Goal: Task Accomplishment & Management: Manage account settings

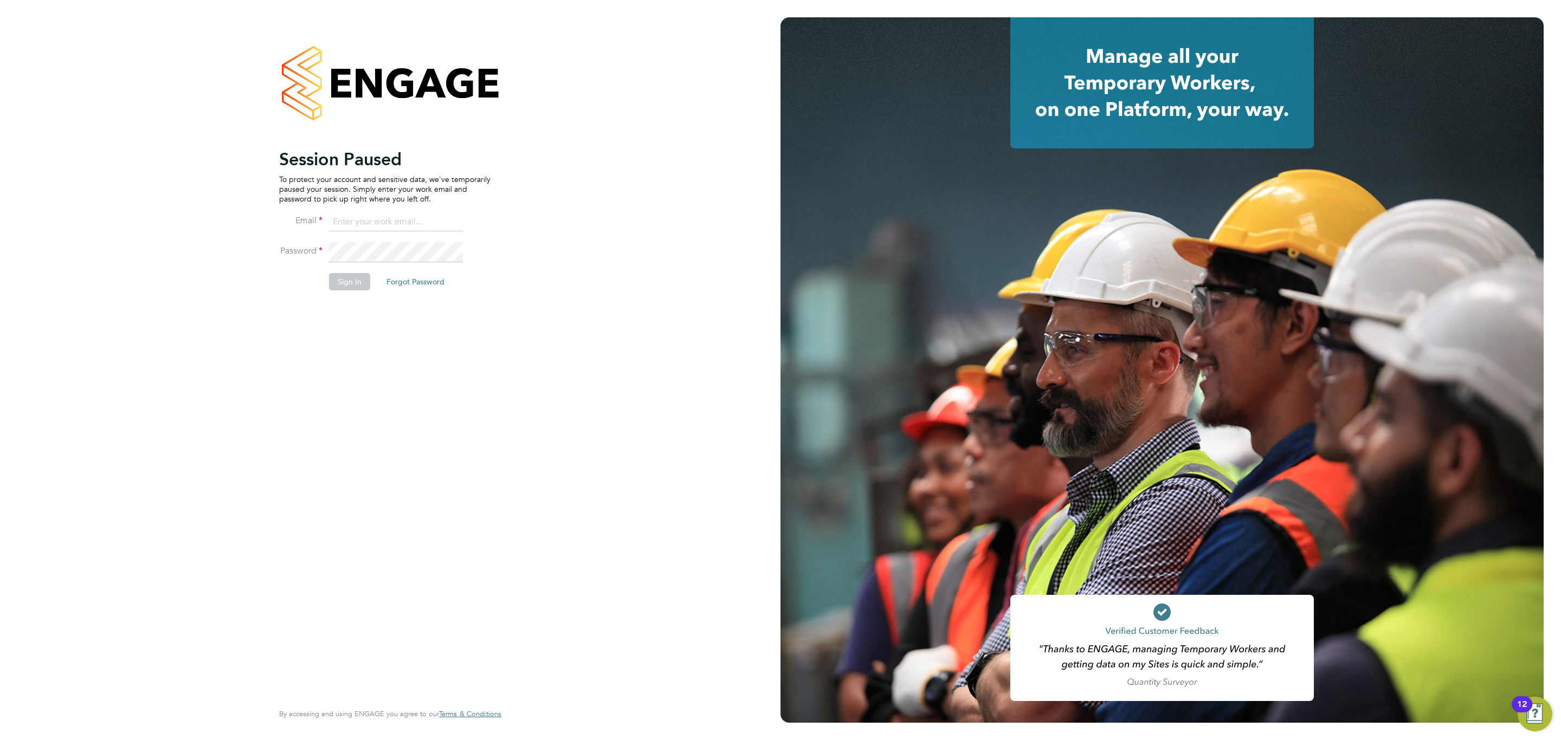
click at [395, 226] on input at bounding box center [396, 222] width 134 height 20
type input "Sulaymaan.jashat@Hays.com"
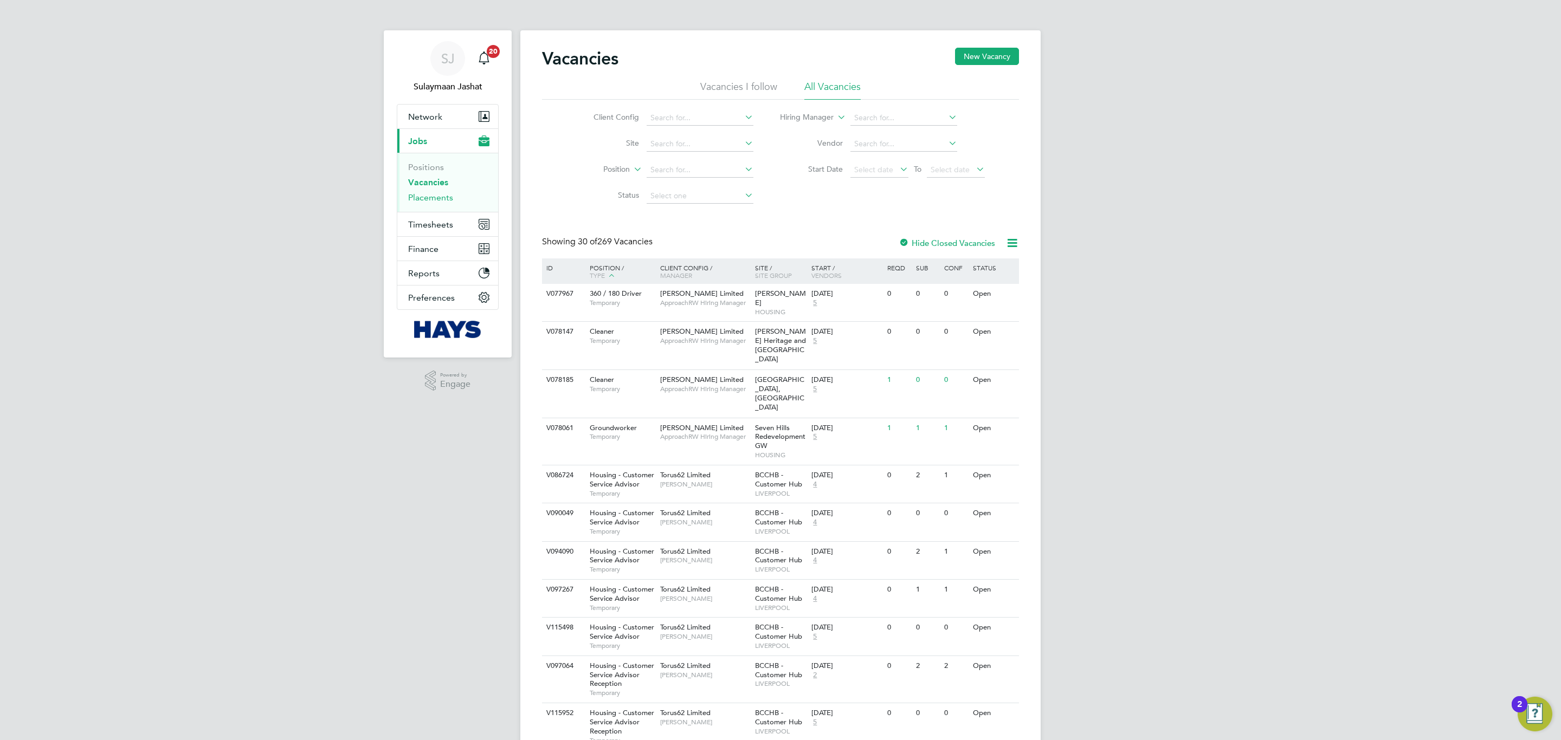
click at [437, 199] on link "Placements" at bounding box center [430, 197] width 45 height 10
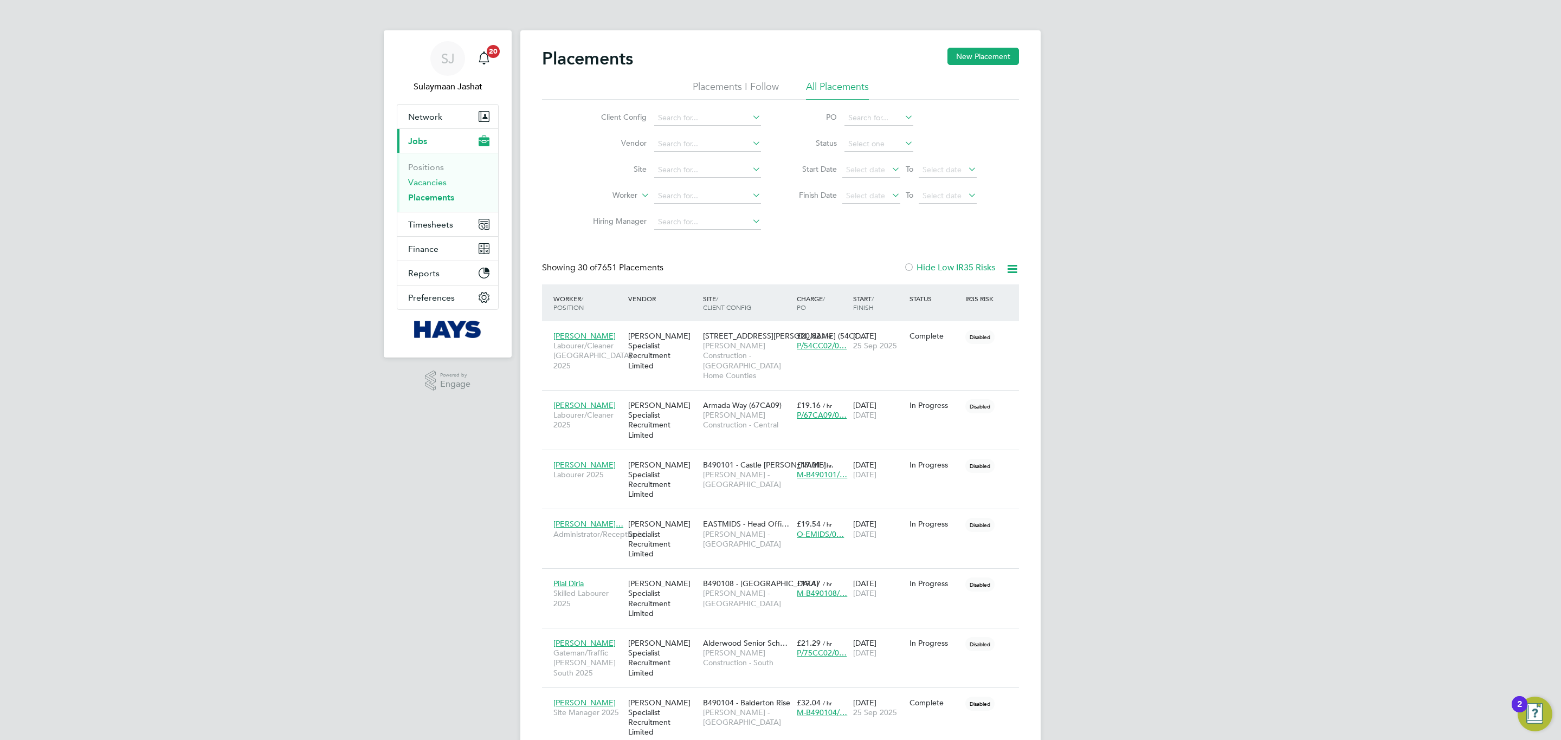
click at [436, 184] on link "Vacancies" at bounding box center [427, 182] width 38 height 10
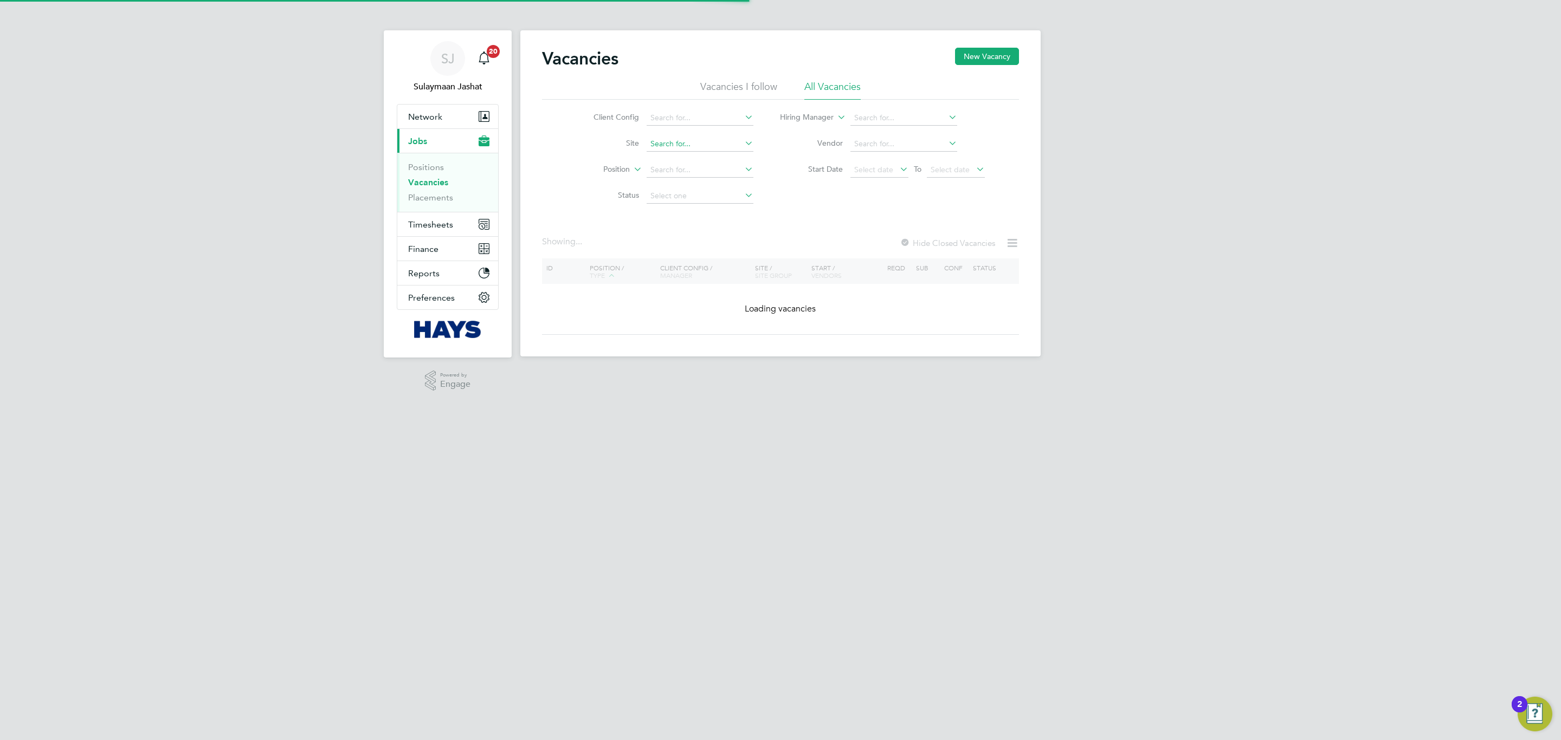
click at [695, 150] on input at bounding box center [699, 144] width 107 height 15
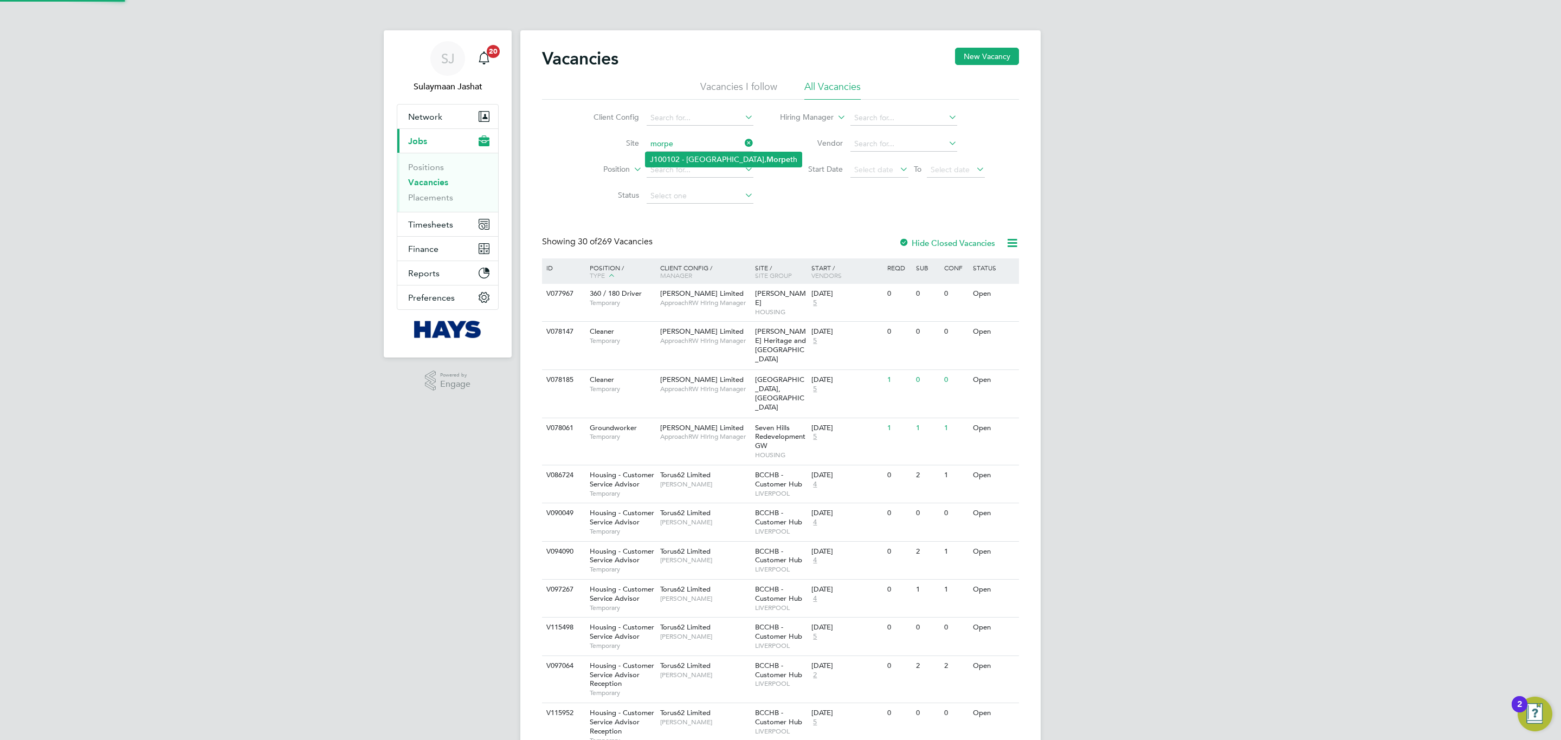
click at [690, 166] on li "J100102 - Northgate, Morpe th" at bounding box center [723, 159] width 156 height 15
type input "J100102 - Northgate, Morpeth"
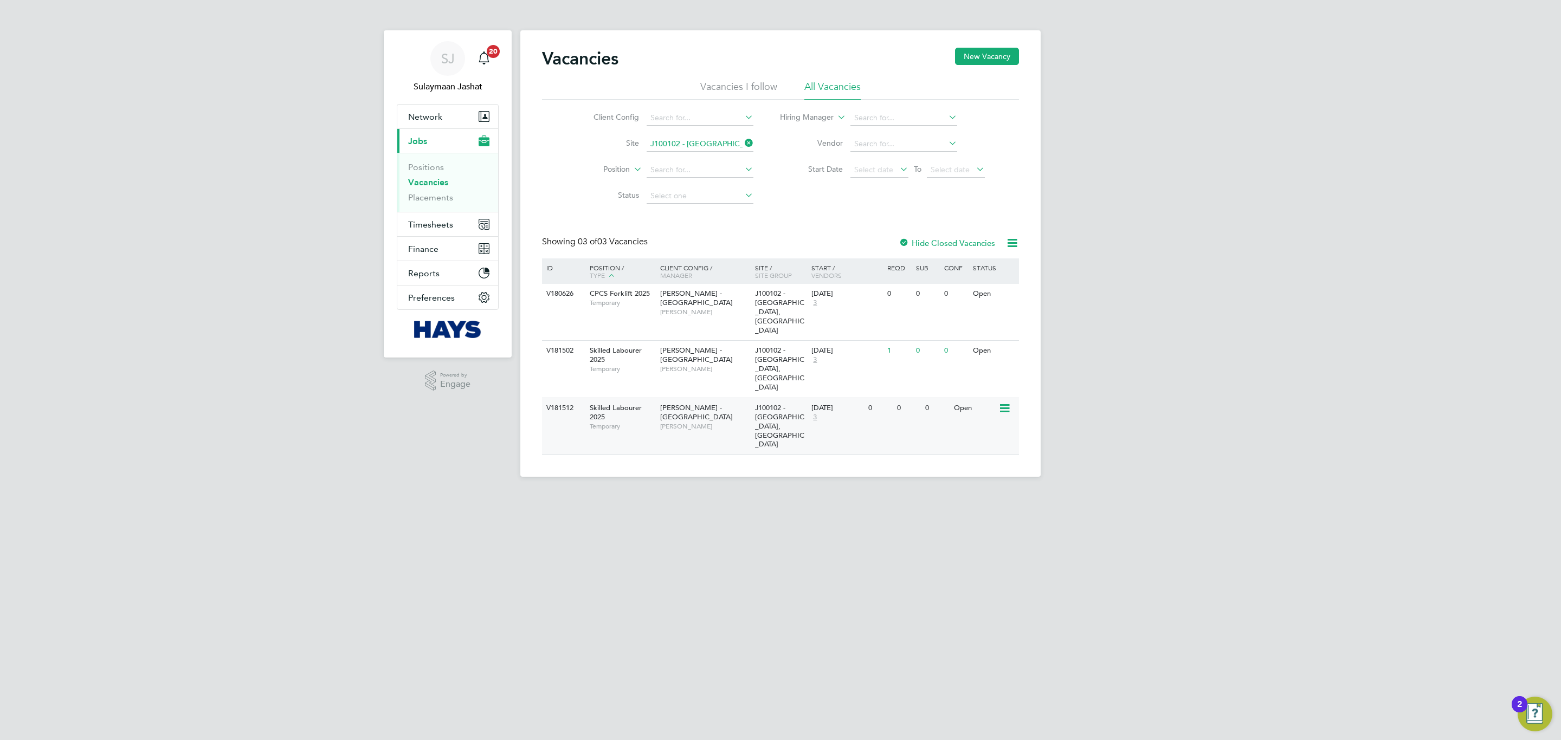
click at [724, 398] on div "Lovell - North East Nick MacKinnon" at bounding box center [704, 416] width 95 height 37
click at [697, 365] on span "Nick MacKinnon" at bounding box center [704, 369] width 89 height 9
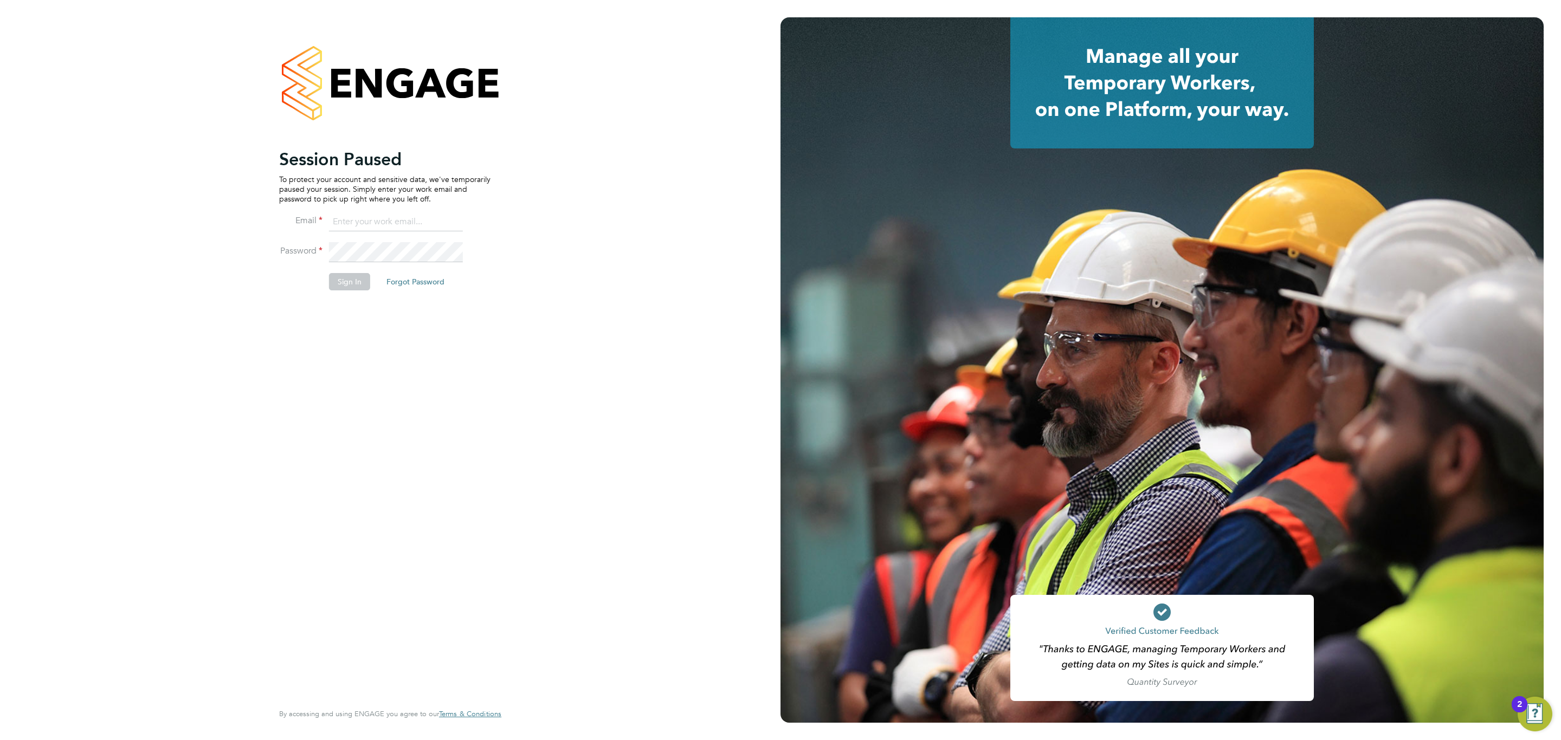
click at [424, 219] on input at bounding box center [396, 222] width 134 height 20
type input "Sulaymaan.Jashat.Lovell@engagedeployment.com"
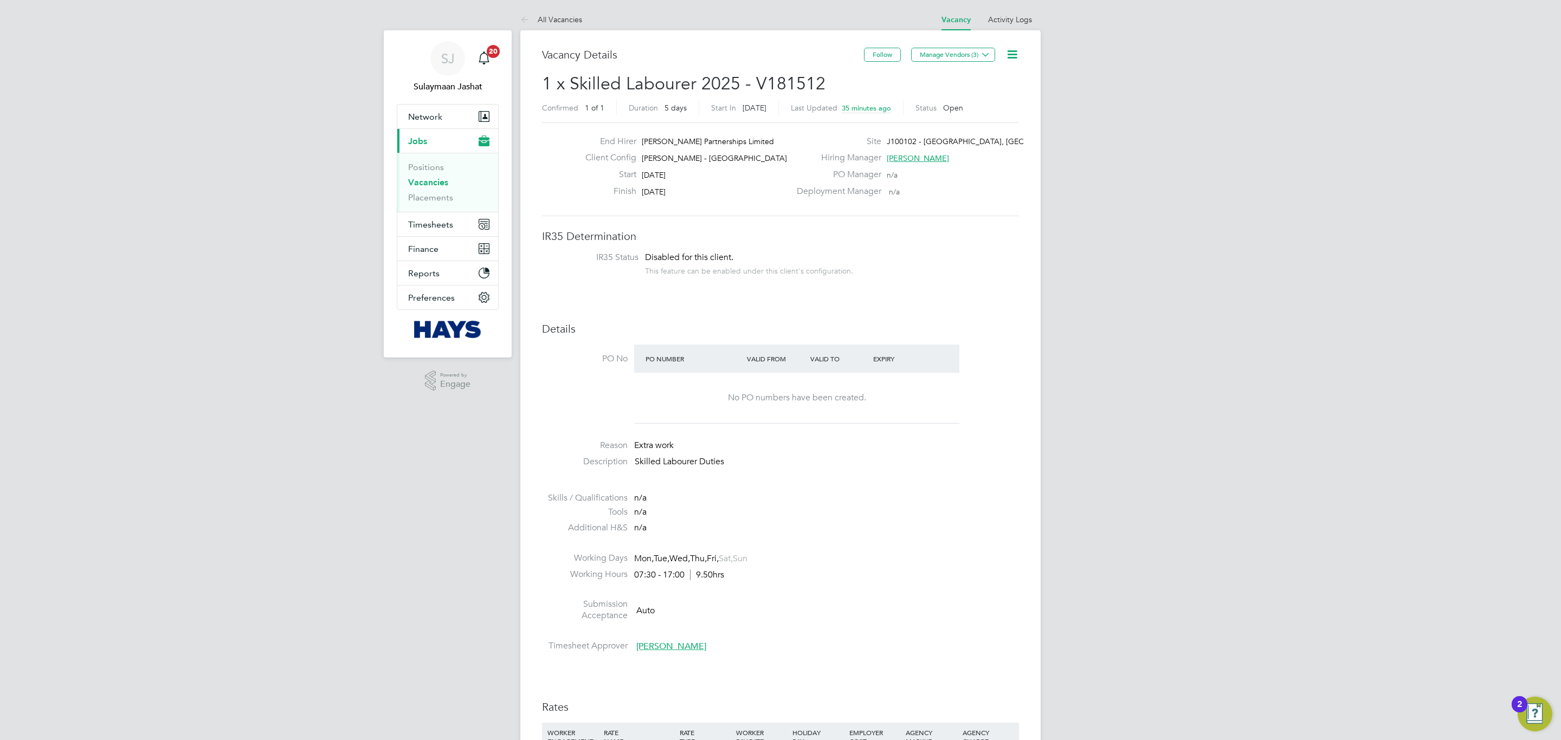
click at [1013, 25] on li "Activity Logs" at bounding box center [1010, 20] width 44 height 22
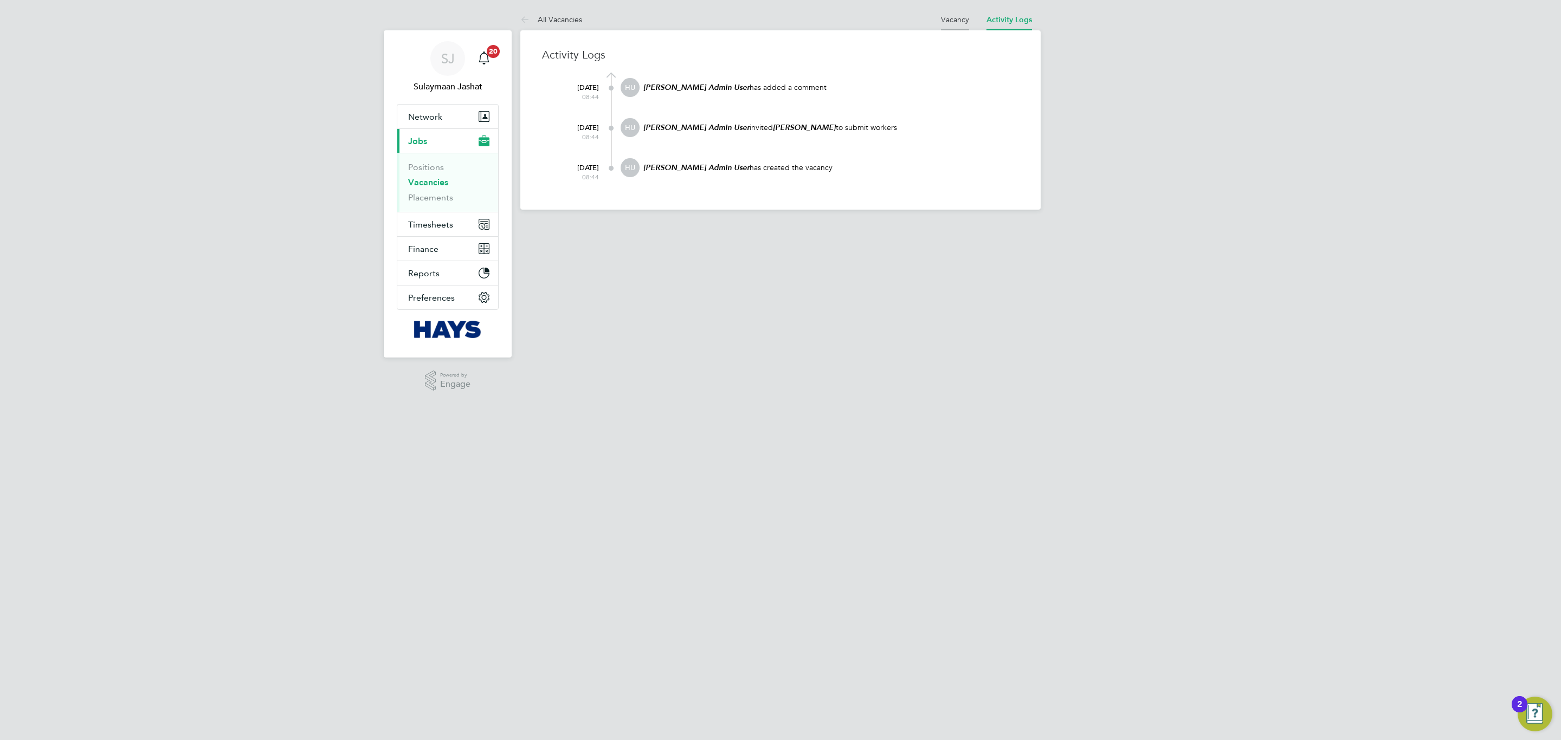
click at [942, 24] on li "Vacancy" at bounding box center [955, 20] width 28 height 22
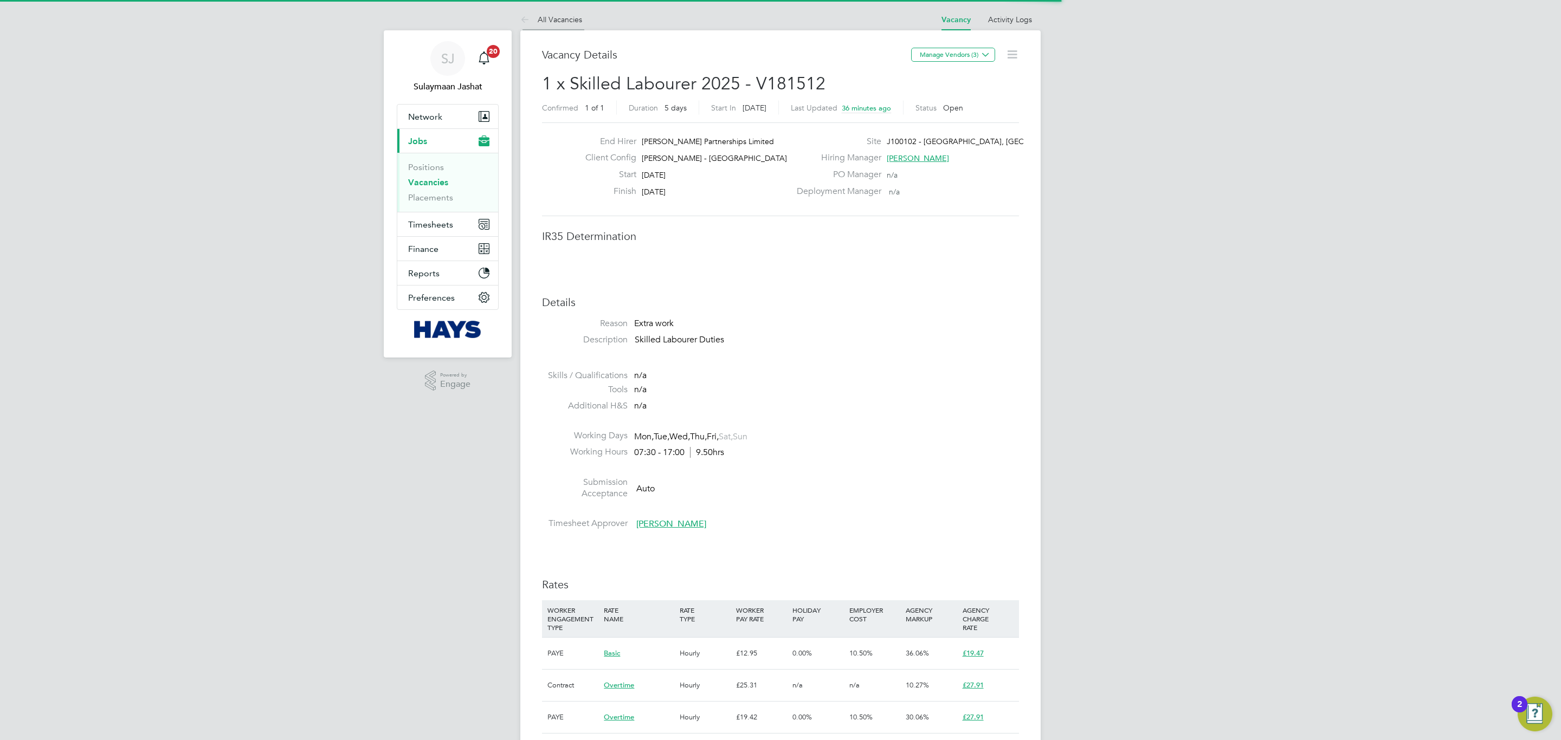
scroll to position [33, 76]
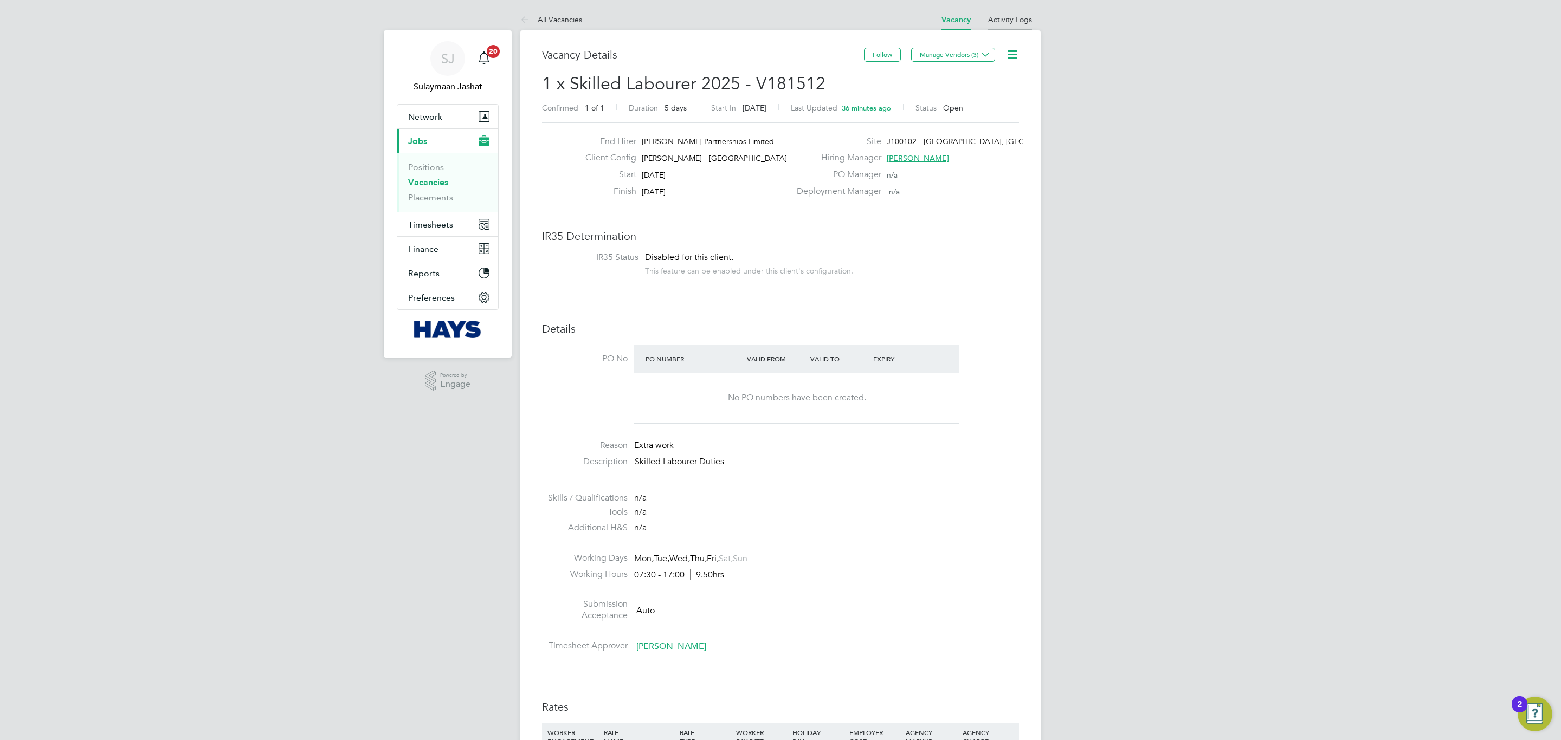
click at [995, 28] on li "Activity Logs" at bounding box center [1010, 20] width 44 height 22
click at [1021, 10] on li "Activity Logs" at bounding box center [1010, 20] width 44 height 22
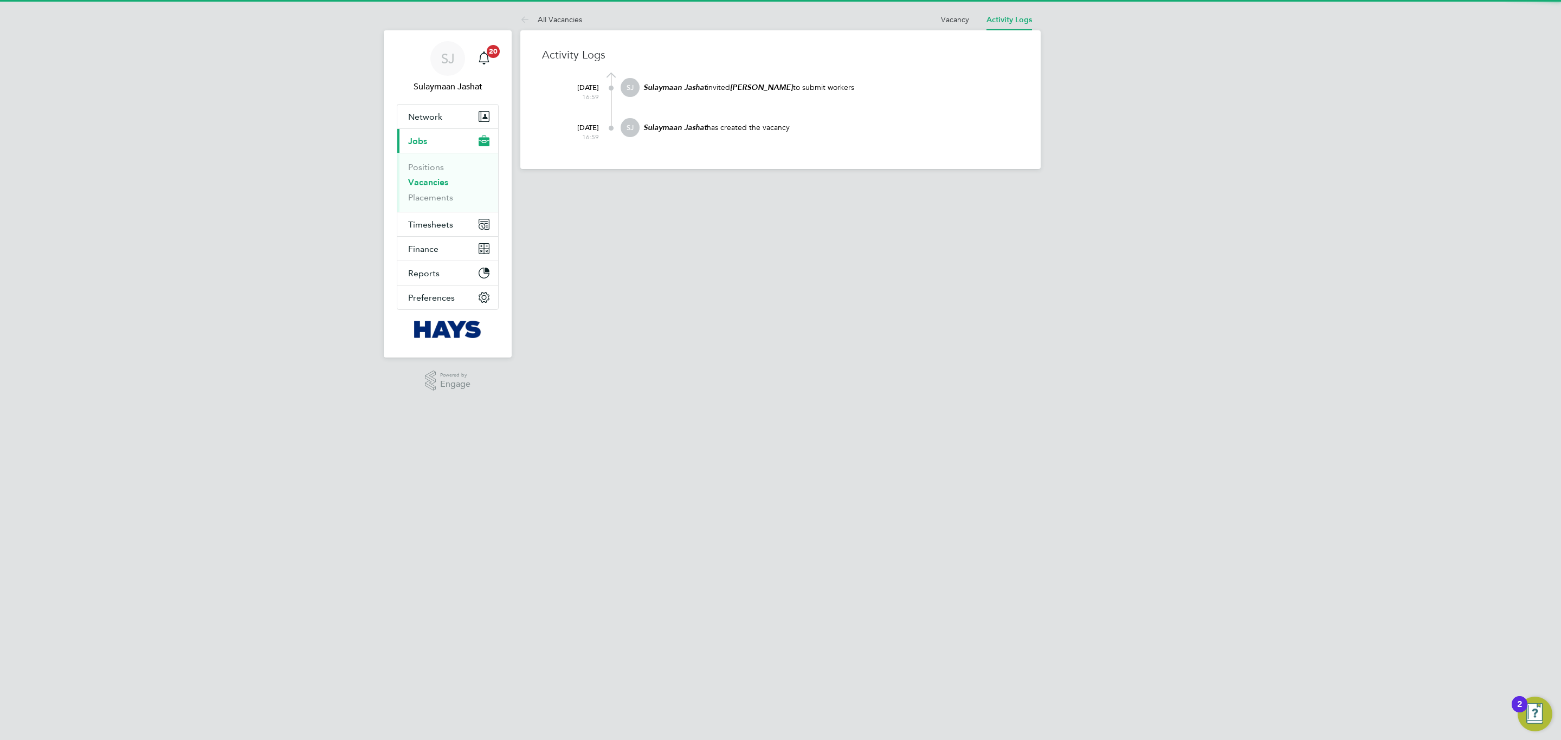
click at [907, 28] on div "All Vacancies Vacancy Activity Logs Vacancy Activity Logs All Vacancies Activit…" at bounding box center [780, 89] width 520 height 160
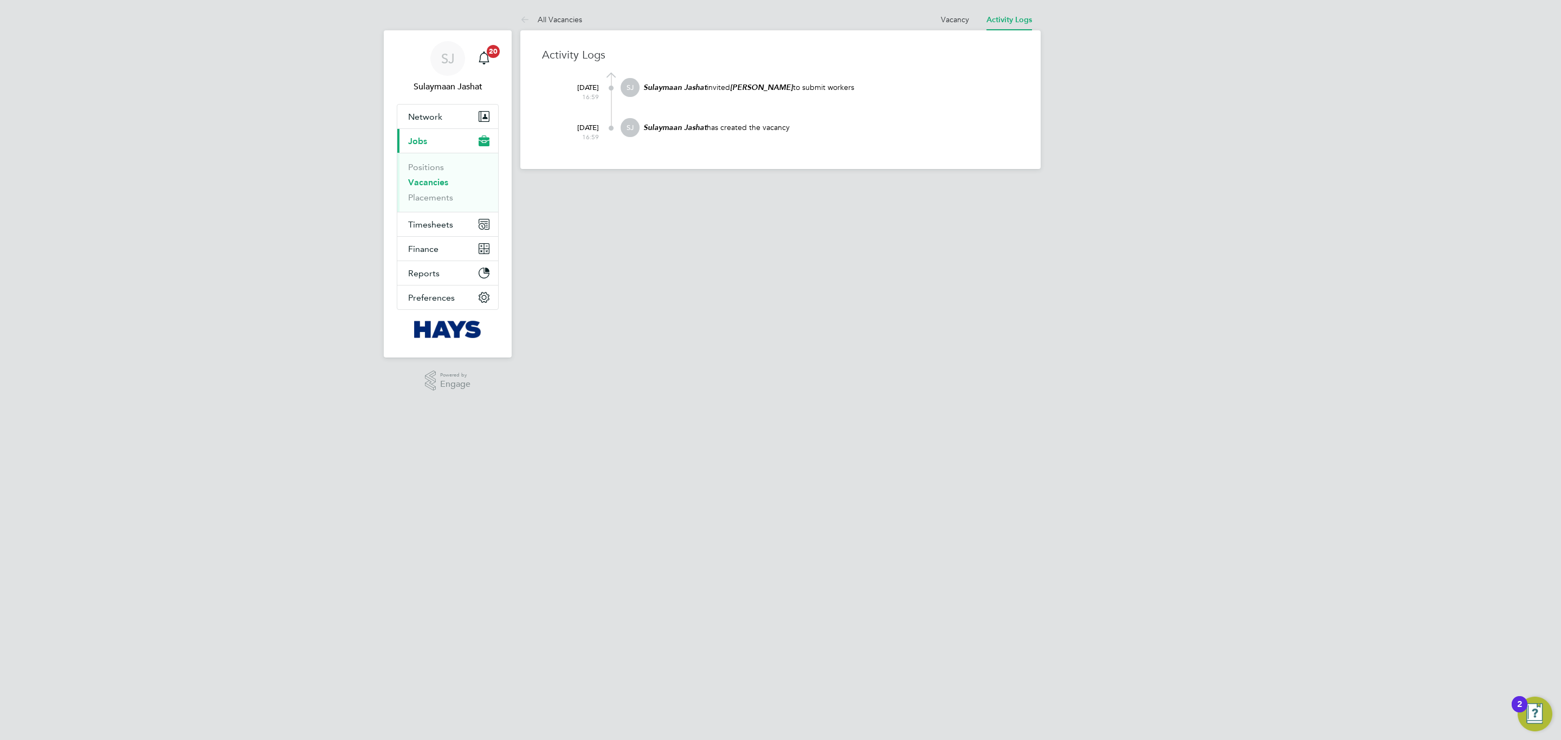
click at [930, 28] on div "All Vacancies Vacancy Activity Logs Vacancy Activity Logs All Vacancies Activit…" at bounding box center [780, 89] width 520 height 160
drag, startPoint x: 934, startPoint y: 28, endPoint x: 944, endPoint y: 27, distance: 10.9
click at [935, 28] on ul "Vacancy Activity Logs" at bounding box center [986, 20] width 108 height 22
click at [944, 27] on li "Vacancy" at bounding box center [955, 20] width 28 height 22
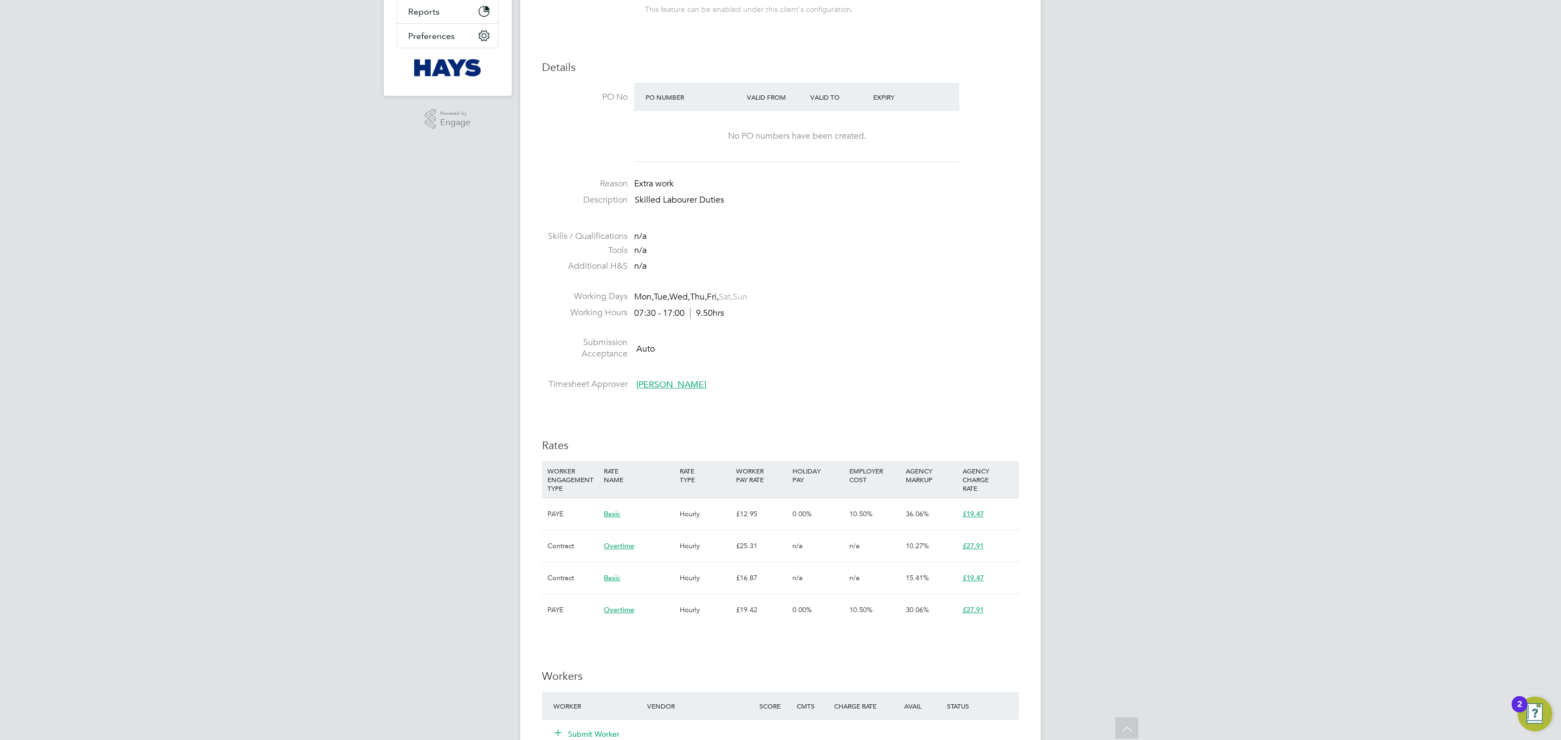
scroll to position [127, 0]
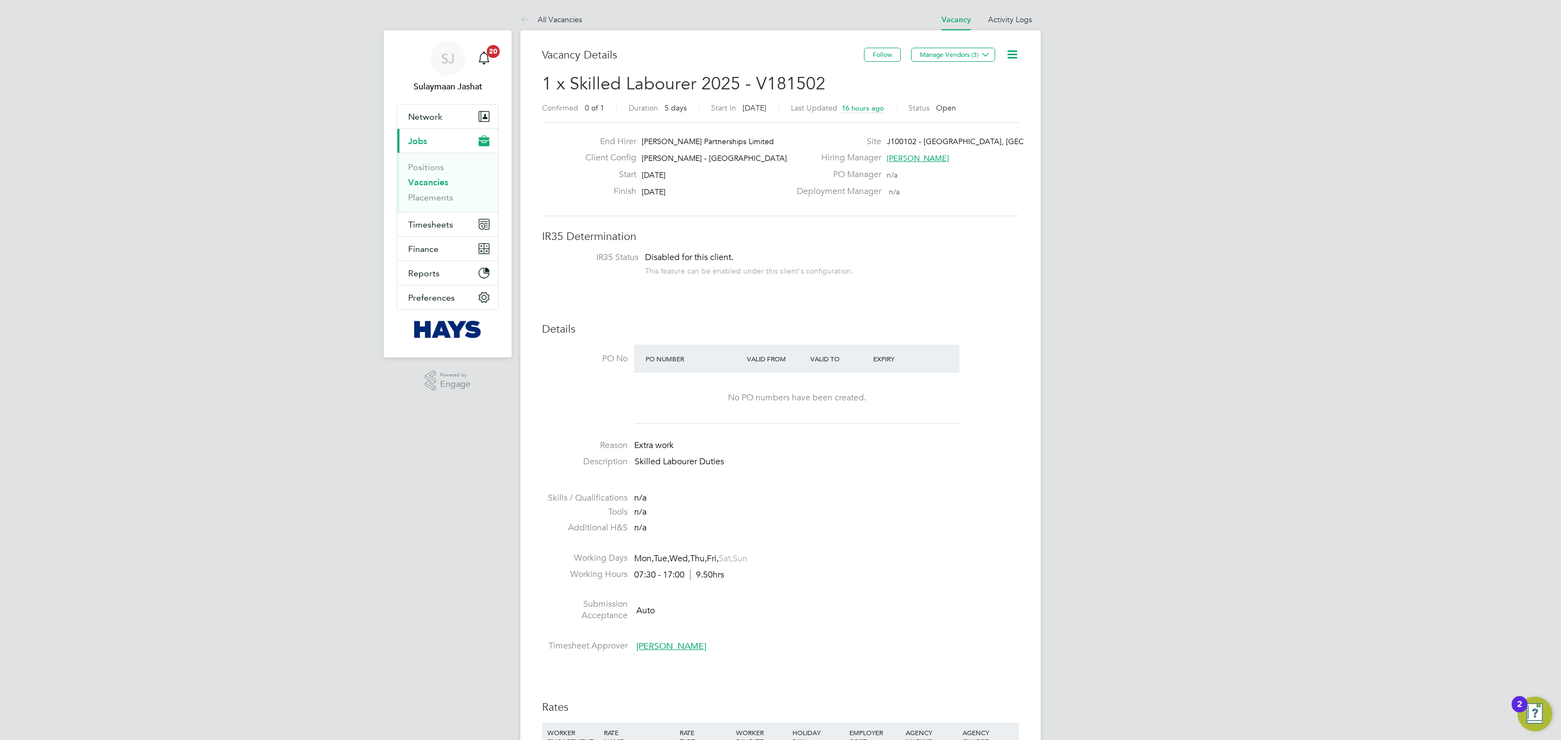
click at [1014, 53] on icon at bounding box center [1012, 55] width 14 height 14
click at [992, 98] on li "Update Status" at bounding box center [985, 95] width 63 height 15
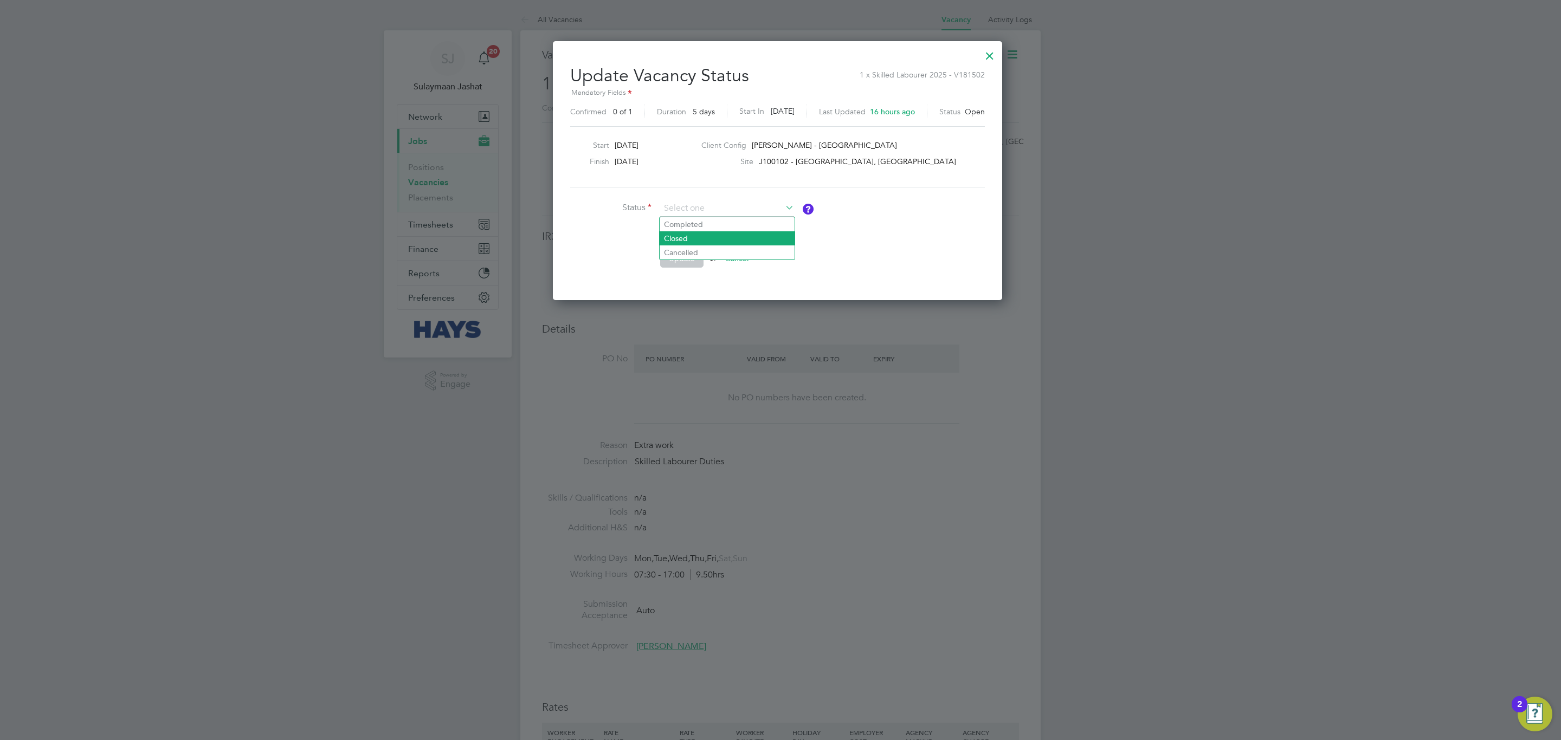
click at [696, 235] on li "Closed" at bounding box center [726, 238] width 135 height 14
type input "Closed"
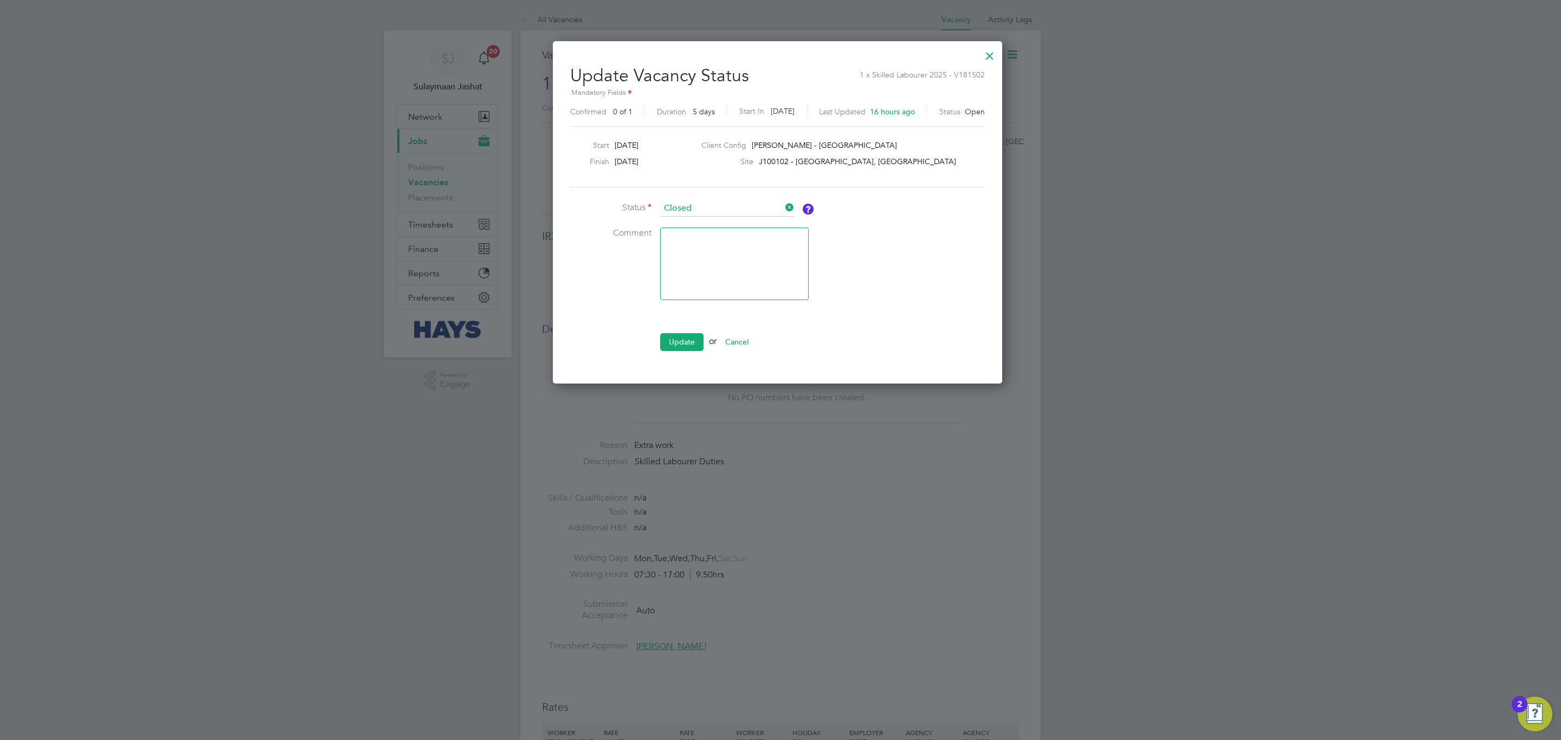
drag, startPoint x: 675, startPoint y: 340, endPoint x: 668, endPoint y: 354, distance: 15.8
click at [662, 355] on li "Update or Cancel" at bounding box center [732, 347] width 325 height 28
drag, startPoint x: 677, startPoint y: 342, endPoint x: 688, endPoint y: 332, distance: 14.6
click at [678, 340] on button "Update" at bounding box center [681, 341] width 43 height 17
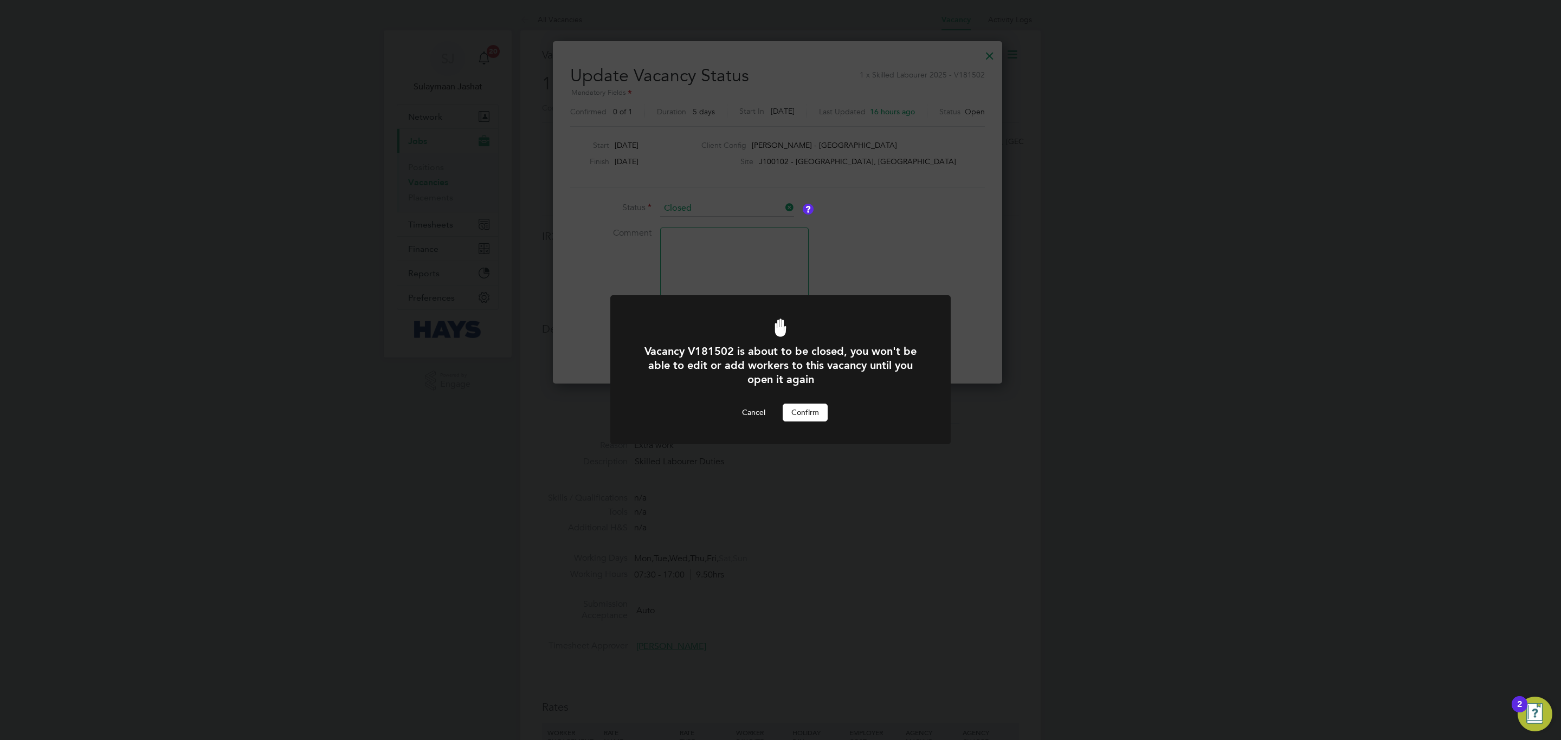
click at [798, 415] on button "Confirm" at bounding box center [804, 412] width 45 height 17
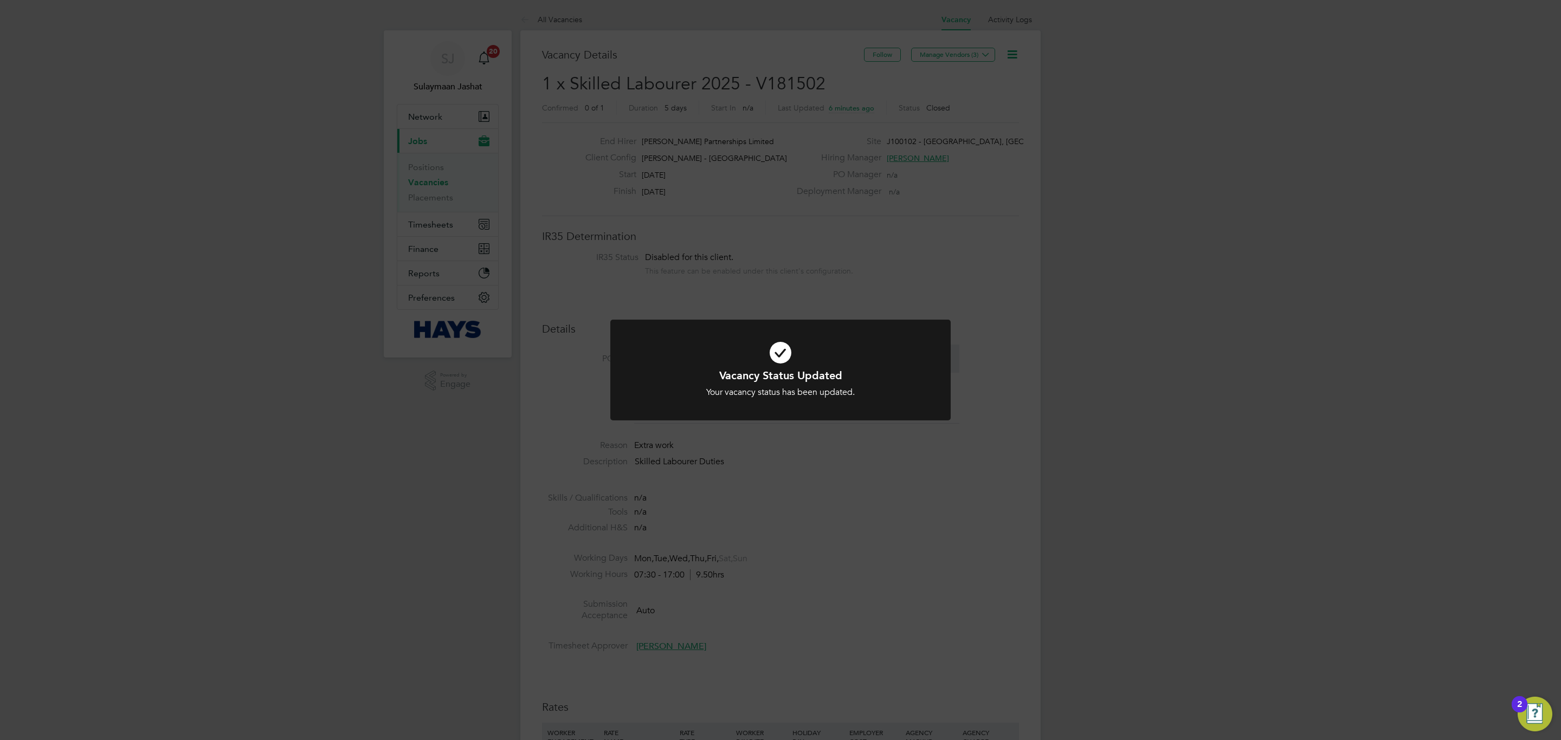
click at [712, 194] on div "Vacancy Status Updated Your vacancy status has been updated. Cancel Okay" at bounding box center [780, 370] width 1561 height 740
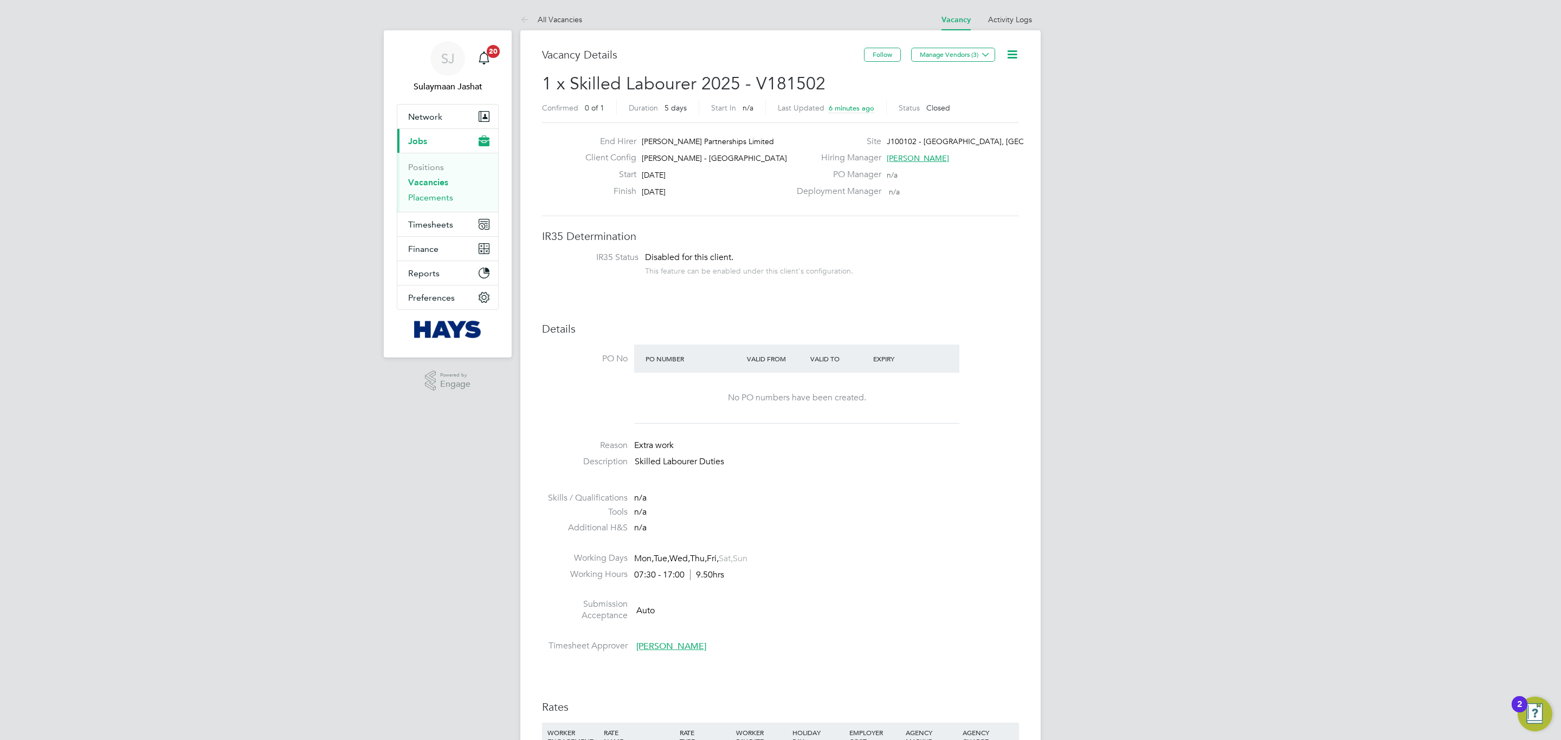
click at [439, 200] on link "Placements" at bounding box center [430, 197] width 45 height 10
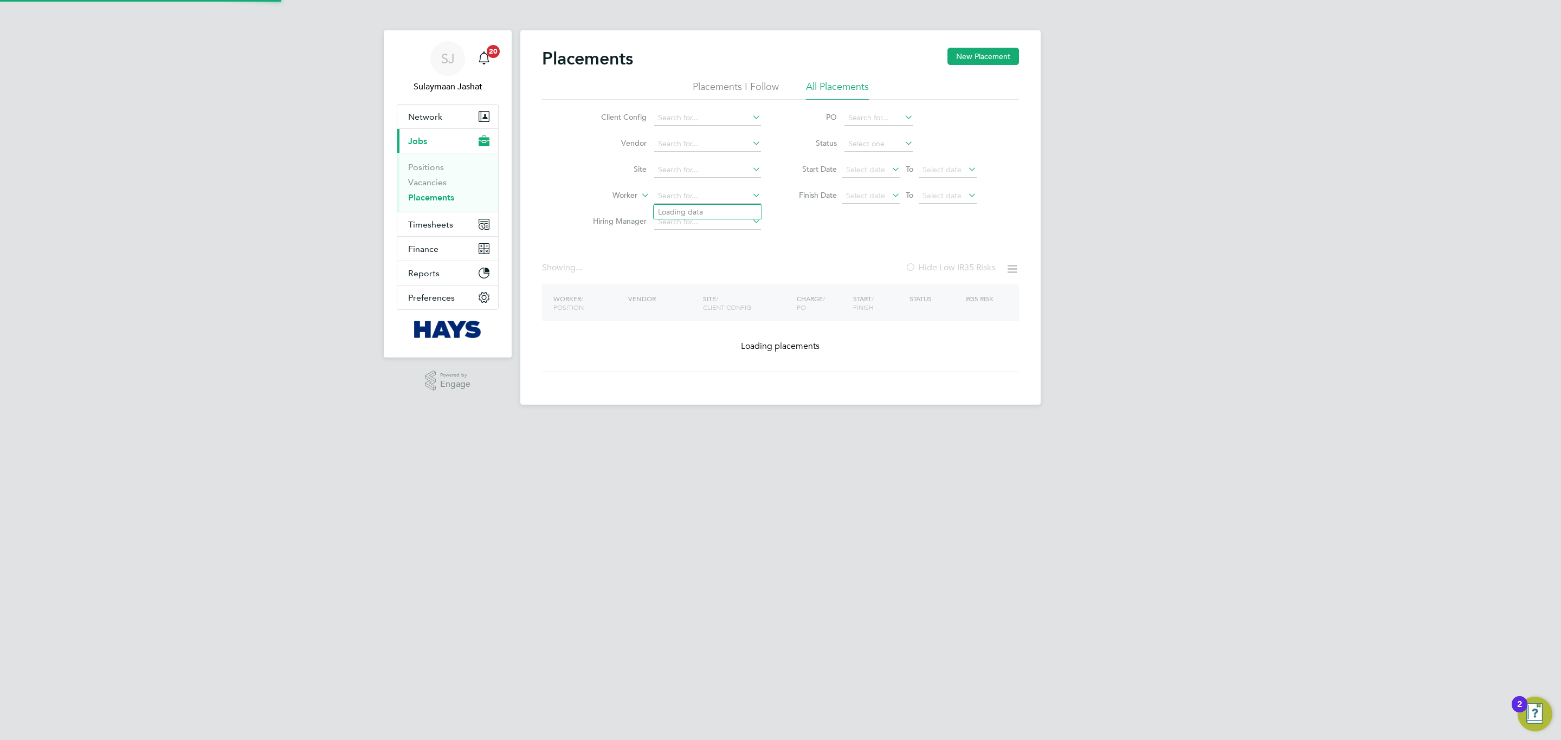
click at [692, 198] on input at bounding box center [707, 196] width 107 height 15
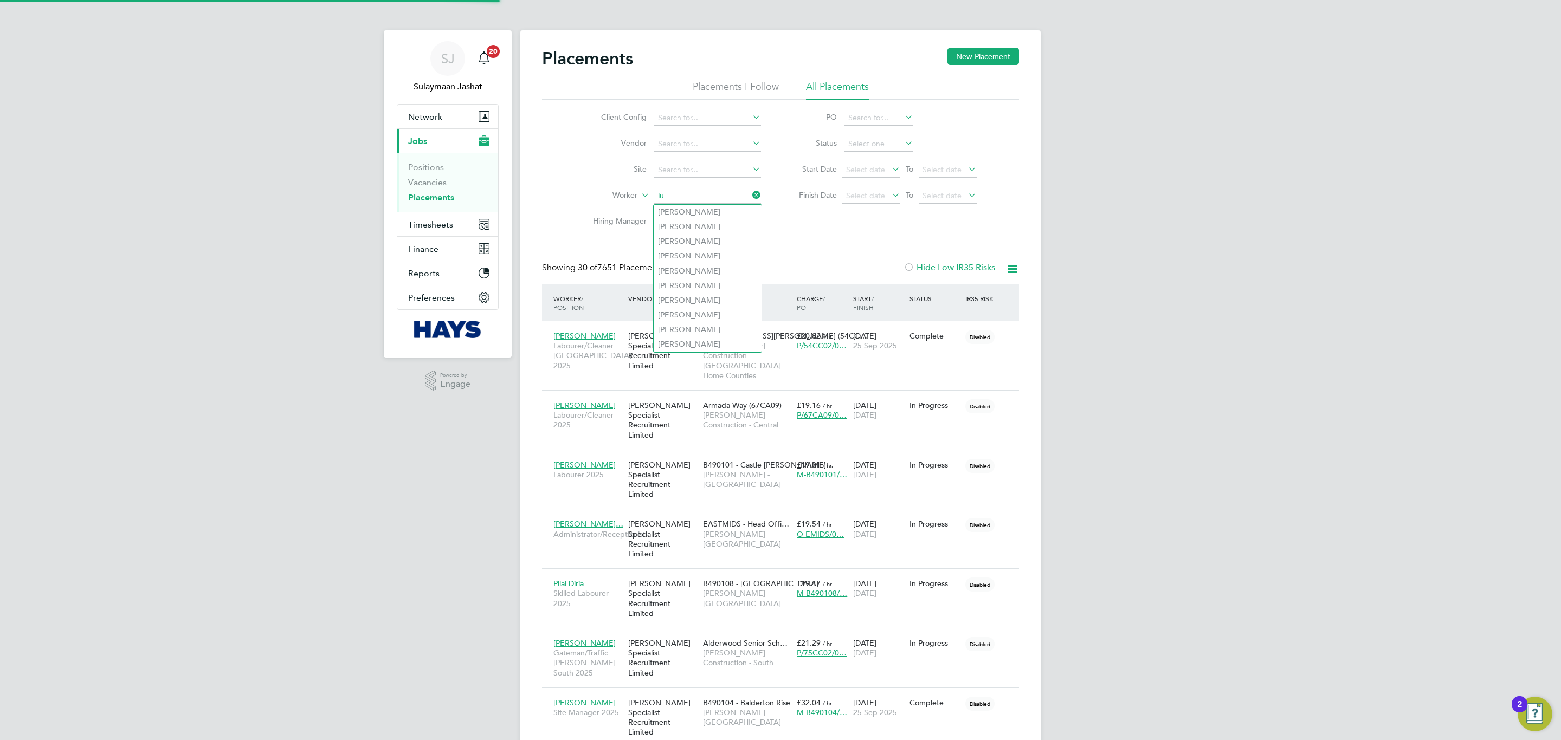
scroll to position [41, 94]
click at [740, 210] on li "Lucian Cos m in Mladin" at bounding box center [714, 212] width 122 height 15
type input "Lucian Cosmin Mladin"
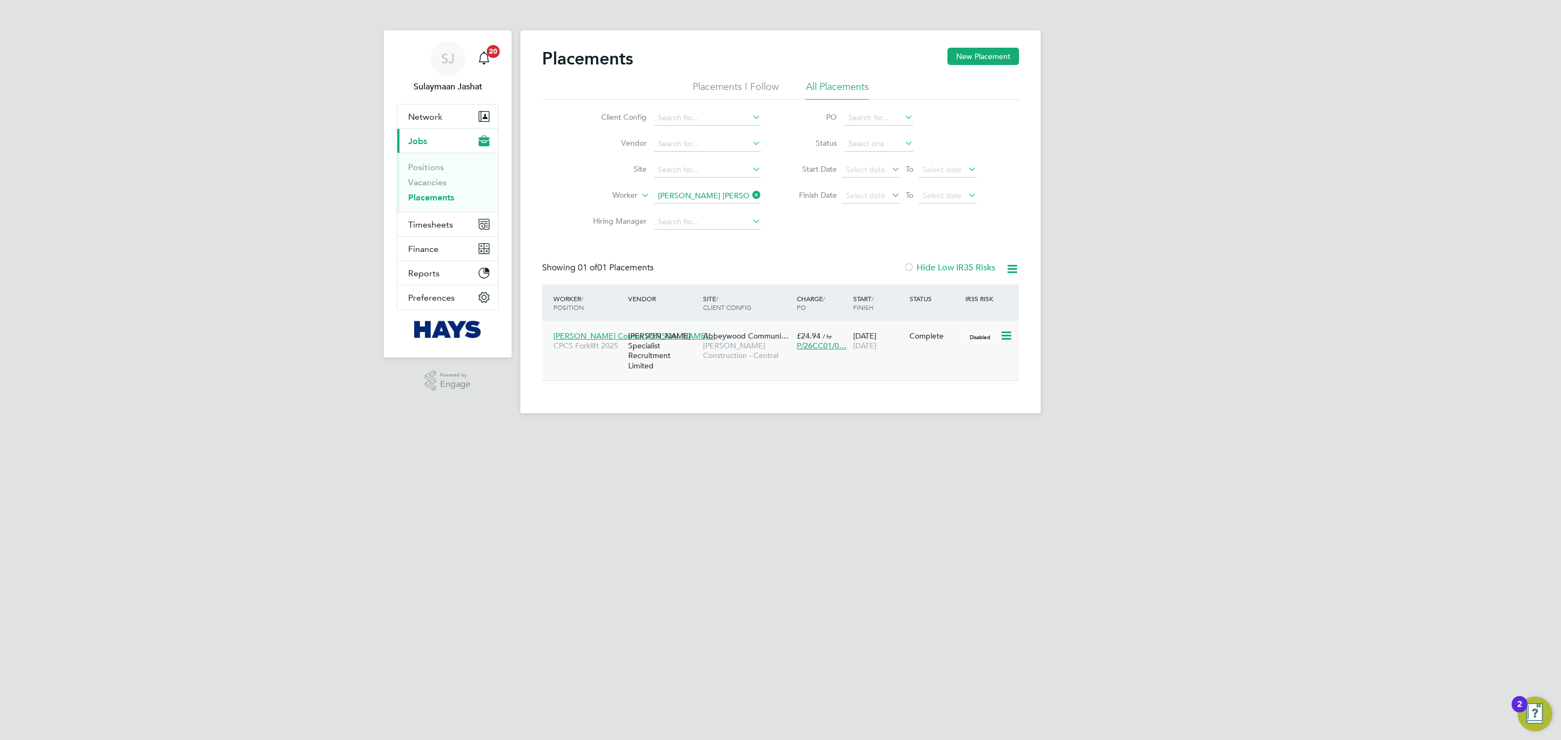
click at [692, 360] on div "Hays Specialist Recruitment Limited" at bounding box center [662, 351] width 75 height 50
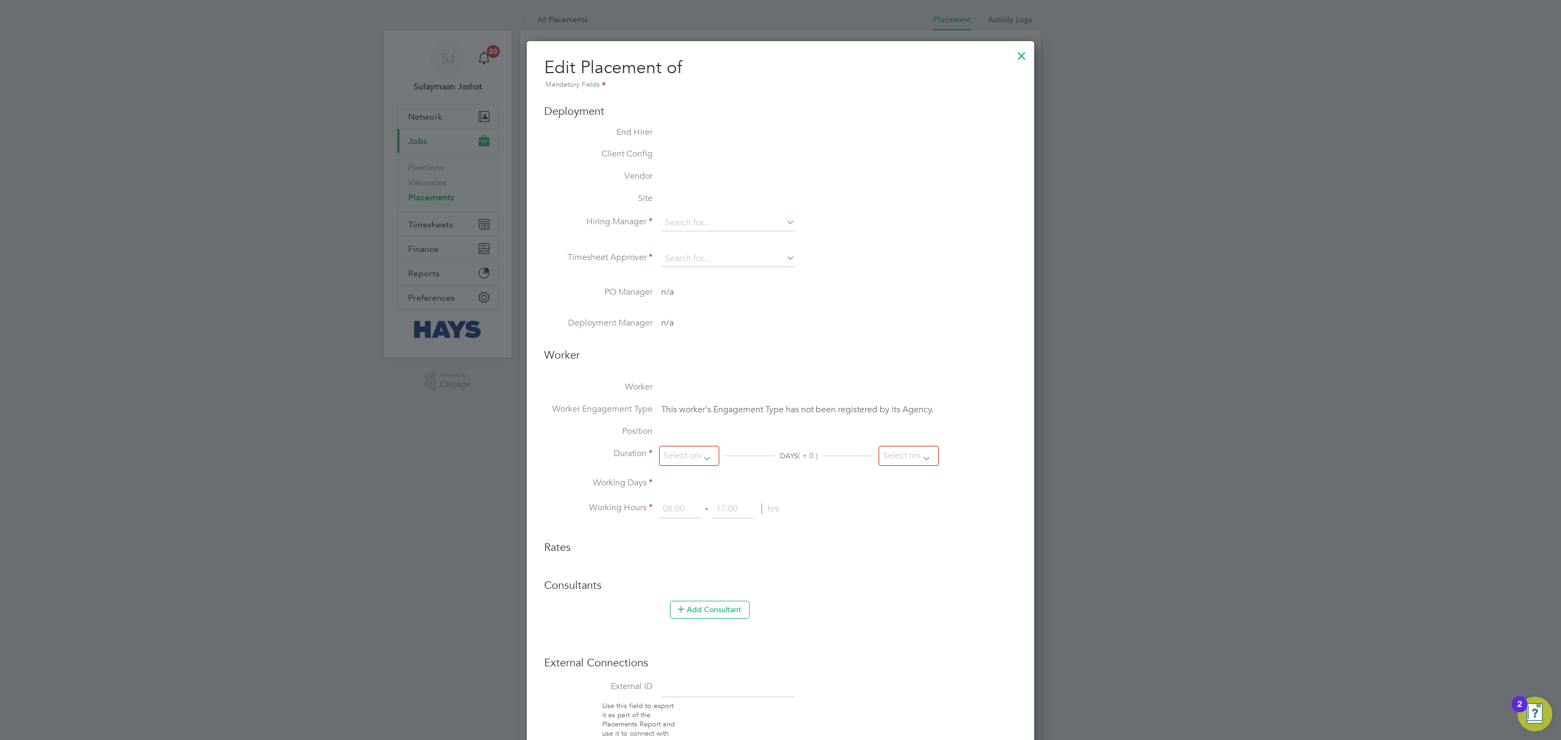
type input "Michael Anstey"
type input "Kathryn Day"
type input "23 Sep 2024"
type input "22 Sep 2025"
type input "08:00"
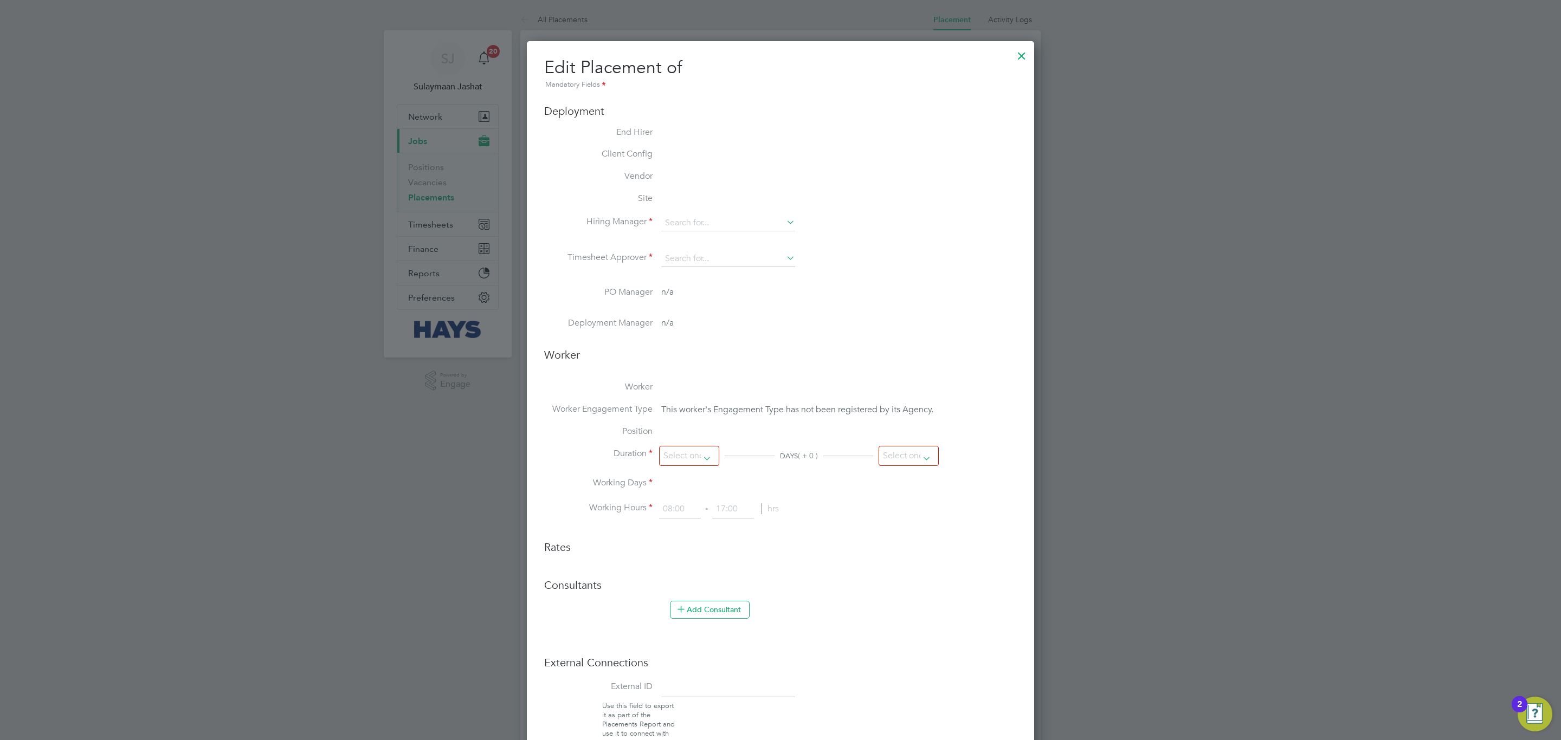
type input "18:00"
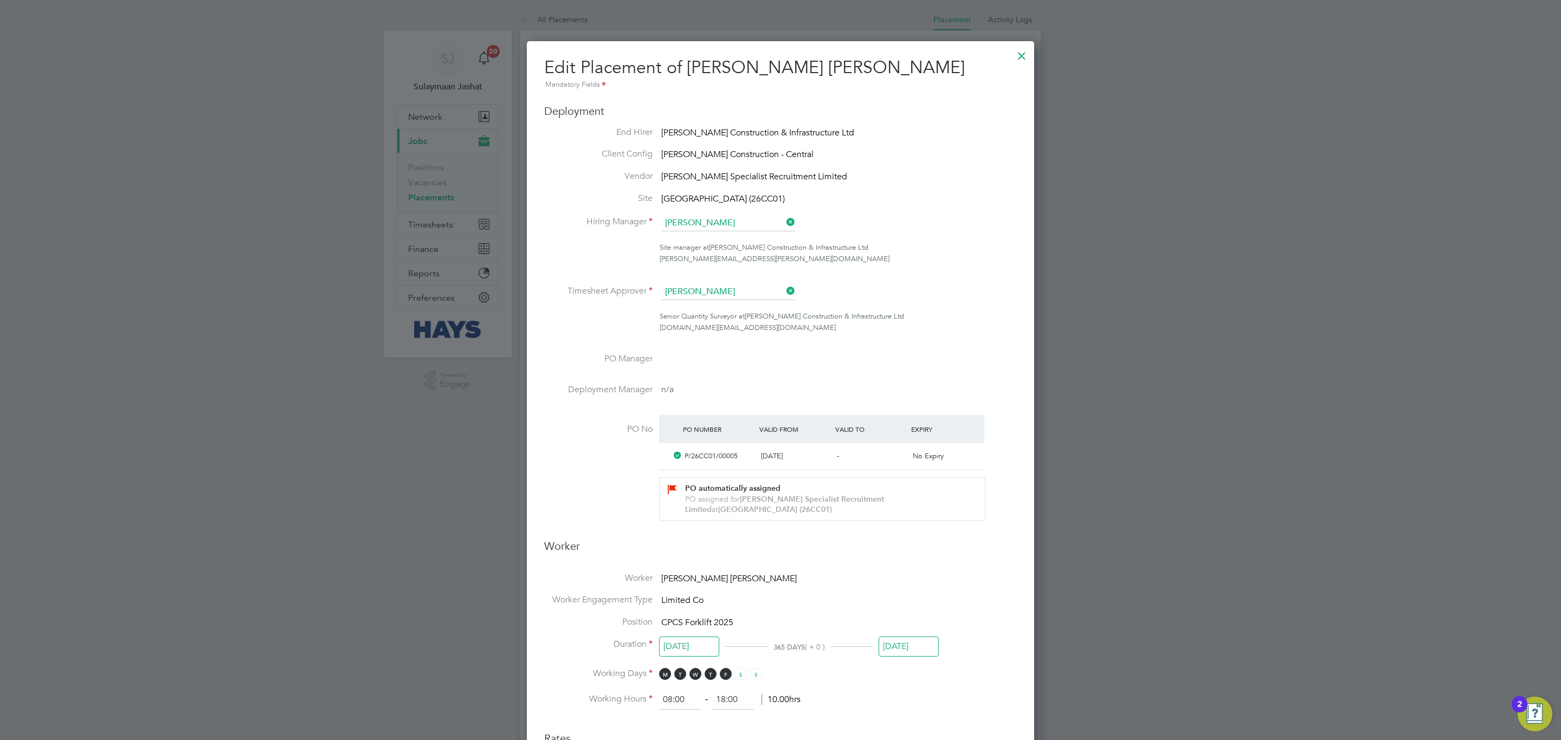
click at [910, 652] on input "[DATE]" at bounding box center [908, 647] width 60 height 20
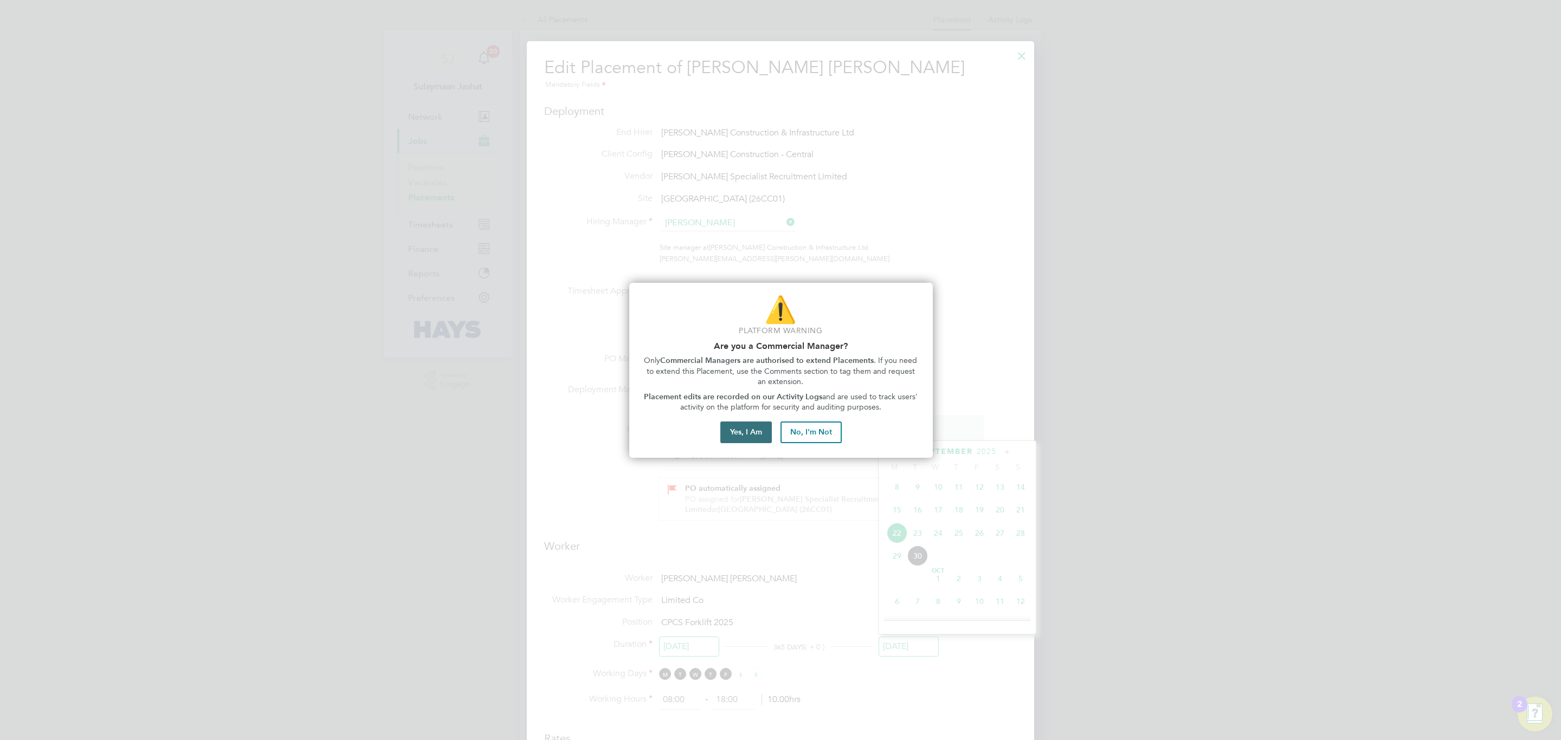
click at [766, 435] on button "Yes, I Am" at bounding box center [745, 433] width 51 height 22
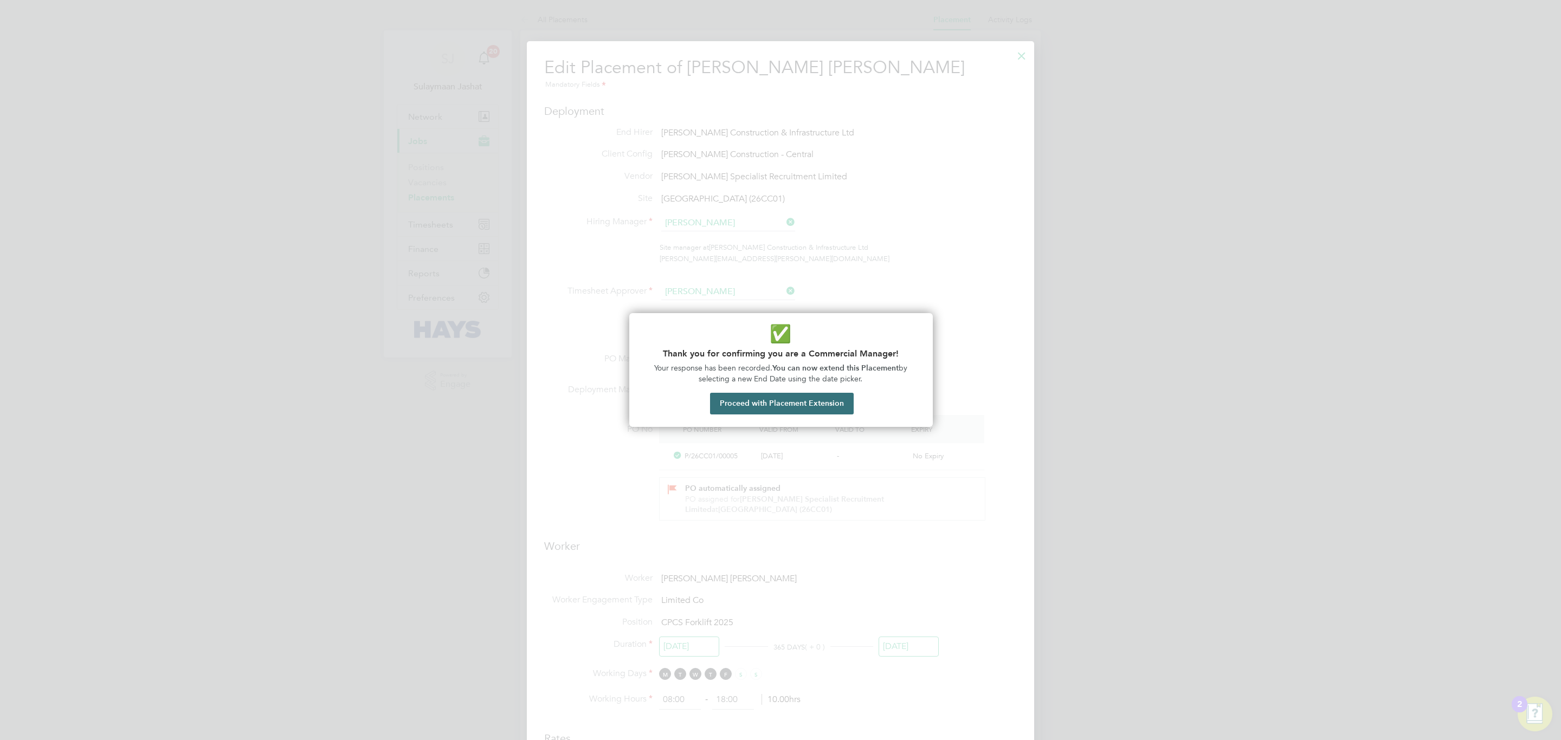
click at [831, 406] on button "Proceed with Placement Extension" at bounding box center [782, 404] width 144 height 22
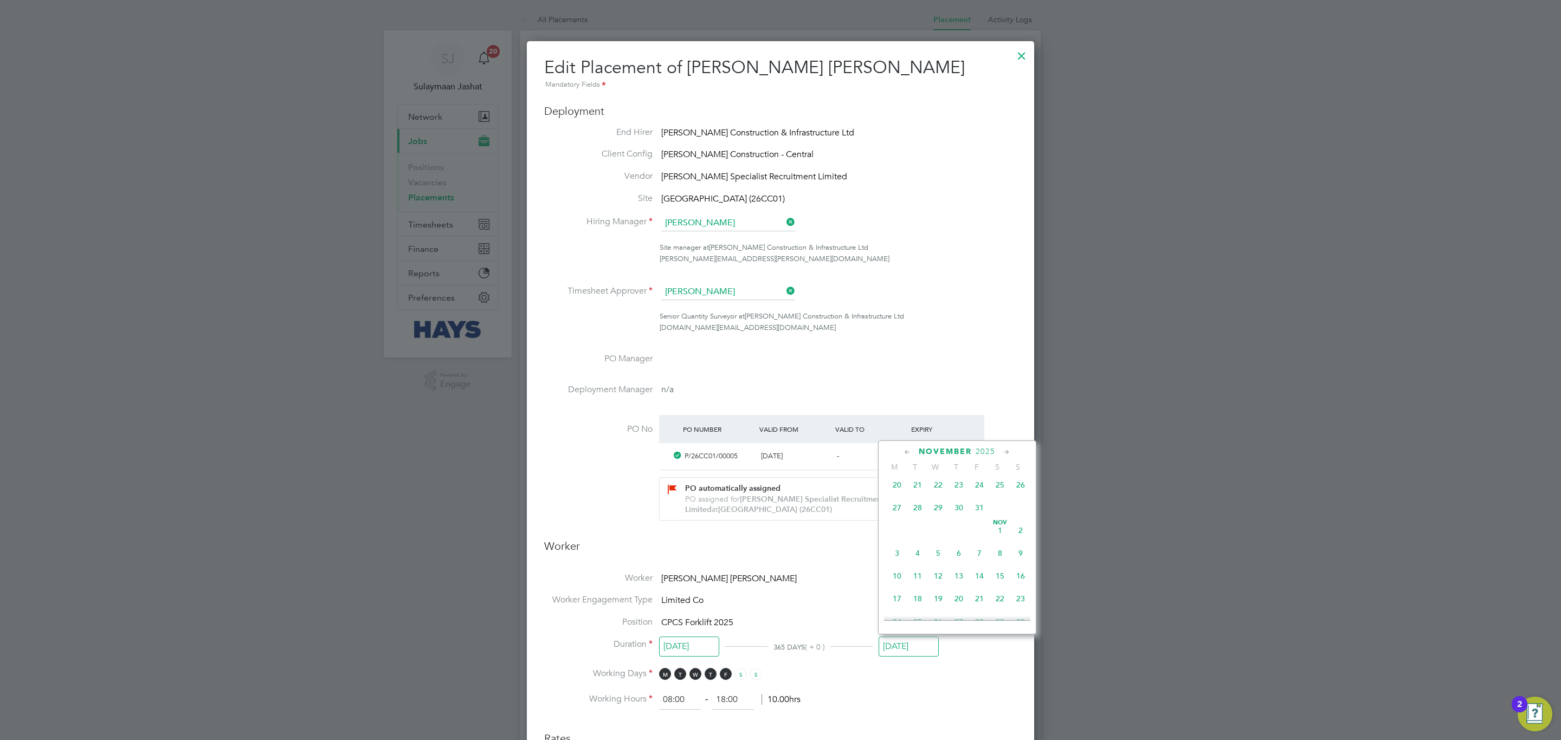
click at [982, 509] on span "31" at bounding box center [979, 507] width 21 height 21
type input "31 Oct 2025"
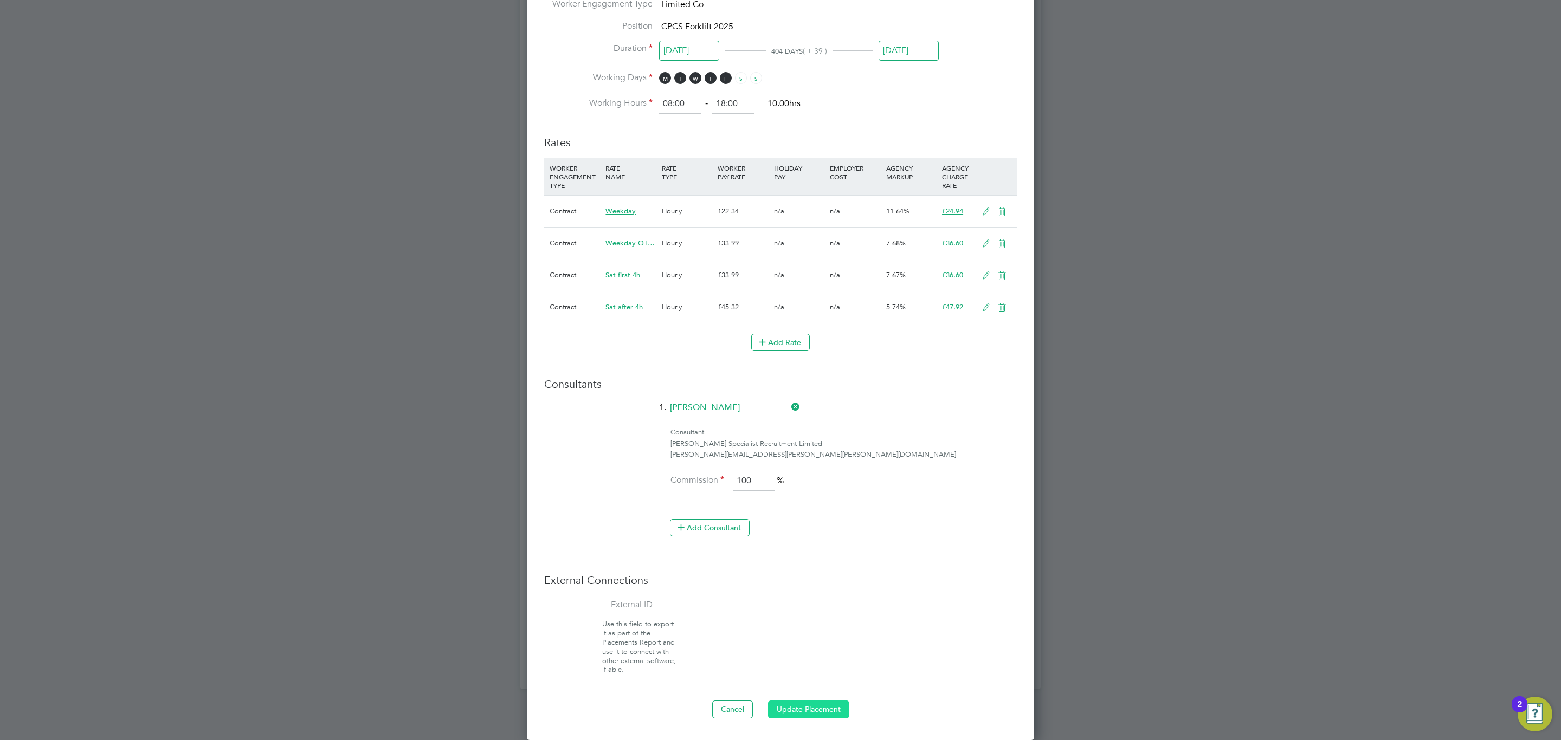
click at [825, 703] on button "Update Placement" at bounding box center [808, 709] width 81 height 17
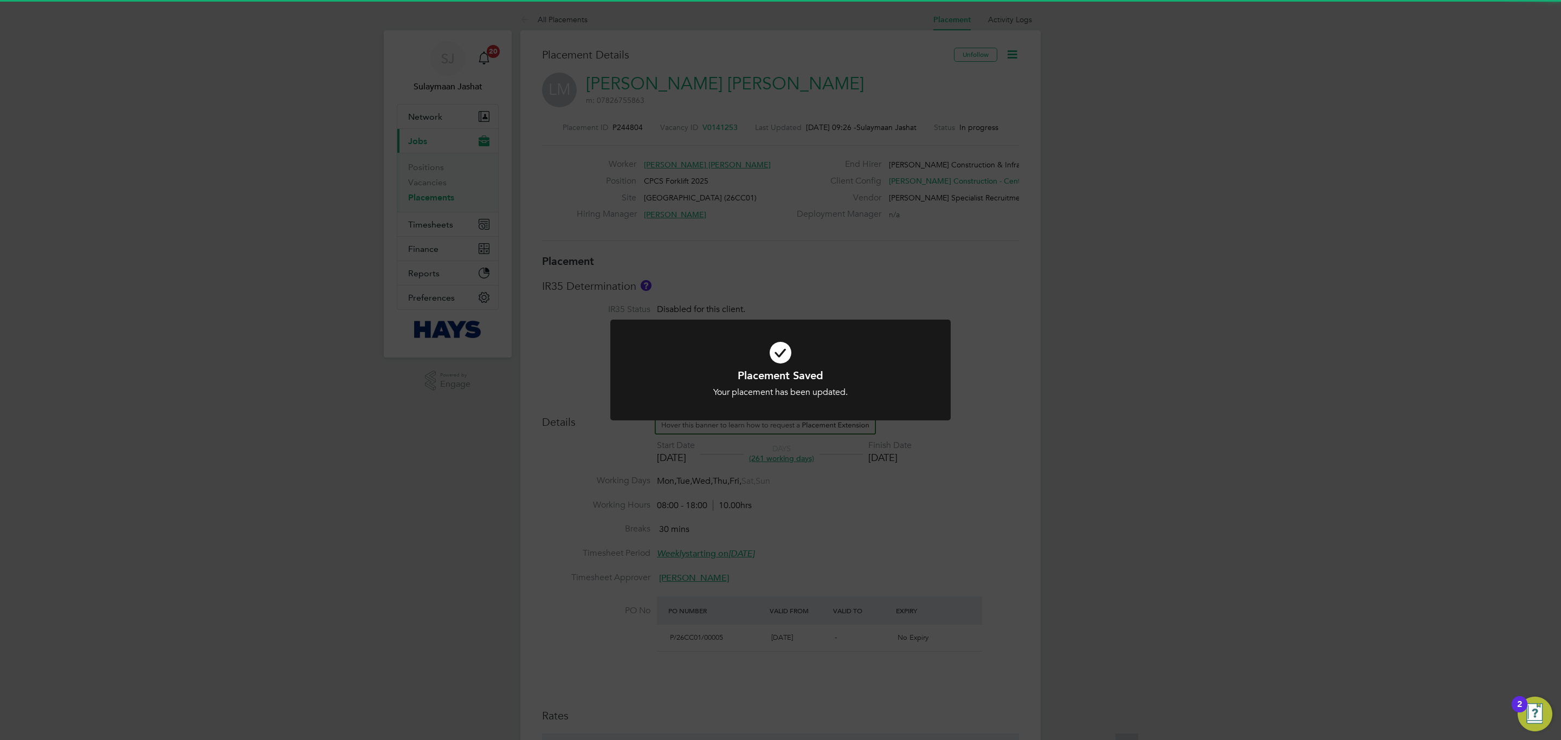
click at [882, 413] on div at bounding box center [780, 370] width 340 height 101
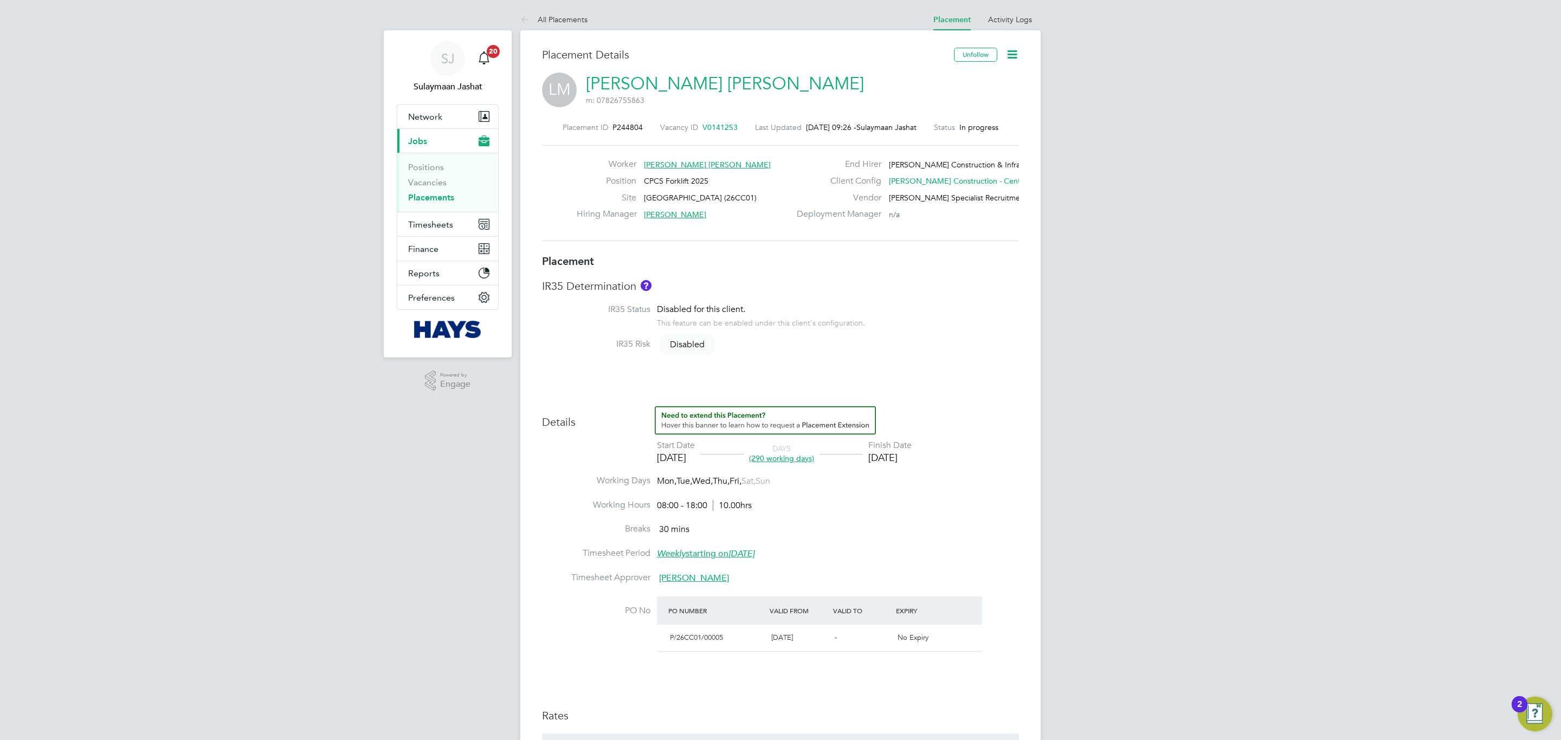
click at [435, 197] on link "Placements" at bounding box center [431, 197] width 46 height 10
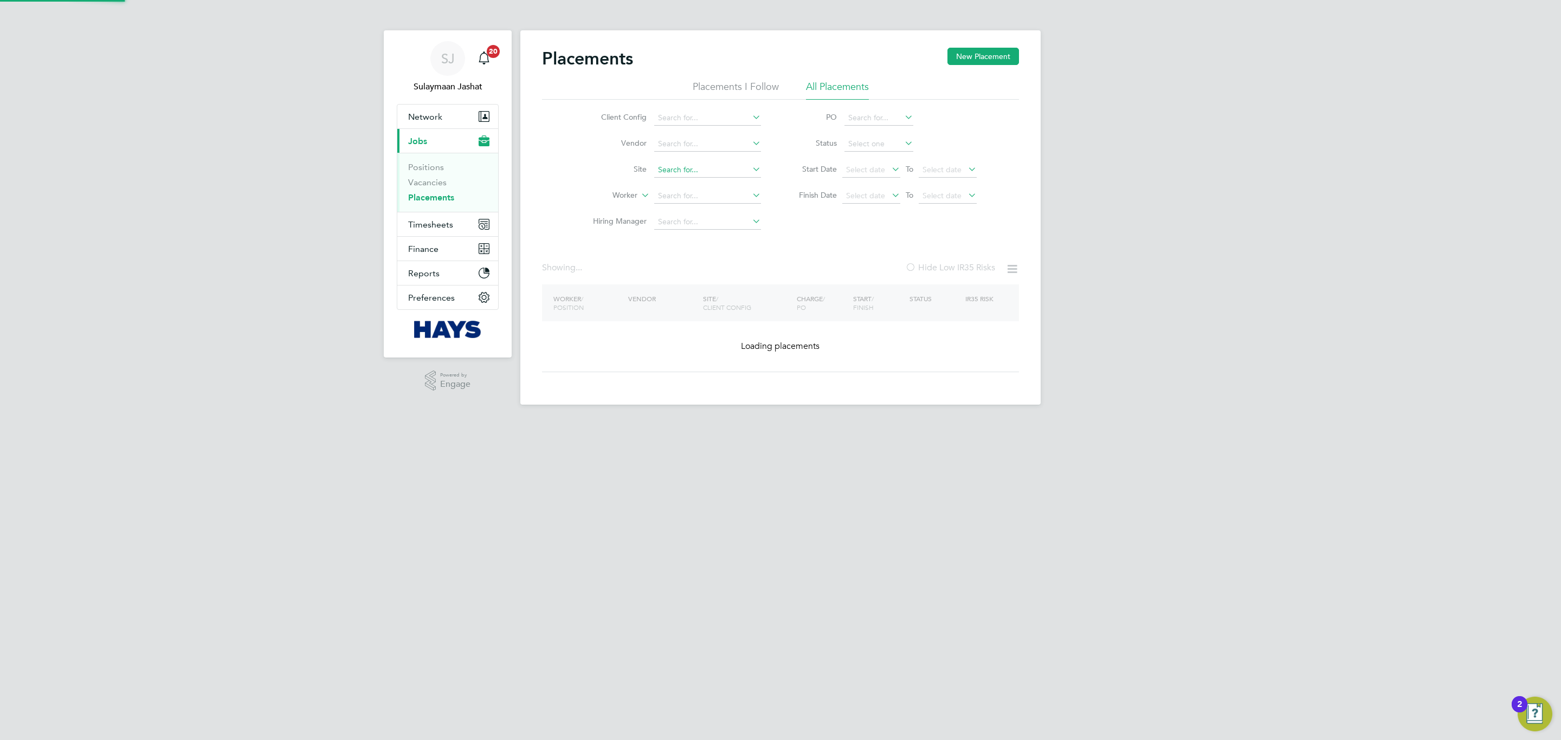
click at [699, 164] on input at bounding box center [707, 170] width 107 height 15
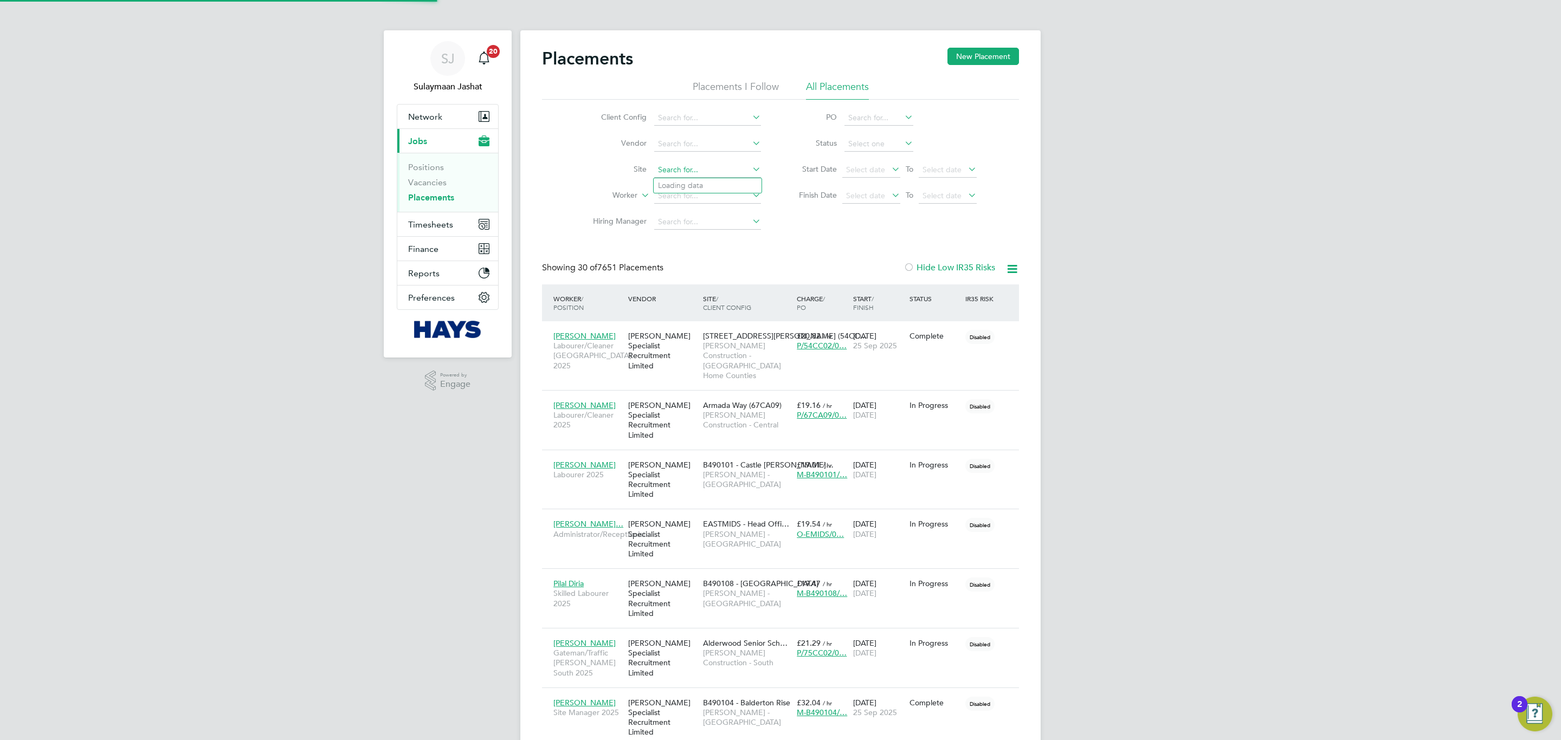
scroll to position [41, 94]
click at [628, 187] on li "Worker" at bounding box center [673, 196] width 204 height 26
click at [716, 198] on input at bounding box center [707, 196] width 107 height 15
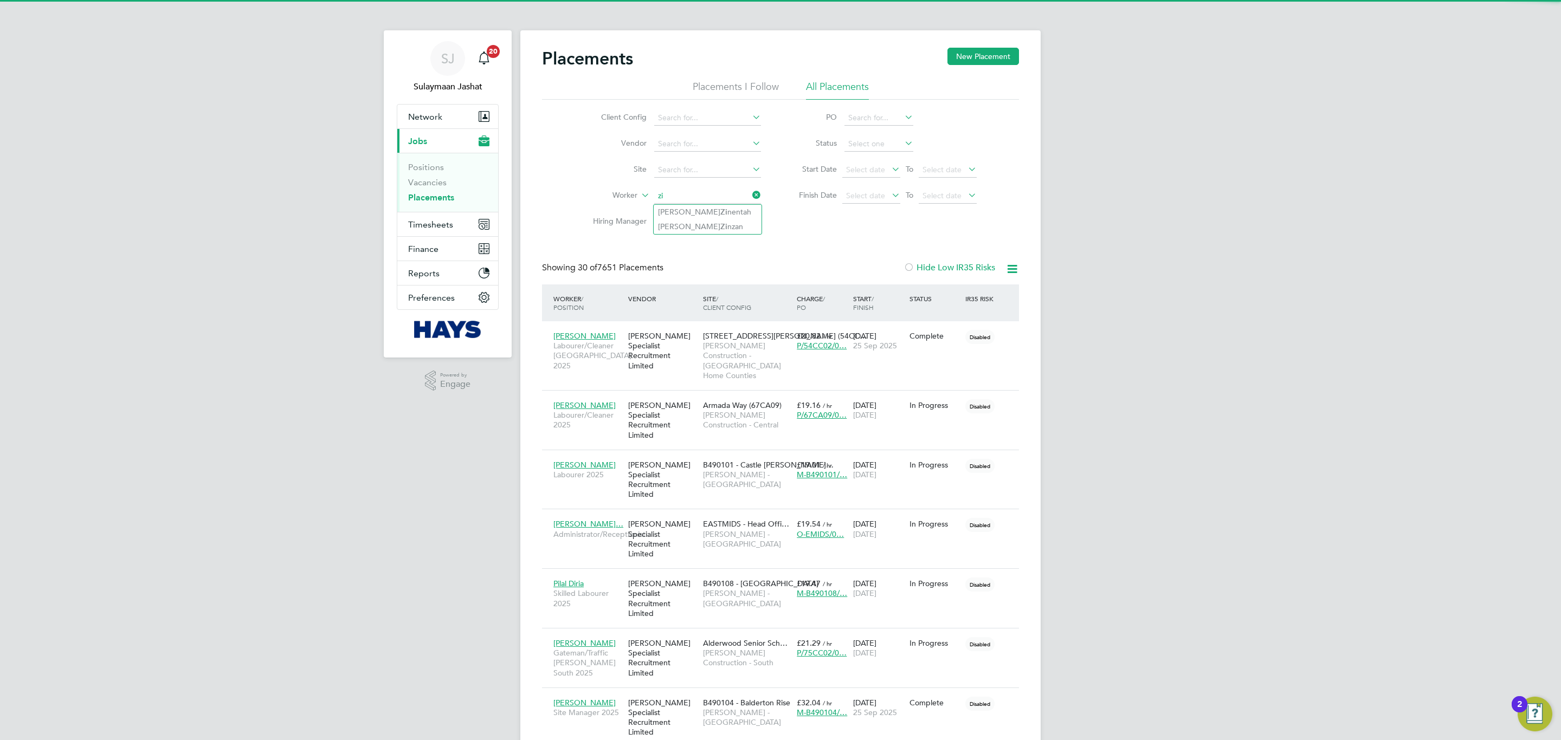
click at [694, 221] on li "Michael Zi nzan" at bounding box center [707, 226] width 108 height 15
type input "Michael Zinzan"
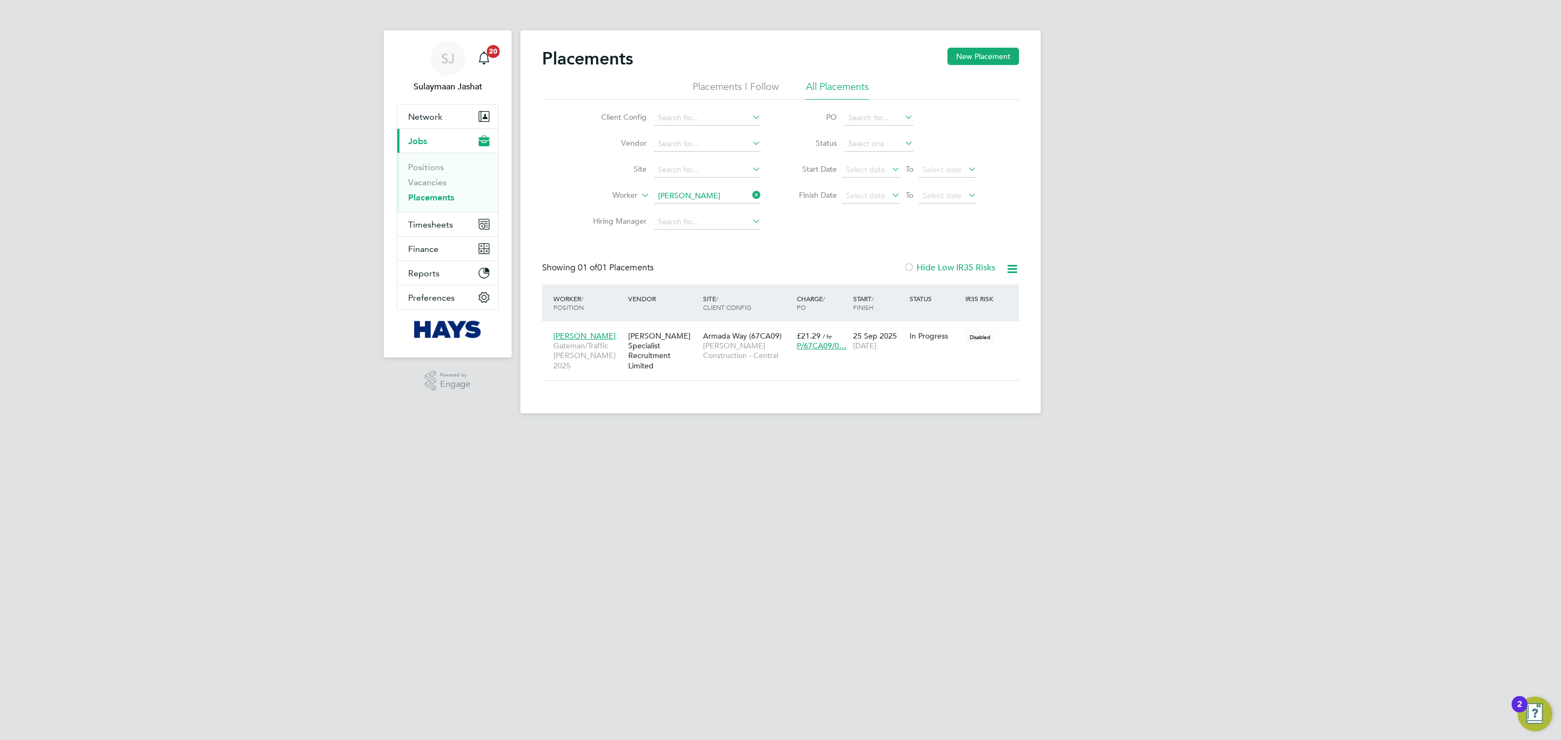
click at [683, 184] on li "Worker Michael Zinzan" at bounding box center [673, 196] width 204 height 26
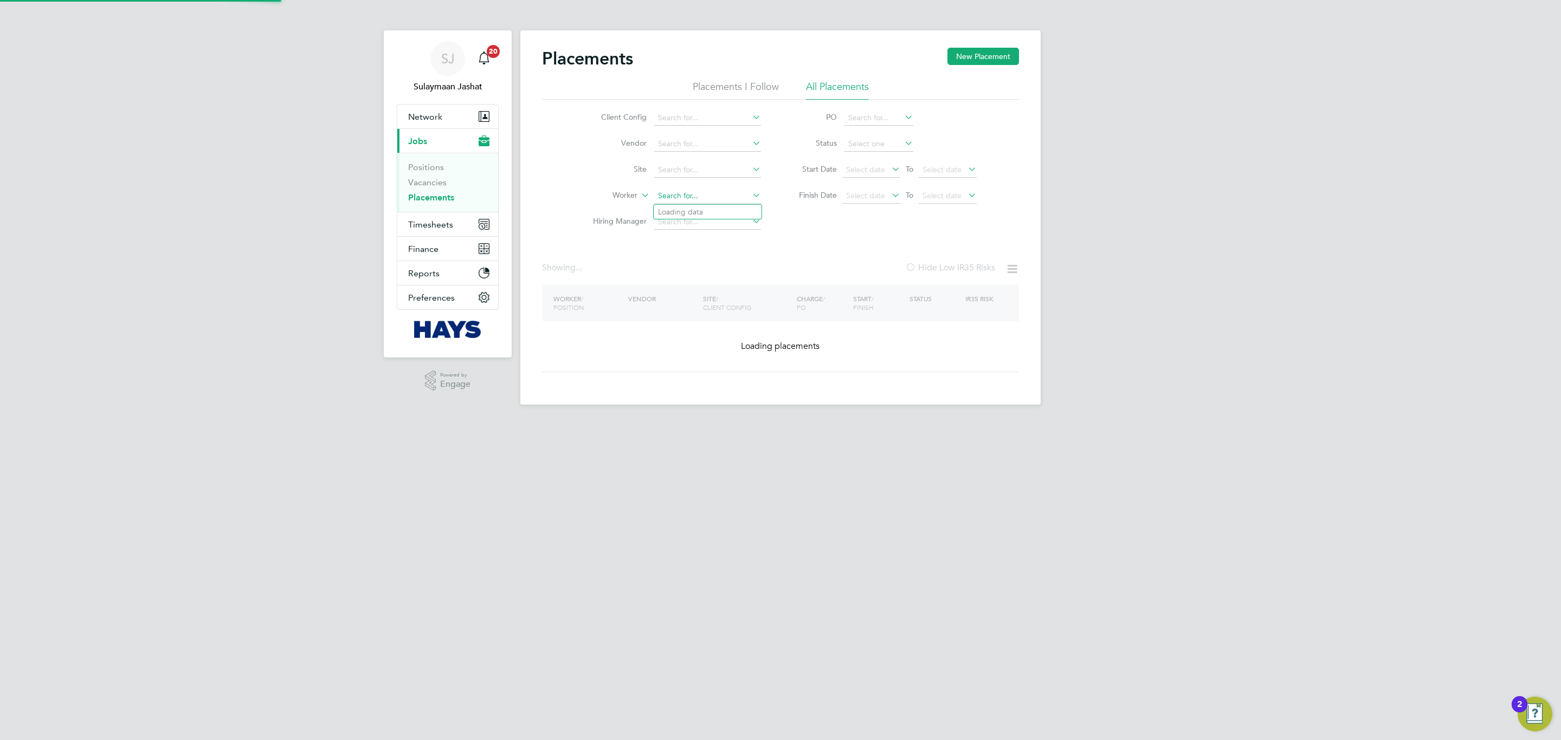
click at [694, 194] on input at bounding box center [707, 196] width 107 height 15
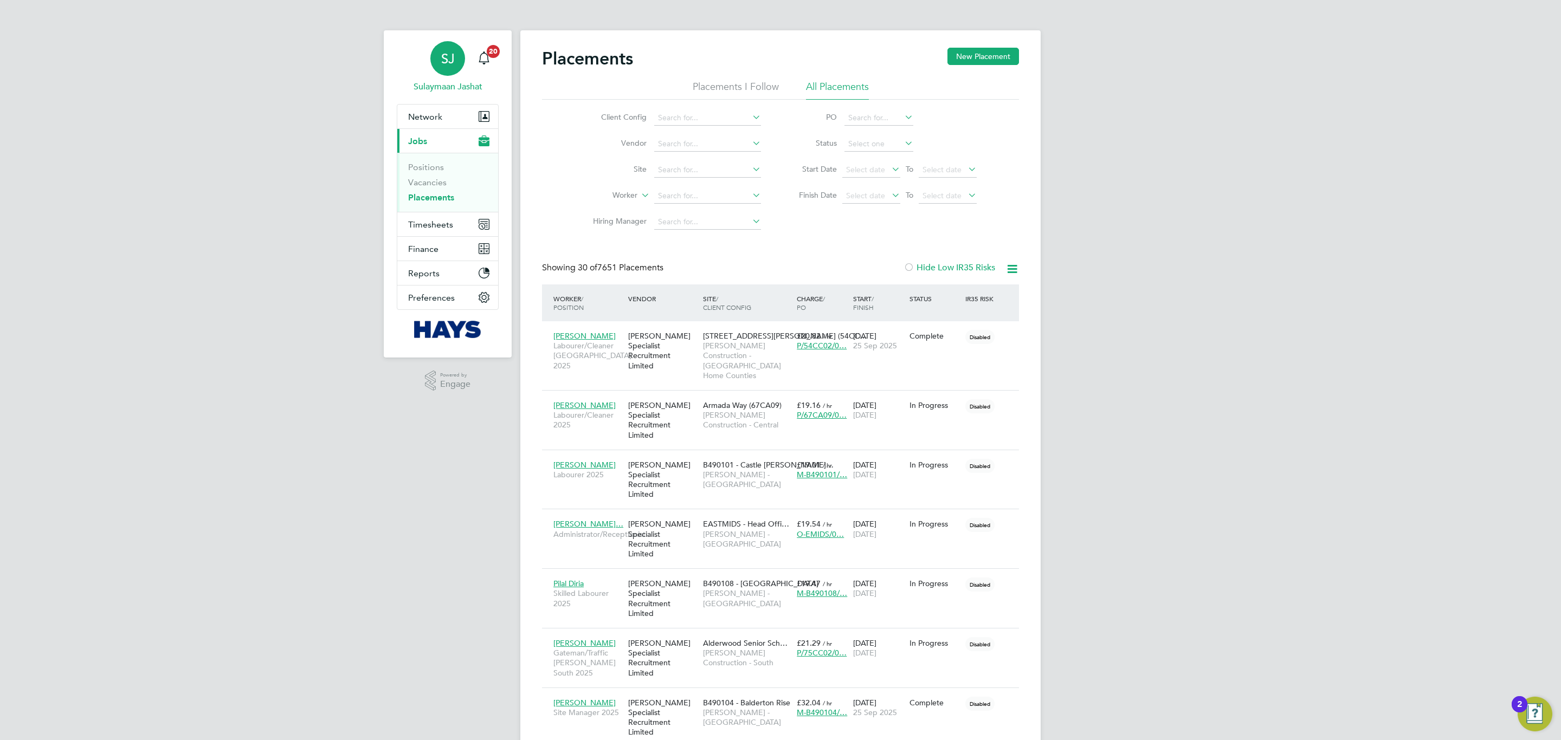
click at [441, 47] on div "SJ" at bounding box center [447, 58] width 35 height 35
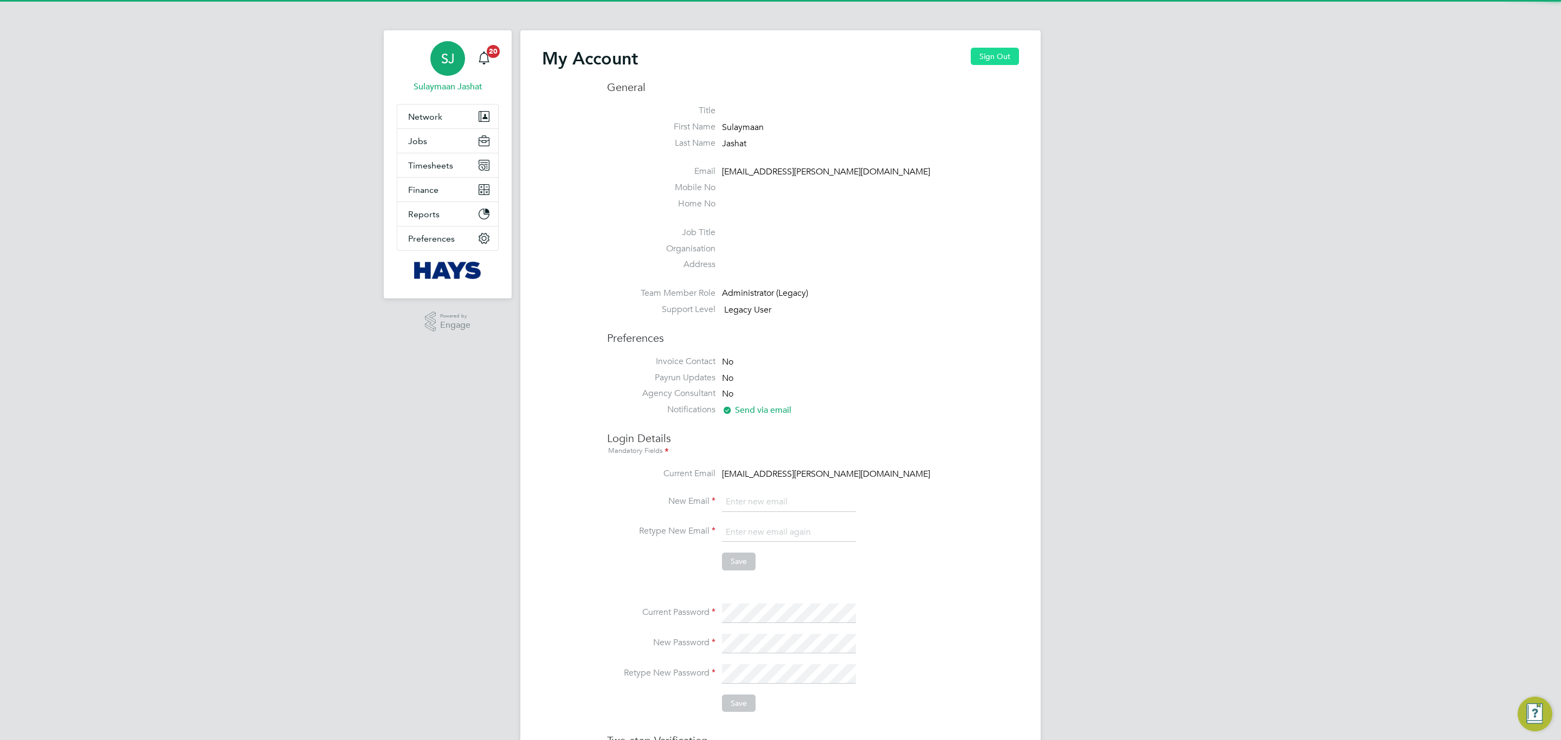
click at [1009, 62] on button "Sign Out" at bounding box center [994, 56] width 48 height 17
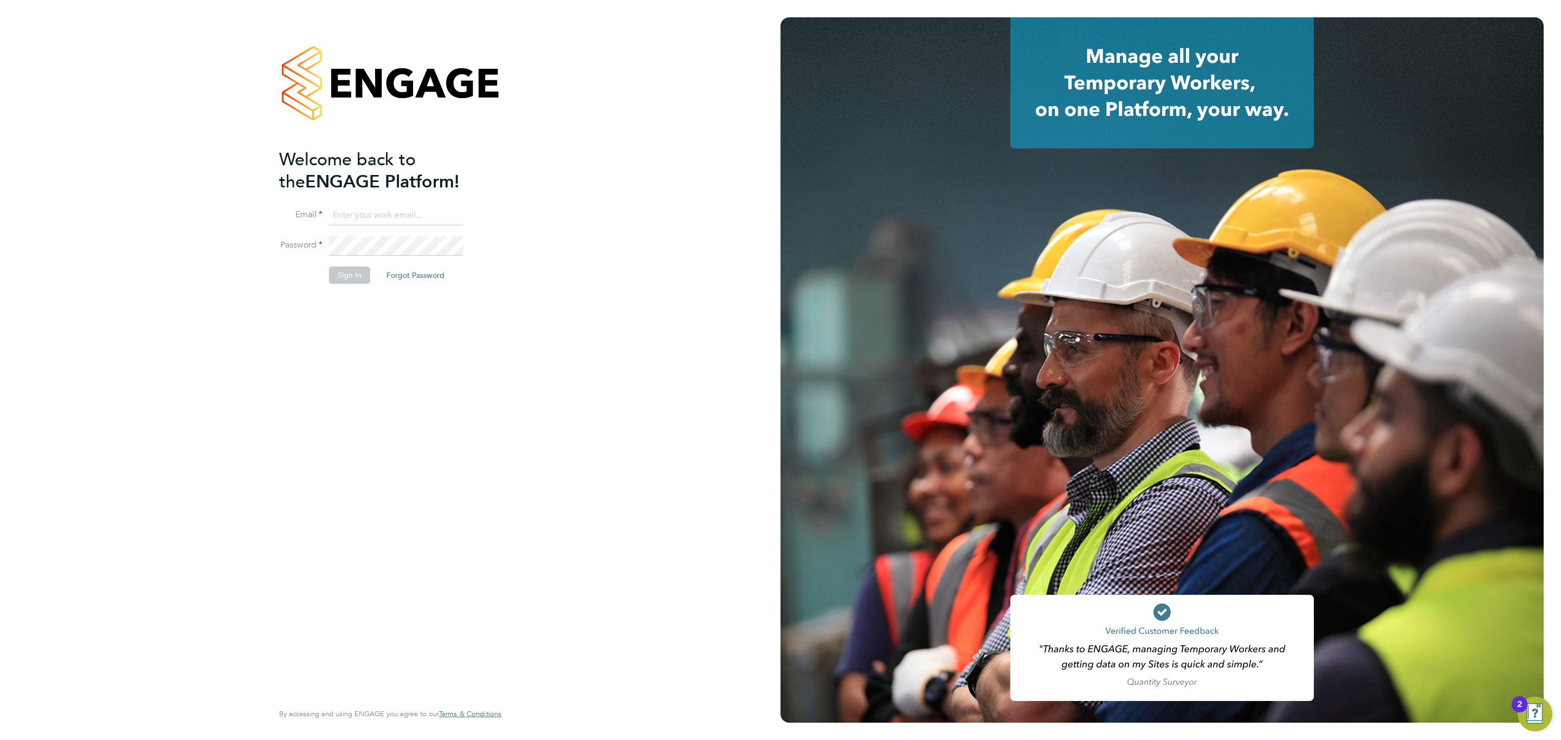
click at [400, 215] on input at bounding box center [396, 216] width 134 height 20
type input "[EMAIL_ADDRESS][PERSON_NAME][DOMAIN_NAME]"
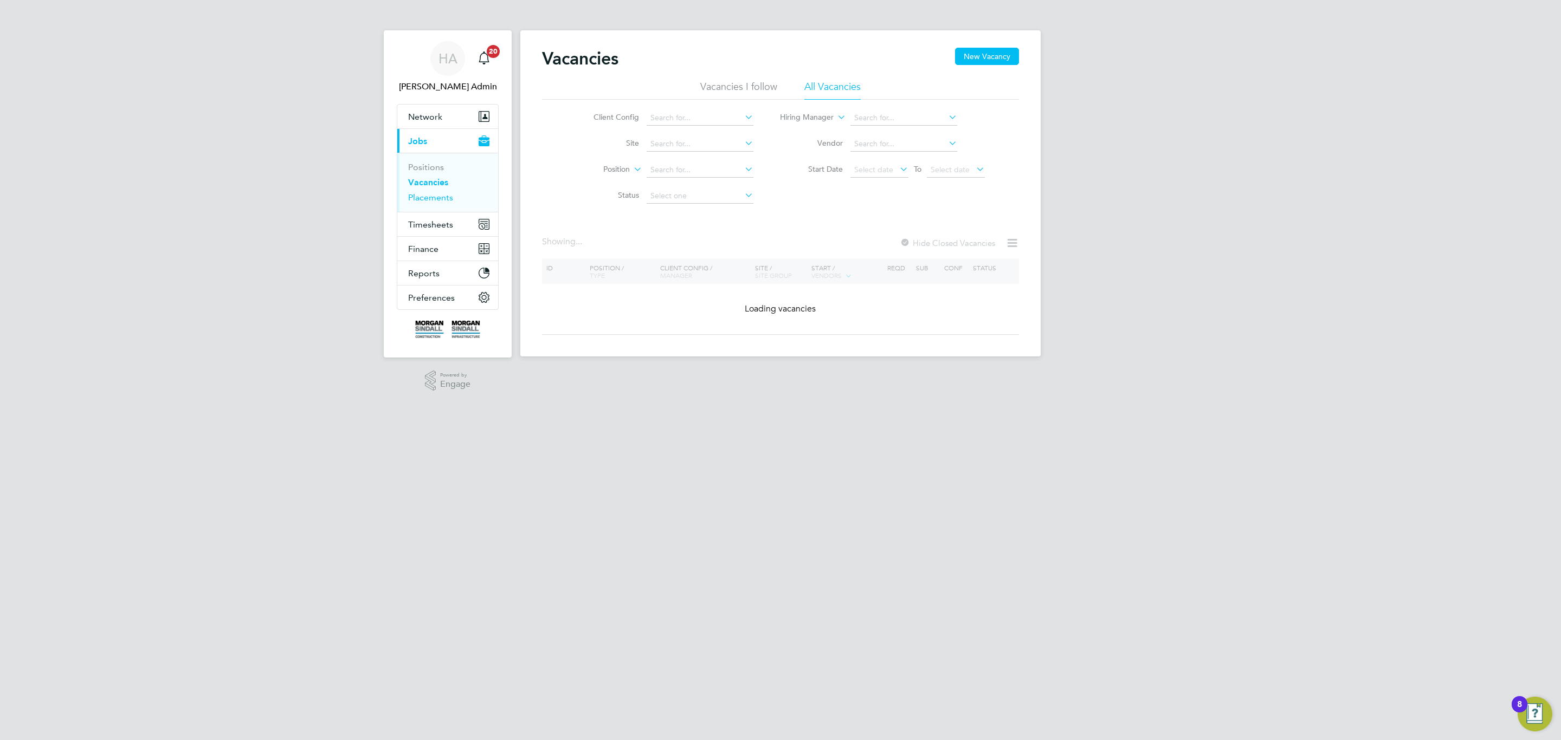
click at [446, 202] on link "Placements" at bounding box center [430, 197] width 45 height 10
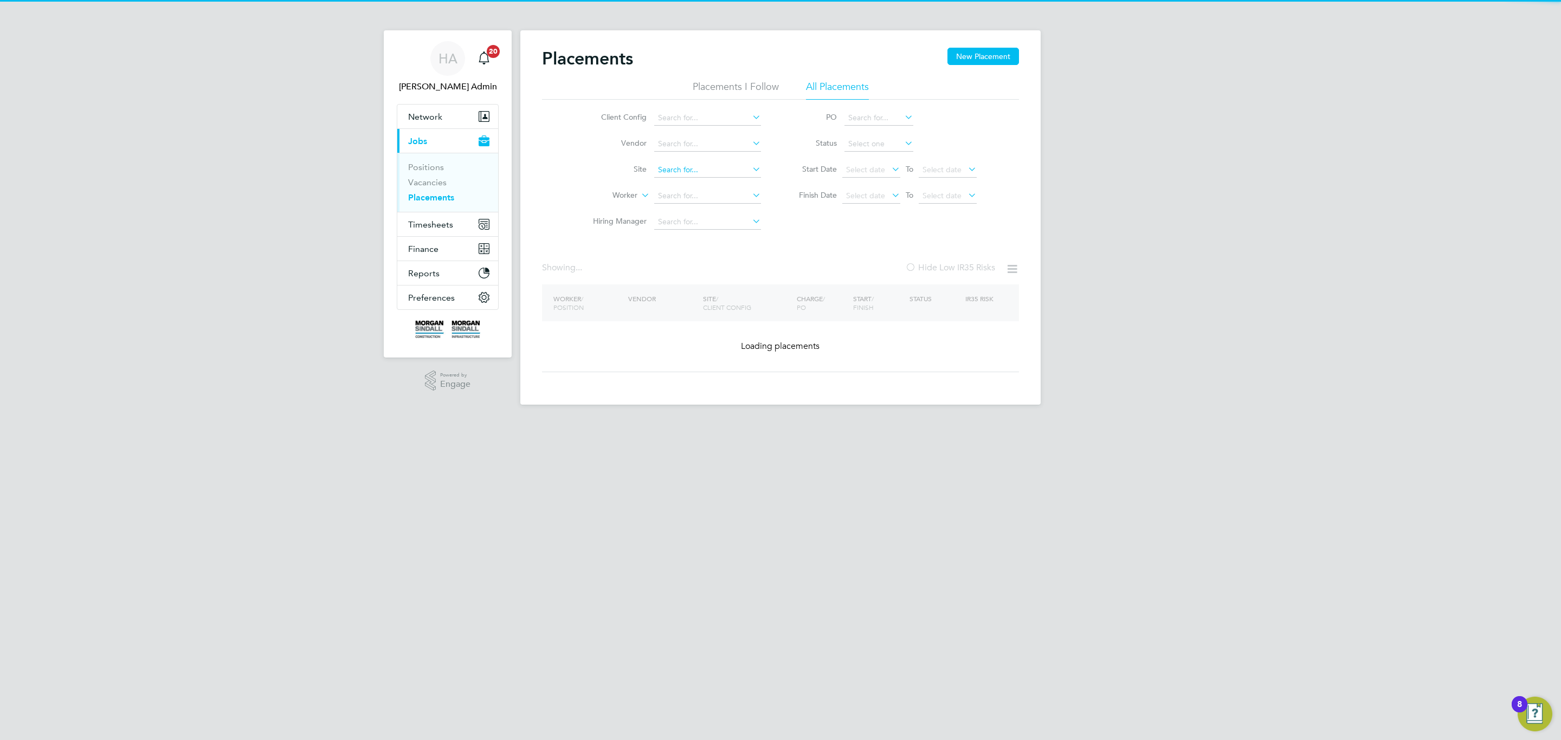
click at [696, 168] on input at bounding box center [707, 170] width 107 height 15
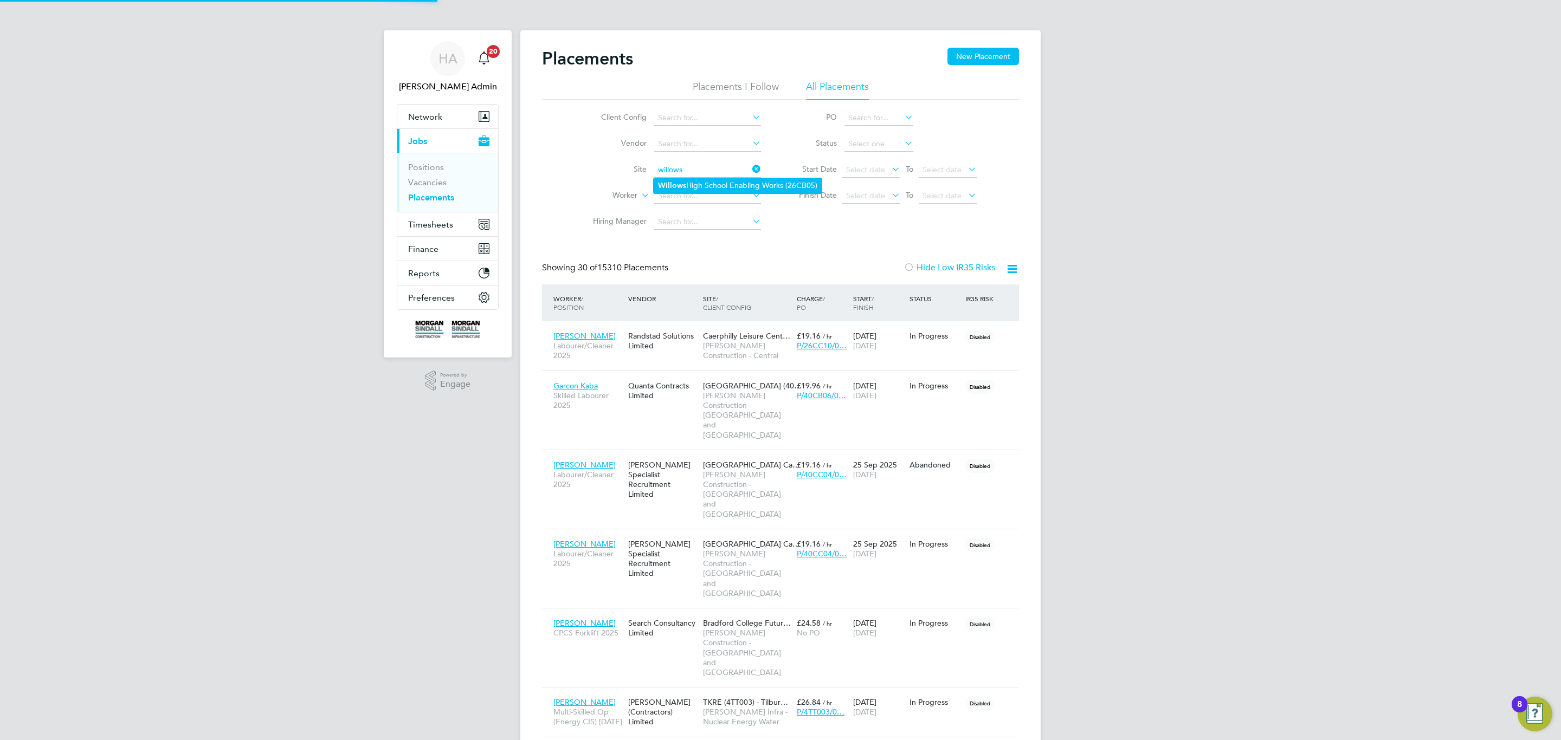
click at [688, 181] on li "Willows High School Enabling Works (26CB05)" at bounding box center [737, 185] width 168 height 15
type input "[GEOGRAPHIC_DATA] Enabling Works (26CB05)"
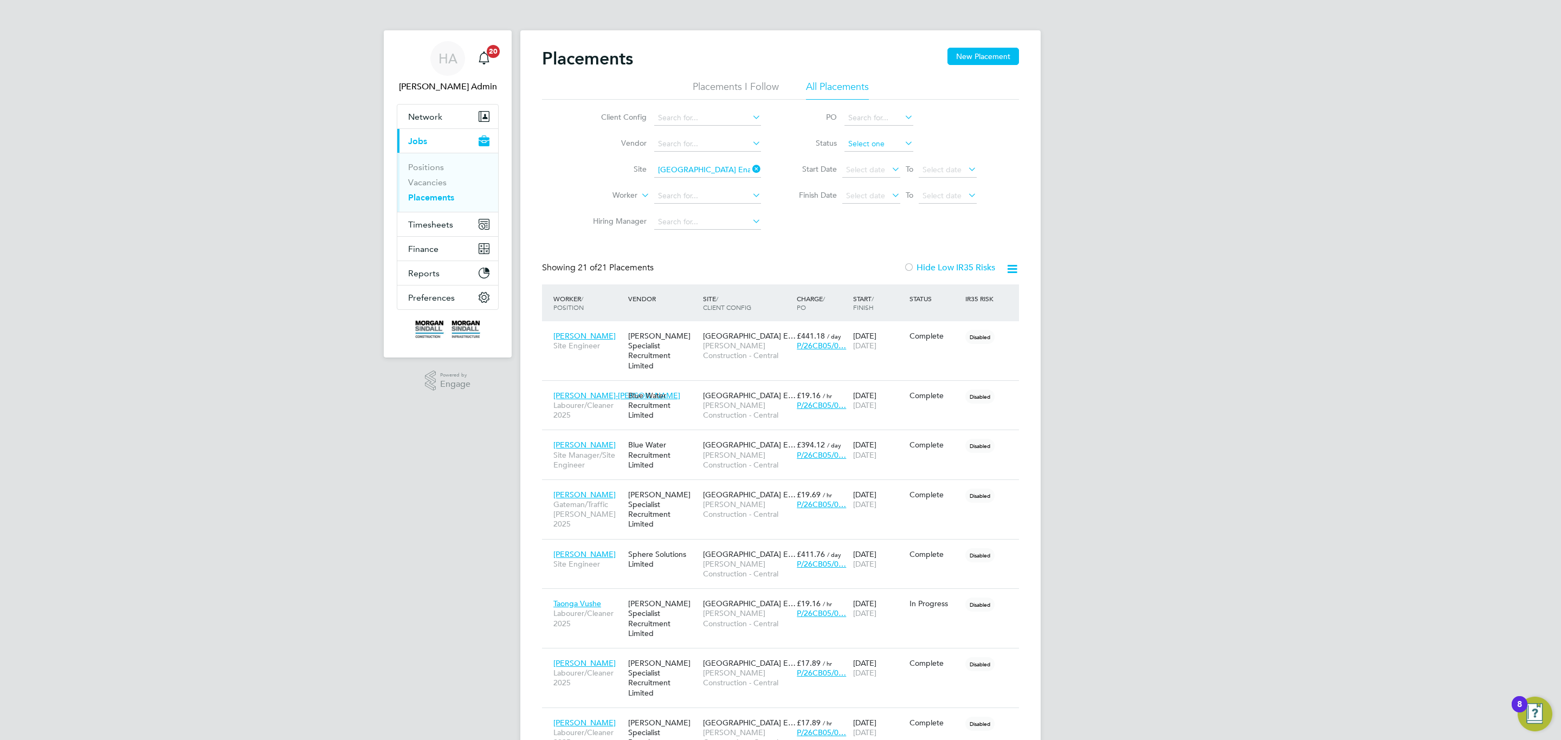
click at [896, 140] on input at bounding box center [878, 144] width 69 height 15
click at [890, 152] on ul "Active Inactive Pending In Progress Complete Abandoned" at bounding box center [878, 195] width 71 height 86
click at [882, 161] on li "Active" at bounding box center [879, 159] width 70 height 14
type input "Active"
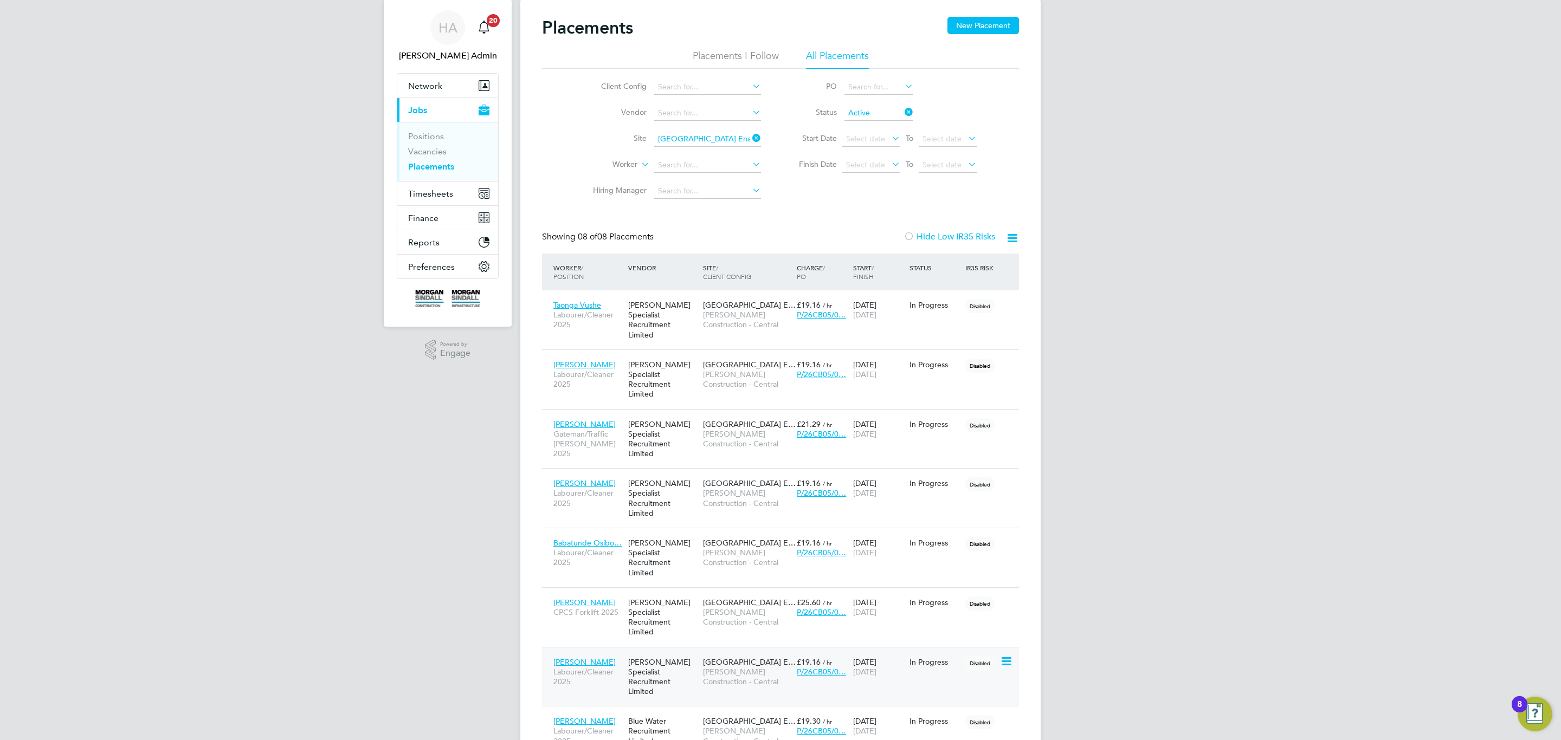
click at [627, 652] on div "Hays Specialist Recruitment Limited" at bounding box center [662, 677] width 75 height 50
click at [740, 726] on span "[PERSON_NAME] Construction - Central" at bounding box center [747, 736] width 88 height 20
click at [692, 137] on ul "Client Config Vendor Site Willows High School Enabling Works (26CB05) Worker Hi…" at bounding box center [673, 139] width 204 height 130
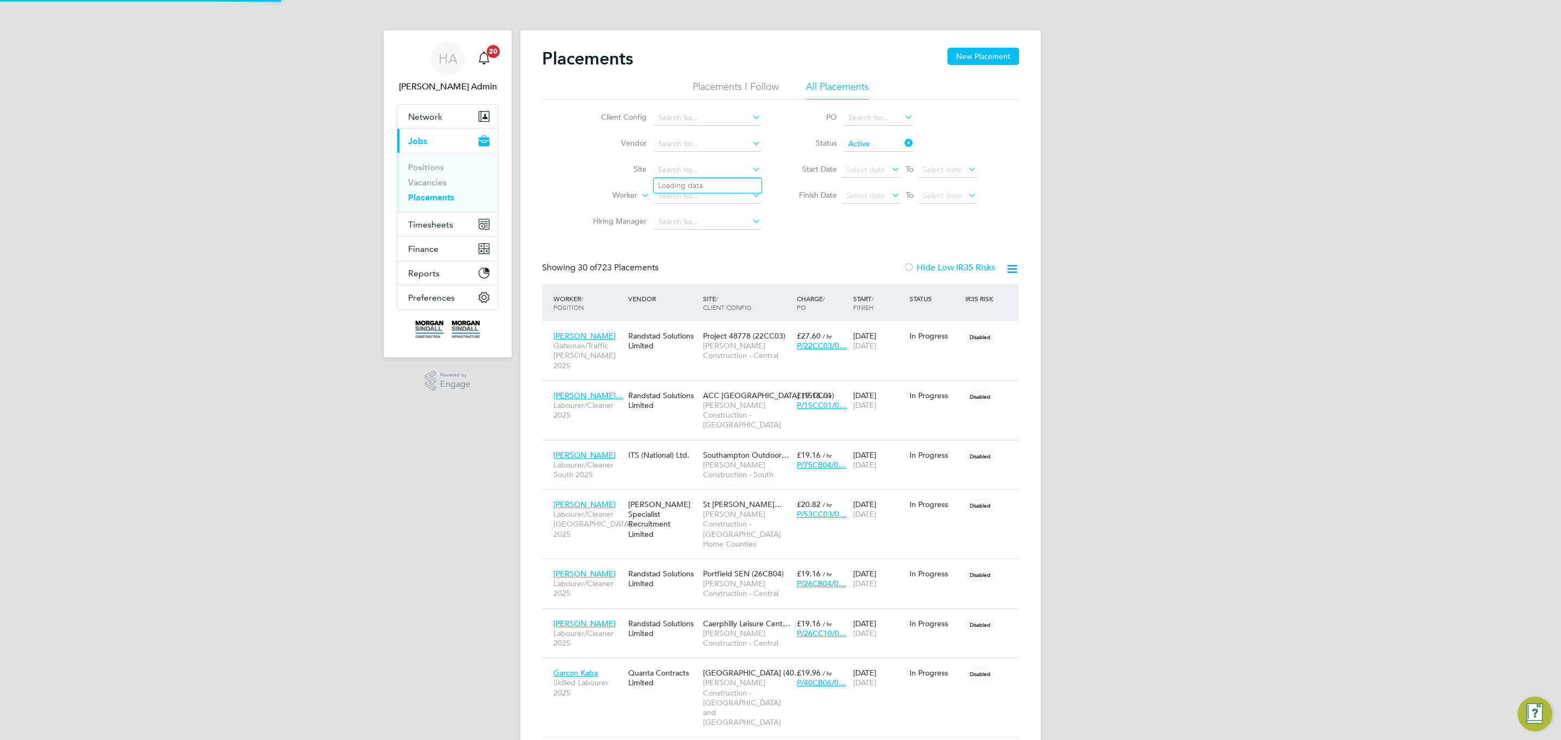
scroll to position [51, 94]
click at [902, 145] on icon at bounding box center [902, 142] width 0 height 15
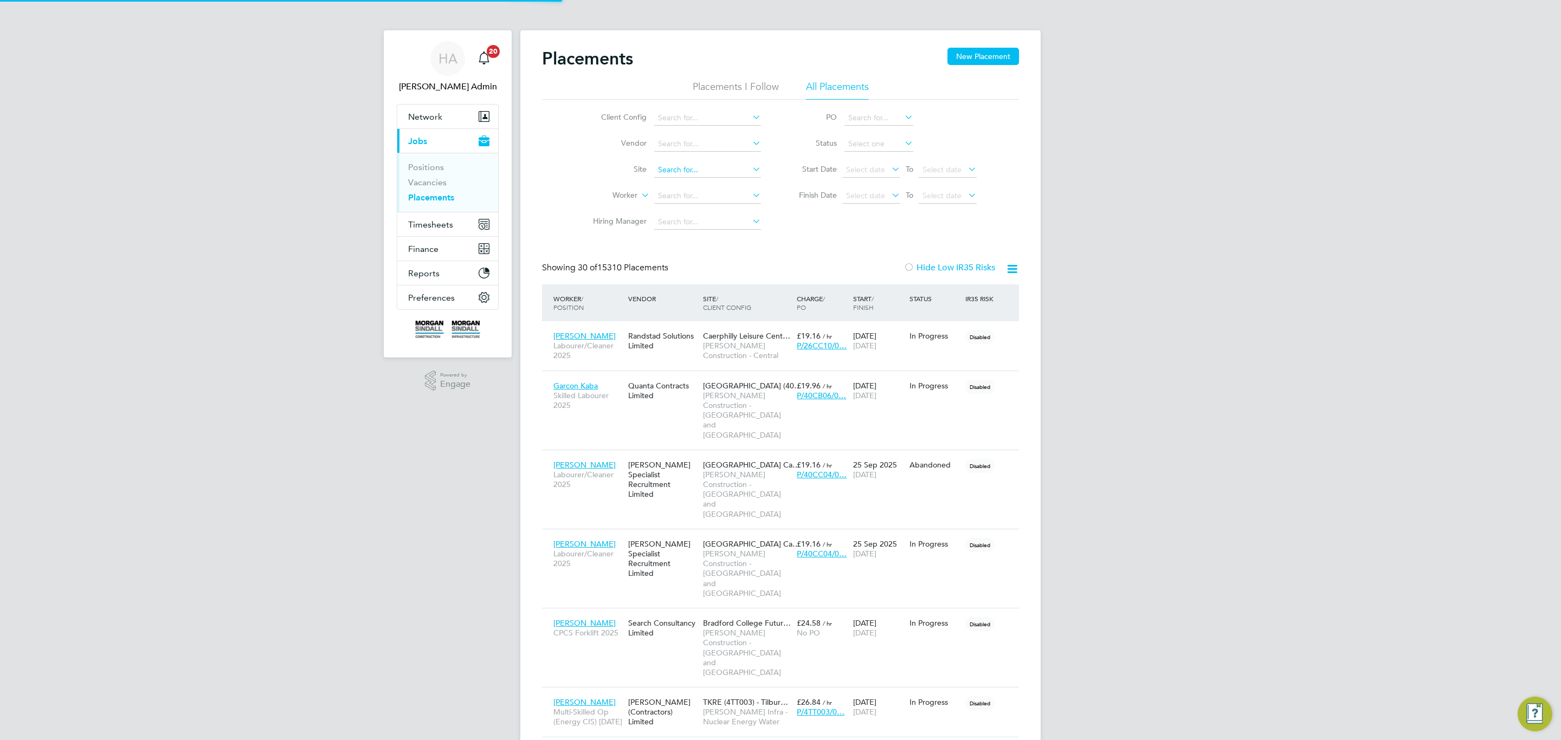
click at [716, 178] on input at bounding box center [707, 170] width 107 height 15
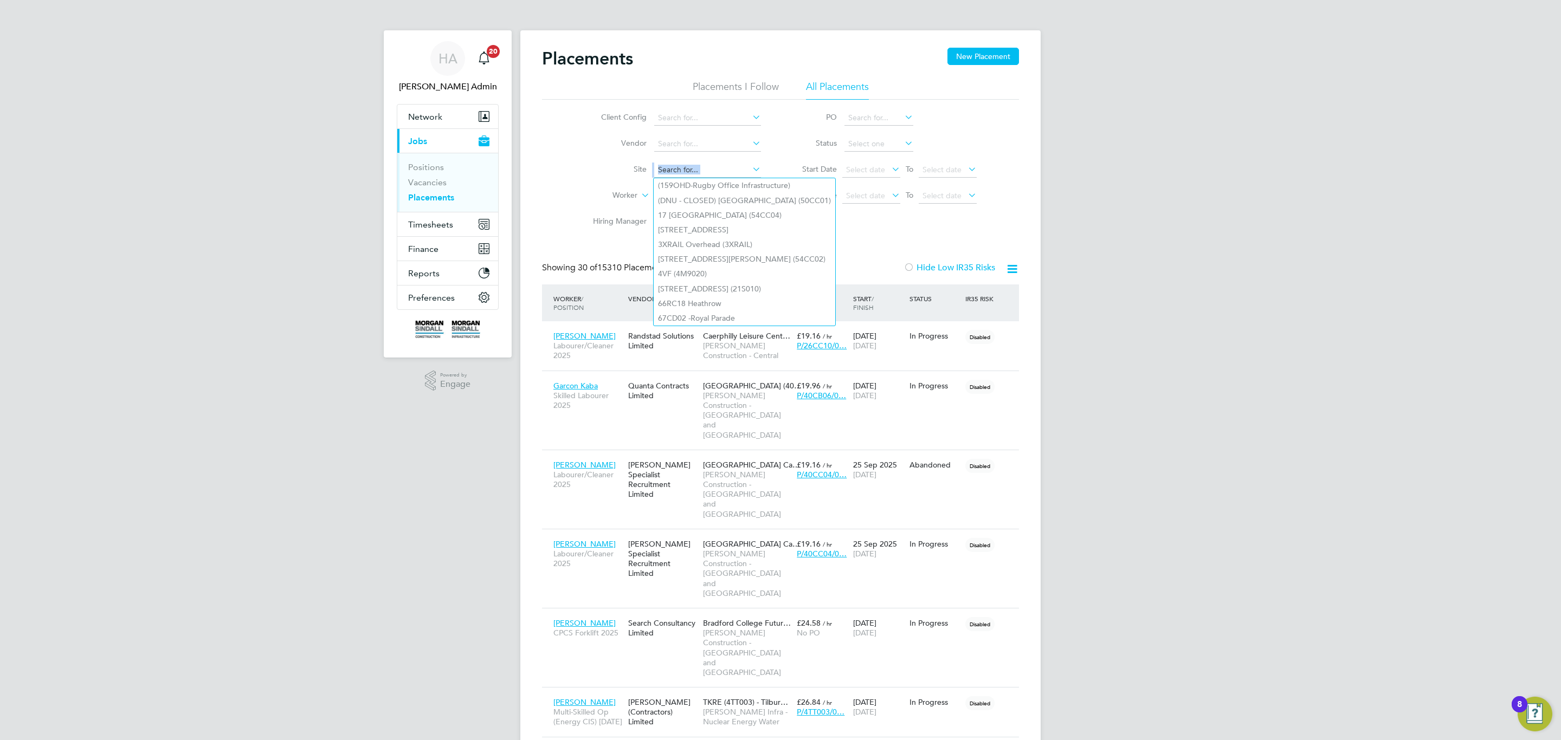
click at [595, 182] on ul "Client Config Vendor Site Worker Hiring Manager" at bounding box center [673, 170] width 204 height 130
click at [587, 164] on li "Site" at bounding box center [673, 170] width 204 height 26
click at [696, 191] on input at bounding box center [707, 196] width 107 height 15
click at [550, 198] on div "Client Config Vendor Site Worker Hiring Manager PO Status Start Date Select dat…" at bounding box center [780, 167] width 477 height 135
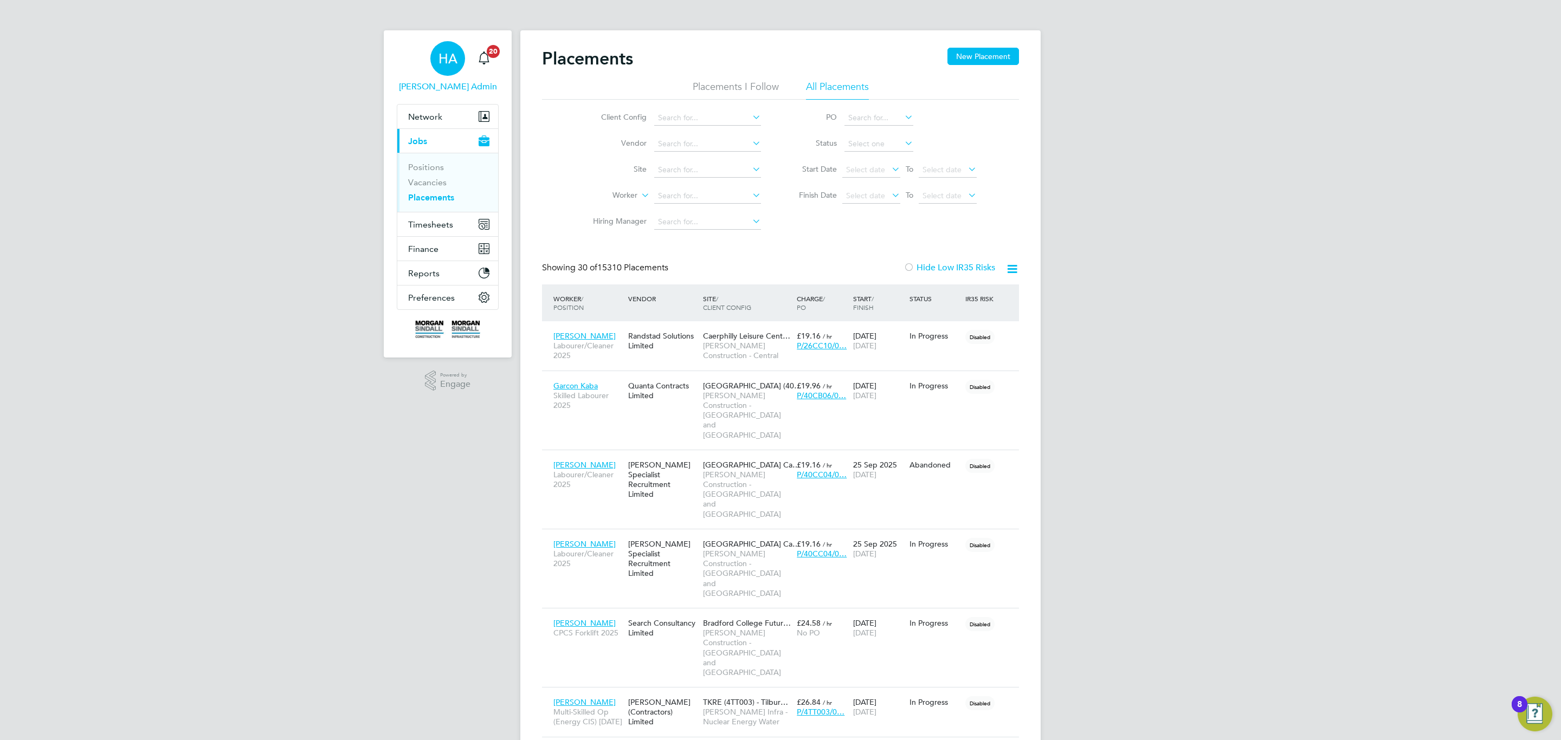
click at [442, 59] on span "HA" at bounding box center [447, 58] width 19 height 14
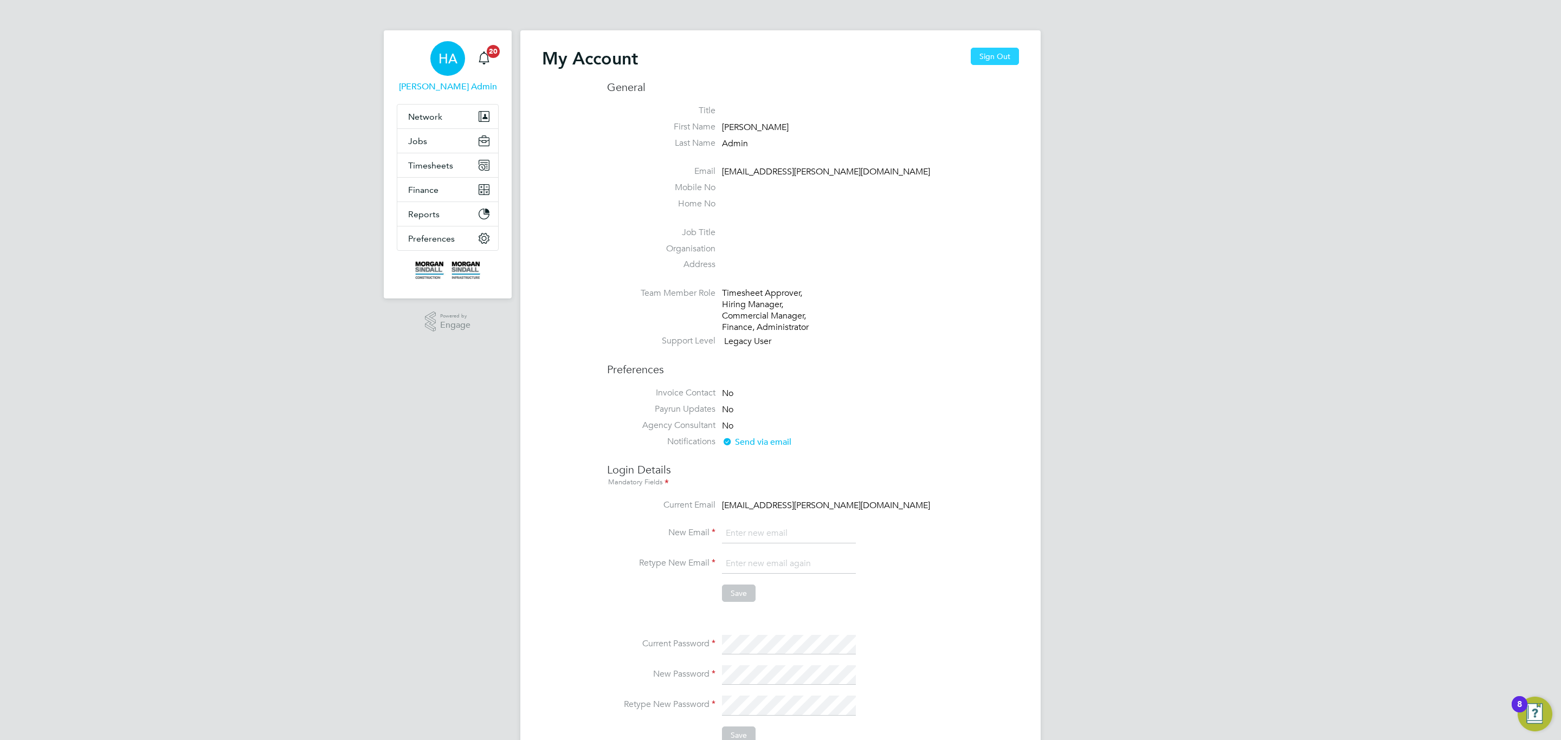
click at [980, 54] on button "Sign Out" at bounding box center [994, 56] width 48 height 17
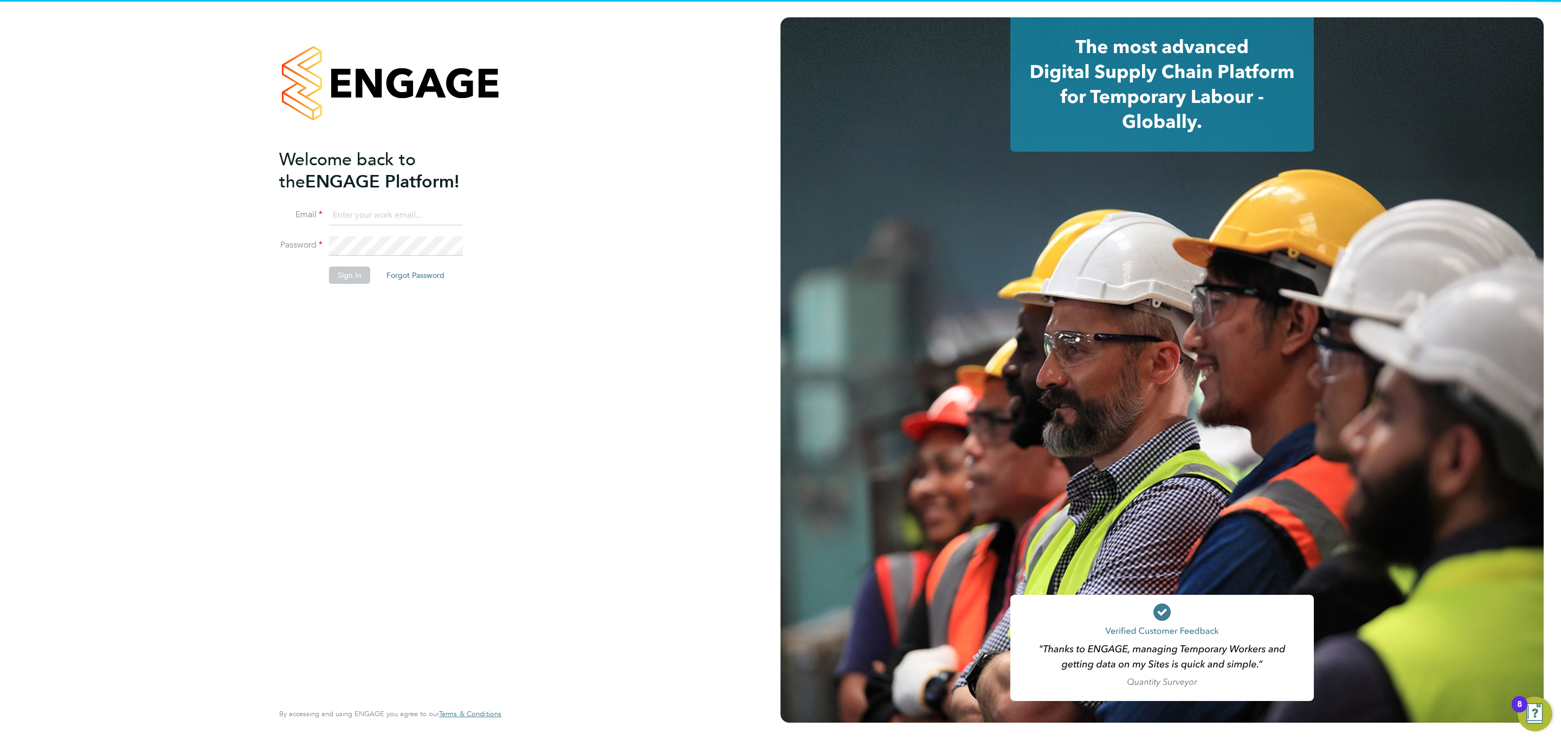
click at [411, 198] on ng-template "Welcome back to the ENGAGE Platform! Email Password Sign In Forgot Password" at bounding box center [384, 221] width 211 height 146
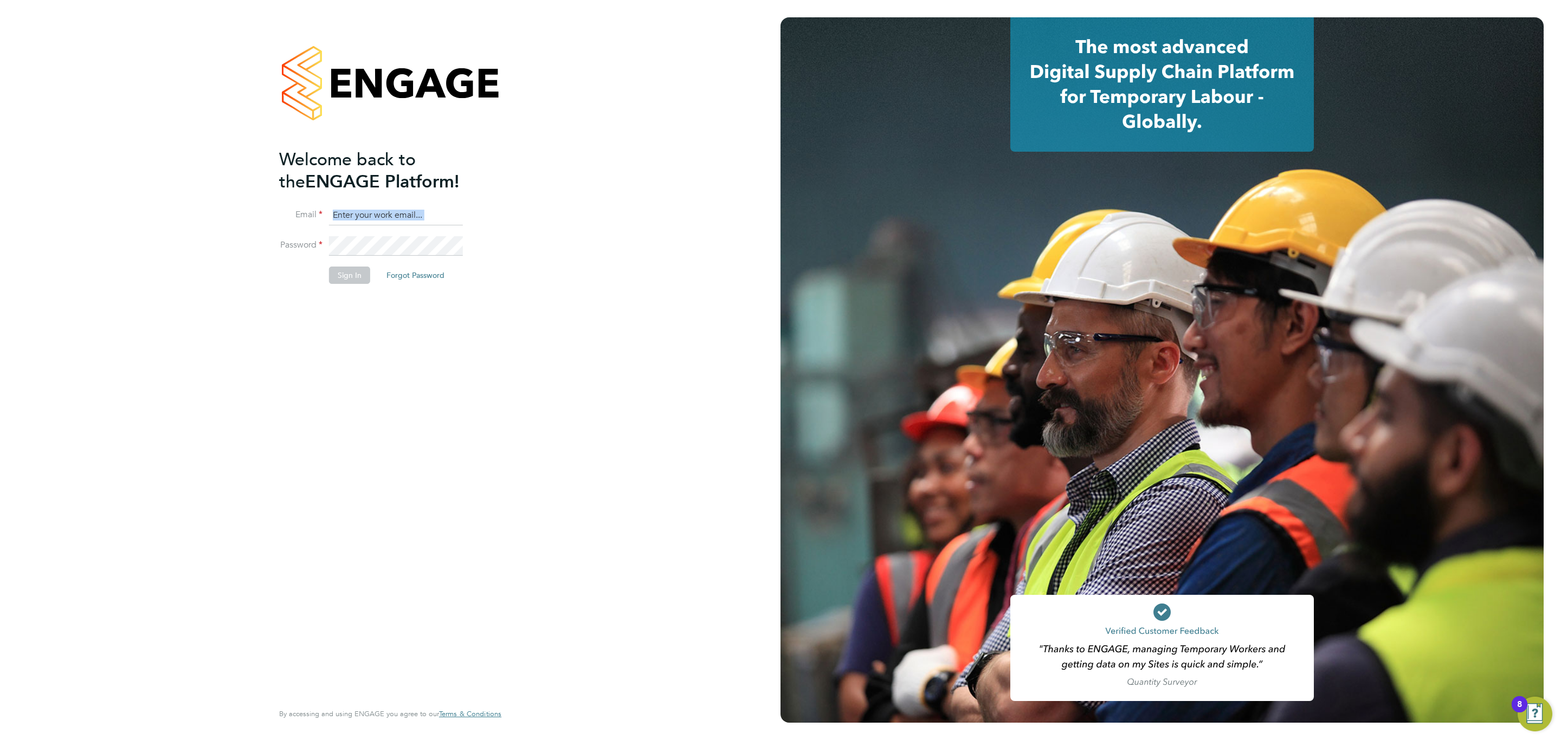
click at [410, 200] on ng-template "Welcome back to the ENGAGE Platform! Email Password Sign In Forgot Password" at bounding box center [384, 221] width 211 height 146
click at [405, 206] on input at bounding box center [396, 216] width 134 height 20
type input "Sulaymaan.jashat@Hays.com"
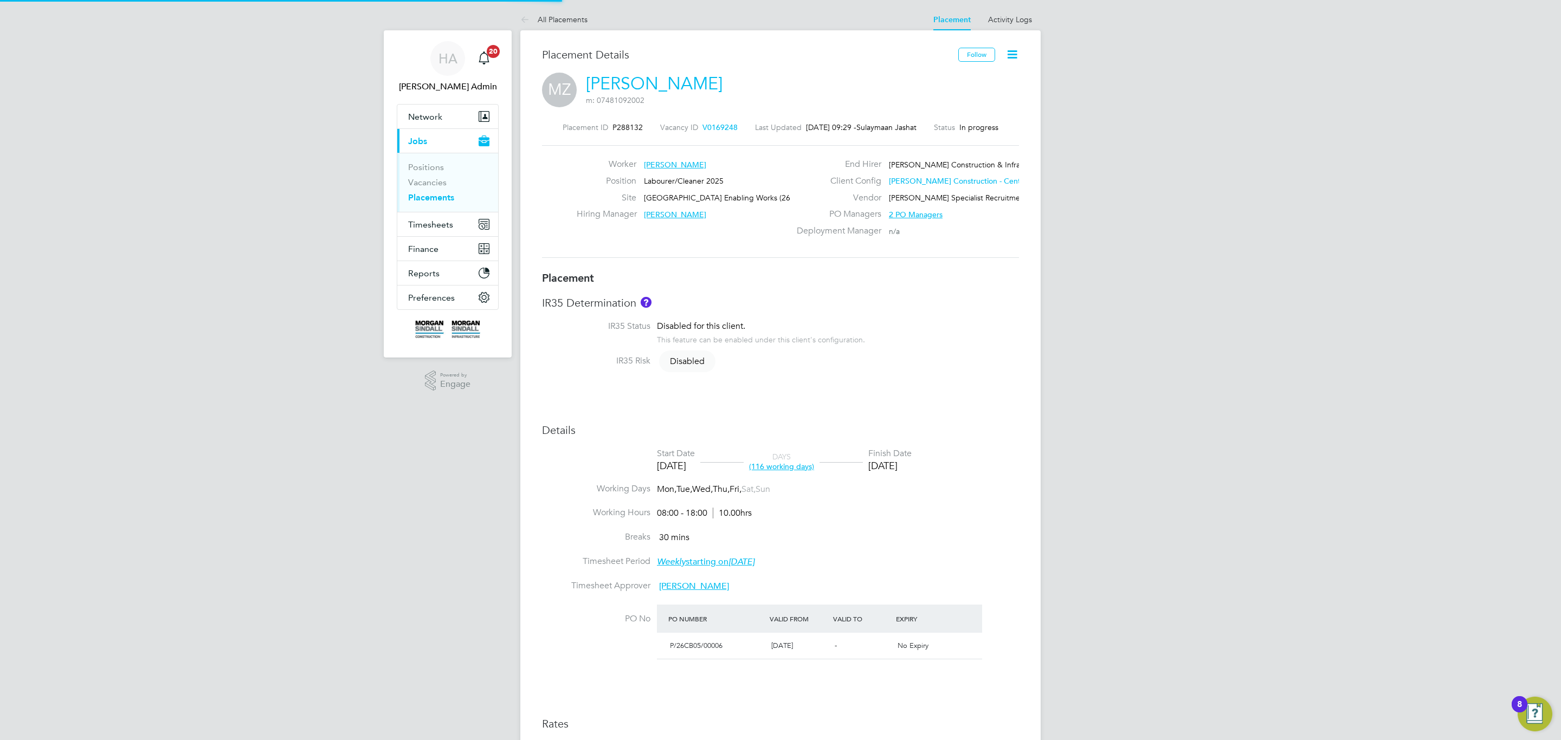
type input "[PERSON_NAME]"
type input "Ryan Williams"
type input "09 May 2025"
type input "17 Oct 2025"
type input "08:00"
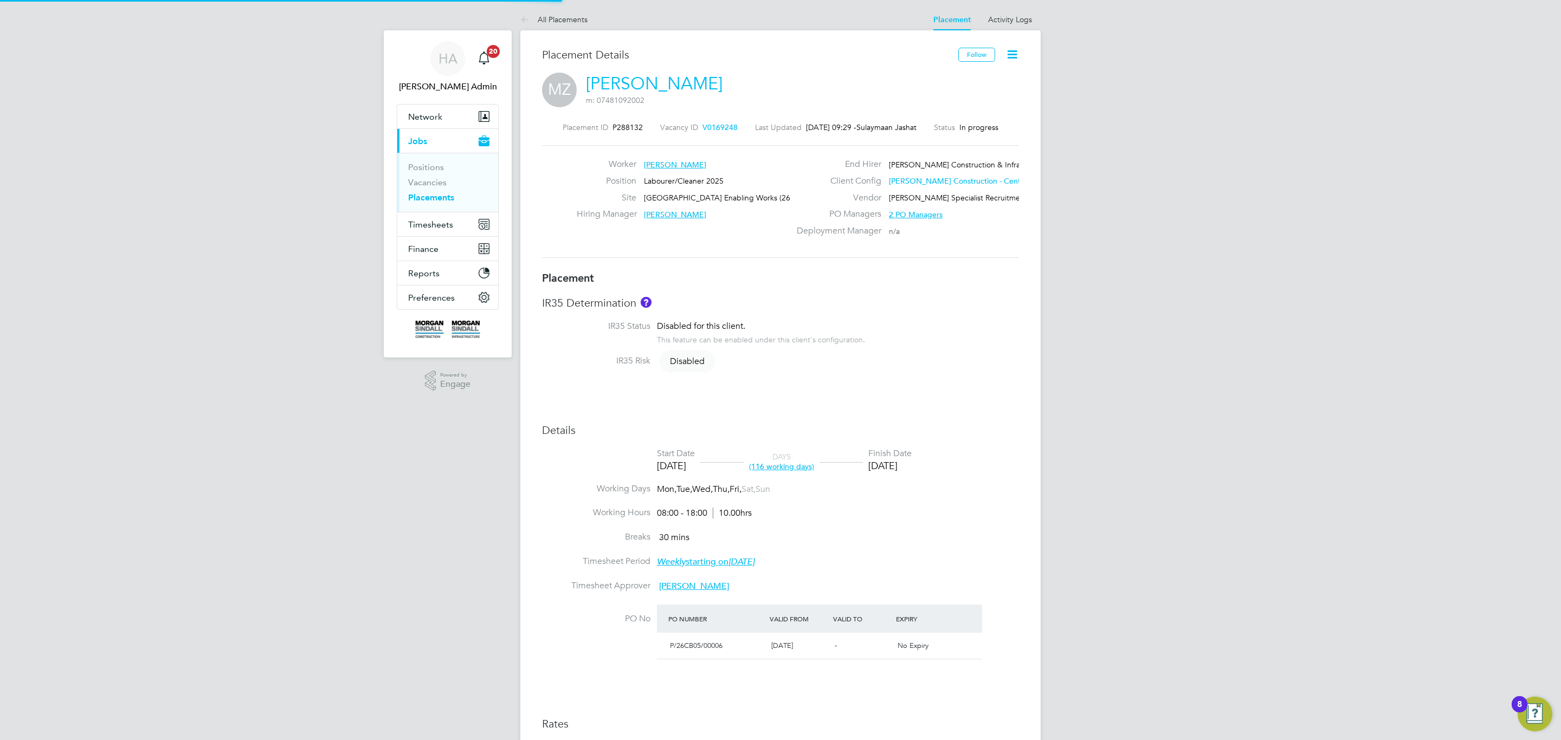
type input "18:00"
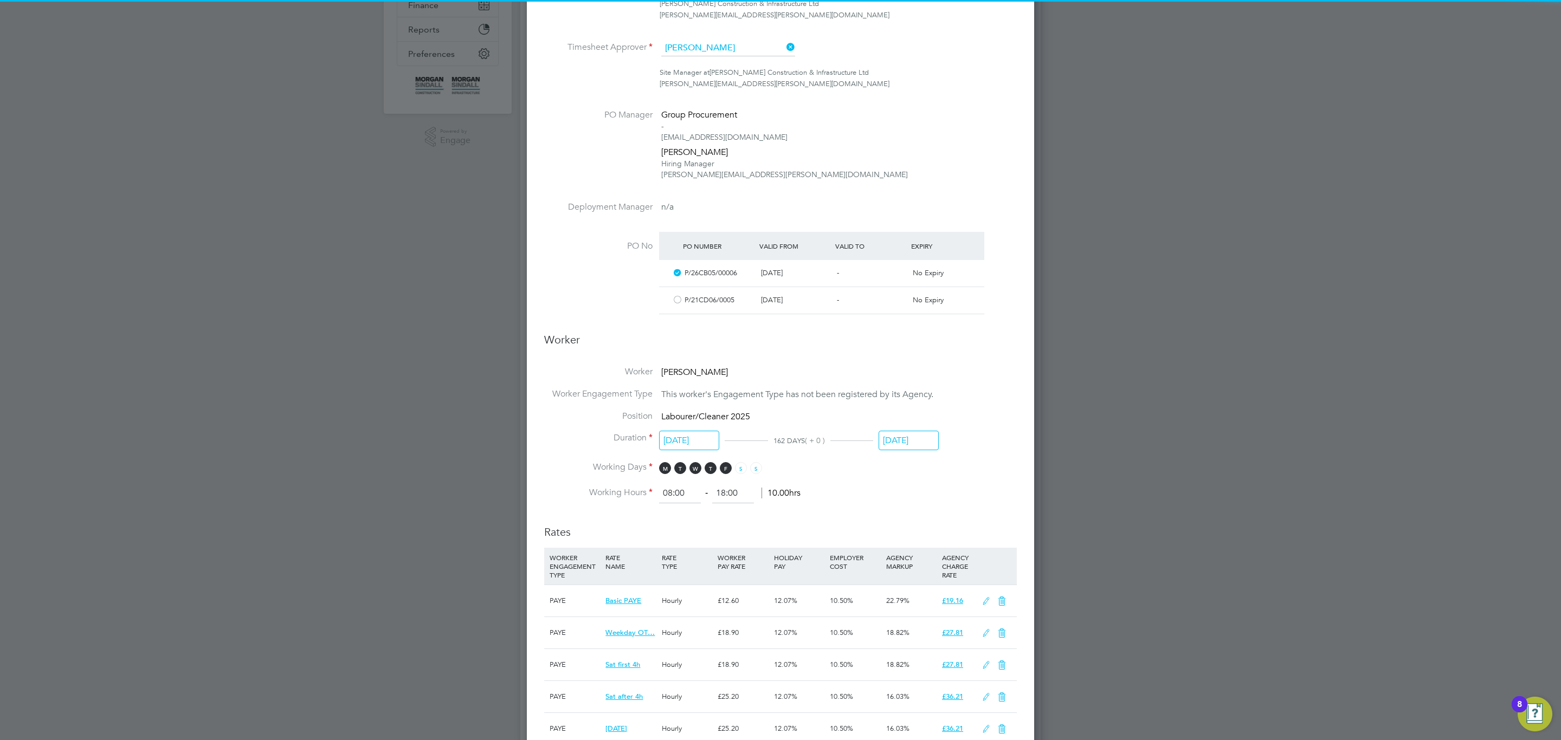
click at [912, 433] on input "17 Oct 2025" at bounding box center [908, 441] width 60 height 20
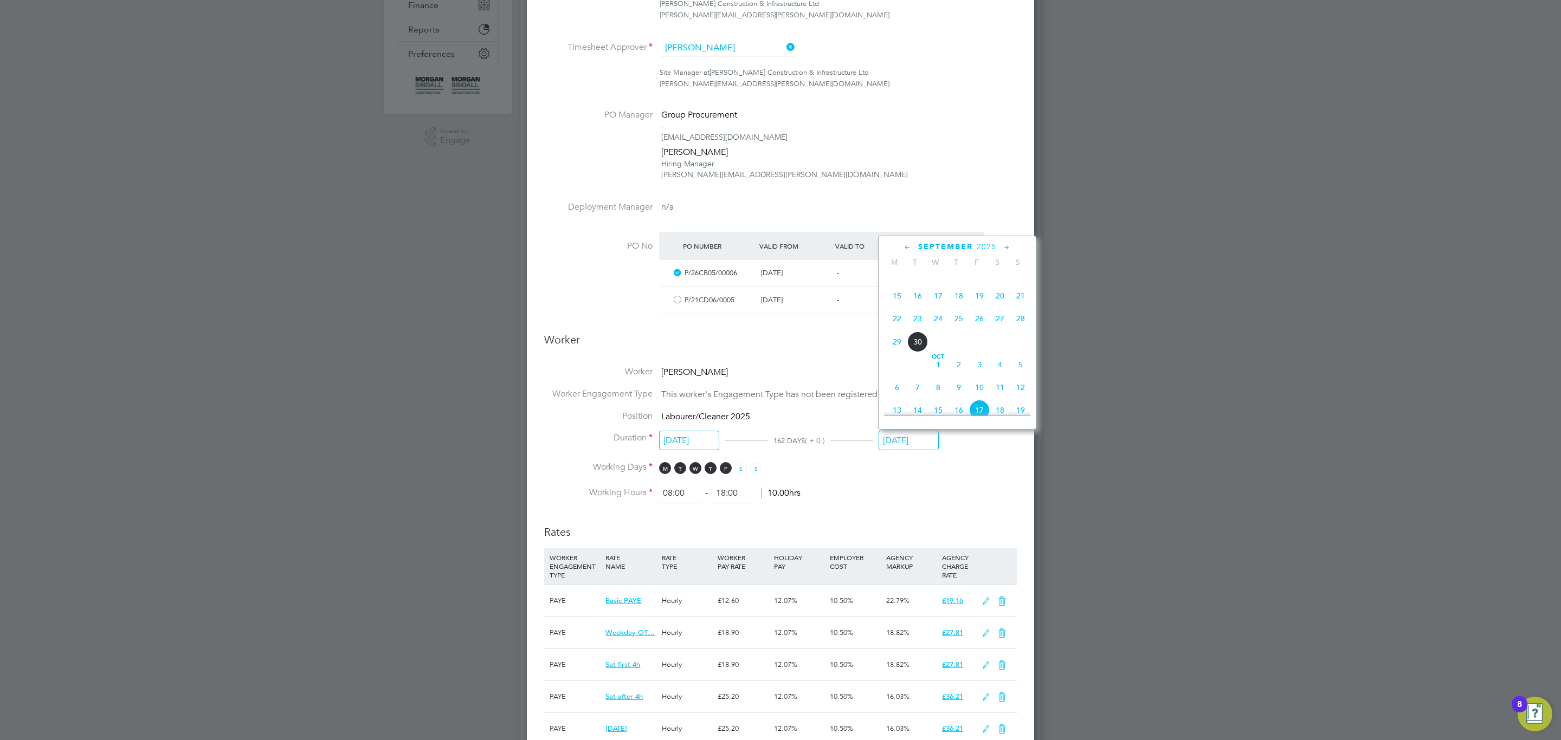
click at [979, 320] on span "26" at bounding box center [979, 318] width 21 height 21
type input "[DATE]"
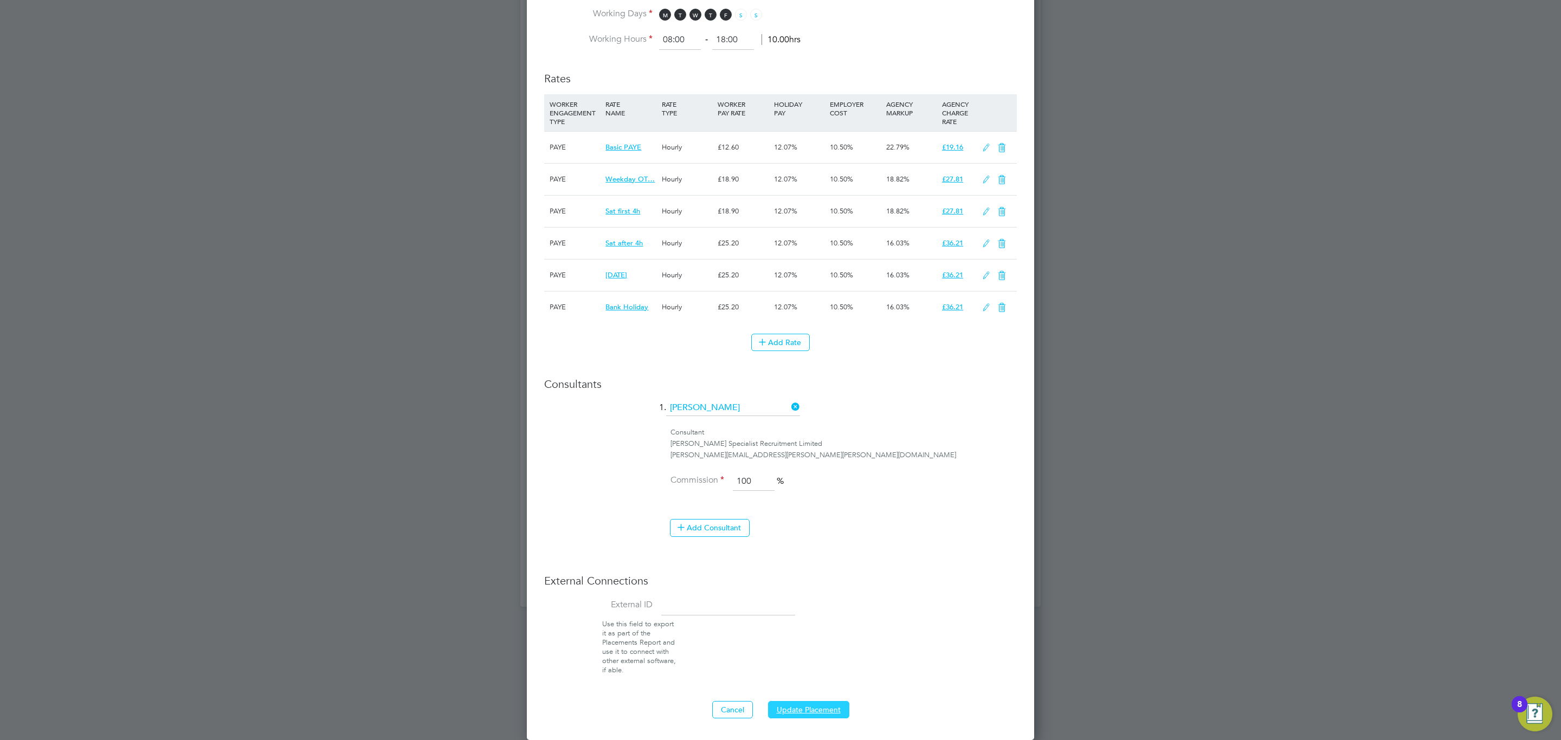
click at [797, 707] on button "Update Placement" at bounding box center [808, 709] width 81 height 17
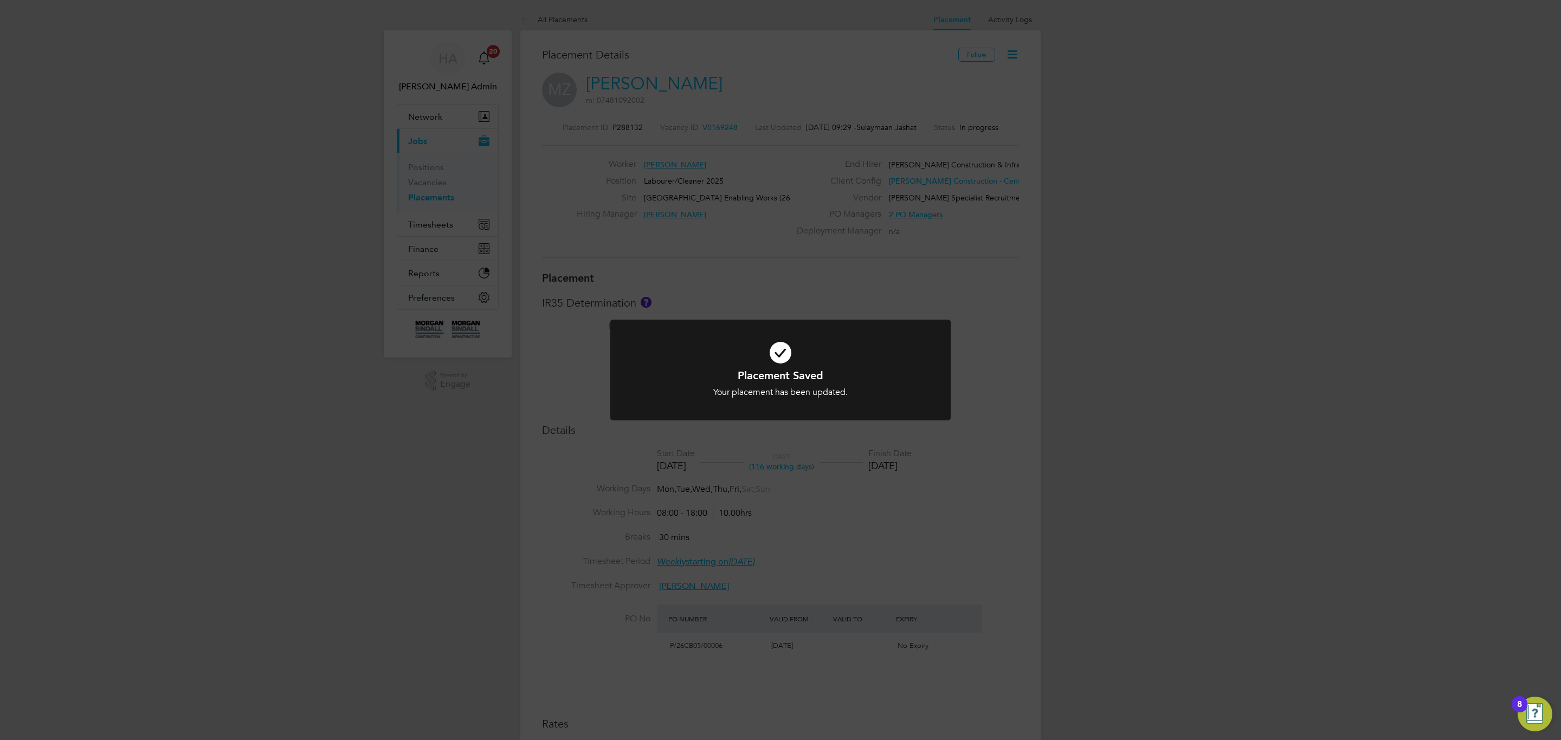
drag, startPoint x: 767, startPoint y: 252, endPoint x: 767, endPoint y: 272, distance: 19.5
click at [767, 257] on div "Placement Saved Your placement has been updated. Cancel Okay" at bounding box center [780, 370] width 1561 height 740
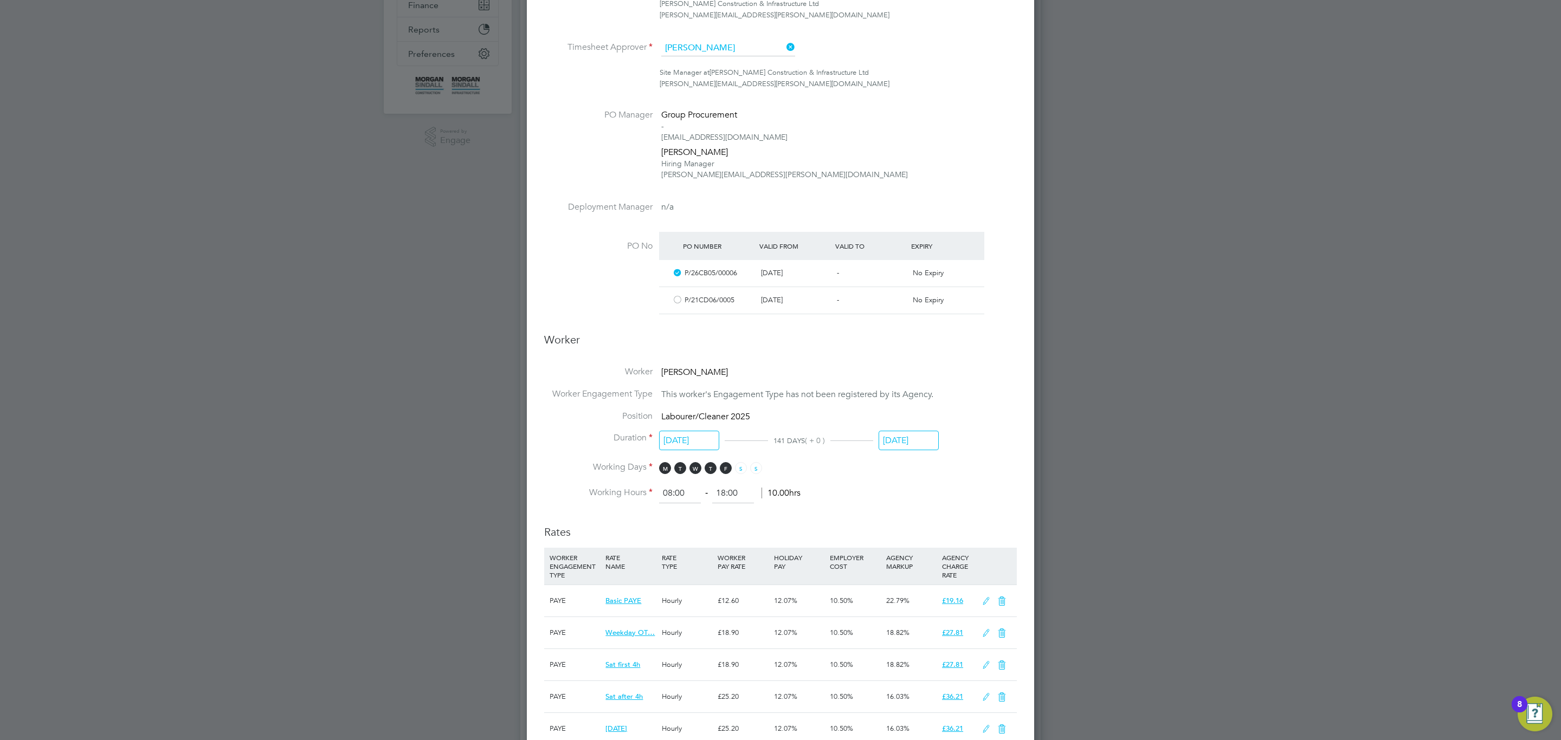
click at [907, 434] on input "[DATE]" at bounding box center [908, 441] width 60 height 20
click at [980, 379] on span "3" at bounding box center [979, 374] width 21 height 21
type input "03 Oct 2025"
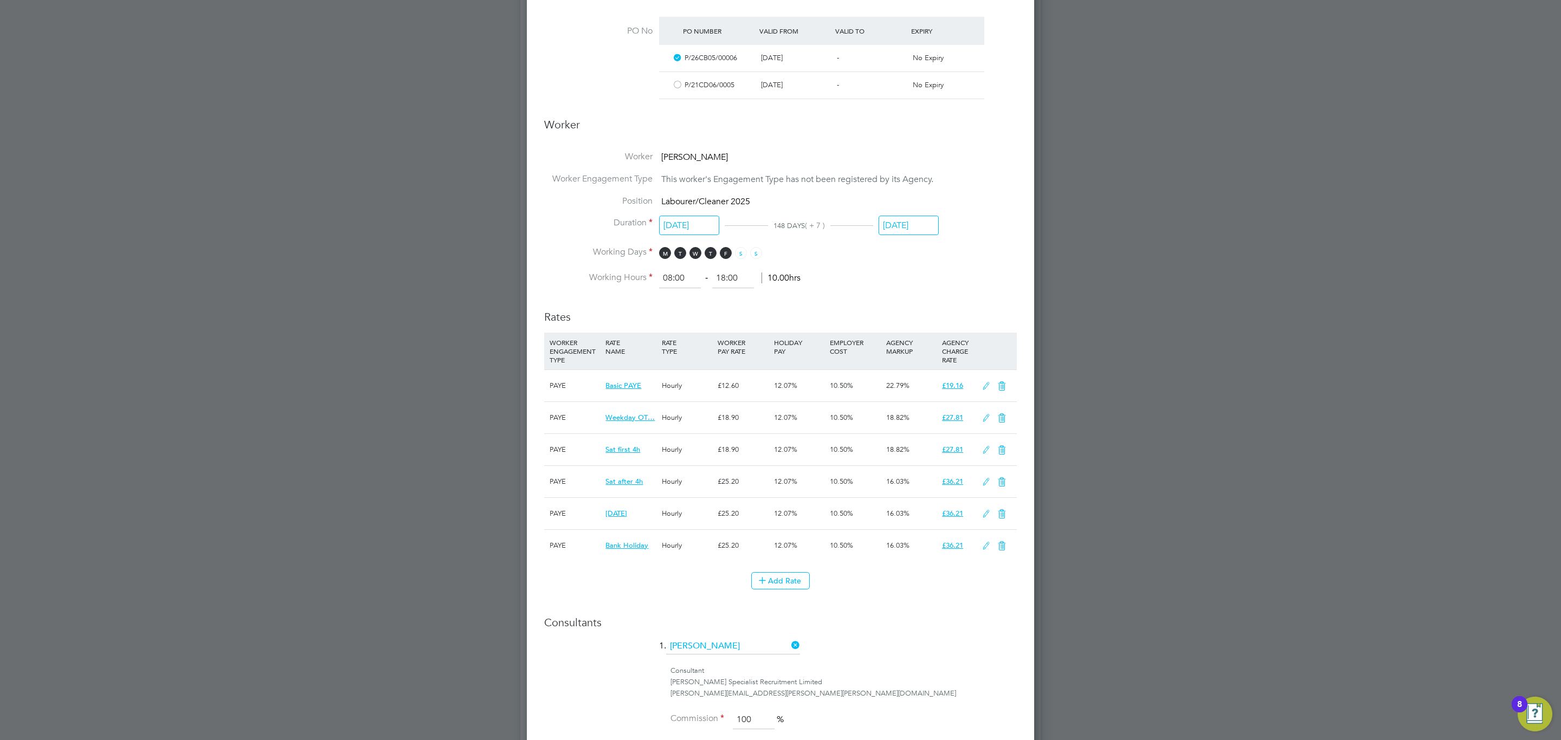
click at [901, 222] on input "03 Oct 2025" at bounding box center [908, 226] width 60 height 20
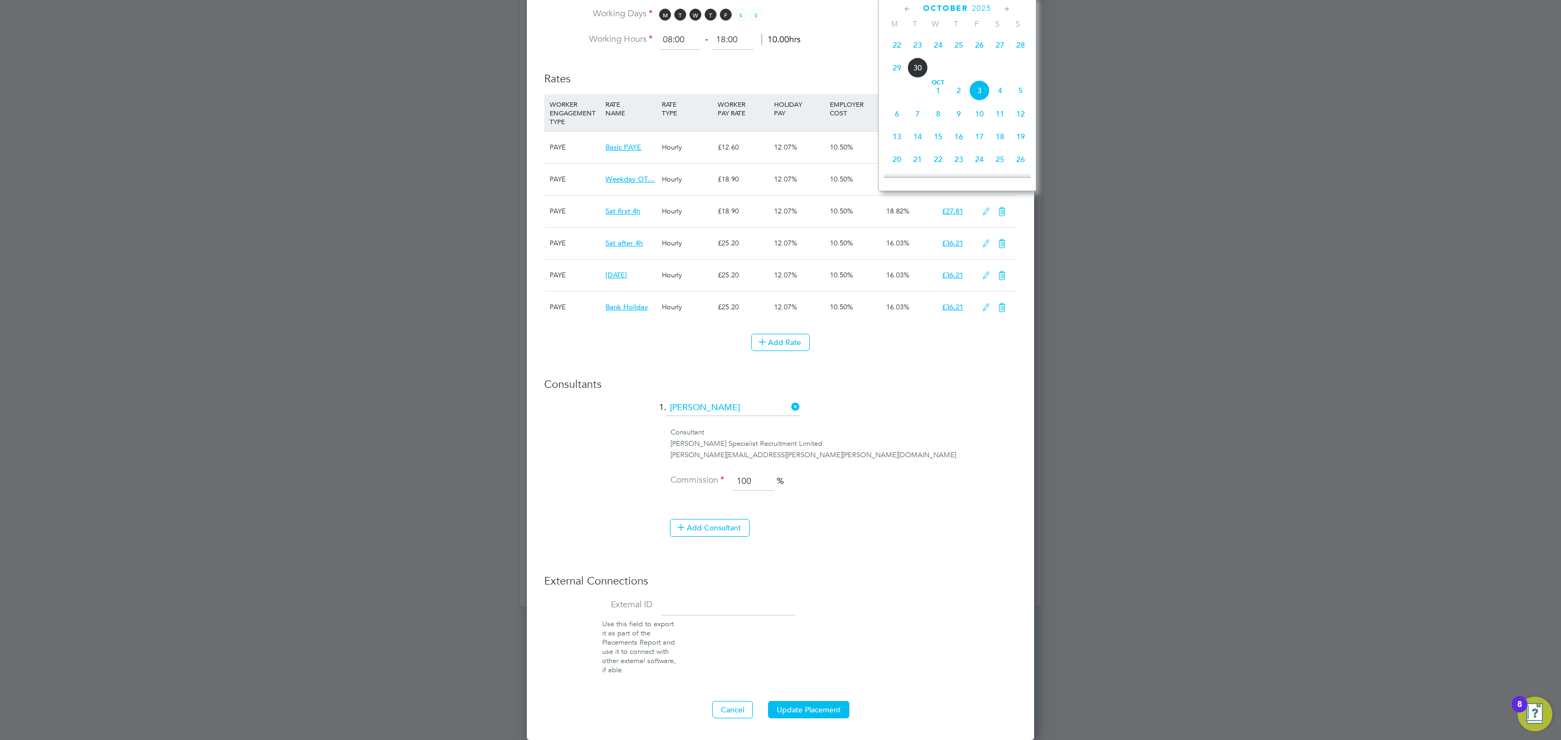
click at [810, 462] on li "Consultant Hays Specialist Recruitment Limited nicholas.morgan@hays.com" at bounding box center [780, 449] width 472 height 44
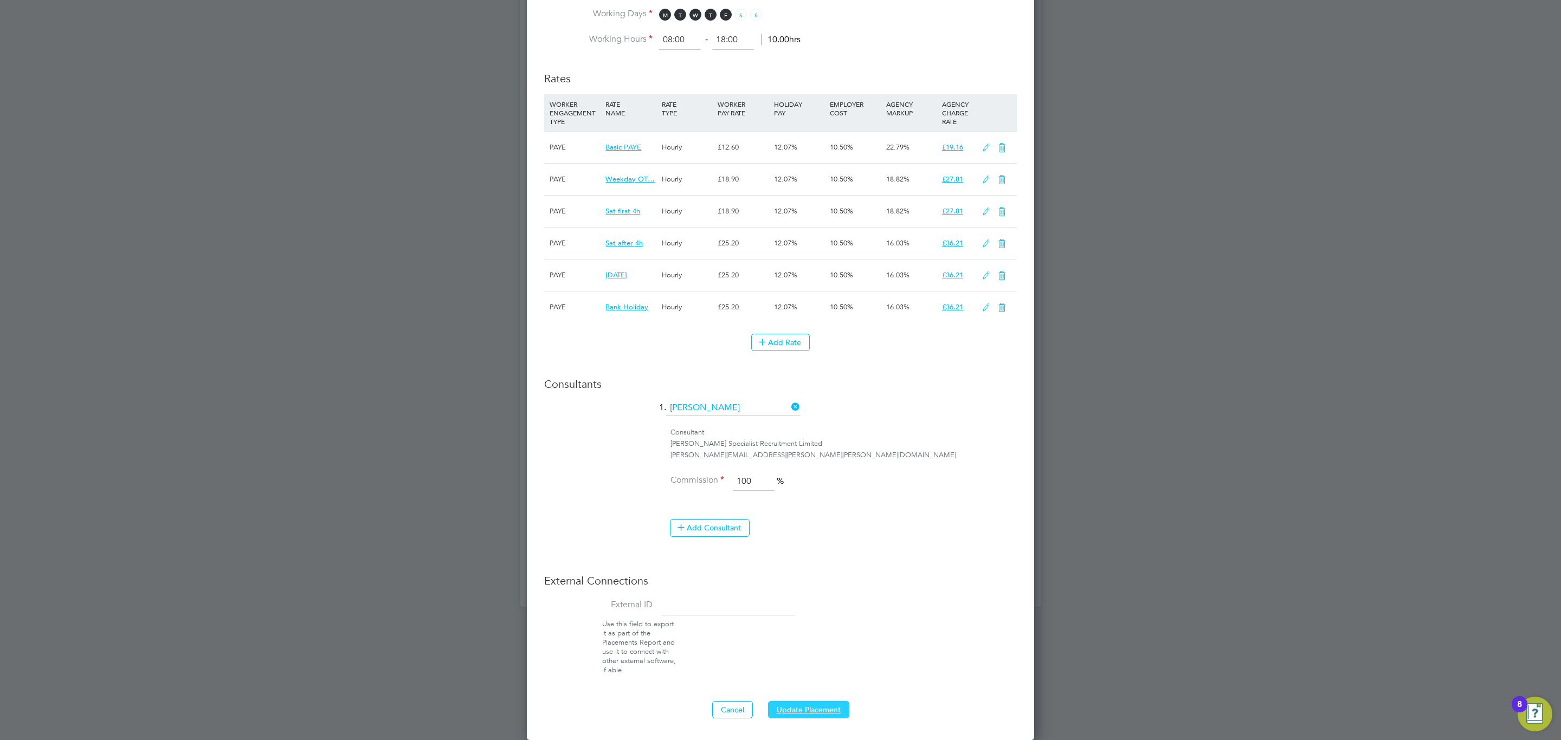
click at [805, 705] on button "Update Placement" at bounding box center [808, 709] width 81 height 17
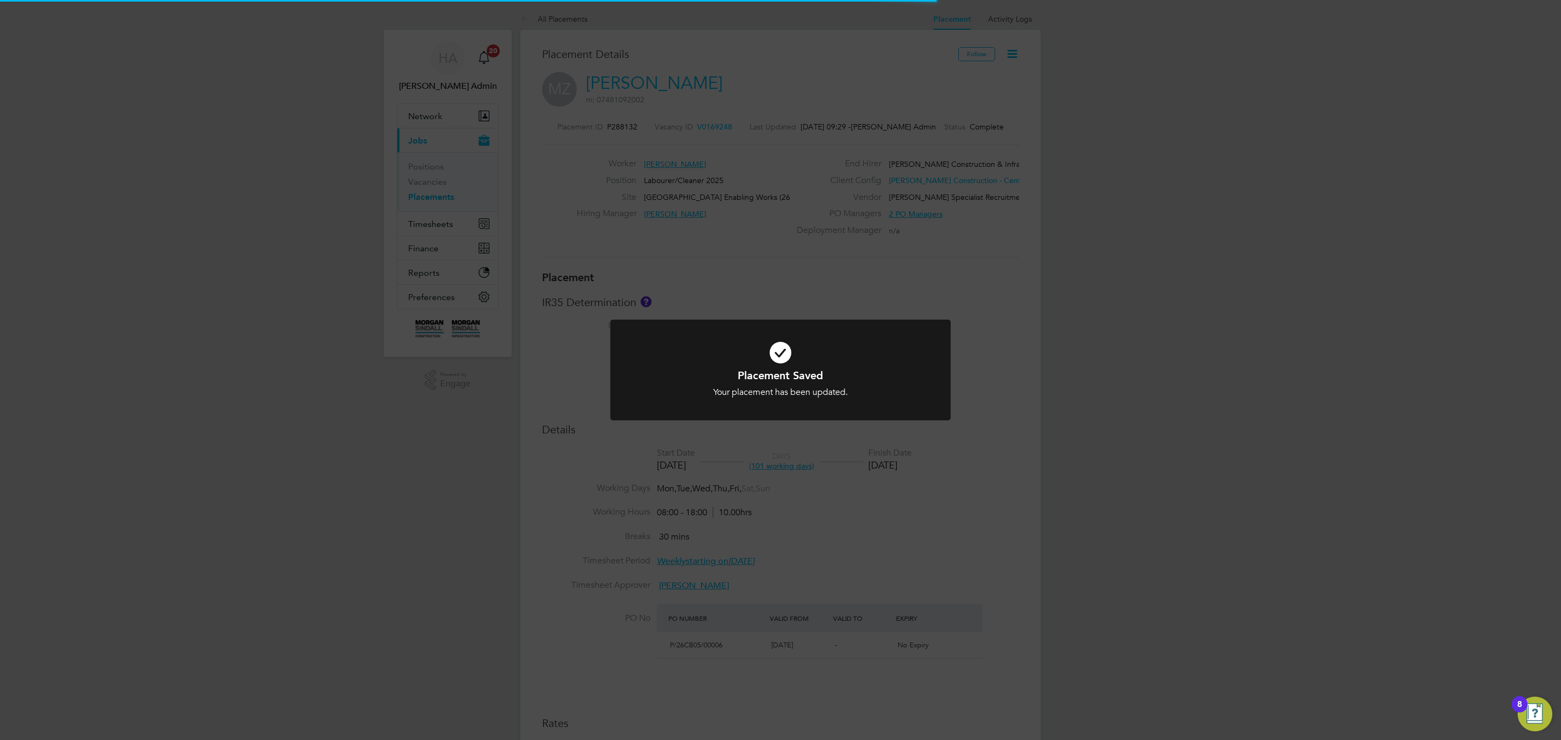
click at [826, 441] on div "Placement Saved Your placement has been updated. Cancel Okay" at bounding box center [780, 370] width 1561 height 740
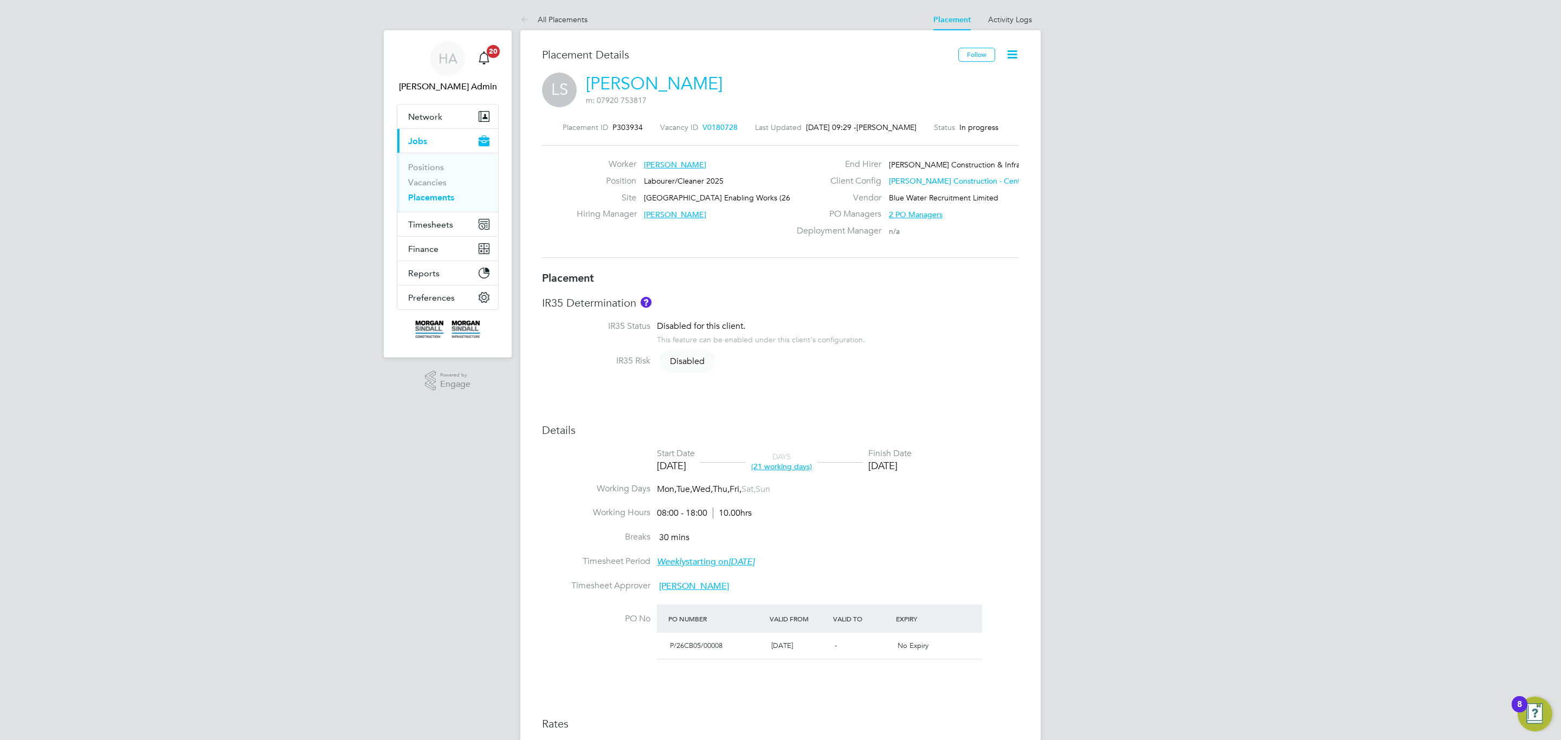
click at [909, 361] on div "IR35 Risk Disabled" at bounding box center [780, 362] width 477 height 14
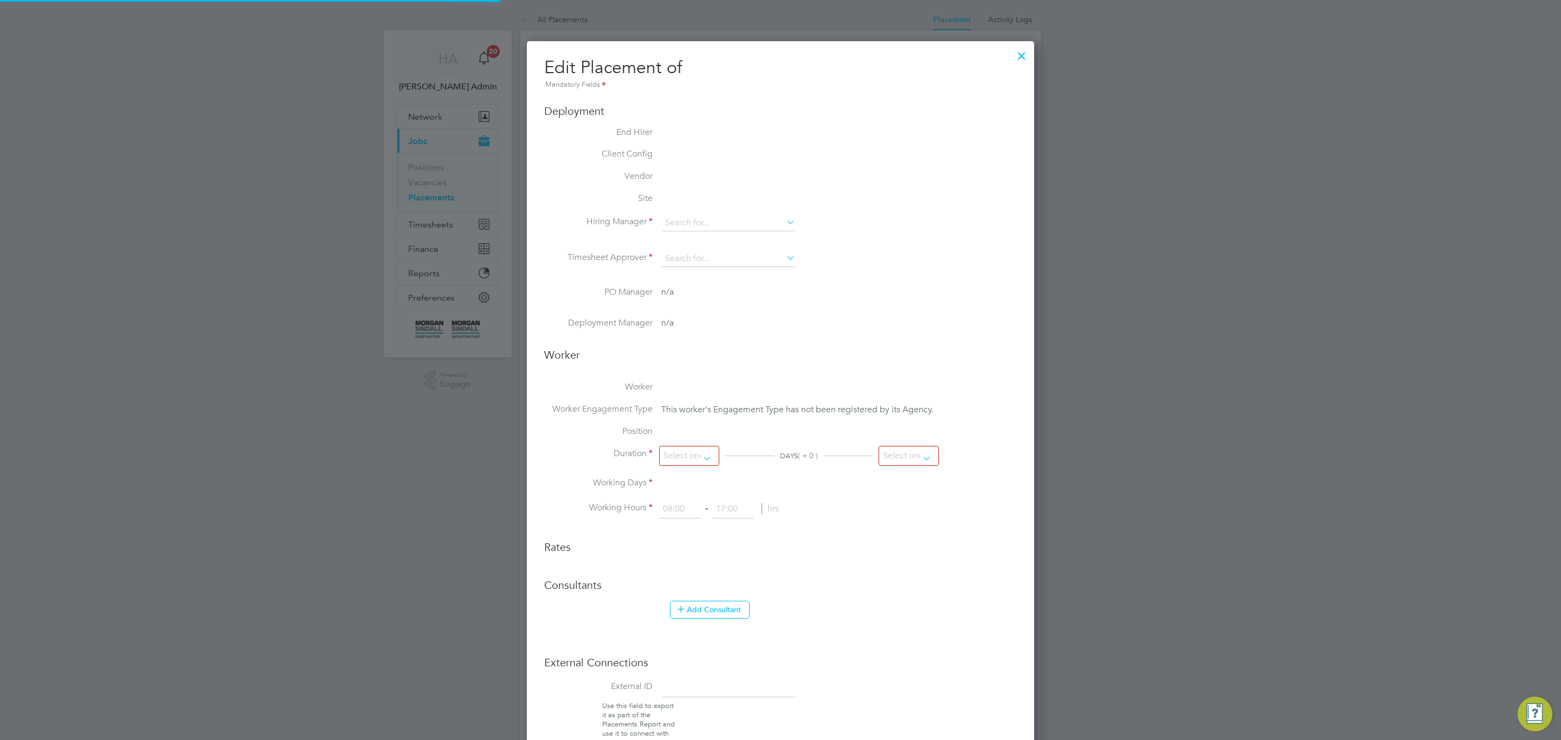
type input "[PERSON_NAME]"
type input "[DATE]"
type input "08:00"
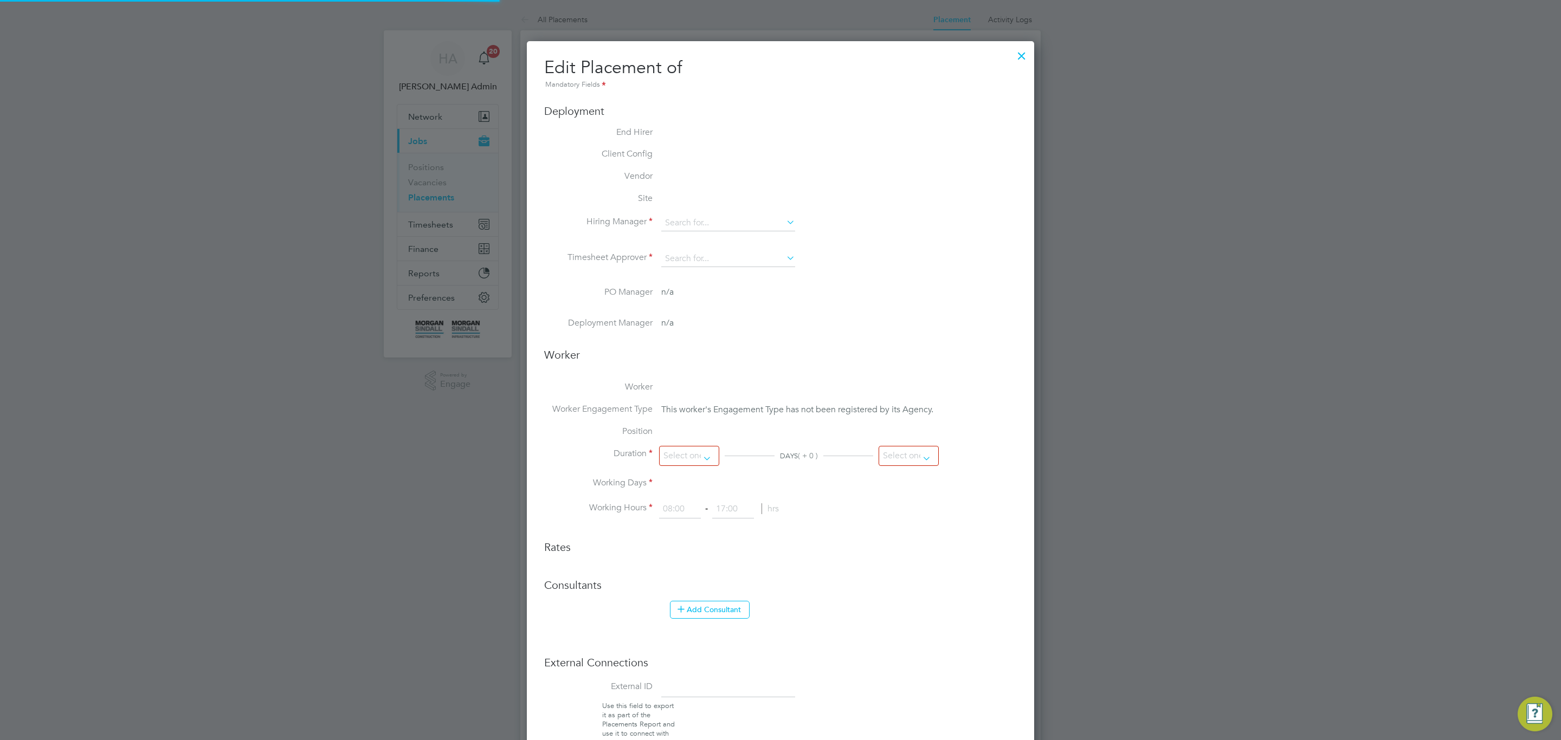
type input "18:00"
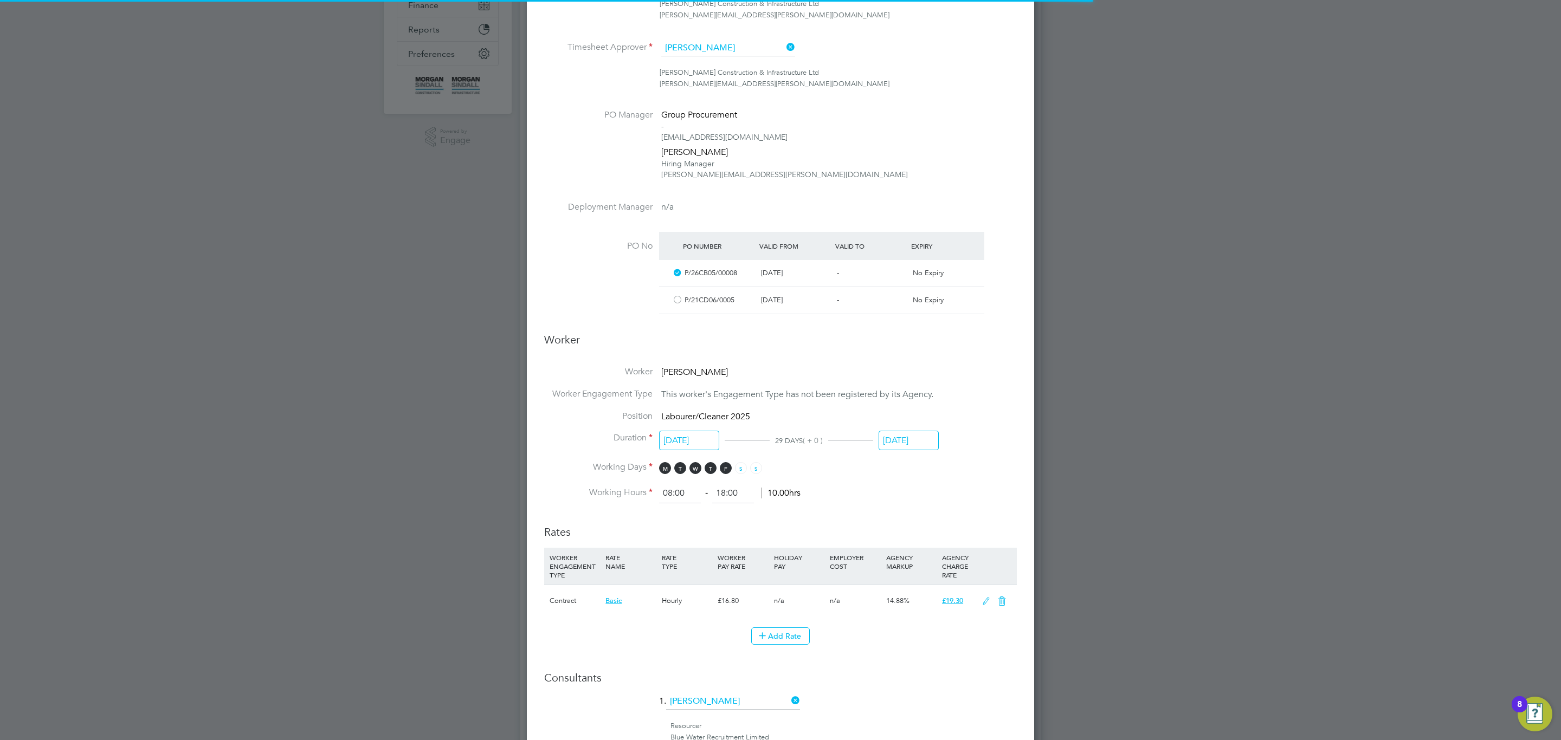
click at [917, 441] on input "[DATE]" at bounding box center [908, 441] width 60 height 20
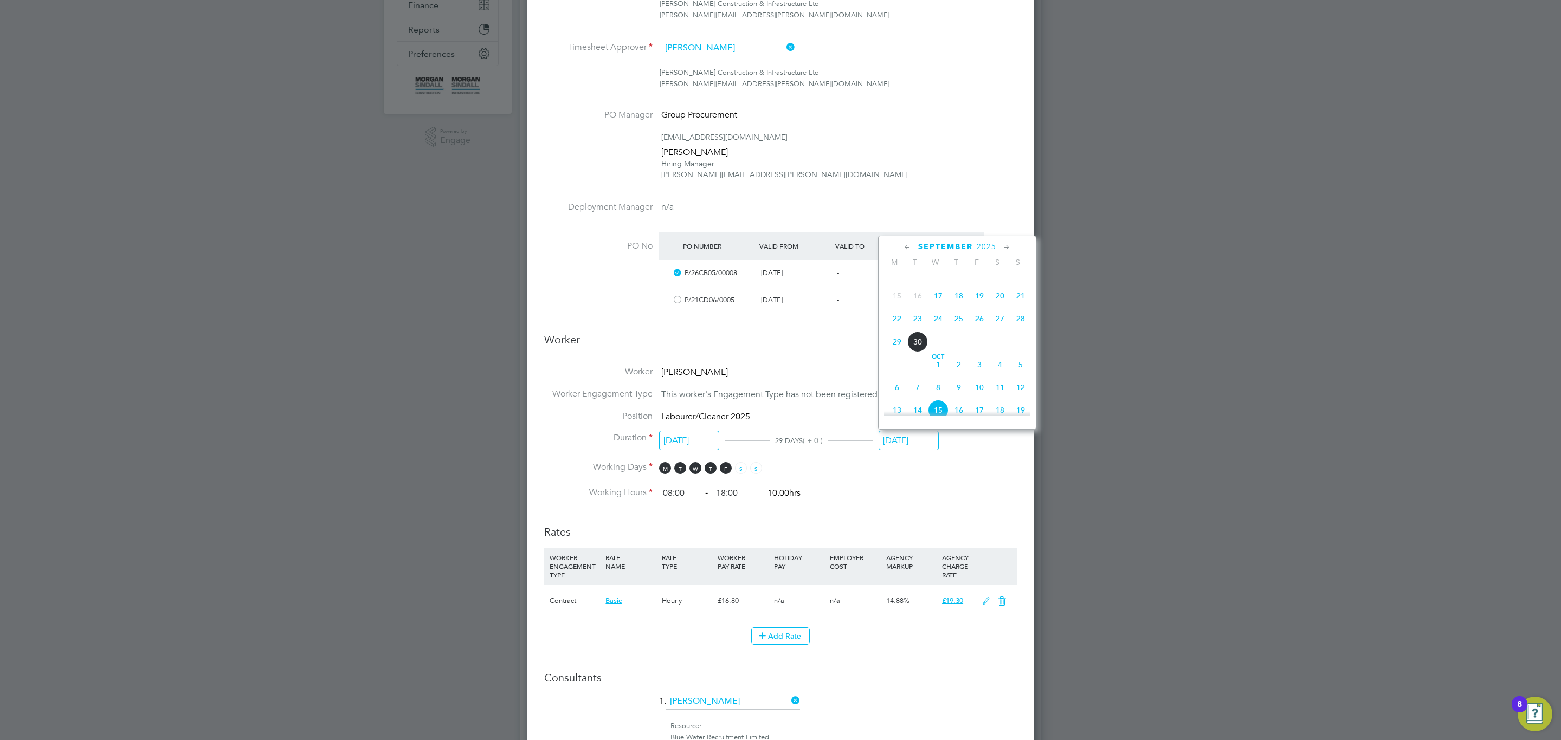
click at [893, 349] on span "29" at bounding box center [896, 342] width 21 height 21
type input "[DATE]"
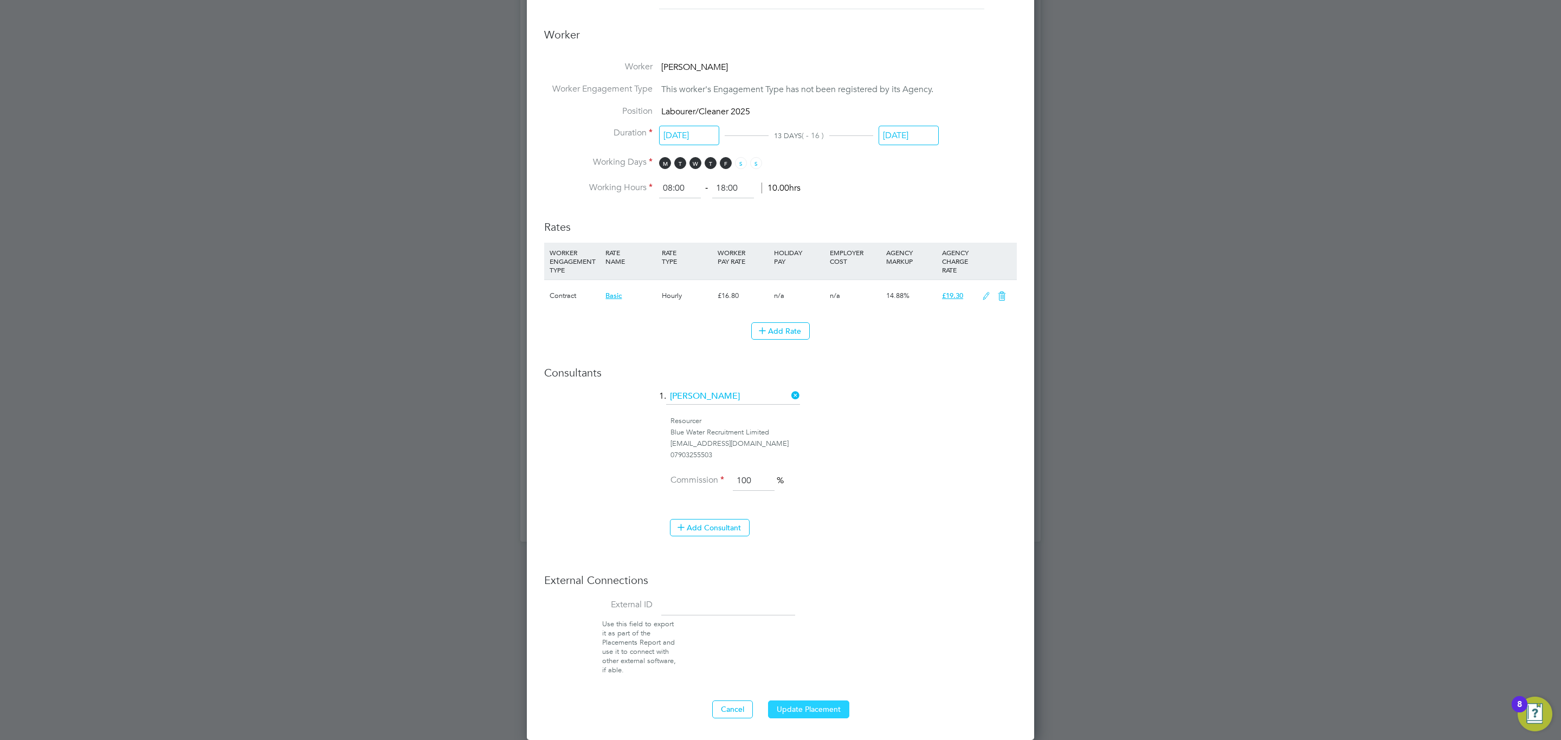
click at [818, 701] on button "Update Placement" at bounding box center [808, 709] width 81 height 17
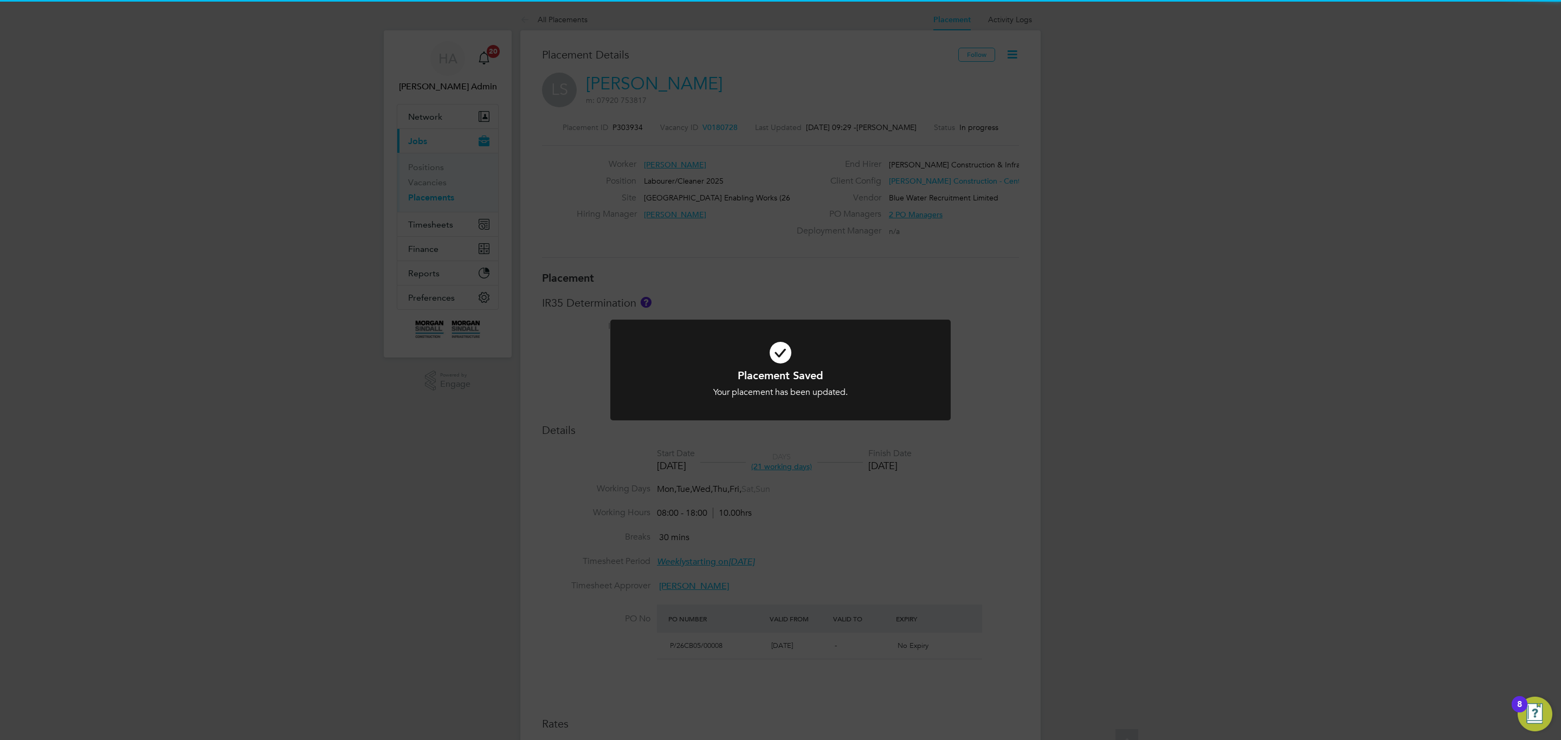
click at [867, 517] on div "Placement Saved Your placement has been updated. Cancel Okay" at bounding box center [780, 370] width 1561 height 740
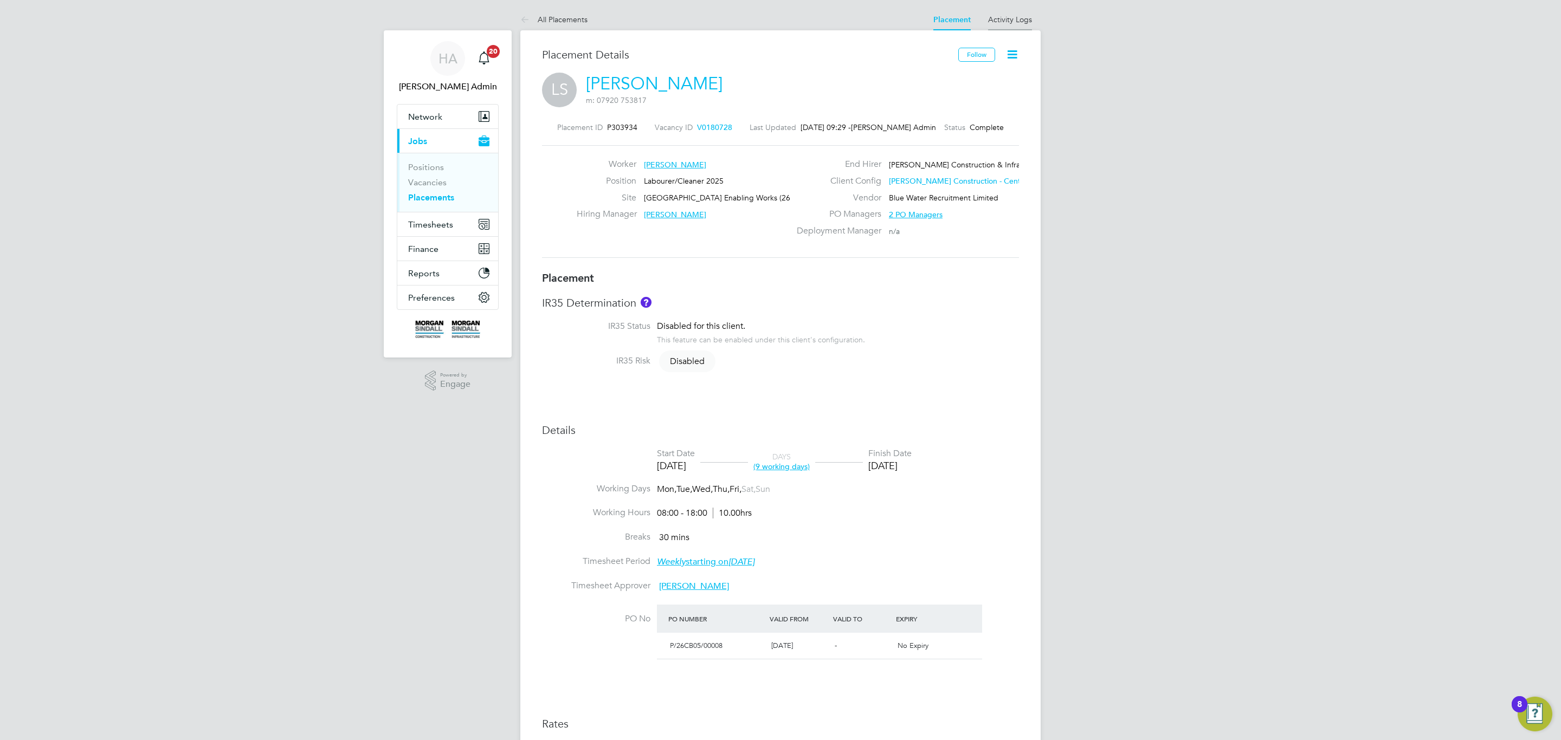
click at [1014, 28] on li "Activity Logs" at bounding box center [1010, 20] width 44 height 22
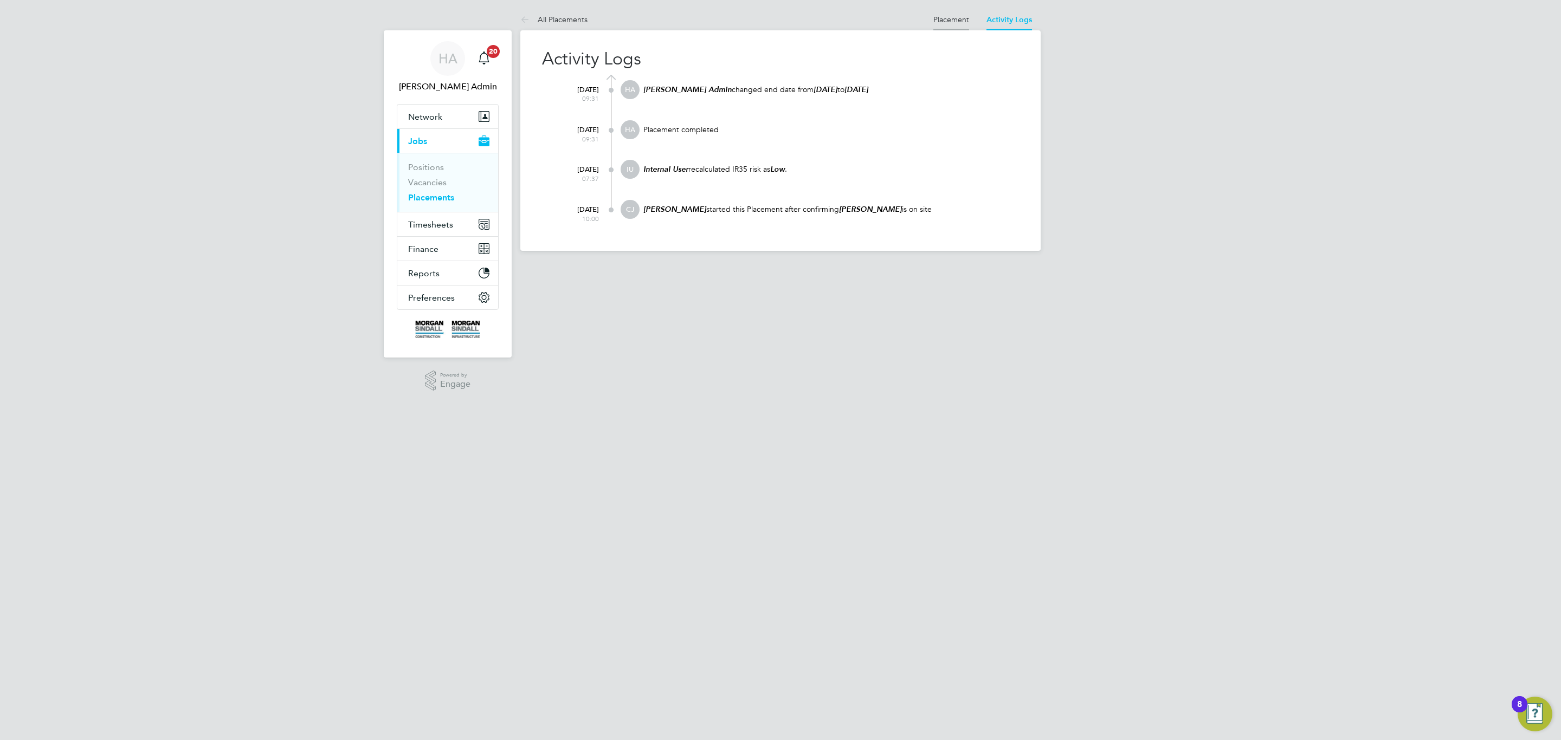
click at [961, 17] on link "Placement" at bounding box center [951, 20] width 36 height 10
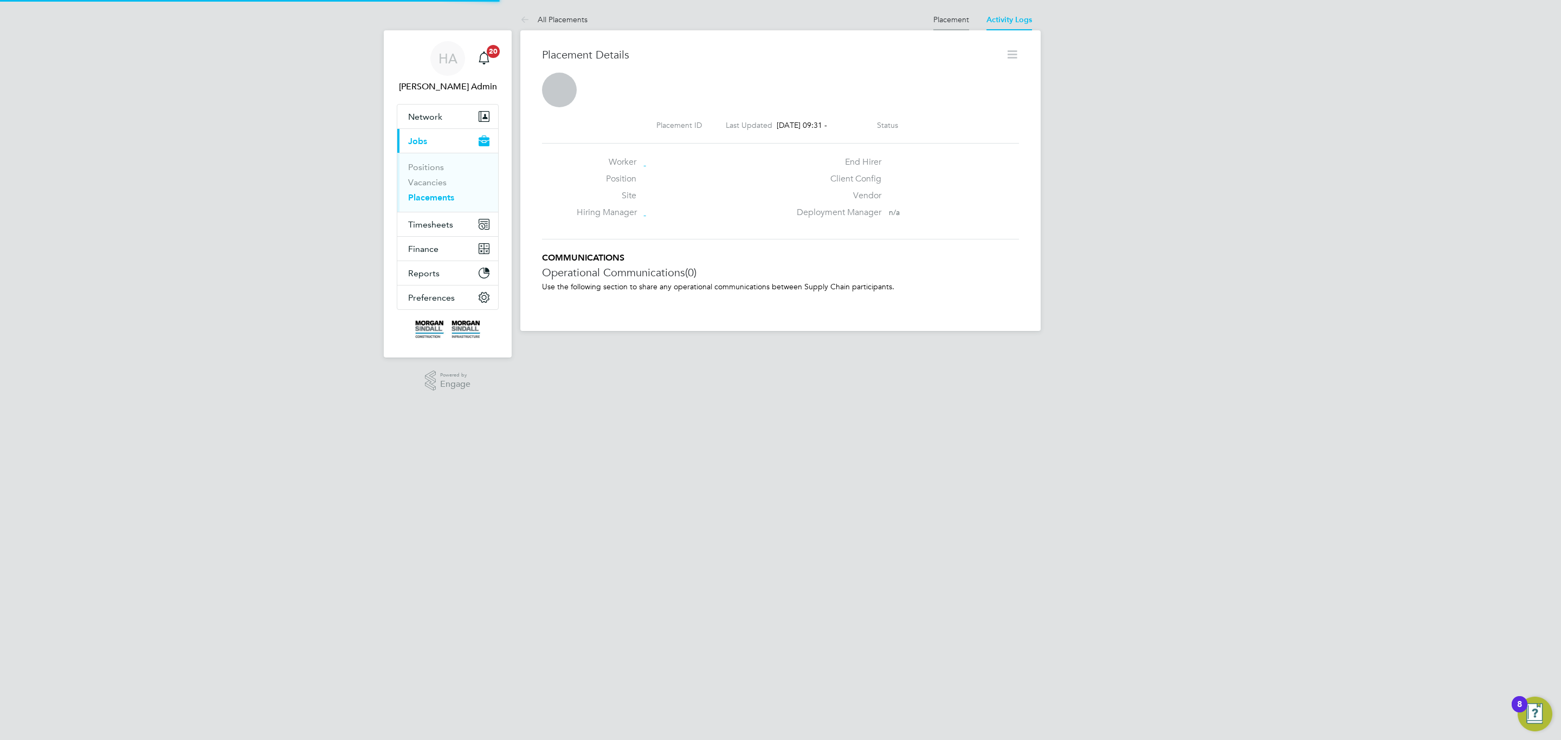
scroll to position [10, 61]
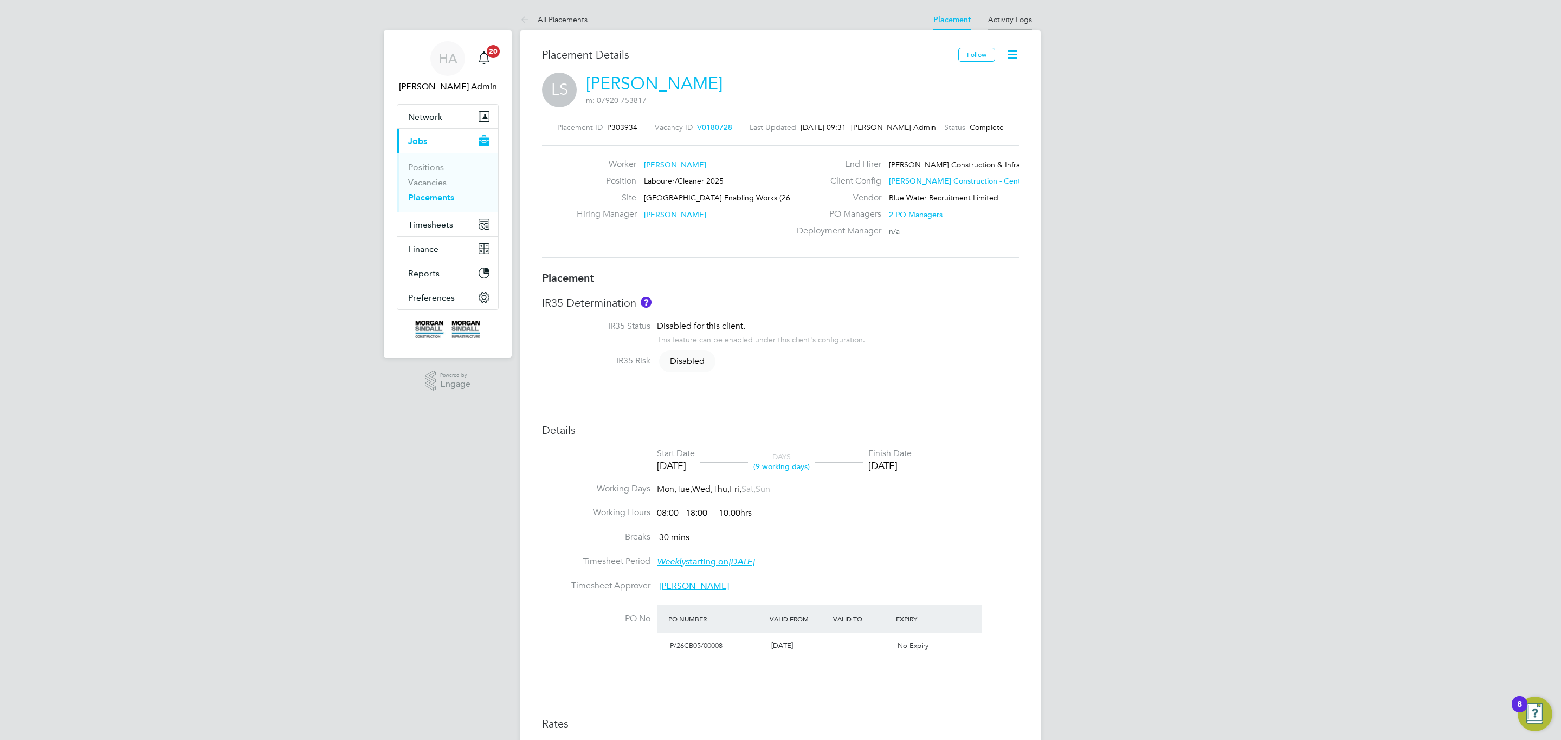
click at [1006, 16] on link "Activity Logs" at bounding box center [1010, 20] width 44 height 10
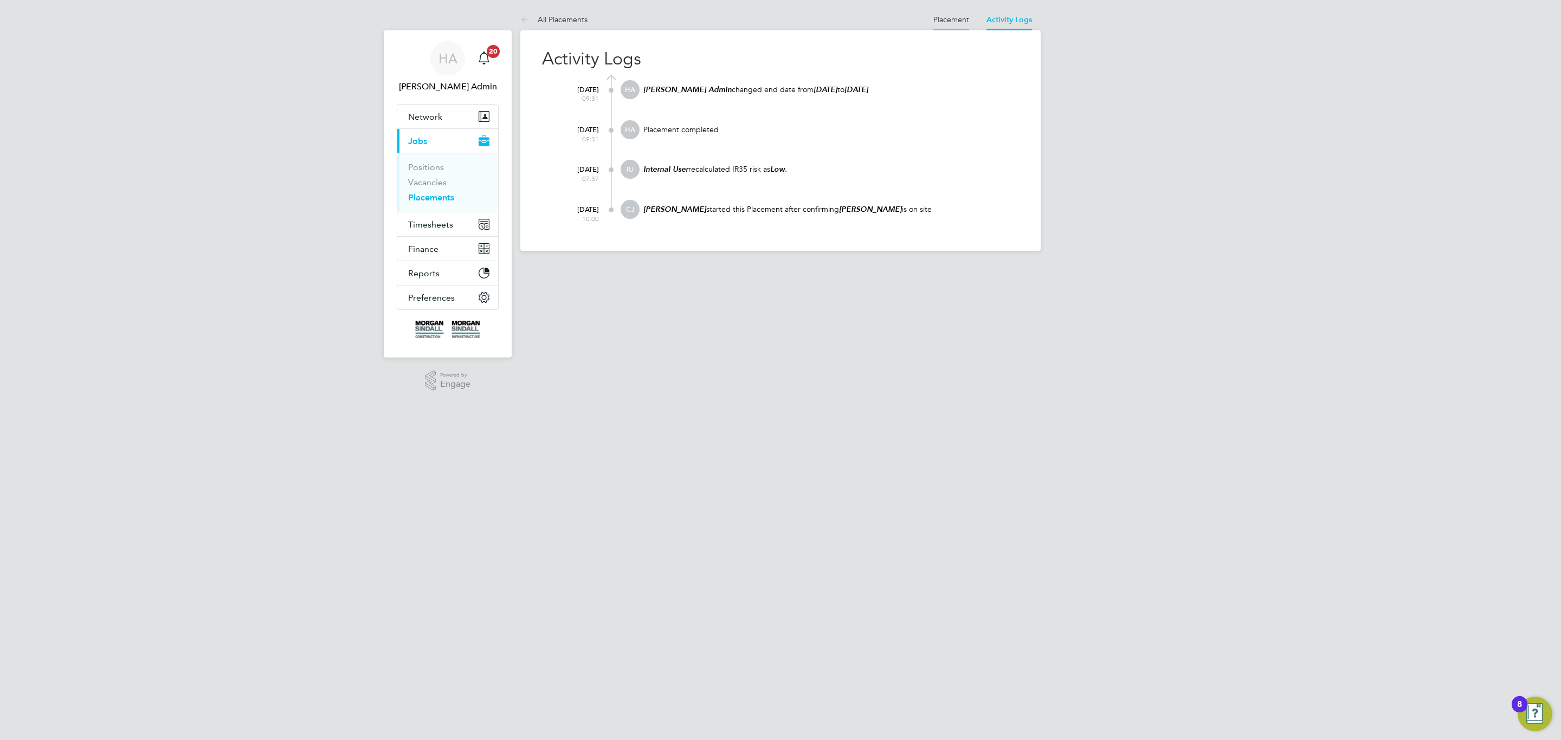
drag, startPoint x: 948, startPoint y: 29, endPoint x: 953, endPoint y: 18, distance: 12.6
click at [948, 27] on li "Placement" at bounding box center [951, 20] width 36 height 22
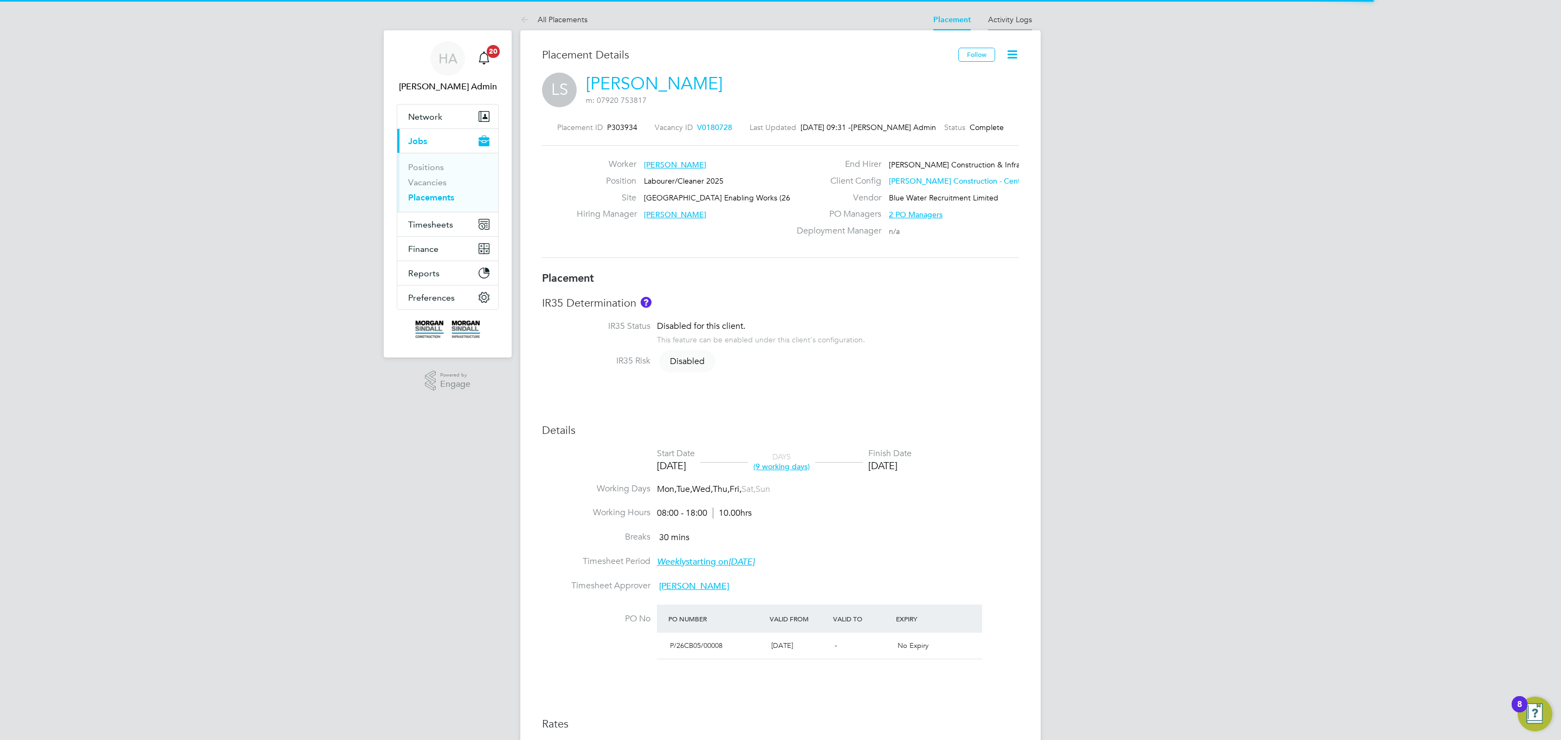
click at [1020, 15] on link "Activity Logs" at bounding box center [1010, 20] width 44 height 10
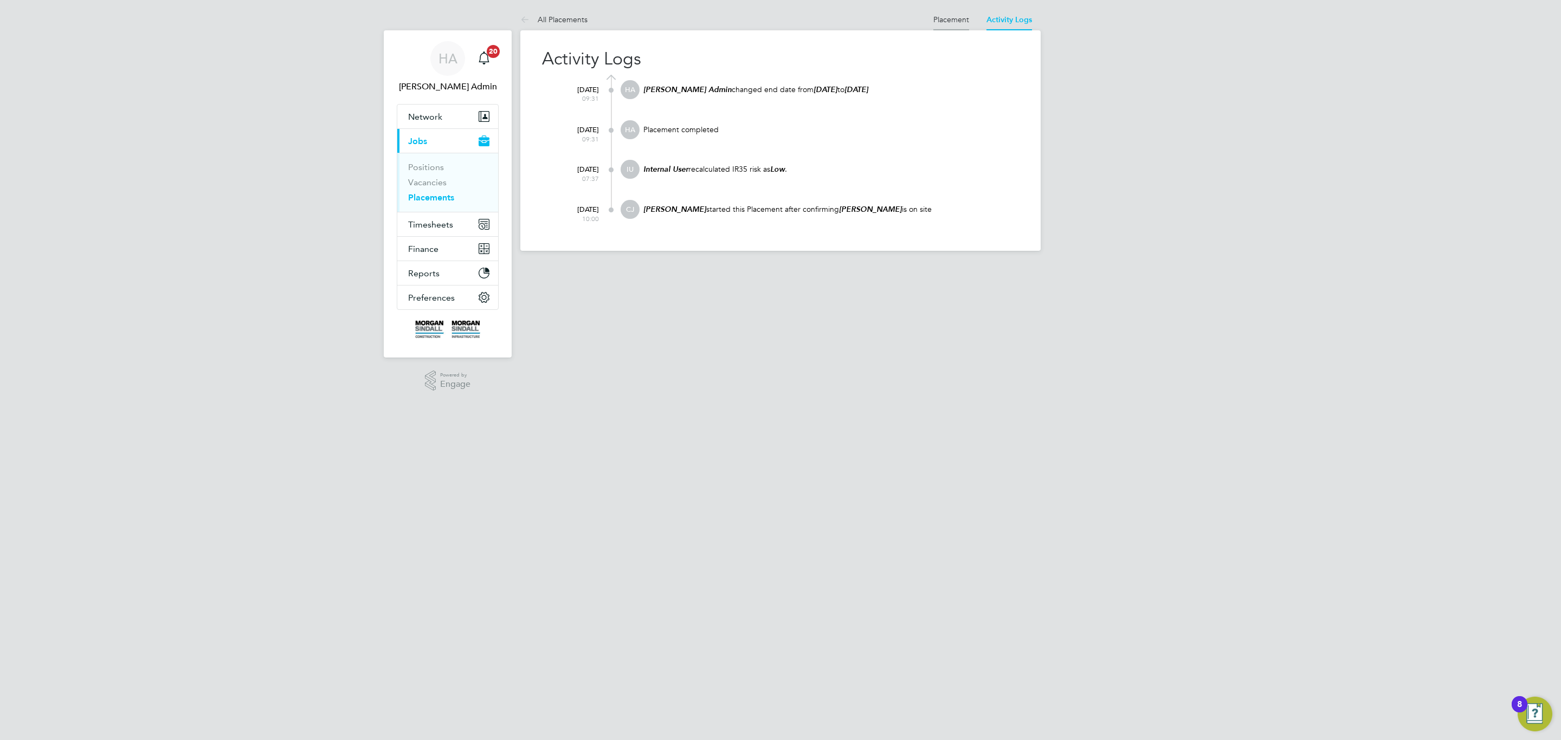
click at [951, 26] on li "Placement" at bounding box center [951, 20] width 36 height 22
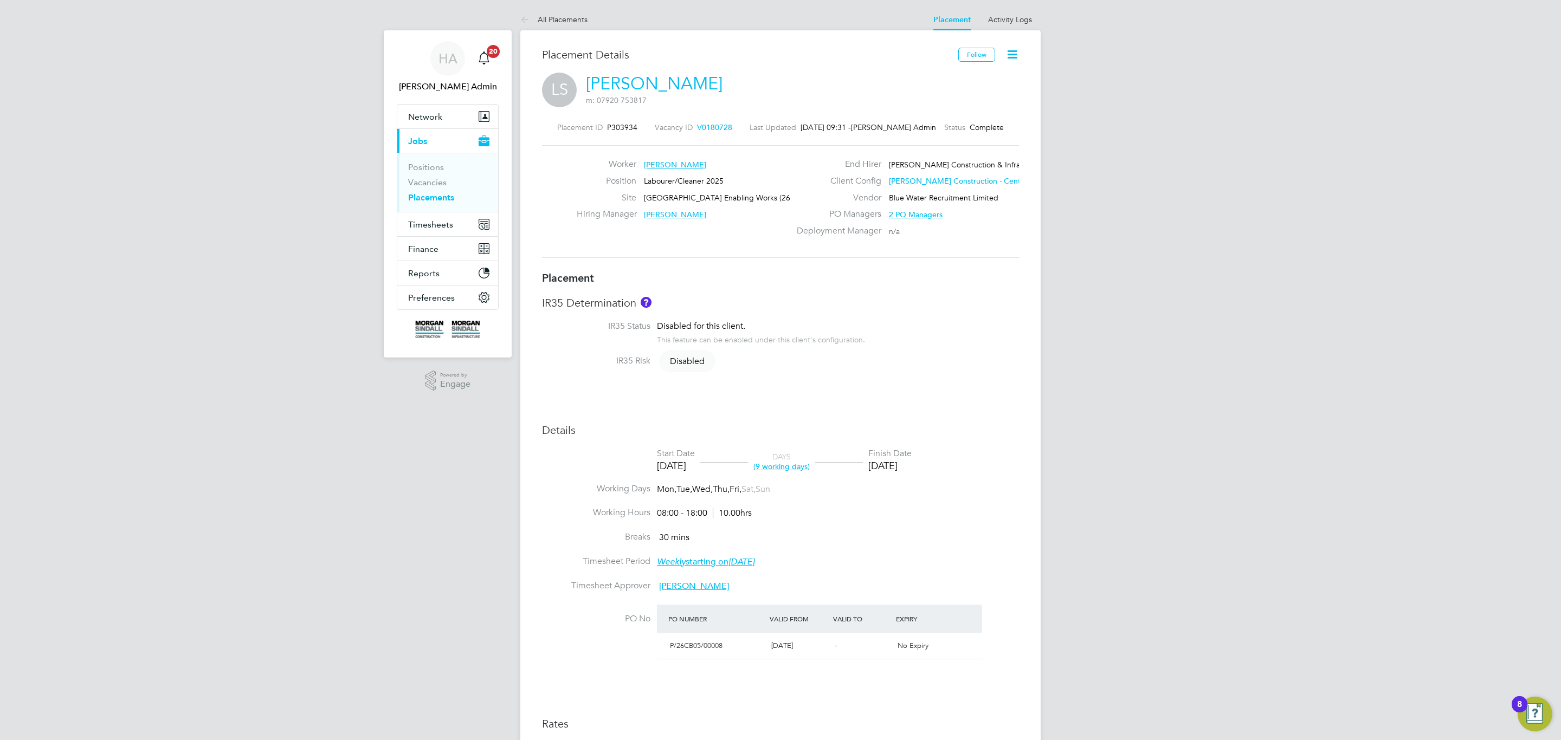
click at [707, 122] on div "Vacancy ID V0180728" at bounding box center [693, 127] width 77 height 10
click at [716, 127] on span "V0180728" at bounding box center [714, 127] width 35 height 10
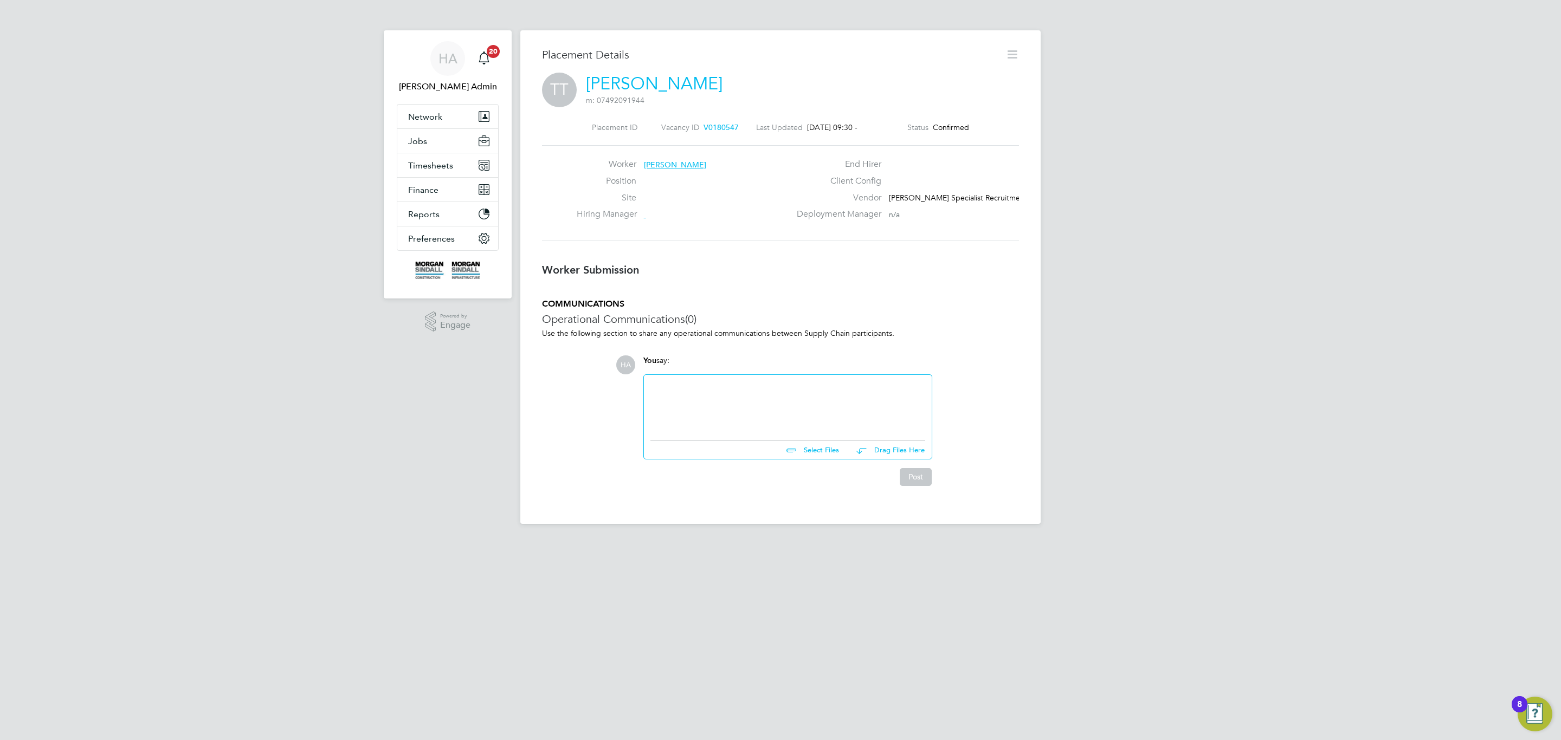
click at [909, 338] on p "Use the following section to share any operational communications between Suppl…" at bounding box center [780, 333] width 477 height 10
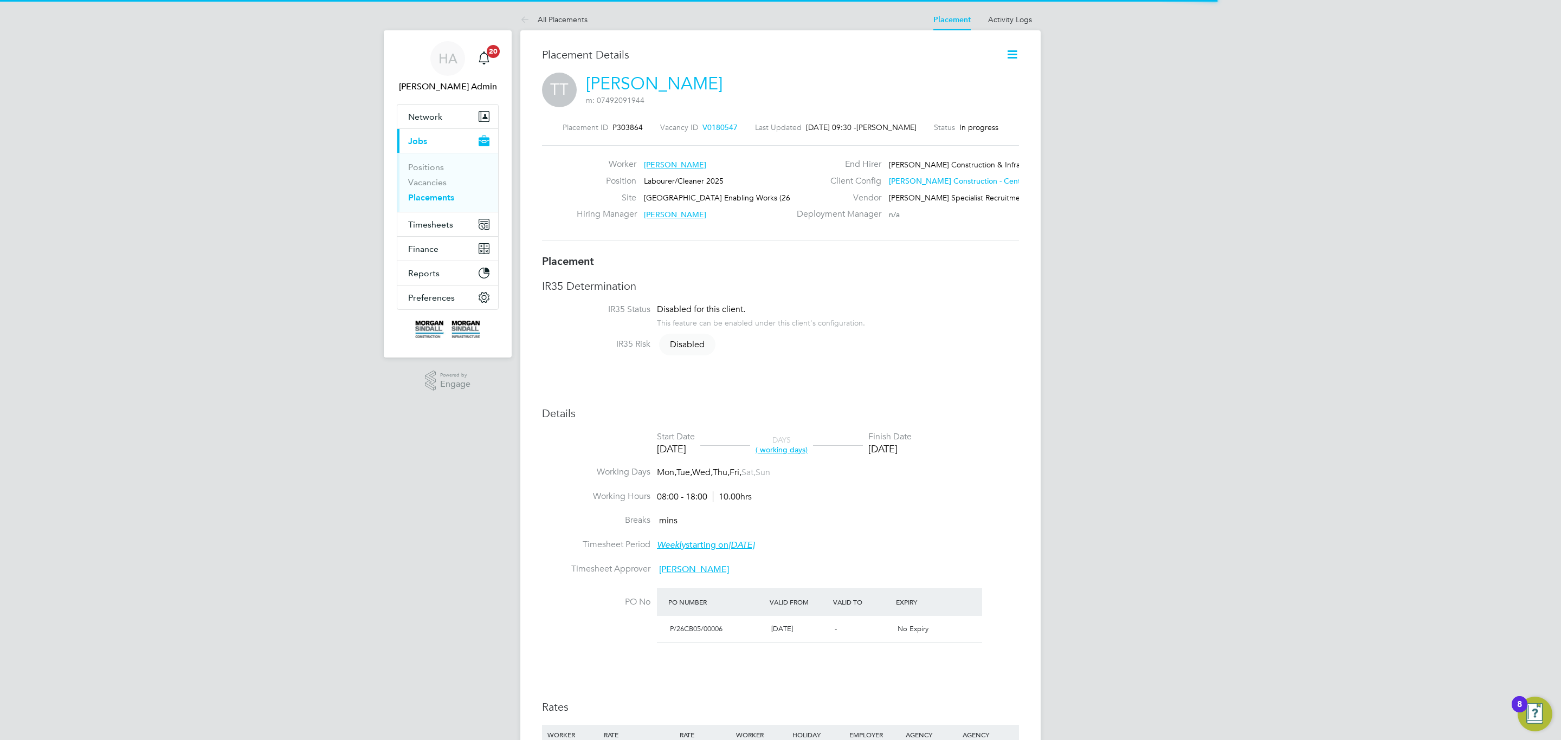
scroll to position [5, 5]
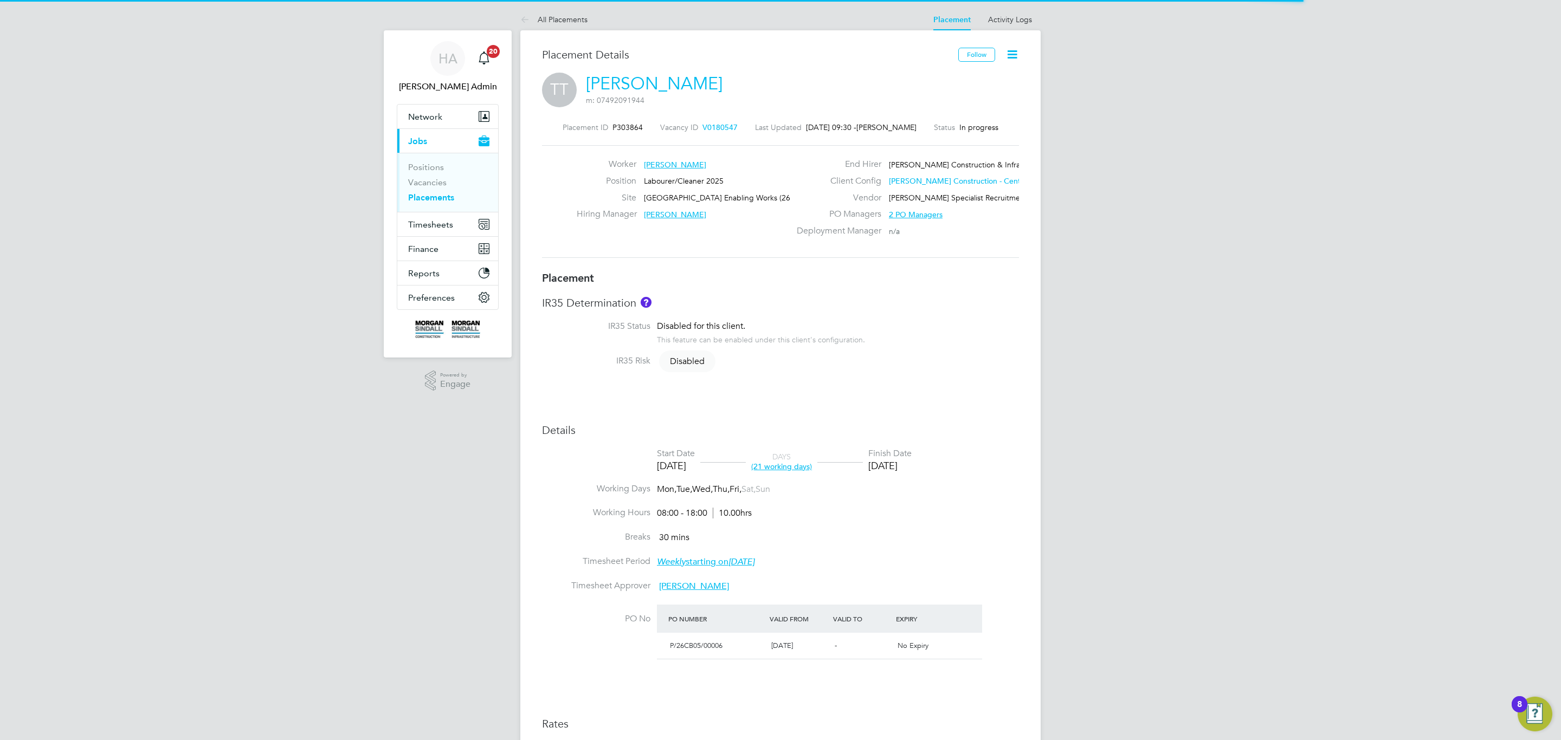
type input "Mike Thomas"
type input "Ryan Williams"
type input "15 Sep 2025"
type input "13 Oct 2025"
type input "08:00"
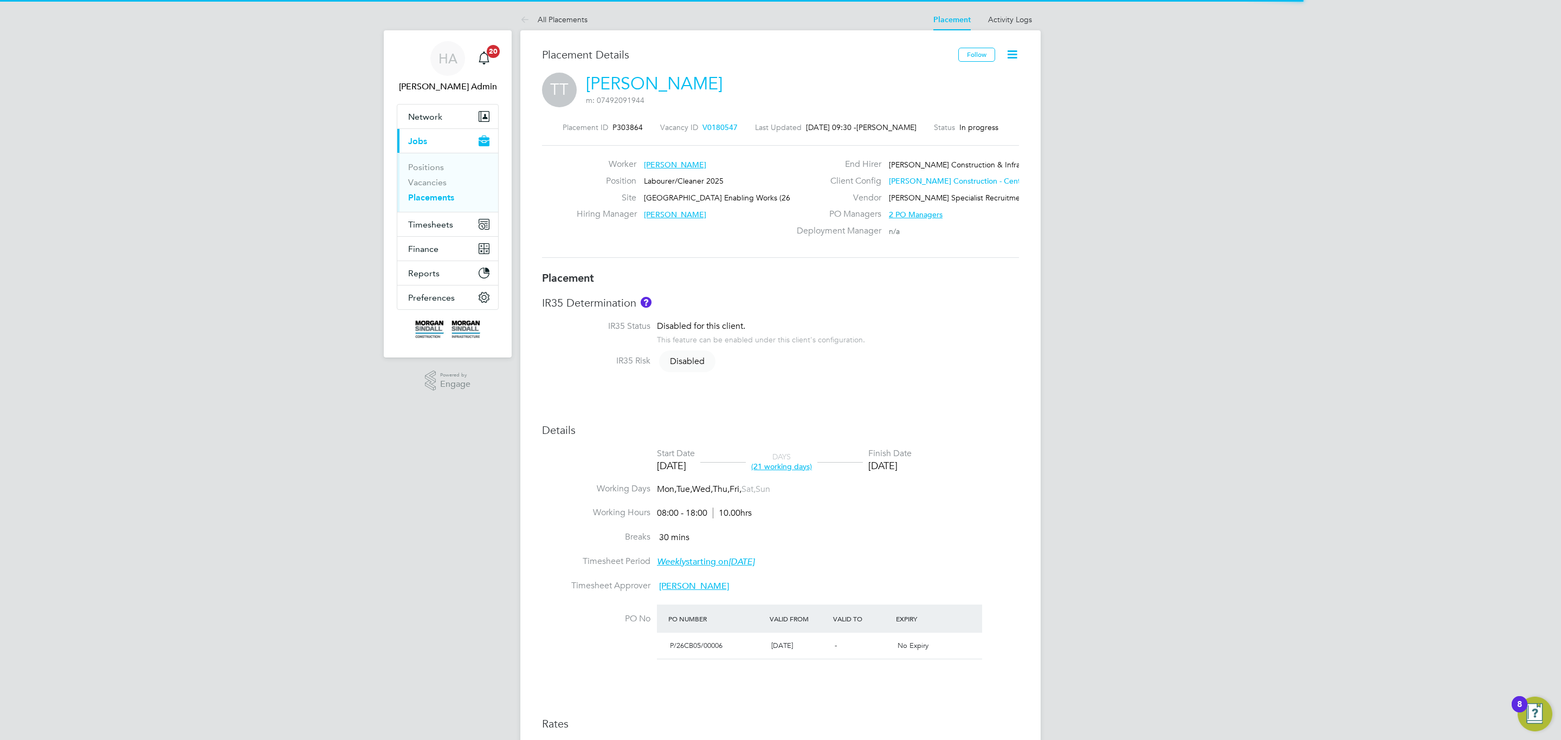
type input "18:00"
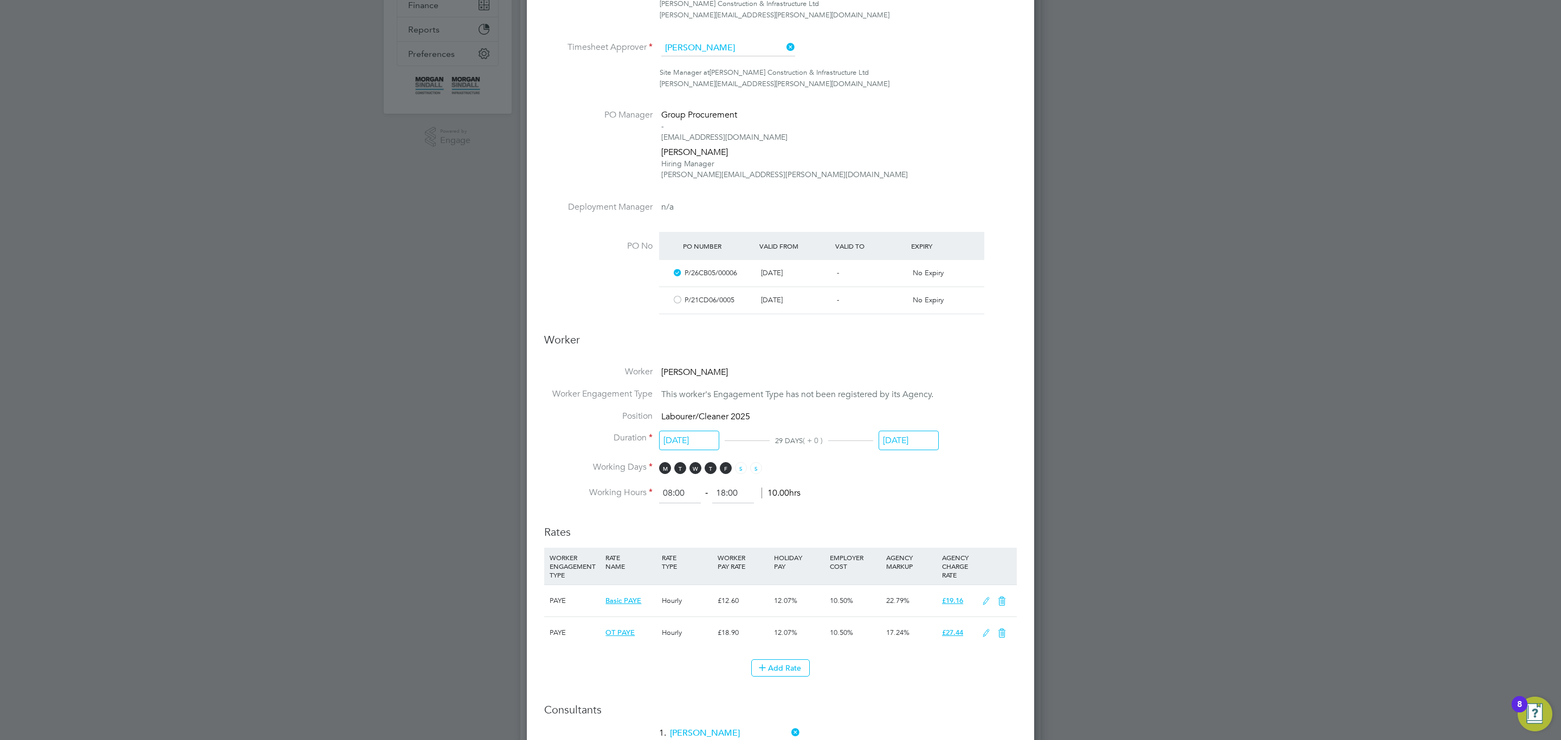
click at [922, 436] on input "13 Oct 2025" at bounding box center [908, 441] width 60 height 20
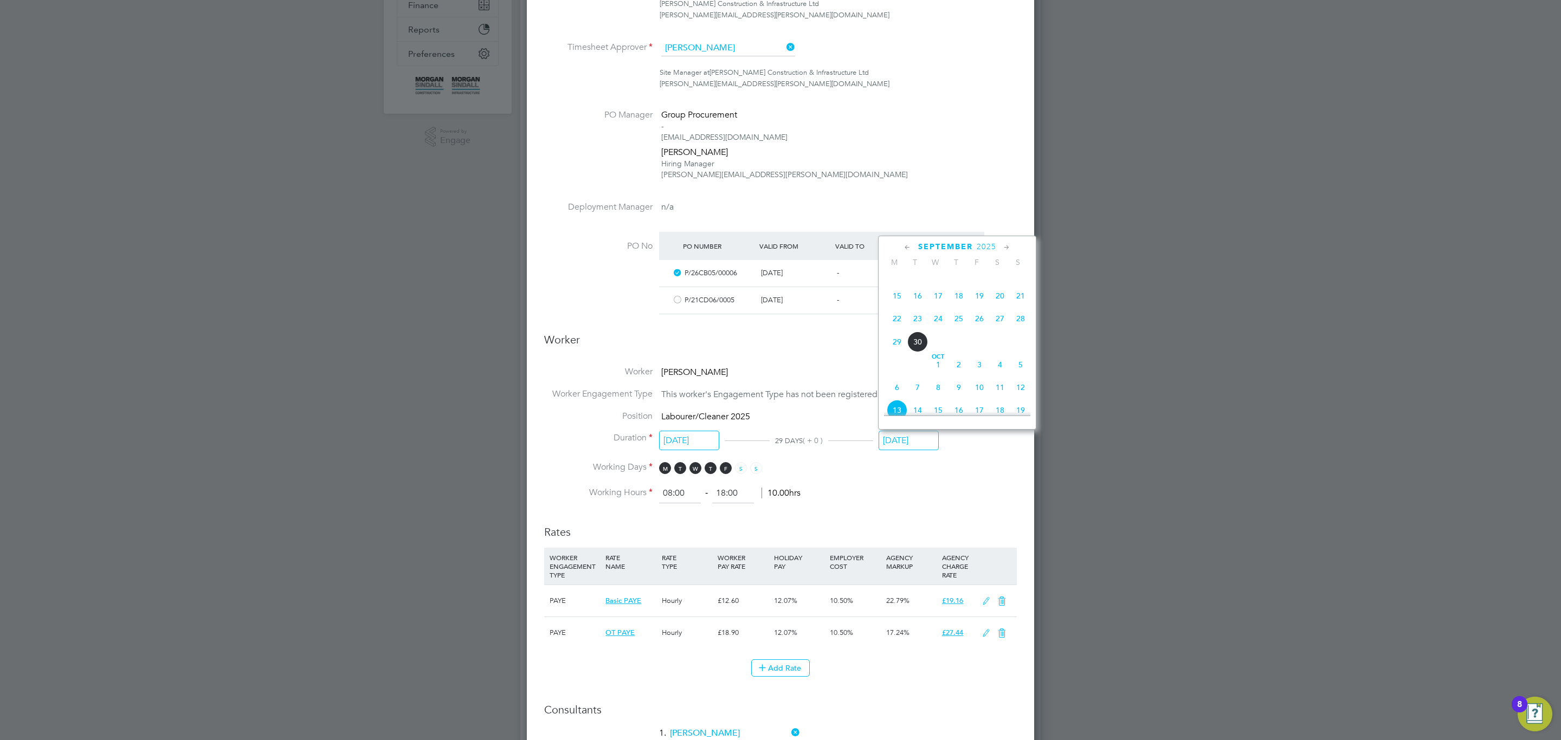
click at [899, 351] on span "29" at bounding box center [896, 342] width 21 height 21
type input "[DATE]"
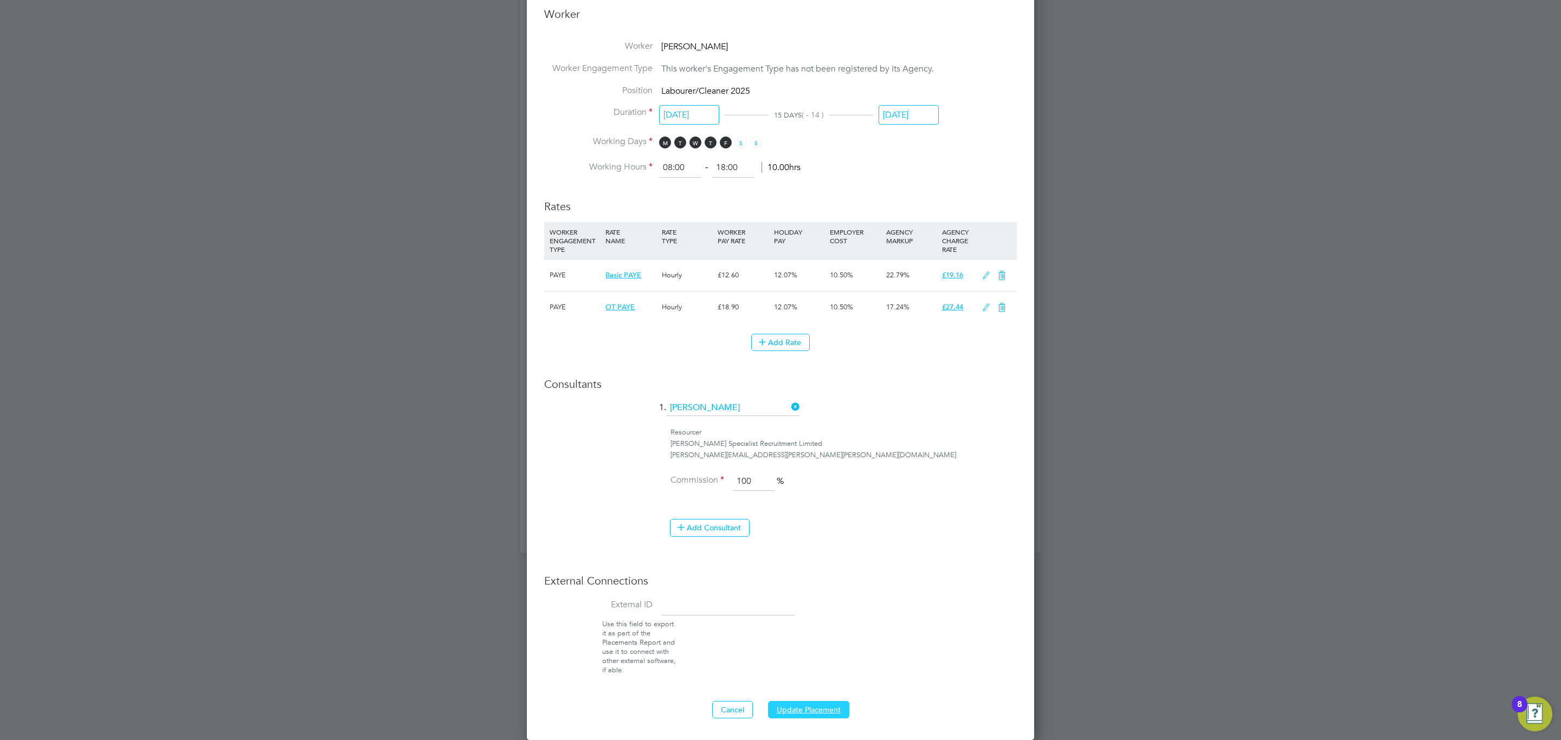
click at [794, 710] on button "Update Placement" at bounding box center [808, 709] width 81 height 17
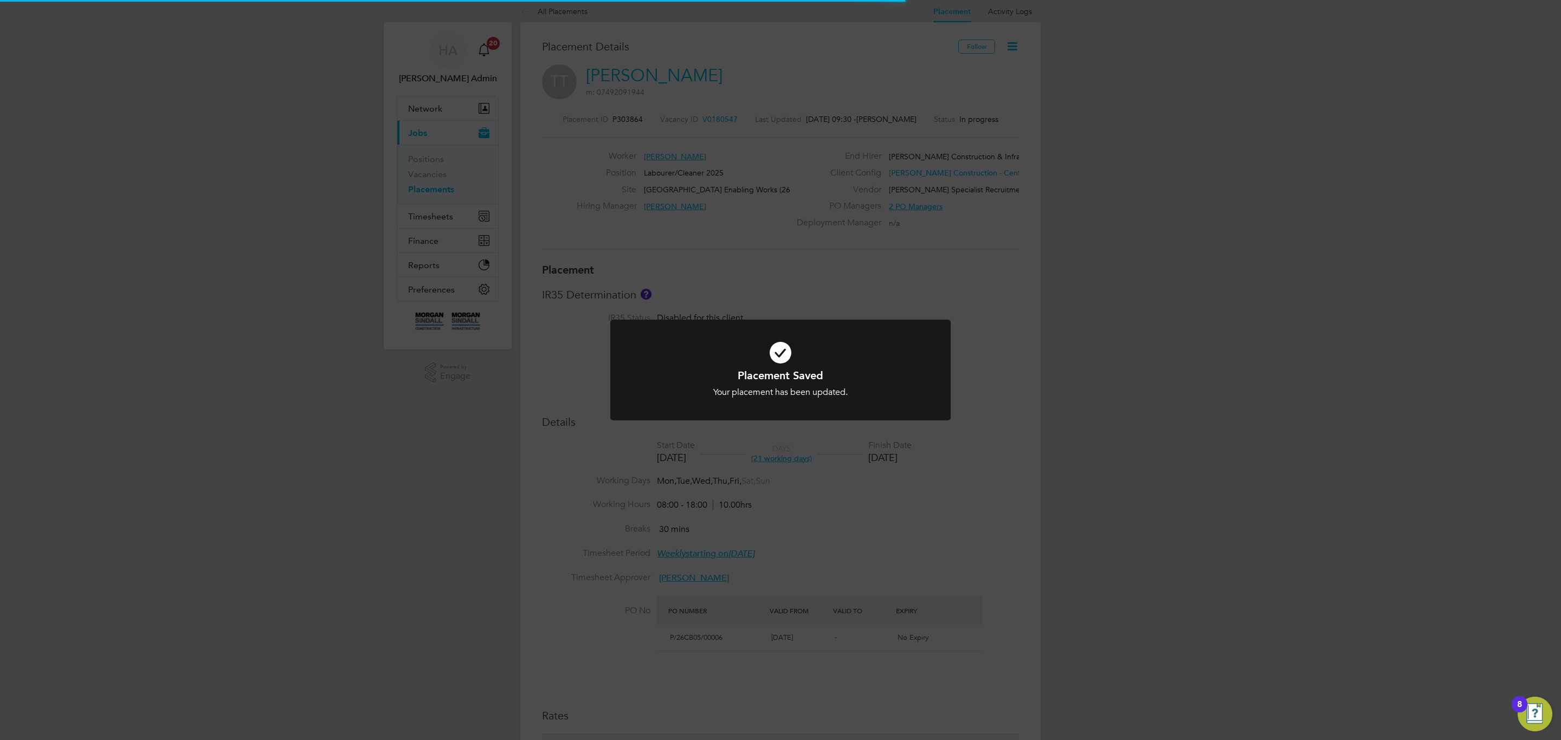
click at [805, 305] on div "Placement Saved Your placement has been updated. Cancel Okay" at bounding box center [780, 370] width 1561 height 740
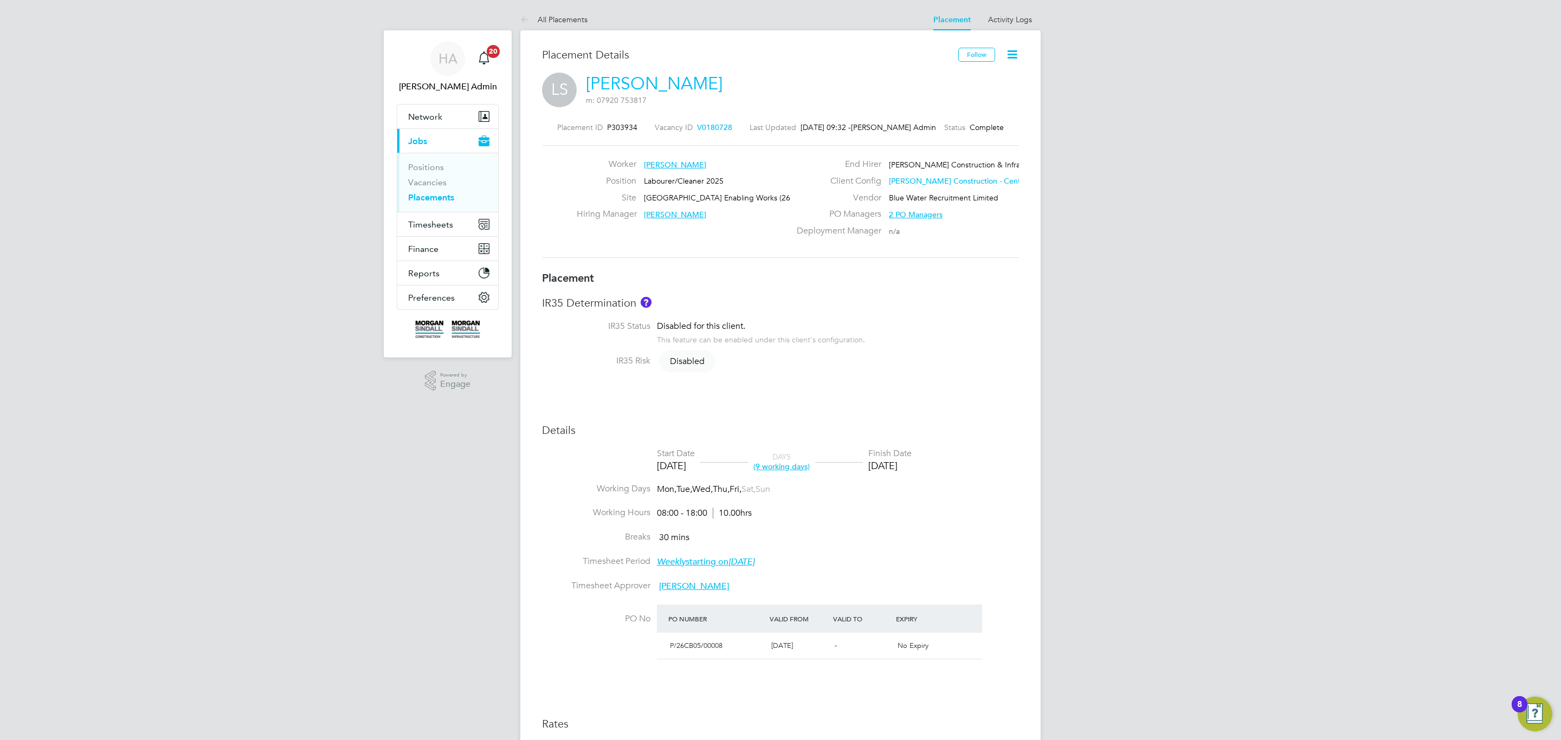
click at [718, 124] on div "Vacancy ID V0180728" at bounding box center [693, 127] width 77 height 10
click at [718, 124] on span "V0180728" at bounding box center [714, 127] width 35 height 10
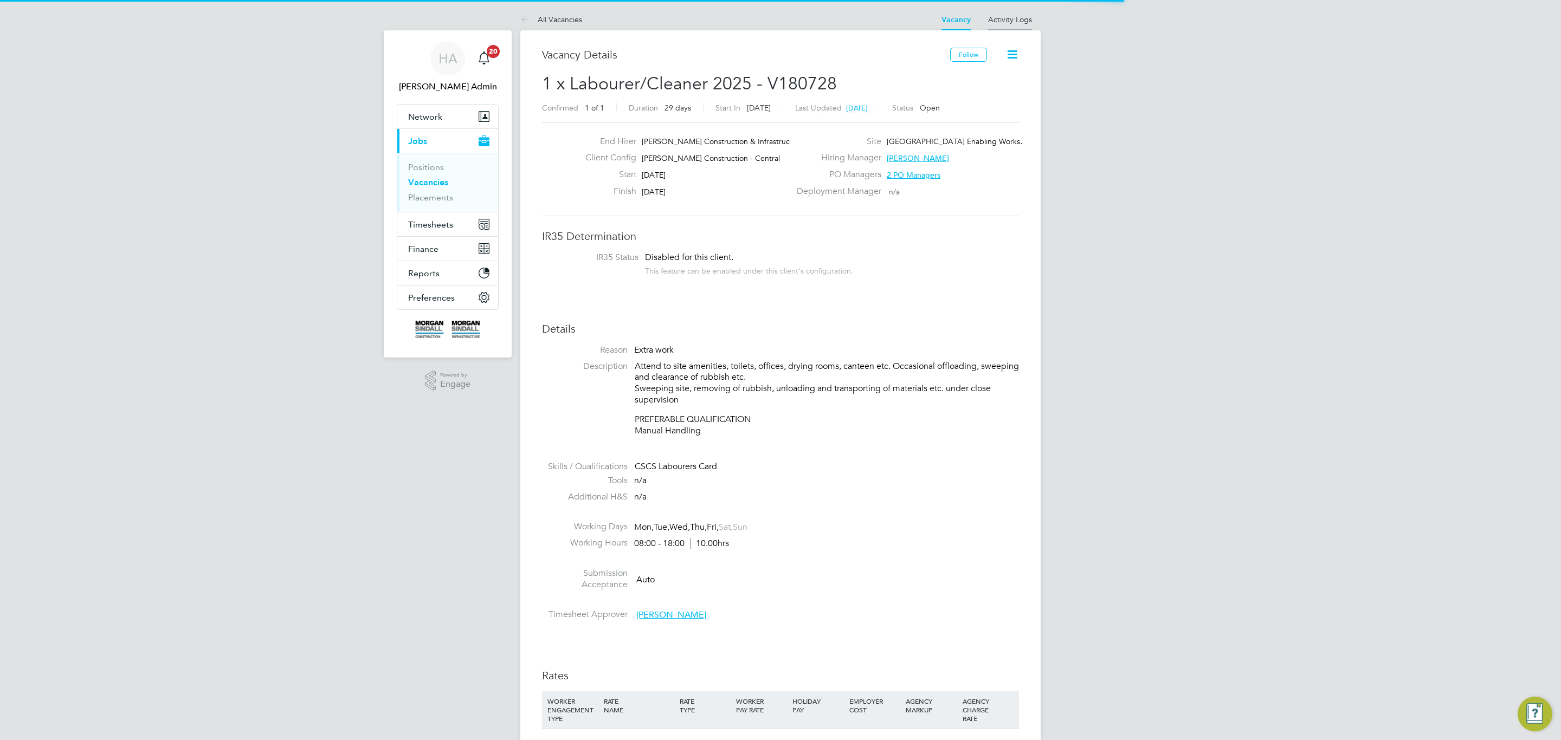
click at [1007, 20] on link "Activity Logs" at bounding box center [1010, 20] width 44 height 10
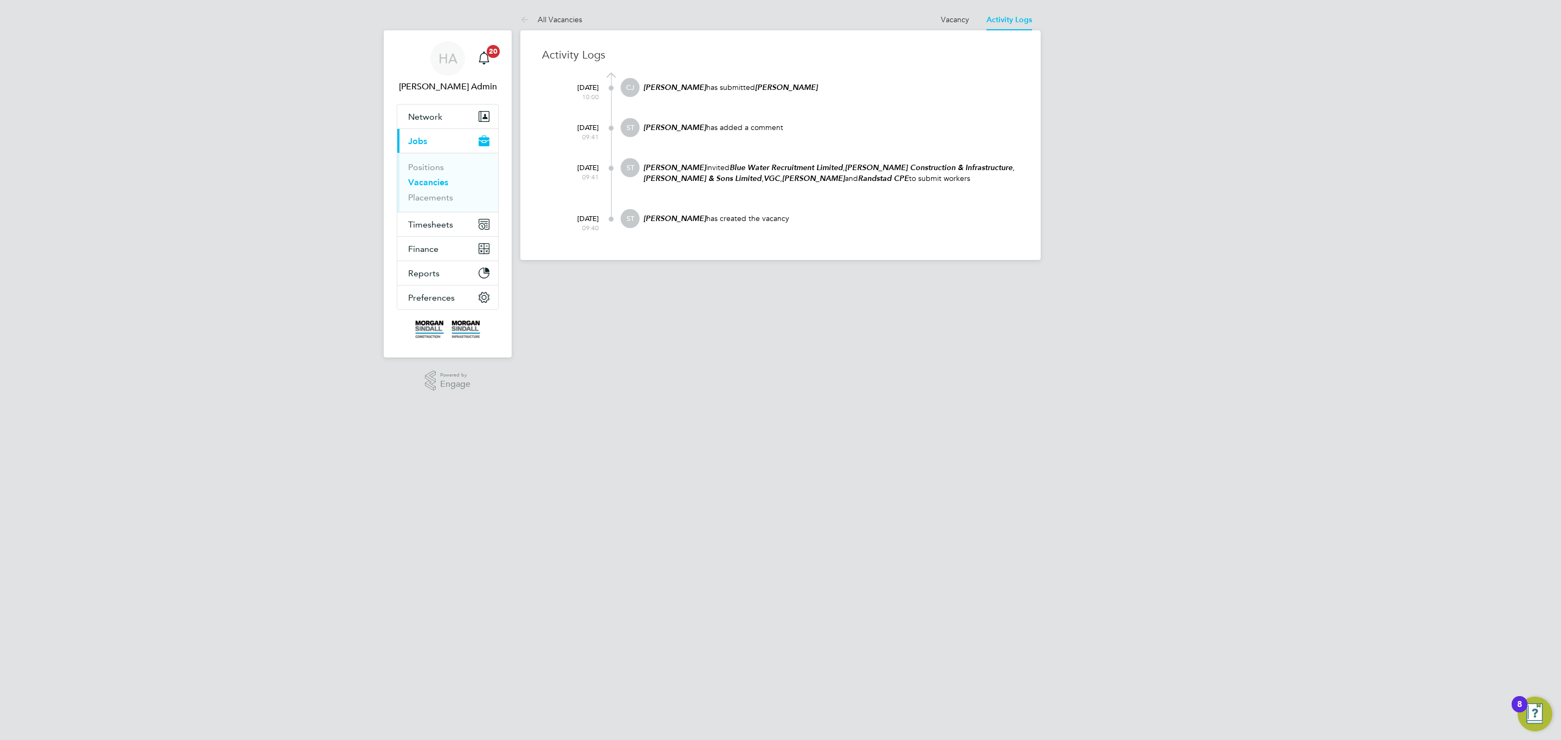
click at [972, 15] on at-navigation-tab "Vacancy" at bounding box center [955, 19] width 46 height 10
click at [953, 15] on link "Vacancy" at bounding box center [955, 20] width 28 height 10
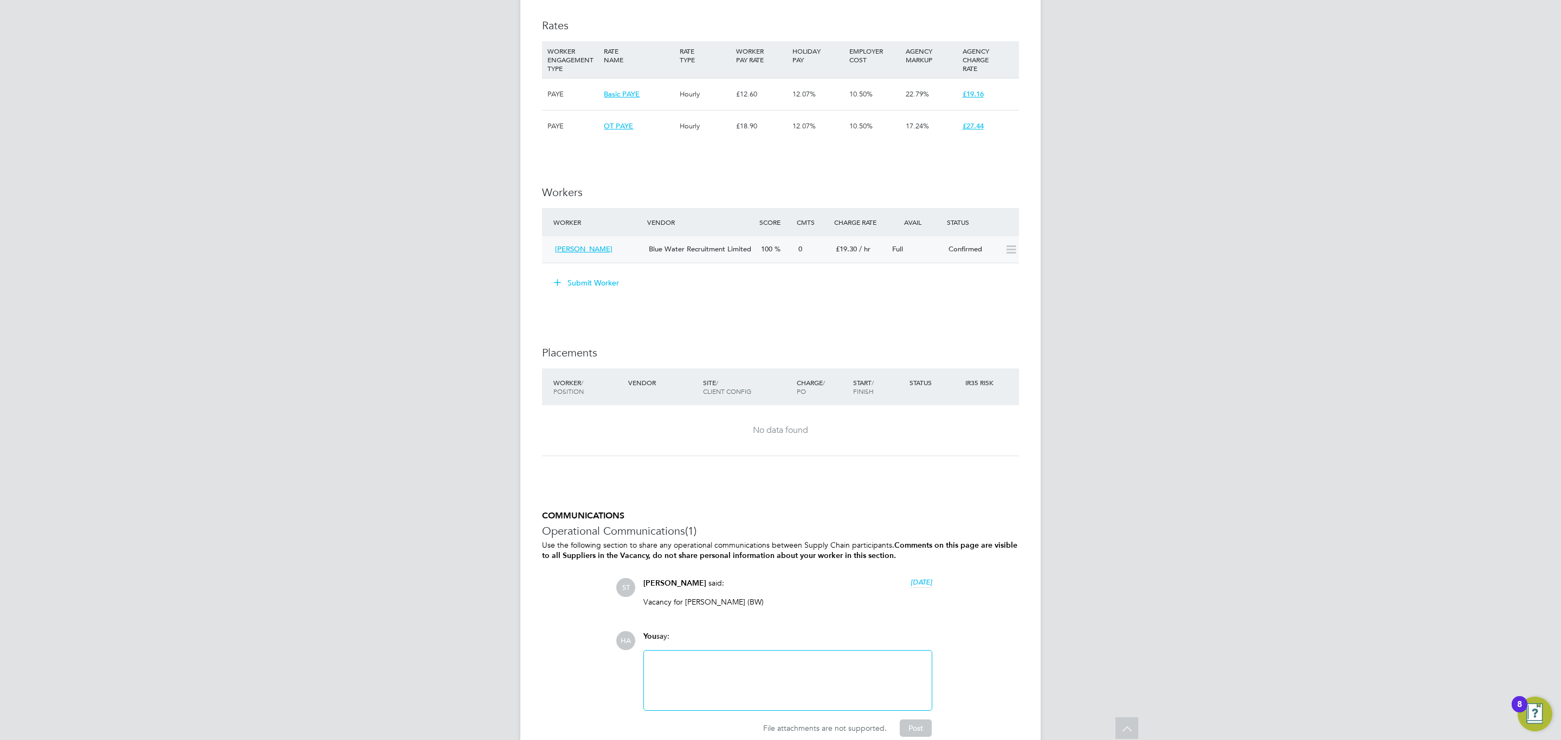
click at [584, 254] on div "Lewis Symons" at bounding box center [598, 250] width 94 height 18
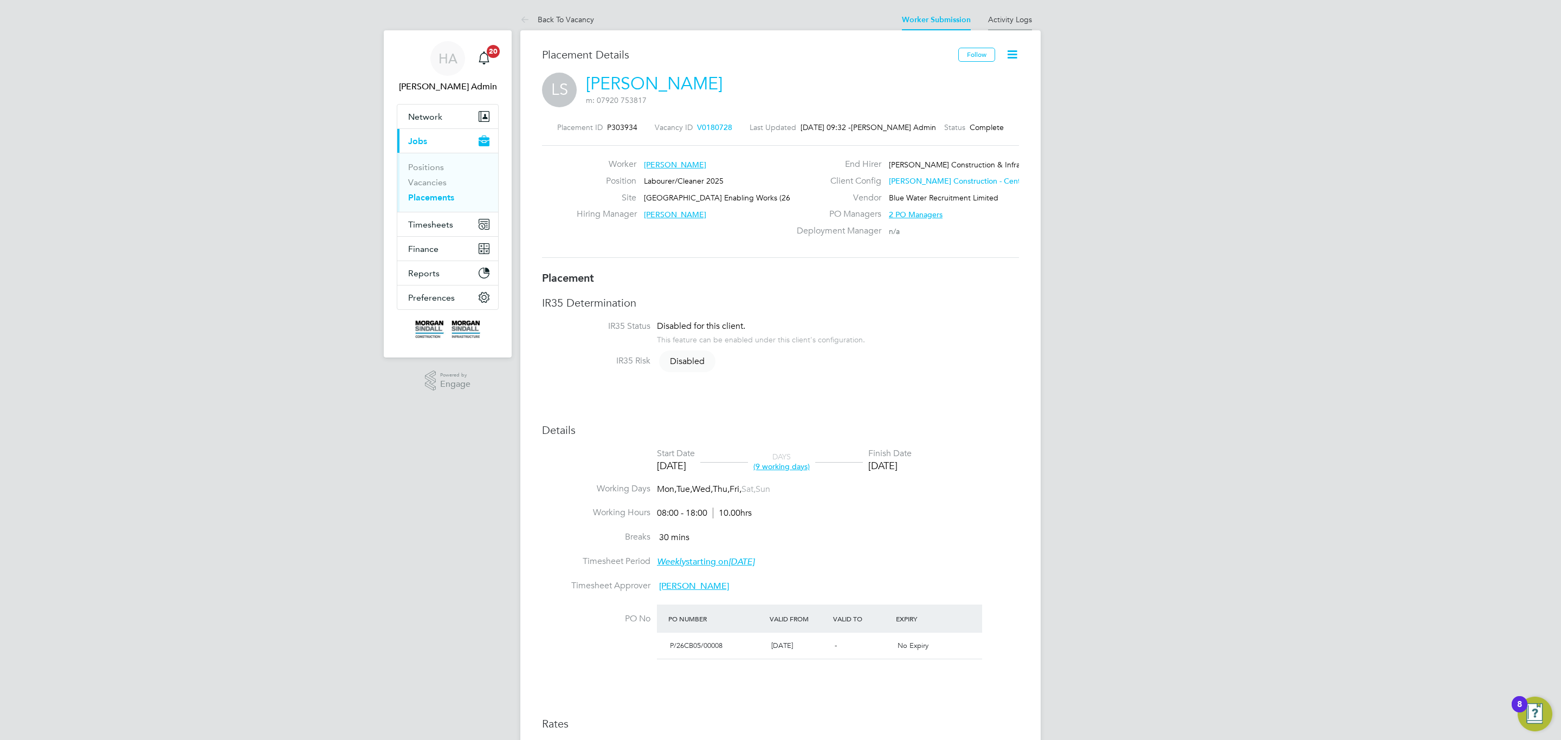
click at [1010, 15] on link "Activity Logs" at bounding box center [1010, 20] width 44 height 10
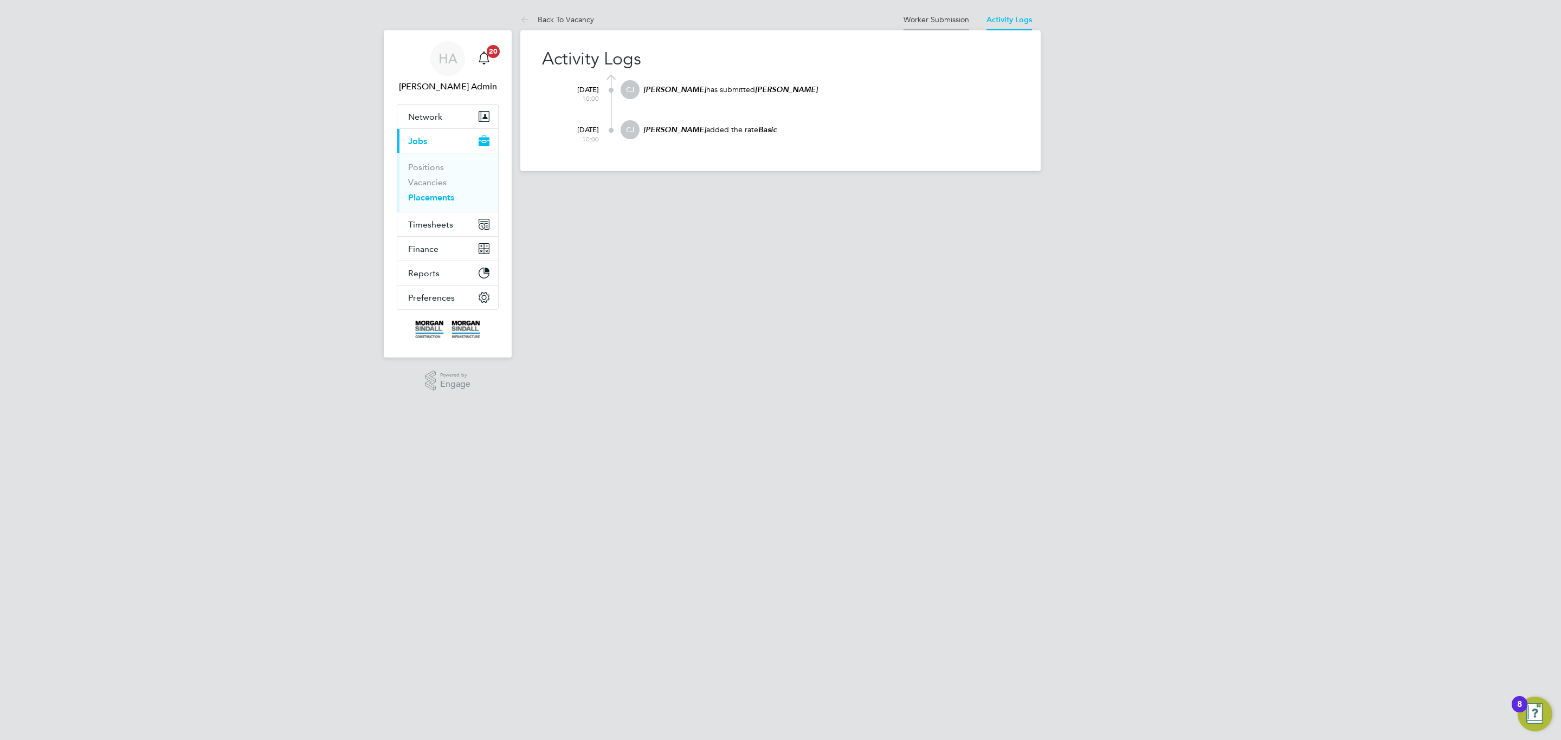
click at [945, 25] on li "Worker Submission" at bounding box center [936, 20] width 66 height 22
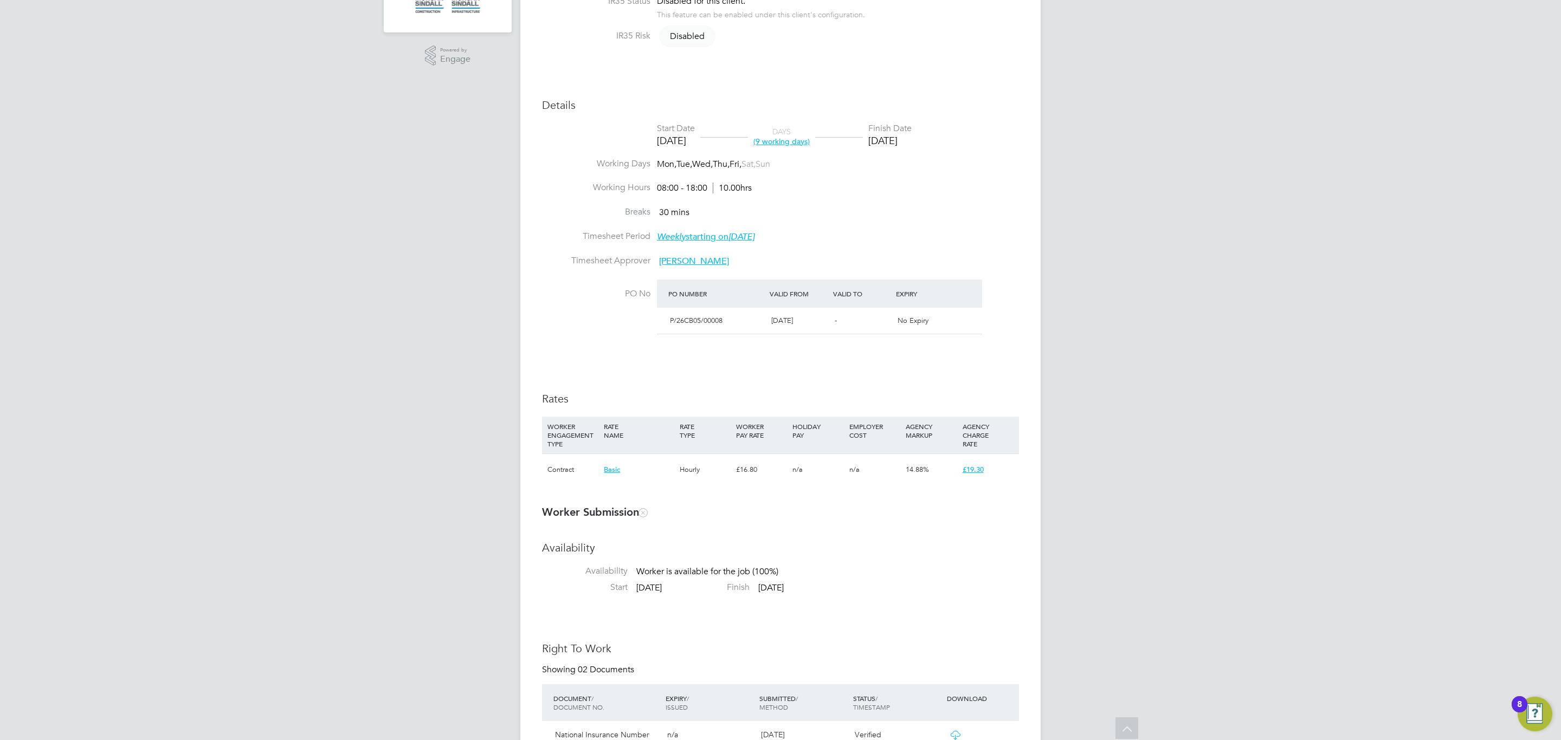
click at [781, 400] on h3 "Rates" at bounding box center [780, 399] width 477 height 14
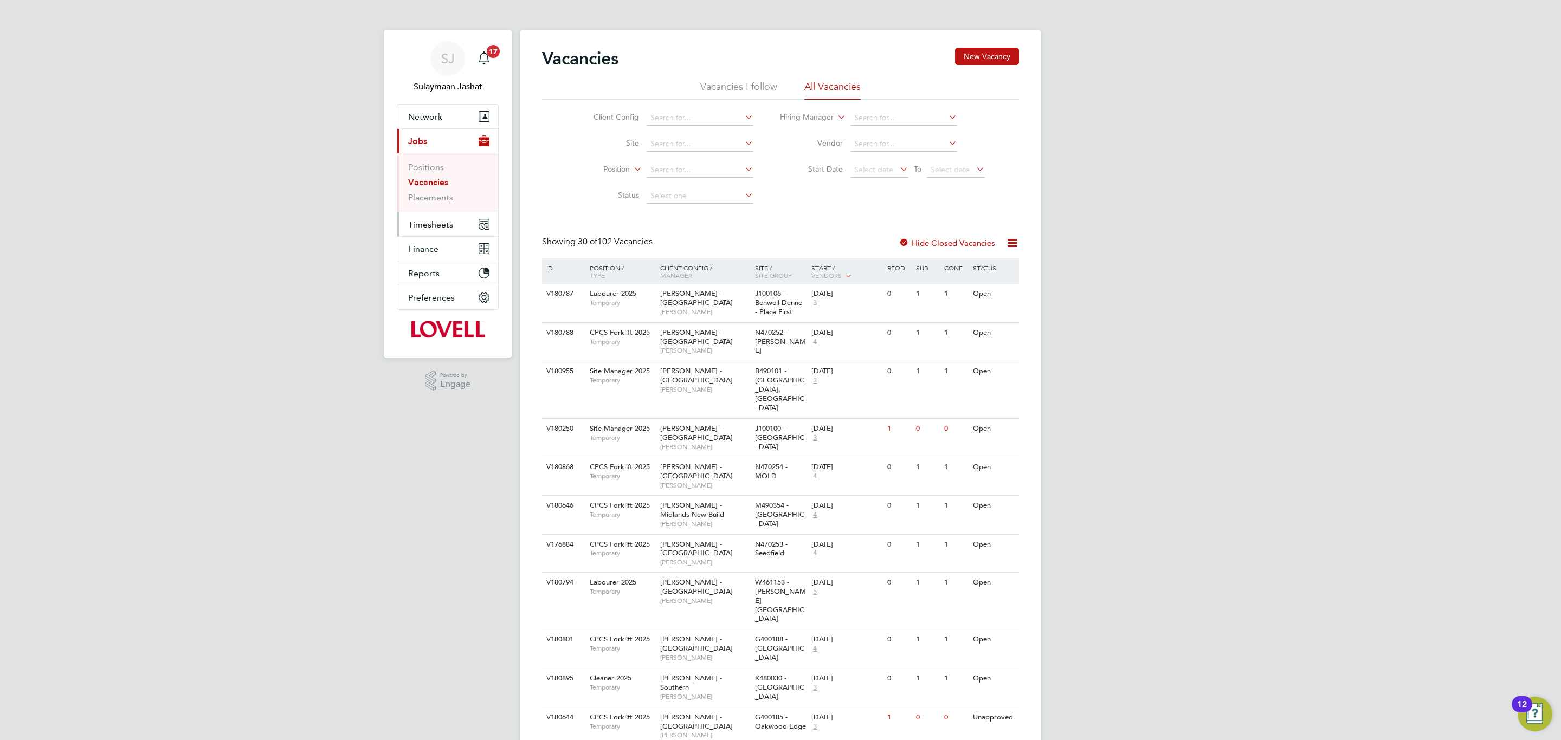
click at [425, 218] on button "Timesheets" at bounding box center [447, 224] width 101 height 24
click at [426, 198] on li "Timesheets" at bounding box center [448, 193] width 81 height 15
click at [426, 196] on link "Timesheets" at bounding box center [430, 191] width 45 height 10
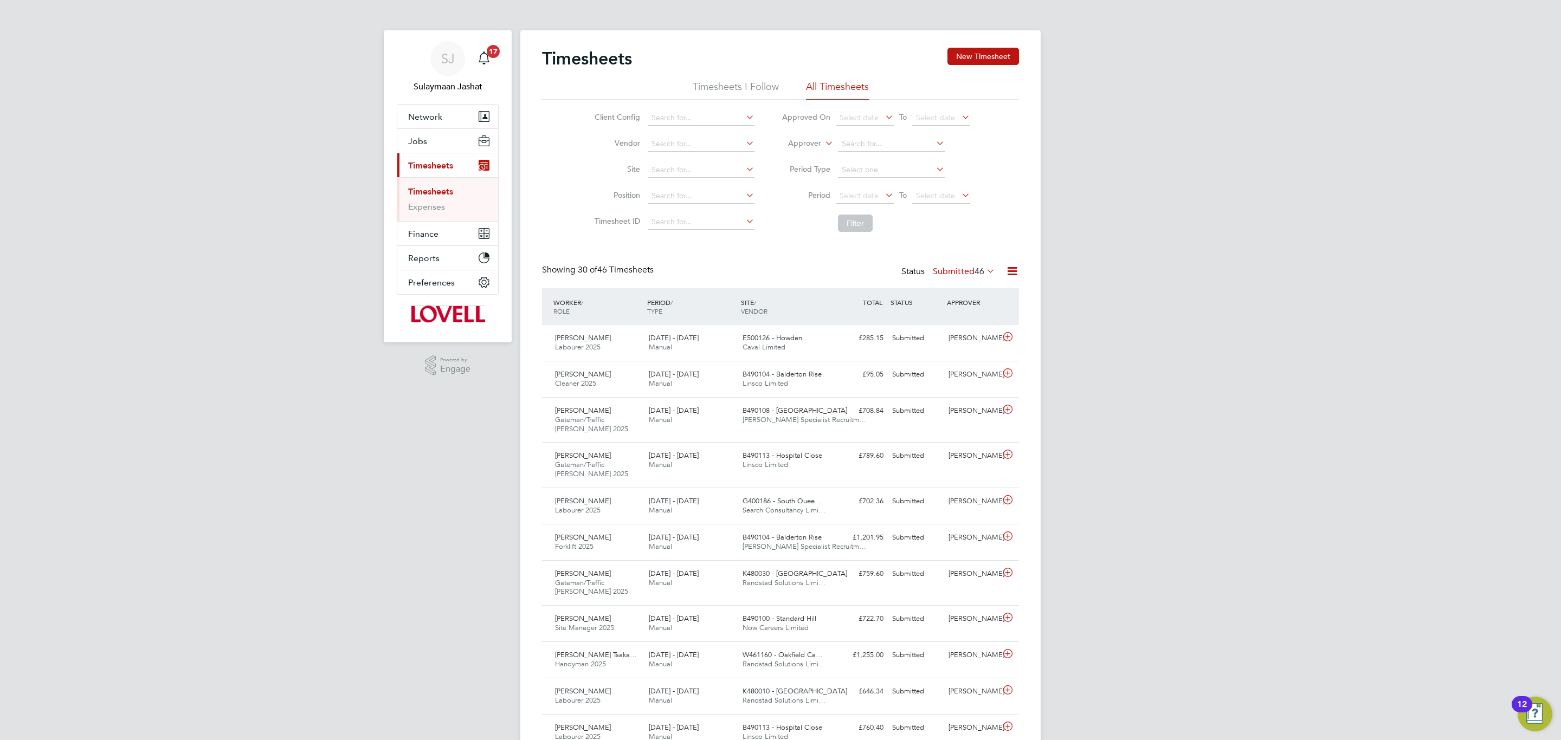
click at [819, 142] on label "Approver" at bounding box center [796, 143] width 49 height 11
click at [802, 157] on li "Worker" at bounding box center [794, 156] width 54 height 14
click at [856, 151] on li "Worker" at bounding box center [876, 144] width 216 height 26
click at [858, 148] on input at bounding box center [891, 144] width 107 height 15
click at [879, 142] on input at bounding box center [891, 144] width 107 height 15
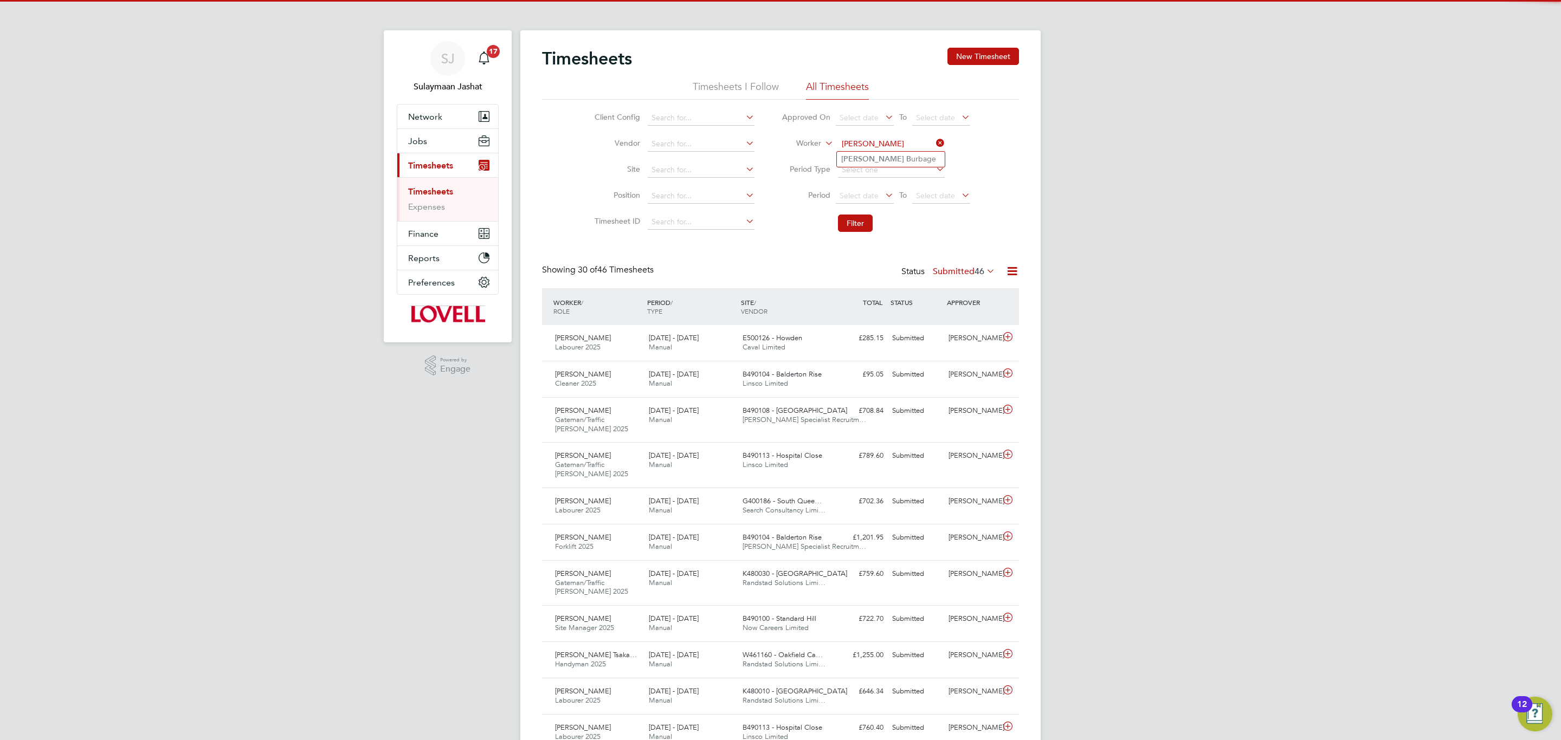
type input "[PERSON_NAME]"
click at [868, 166] on ul "Clifford B urbage" at bounding box center [890, 159] width 109 height 16
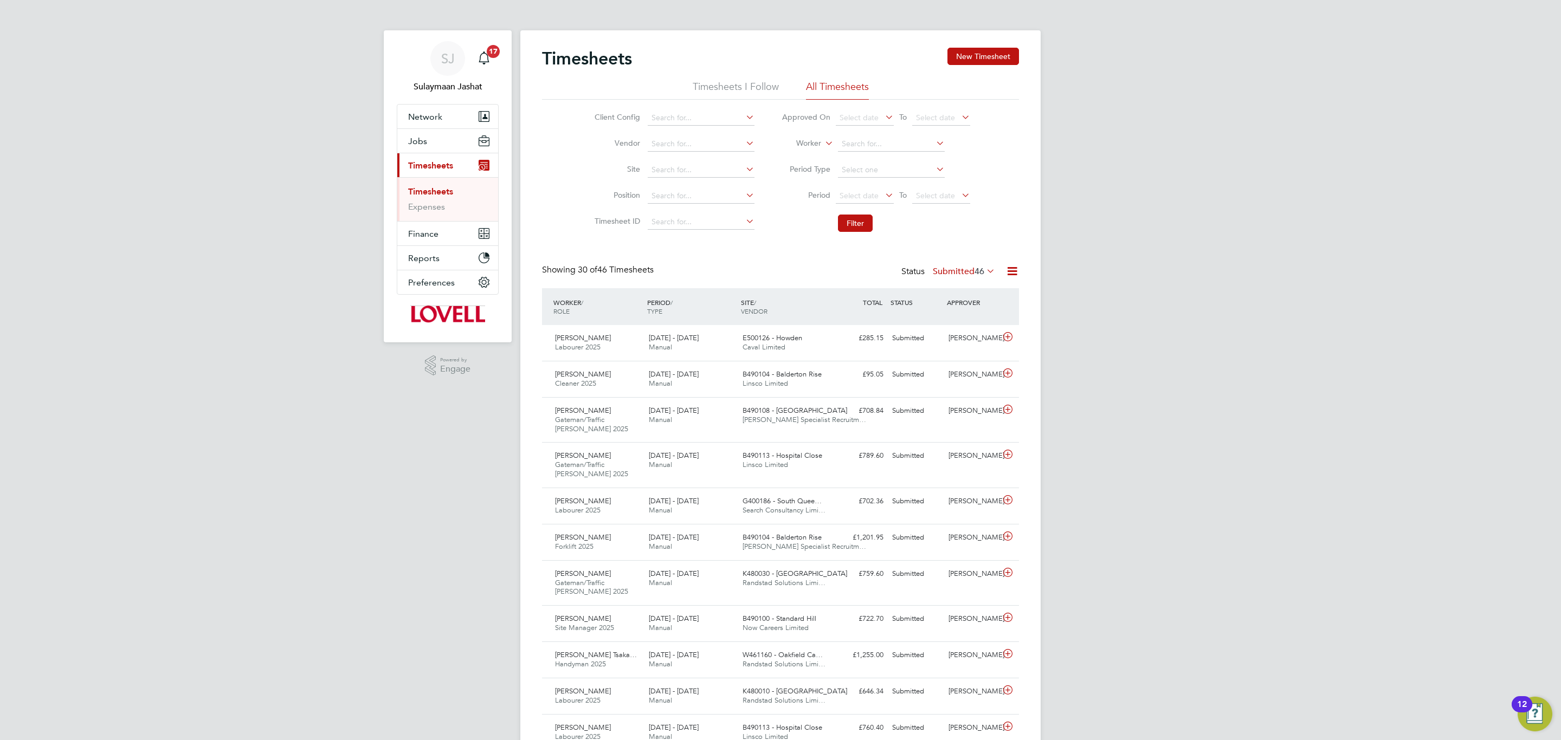
click at [868, 153] on li "Worker" at bounding box center [876, 144] width 216 height 26
click at [888, 180] on li "Clifford Burb age" at bounding box center [891, 174] width 108 height 15
type input "Clifford Burbage"
click at [845, 229] on button "Filter" at bounding box center [855, 223] width 35 height 17
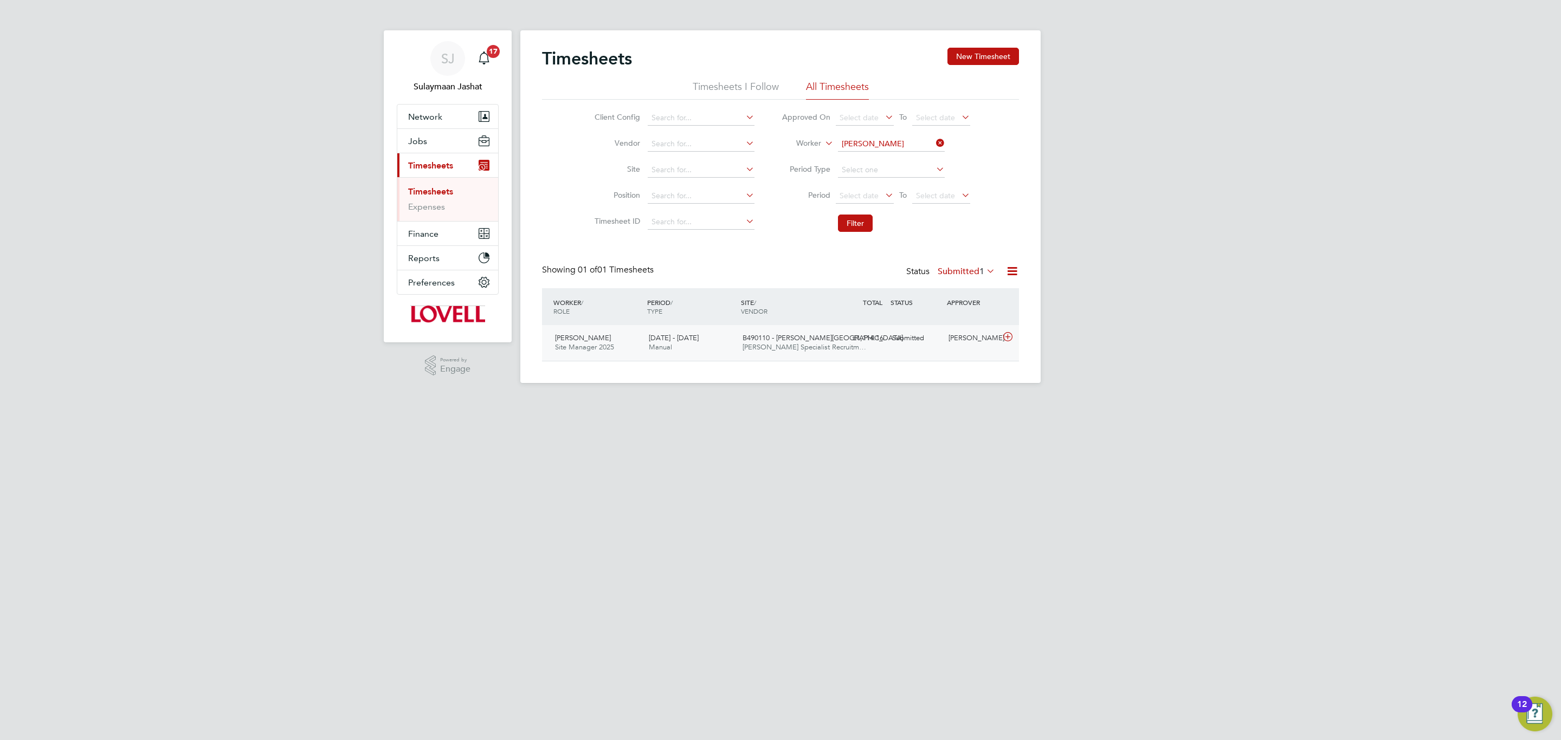
click at [909, 327] on div "Clifford Burbage Site Manager 2025 20 - 26 Sep 2025 20 - 26 Sep 2025 Manual B49…" at bounding box center [780, 343] width 477 height 36
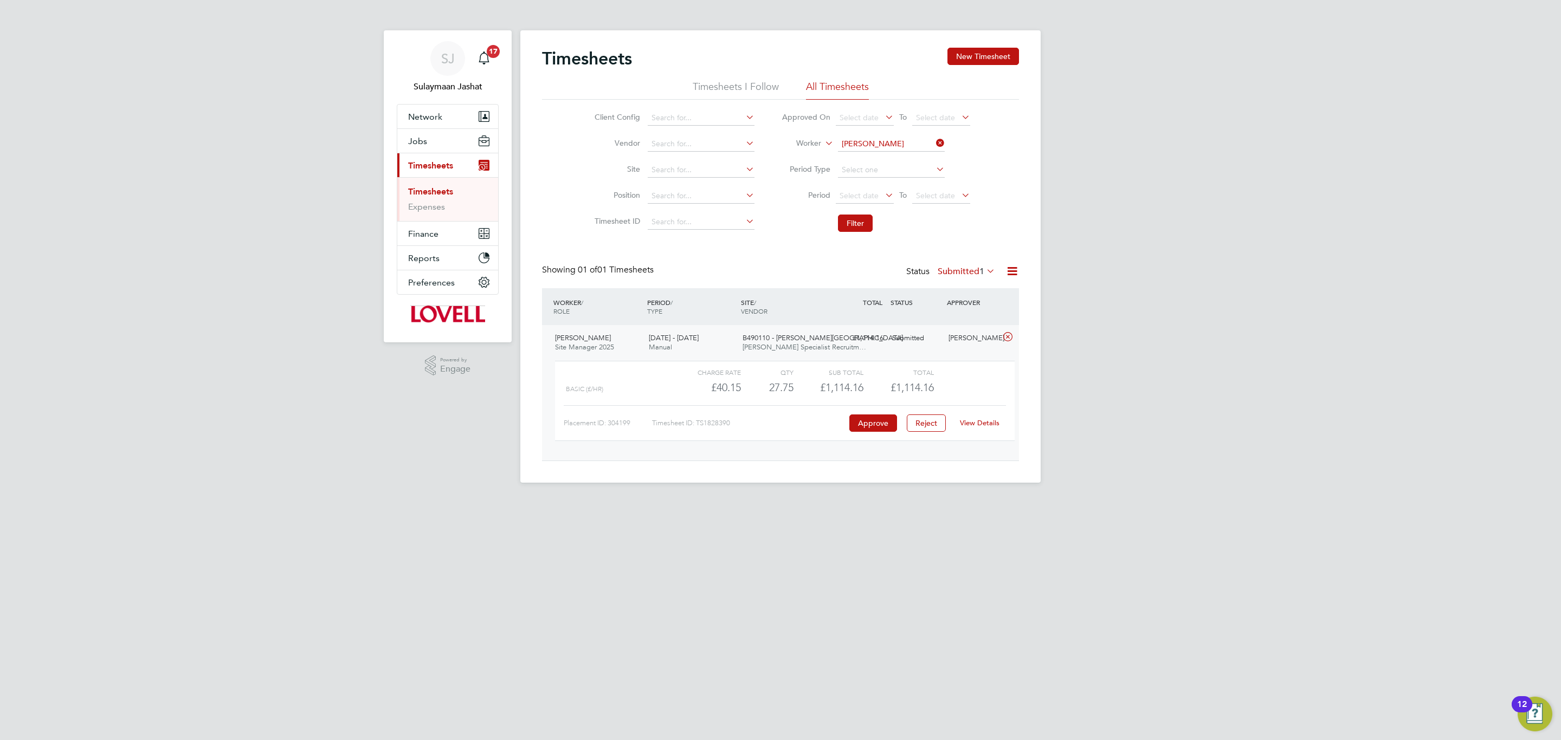
click at [956, 270] on label "Submitted 1" at bounding box center [965, 271] width 57 height 11
click at [961, 292] on li "All" at bounding box center [960, 291] width 50 height 15
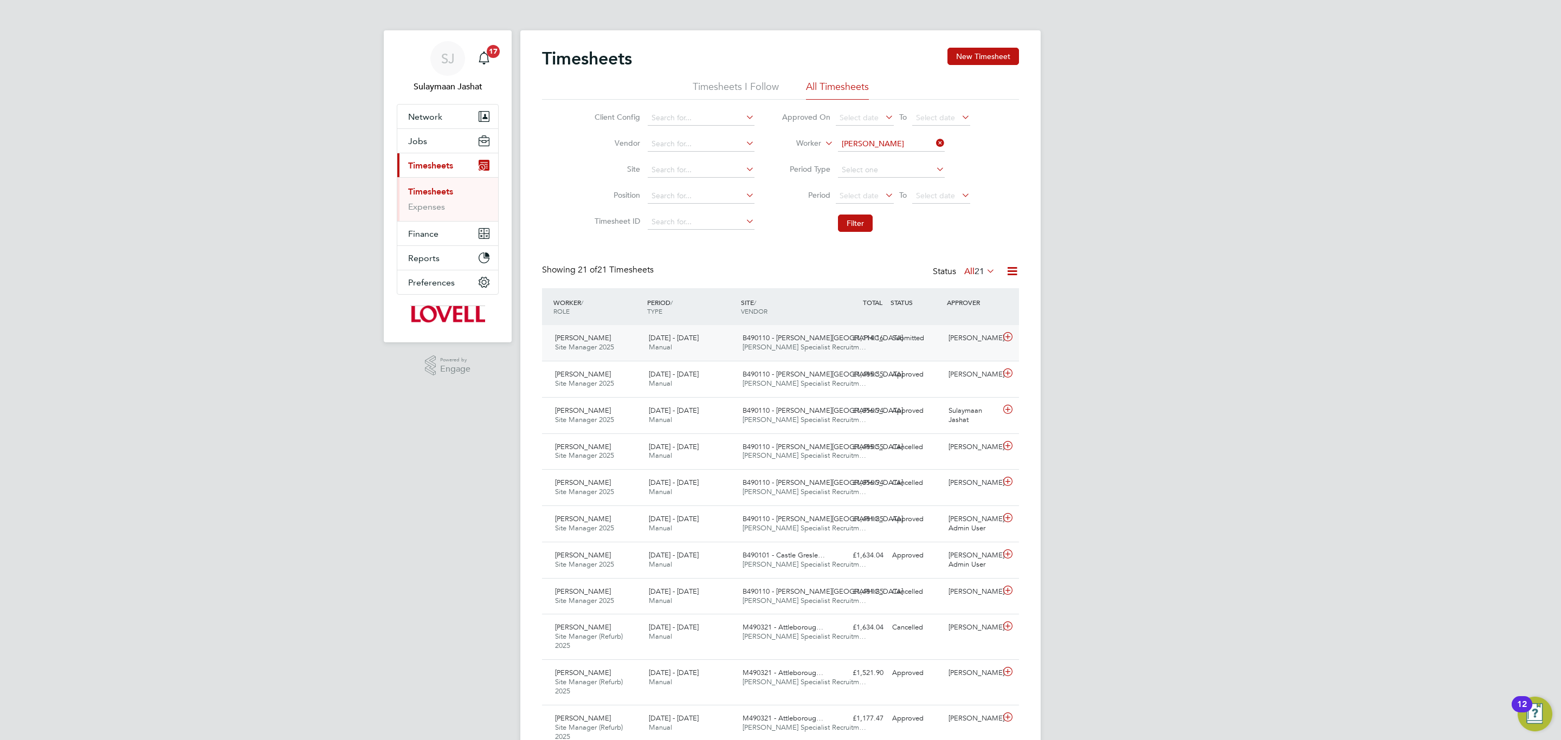
click at [860, 358] on div "Clifford Burbage Site Manager 2025 20 - 26 Sep 2025 20 - 26 Sep 2025 Manual B49…" at bounding box center [780, 343] width 477 height 36
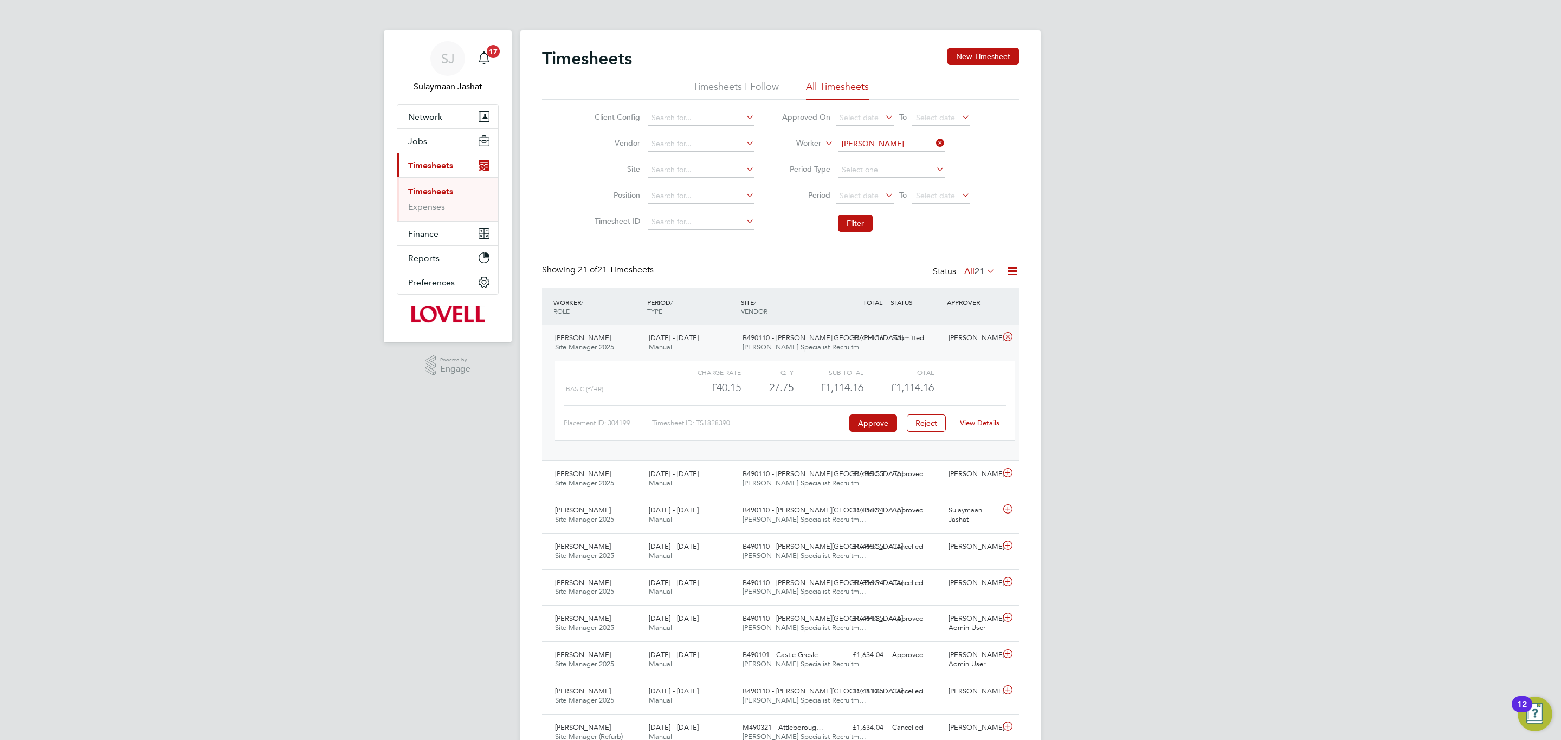
click at [818, 260] on div "Timesheets New Timesheet Timesheets I Follow All Timesheets Client Config Vendo…" at bounding box center [780, 630] width 477 height 1164
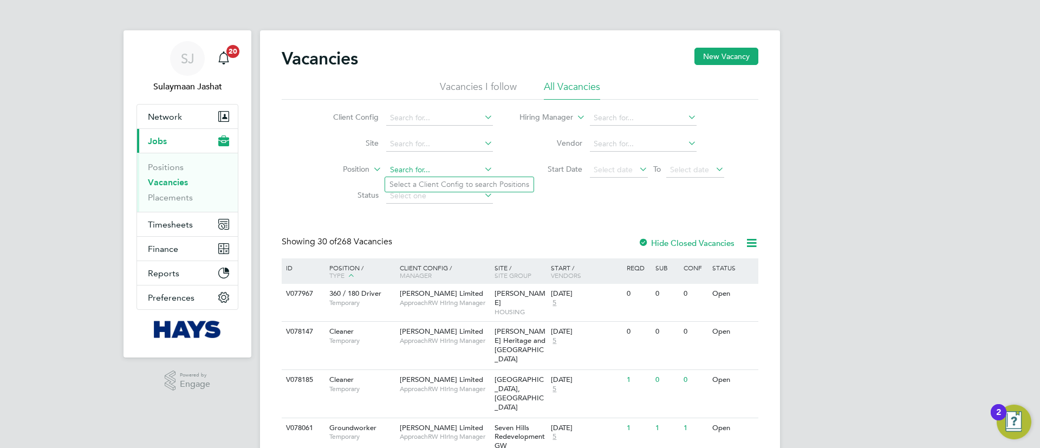
click at [447, 163] on input at bounding box center [439, 170] width 107 height 15
click at [187, 196] on link "Placements" at bounding box center [170, 197] width 45 height 10
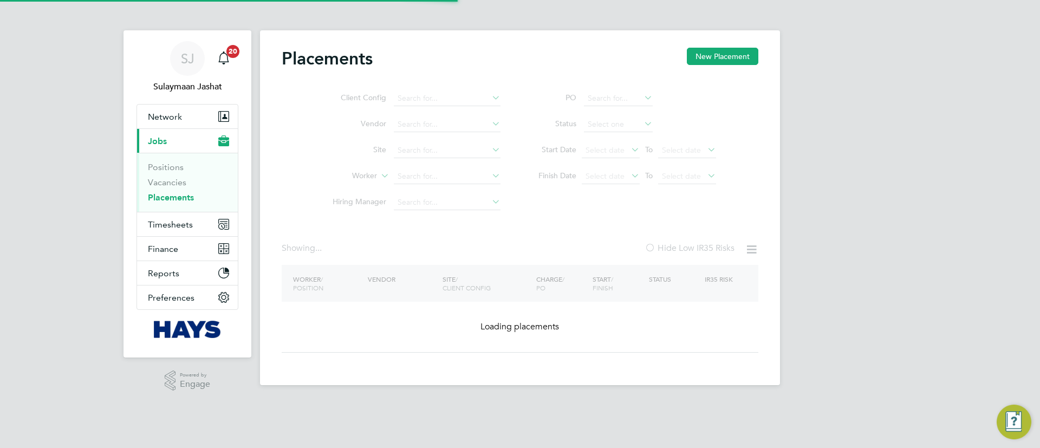
click at [187, 196] on link "Placements" at bounding box center [171, 197] width 46 height 10
click at [436, 152] on ul "Client Config Vendor Site Worker Hiring Manager" at bounding box center [412, 151] width 204 height 130
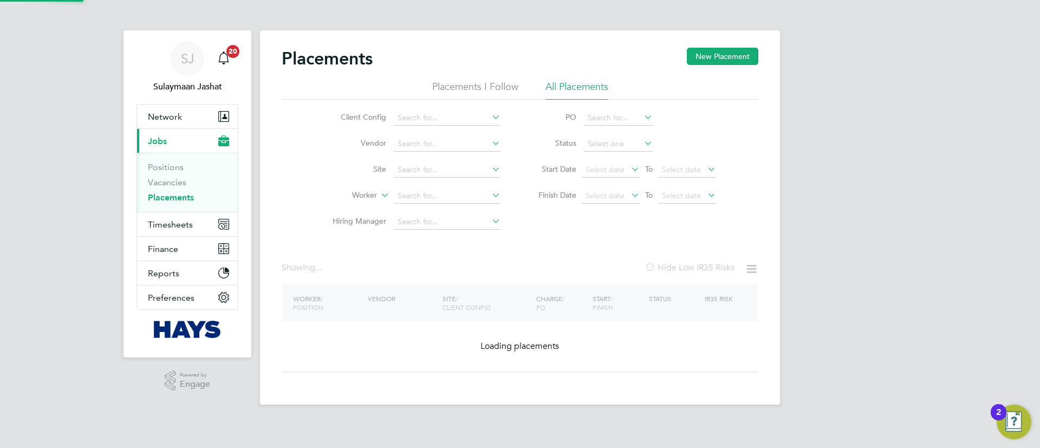
click at [435, 157] on li "Site" at bounding box center [412, 170] width 204 height 26
click at [429, 165] on input at bounding box center [447, 170] width 107 height 15
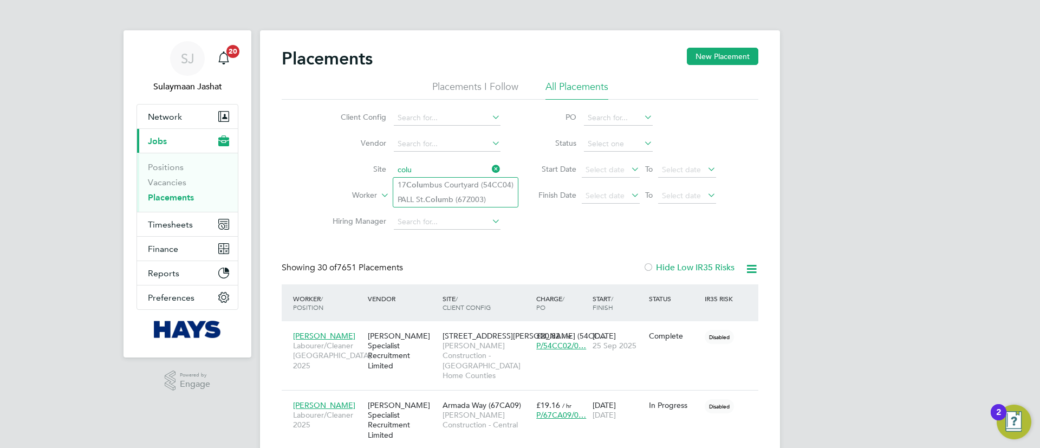
click at [470, 175] on input "colu" at bounding box center [447, 170] width 107 height 15
click at [464, 189] on li "17 Colu mbus Courtyard (54CC04)" at bounding box center [455, 185] width 125 height 15
type input "17 Columbus Courtyard (54CC04)"
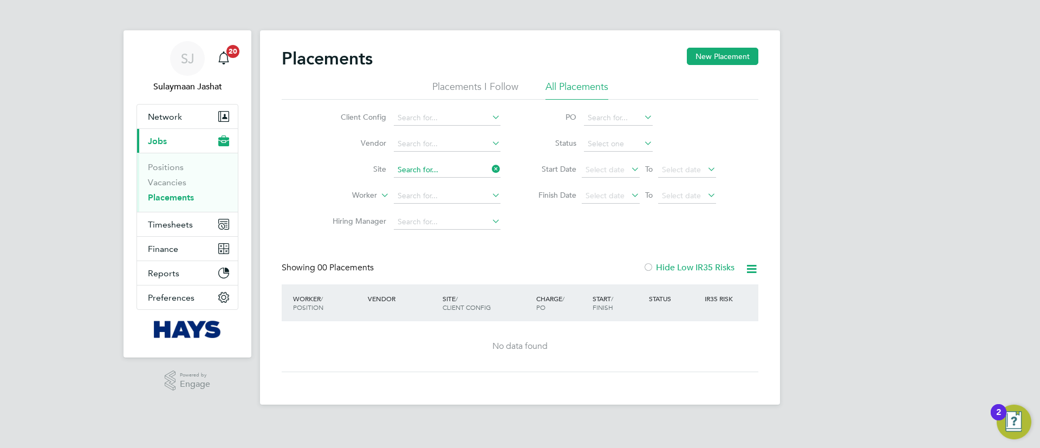
click at [486, 168] on input at bounding box center [447, 170] width 107 height 15
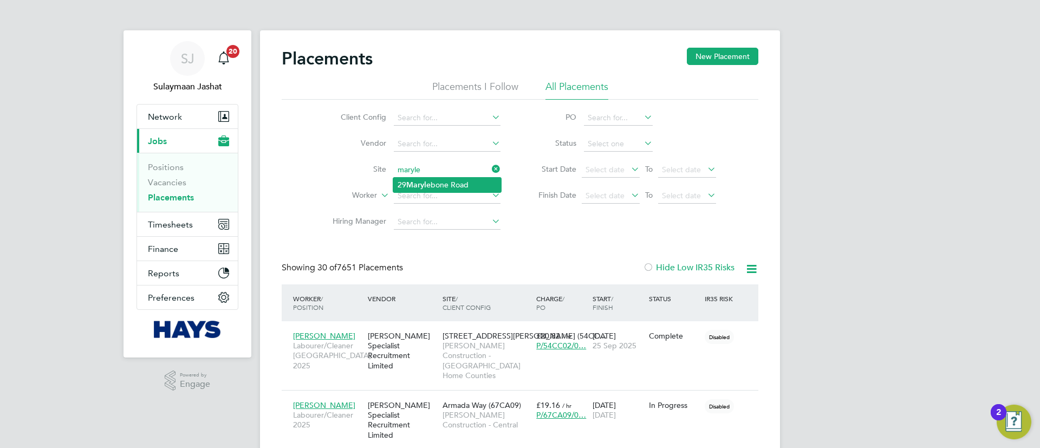
click at [458, 186] on li "29 Maryle bone Road" at bounding box center [447, 185] width 108 height 15
type input "29 Marylebone Road"
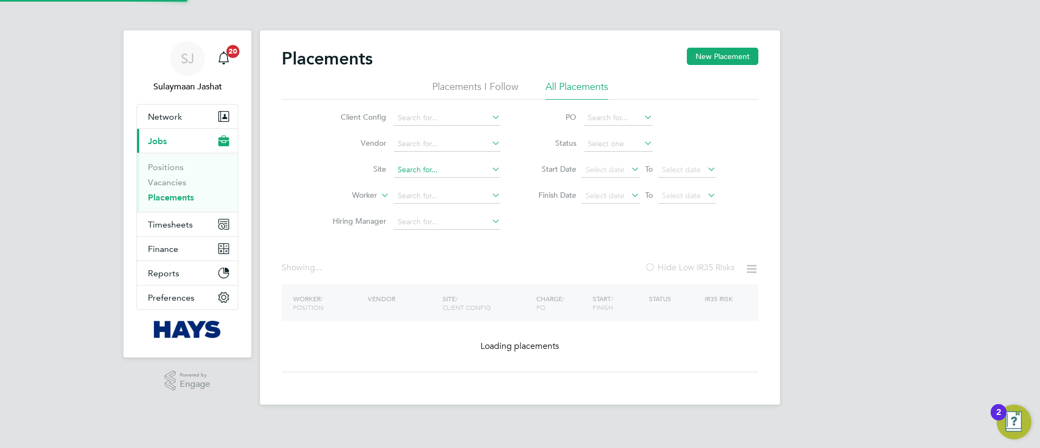
click at [459, 169] on input at bounding box center [447, 170] width 107 height 15
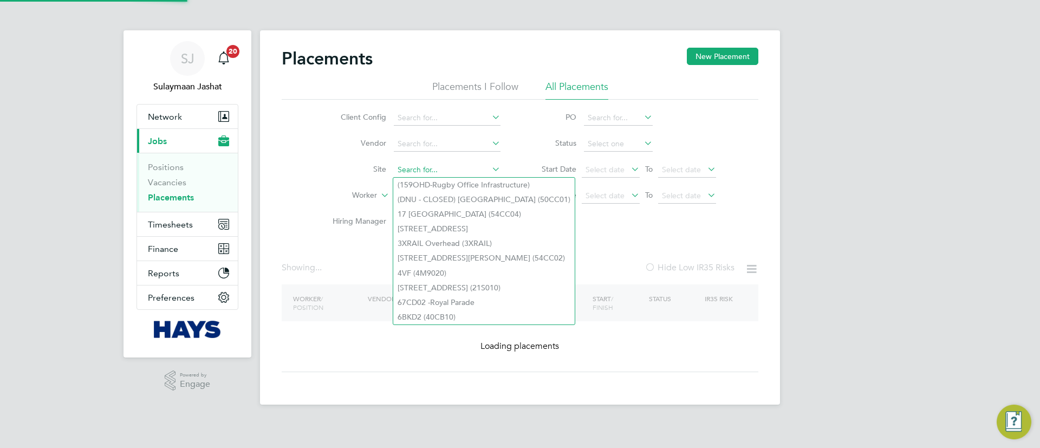
type input "n"
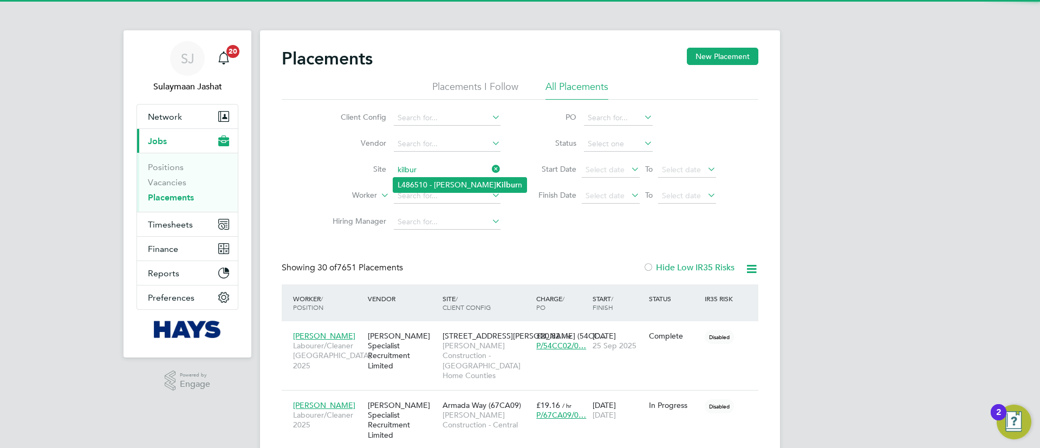
click at [462, 186] on li "L486510 - Carlton Dene Kilbur n" at bounding box center [459, 185] width 133 height 15
type input "L486510 - Carlton Dene Kilburn"
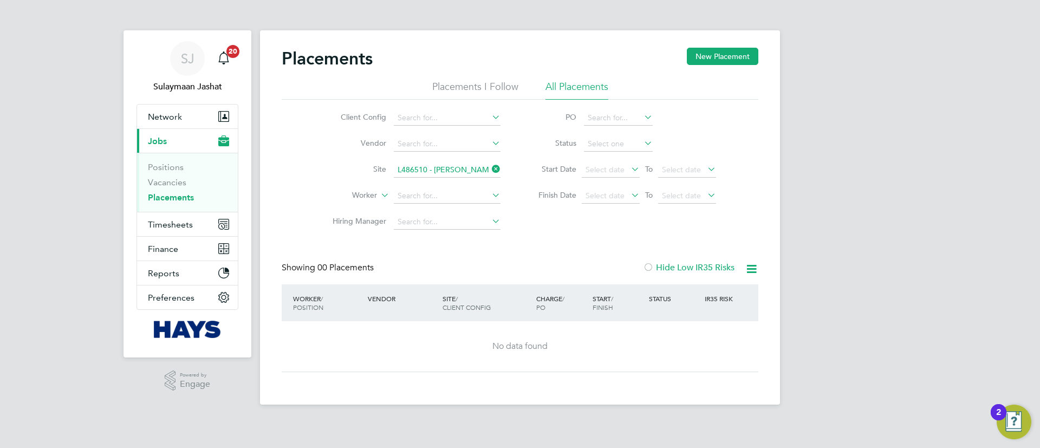
click at [438, 176] on input "L486510 - Carlton Dene Kilburn" at bounding box center [447, 170] width 107 height 15
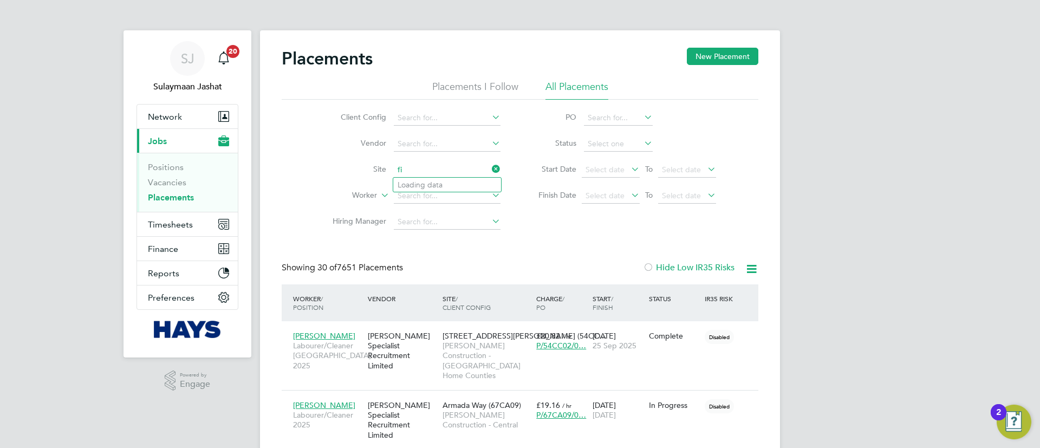
type input "f"
type input "b"
type input "tile ya"
click at [424, 161] on li "Site" at bounding box center [412, 170] width 204 height 26
click at [453, 170] on input at bounding box center [447, 170] width 107 height 15
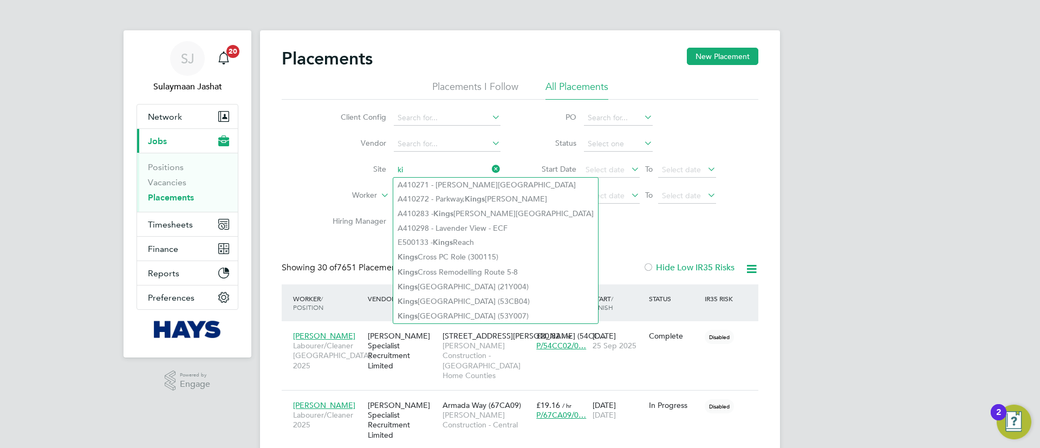
type input "k"
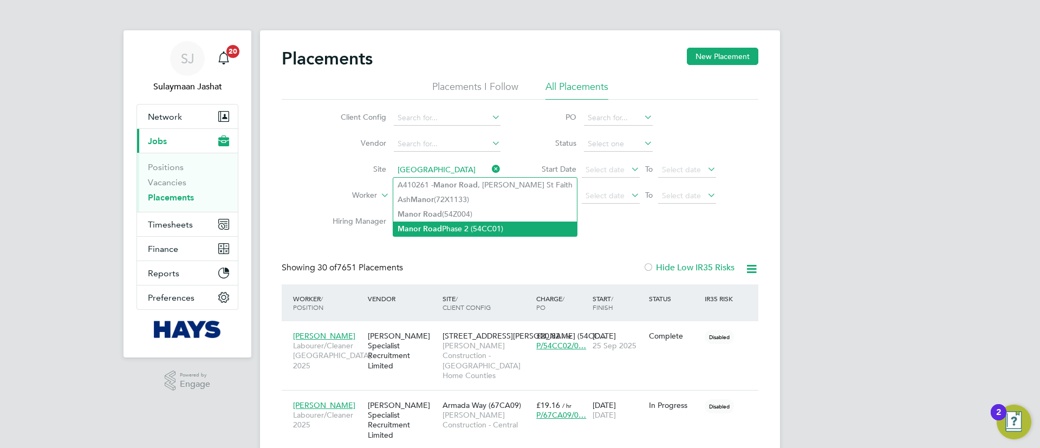
click at [456, 223] on li "Manor Road Phase 2 (54CC01)" at bounding box center [485, 229] width 184 height 15
type input "Manor Road Phase 2 (54CC01)"
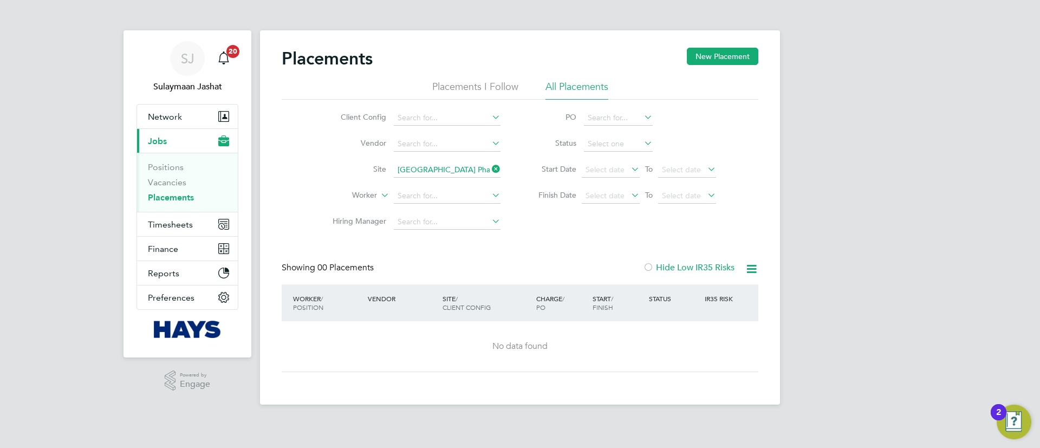
click at [451, 169] on input "Manor Road Phase 2 (54CC01)" at bounding box center [447, 170] width 107 height 15
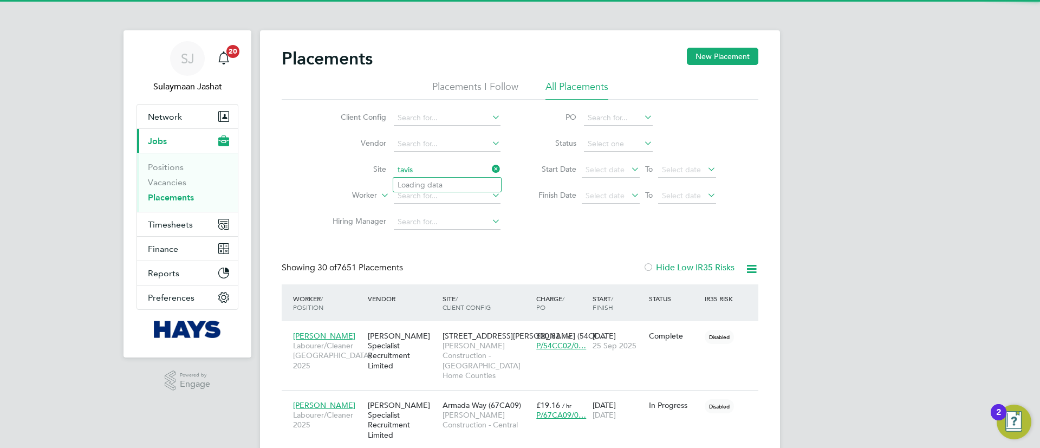
scroll to position [41, 94]
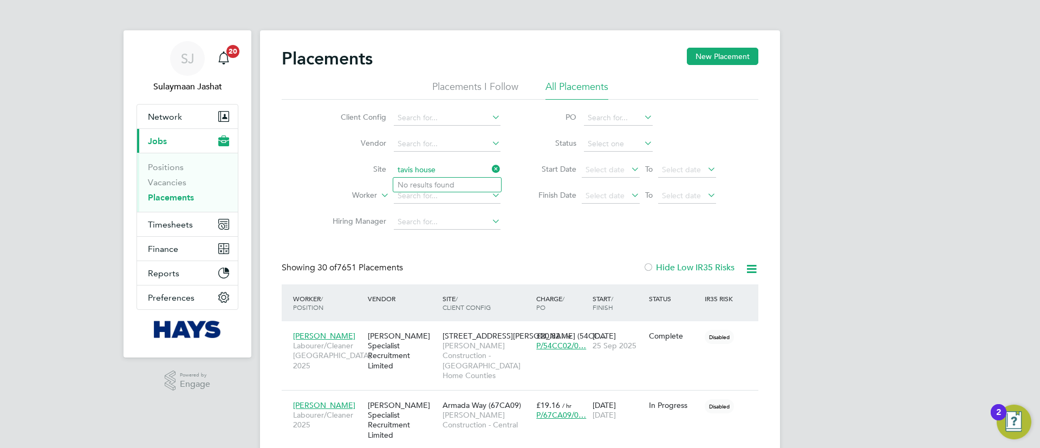
click at [449, 169] on input "tavis house" at bounding box center [447, 170] width 107 height 15
type input "tavis house"
click at [432, 166] on input at bounding box center [447, 170] width 107 height 15
click at [444, 189] on li "Villie rs High School (54CD03)" at bounding box center [448, 185] width 111 height 15
type input "Villiers High School (54CD03)"
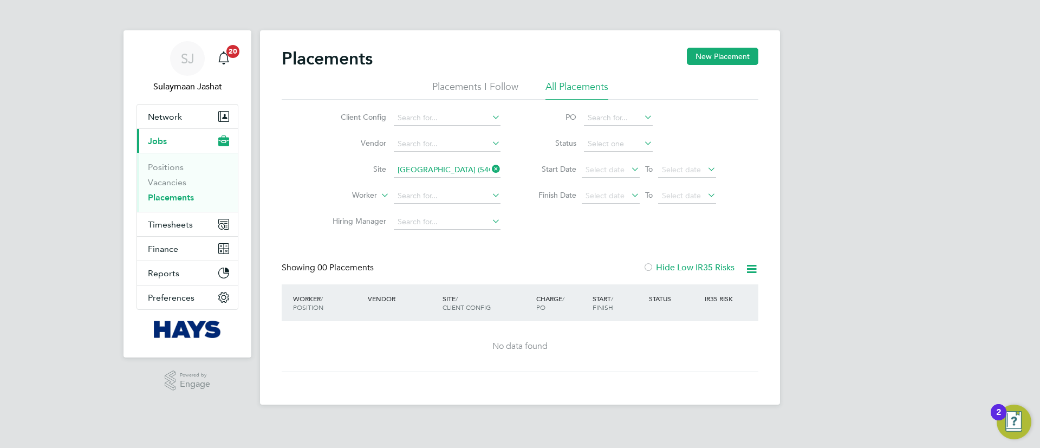
click at [478, 169] on input "Villiers High School (54CD03)" at bounding box center [447, 170] width 107 height 15
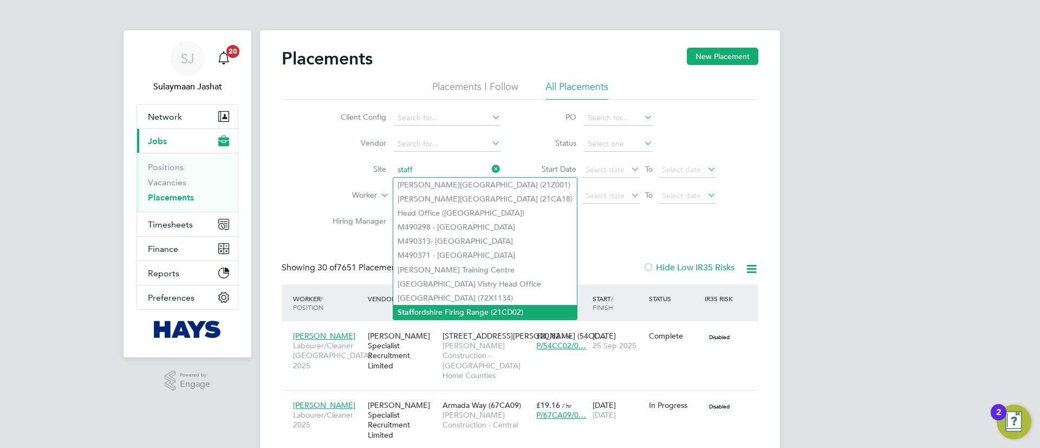
click at [463, 313] on li "Staff ordshire Firing Range (21CD02)" at bounding box center [485, 312] width 184 height 15
type input "Staffordshire Firing Range (21CD02)"
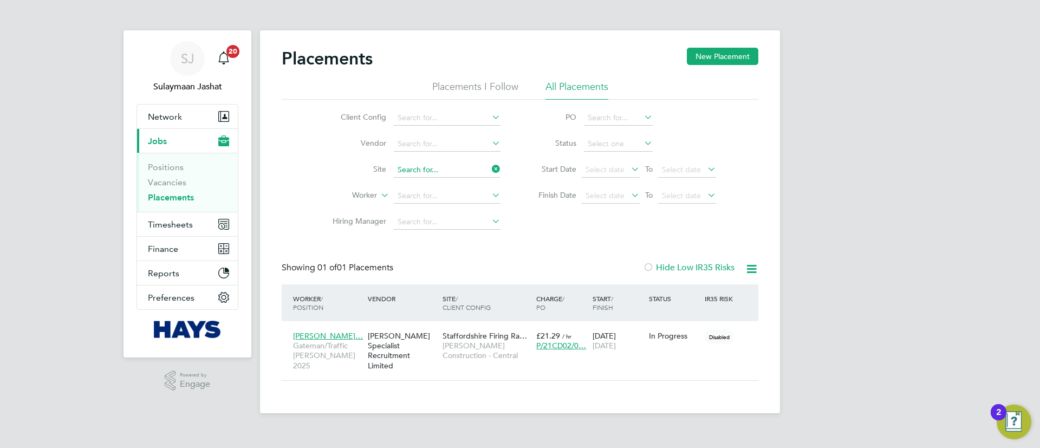
click at [452, 175] on input at bounding box center [447, 170] width 107 height 15
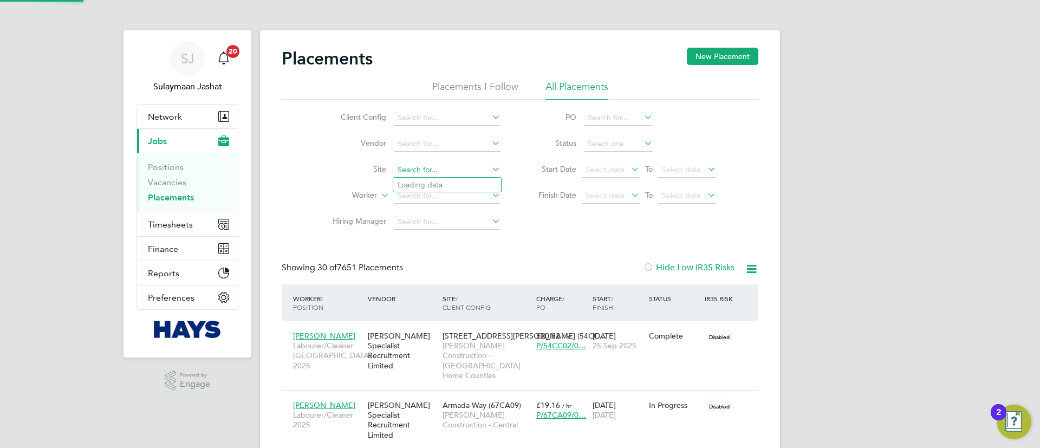
click at [411, 165] on input at bounding box center [447, 170] width 107 height 15
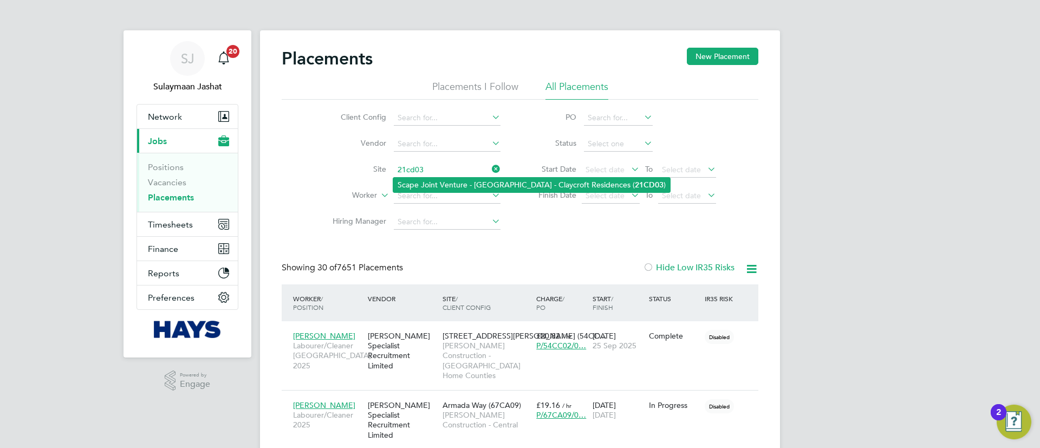
click at [436, 183] on li "Scape Joint Venture - University of Warwick - Claycroft Residences ( 21CD03 )" at bounding box center [531, 185] width 277 height 15
type input "Scape Joint Venture - University of Warwick - Claycroft Residences (21CD03)"
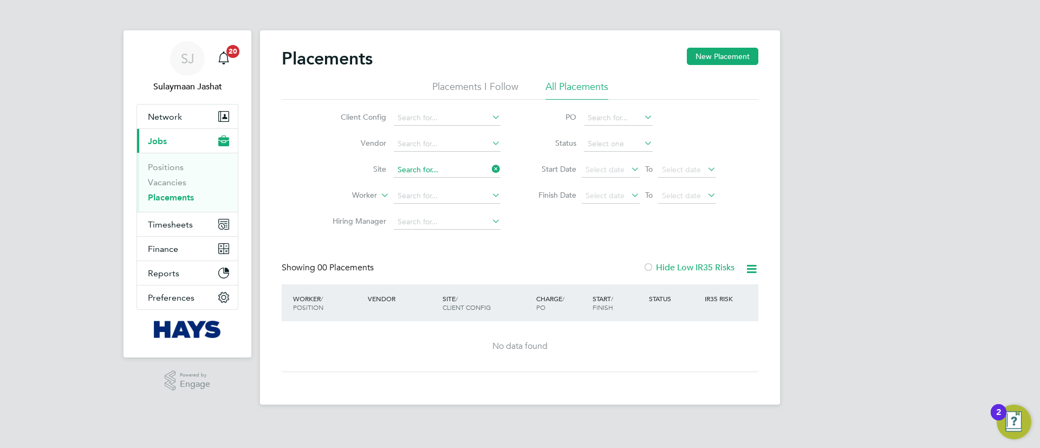
click at [420, 167] on input at bounding box center [447, 170] width 107 height 15
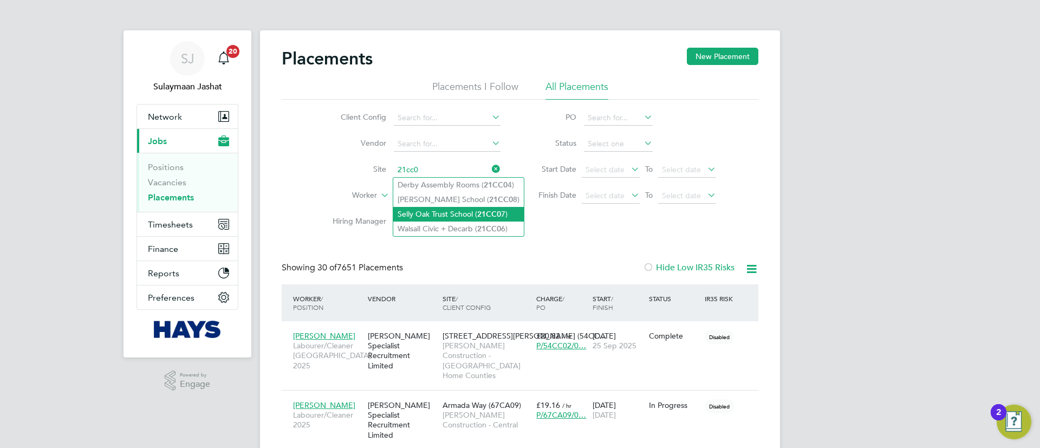
click at [463, 211] on li "Selly Oak Trust School ( 21CC0 7)" at bounding box center [458, 214] width 131 height 15
type input "Selly Oak Trust School (21CC07)"
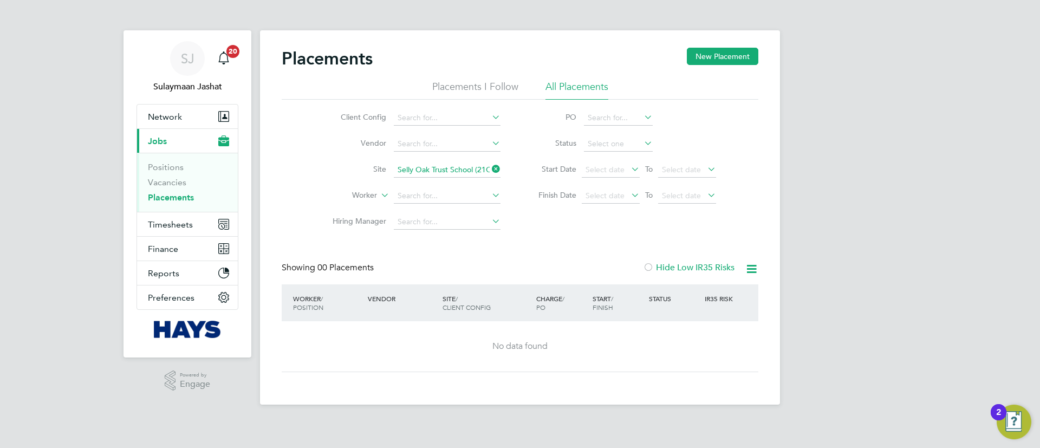
click at [433, 171] on input "Selly Oak Trust School (21CC07)" at bounding box center [447, 170] width 107 height 15
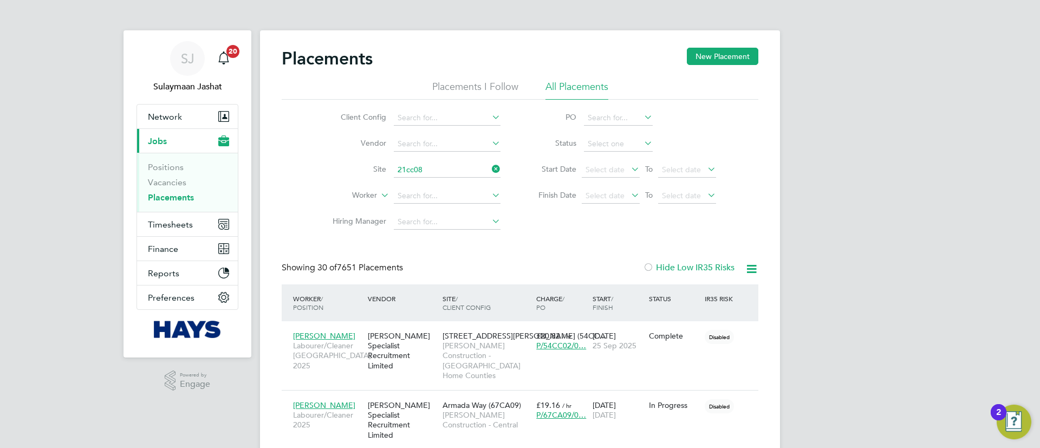
click at [431, 180] on li "Hamilton School ( 21CC08 )" at bounding box center [458, 185] width 131 height 15
type input "Hamilton School (21CC08)"
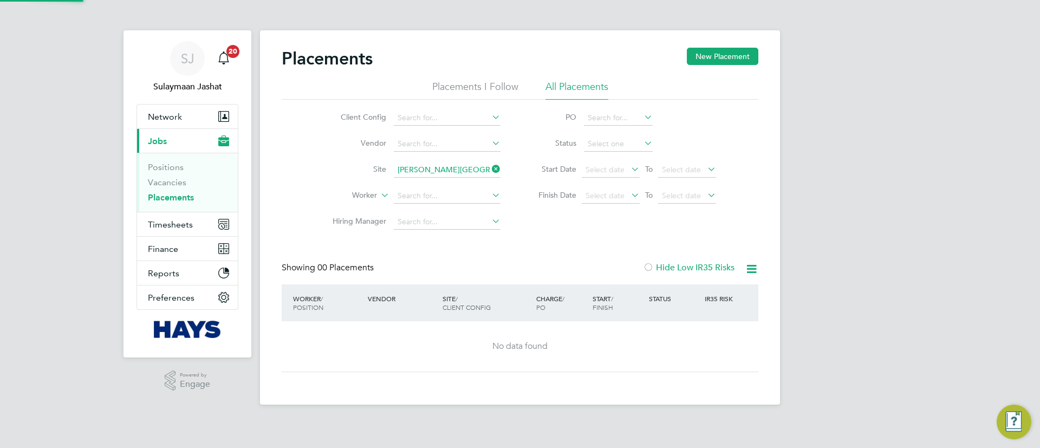
click at [521, 232] on div "Client Config Vendor Site Hamilton School (21CC08) Worker Hiring Manager PO Sta…" at bounding box center [520, 167] width 477 height 135
click at [455, 165] on input at bounding box center [447, 170] width 107 height 15
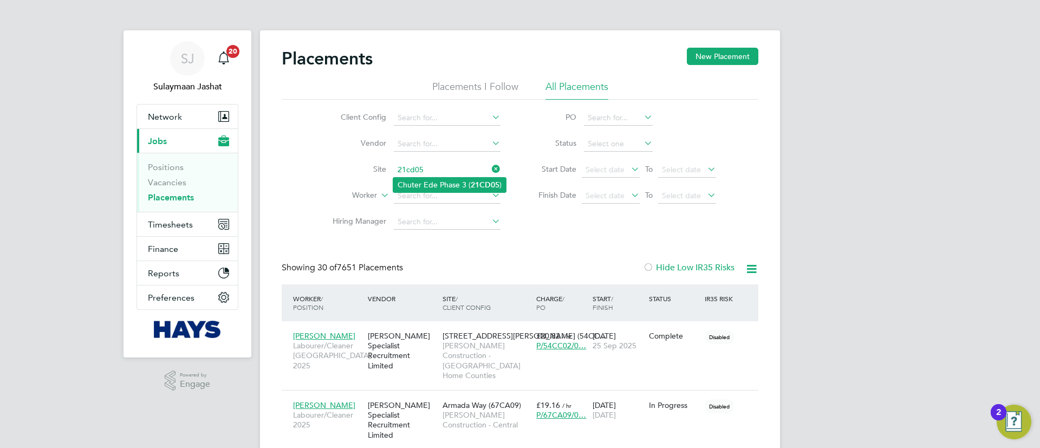
click at [457, 179] on li "Chuter Ede Phase 3 ( 21CD05 )" at bounding box center [449, 185] width 113 height 15
type input "Chuter Ede Phase 3 (21CD05)"
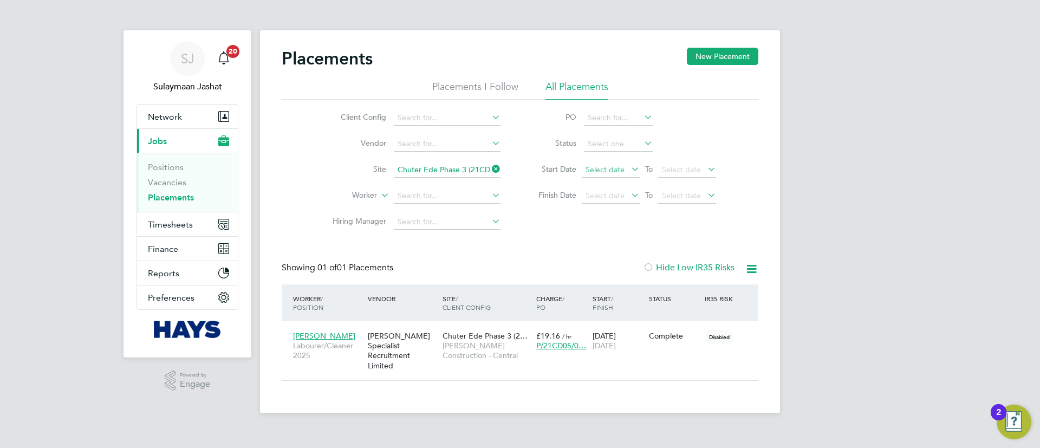
click at [613, 167] on span "Select date" at bounding box center [605, 170] width 39 height 10
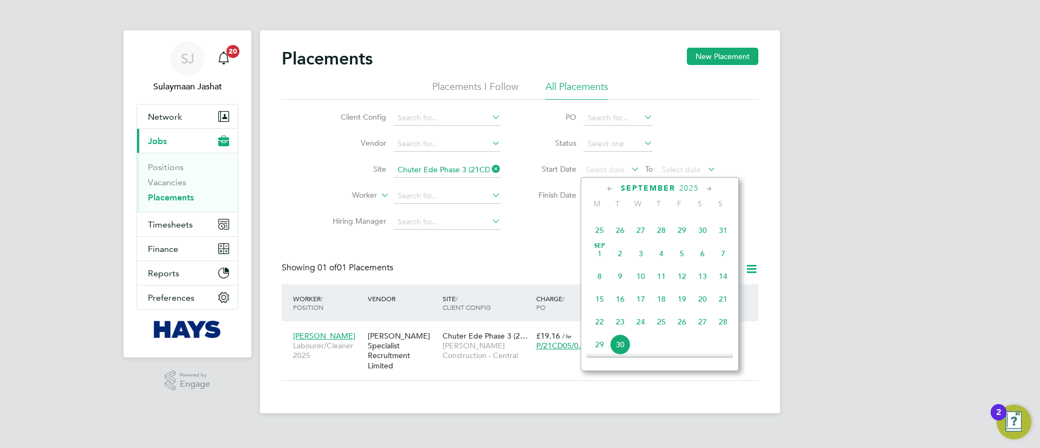
click at [599, 262] on span "Sep 1" at bounding box center [600, 253] width 21 height 21
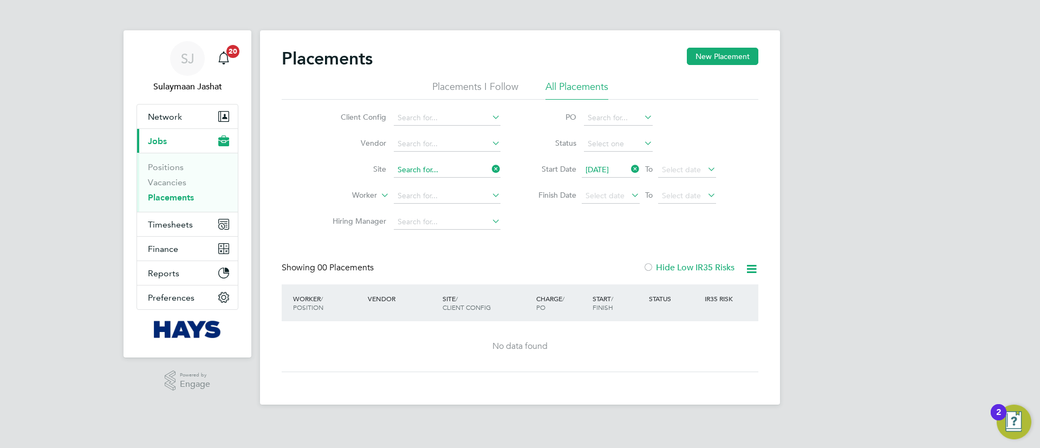
click at [476, 173] on input at bounding box center [447, 170] width 107 height 15
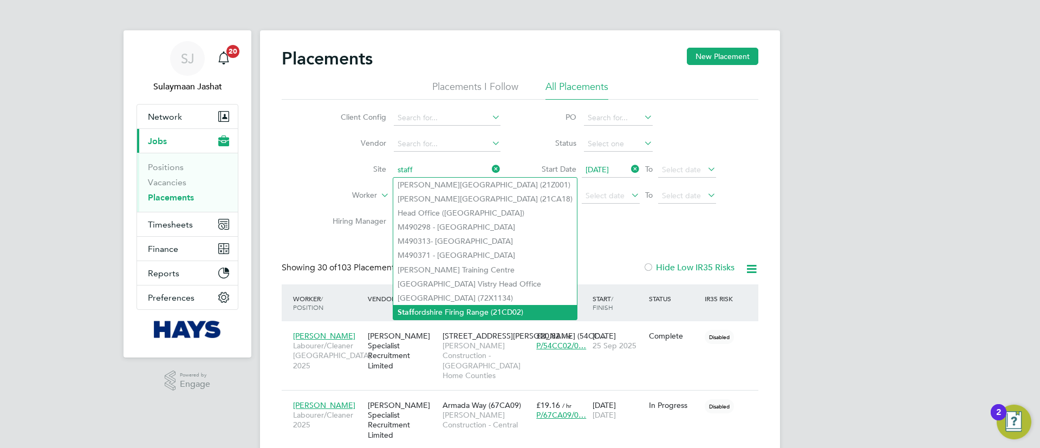
click at [455, 311] on li "Staff ordshire Firing Range (21CD02)" at bounding box center [485, 312] width 184 height 15
type input "Staffordshire Firing Range (21CD02)"
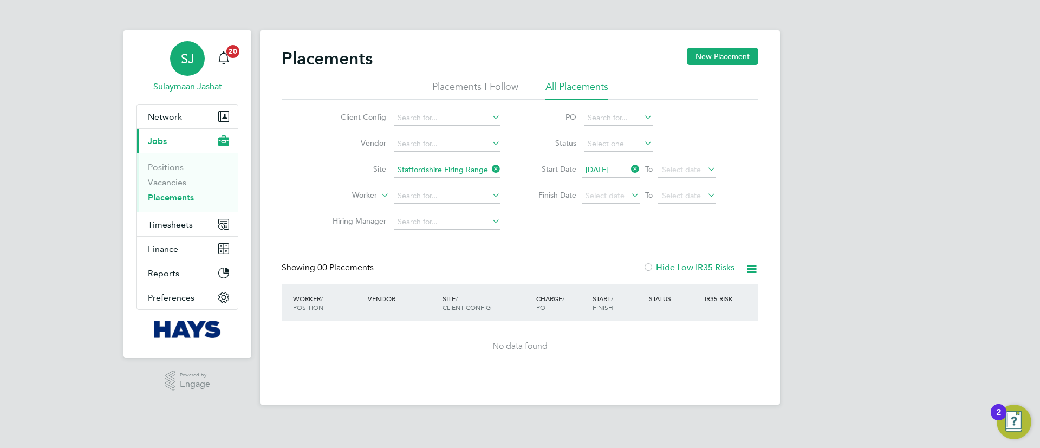
click at [174, 60] on div "SJ" at bounding box center [187, 58] width 35 height 35
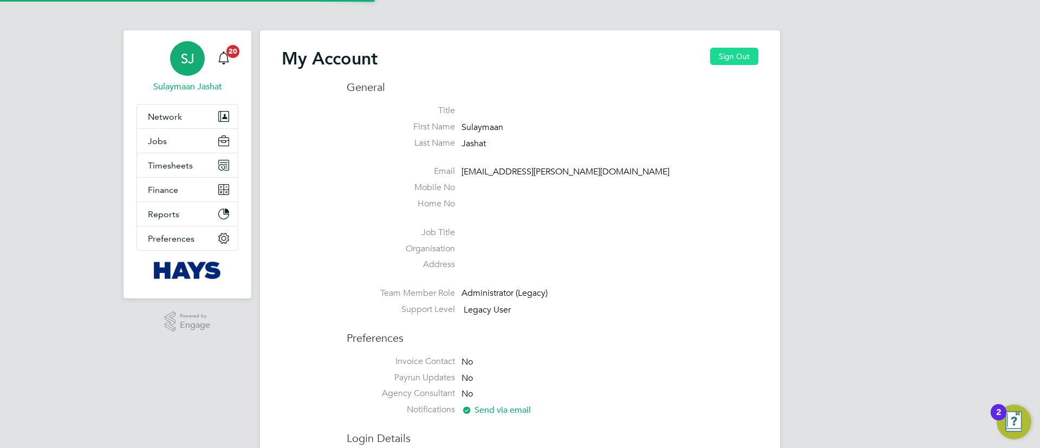
click at [734, 56] on button "Sign Out" at bounding box center [734, 56] width 48 height 17
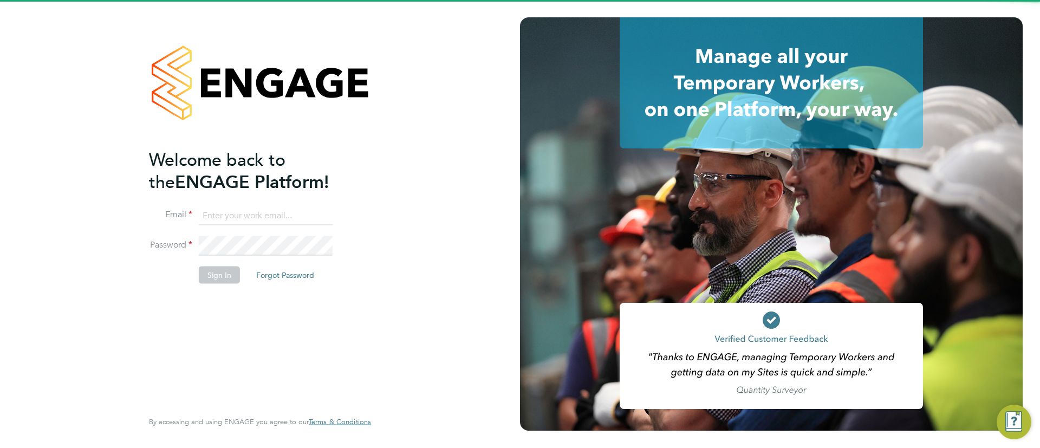
click at [282, 218] on input at bounding box center [266, 216] width 134 height 20
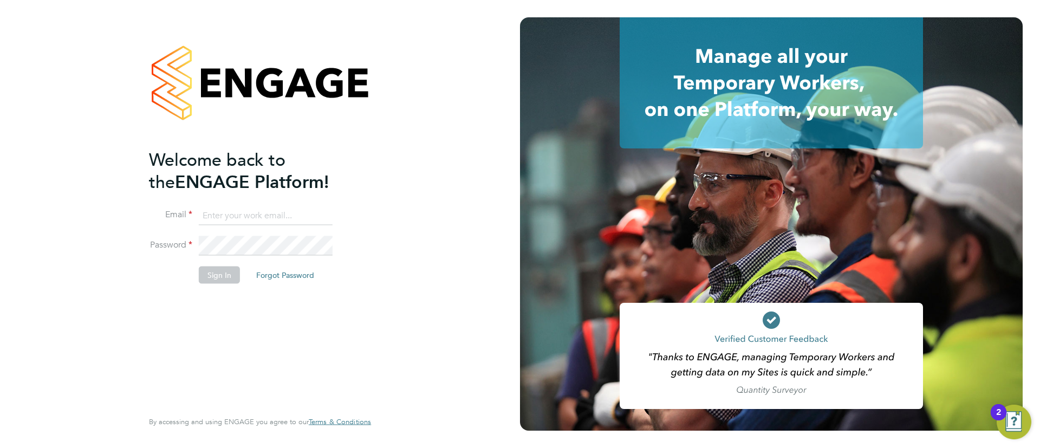
type input "engagemasterlogins@hays.com"
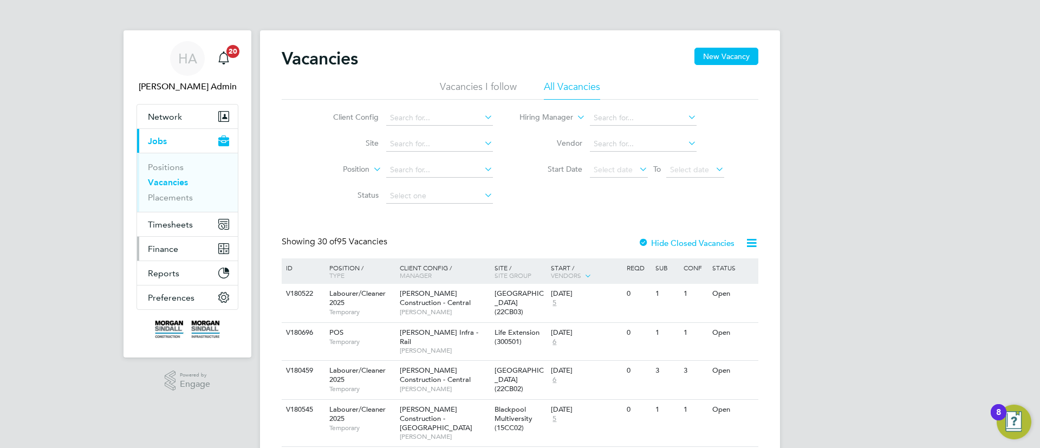
click at [165, 243] on button "Finance" at bounding box center [187, 249] width 101 height 24
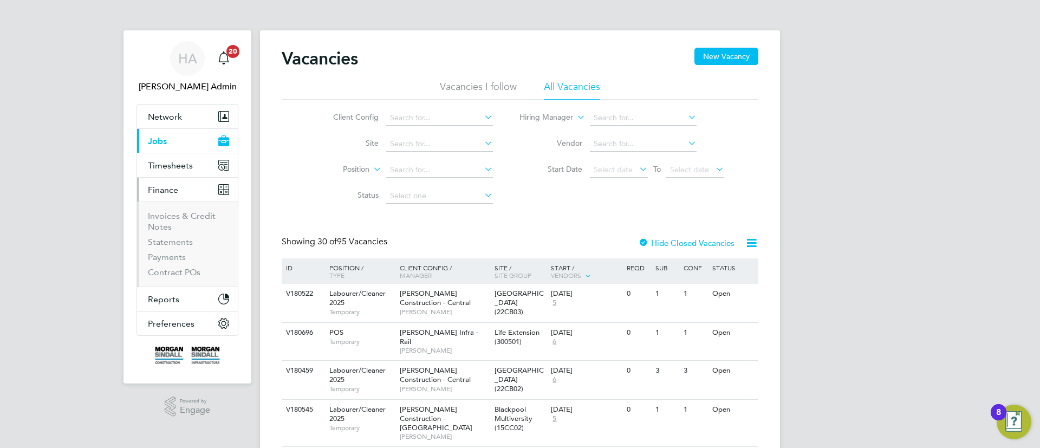
click at [173, 196] on button "Finance" at bounding box center [187, 190] width 101 height 24
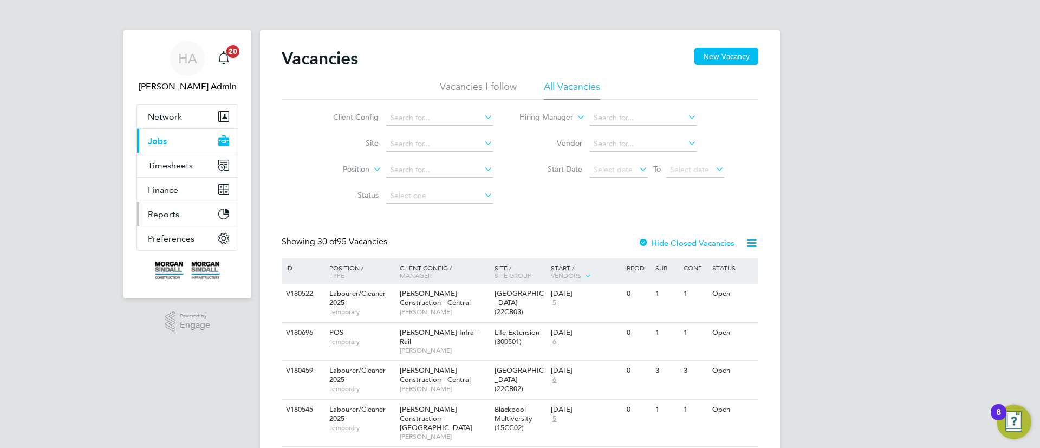
click at [184, 215] on button "Reports" at bounding box center [187, 214] width 101 height 24
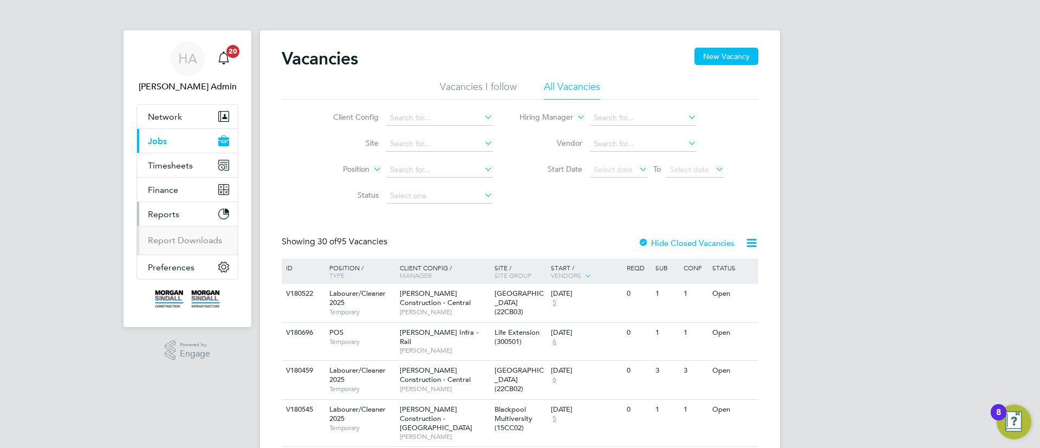
click at [184, 215] on button "Reports" at bounding box center [187, 214] width 101 height 24
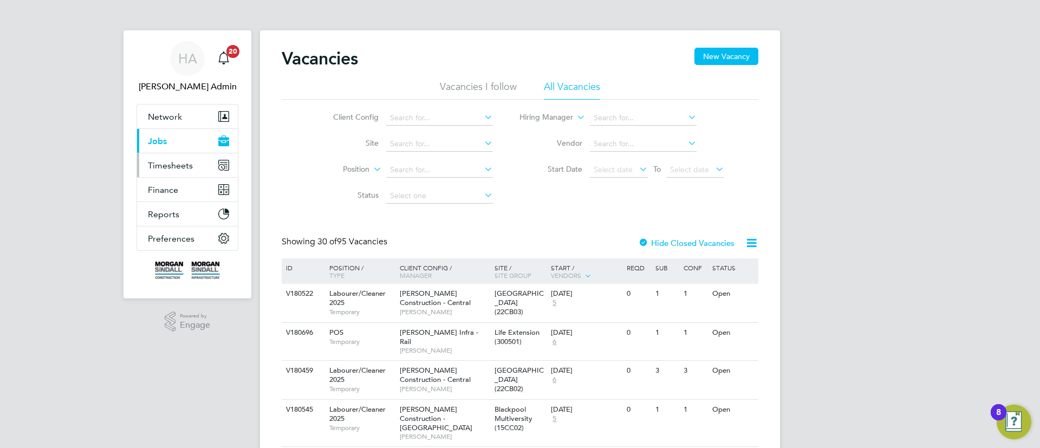
click at [182, 173] on button "Timesheets" at bounding box center [187, 165] width 101 height 24
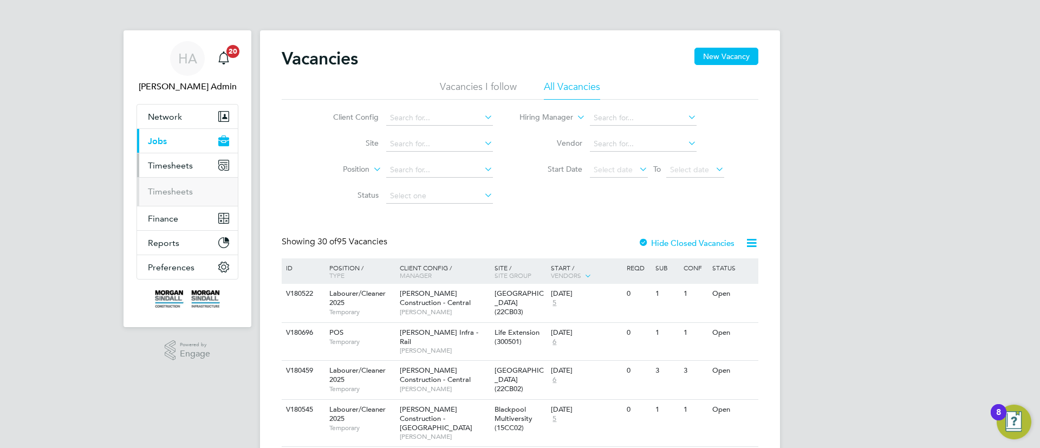
click at [182, 173] on button "Timesheets" at bounding box center [187, 165] width 101 height 24
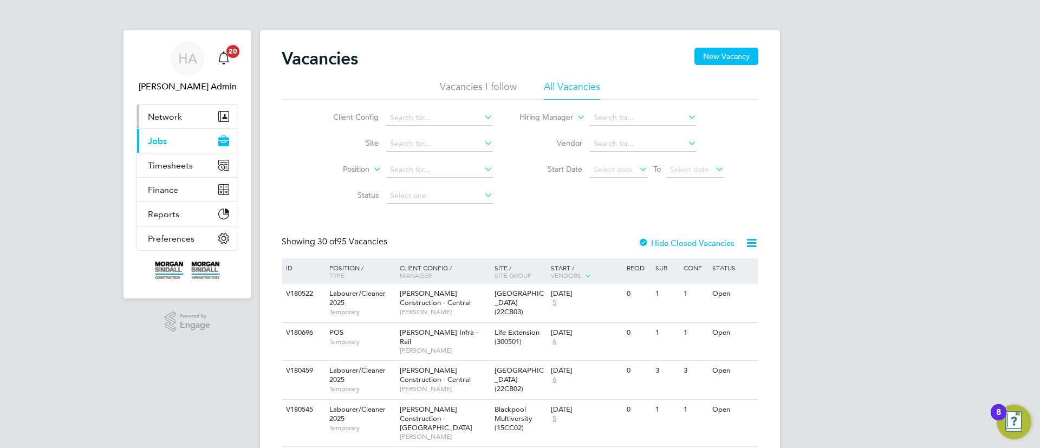
click at [178, 126] on button "Network" at bounding box center [187, 117] width 101 height 24
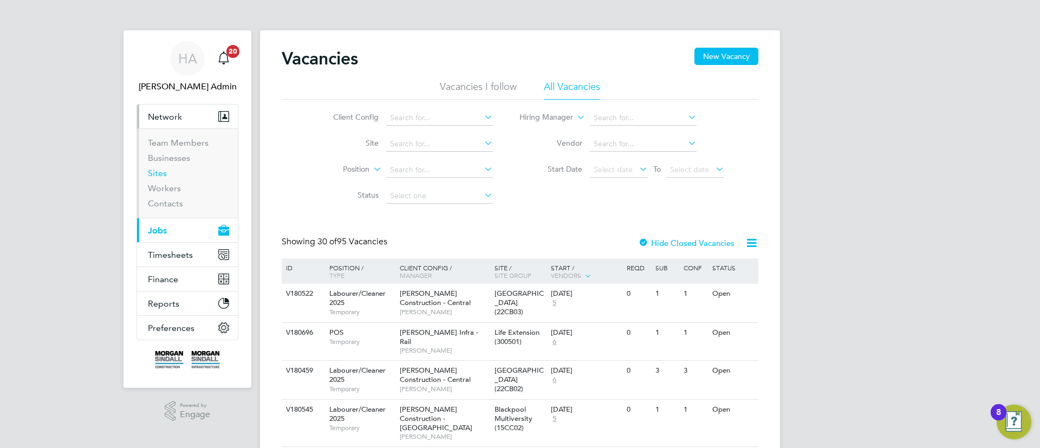
click at [166, 175] on link "Sites" at bounding box center [157, 173] width 19 height 10
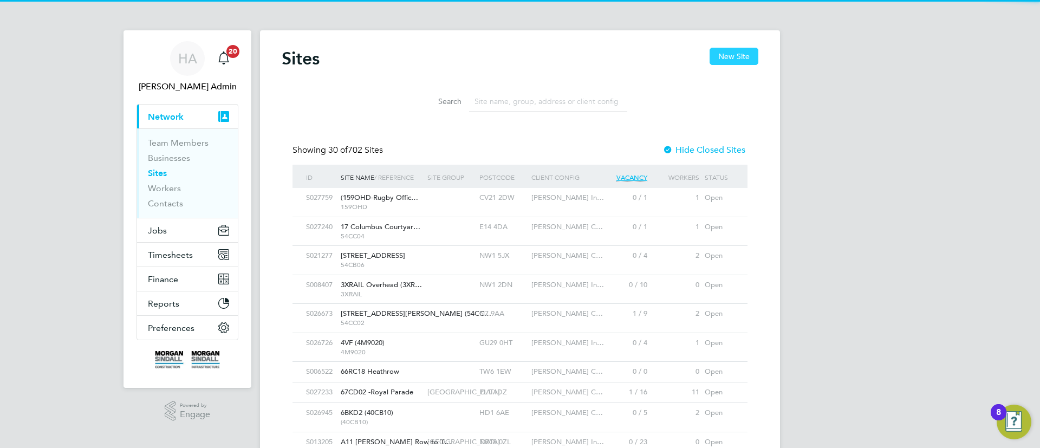
click at [743, 56] on button "New Site" at bounding box center [734, 56] width 49 height 17
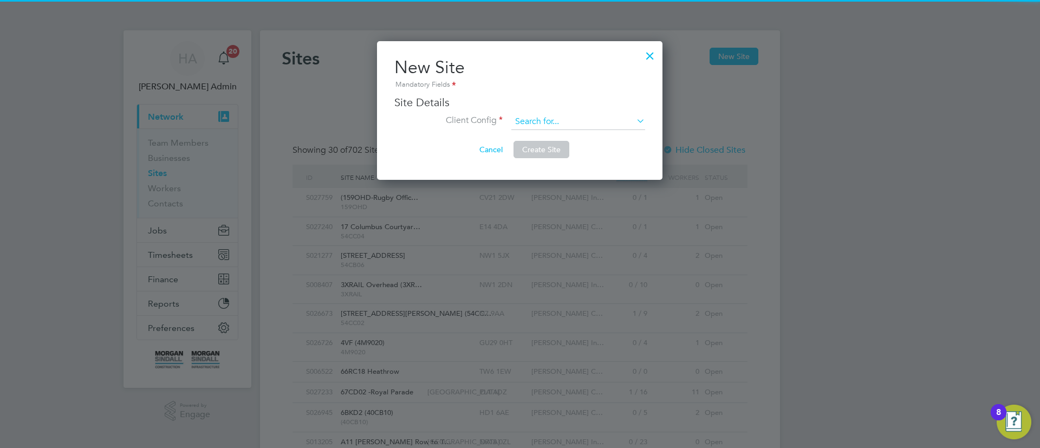
click at [530, 115] on input at bounding box center [578, 122] width 134 height 16
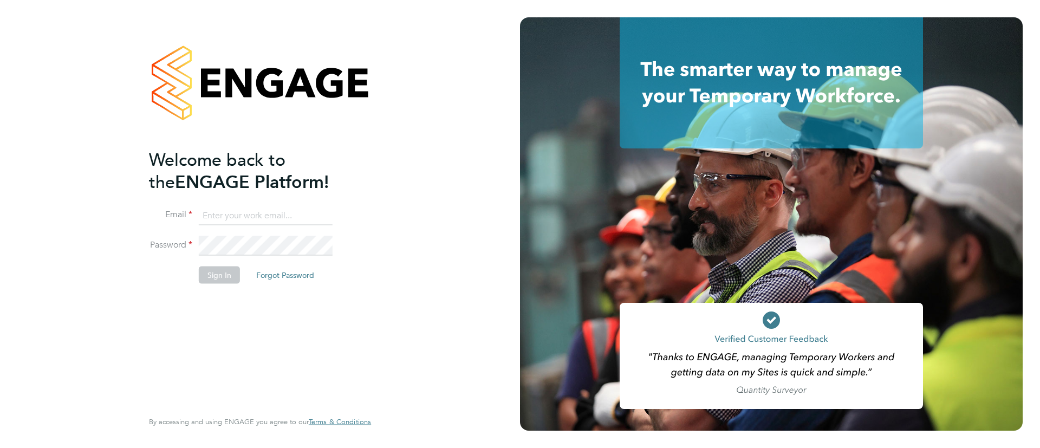
click at [283, 215] on input at bounding box center [266, 216] width 134 height 20
type input "[EMAIL_ADDRESS][PERSON_NAME][DOMAIN_NAME]"
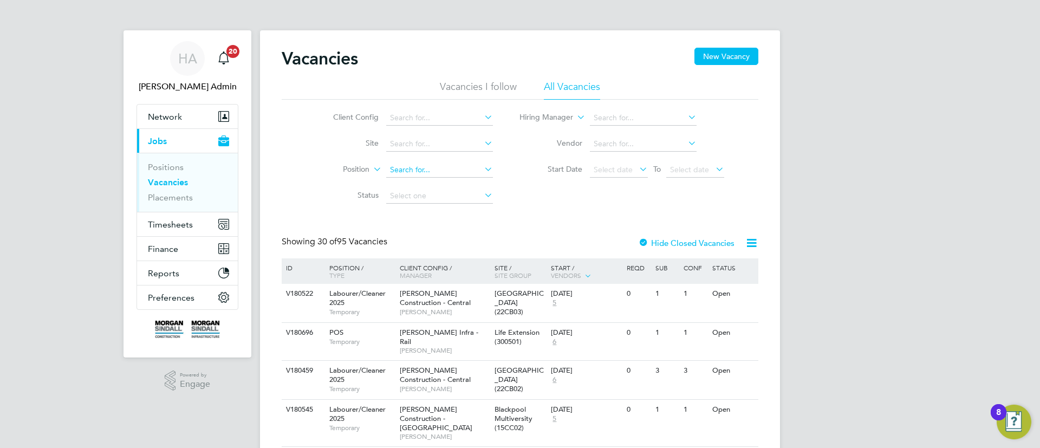
click at [409, 171] on input at bounding box center [439, 170] width 107 height 15
click at [434, 141] on input at bounding box center [439, 144] width 107 height 15
type input "c"
click at [203, 76] on link "HA Hays Admin" at bounding box center [188, 67] width 102 height 52
click at [199, 56] on div "HA" at bounding box center [187, 58] width 35 height 35
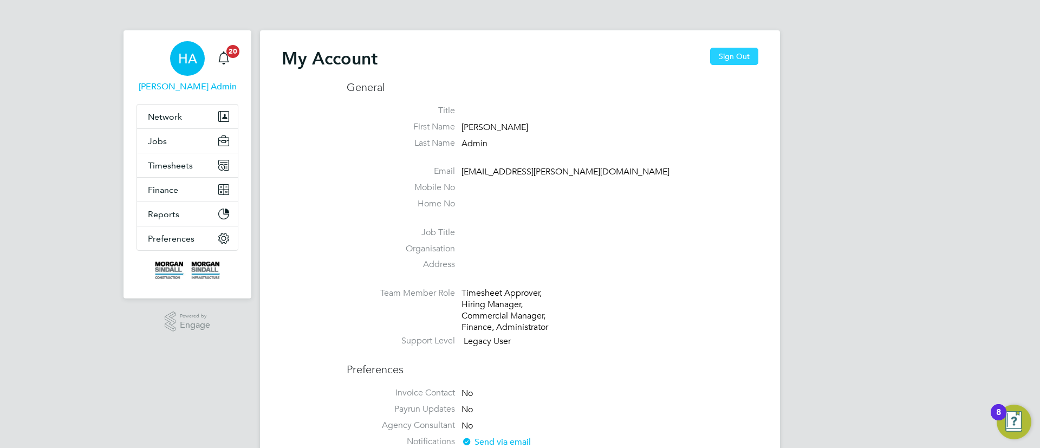
click at [748, 60] on button "Sign Out" at bounding box center [734, 56] width 48 height 17
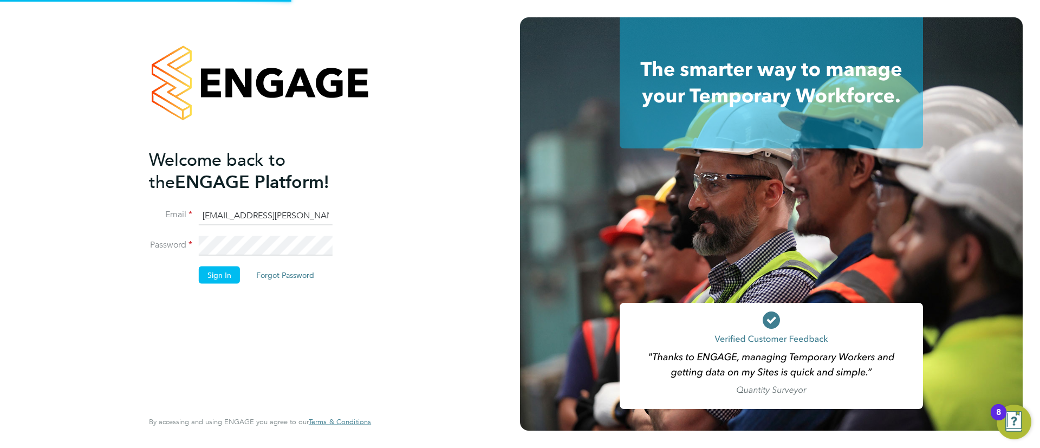
click at [312, 215] on input "[EMAIL_ADDRESS][PERSON_NAME][DOMAIN_NAME]" at bounding box center [266, 216] width 134 height 20
click at [310, 215] on input "[EMAIL_ADDRESS][PERSON_NAME][DOMAIN_NAME]" at bounding box center [266, 216] width 134 height 20
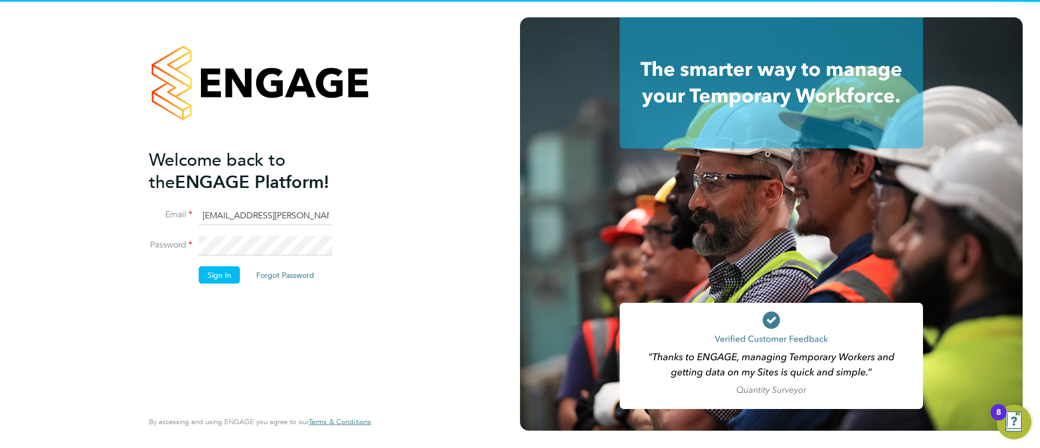
click at [307, 215] on input "[EMAIL_ADDRESS][PERSON_NAME][DOMAIN_NAME]" at bounding box center [266, 216] width 134 height 20
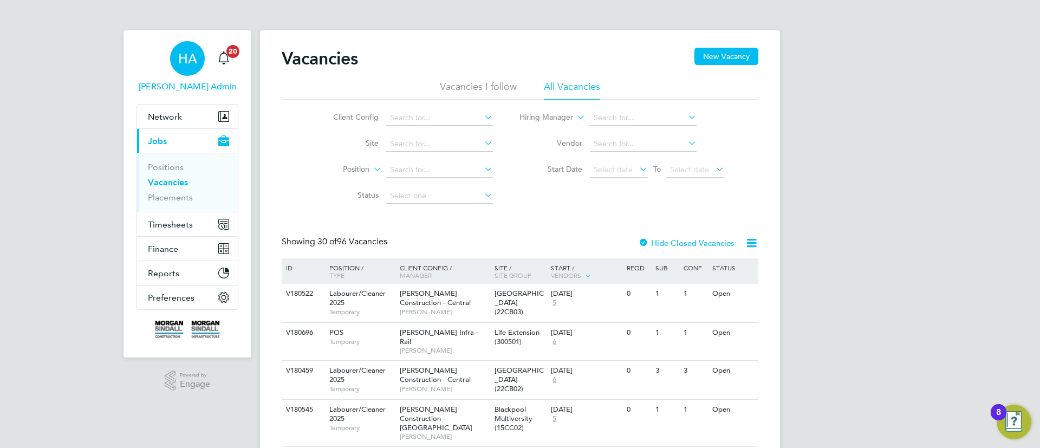
click at [199, 66] on div "HA" at bounding box center [187, 58] width 35 height 35
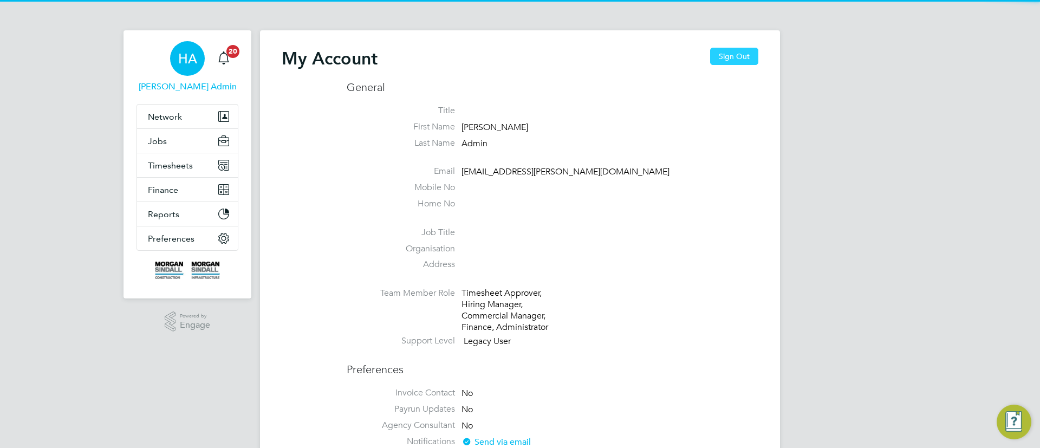
click at [731, 54] on button "Sign Out" at bounding box center [734, 56] width 48 height 17
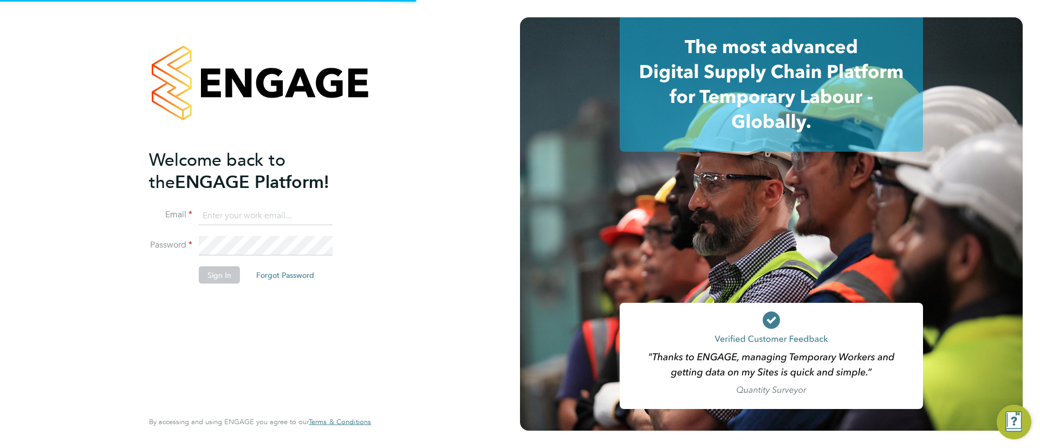
click at [253, 215] on input at bounding box center [266, 216] width 134 height 20
click at [255, 215] on input at bounding box center [266, 216] width 134 height 20
type input "[EMAIL_ADDRESS][PERSON_NAME][DOMAIN_NAME]"
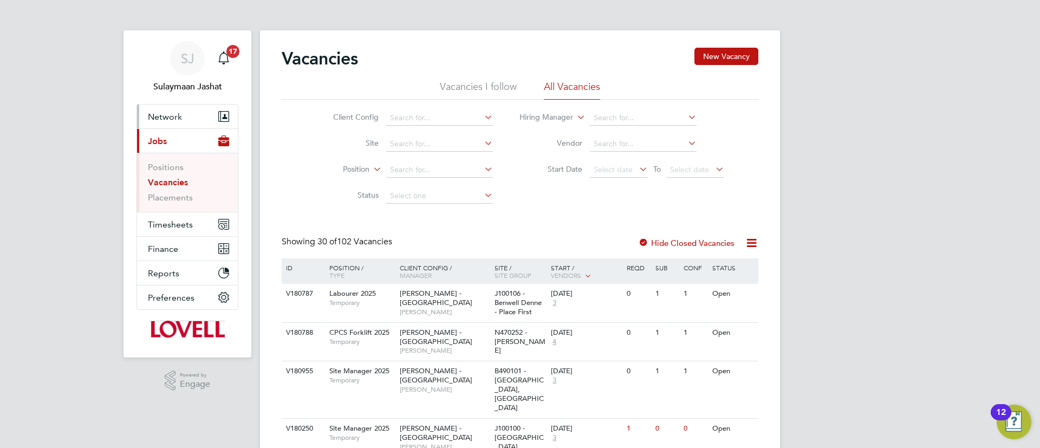
click at [184, 114] on button "Network" at bounding box center [187, 117] width 101 height 24
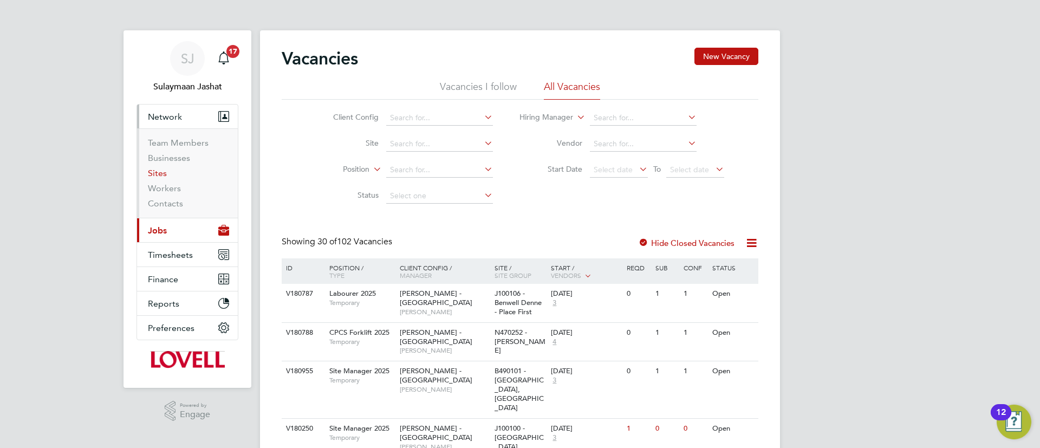
click at [156, 171] on link "Sites" at bounding box center [157, 173] width 19 height 10
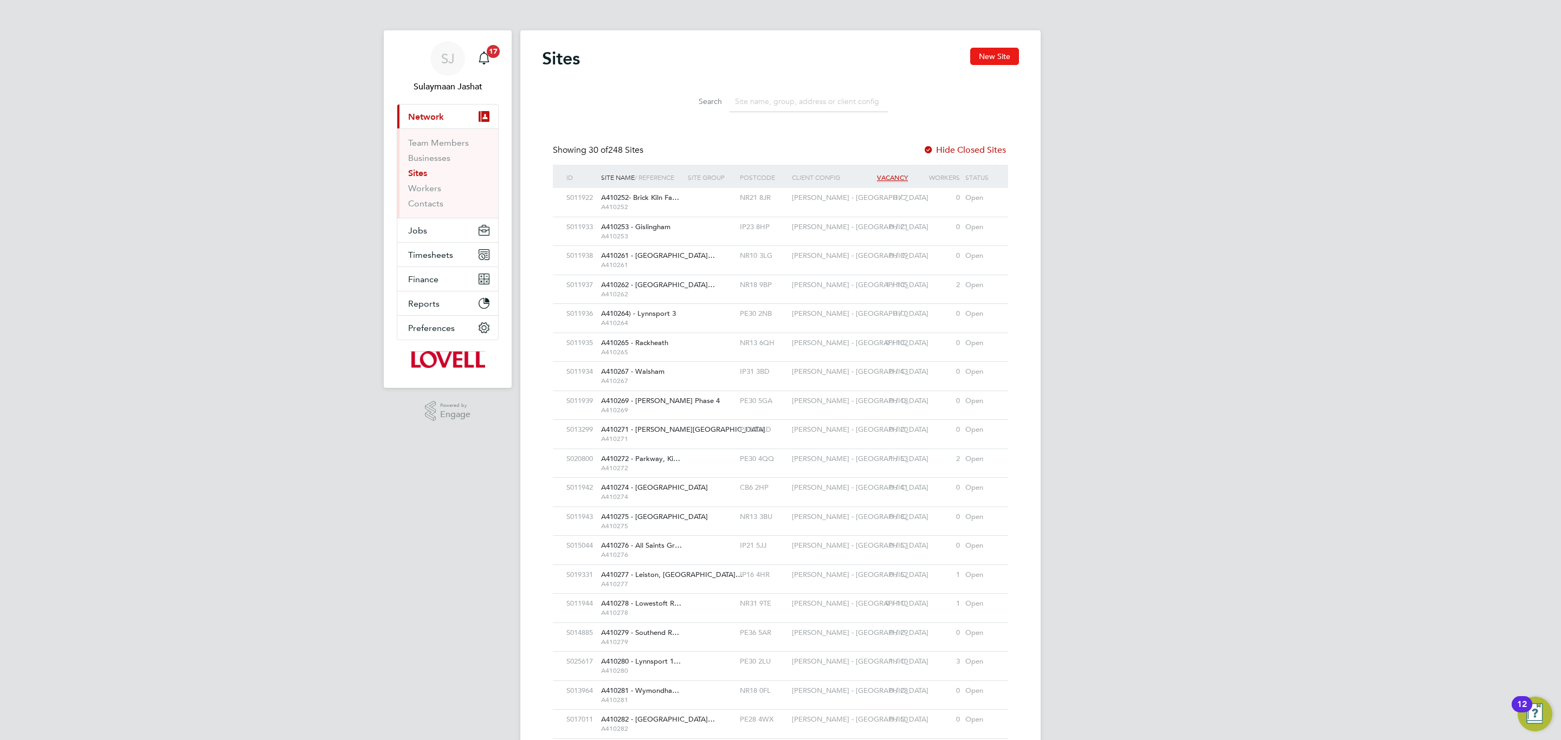
click at [987, 50] on button "New Site" at bounding box center [994, 56] width 49 height 17
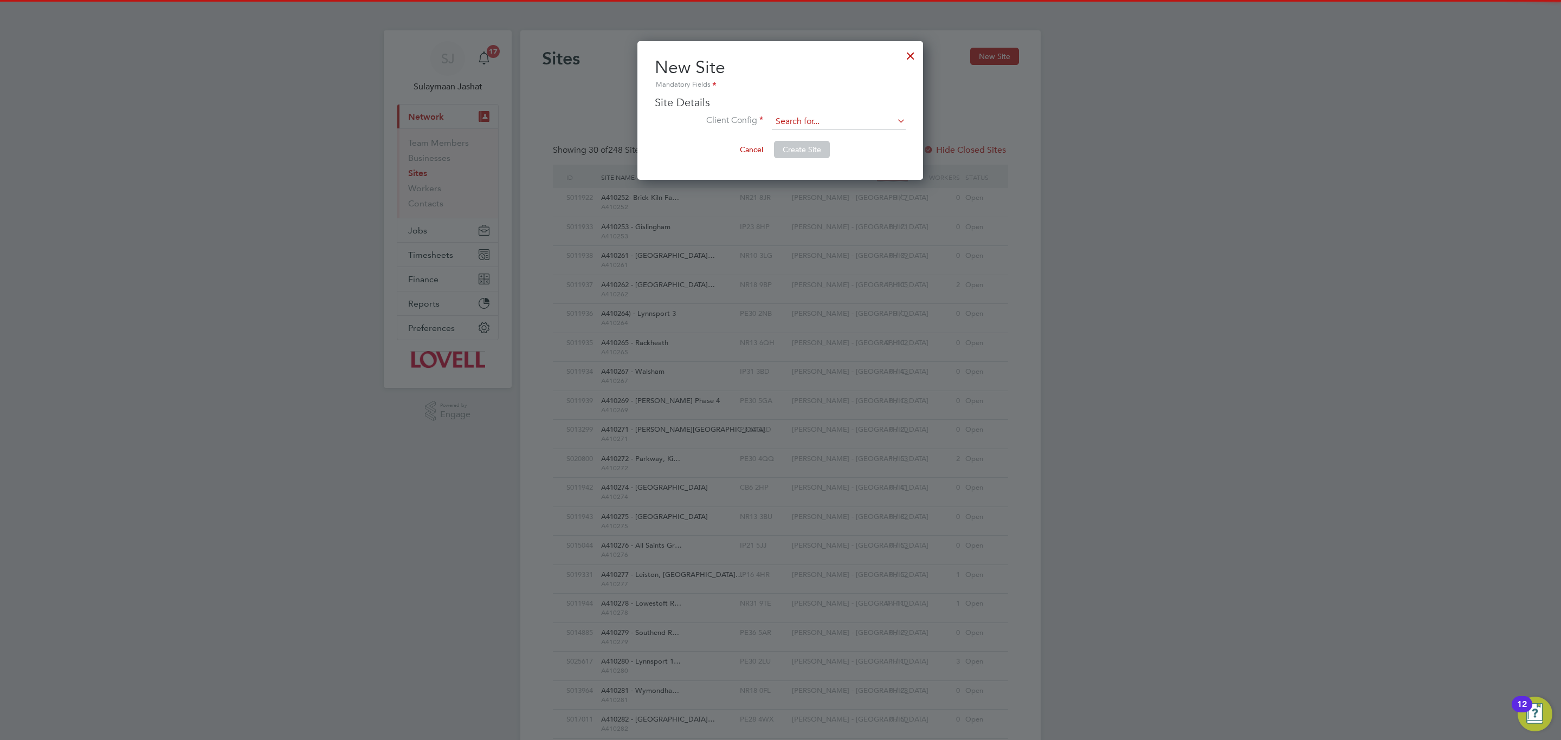
click at [810, 126] on input at bounding box center [839, 122] width 134 height 16
click at [1040, 96] on div at bounding box center [780, 370] width 1561 height 740
click at [820, 116] on input at bounding box center [839, 122] width 134 height 16
click at [837, 135] on li "[PERSON_NAME] - Sout h Wales & West" at bounding box center [848, 137] width 154 height 15
type input "[PERSON_NAME] - [GEOGRAPHIC_DATA]"
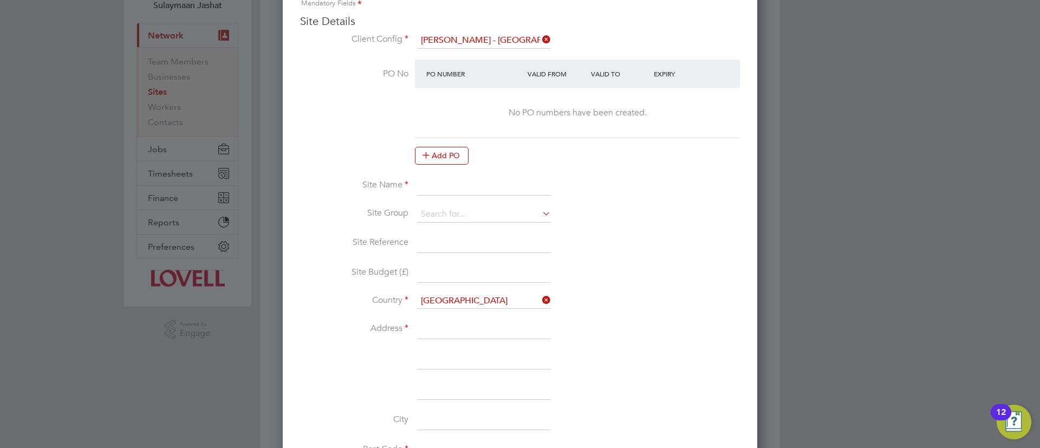
click at [455, 190] on input at bounding box center [484, 186] width 134 height 20
click at [418, 185] on input "Crick Road Phase 3" at bounding box center [484, 186] width 134 height 20
paste input "W461186"
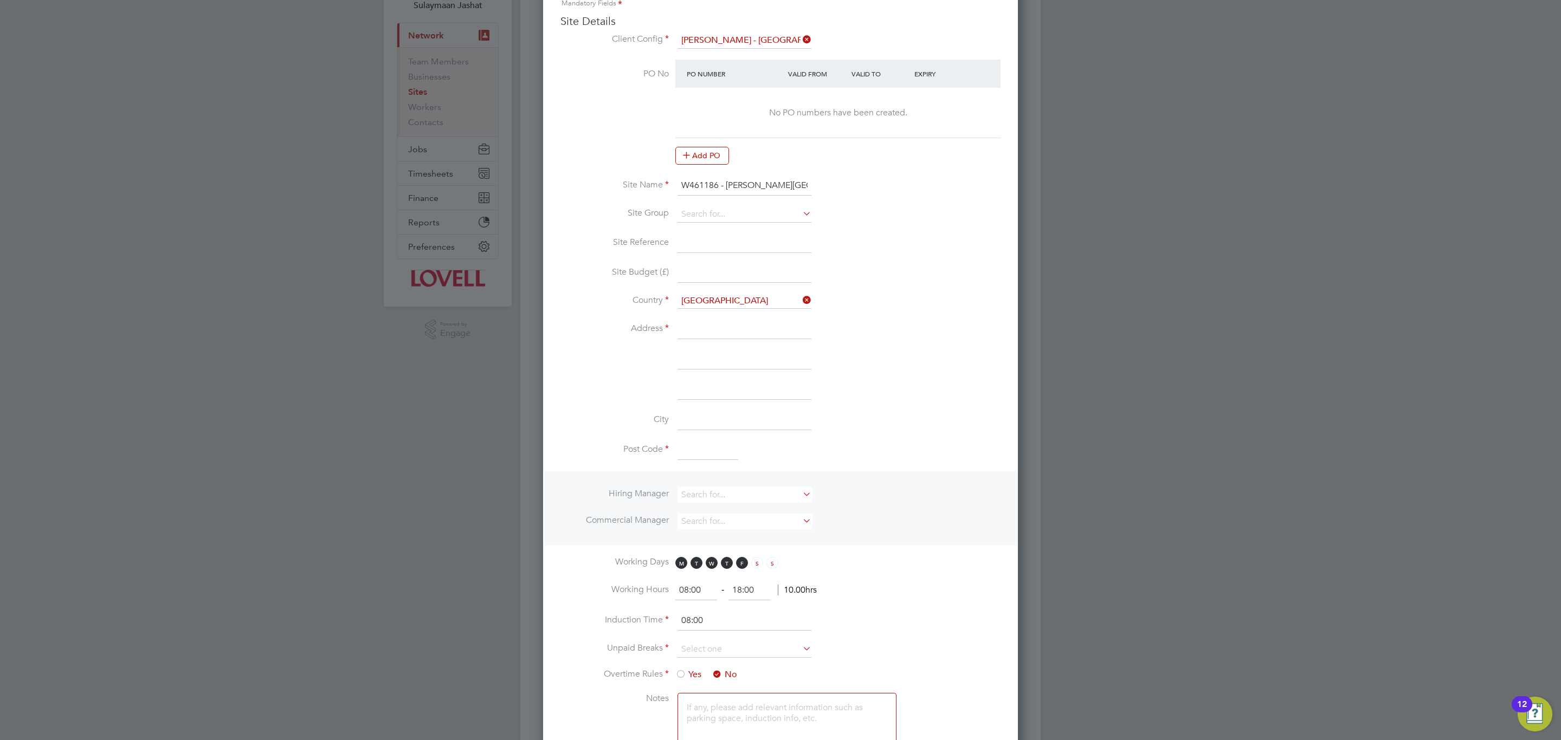
type input "W461186 - Crick Road Phase 3"
click at [800, 213] on icon at bounding box center [800, 213] width 0 height 15
click at [738, 244] on li "+ Add new" at bounding box center [744, 244] width 135 height 15
click at [834, 276] on button "Cancel" at bounding box center [833, 277] width 41 height 17
drag, startPoint x: 714, startPoint y: 184, endPoint x: 696, endPoint y: 184, distance: 17.9
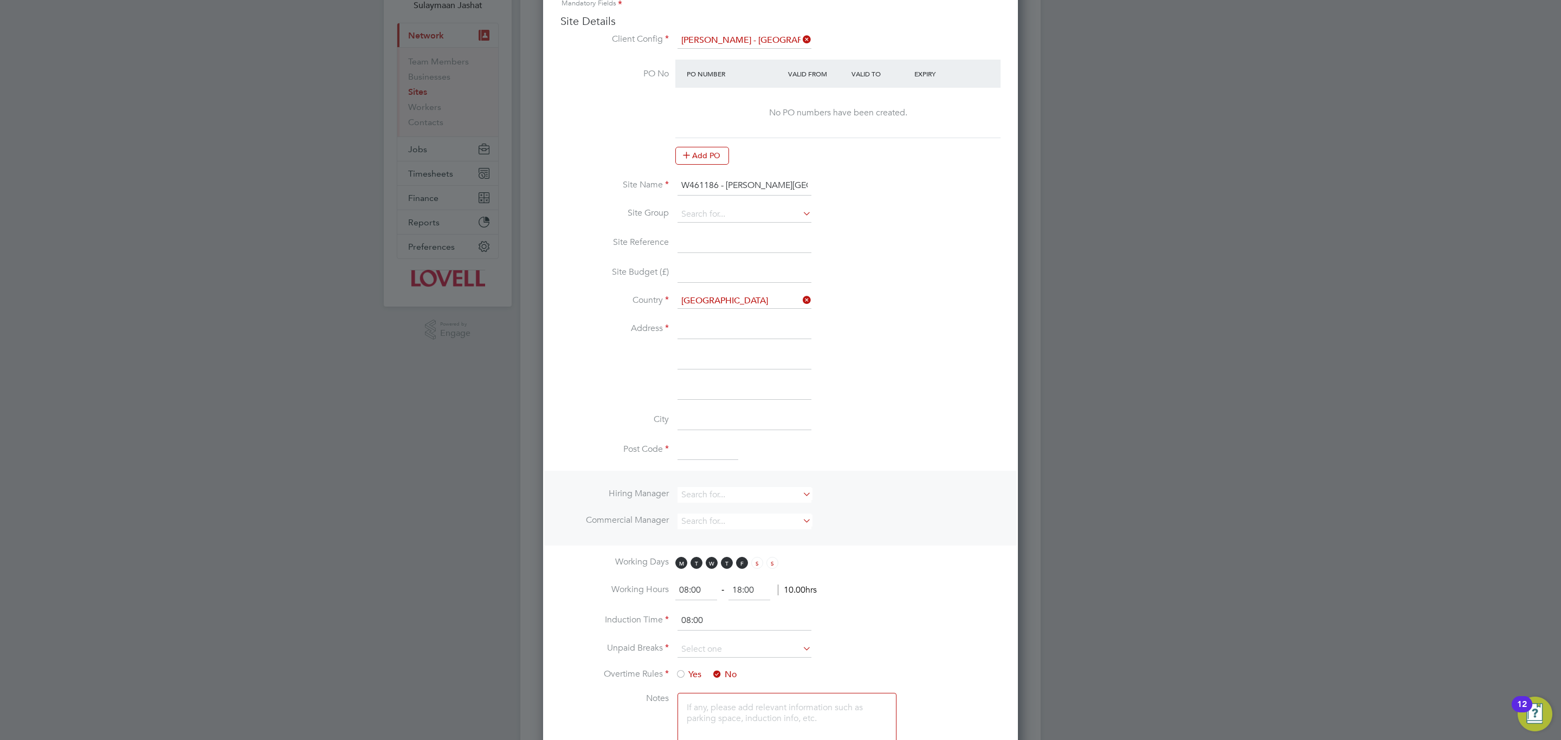
click at [696, 184] on input "W461186 - Crick Road Phase 3" at bounding box center [744, 186] width 134 height 20
drag, startPoint x: 717, startPoint y: 183, endPoint x: 662, endPoint y: 184, distance: 55.3
click at [662, 184] on li "Site Name W461186 - Crick Road Phase 3" at bounding box center [780, 191] width 440 height 30
click at [701, 257] on li "Site Reference" at bounding box center [780, 249] width 440 height 30
click at [701, 239] on input at bounding box center [744, 244] width 134 height 20
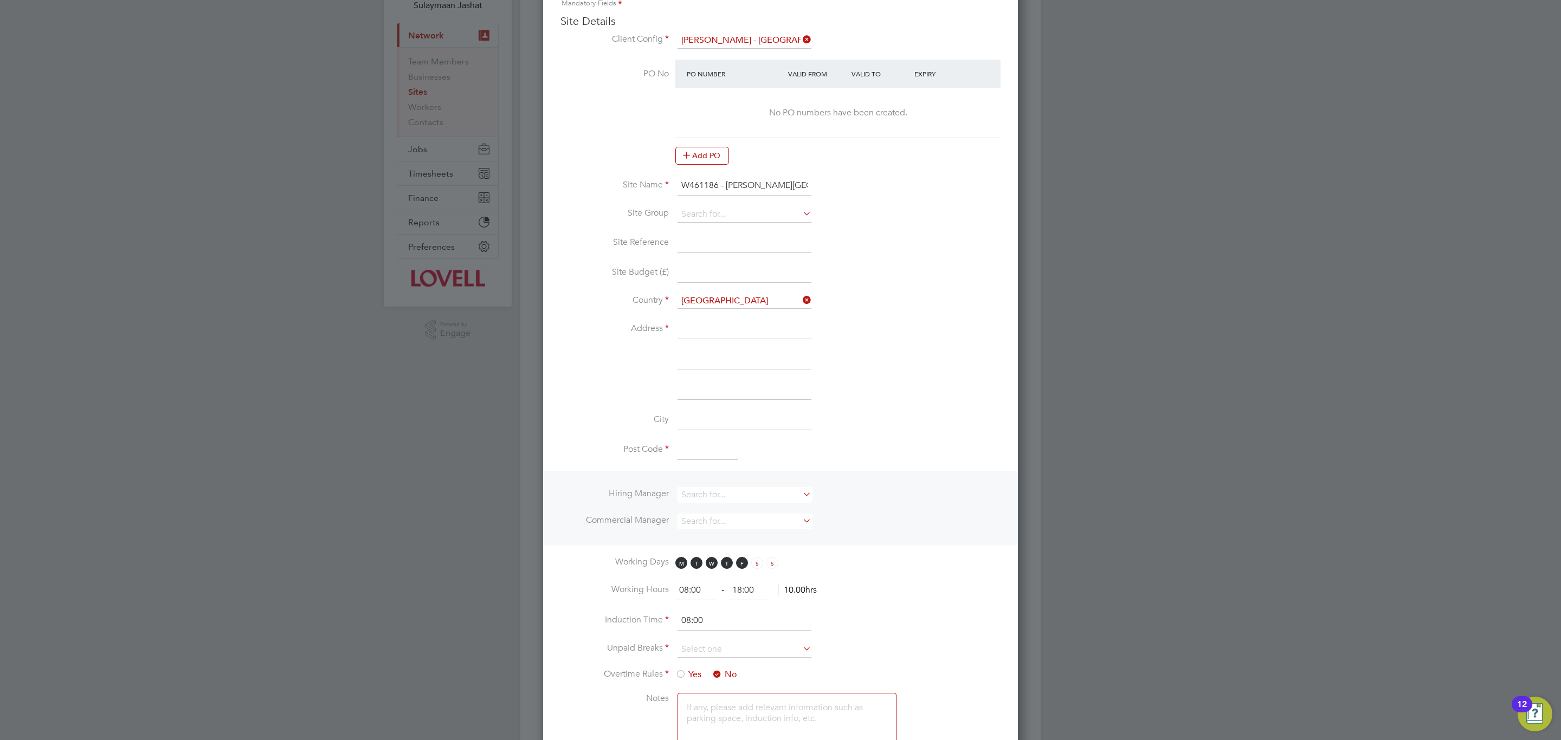
paste input "W461186"
type input "W461186"
click at [589, 298] on label "Country" at bounding box center [614, 300] width 108 height 11
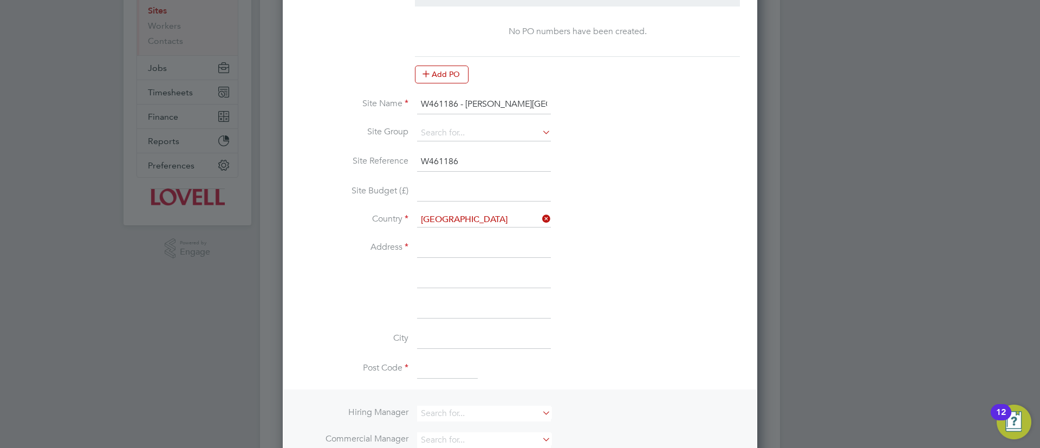
click at [457, 239] on input at bounding box center [484, 248] width 134 height 20
click at [454, 259] on li "Address" at bounding box center [520, 253] width 440 height 30
click at [462, 253] on input at bounding box center [484, 248] width 134 height 20
paste input "Lovell Site Office, Off of Crick Road, Portskewett, Caldicot"
type input "Lovell Site Office, Off of Crick Road, Portskewett, Caldicot"
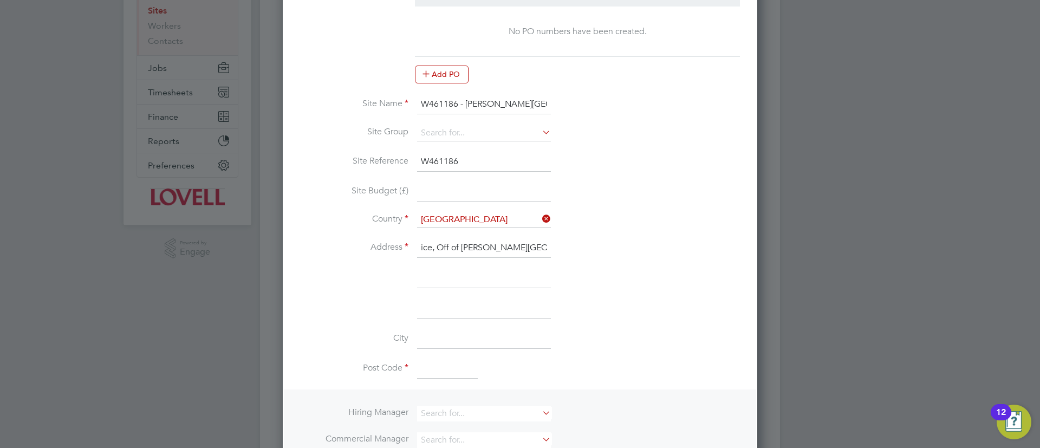
click at [435, 288] on li at bounding box center [520, 284] width 440 height 30
drag, startPoint x: 456, startPoint y: 250, endPoint x: 494, endPoint y: 248, distance: 38.5
click at [494, 248] on input "Lovell Site Office, Off of Crick Road, Portskewett, Caldicot" at bounding box center [484, 248] width 134 height 20
click at [502, 261] on li "Address Lovell Site Office, Off of Crick Road, Portskewett, Caldicot" at bounding box center [520, 253] width 440 height 30
drag, startPoint x: 490, startPoint y: 243, endPoint x: 547, endPoint y: 245, distance: 57.5
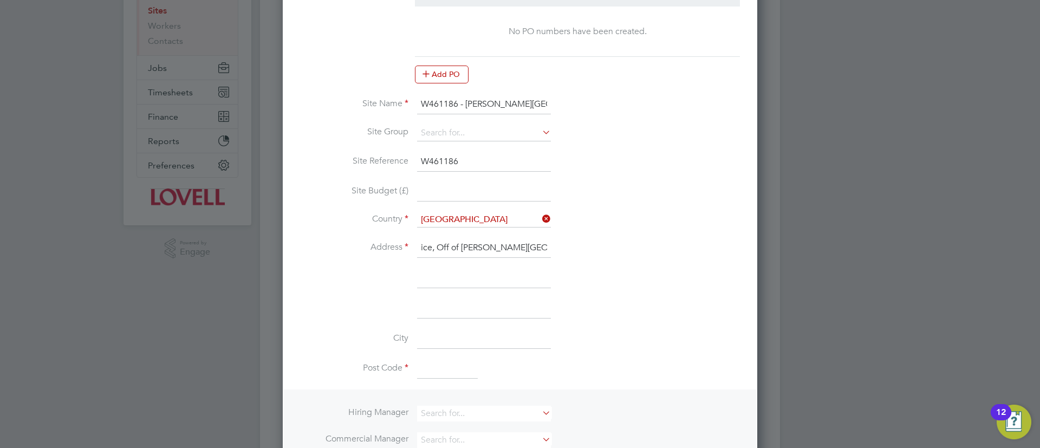
click at [547, 245] on input "Lovell Site Office, Off of Crick Road, Portskewett, Caldicot" at bounding box center [484, 248] width 134 height 20
click at [533, 255] on input "Lovell Site Office, Off of Crick Road, Portskewett, Caldicot" at bounding box center [484, 248] width 134 height 20
drag, startPoint x: 494, startPoint y: 247, endPoint x: 462, endPoint y: 248, distance: 32.6
click at [462, 248] on input "Lovell Site Office, Off of Crick Road, Portskewett, Caldicot" at bounding box center [484, 248] width 134 height 20
click at [468, 275] on input at bounding box center [484, 279] width 134 height 20
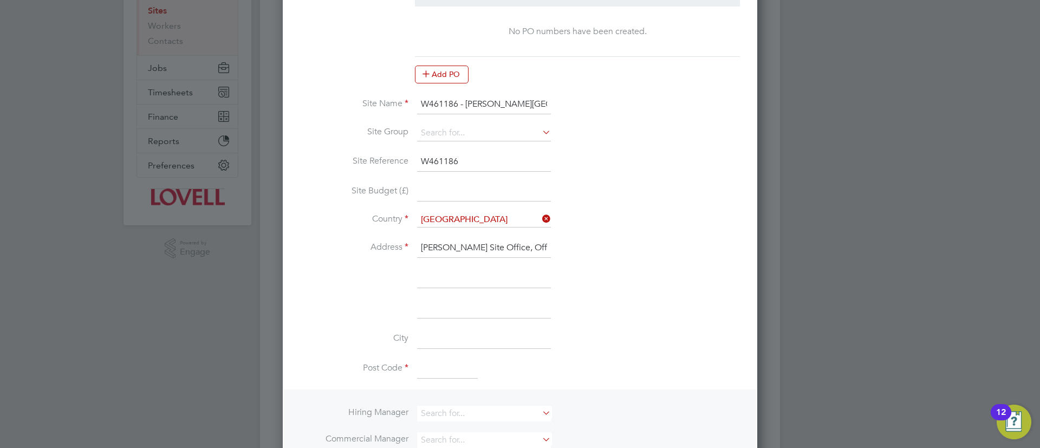
paste input "Off of Crick Road,"
click at [514, 276] on input "Off of Crick Road," at bounding box center [484, 279] width 134 height 20
type input "Off of Crick Road"
drag, startPoint x: 490, startPoint y: 247, endPoint x: 558, endPoint y: 247, distance: 67.7
click at [558, 247] on li "Address Lovell Site Office, Off of Crick Road, Portskewett, Caldicot" at bounding box center [520, 253] width 440 height 30
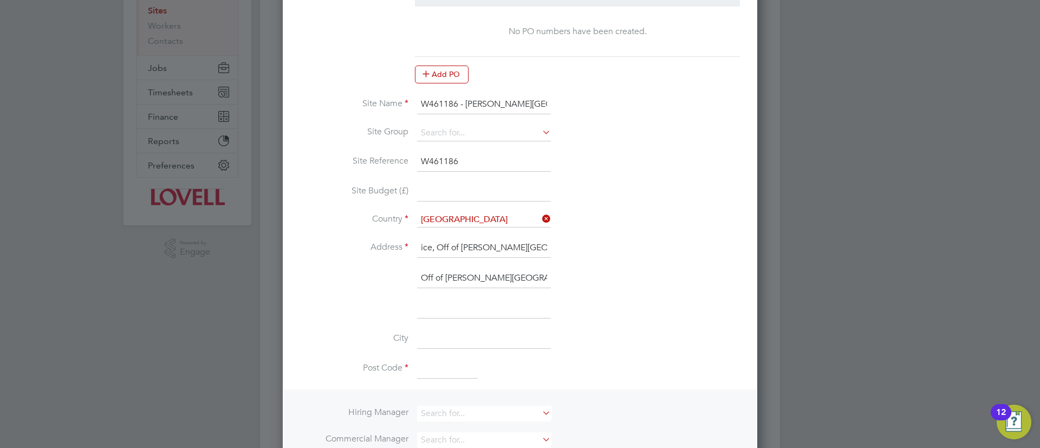
click at [515, 261] on li "Address Lovell Site Office, Off of Crick Road, Portskewett, Caldicot" at bounding box center [520, 253] width 440 height 30
drag, startPoint x: 505, startPoint y: 247, endPoint x: 558, endPoint y: 247, distance: 52.6
click at [558, 247] on li "Address Lovell Site Office, Off of Crick Road, Portskewett, Caldicot" at bounding box center [520, 253] width 440 height 30
click at [466, 247] on input "Lovell Site Office, Off of Crick Road, Portskewett, Caldicot" at bounding box center [484, 248] width 134 height 20
drag, startPoint x: 466, startPoint y: 247, endPoint x: 511, endPoint y: 249, distance: 45.0
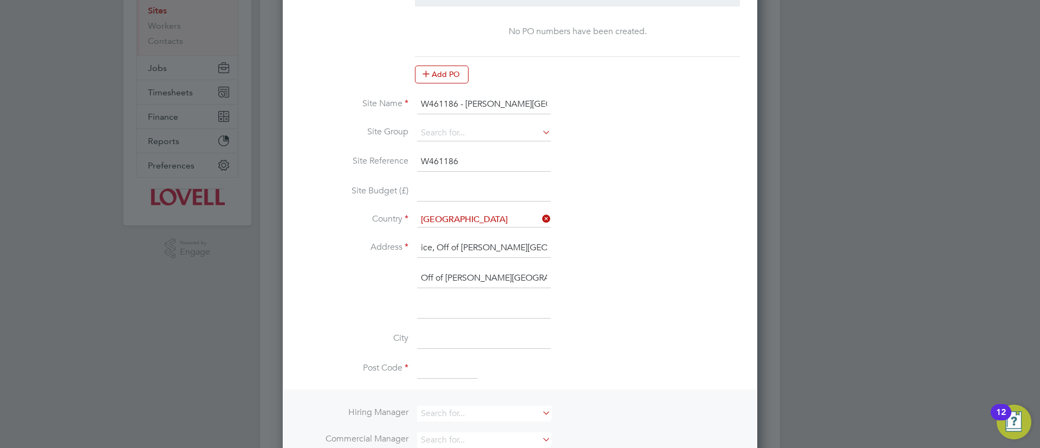
click at [511, 249] on input "Lovell Site Office, Off of Crick Road, Portskewett, Caldicot" at bounding box center [484, 248] width 134 height 20
click at [459, 309] on input at bounding box center [484, 309] width 134 height 20
paste input "Portskewett"
click at [514, 301] on input "Portskewett" at bounding box center [484, 309] width 134 height 20
type input "Portskewett"
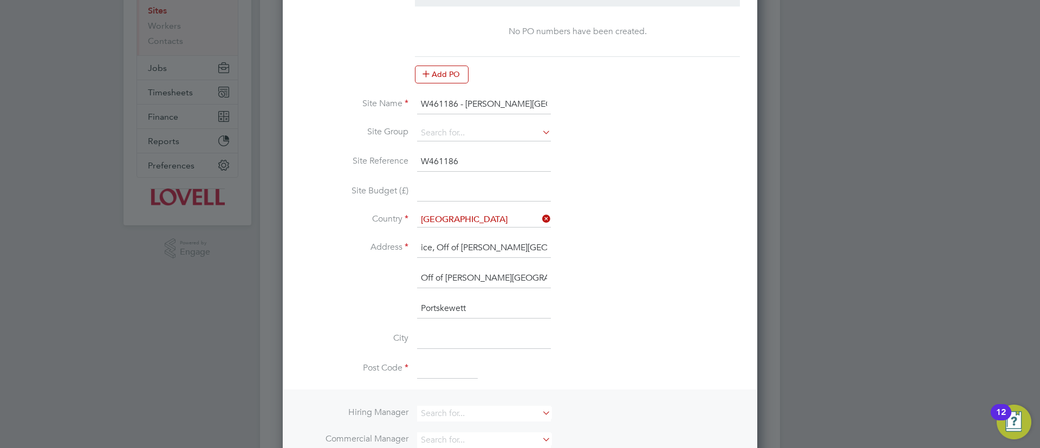
drag, startPoint x: 507, startPoint y: 246, endPoint x: 565, endPoint y: 246, distance: 58.0
click at [565, 246] on li "Address Lovell Site Office, Off of Crick Road, Portskewett, Caldicot" at bounding box center [520, 253] width 440 height 30
click at [538, 249] on input "Lovell Site Office, Off of Crick Road, Portskewett, Caldicot" at bounding box center [484, 248] width 134 height 20
drag, startPoint x: 519, startPoint y: 248, endPoint x: 566, endPoint y: 247, distance: 47.7
click at [566, 247] on li "Address Lovell Site Office, Off of Crick Road, Portskewett, Caldicot" at bounding box center [520, 253] width 440 height 30
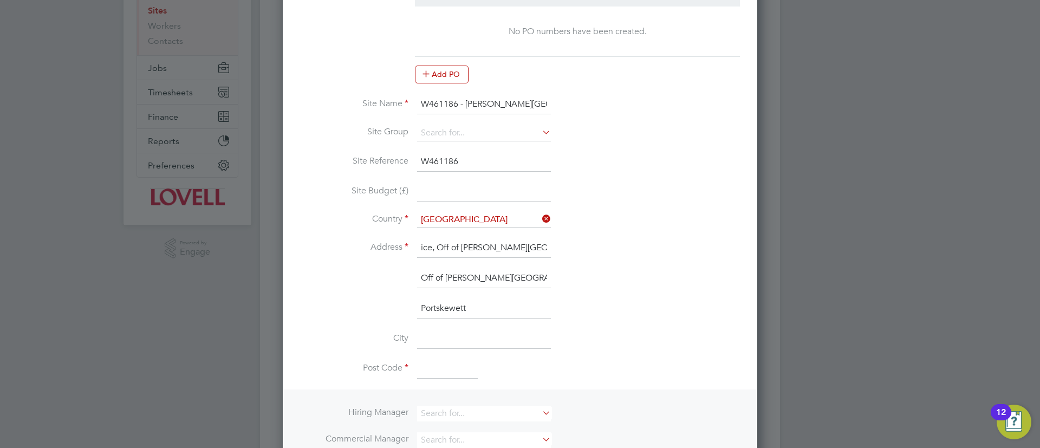
drag, startPoint x: 515, startPoint y: 248, endPoint x: 557, endPoint y: 248, distance: 42.3
click at [557, 248] on li "Address Lovell Site Office, Off of Crick Road, Portskewett, Caldicot" at bounding box center [520, 253] width 440 height 30
click at [510, 280] on input "Off of Crick Road" at bounding box center [484, 279] width 134 height 20
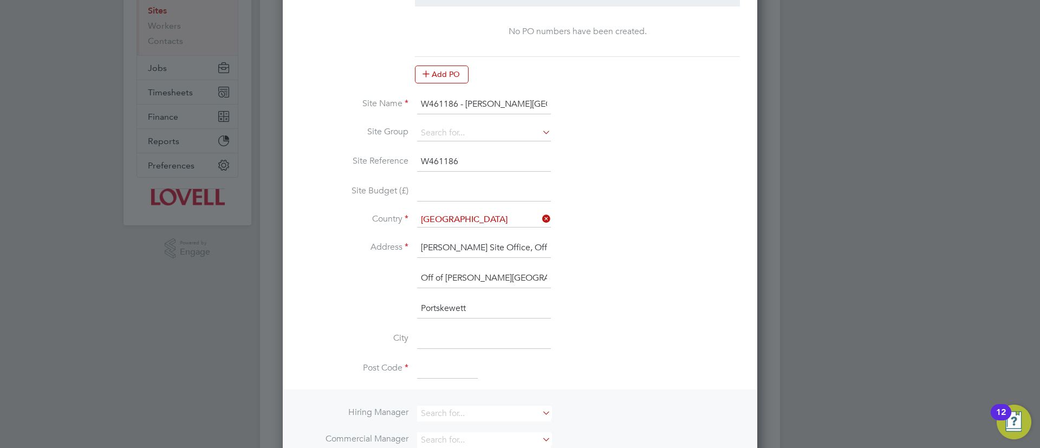
click at [510, 293] on li "Off of Crick Road" at bounding box center [520, 284] width 440 height 30
click at [495, 251] on input "Lovell Site Office, Off of Crick Road, Portskewett, Caldicot" at bounding box center [484, 248] width 134 height 20
drag, startPoint x: 495, startPoint y: 250, endPoint x: 582, endPoint y: 249, distance: 87.2
click at [582, 249] on li "Address Lovell Site Office, Off of Crick Road, Portskewett, Caldicot" at bounding box center [520, 253] width 440 height 30
type input "Lovell Site Office"
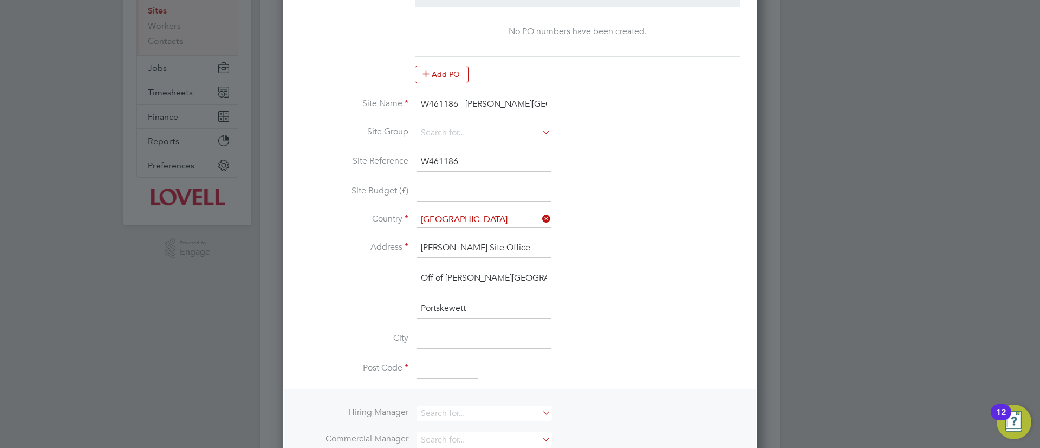
click at [469, 314] on input "Portskewett" at bounding box center [484, 309] width 134 height 20
click at [494, 279] on input "Off of Crick Road" at bounding box center [484, 279] width 134 height 20
click at [488, 310] on input "Portskewett" at bounding box center [484, 309] width 134 height 20
paste input "Caldicot"
drag, startPoint x: 489, startPoint y: 304, endPoint x: 691, endPoint y: 180, distance: 236.9
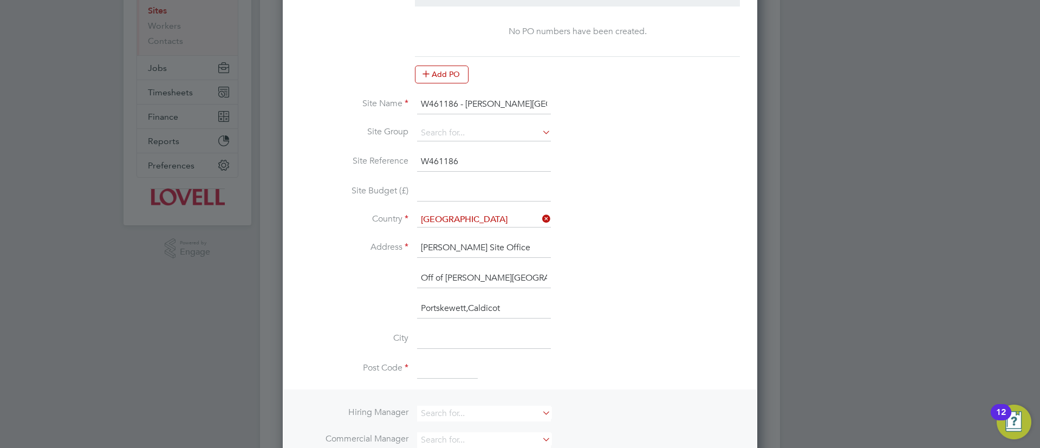
click at [691, 180] on li "Site Reference W461186" at bounding box center [520, 167] width 440 height 30
click at [469, 308] on input "Portskewett,Caldicot" at bounding box center [484, 309] width 134 height 20
type input "Portskewett, Caldicot"
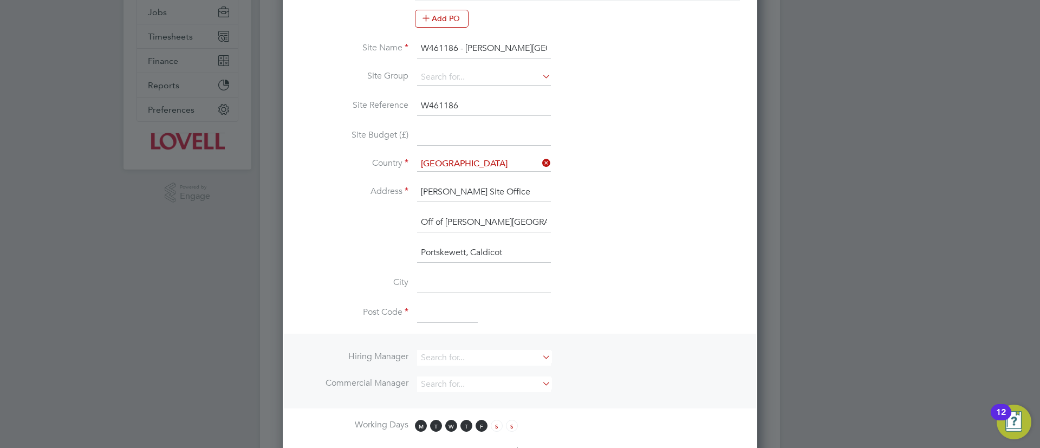
scroll to position [244, 0]
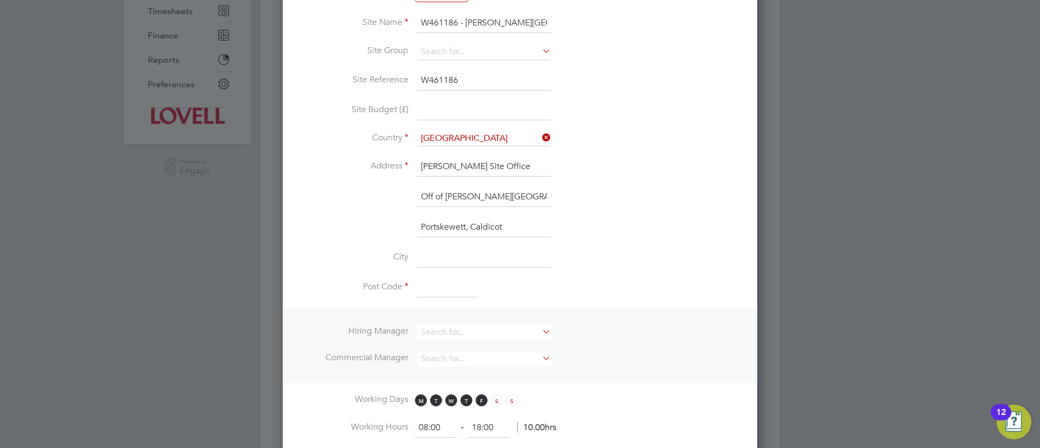
click at [441, 290] on input at bounding box center [447, 289] width 61 height 20
type input "NP26 5UL"
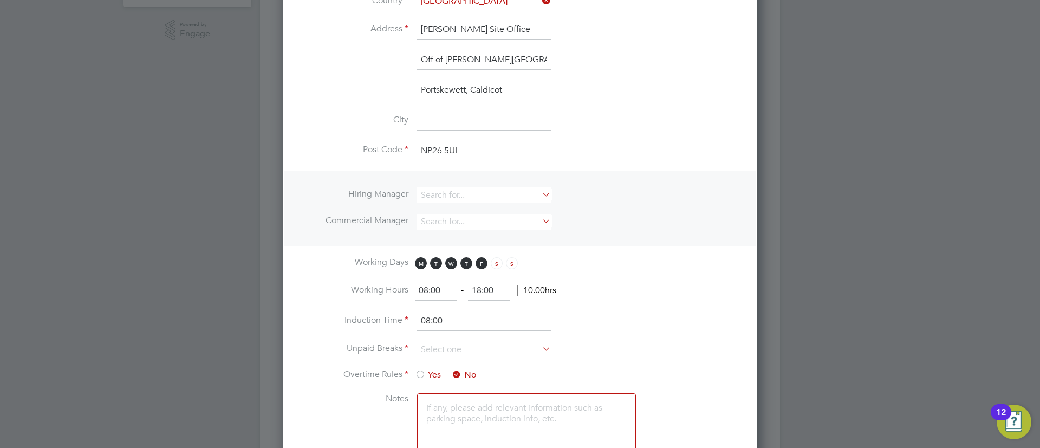
scroll to position [406, 0]
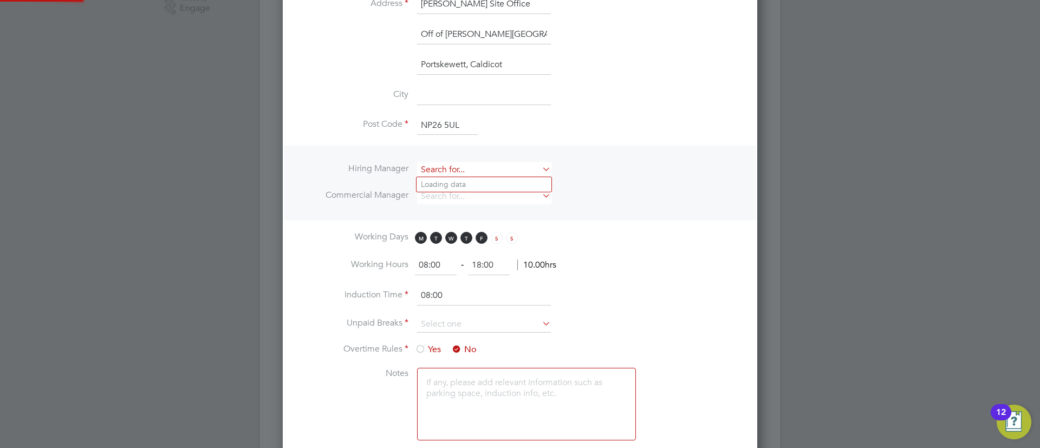
click at [495, 176] on div "Sites New Site Search Showing 30 of 248 Sites Hide Closed Sites ID Site Name / …" at bounding box center [520, 156] width 520 height 1064
type input "J"
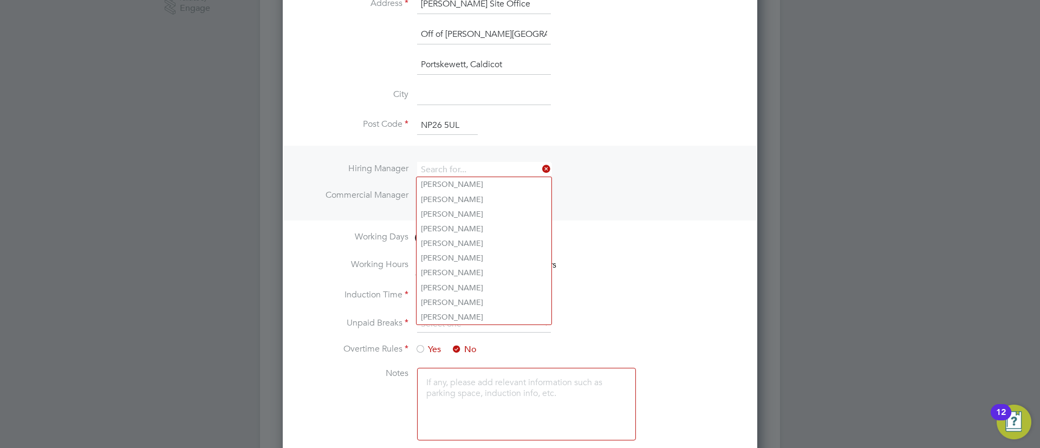
click at [313, 223] on ng-template "PO No PO Number Valid From Valid To Expiry No PO numbers have been created. Add…" at bounding box center [520, 92] width 440 height 717
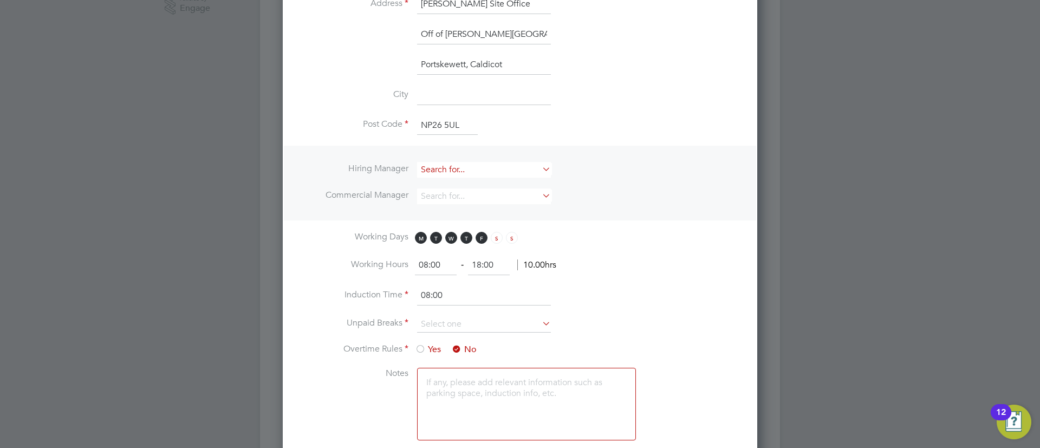
click at [464, 163] on input at bounding box center [484, 170] width 134 height 16
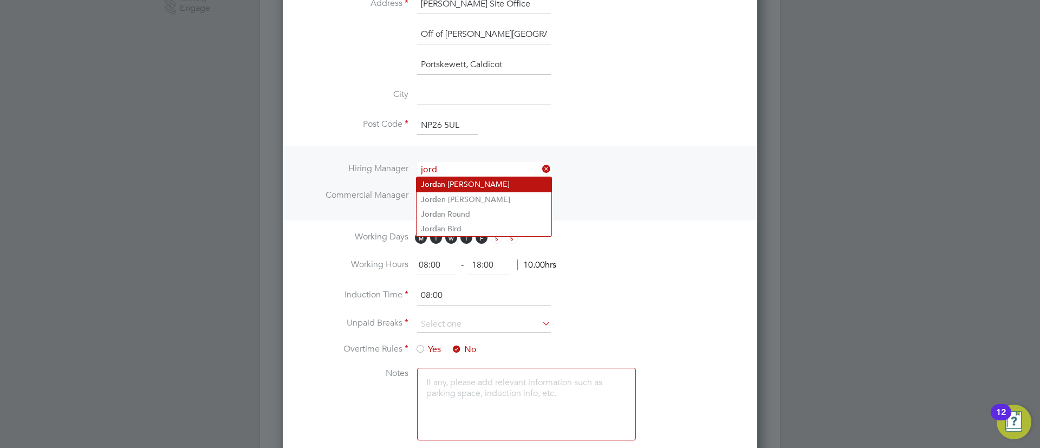
click at [457, 185] on li "Jord an Turner" at bounding box center [484, 184] width 135 height 15
type input "Jordan Turner"
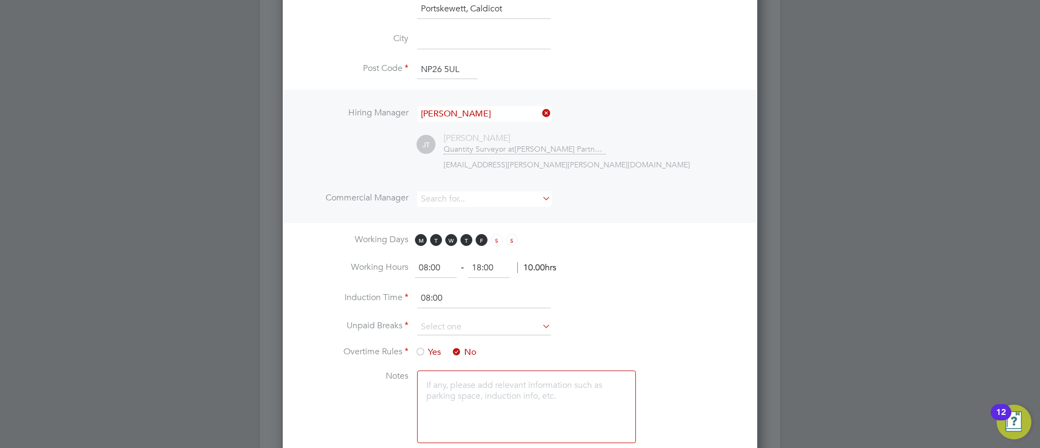
scroll to position [488, 0]
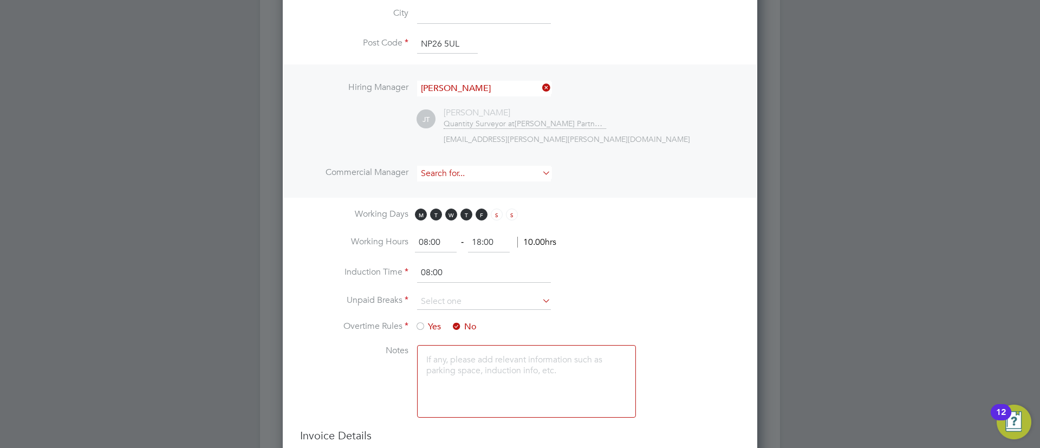
click at [467, 179] on input at bounding box center [484, 174] width 134 height 16
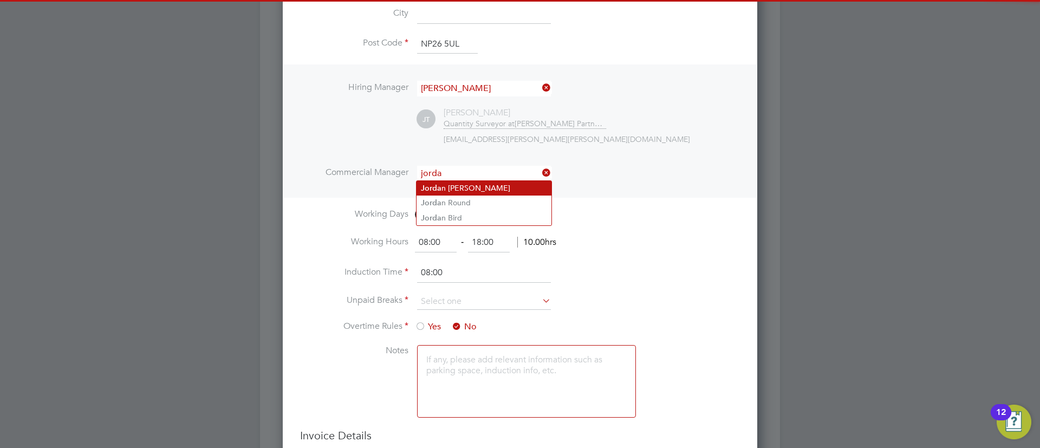
click at [489, 189] on li "Jorda n Turner" at bounding box center [484, 188] width 135 height 15
type input "Jordan Turner"
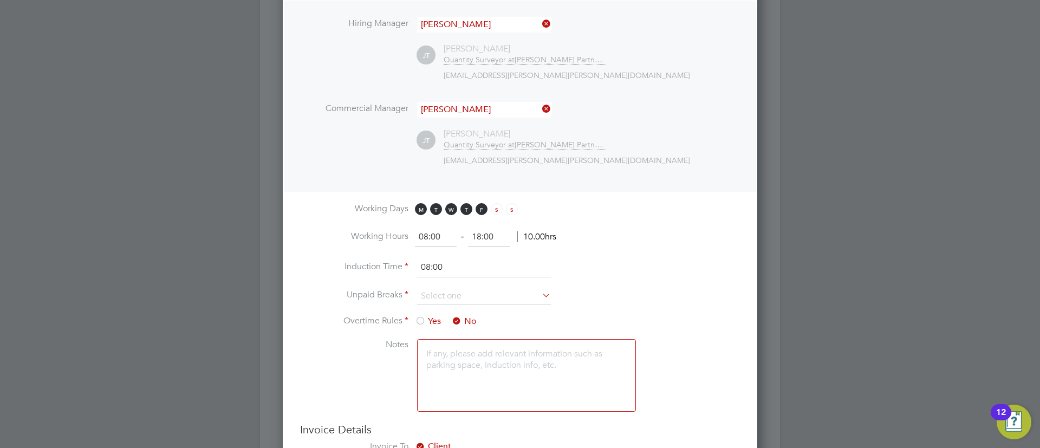
scroll to position [650, 0]
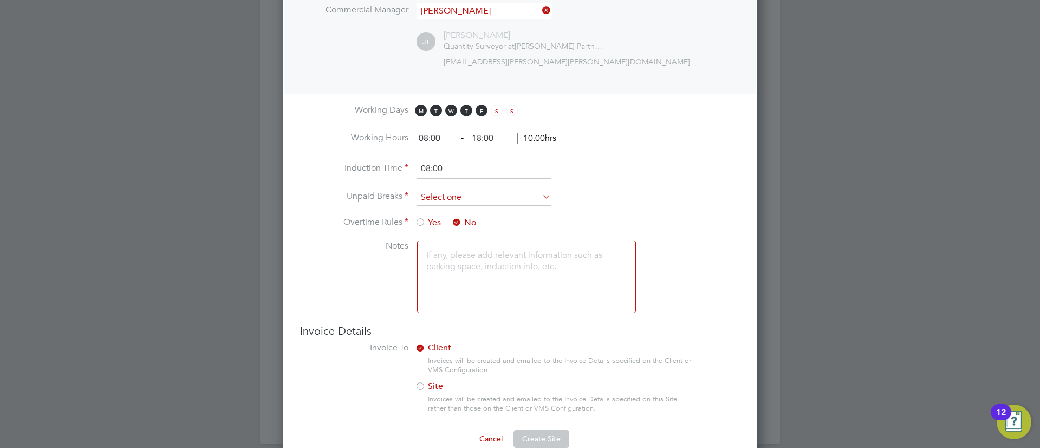
click at [495, 199] on input at bounding box center [484, 198] width 134 height 16
click at [424, 271] on li "60 mins" at bounding box center [484, 269] width 135 height 14
type input "60 mins"
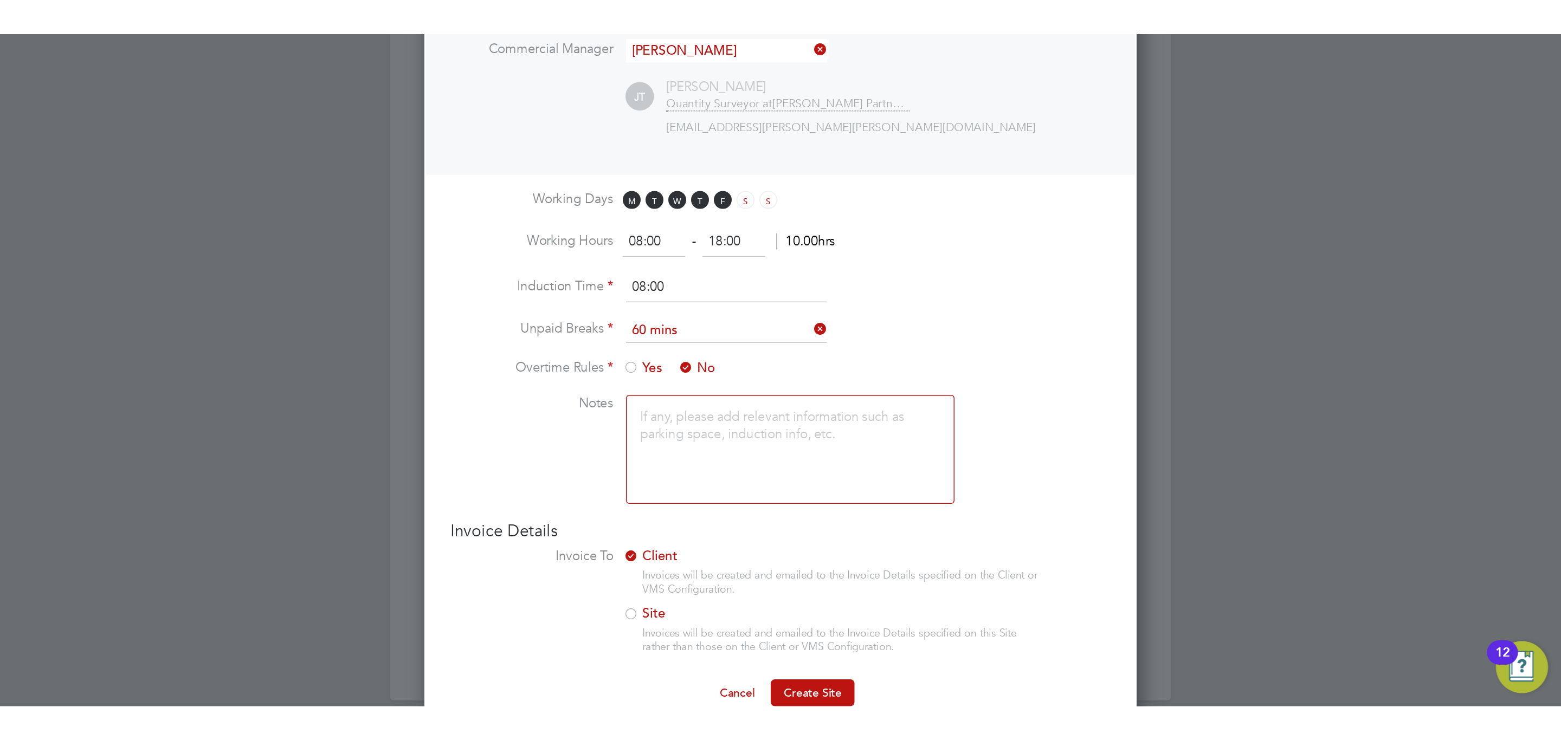
scroll to position [20, 70]
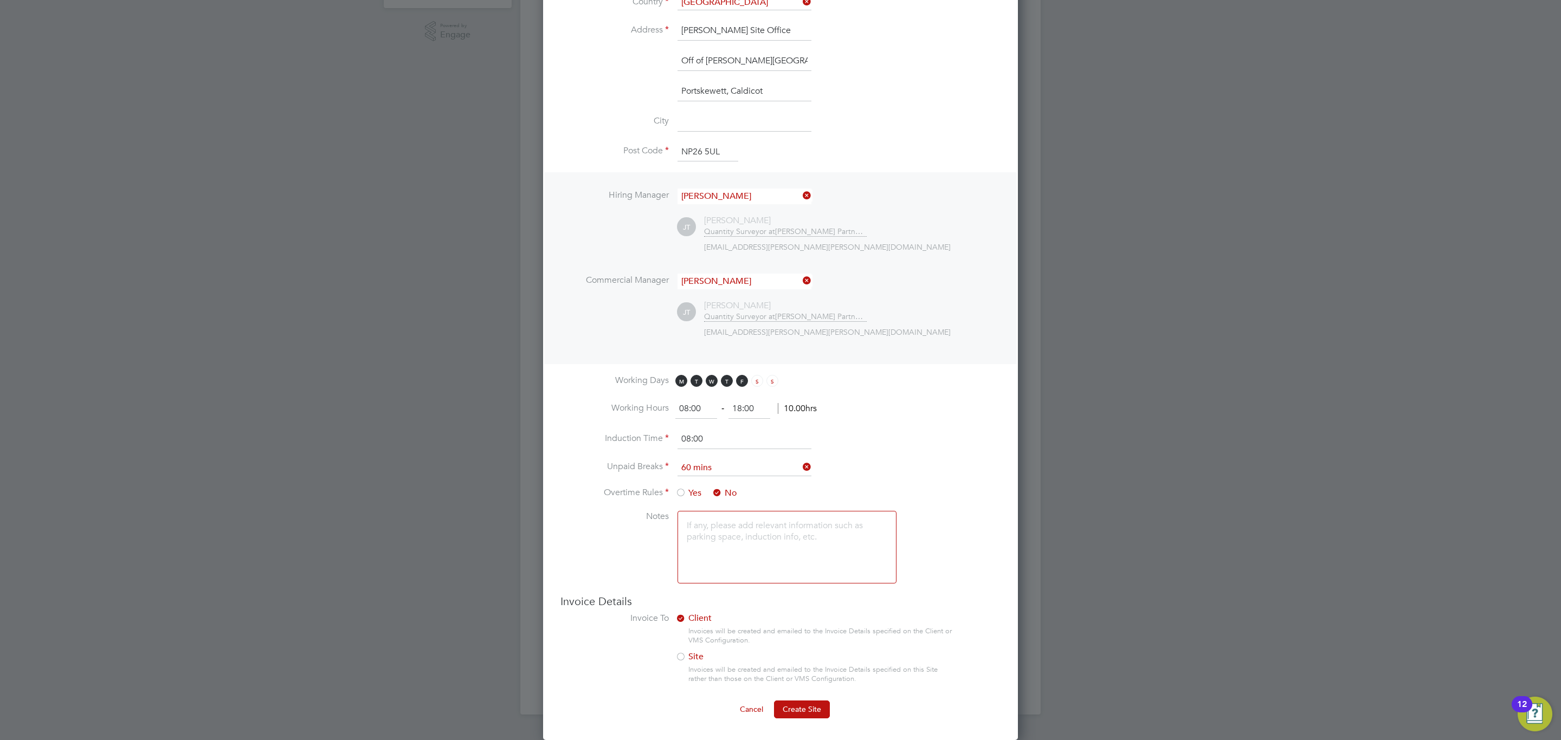
click at [710, 408] on input "08:00" at bounding box center [696, 409] width 42 height 20
type input "07:30"
click at [770, 413] on input "18:00" at bounding box center [749, 409] width 42 height 20
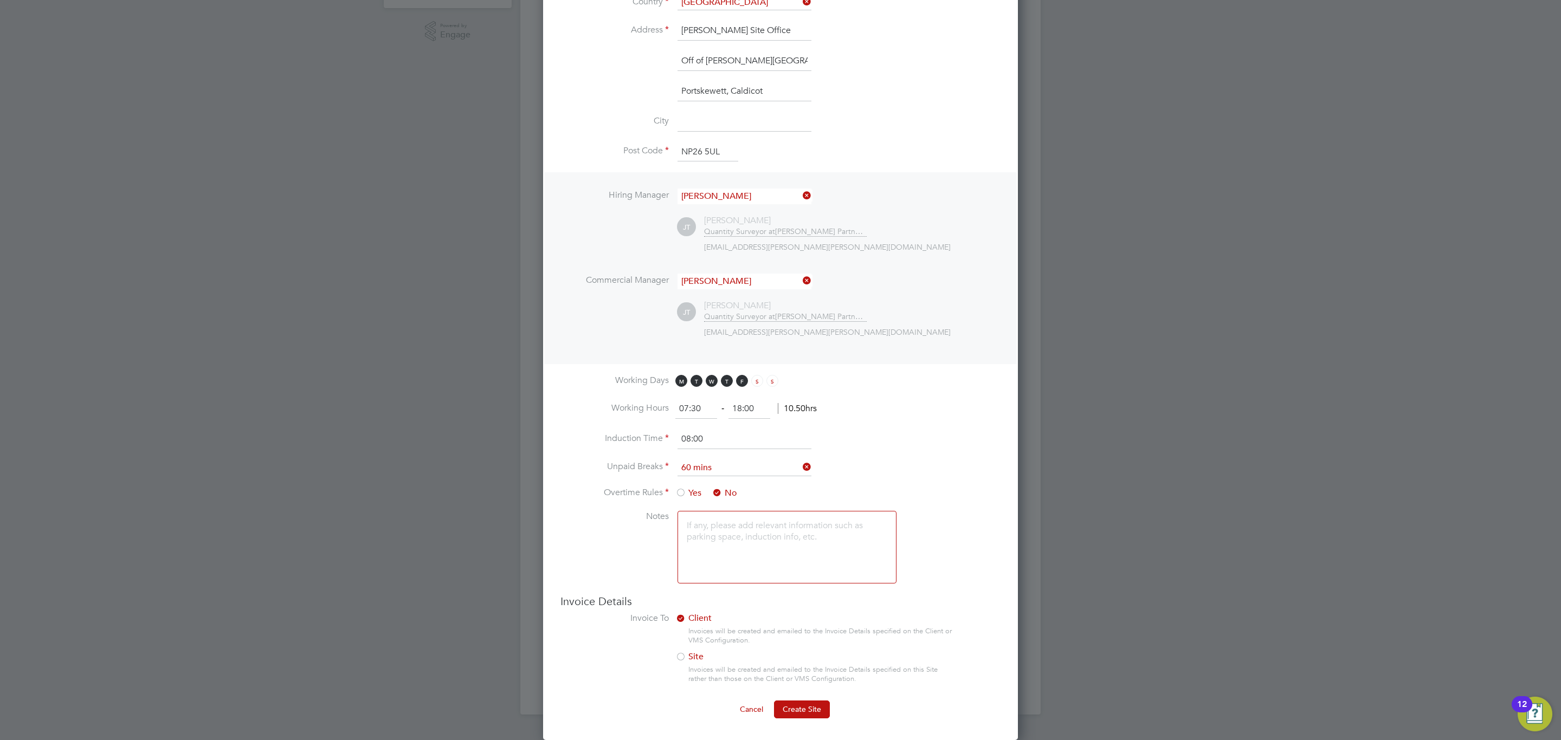
click at [766, 413] on input "18:00" at bounding box center [749, 409] width 42 height 20
click at [760, 415] on input "18:00" at bounding box center [749, 409] width 42 height 20
type input "17:00"
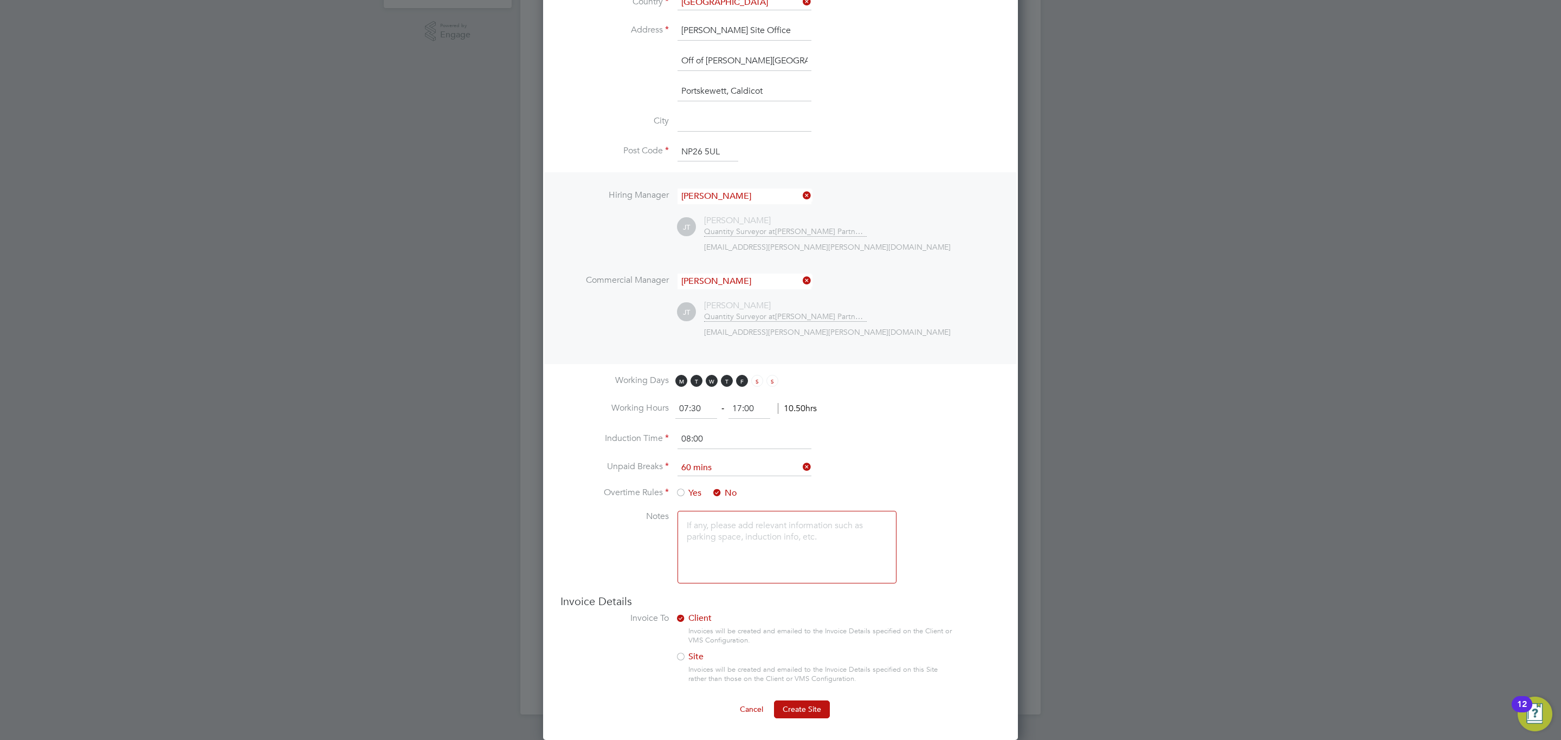
click at [904, 436] on li "Induction Time 08:00" at bounding box center [780, 445] width 440 height 30
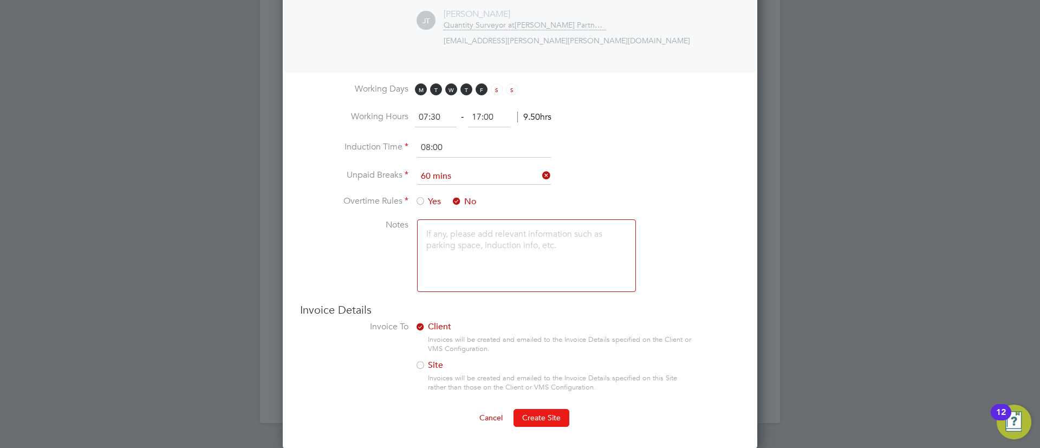
click at [538, 422] on button "Create Site" at bounding box center [542, 417] width 56 height 17
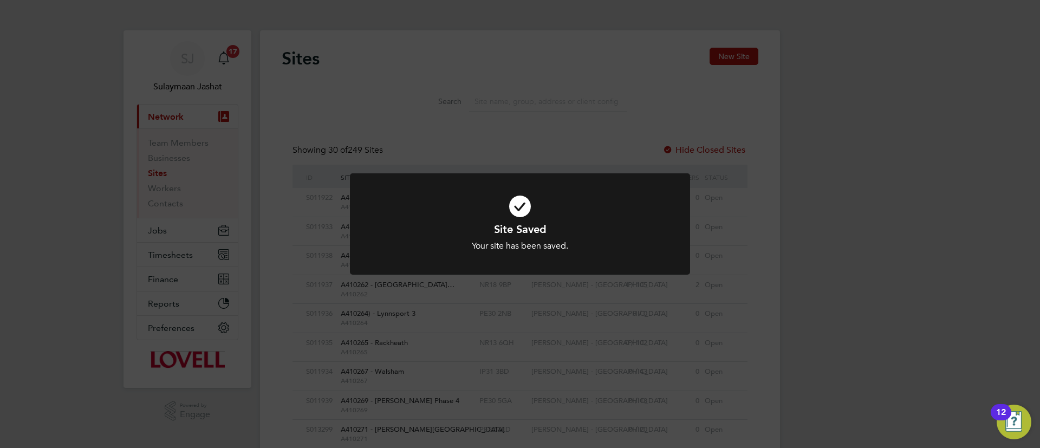
click at [513, 140] on div "Site Saved Your site has been saved. Cancel Okay" at bounding box center [520, 224] width 1040 height 448
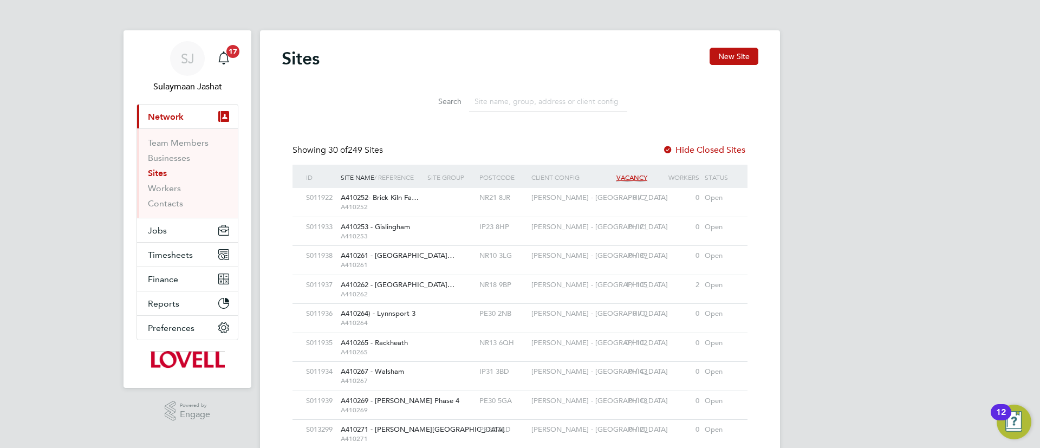
click at [567, 100] on input at bounding box center [548, 101] width 158 height 21
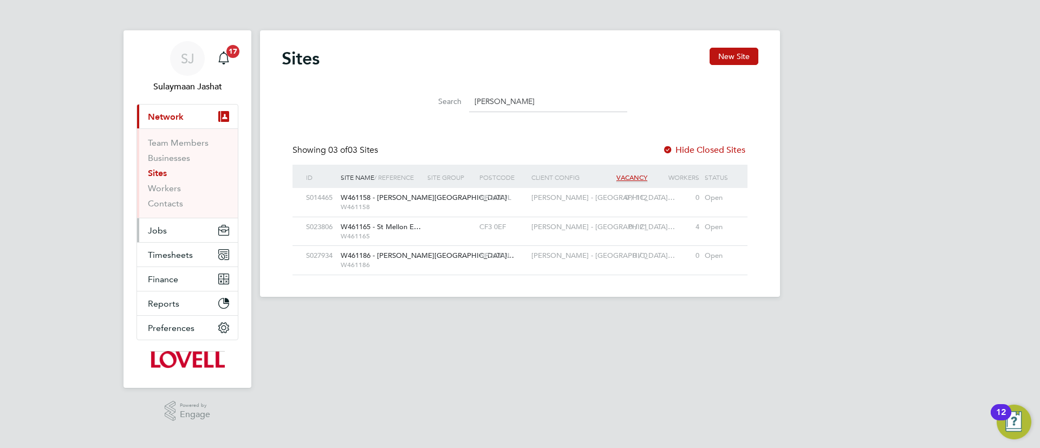
type input "crick"
click at [164, 236] on button "Jobs" at bounding box center [187, 230] width 101 height 24
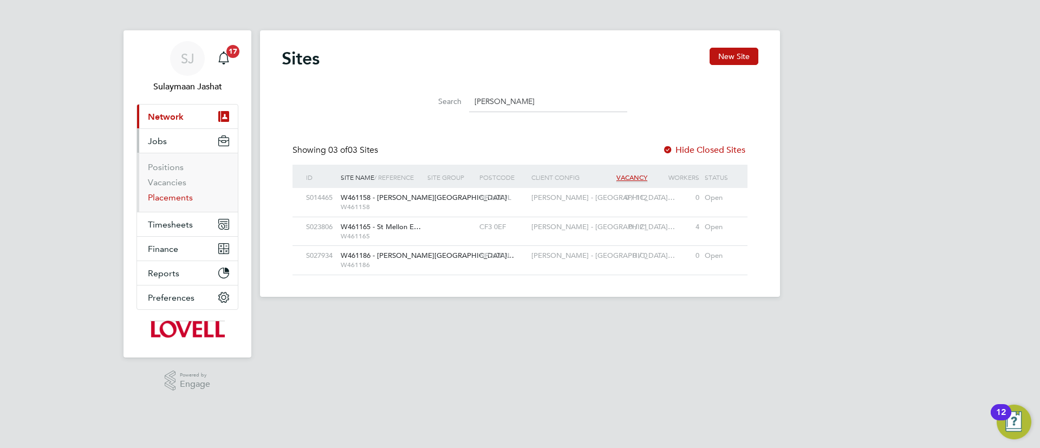
click at [171, 192] on link "Placements" at bounding box center [170, 197] width 45 height 10
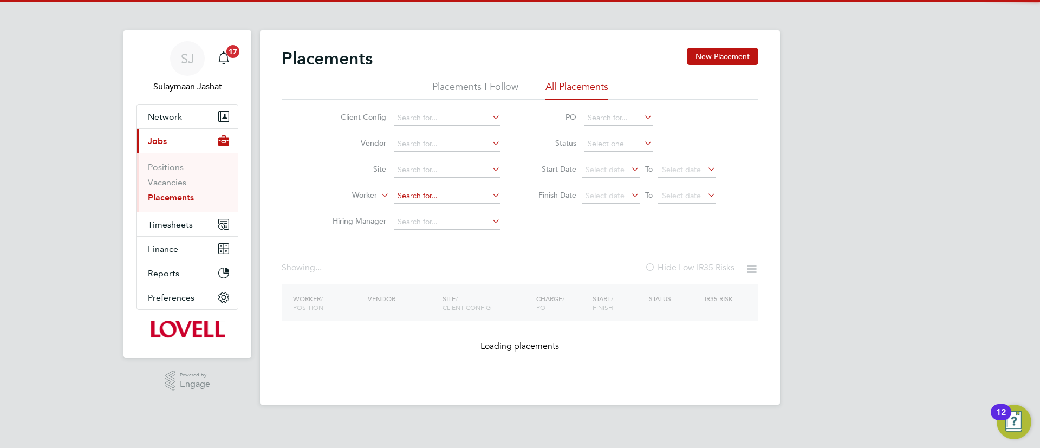
click at [429, 192] on input at bounding box center [447, 196] width 107 height 15
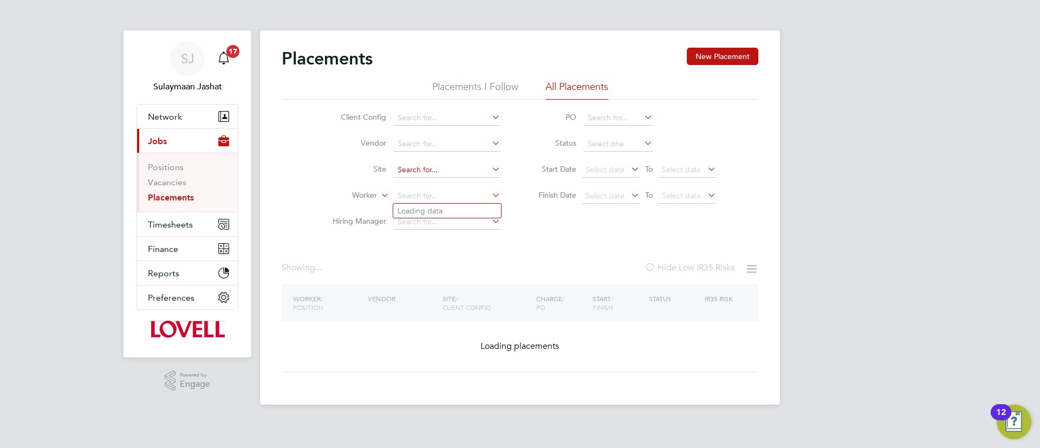
click at [439, 177] on li "Site" at bounding box center [412, 170] width 204 height 26
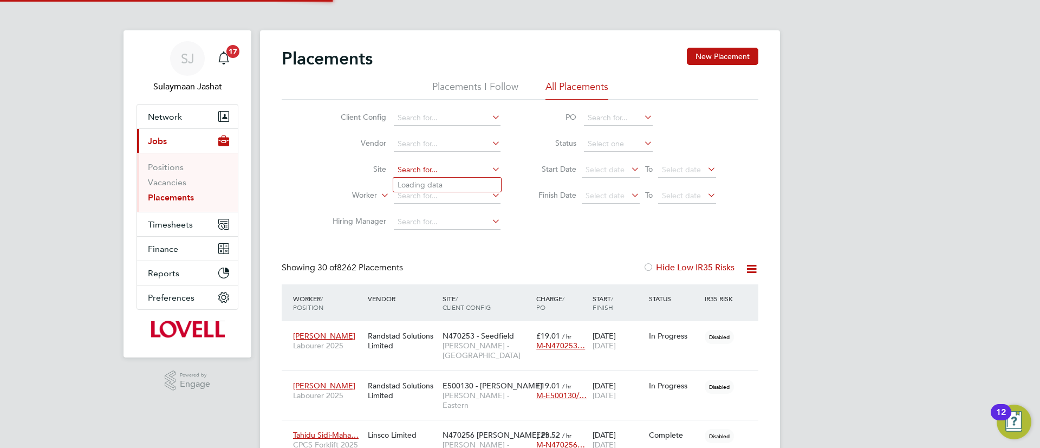
scroll to position [31, 94]
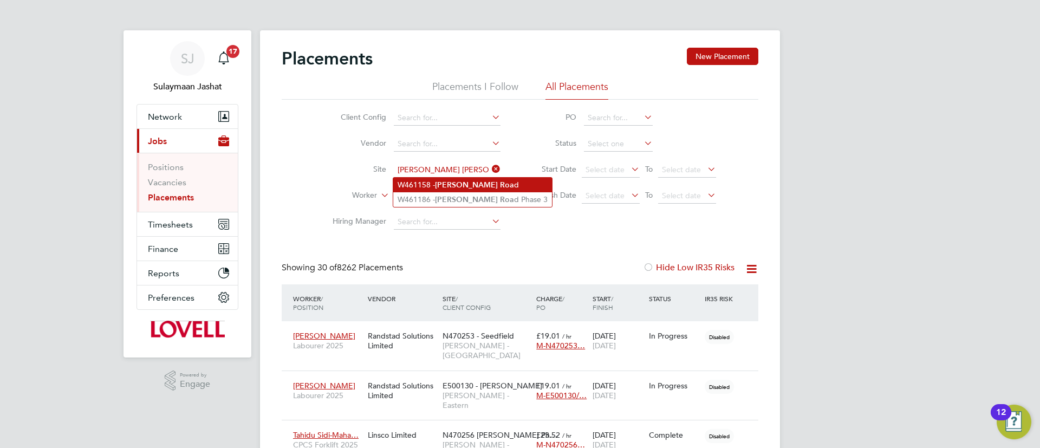
click at [500, 183] on b "Roa" at bounding box center [507, 184] width 14 height 9
type input "W461158 - Crick Road"
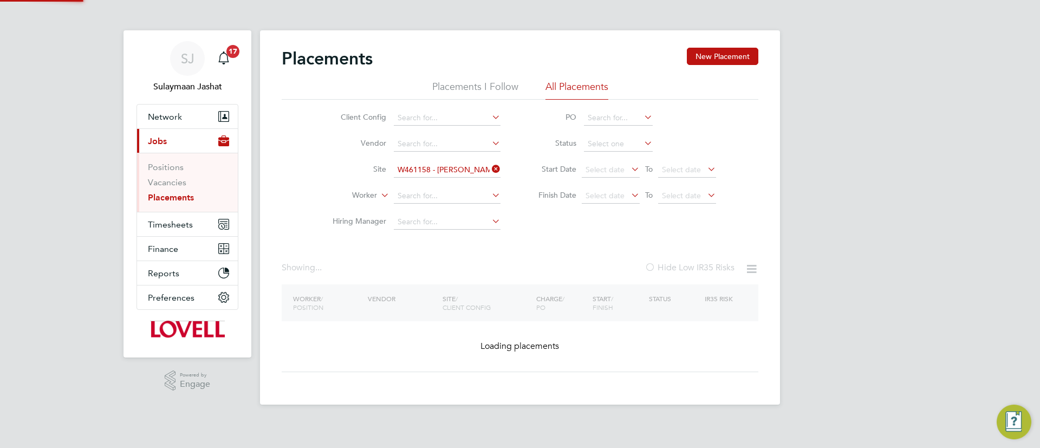
click at [627, 131] on ul "PO Status Start Date Select date To Select date Finish Date Select date To Sele…" at bounding box center [622, 157] width 216 height 104
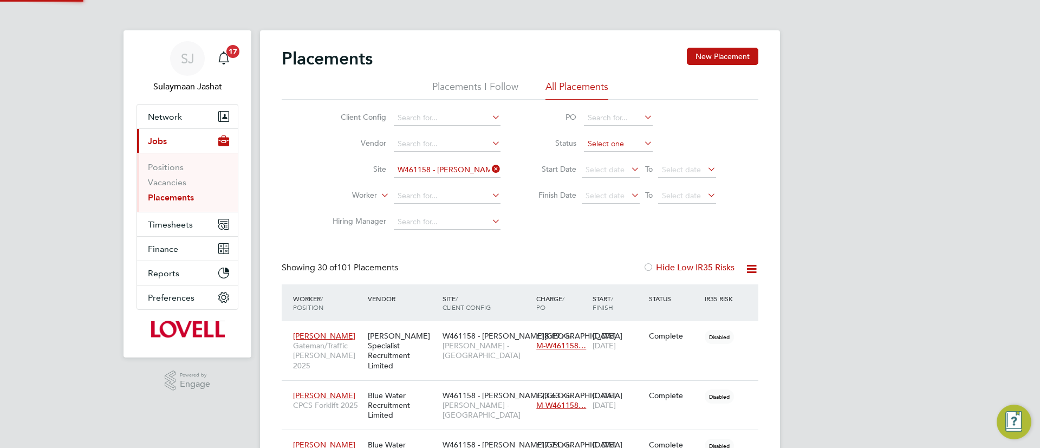
click at [619, 141] on input at bounding box center [618, 144] width 69 height 15
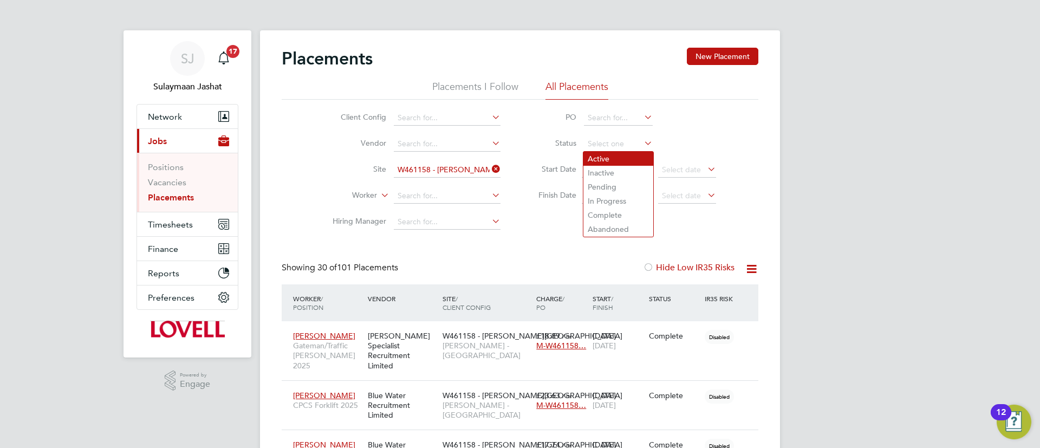
click at [600, 156] on li "Active" at bounding box center [619, 159] width 70 height 14
type input "Active"
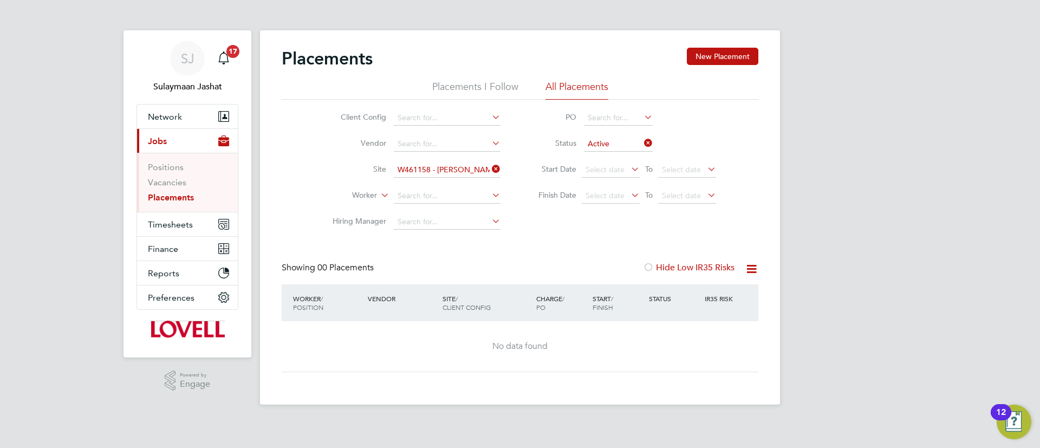
click at [658, 265] on label "Hide Low IR35 Risks" at bounding box center [689, 267] width 92 height 11
click at [615, 147] on input at bounding box center [618, 144] width 69 height 15
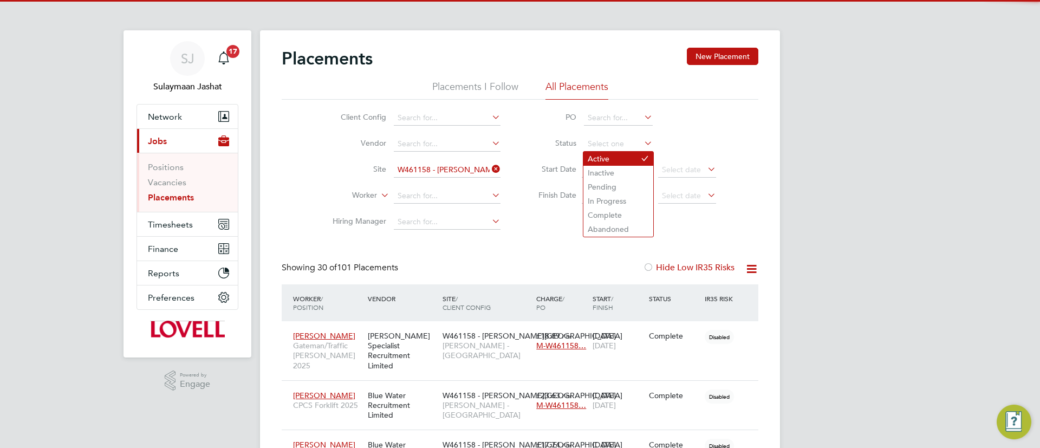
click at [614, 155] on li "Active" at bounding box center [619, 159] width 70 height 14
type input "Active"
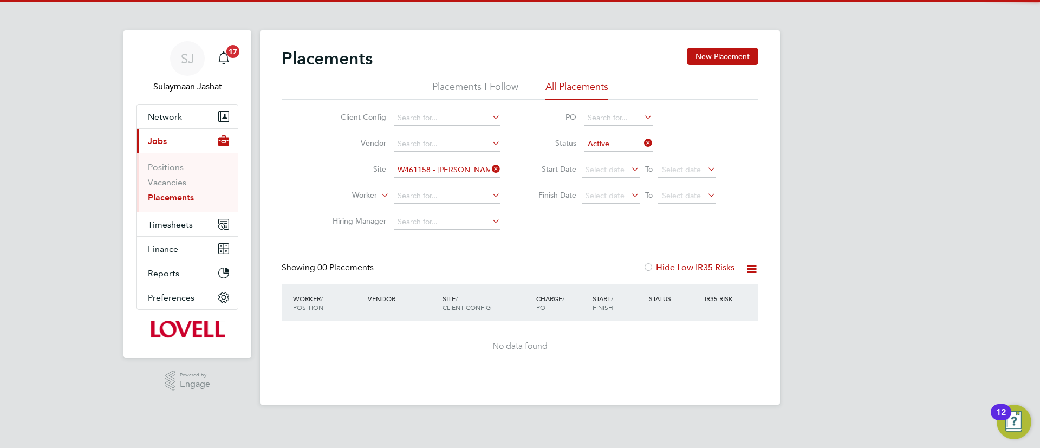
click at [531, 164] on label "Start Date" at bounding box center [552, 169] width 49 height 10
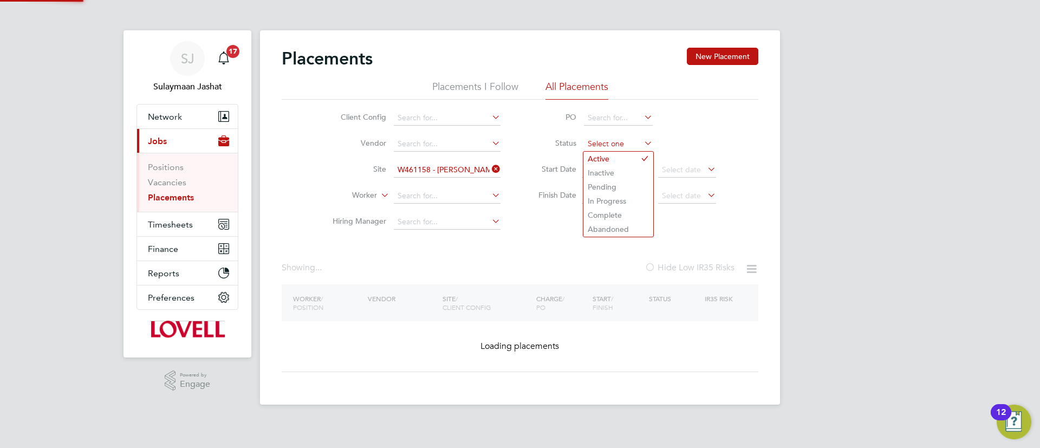
click at [604, 146] on input at bounding box center [618, 144] width 69 height 15
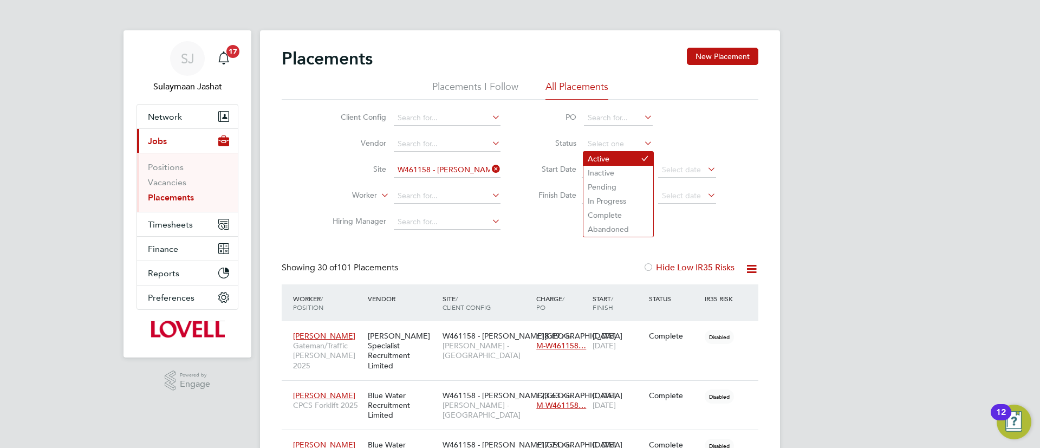
click at [593, 161] on li "Active" at bounding box center [619, 159] width 70 height 14
type input "Active"
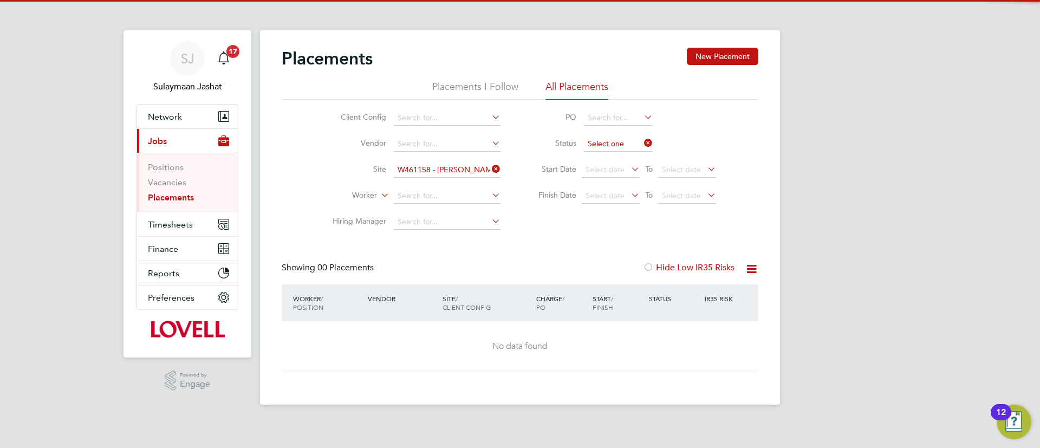
click at [607, 144] on input at bounding box center [618, 144] width 69 height 15
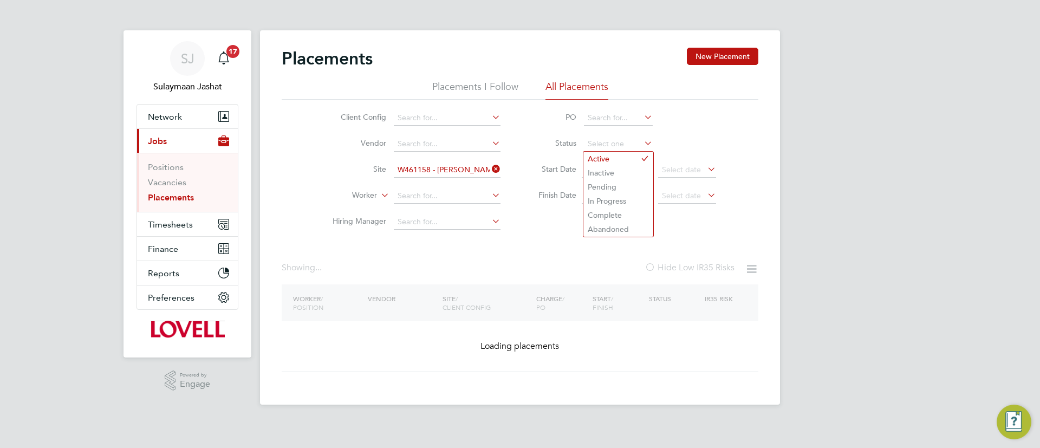
click at [523, 198] on li "Finish Date Select date To Select date" at bounding box center [622, 196] width 216 height 26
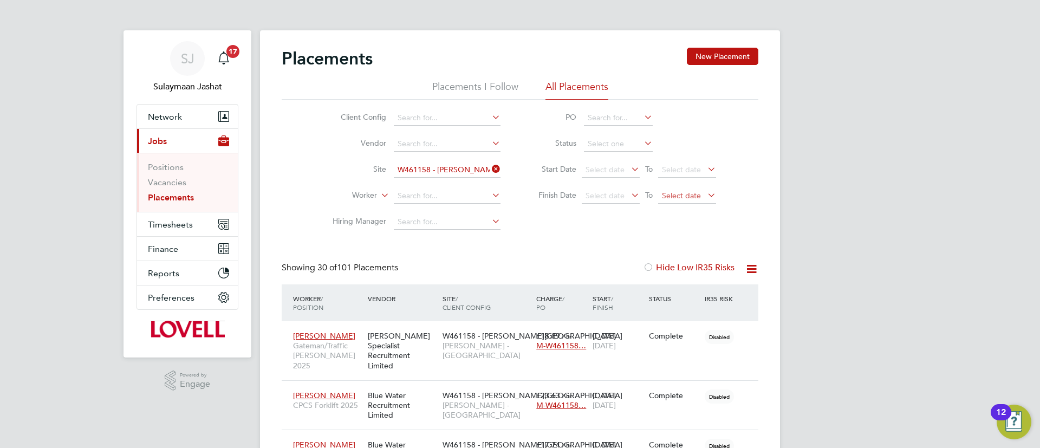
click at [686, 198] on span "Select date" at bounding box center [681, 196] width 39 height 10
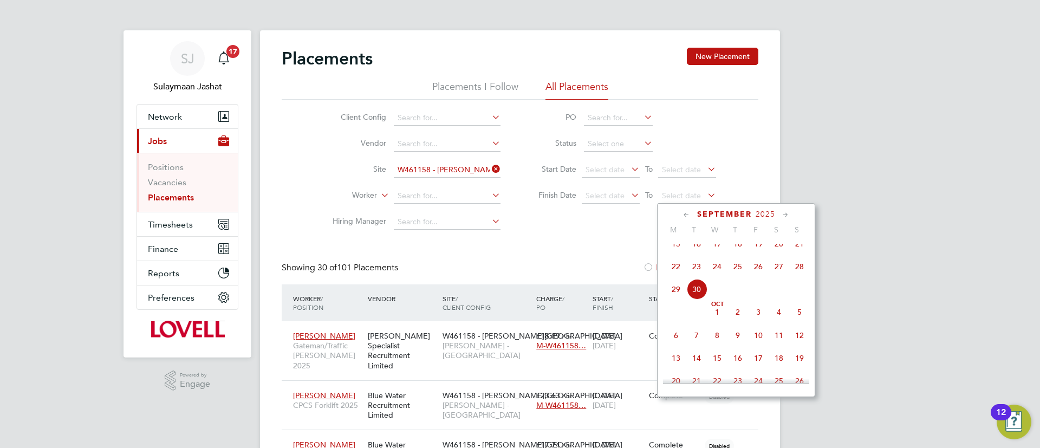
click at [694, 294] on span "30" at bounding box center [697, 289] width 21 height 21
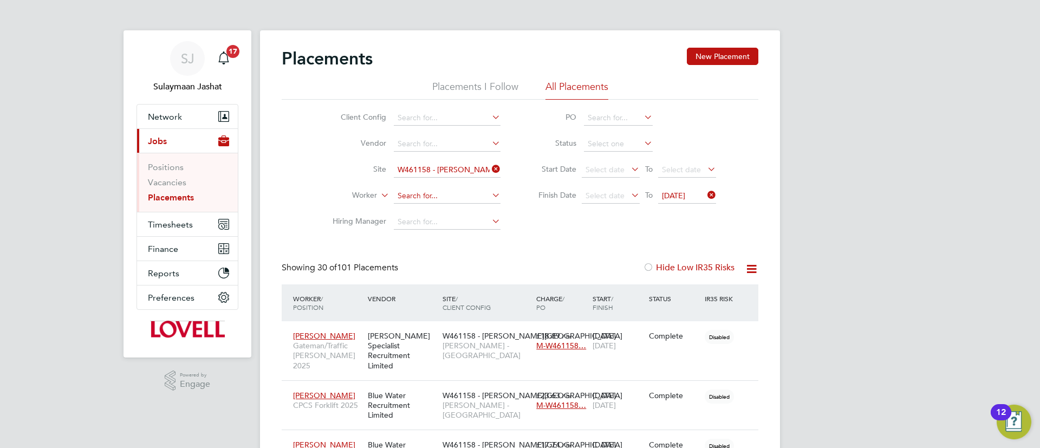
click at [424, 193] on input at bounding box center [447, 196] width 107 height 15
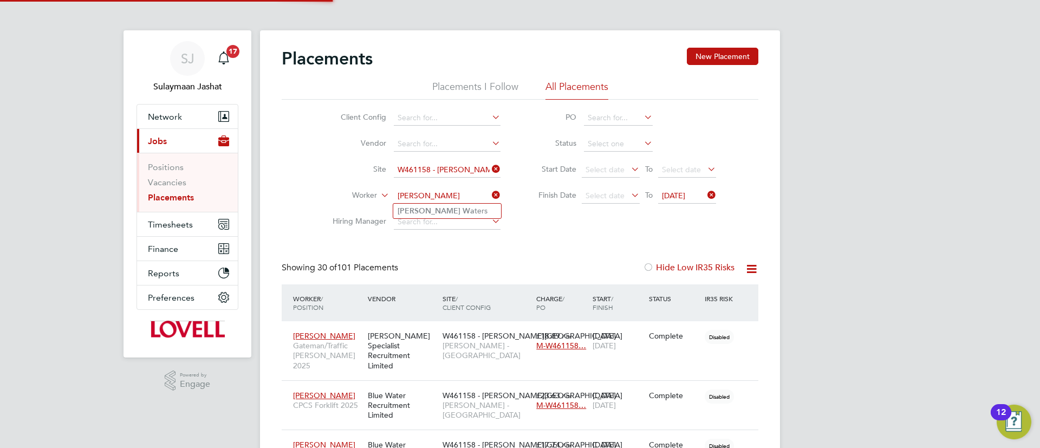
click at [433, 211] on li "Alan Wa ters" at bounding box center [447, 211] width 108 height 15
type input "Alan Waters"
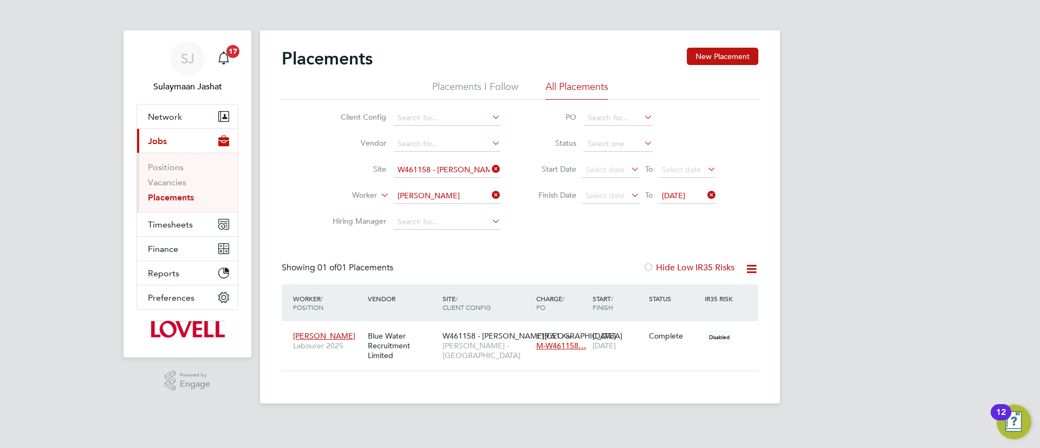
click at [431, 199] on input "Alan Waters" at bounding box center [447, 196] width 107 height 15
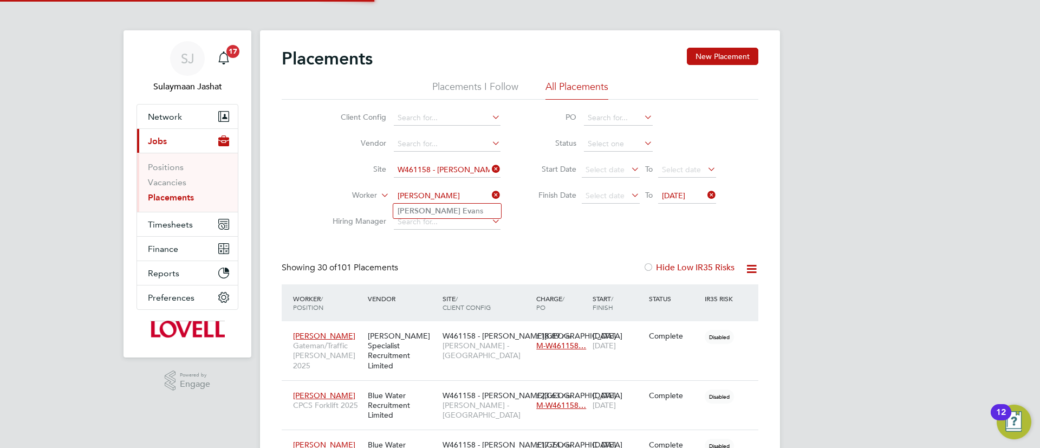
click at [463, 213] on b "Eva" at bounding box center [469, 210] width 13 height 9
type input "Phillip Evans"
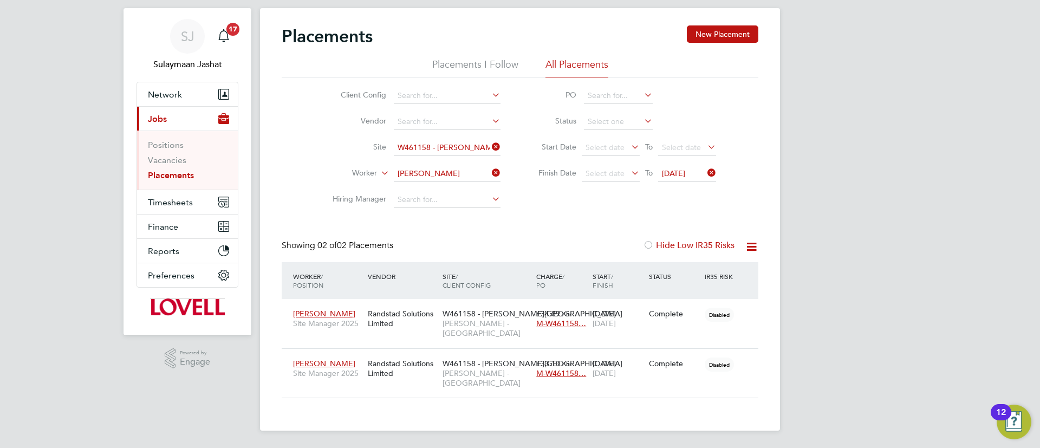
click at [705, 173] on icon at bounding box center [705, 172] width 0 height 15
click at [168, 212] on button "Timesheets" at bounding box center [187, 202] width 101 height 24
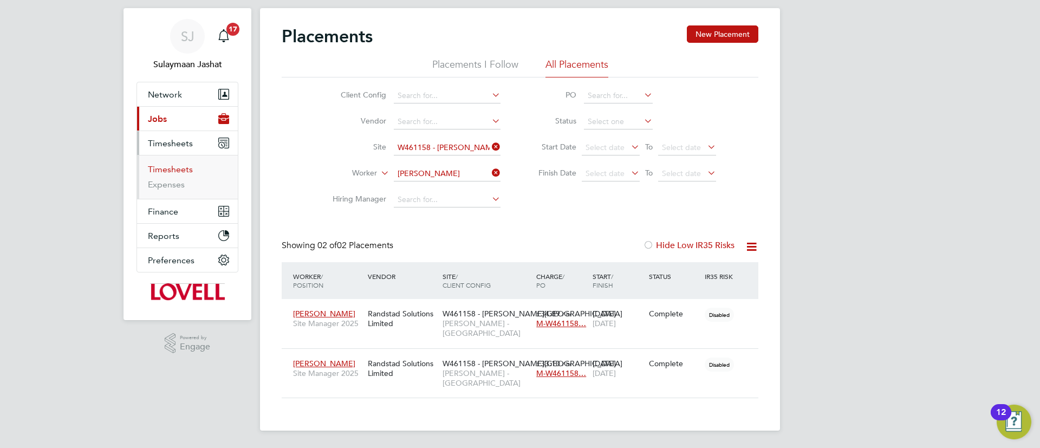
click at [166, 167] on link "Timesheets" at bounding box center [170, 169] width 45 height 10
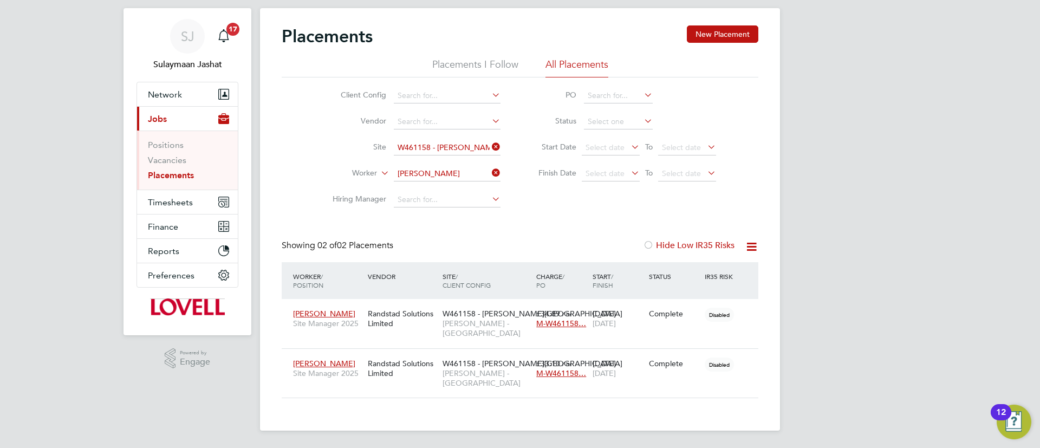
click at [456, 155] on li "Site W461158 - Crick Road" at bounding box center [412, 148] width 204 height 26
click at [454, 147] on ul "Client Config Vendor Site Worker Phillip Evans Hiring Manager" at bounding box center [412, 148] width 204 height 130
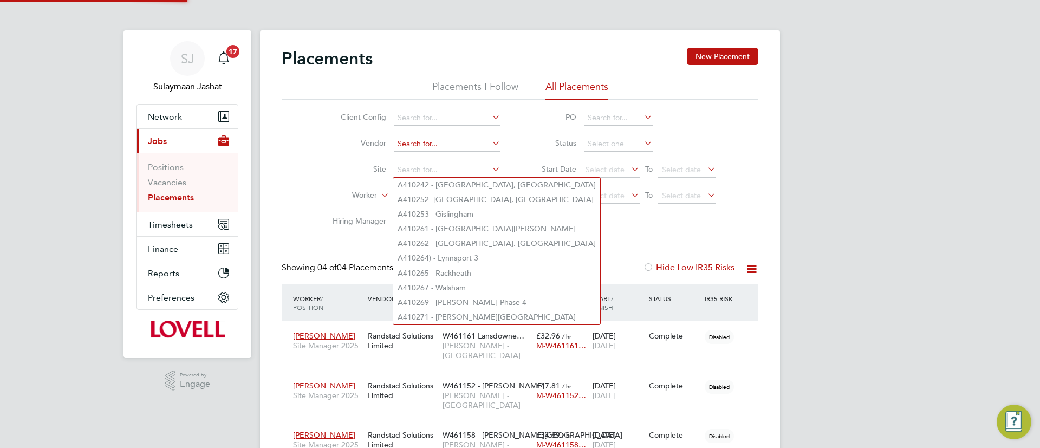
scroll to position [5, 5]
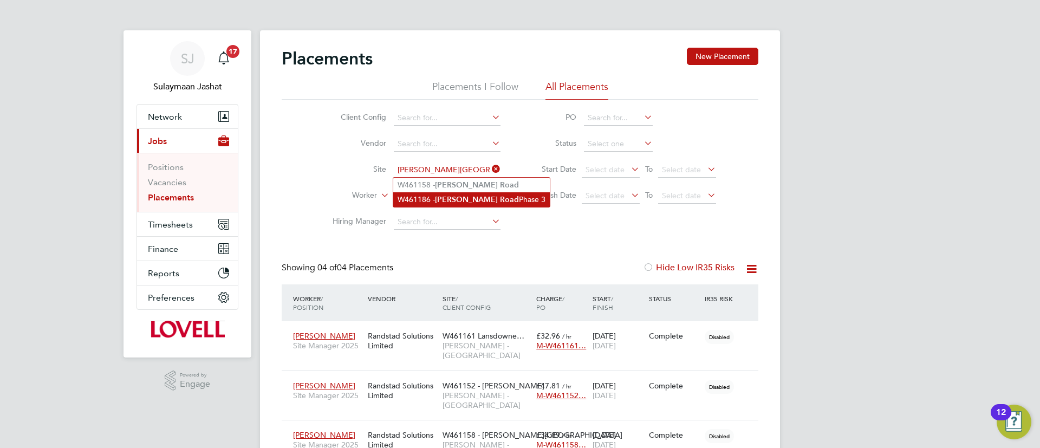
click at [500, 195] on b "Road" at bounding box center [509, 199] width 19 height 9
type input "W461186 - Crick Road Phase 3"
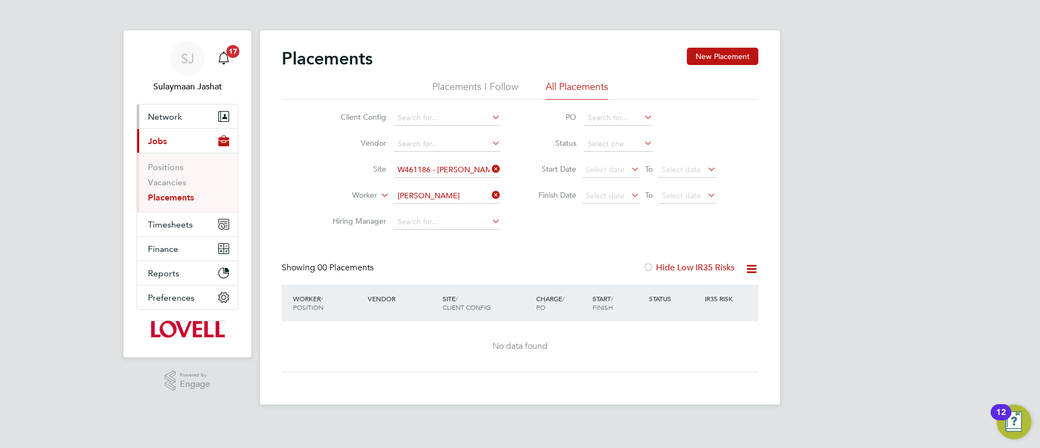
click at [174, 117] on span "Network" at bounding box center [165, 117] width 34 height 10
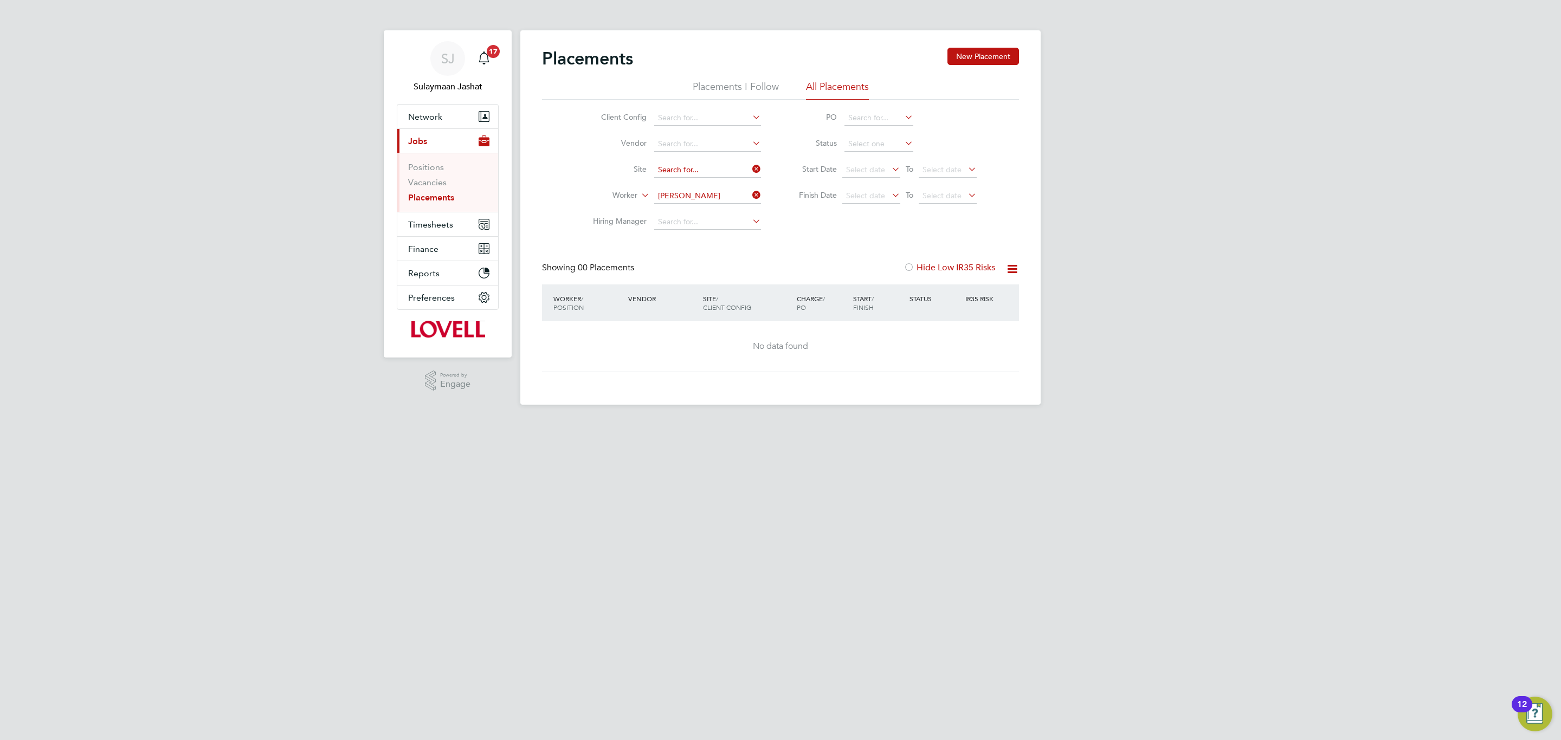
click at [738, 163] on input at bounding box center [707, 170] width 107 height 15
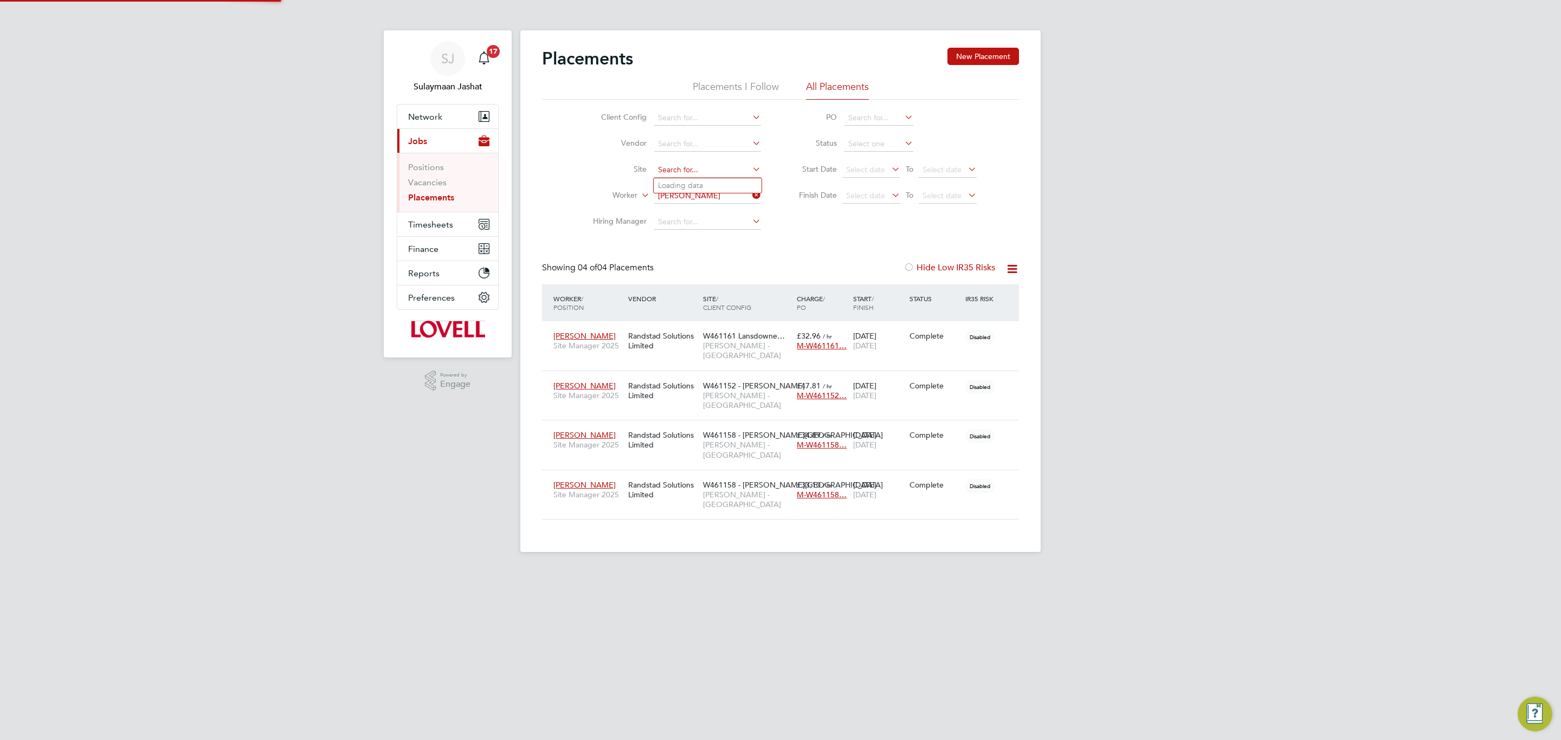
scroll to position [41, 94]
click at [760, 187] on b "Ro" at bounding box center [765, 185] width 10 height 9
type input "W461158 - Crick Road"
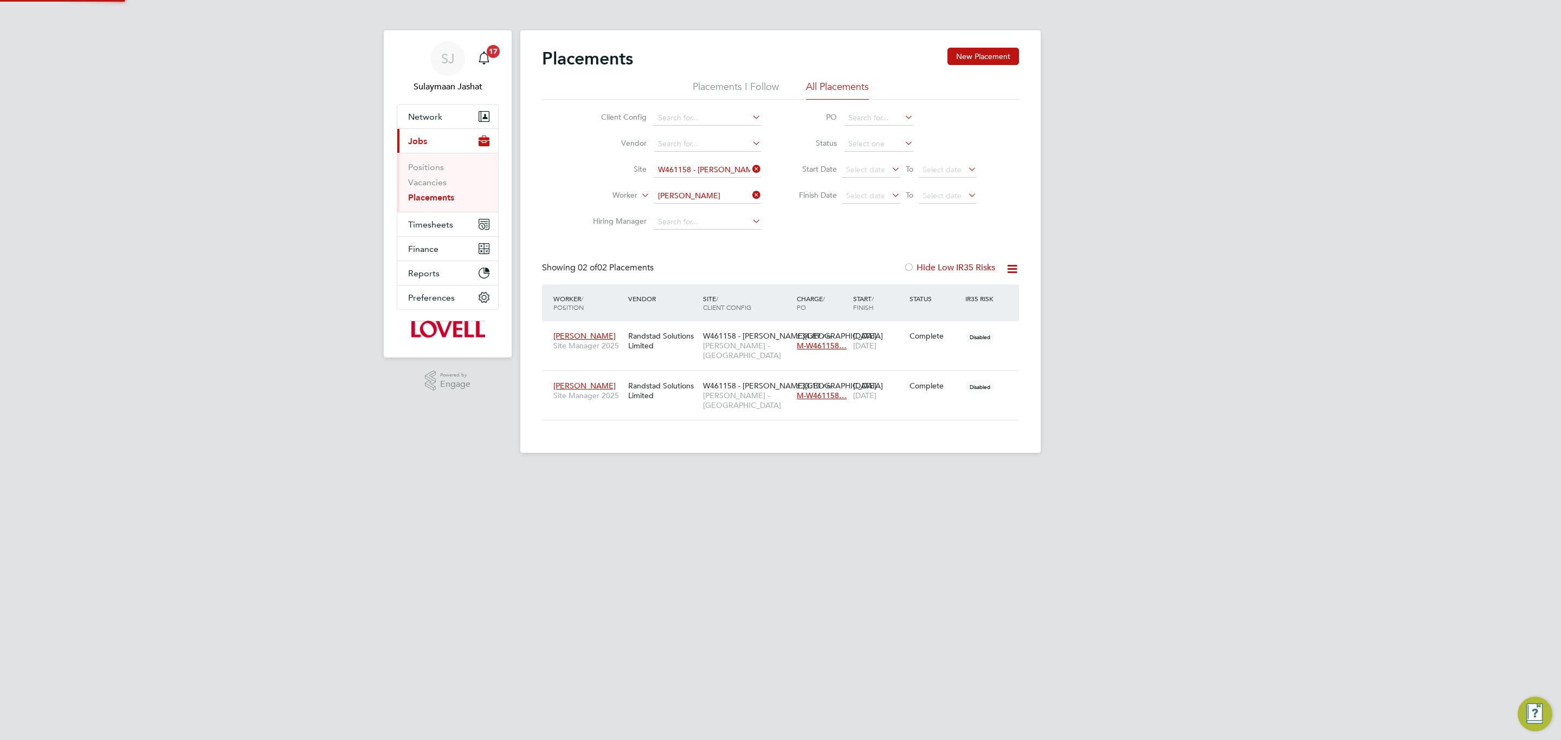
scroll to position [10, 51]
click at [753, 189] on input at bounding box center [707, 196] width 107 height 15
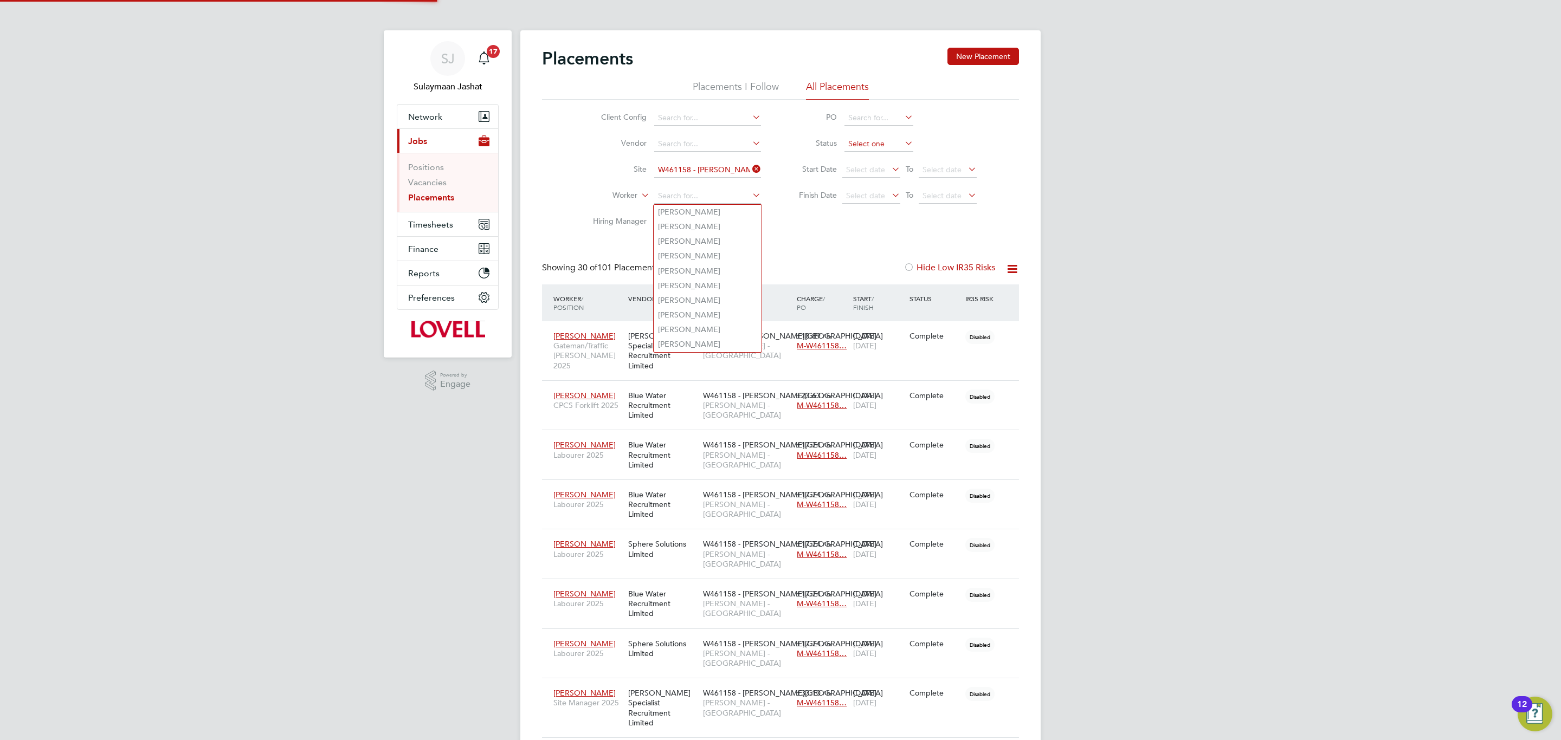
click at [857, 145] on input at bounding box center [878, 144] width 69 height 15
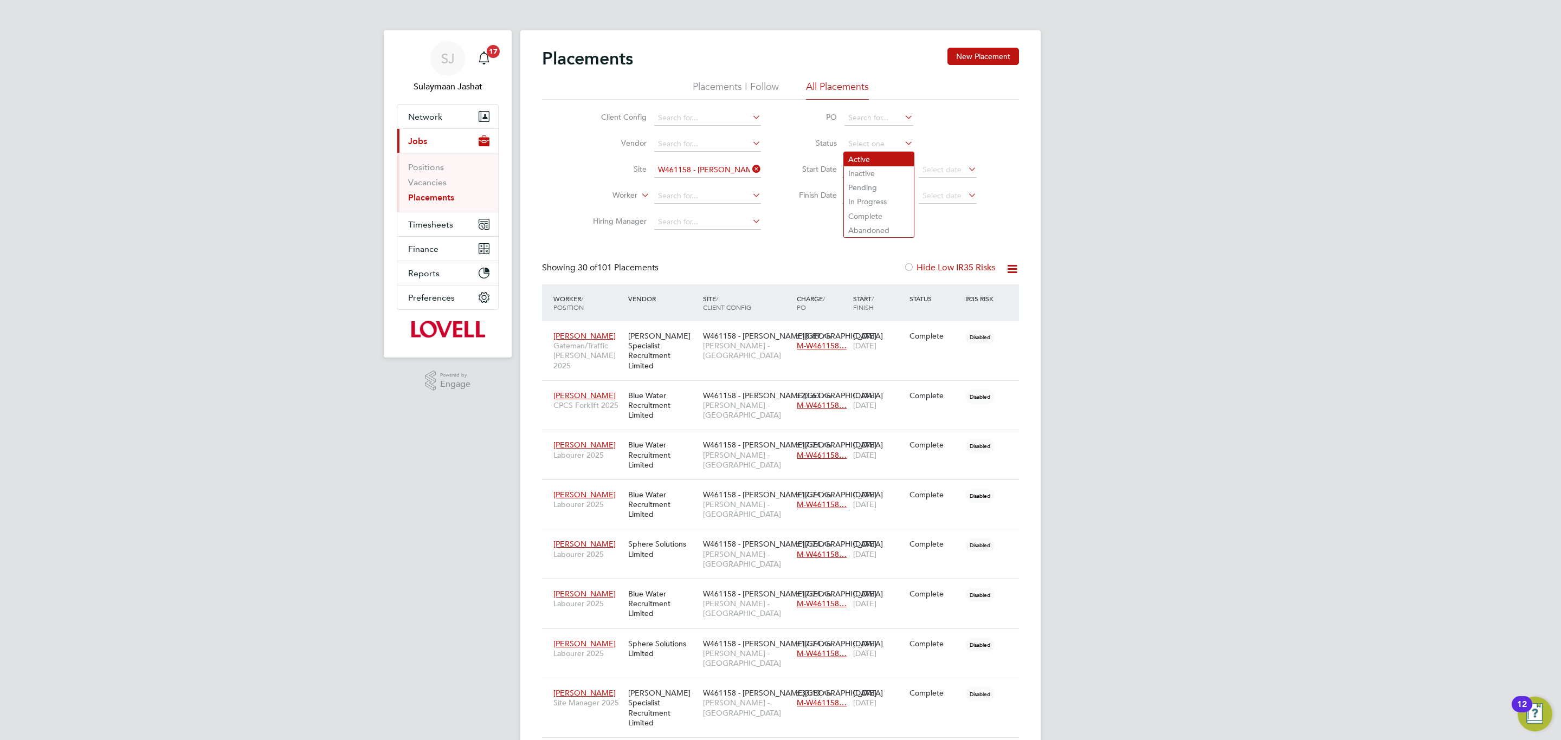
click at [857, 157] on li "Active" at bounding box center [879, 159] width 70 height 14
type input "Active"
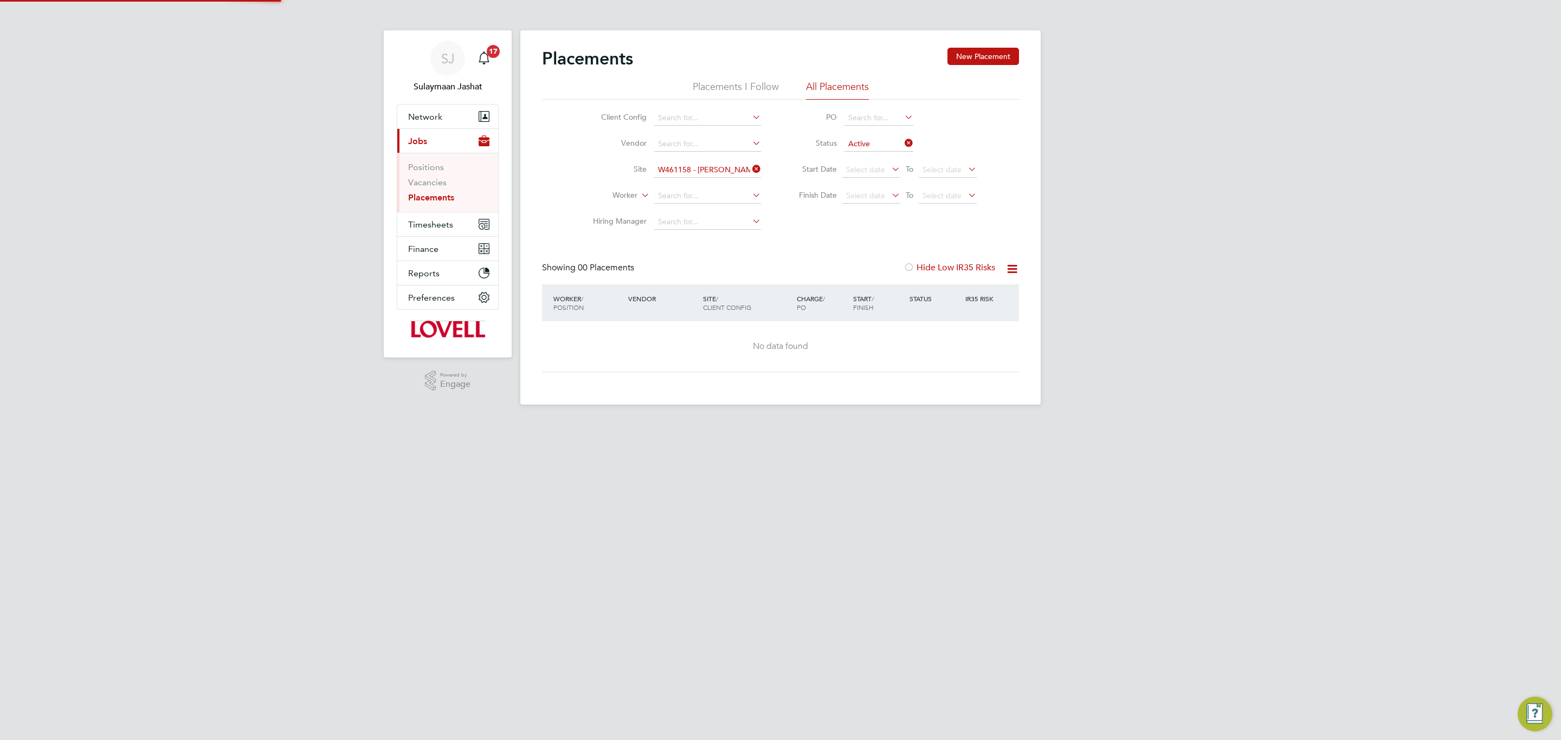
click at [746, 238] on div "Placements New Placement Placements I Follow All Placements Client Config Vendo…" at bounding box center [780, 210] width 477 height 325
click at [429, 181] on link "Vacancies" at bounding box center [427, 182] width 38 height 10
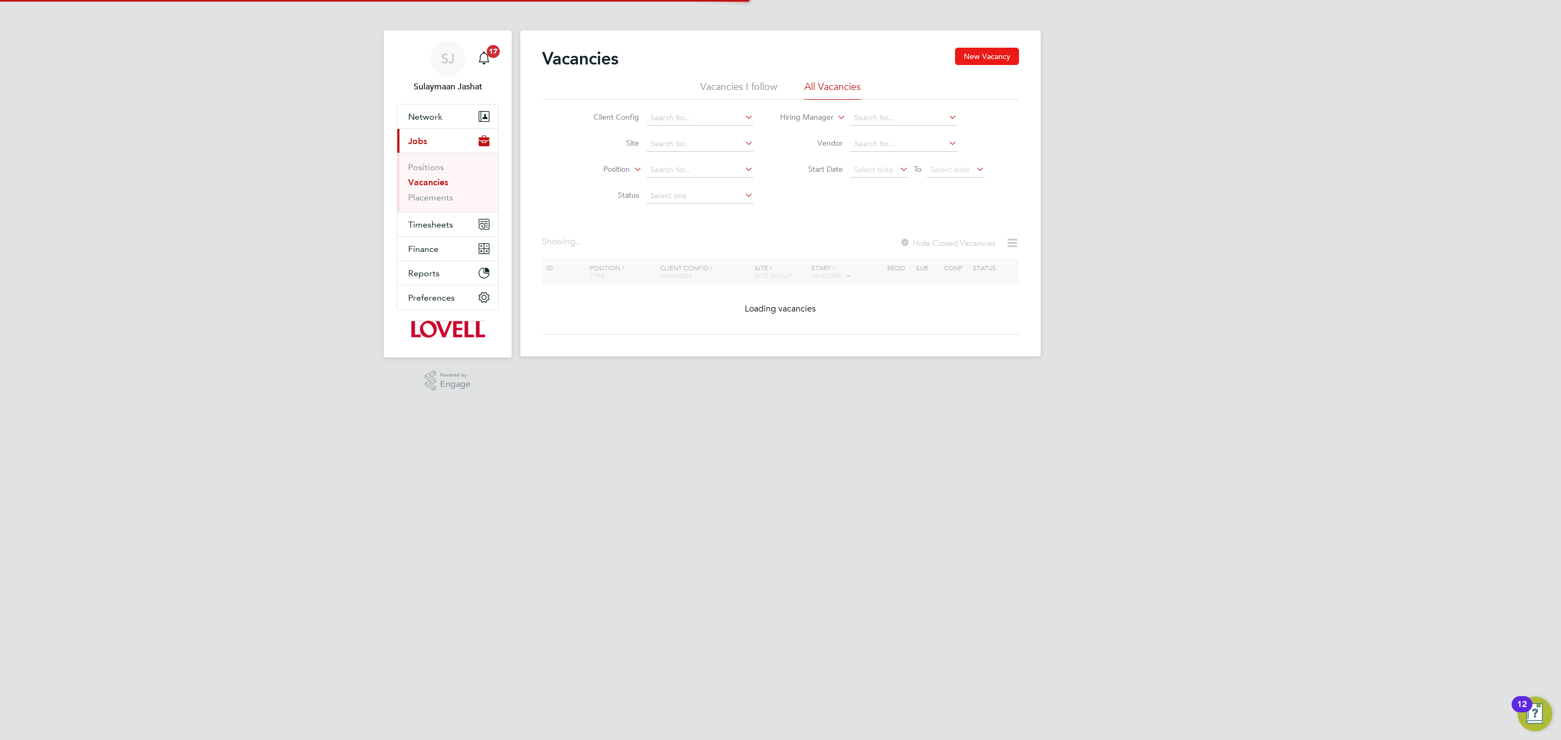
drag, startPoint x: 966, startPoint y: 57, endPoint x: 957, endPoint y: 59, distance: 8.2
click at [966, 56] on button "New Vacancy" at bounding box center [987, 56] width 64 height 17
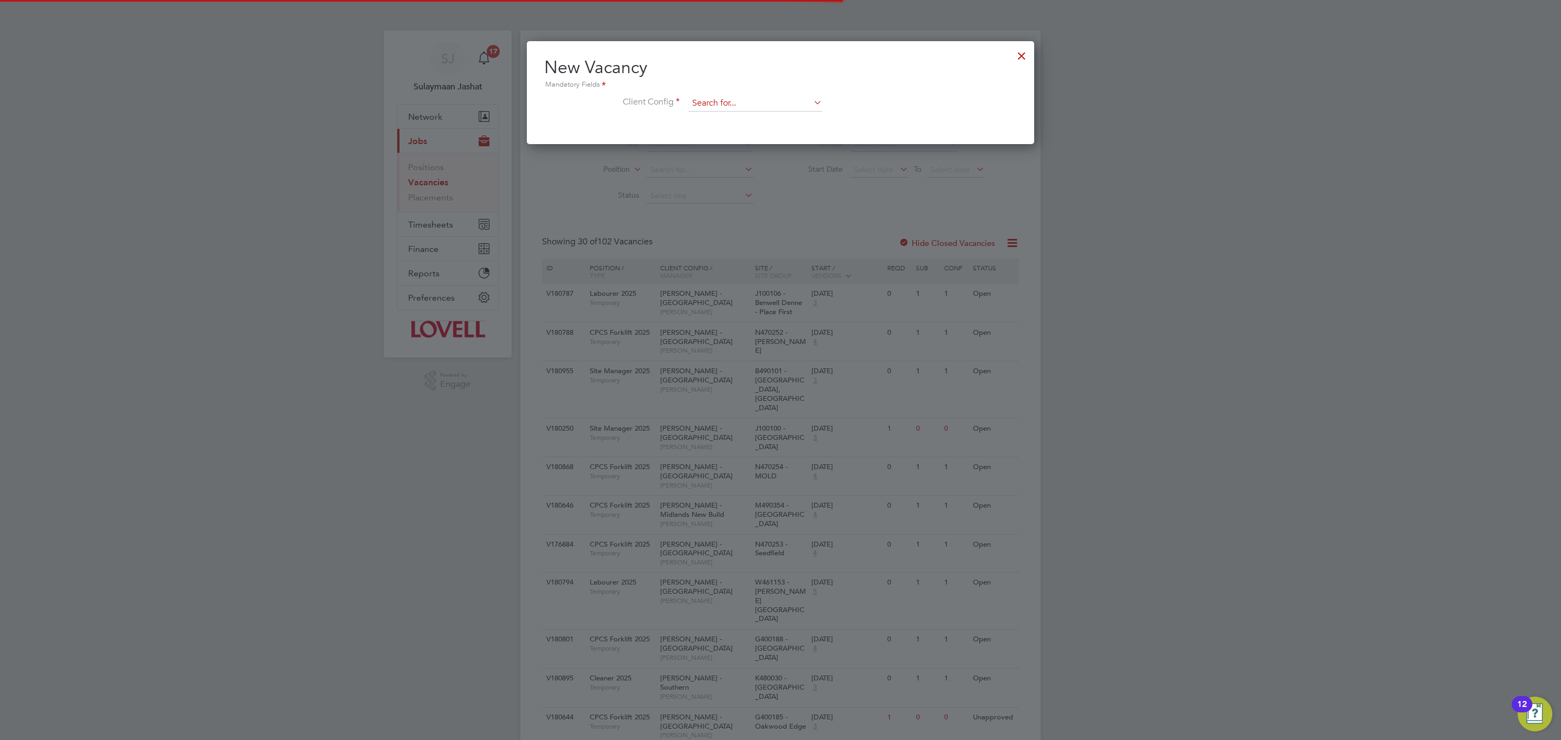
click at [747, 106] on input at bounding box center [755, 103] width 134 height 16
click at [739, 112] on li "Lovell - South Wales & West" at bounding box center [759, 119] width 143 height 15
type input "Lovell - South Wales & West"
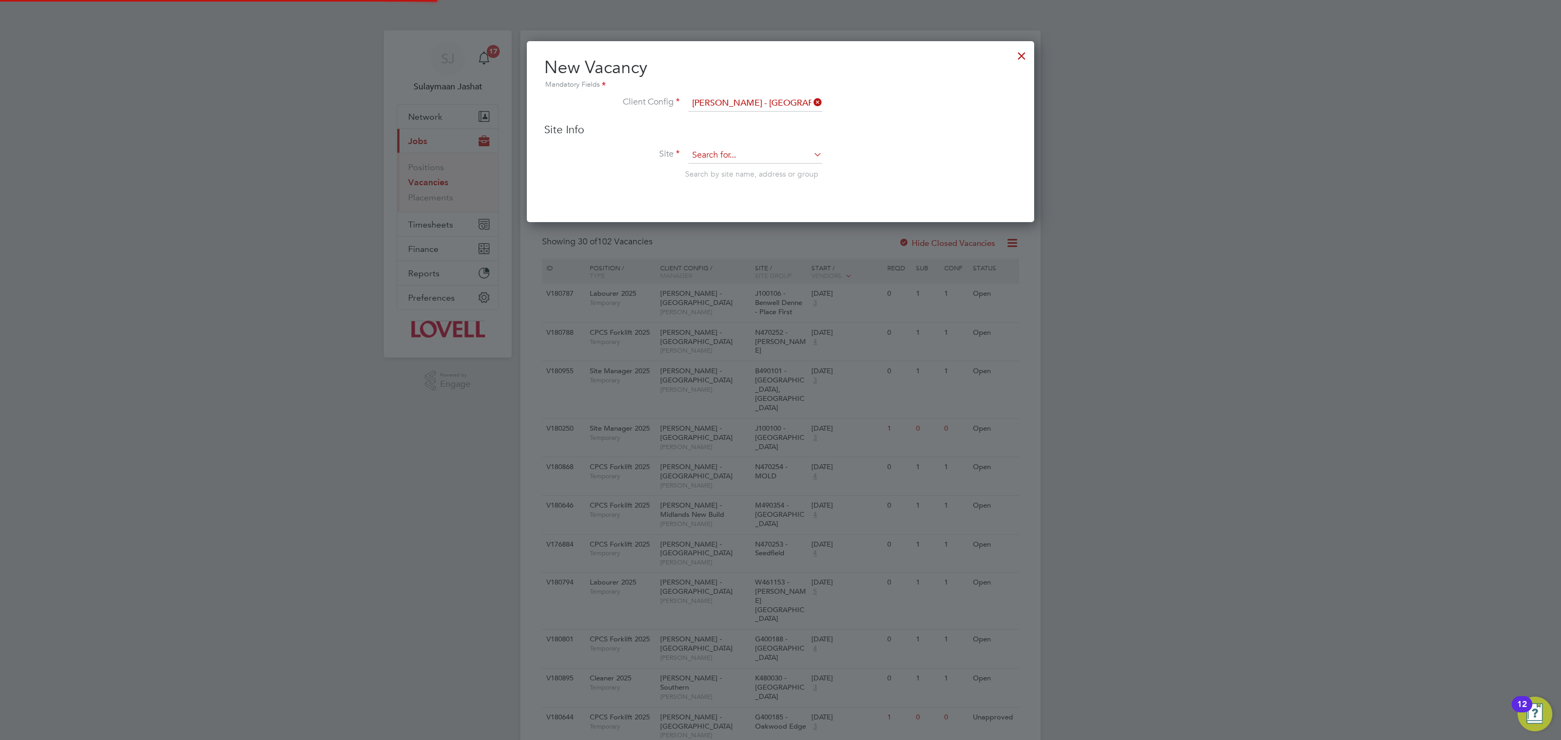
click at [744, 154] on input at bounding box center [755, 155] width 134 height 16
click at [743, 166] on b "Cric" at bounding box center [736, 170] width 14 height 9
type input "W461158 - Crick Road"
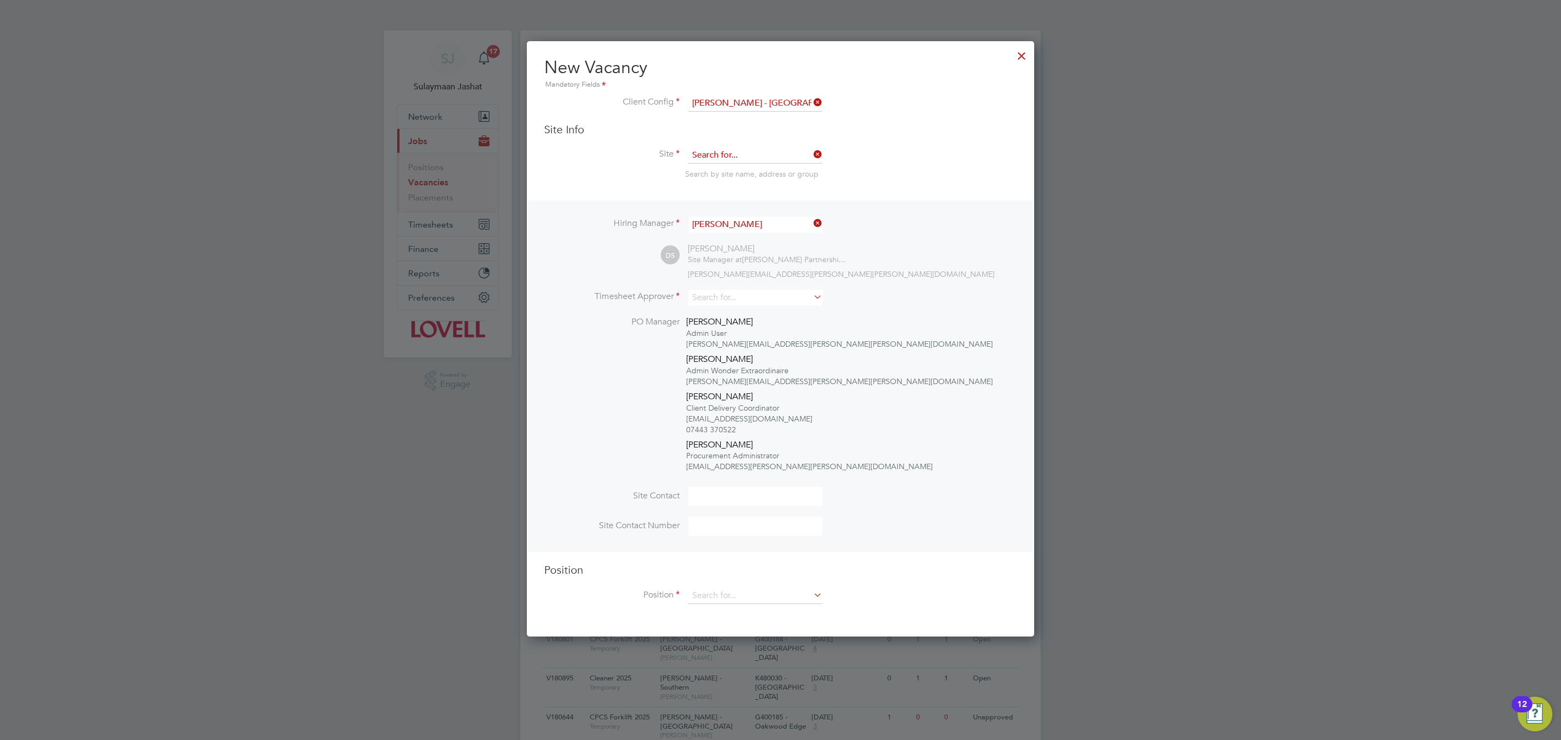
click at [762, 160] on input at bounding box center [755, 155] width 134 height 16
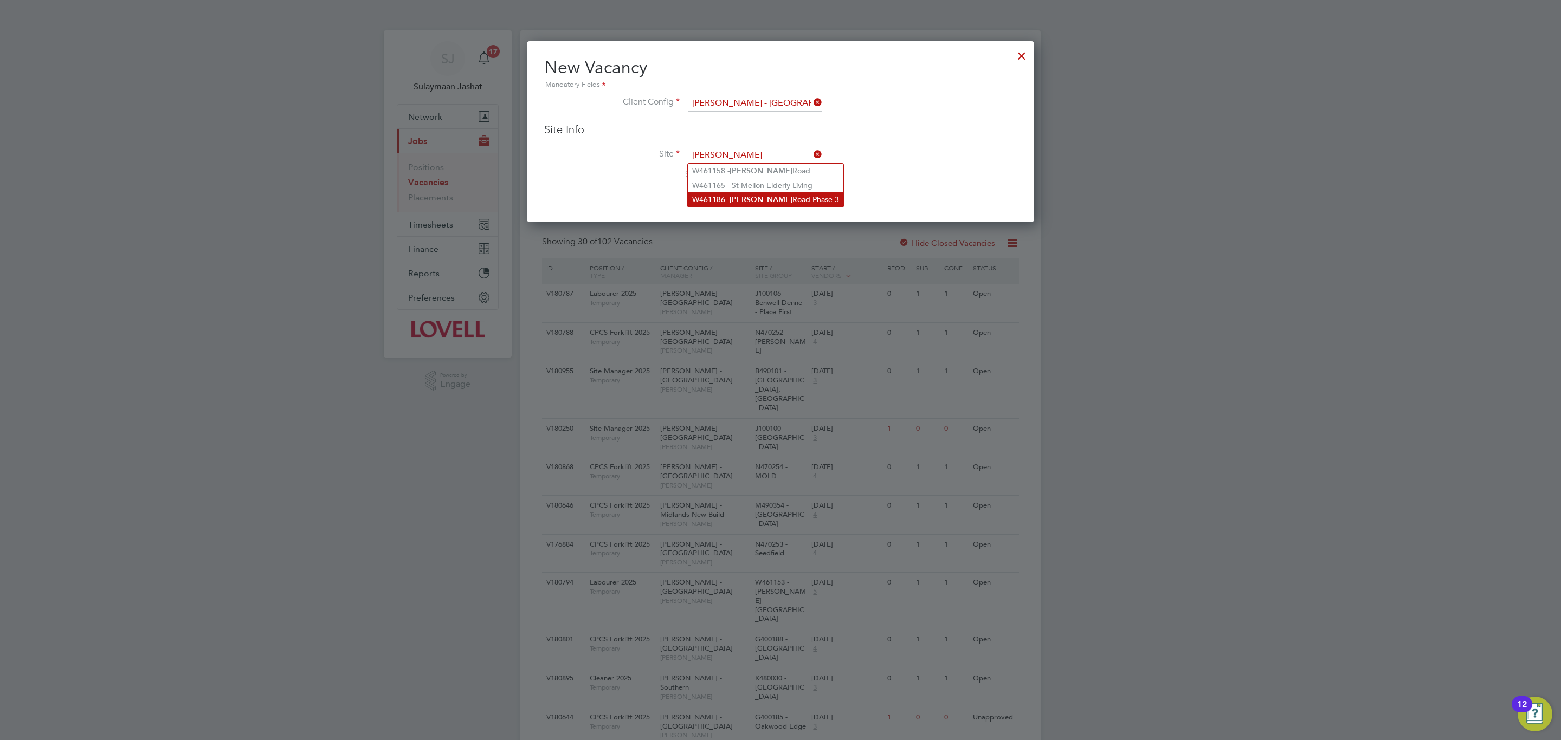
click at [755, 194] on li "W461186 - Crick Road Phase 3" at bounding box center [766, 199] width 156 height 15
type input "W461186 - Crick Road Phase 3"
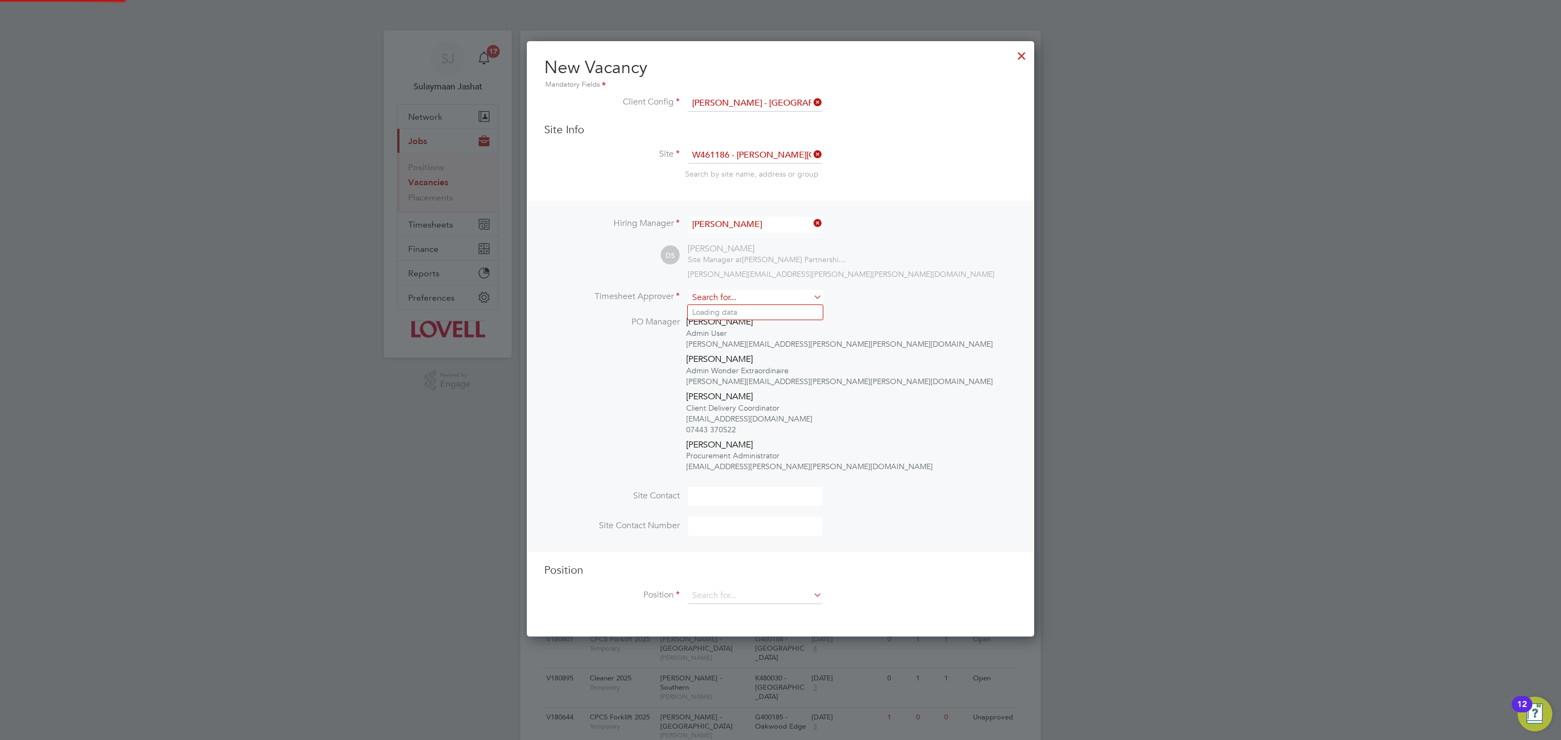
click at [737, 299] on input at bounding box center [755, 298] width 134 height 16
type input "jason"
click at [787, 280] on div "Hiring Manager David Savage DS David Savage Site Manager at Lovell Partnerships…" at bounding box center [780, 376] width 505 height 352
click at [728, 225] on input at bounding box center [755, 225] width 134 height 16
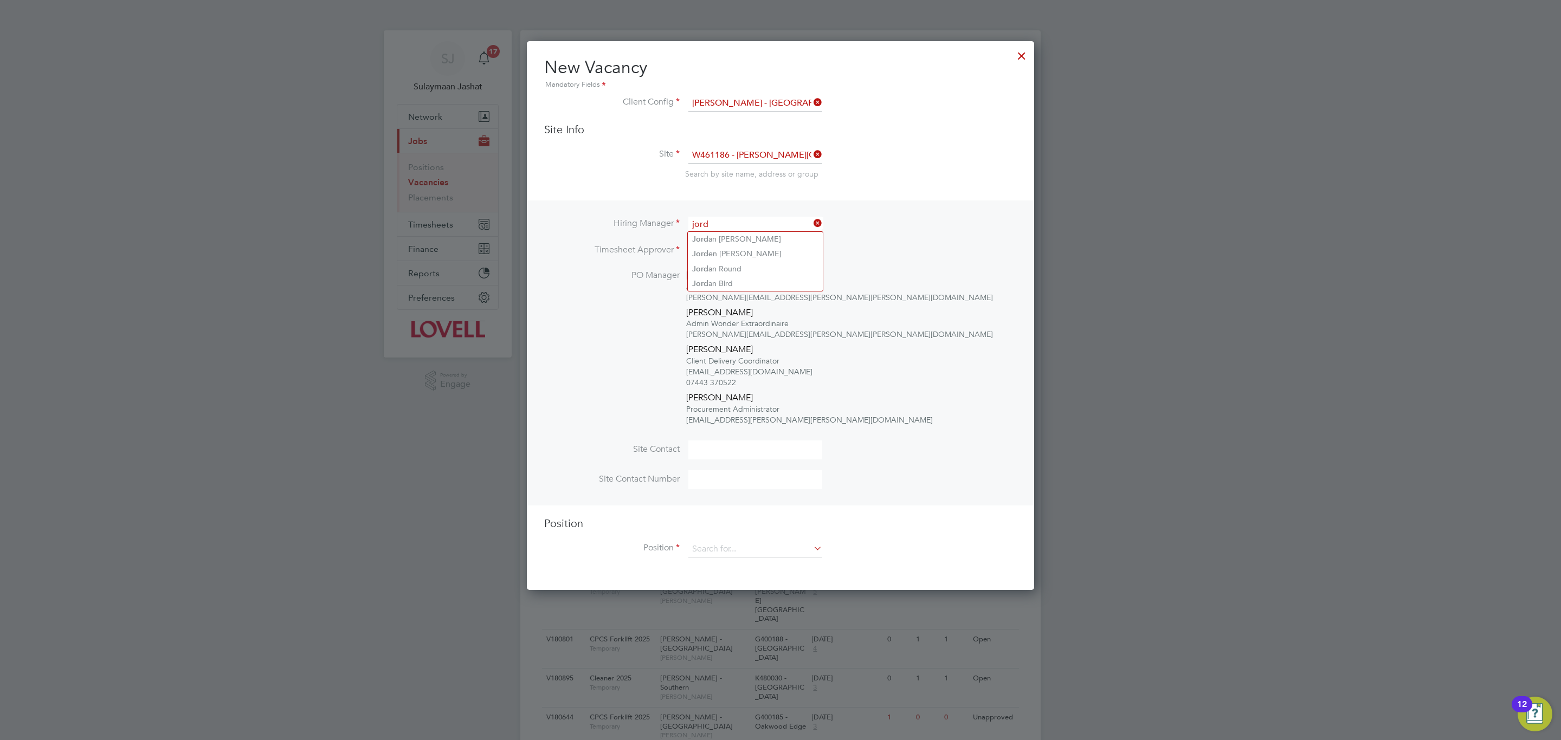
click at [728, 233] on li "Jord an Turner" at bounding box center [755, 239] width 135 height 15
type input "Jordan Turner"
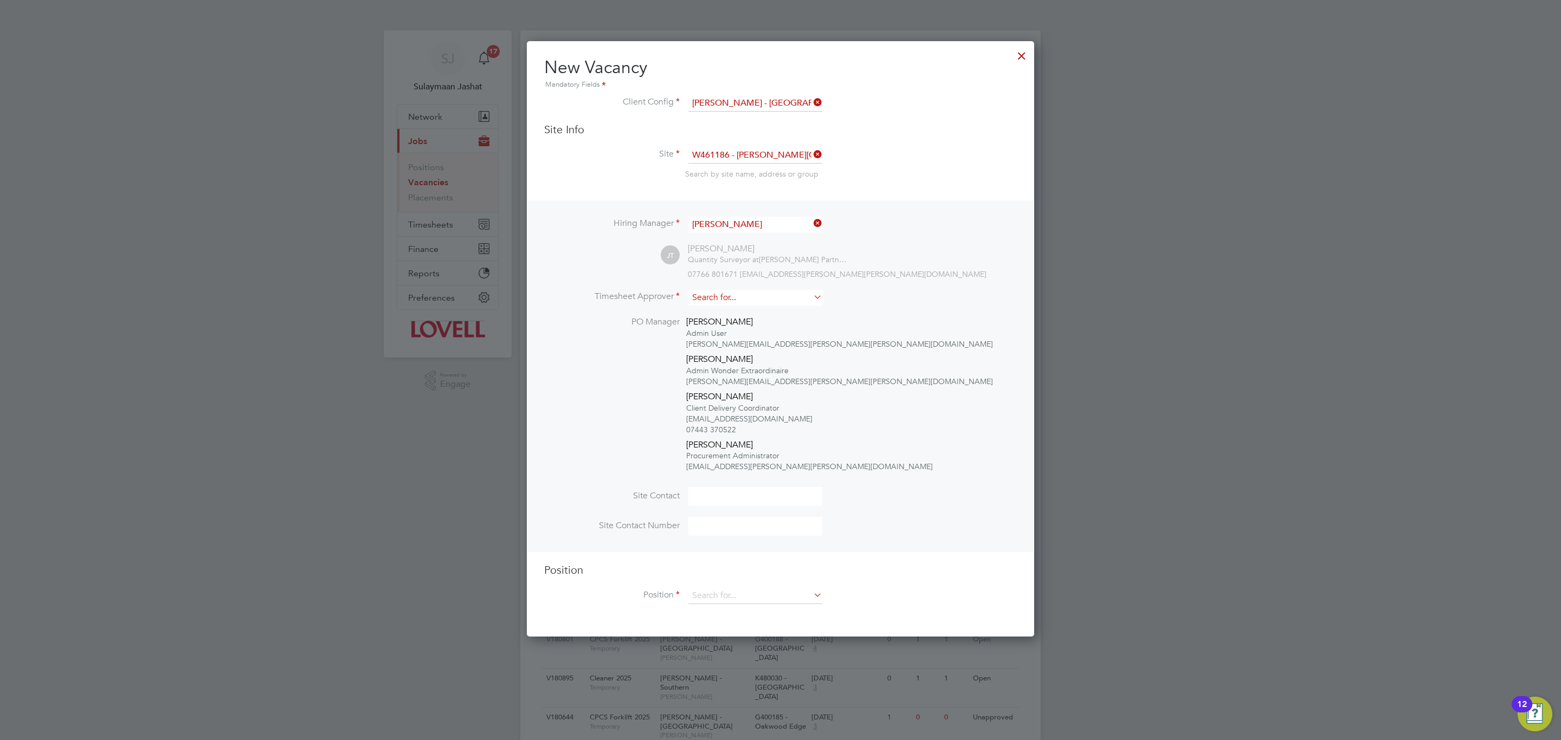
click at [728, 302] on input at bounding box center [755, 298] width 134 height 16
click at [756, 309] on li "Jorda n Turner" at bounding box center [755, 312] width 135 height 15
type input "Jordan Turner"
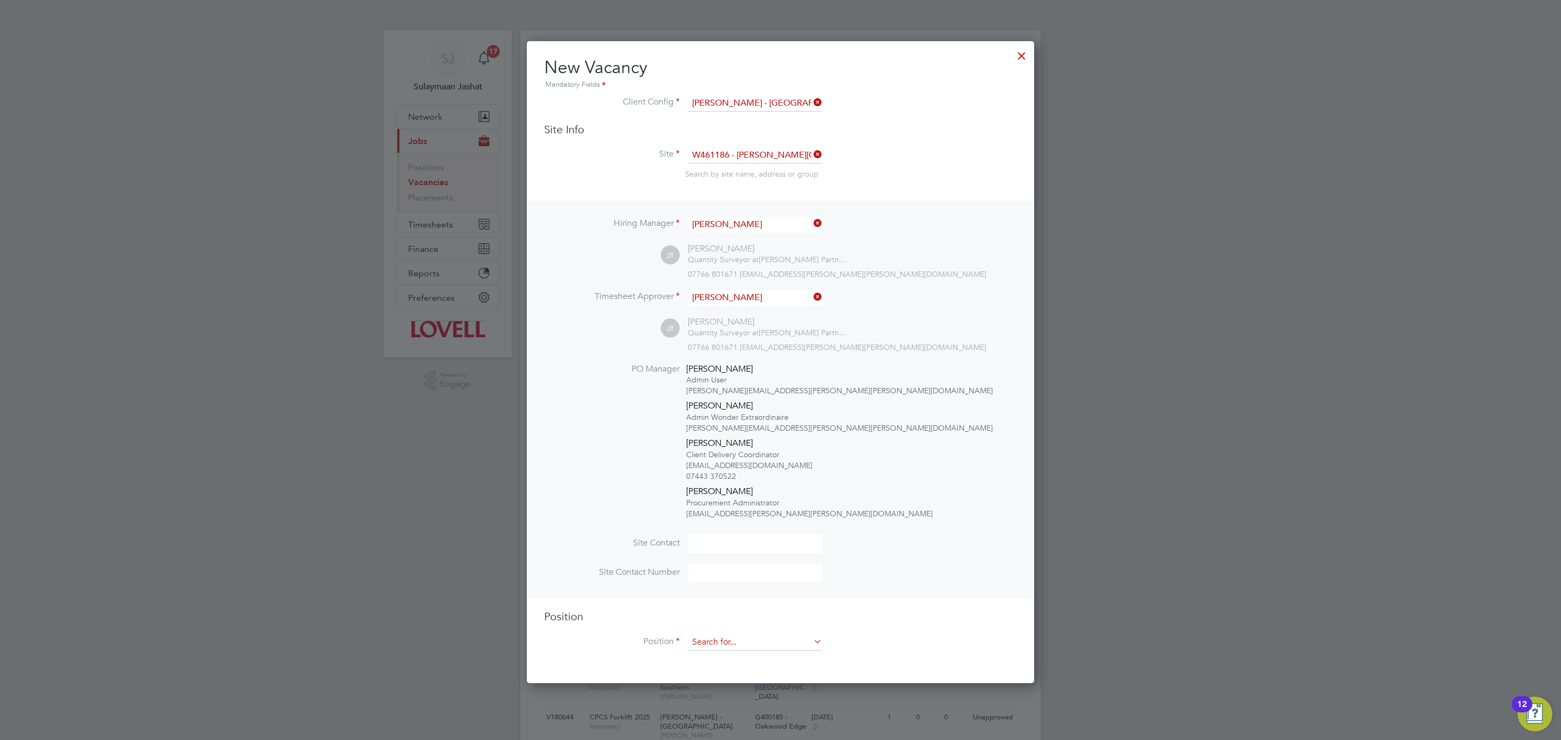
click at [728, 448] on input at bounding box center [755, 642] width 134 height 16
click at [739, 448] on input at bounding box center [755, 642] width 134 height 16
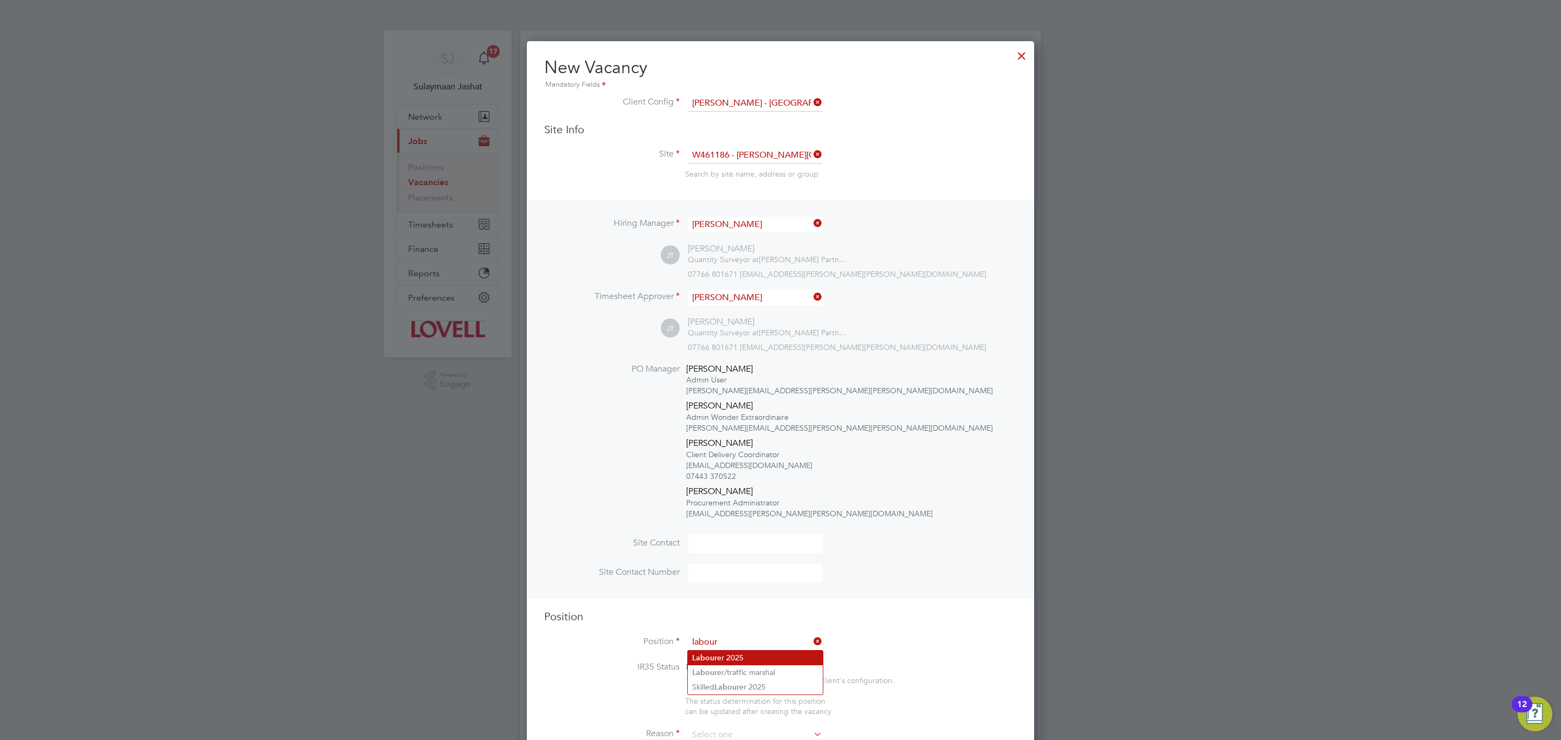
click at [735, 448] on li "Labour er 2025" at bounding box center [755, 658] width 135 height 15
type input "Labourer 2025"
type textarea "Sweeping site, removing rubbish, unloading and transporting material, equipment…"
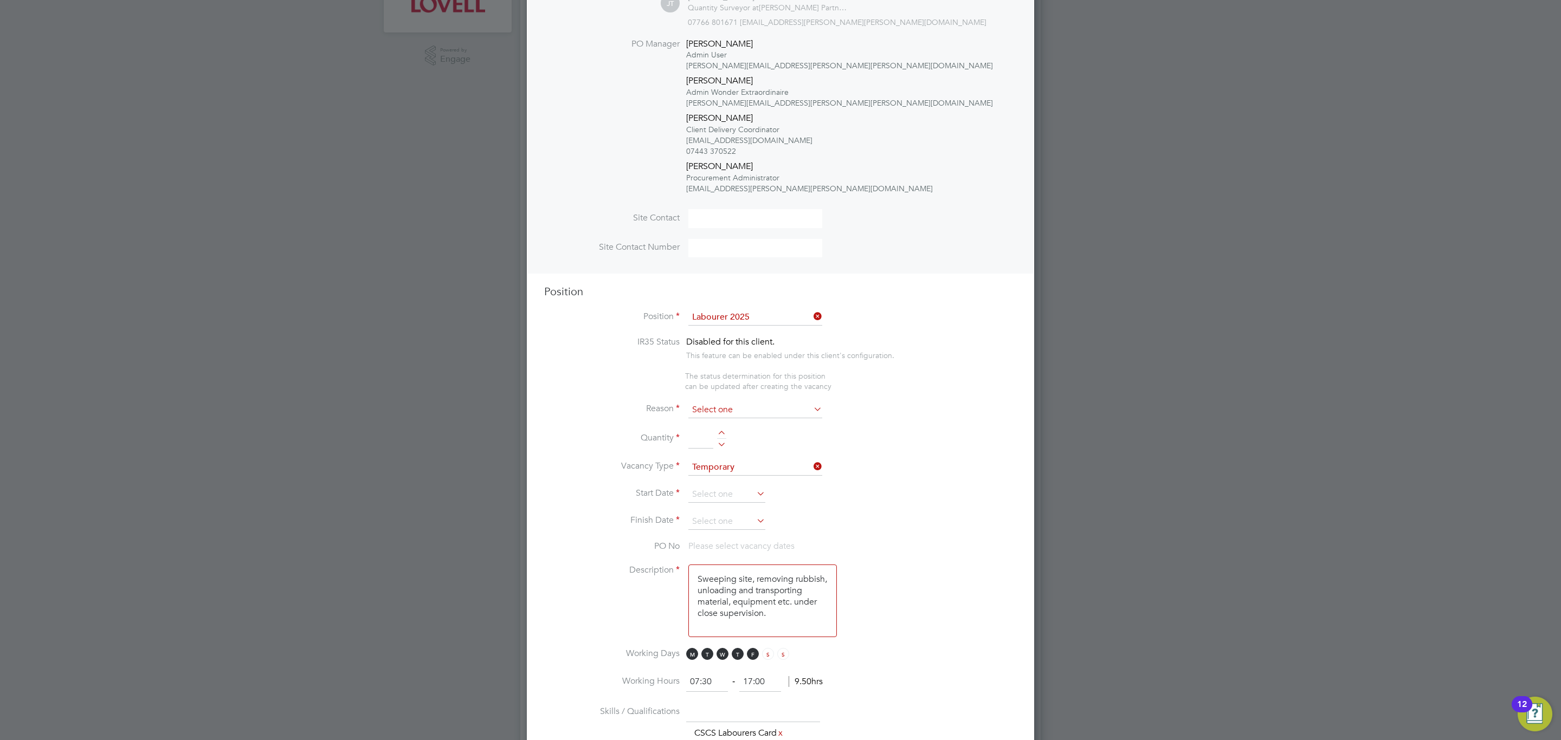
click at [748, 410] on input at bounding box center [755, 410] width 134 height 16
click at [714, 448] on li "Extra Work" at bounding box center [755, 453] width 135 height 14
type input "Extra Work"
click at [727, 436] on li "Quantity" at bounding box center [780, 444] width 472 height 30
click at [718, 437] on div at bounding box center [721, 435] width 9 height 8
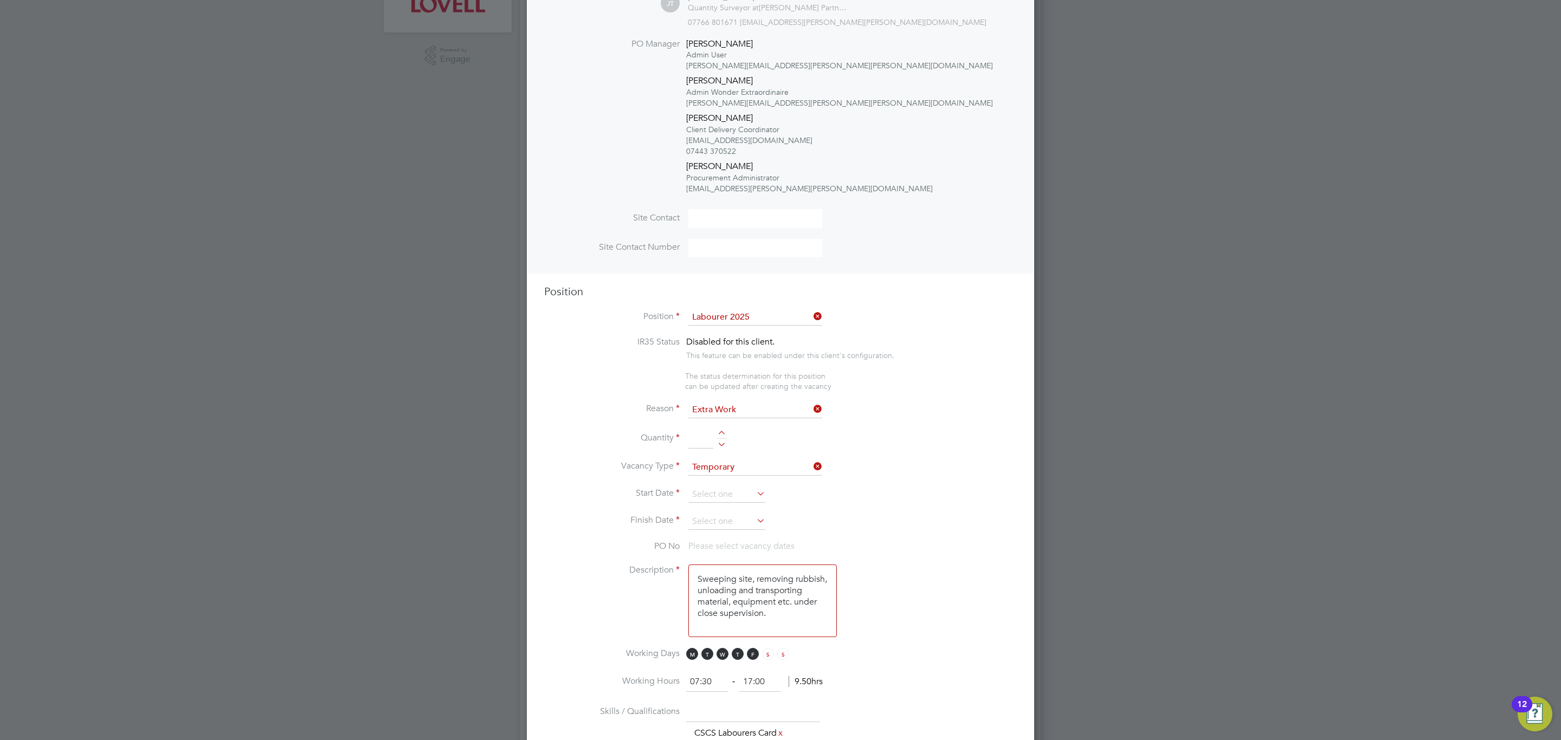
type input "1"
click at [711, 448] on input at bounding box center [726, 495] width 77 height 16
click at [709, 386] on span "29" at bounding box center [706, 383] width 21 height 21
type input "[DATE]"
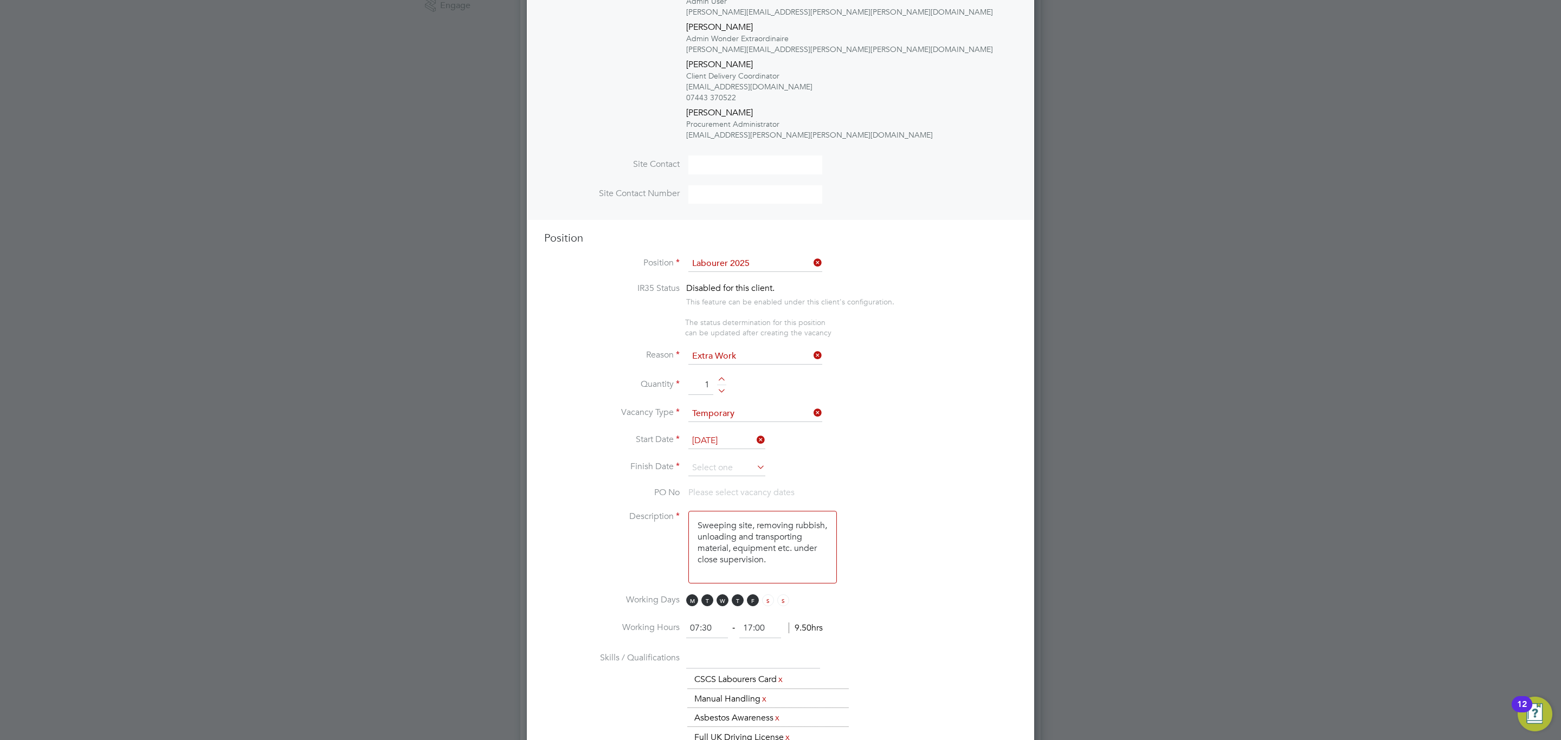
scroll to position [406, 0]
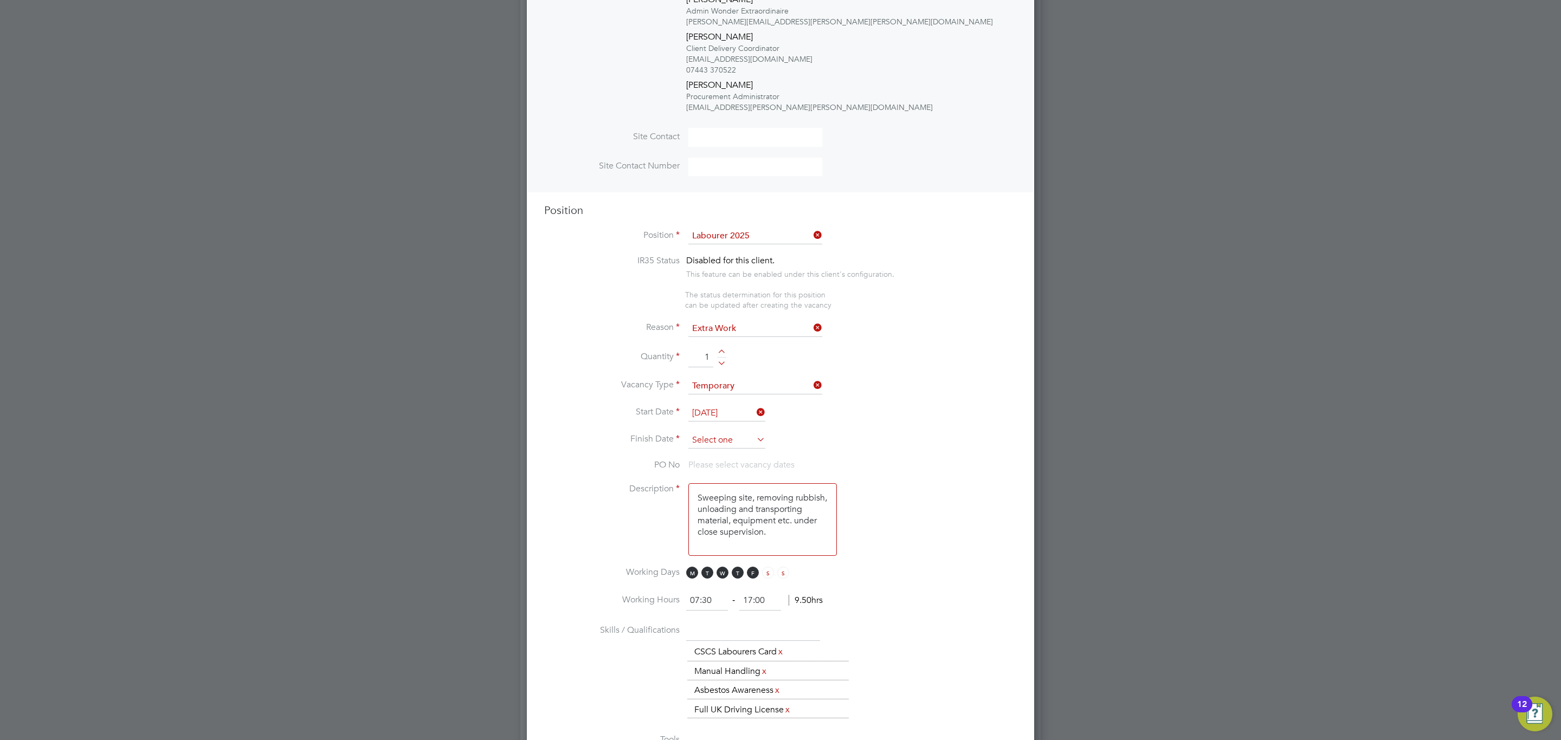
click at [753, 433] on input at bounding box center [726, 440] width 77 height 16
click at [792, 371] on span "31" at bounding box center [788, 362] width 21 height 21
type input "[DATE]"
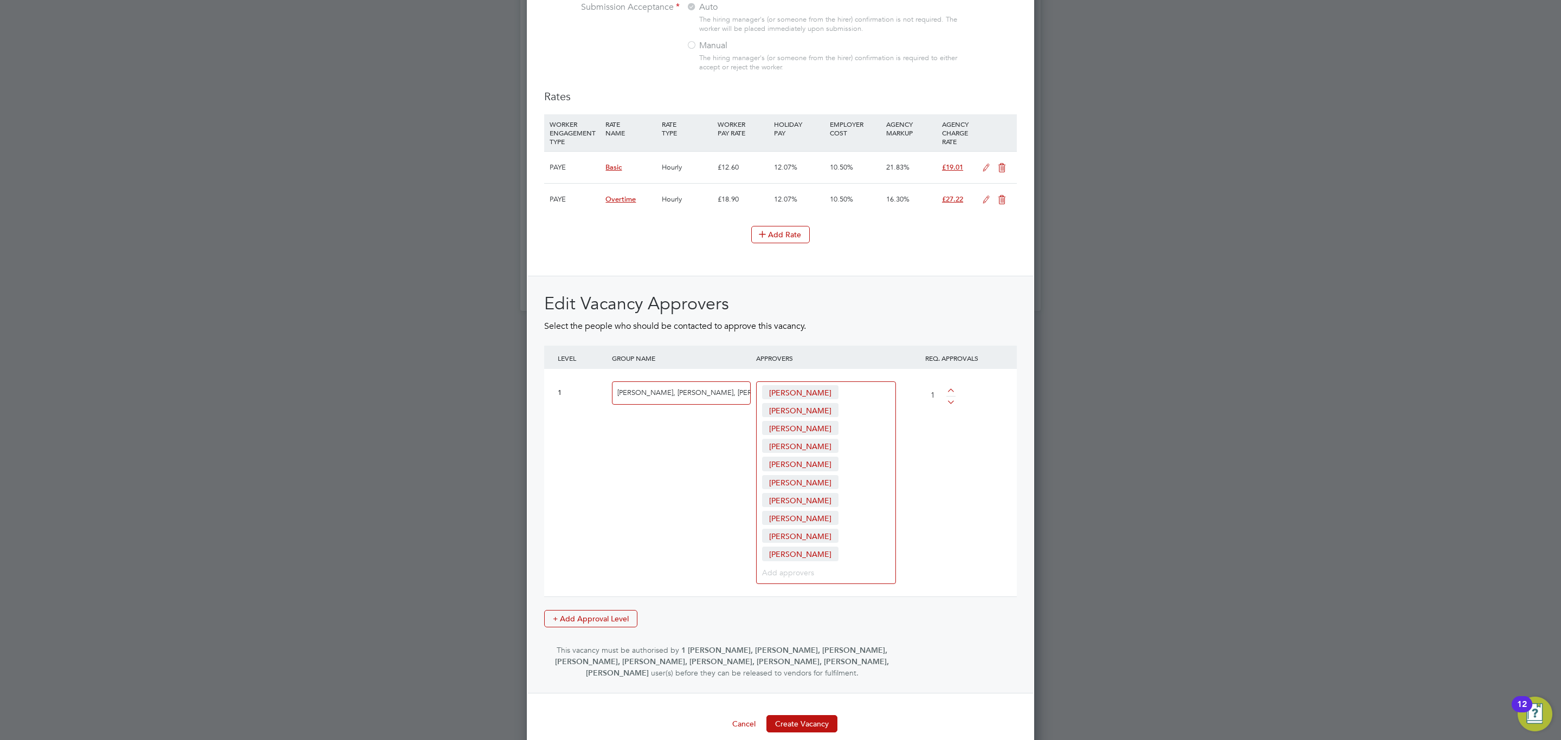
scroll to position [1390, 0]
click at [818, 448] on button "Create Vacancy" at bounding box center [801, 722] width 71 height 17
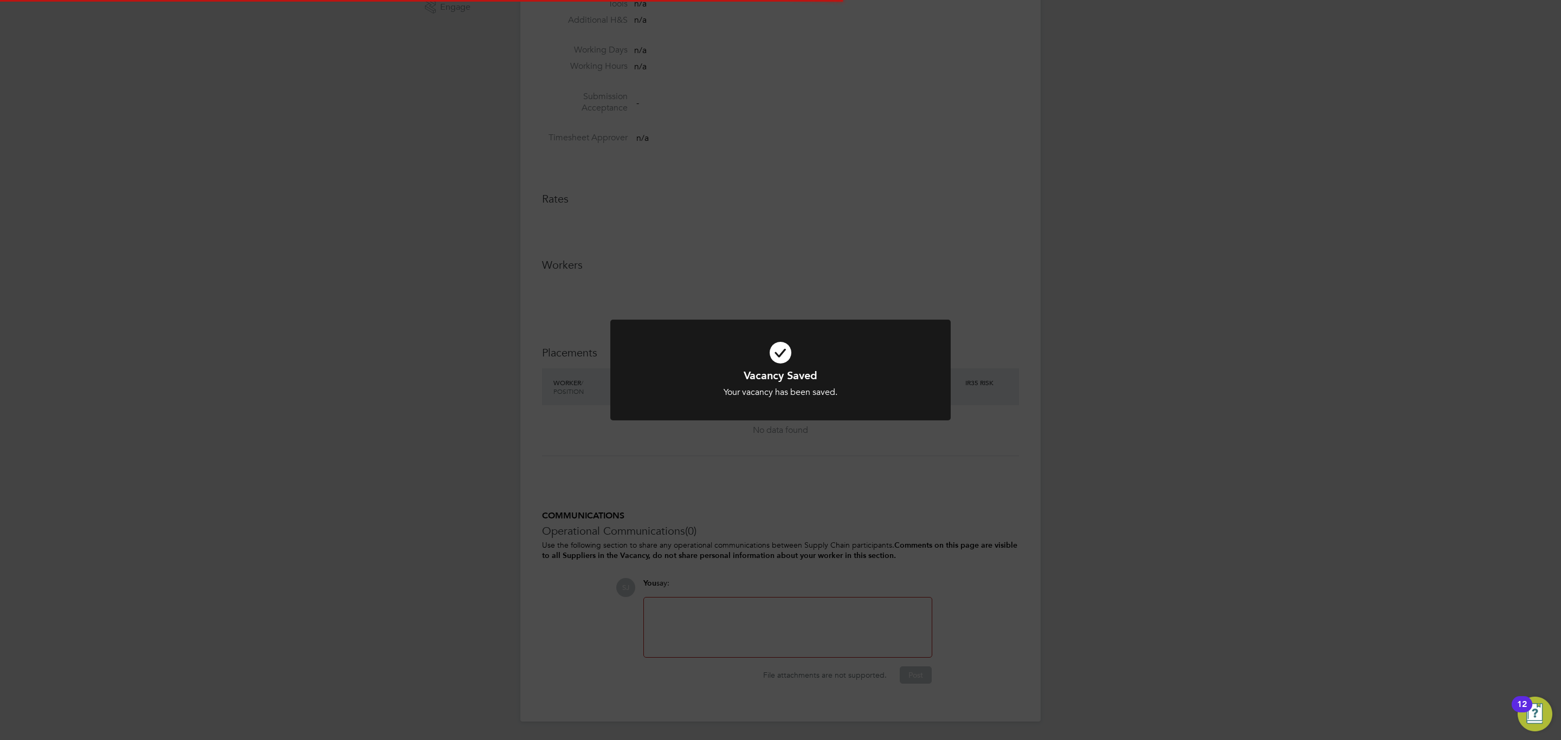
scroll to position [17, 234]
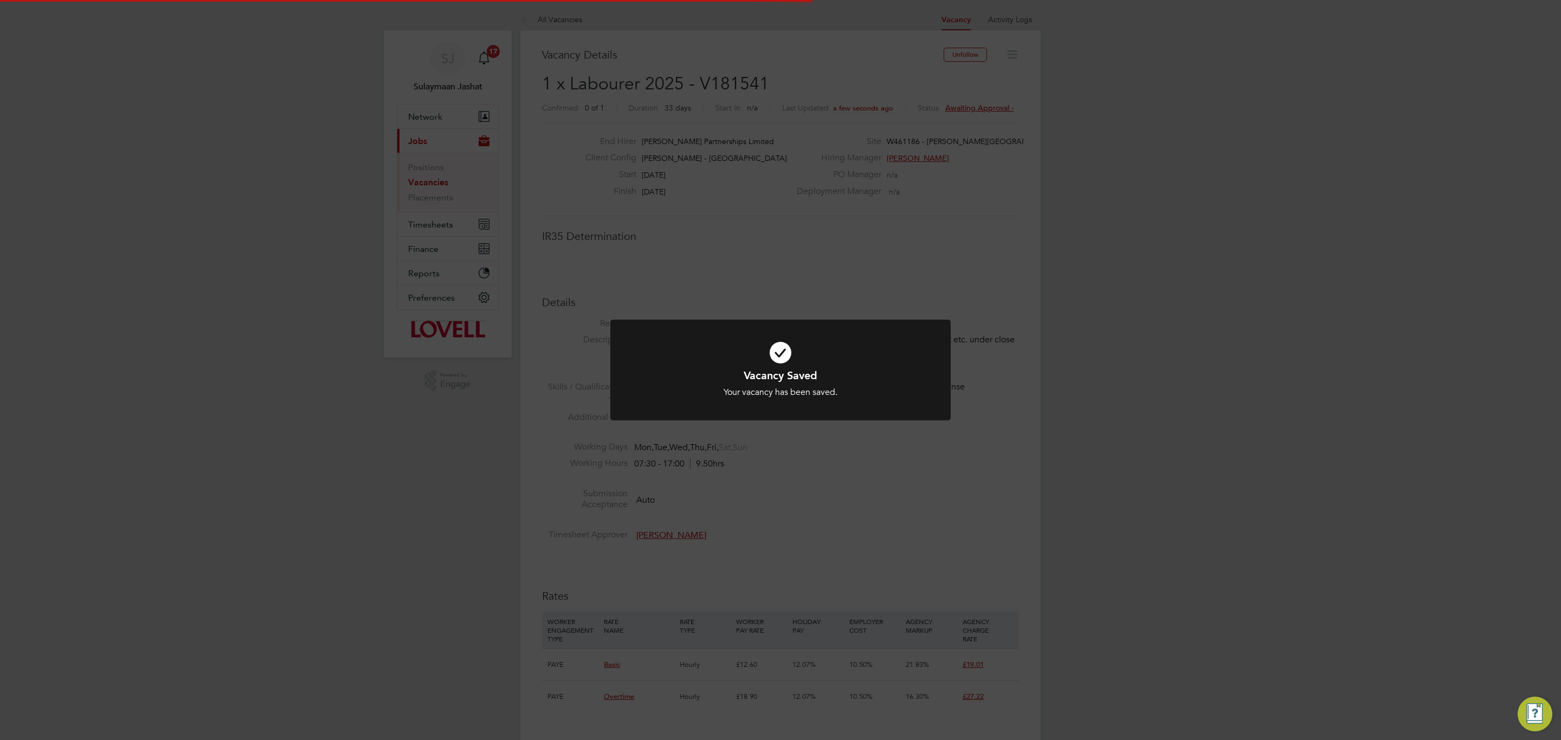
click at [806, 448] on div "Vacancy Saved Your vacancy has been saved. Cancel Okay" at bounding box center [780, 370] width 1561 height 740
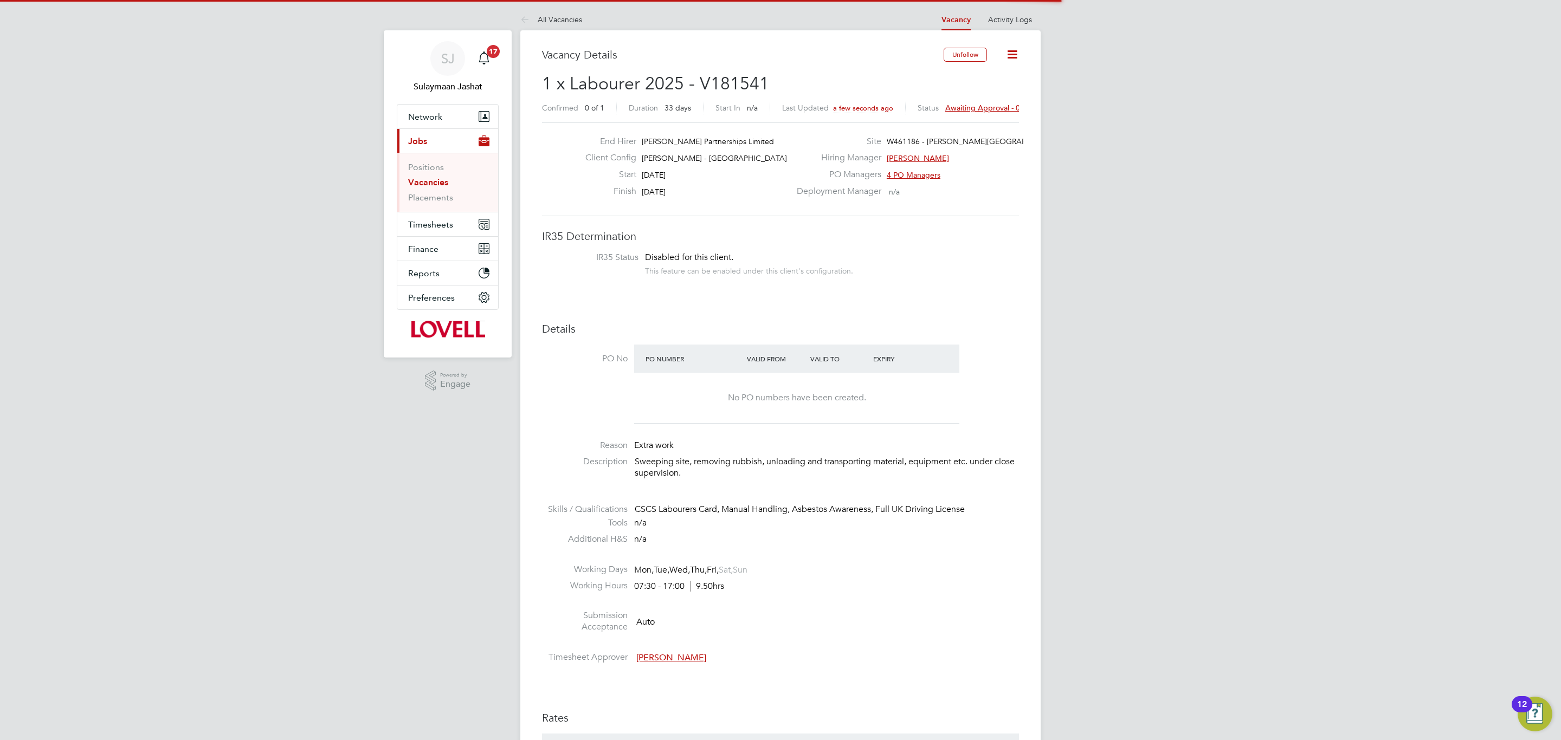
click at [973, 116] on div "Confirmed 0 of 1 Duration 33 days Start In n/a Last Updated a few seconds ago S…" at bounding box center [780, 109] width 477 height 17
click at [973, 108] on span "Awaiting approval - 0/1" at bounding box center [986, 108] width 82 height 10
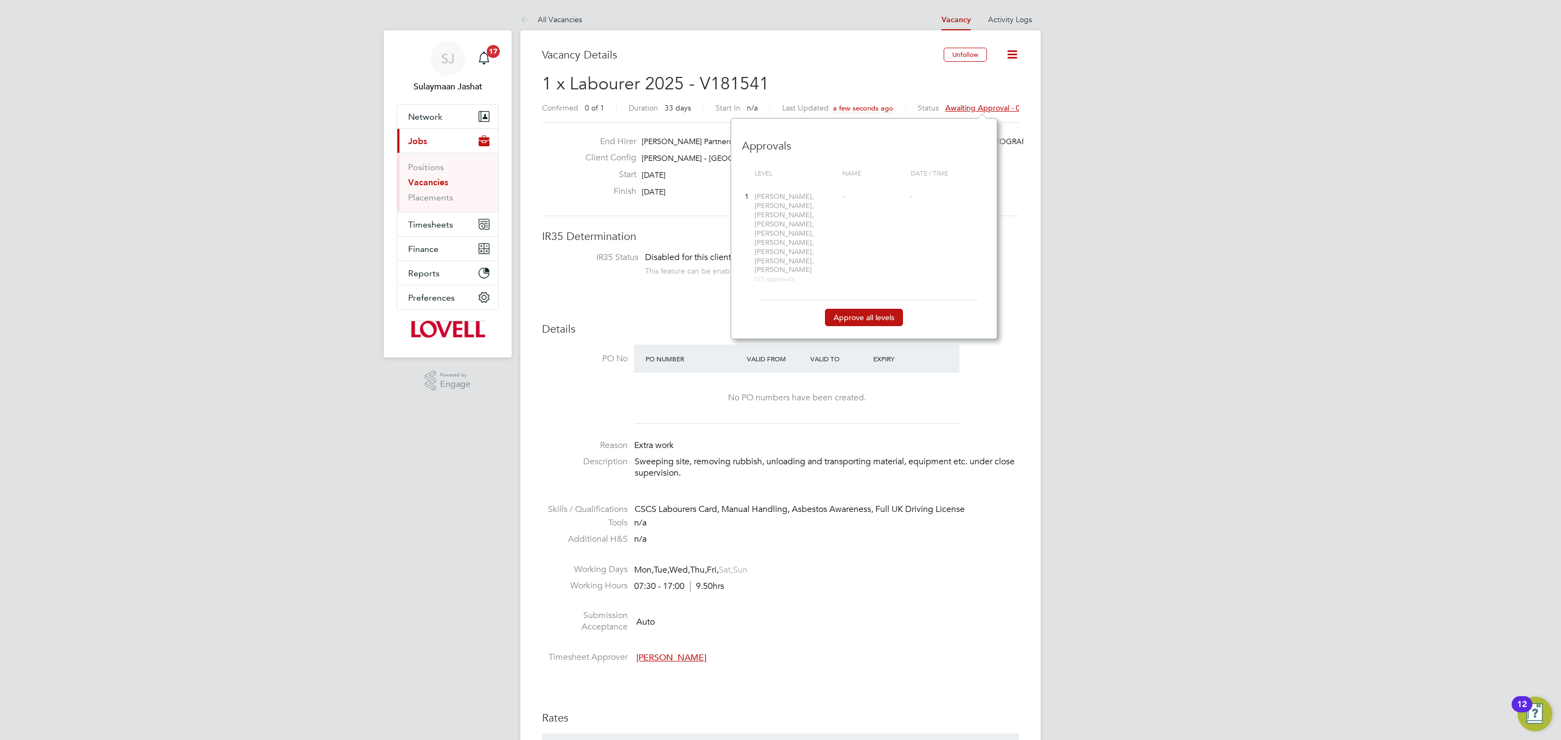
click at [873, 309] on button "Approve all levels" at bounding box center [864, 317] width 78 height 17
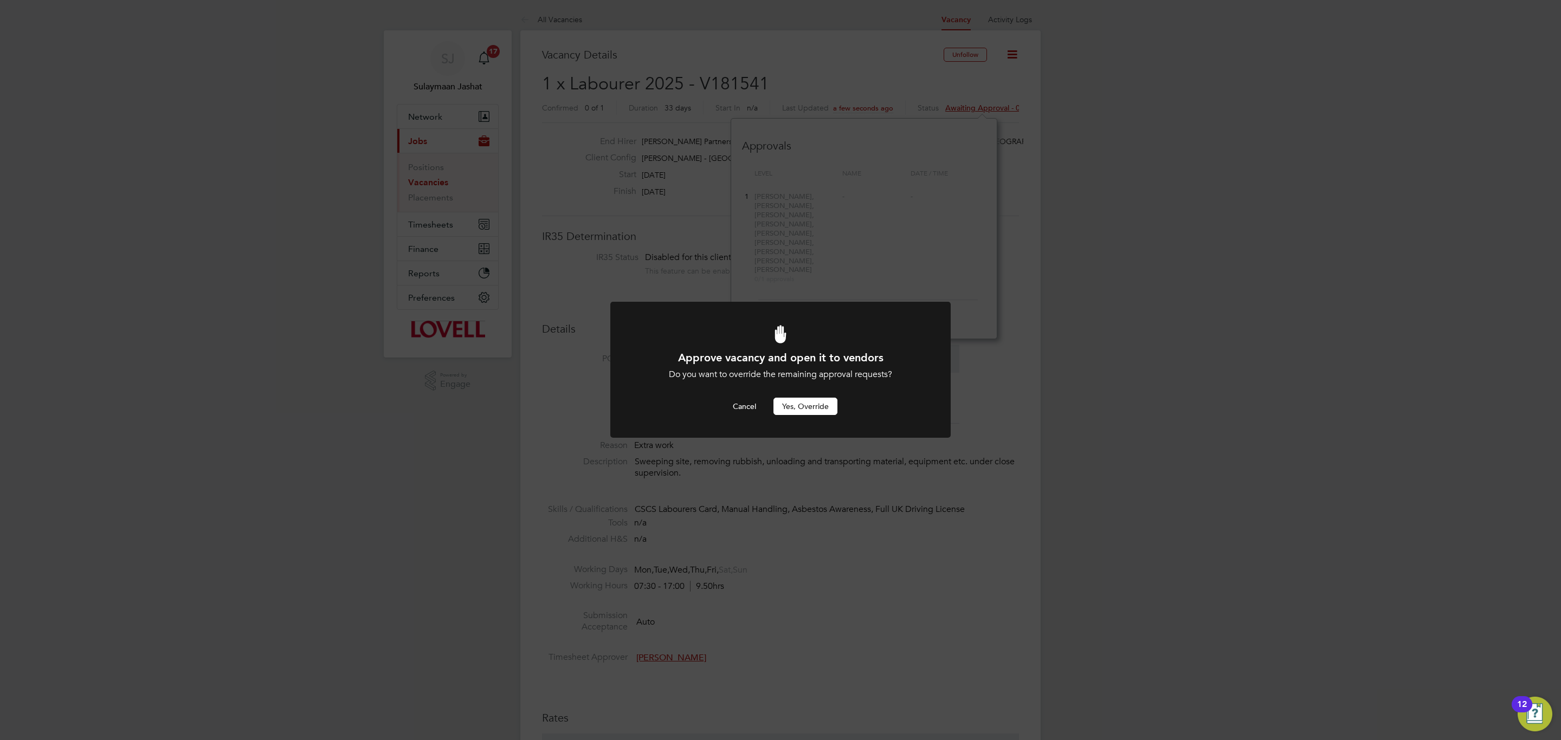
click at [819, 412] on button "Yes, Override" at bounding box center [805, 406] width 64 height 17
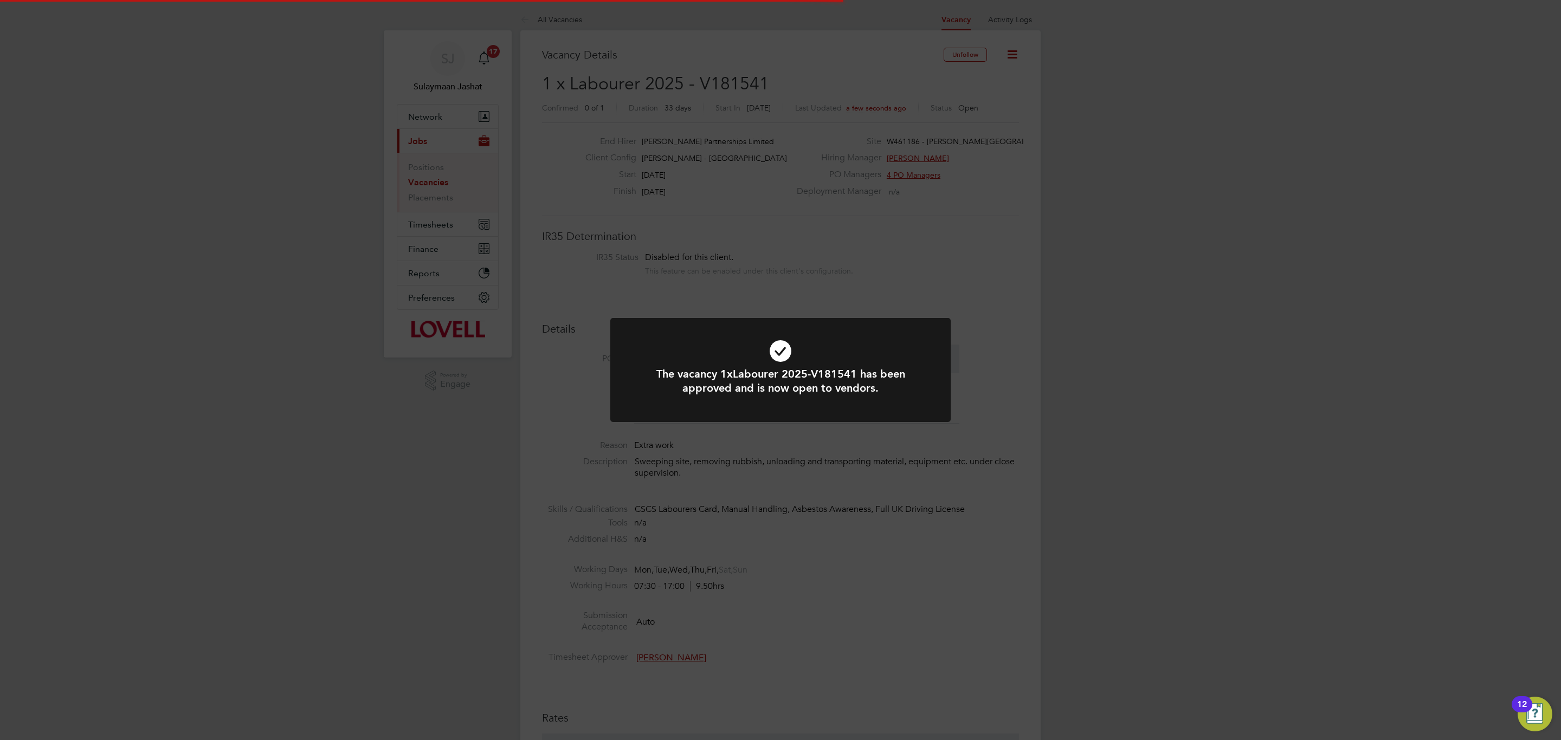
click at [850, 309] on div "The vacancy 1xLabourer 2025-V181541 has been approved and is now open to vendor…" at bounding box center [780, 370] width 1561 height 740
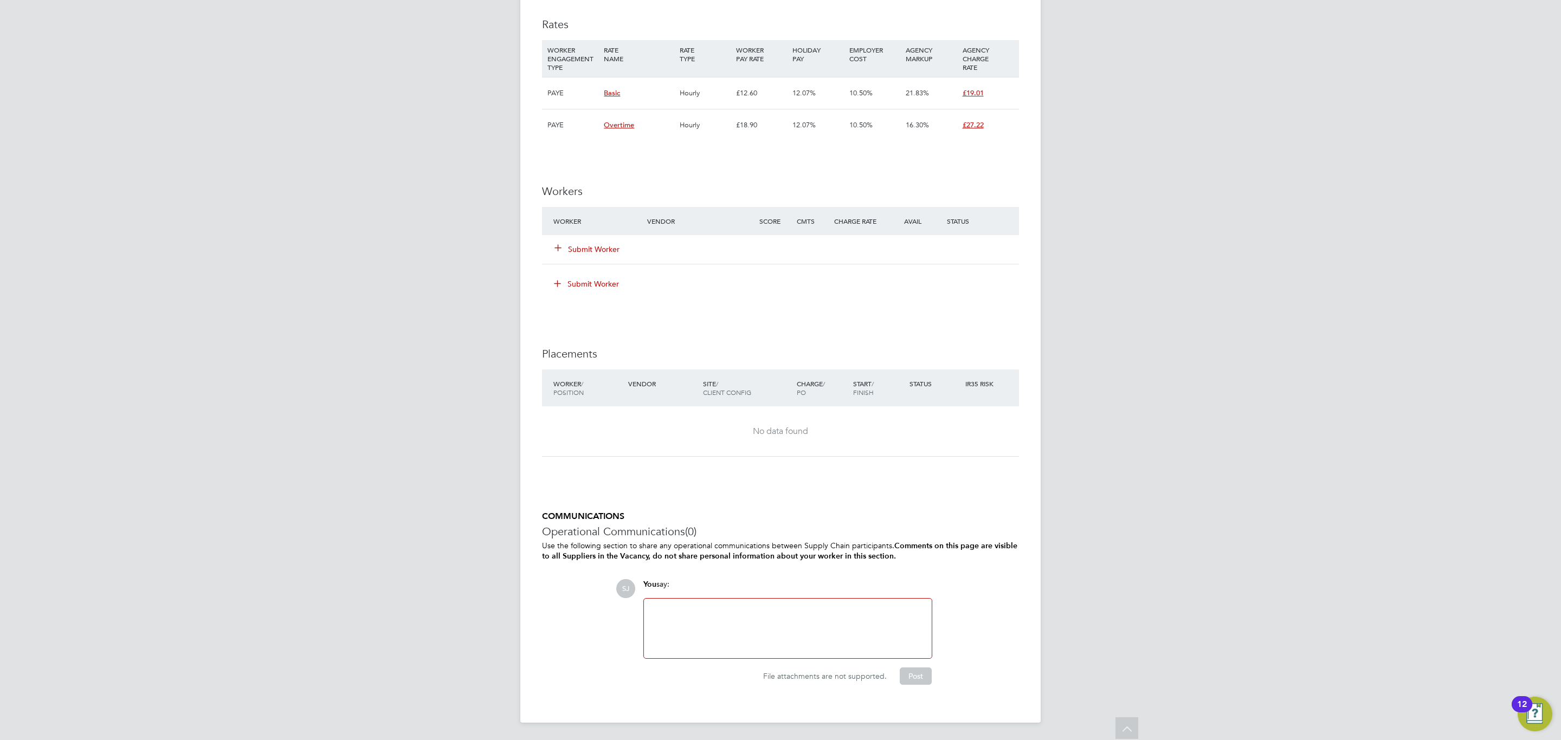
click at [721, 448] on div at bounding box center [787, 628] width 275 height 47
click at [907, 448] on button "Post" at bounding box center [915, 676] width 32 height 17
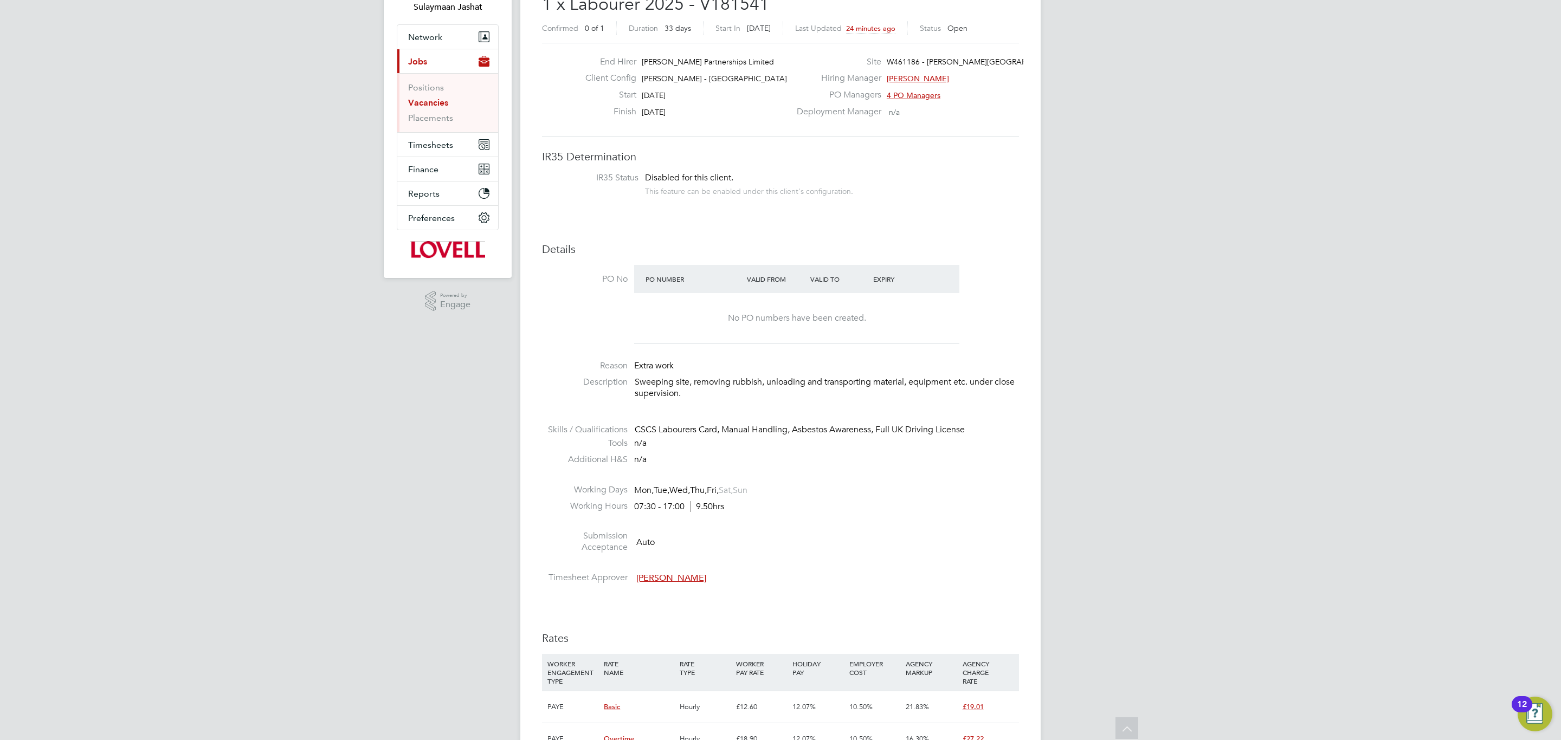
scroll to position [0, 0]
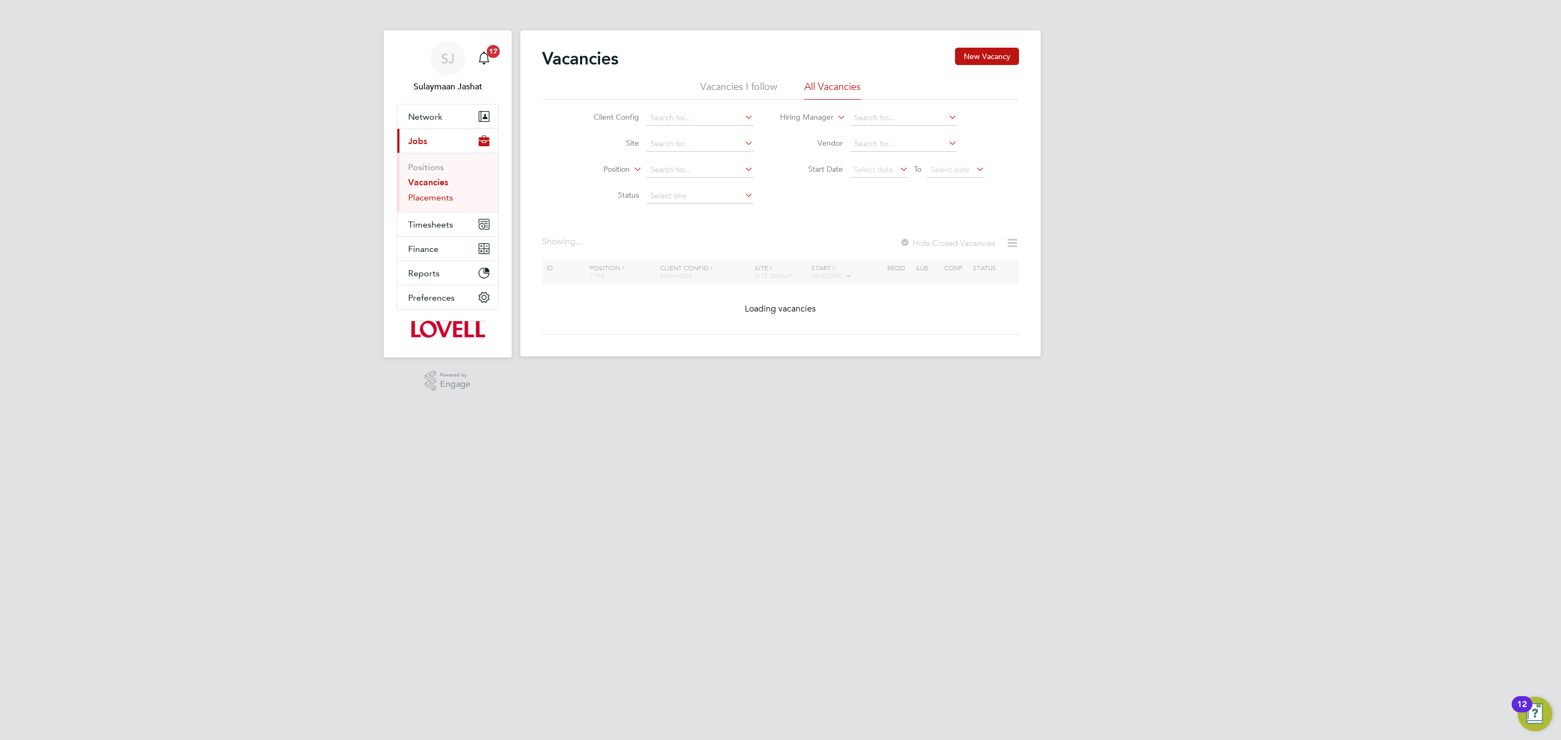
click at [417, 200] on link "Placements" at bounding box center [430, 197] width 45 height 10
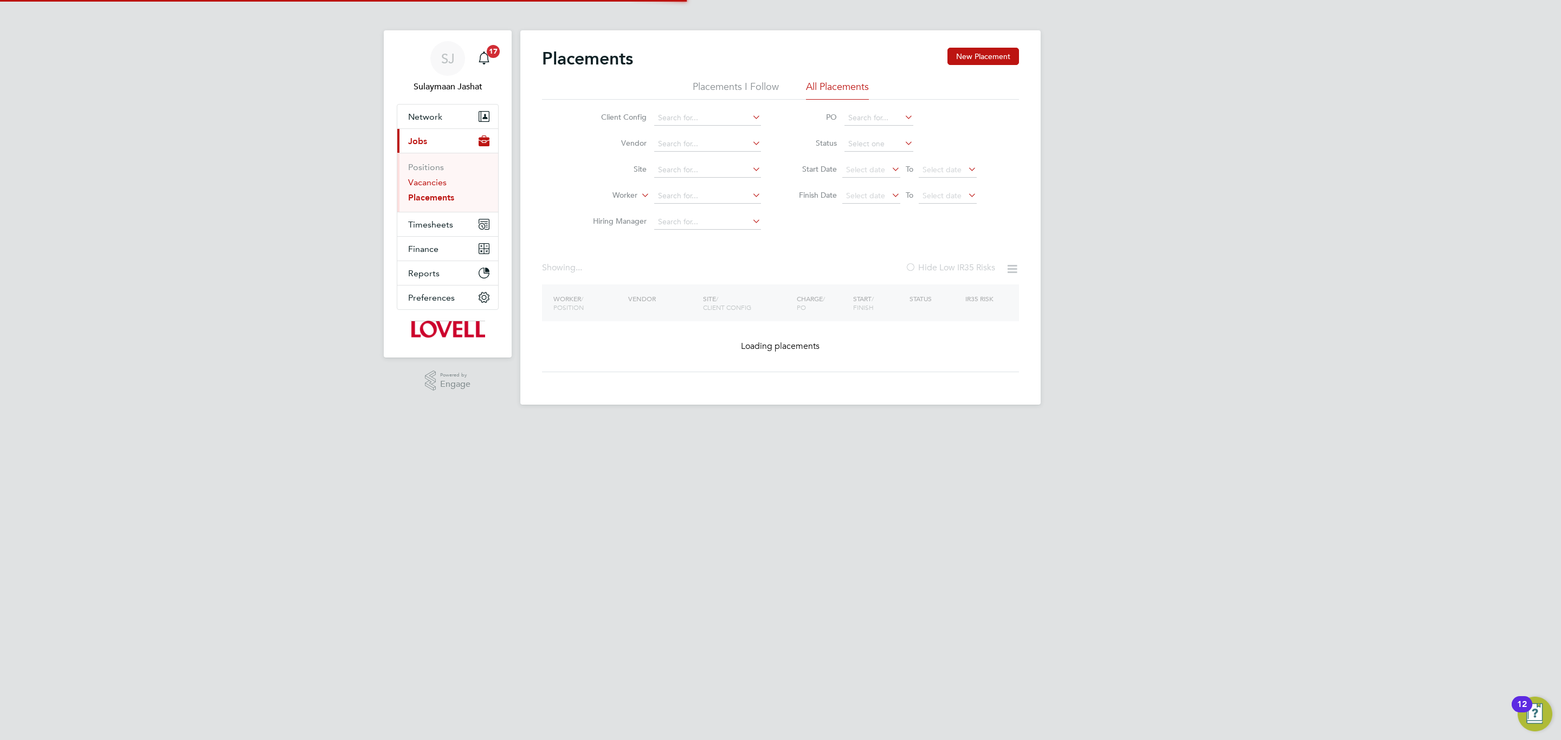
click at [434, 178] on link "Vacancies" at bounding box center [427, 182] width 38 height 10
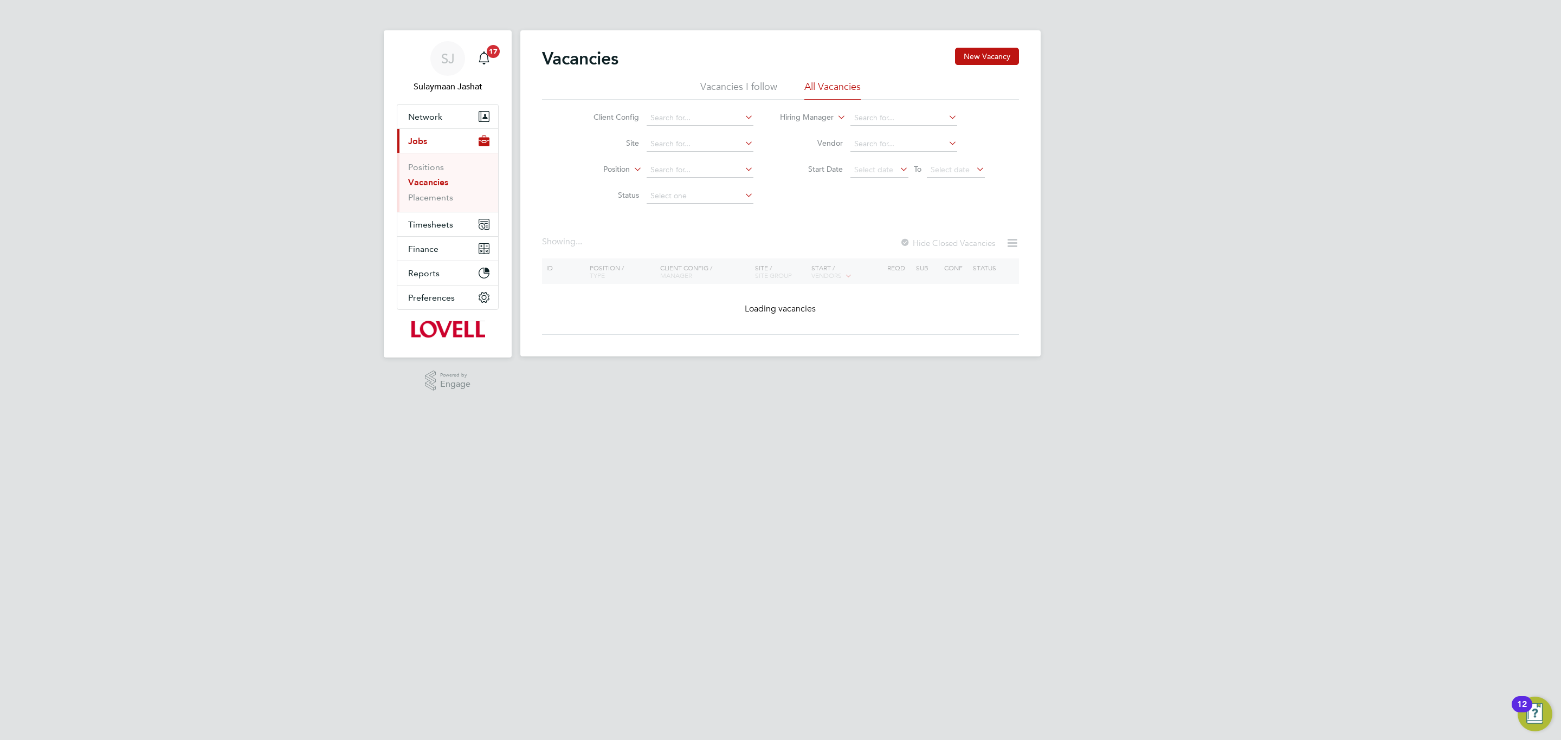
click at [431, 181] on link "Vacancies" at bounding box center [428, 182] width 40 height 10
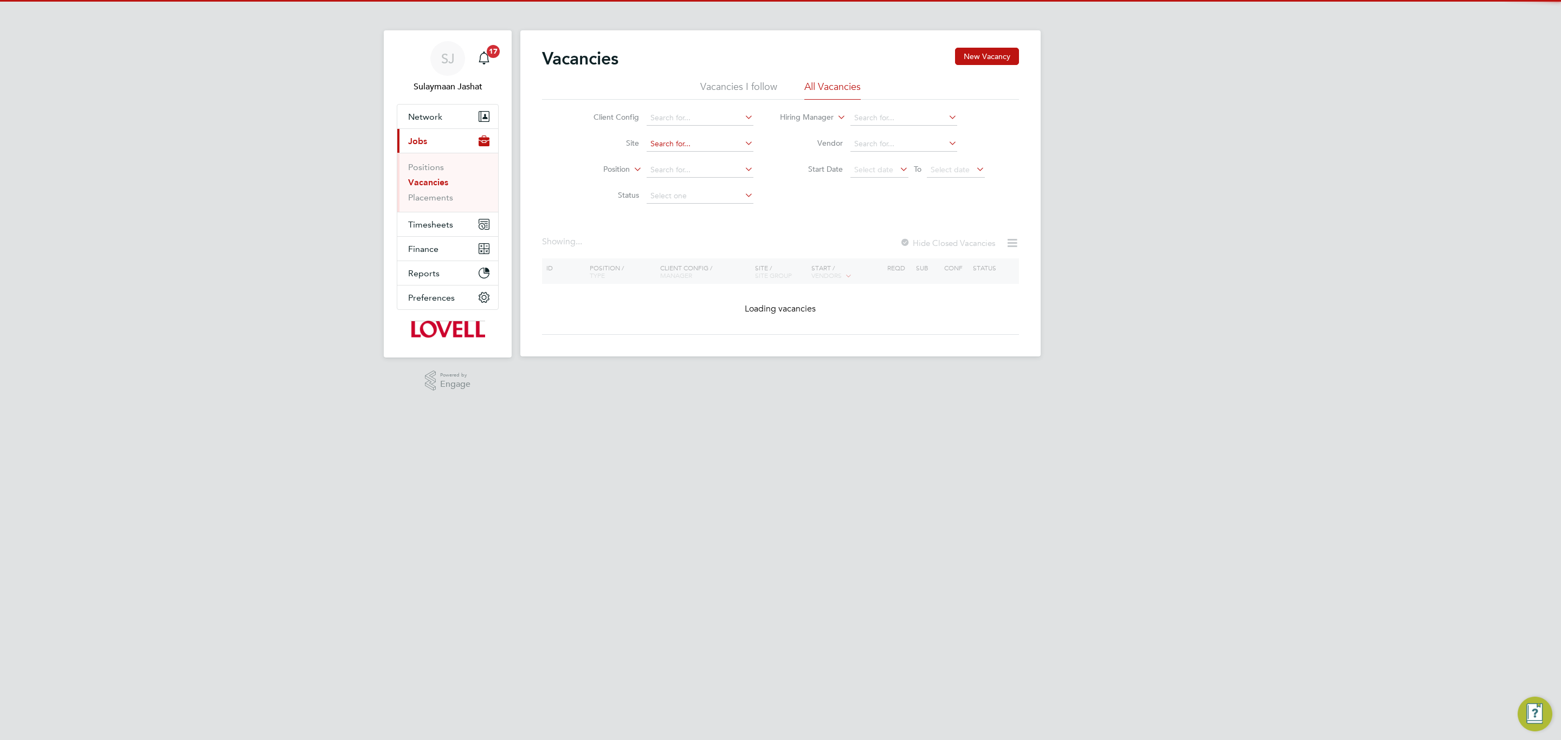
click at [730, 137] on input at bounding box center [699, 144] width 107 height 15
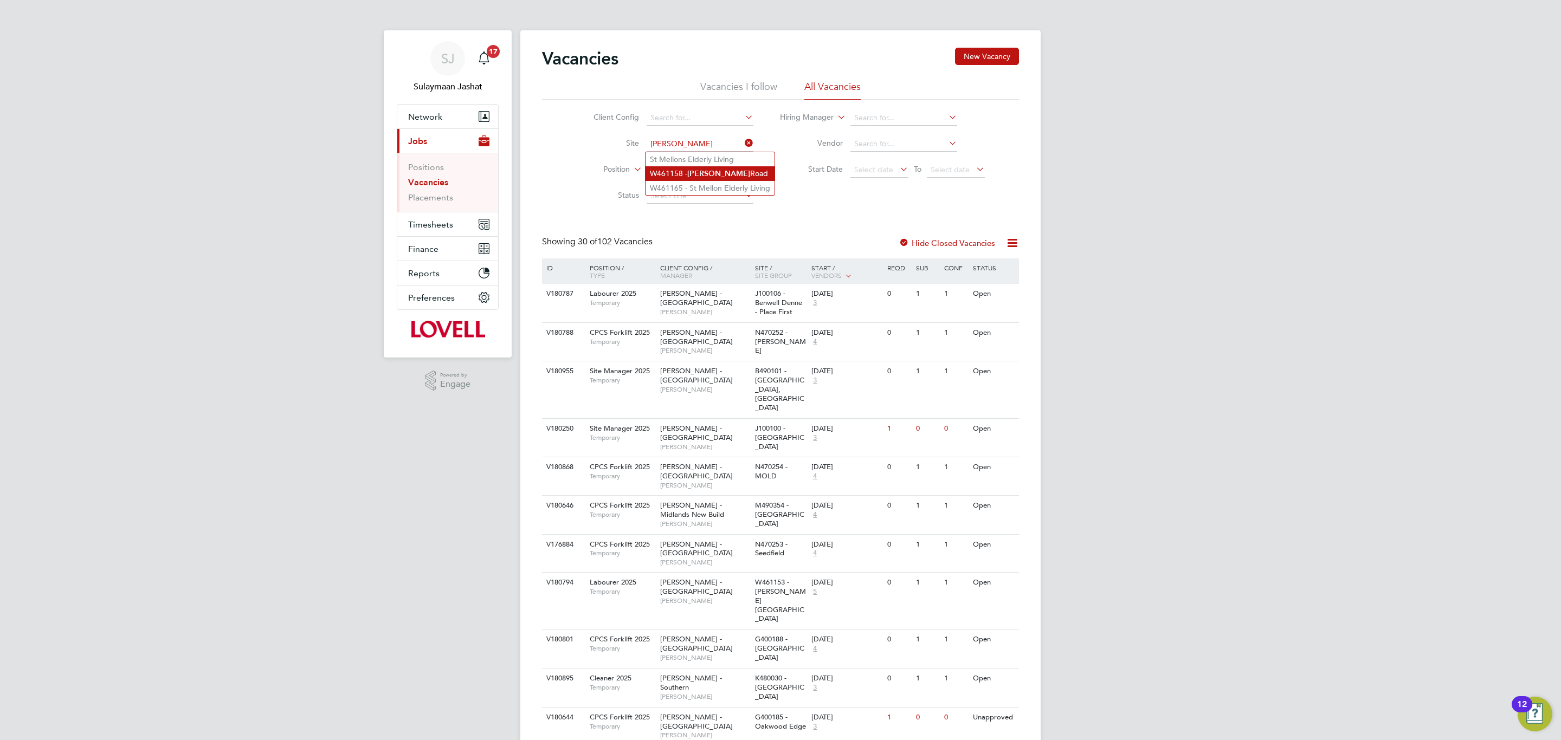
click at [695, 176] on b "[PERSON_NAME]" at bounding box center [718, 173] width 63 height 9
type input "W461158 - [PERSON_NAME][GEOGRAPHIC_DATA]"
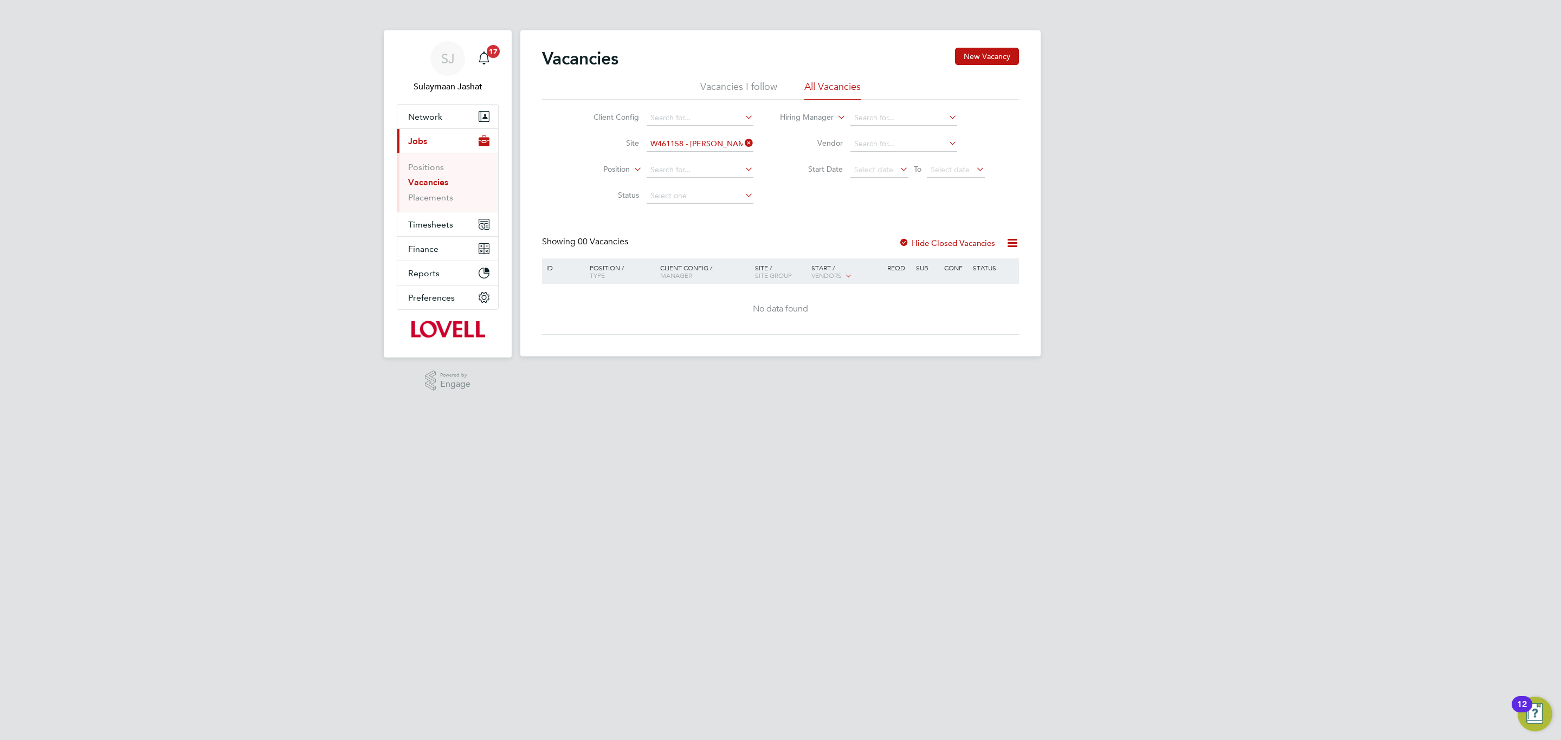
click at [899, 246] on div at bounding box center [903, 243] width 11 height 11
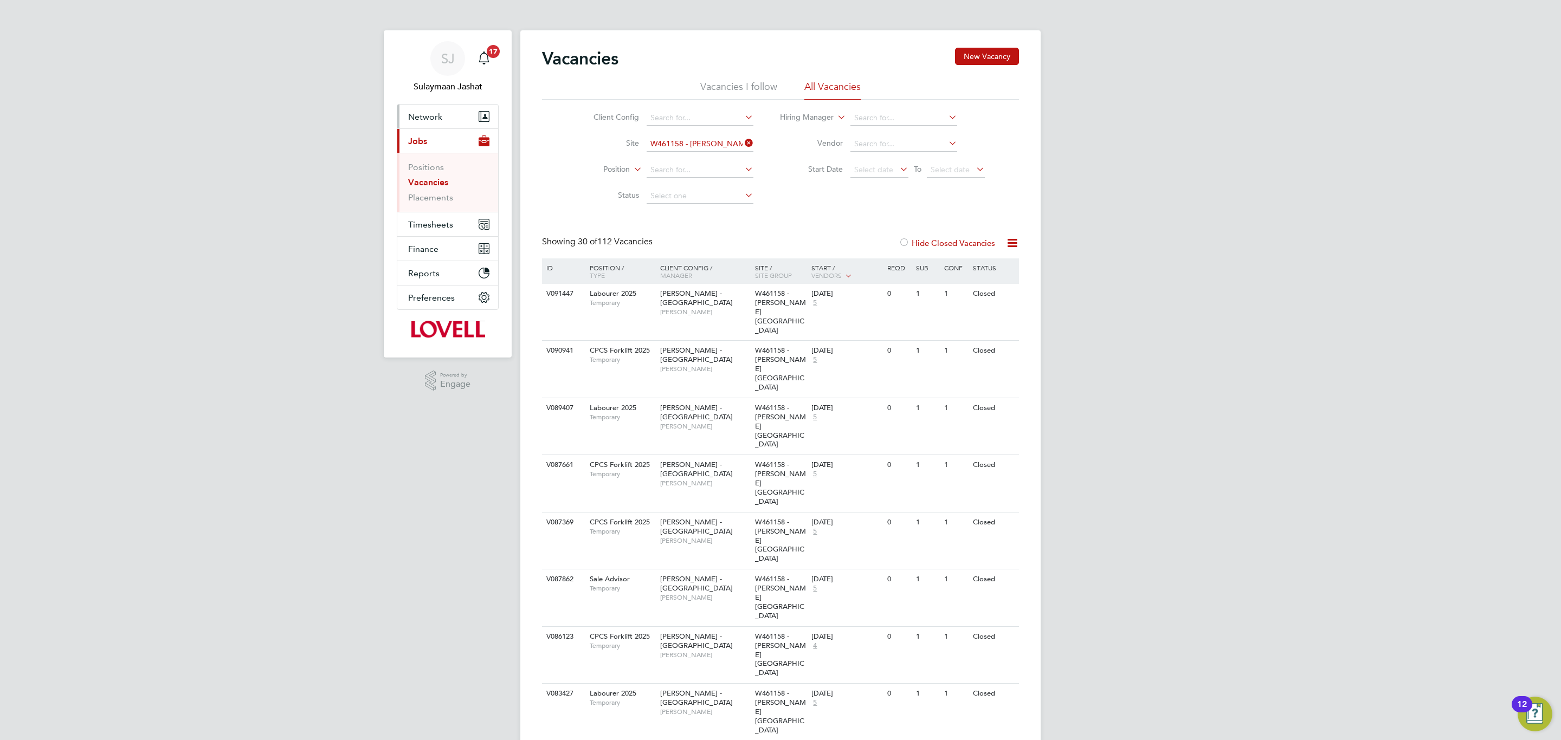
click at [457, 118] on button "Network" at bounding box center [447, 117] width 101 height 24
click at [424, 174] on link "Sites" at bounding box center [417, 173] width 19 height 10
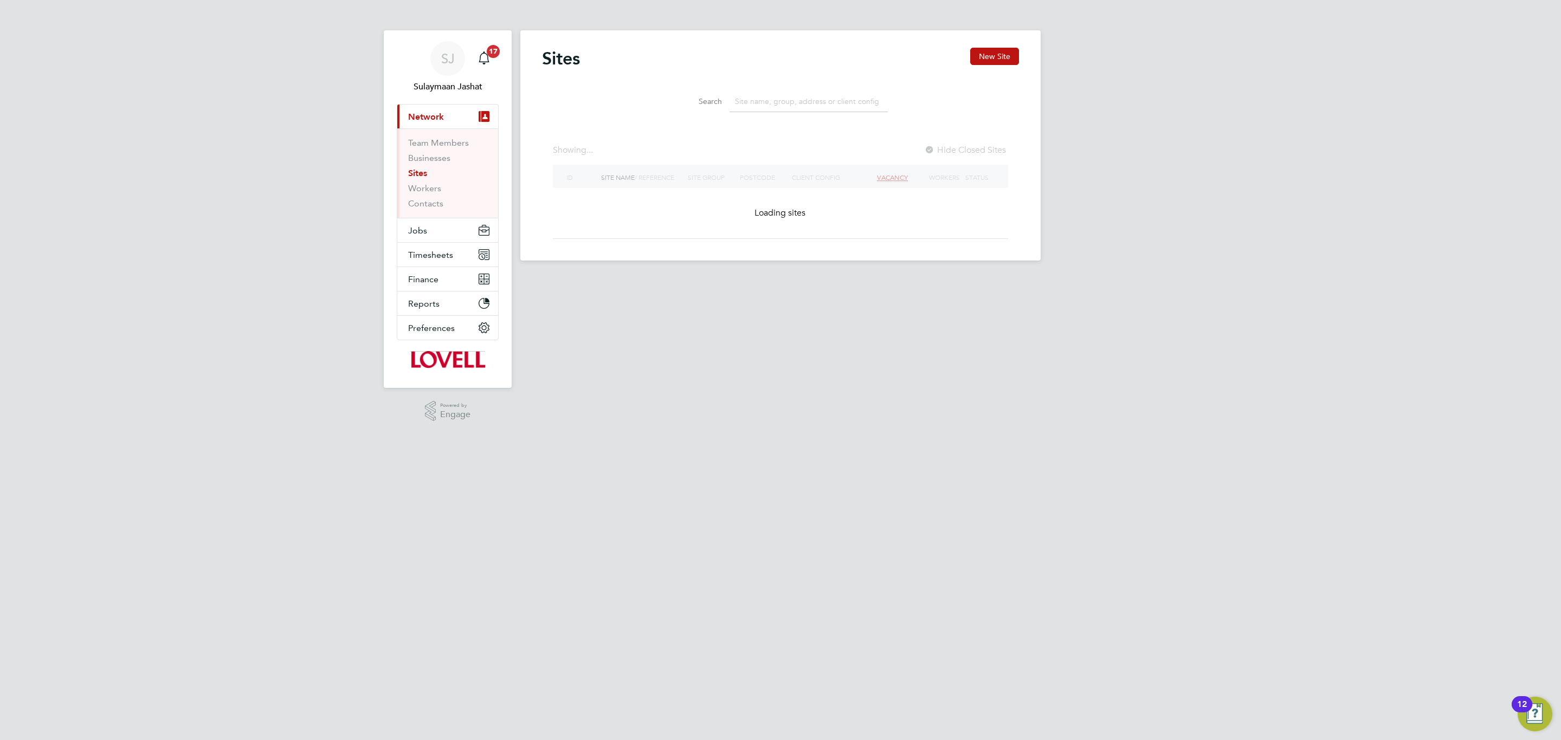
click at [792, 106] on input at bounding box center [808, 101] width 158 height 21
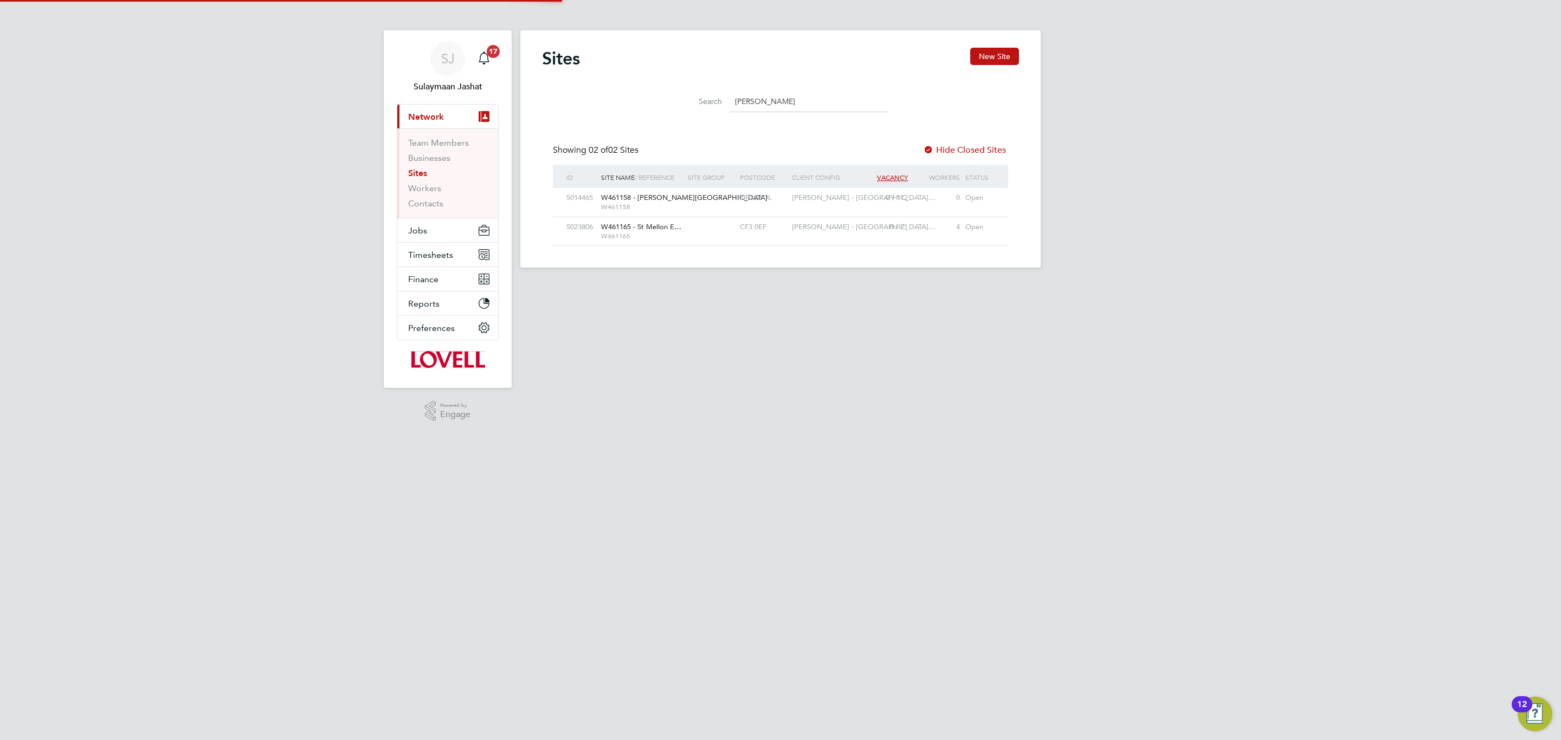
click at [743, 215] on div "S014465 W461158 - Crick Road W461158 NP26 5UL Lovell - South Wa… 0 / 112 0 Open" at bounding box center [780, 202] width 455 height 28
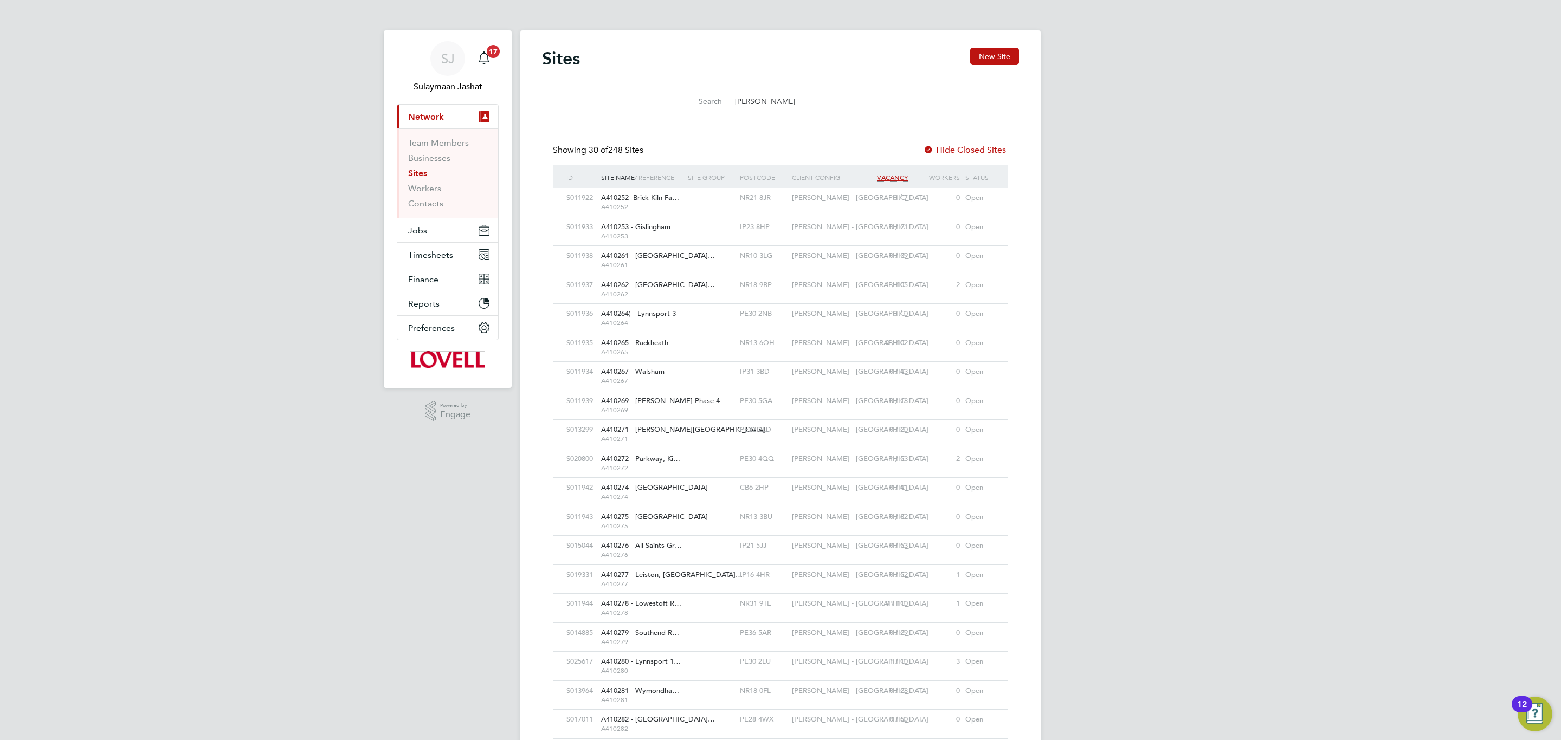
click at [782, 107] on input "crick" at bounding box center [808, 101] width 158 height 21
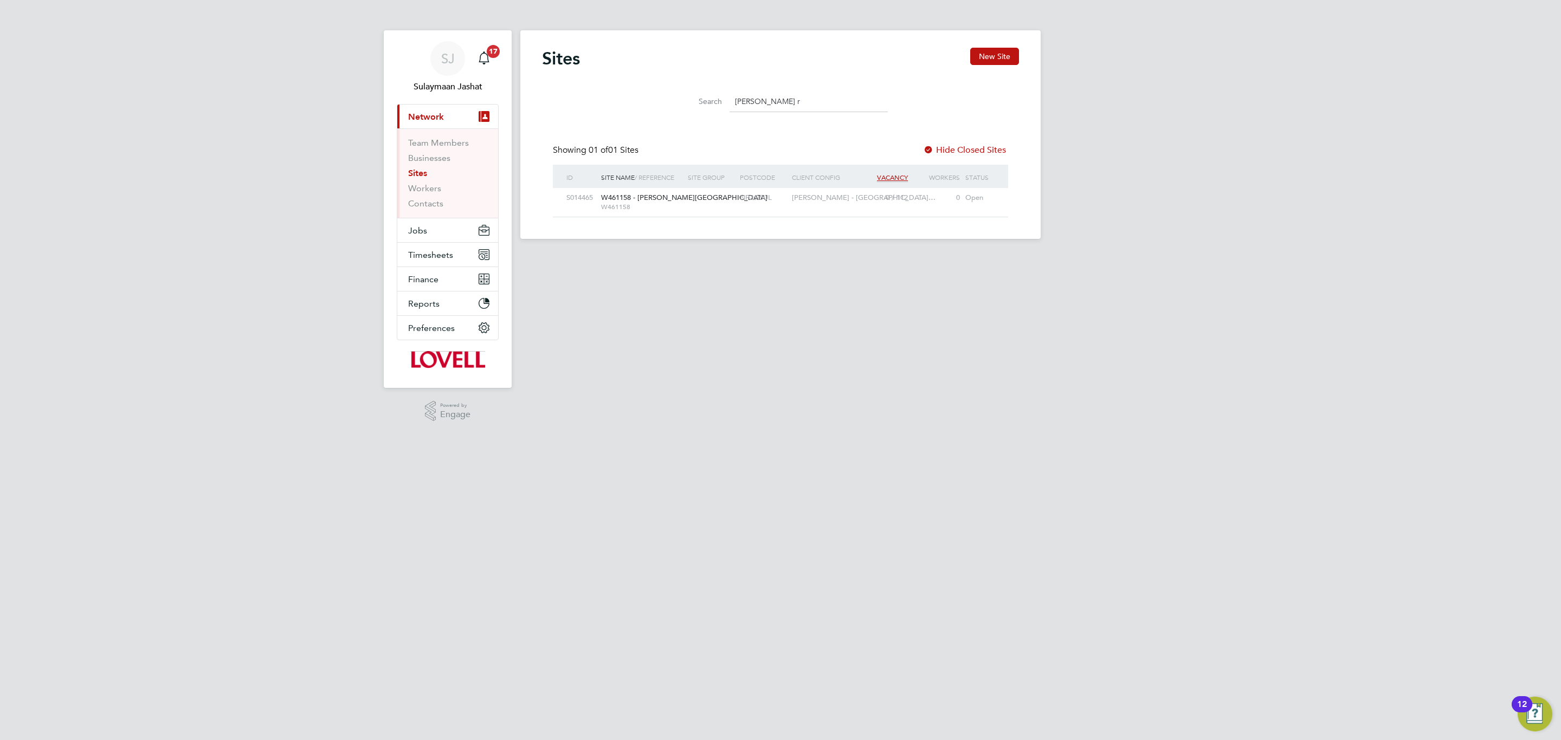
type input "crick r"
click at [727, 191] on div at bounding box center [711, 198] width 52 height 20
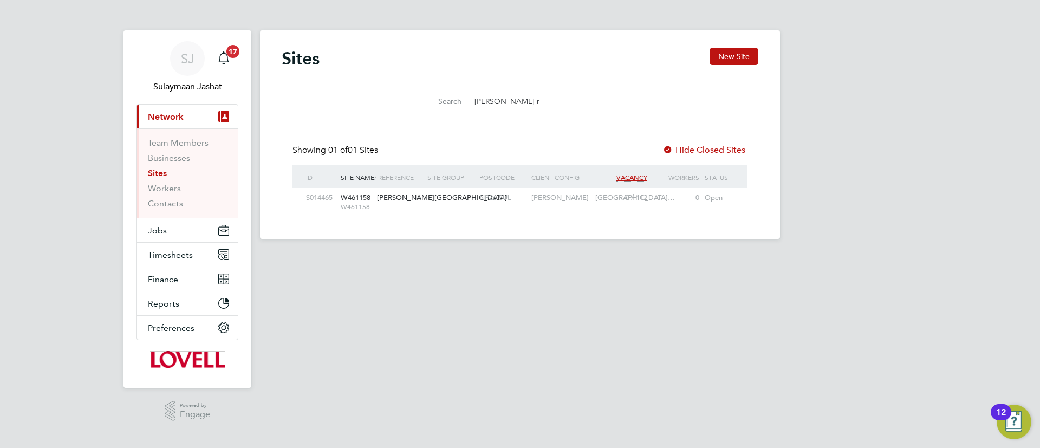
scroll to position [21, 70]
click at [189, 140] on link "Team Members" at bounding box center [178, 143] width 61 height 10
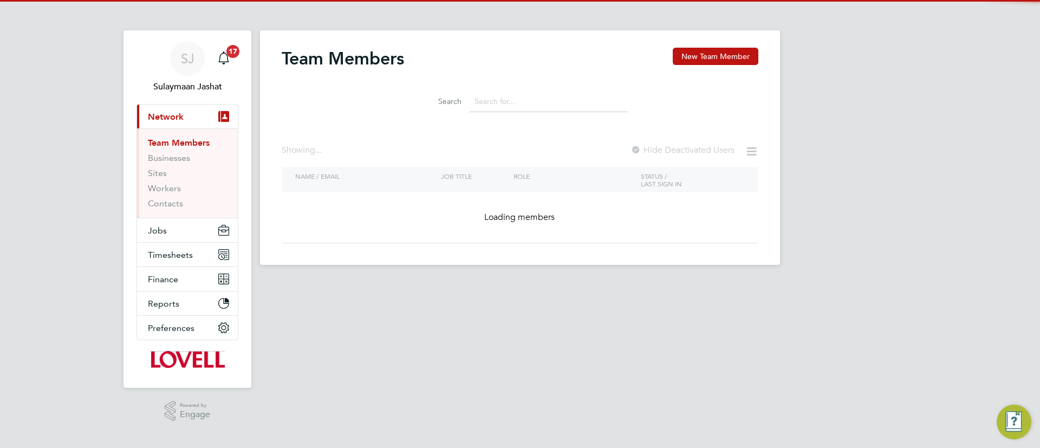
click at [556, 106] on input at bounding box center [548, 101] width 158 height 21
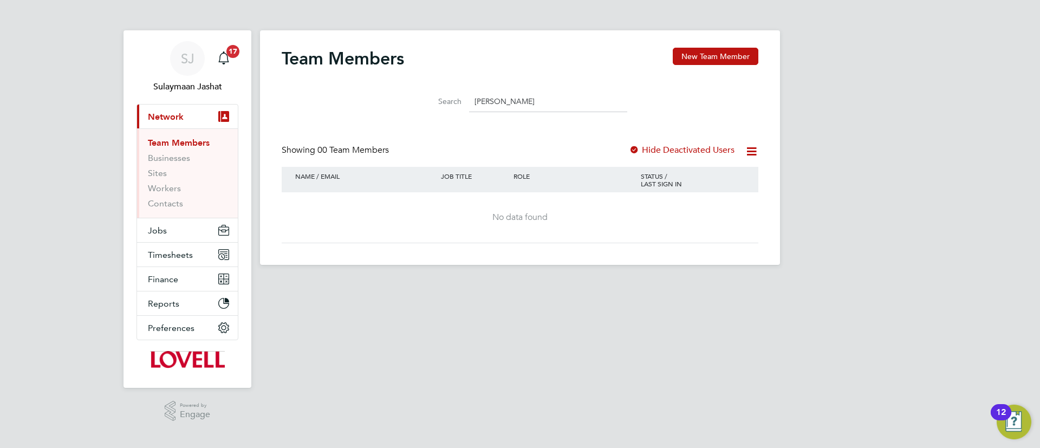
type input "turner"
click at [623, 145] on div "Showing 00 Team Members Hide Deactivated Users" at bounding box center [520, 156] width 477 height 22
click at [634, 150] on div at bounding box center [634, 150] width 11 height 11
click at [506, 164] on div "Showing 00 Team Members Hide Deactivated Users" at bounding box center [520, 156] width 477 height 22
click at [516, 104] on input "turner" at bounding box center [548, 101] width 158 height 21
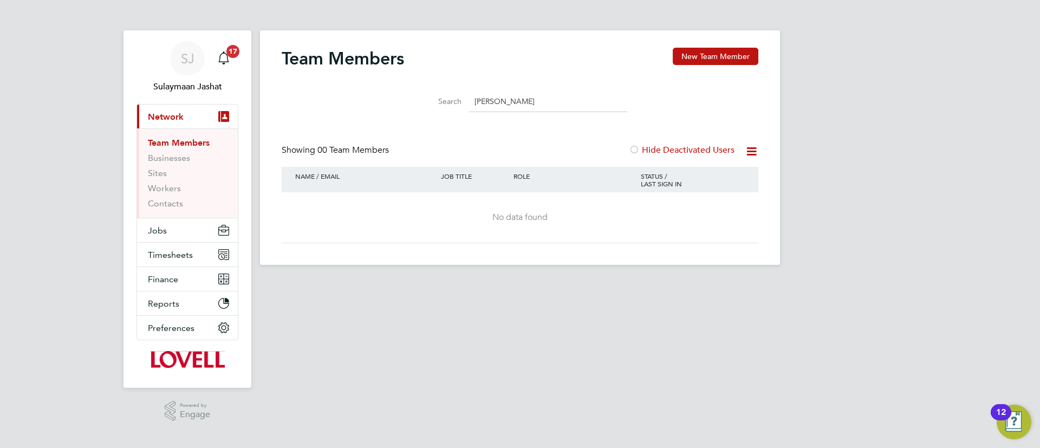
drag, startPoint x: 516, startPoint y: 104, endPoint x: 510, endPoint y: 106, distance: 5.8
click at [513, 105] on input "turner" at bounding box center [548, 101] width 158 height 21
click at [700, 49] on button "New Team Member" at bounding box center [716, 56] width 86 height 17
click at [697, 54] on button "New Team Member" at bounding box center [716, 56] width 86 height 17
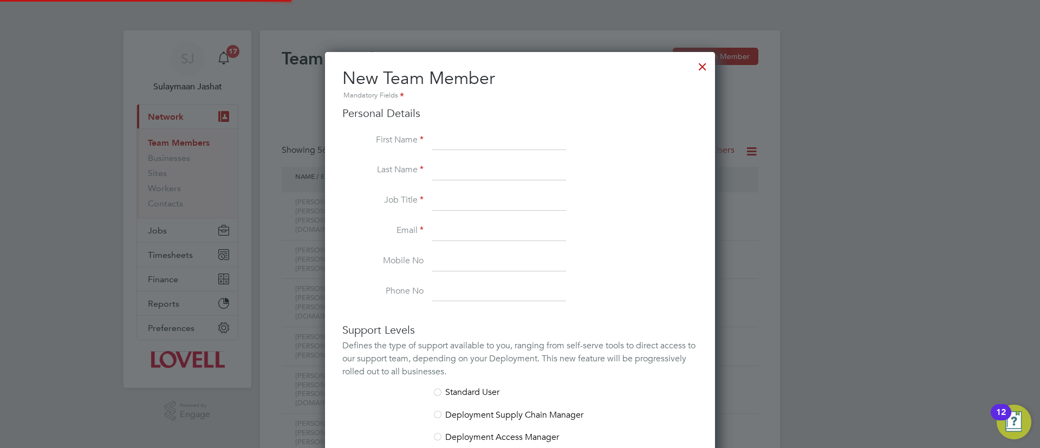
scroll to position [690, 391]
click at [517, 133] on input at bounding box center [499, 141] width 134 height 20
paste input "Jordan.Turner@lovell.co.uk"
type input "Jordan.Turner@lovell.co.uk"
click at [461, 229] on input at bounding box center [499, 232] width 134 height 20
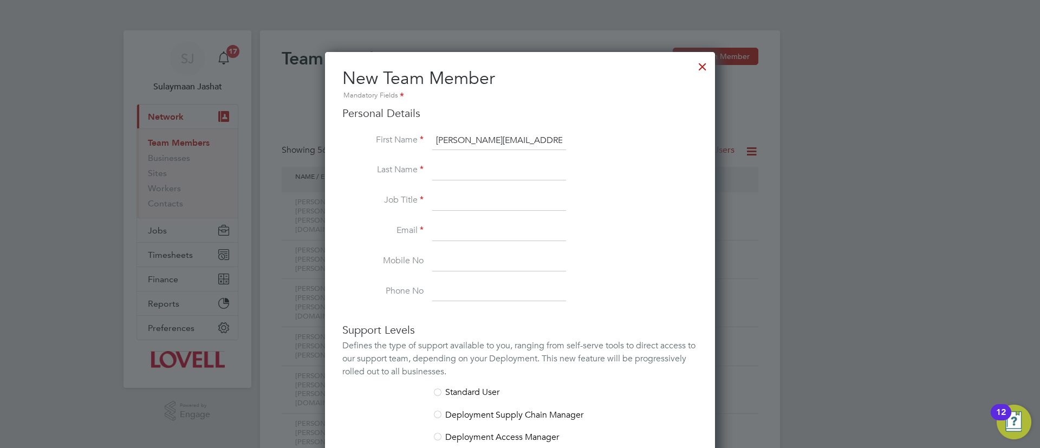
paste input "Jordan.Turner@lovell.co.uk"
type input "Jordan.Turner@lovell.co.uk"
click at [463, 165] on input at bounding box center [499, 171] width 134 height 20
type input "Turner"
drag, startPoint x: 466, startPoint y: 142, endPoint x: 625, endPoint y: 134, distance: 158.9
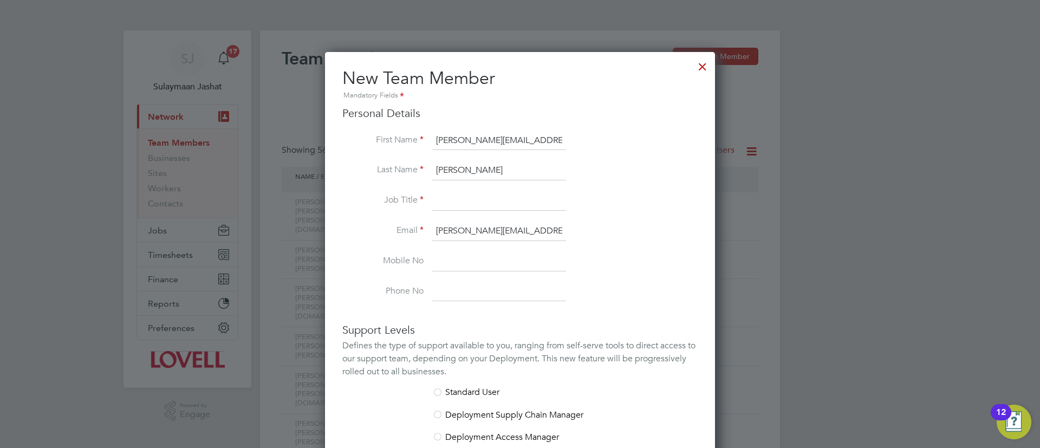
click at [625, 134] on li "First Name Jordan.Turner@lovell.co.uk" at bounding box center [519, 146] width 355 height 30
type input "Jordan"
click at [528, 208] on input at bounding box center [499, 201] width 134 height 20
click at [368, 271] on li "Mobile No" at bounding box center [519, 267] width 355 height 30
click at [458, 198] on input "QS" at bounding box center [499, 201] width 134 height 20
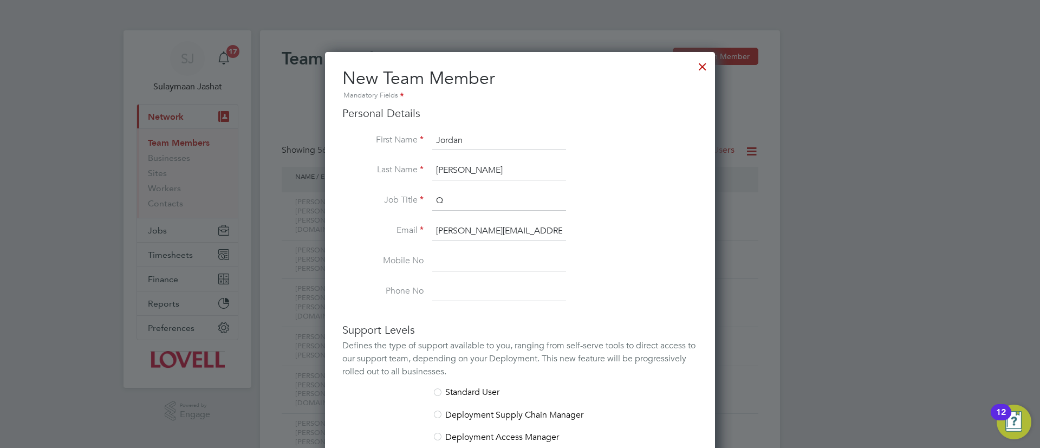
type input "Quantity Surveyor"
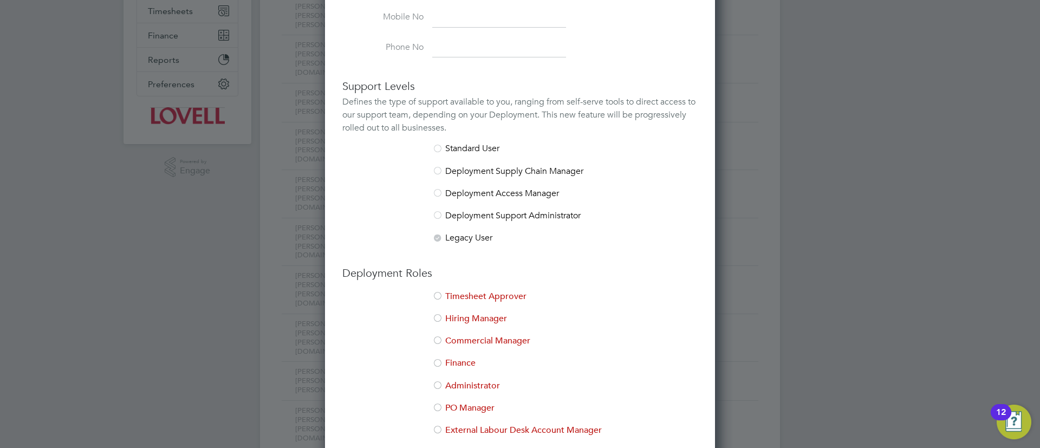
click at [462, 315] on li "Hiring Manager" at bounding box center [519, 324] width 355 height 22
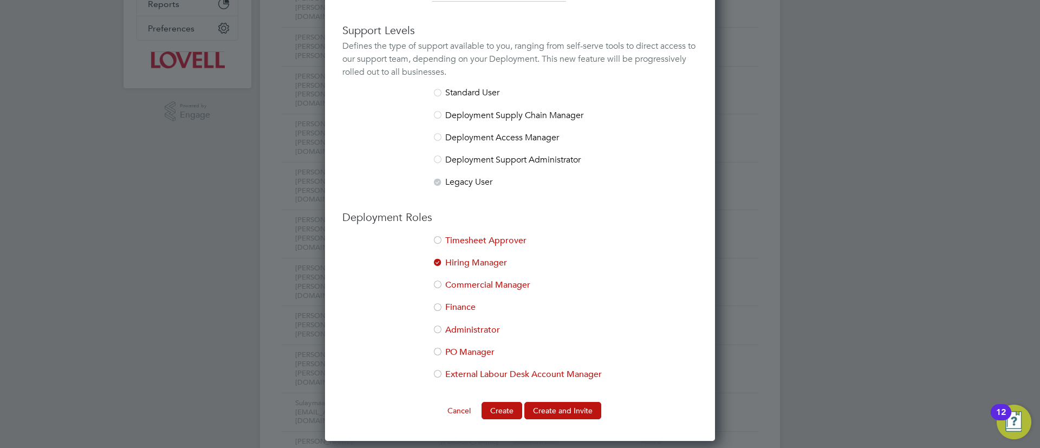
scroll to position [325, 0]
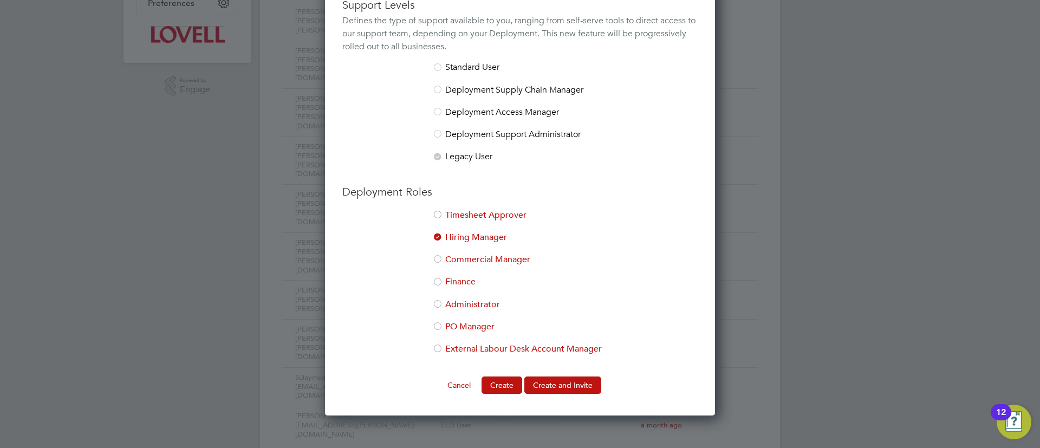
click at [486, 219] on li "Timesheet Approver" at bounding box center [519, 221] width 355 height 22
click at [477, 299] on li "Administrator" at bounding box center [519, 310] width 355 height 22
click at [547, 385] on button "Create and Invite" at bounding box center [563, 385] width 77 height 17
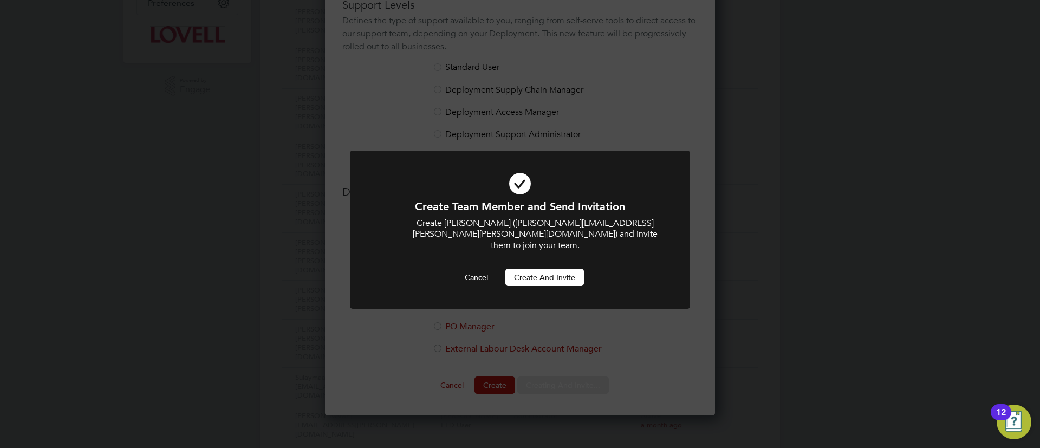
click at [565, 274] on button "Create and invite" at bounding box center [545, 277] width 79 height 17
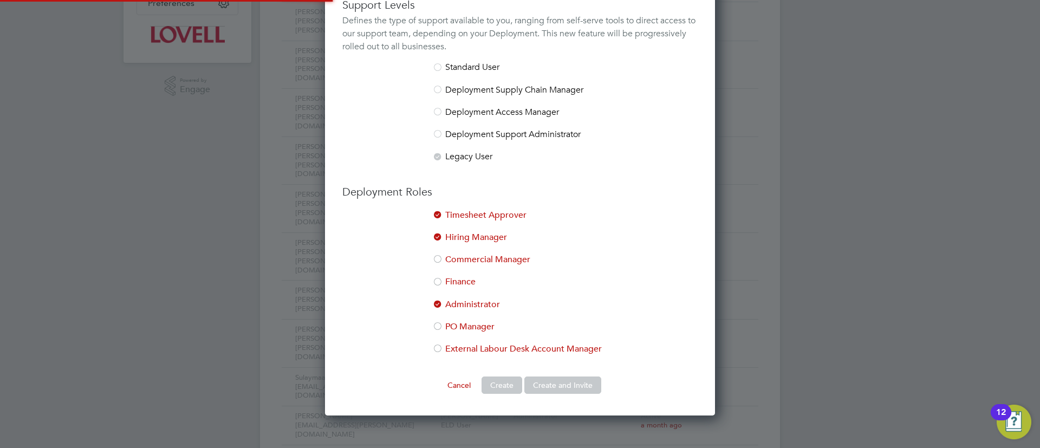
scroll to position [322, 0]
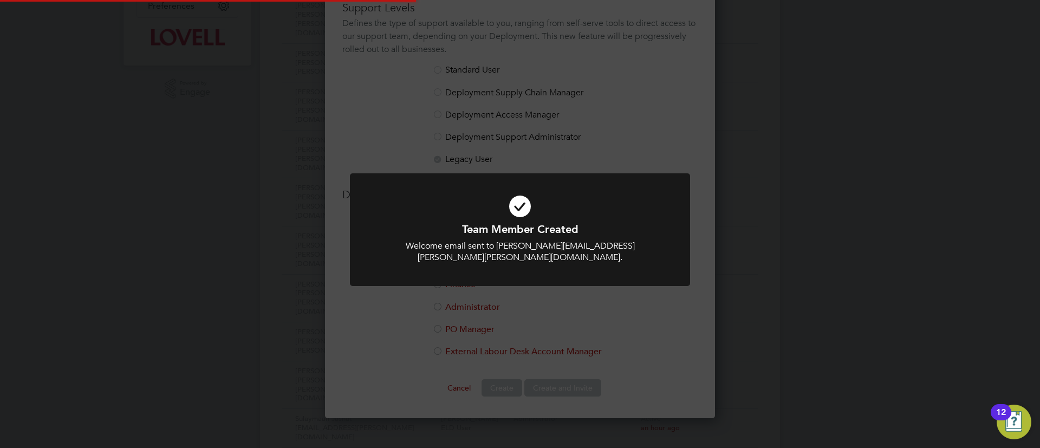
click at [510, 172] on div "Team Member Created Welcome email sent to Jordan.Turner@lovell.co.uk. Cancel Ok…" at bounding box center [520, 224] width 1040 height 448
click at [709, 63] on div "Team Member Created Welcome email sent to Jordan.Turner@lovell.co.uk. Cancel Ok…" at bounding box center [520, 224] width 1040 height 448
click at [662, 151] on div "Team Member Created Welcome email sent to Jordan.Turner@lovell.co.uk. Cancel Ok…" at bounding box center [520, 224] width 1040 height 448
click at [704, 56] on div "Team Member Created Welcome email sent to Jordan.Turner@lovell.co.uk. Cancel Ok…" at bounding box center [520, 224] width 1040 height 448
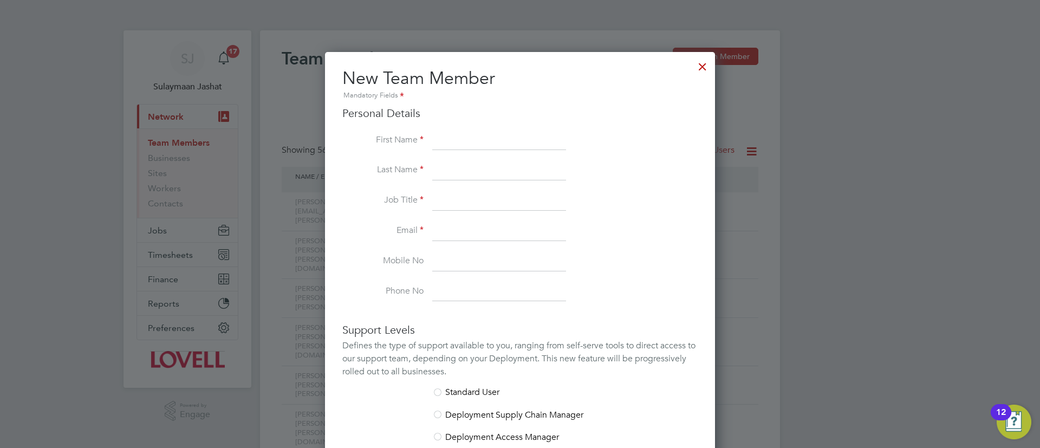
scroll to position [690, 391]
click at [703, 59] on div at bounding box center [703, 64] width 20 height 20
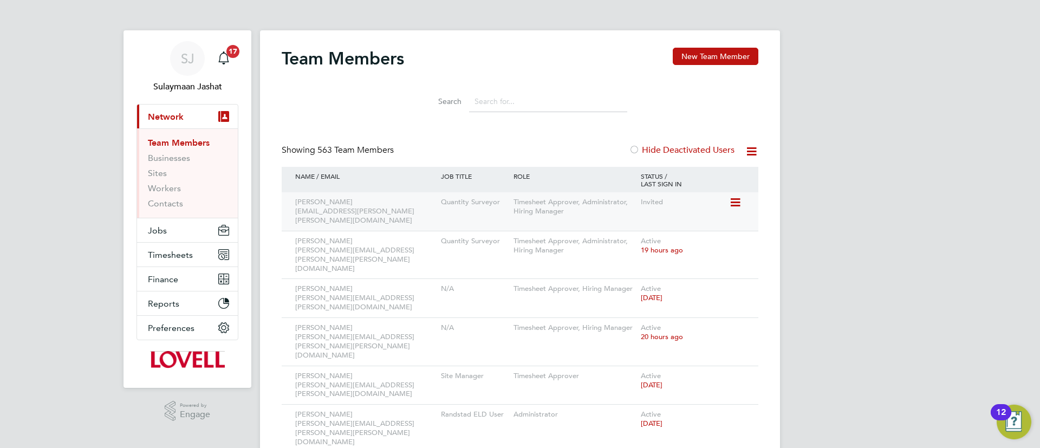
click at [524, 204] on div "Timesheet Approver, Administrator, Hiring Manager" at bounding box center [574, 206] width 127 height 29
click at [729, 200] on div "Invited" at bounding box center [683, 202] width 91 height 20
click at [732, 200] on icon at bounding box center [734, 202] width 11 height 13
click at [634, 227] on li "Edit User" at bounding box center [675, 227] width 131 height 15
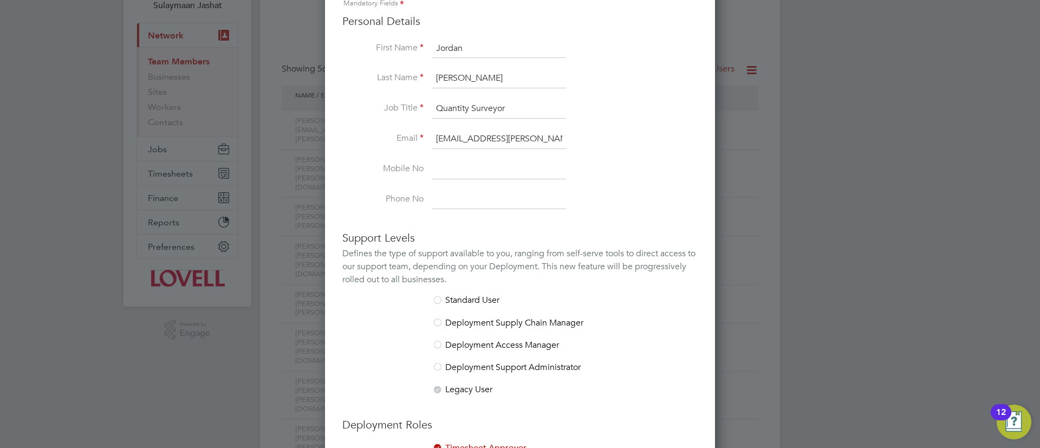
click at [485, 177] on input at bounding box center [499, 170] width 134 height 20
paste input "07766 801671"
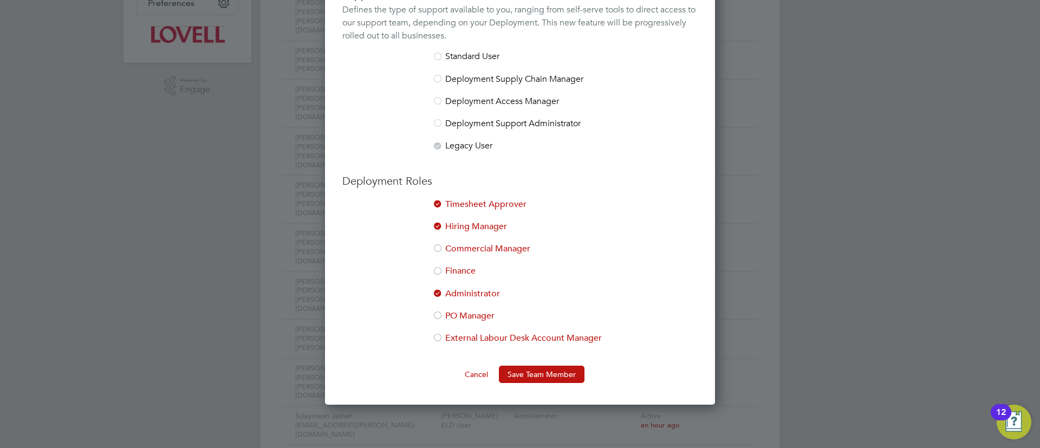
type input "07766 801671"
click at [538, 368] on button "Save Team Member" at bounding box center [542, 374] width 86 height 17
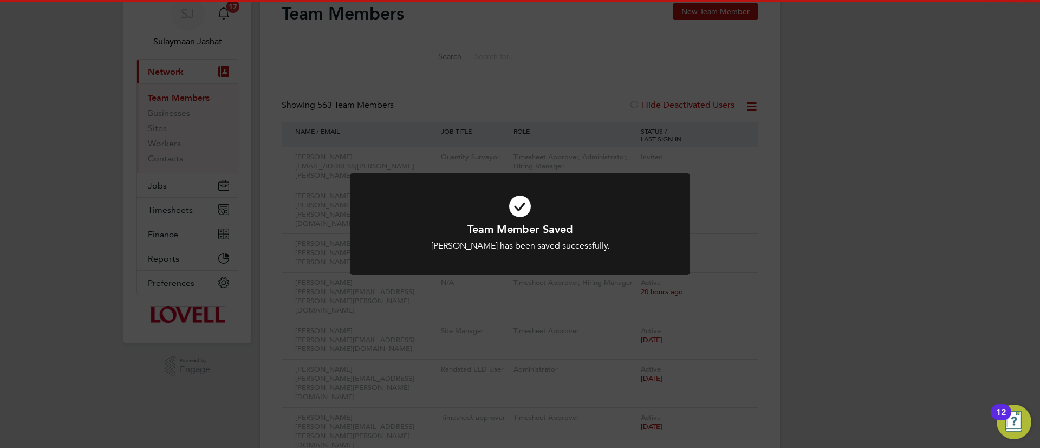
scroll to position [0, 0]
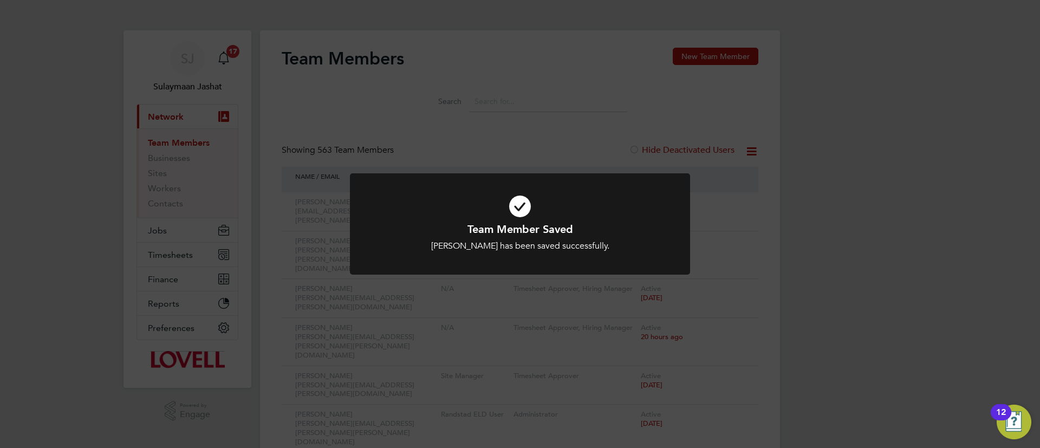
click at [585, 133] on div "Team Member Saved Jordan Turner has been saved successfully. Cancel Okay" at bounding box center [520, 224] width 1040 height 448
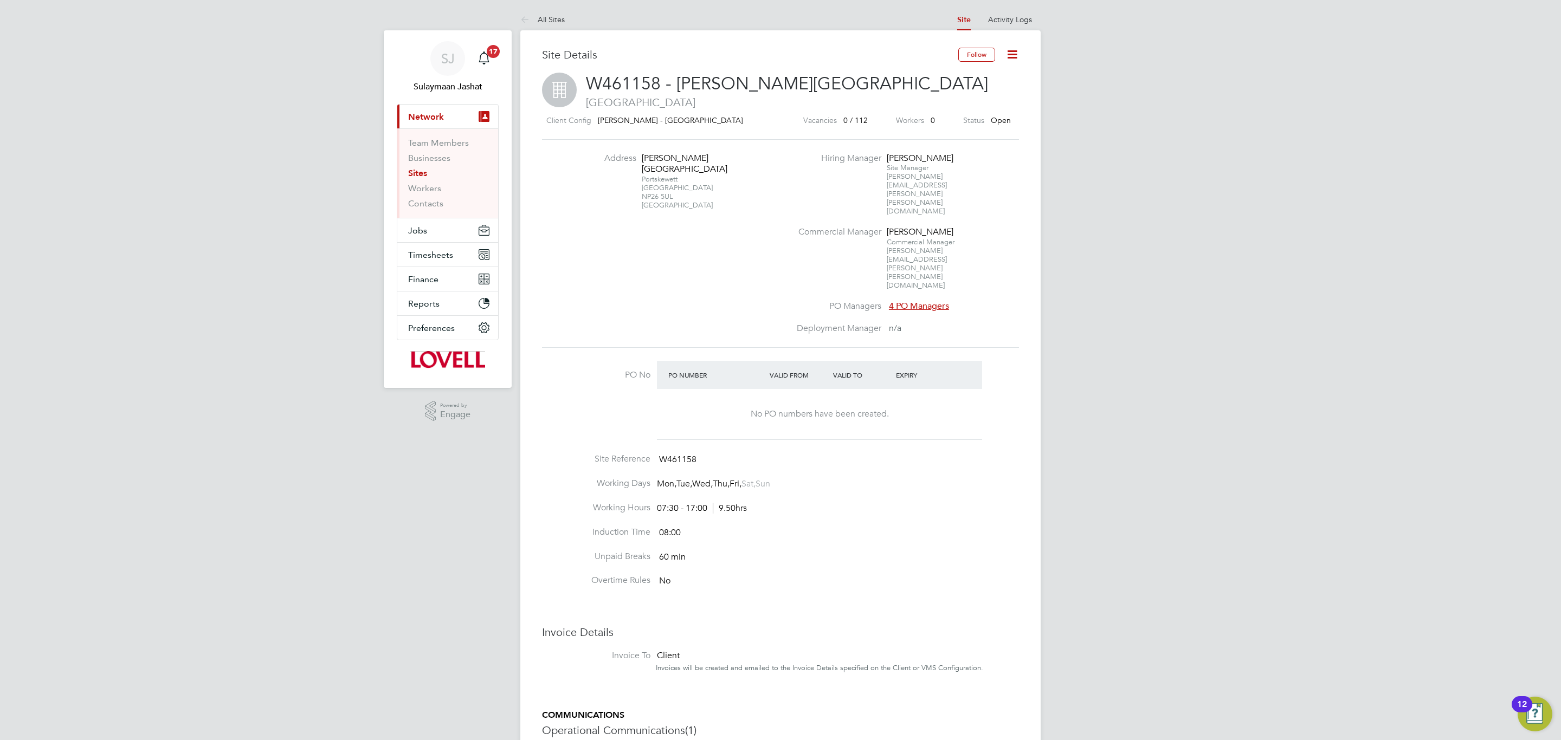
click at [1011, 60] on div "Follow" at bounding box center [988, 60] width 61 height 25
click at [1011, 57] on icon at bounding box center [1012, 55] width 14 height 14
click at [984, 95] on li "Edit Site e" at bounding box center [985, 95] width 61 height 15
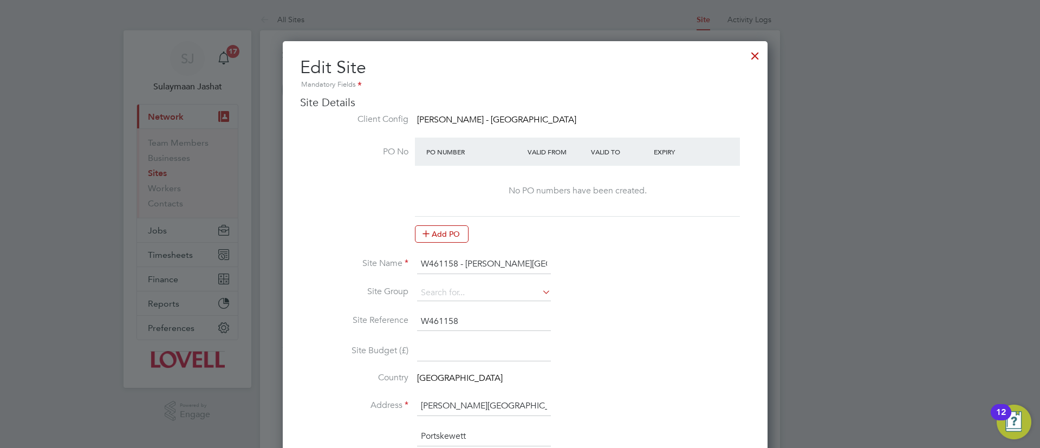
click at [746, 56] on div at bounding box center [756, 53] width 20 height 20
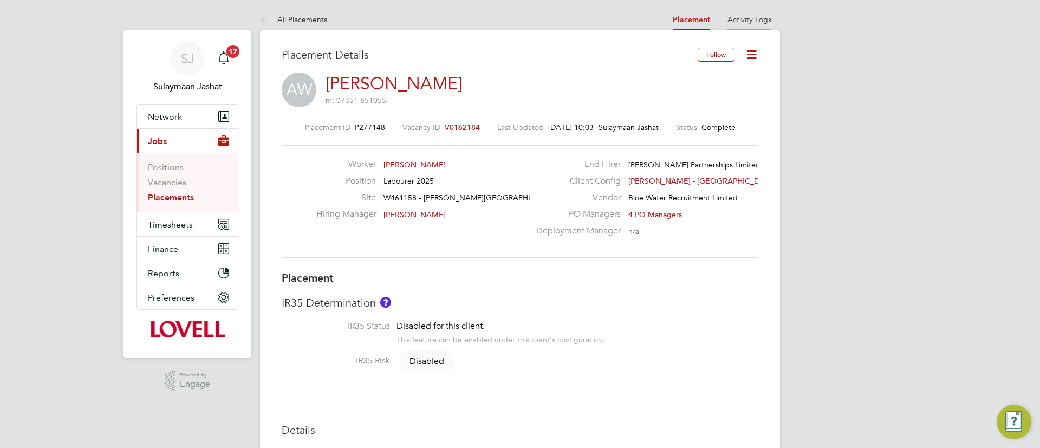
click at [749, 25] on li "Activity Logs" at bounding box center [750, 20] width 44 height 22
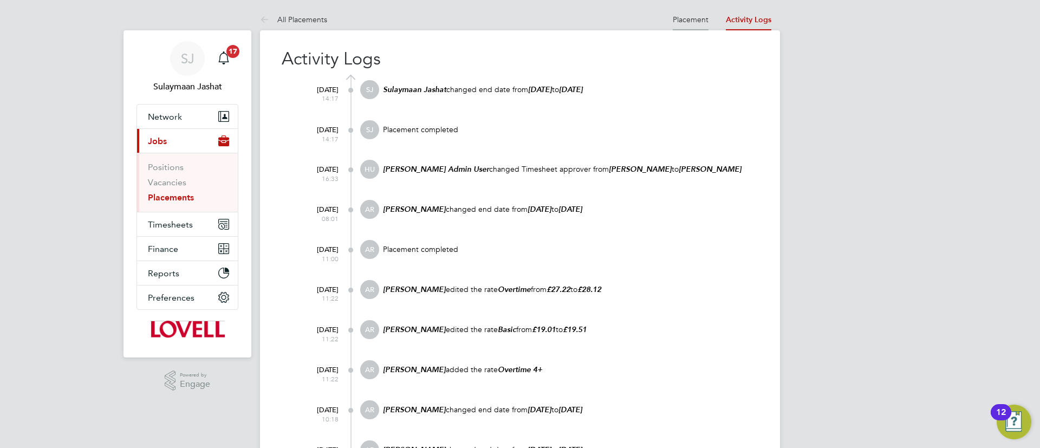
click at [681, 25] on li "Placement" at bounding box center [691, 20] width 36 height 22
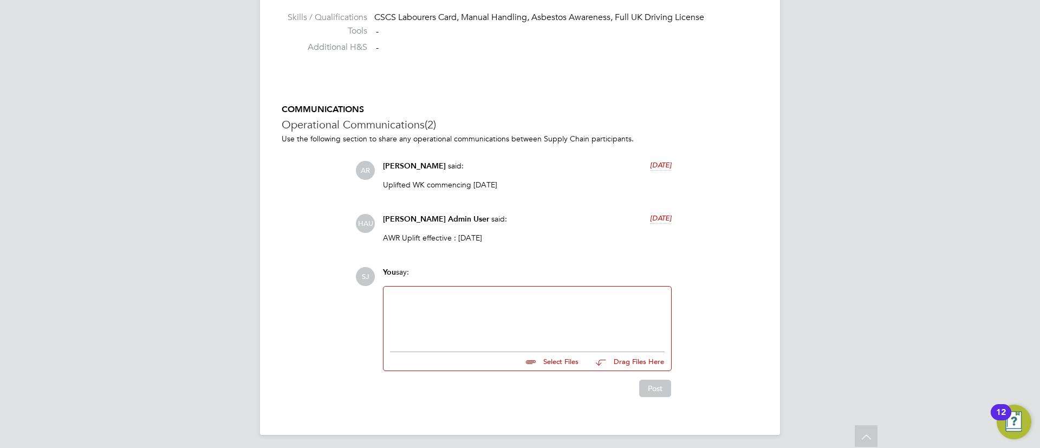
scroll to position [1564, 0]
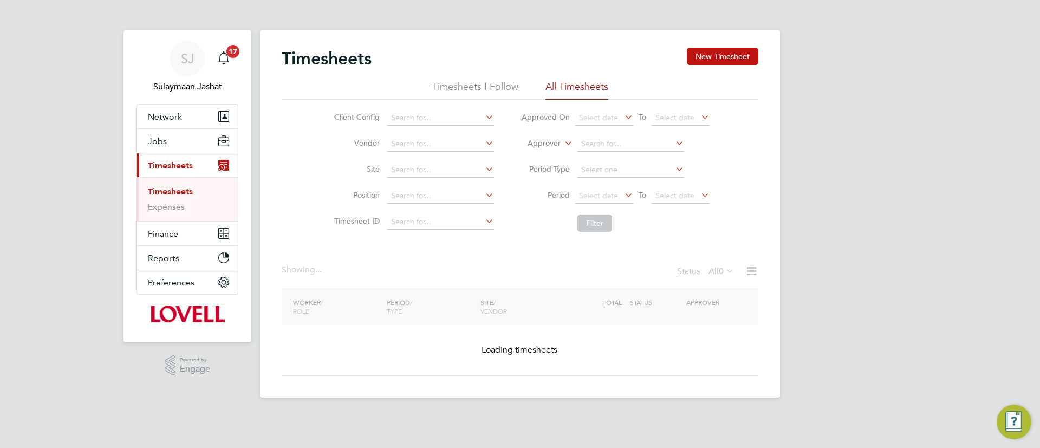
click at [560, 144] on label "Approver" at bounding box center [536, 143] width 49 height 11
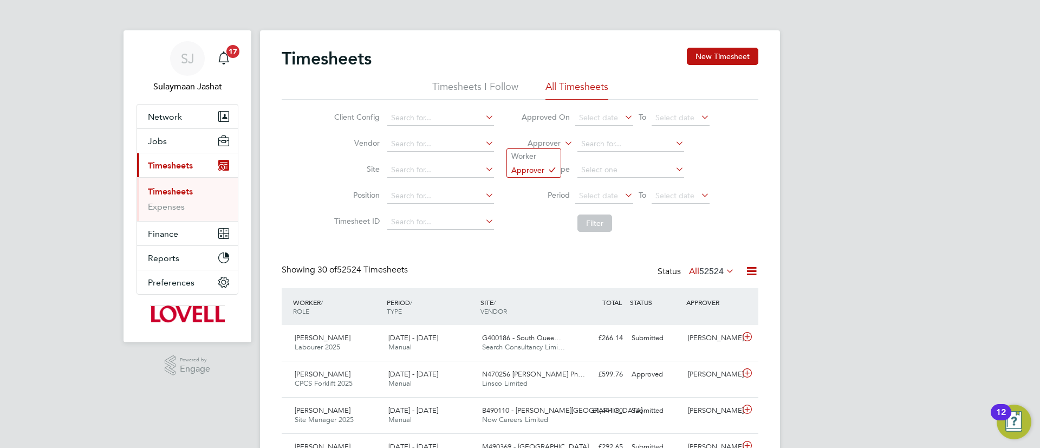
click at [543, 145] on label "Approver" at bounding box center [536, 143] width 49 height 11
click at [529, 158] on li "Worker" at bounding box center [534, 156] width 54 height 14
click at [603, 149] on input at bounding box center [631, 144] width 107 height 15
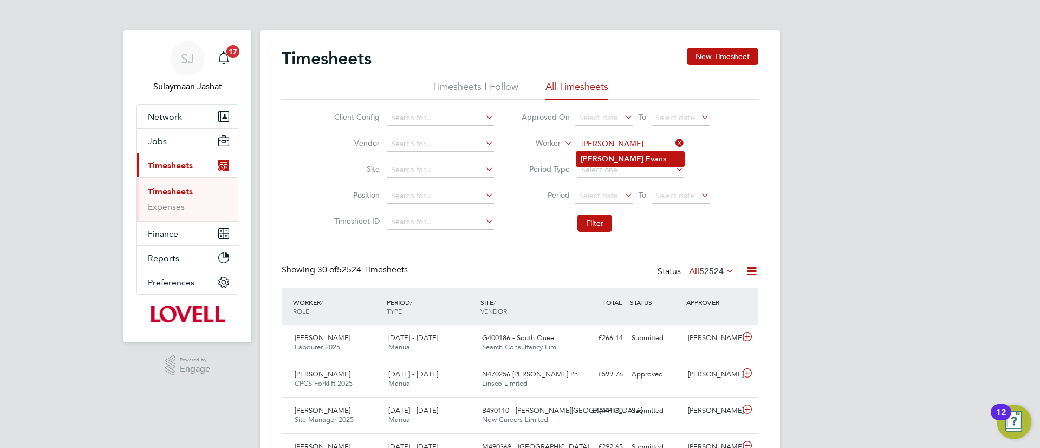
click at [593, 158] on b "Phillip" at bounding box center [612, 158] width 63 height 9
type input "Phillip Evans"
click at [588, 228] on button "Filter" at bounding box center [595, 223] width 35 height 17
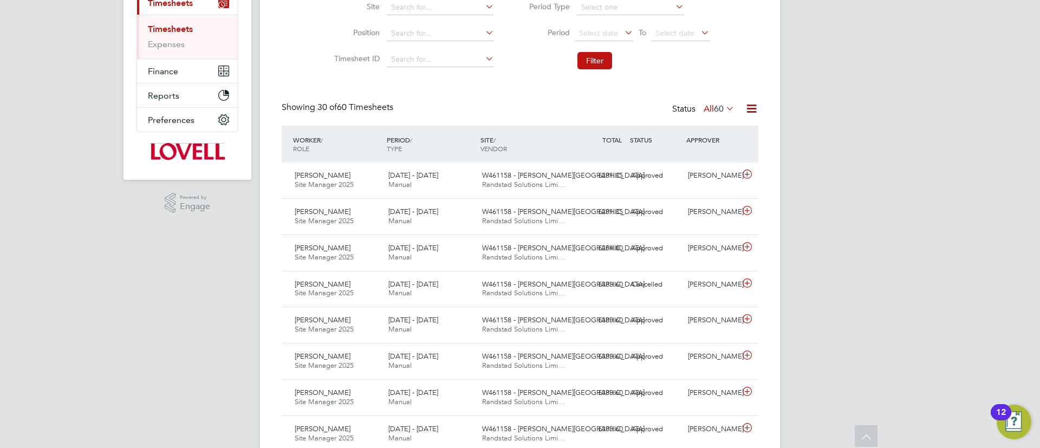
click at [704, 110] on label "All 60" at bounding box center [719, 108] width 31 height 11
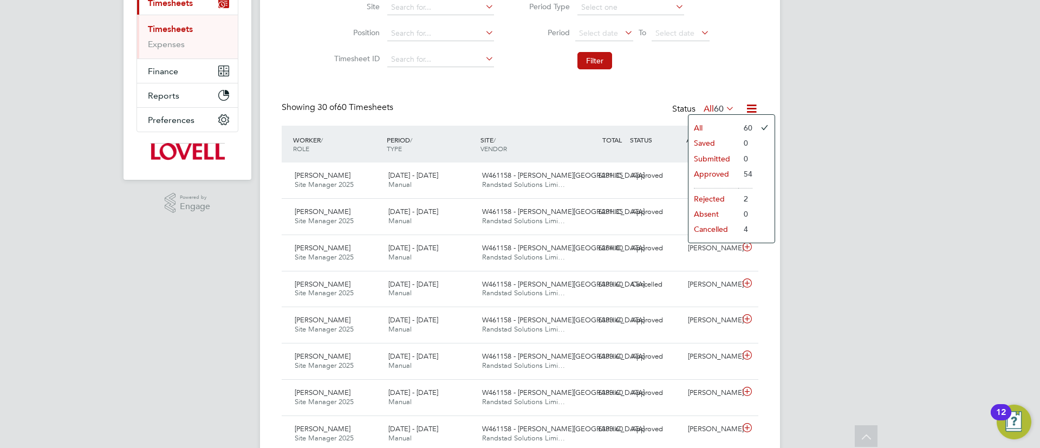
click at [704, 108] on label "All 60" at bounding box center [719, 108] width 31 height 11
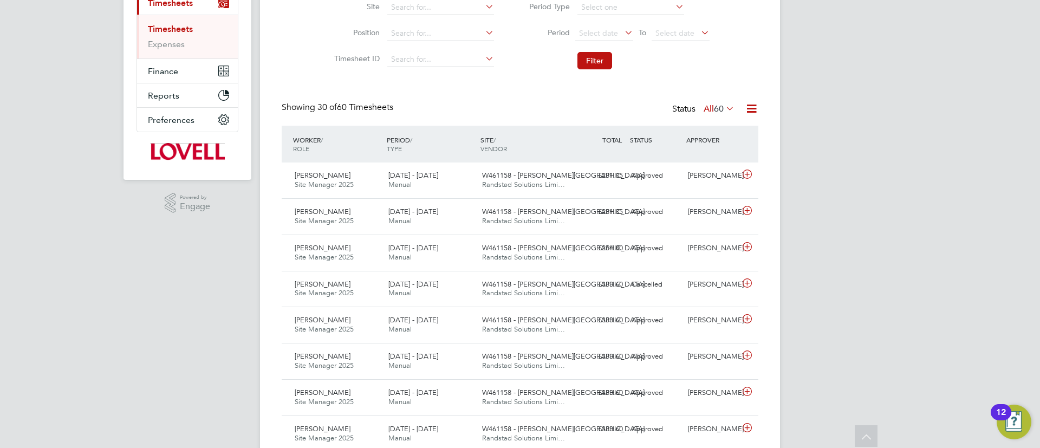
click at [541, 106] on div "Showing 30 of 60 Timesheets Status All 60" at bounding box center [520, 114] width 477 height 24
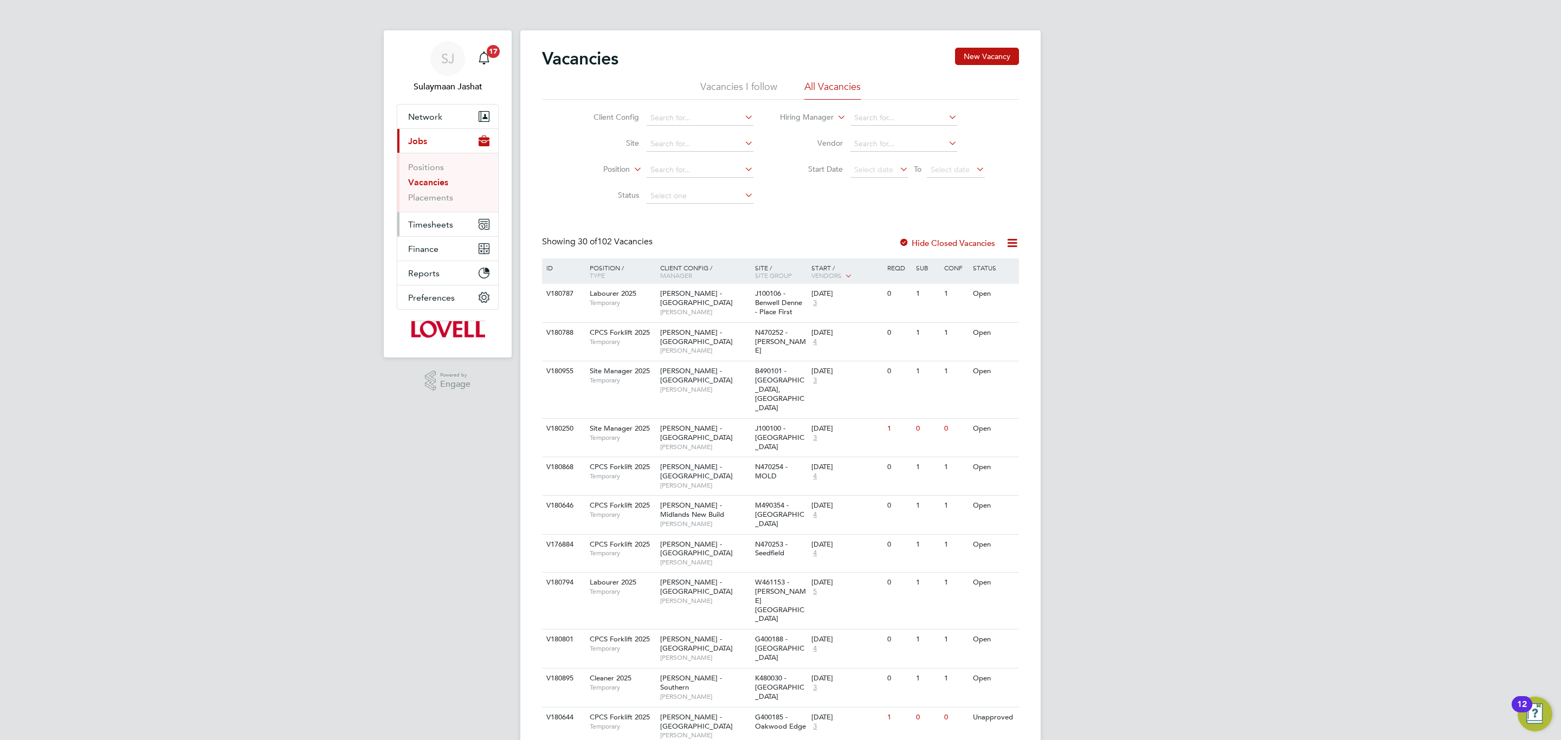
click at [451, 223] on span "Timesheets" at bounding box center [430, 224] width 45 height 10
click at [436, 197] on link "Timesheets" at bounding box center [430, 191] width 45 height 10
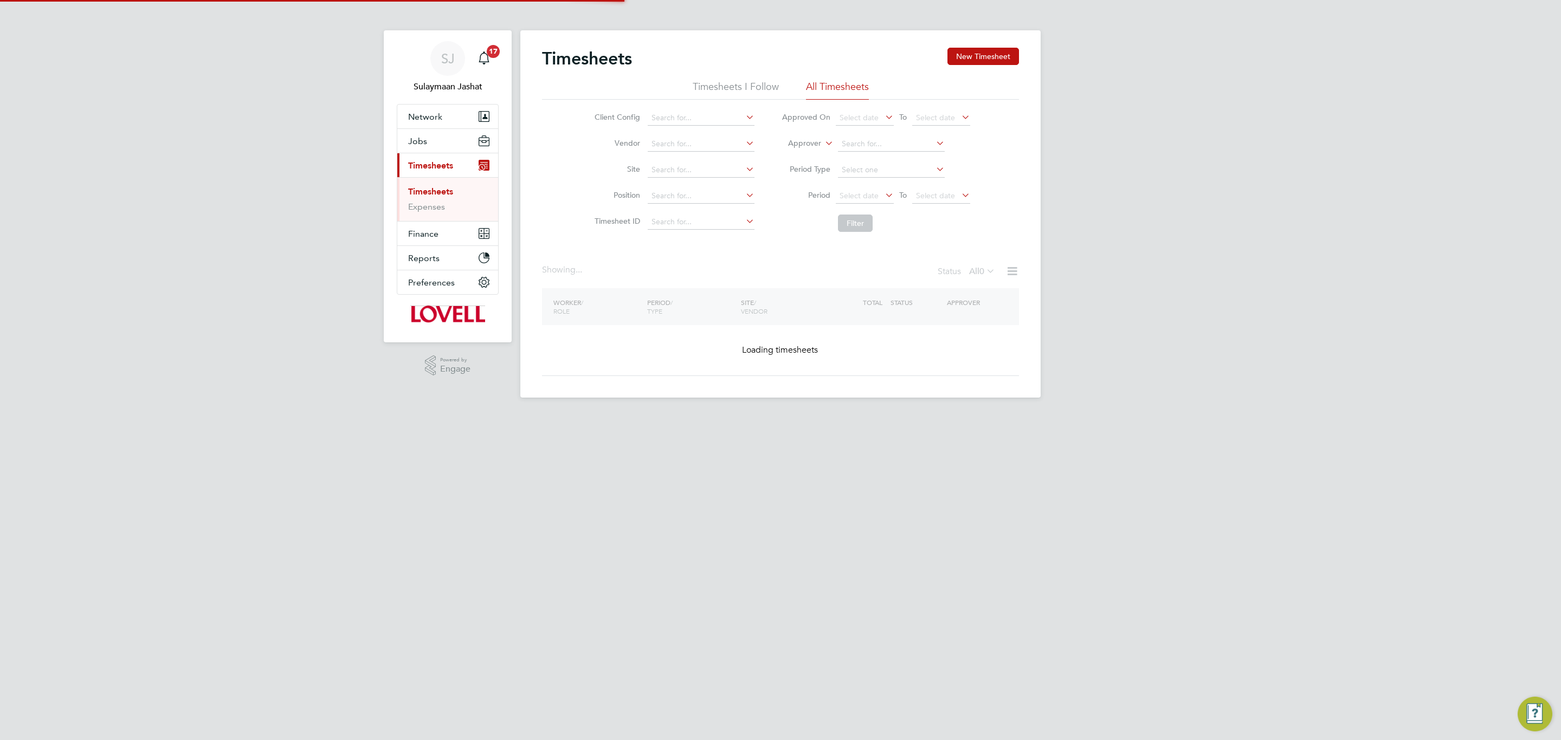
click at [808, 147] on label "Approver" at bounding box center [796, 143] width 49 height 11
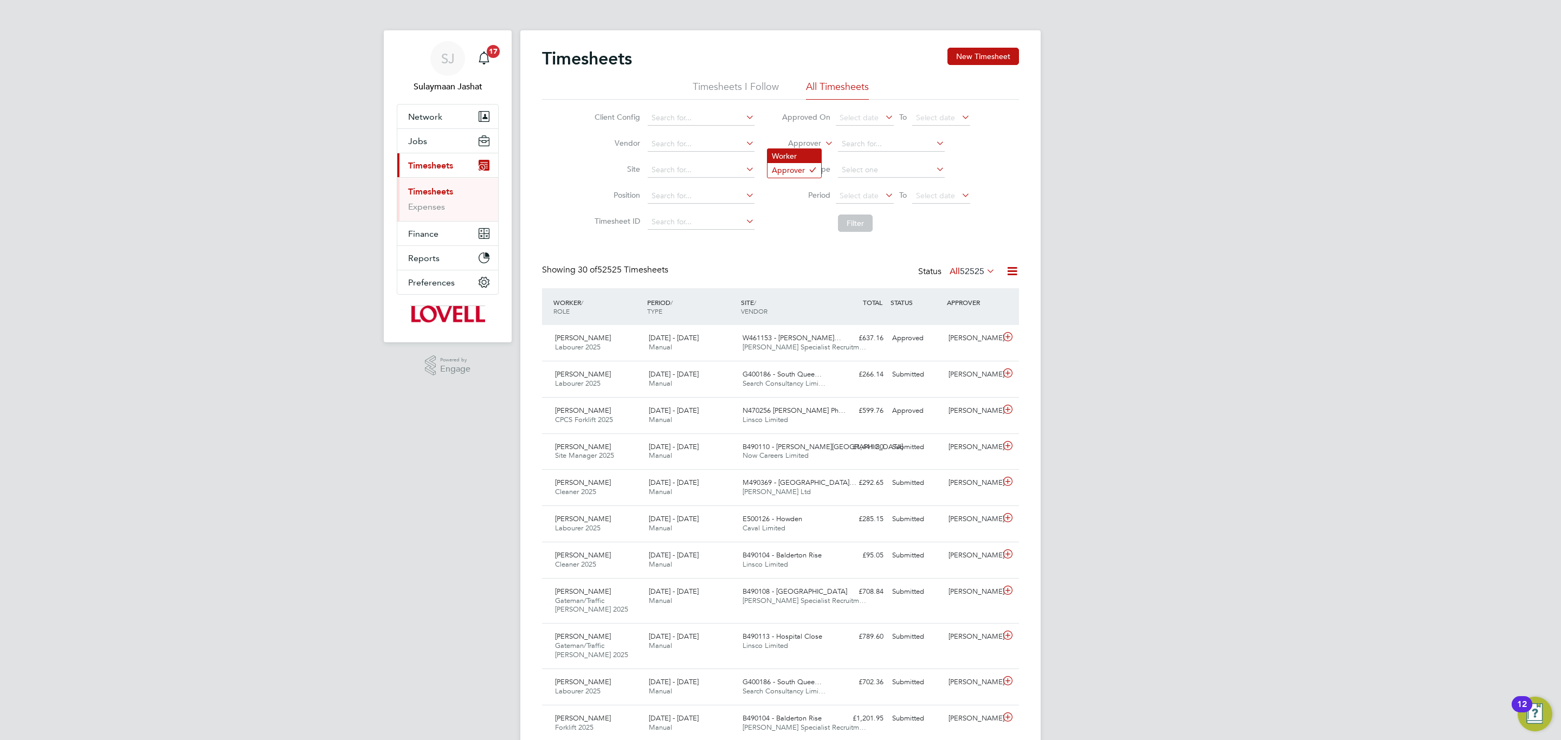
click at [808, 155] on li "Worker" at bounding box center [794, 156] width 54 height 14
click at [827, 153] on li "Worker" at bounding box center [876, 144] width 216 height 26
click at [847, 147] on input at bounding box center [891, 144] width 107 height 15
type input "j"
click at [903, 158] on b "Corc" at bounding box center [911, 158] width 17 height 9
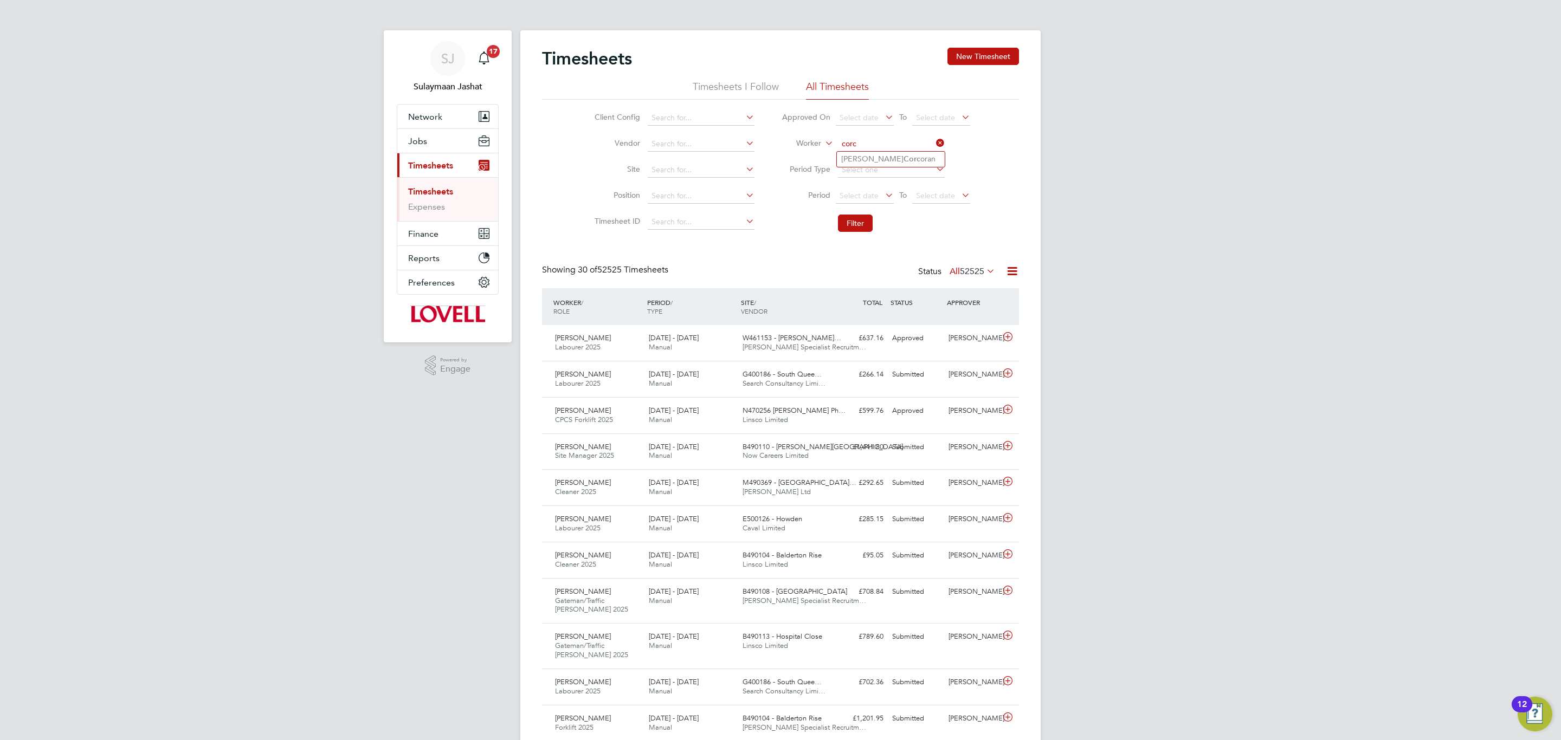
type input "[PERSON_NAME]"
click at [859, 212] on li "Filter" at bounding box center [876, 223] width 216 height 28
click at [845, 218] on button "Filter" at bounding box center [855, 223] width 35 height 17
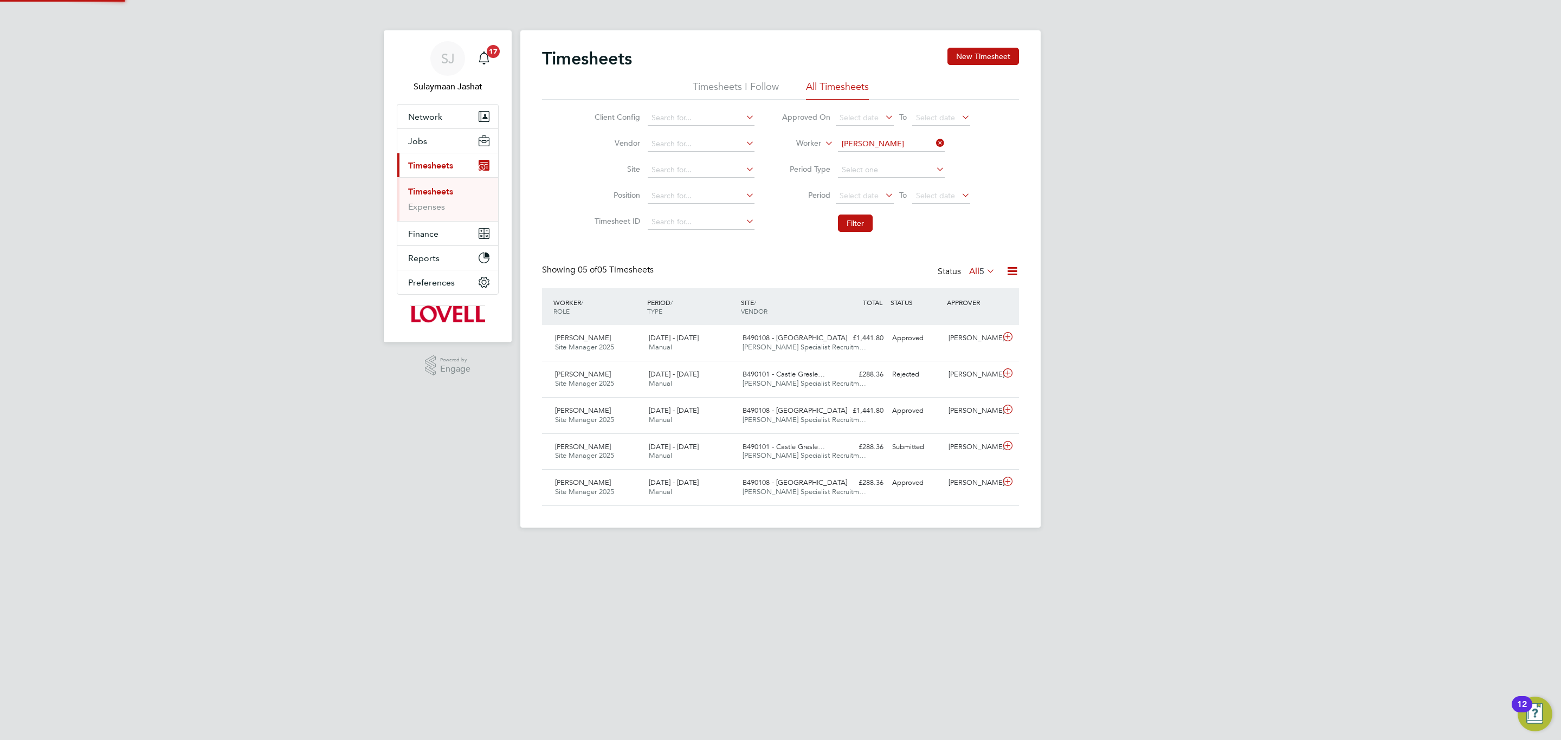
click at [982, 279] on div "Status All 5" at bounding box center [967, 271] width 60 height 15
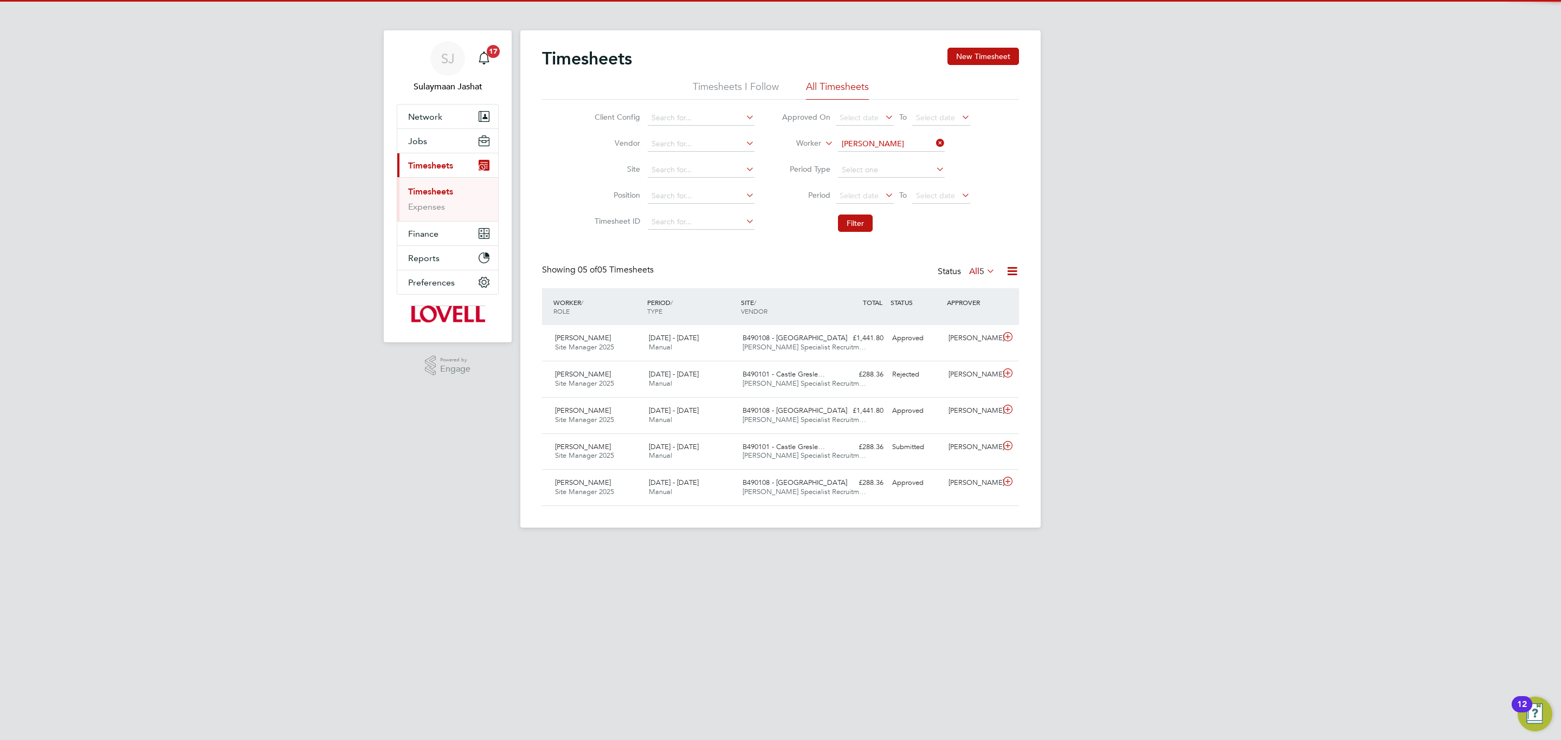
click at [980, 270] on span "5" at bounding box center [981, 271] width 5 height 11
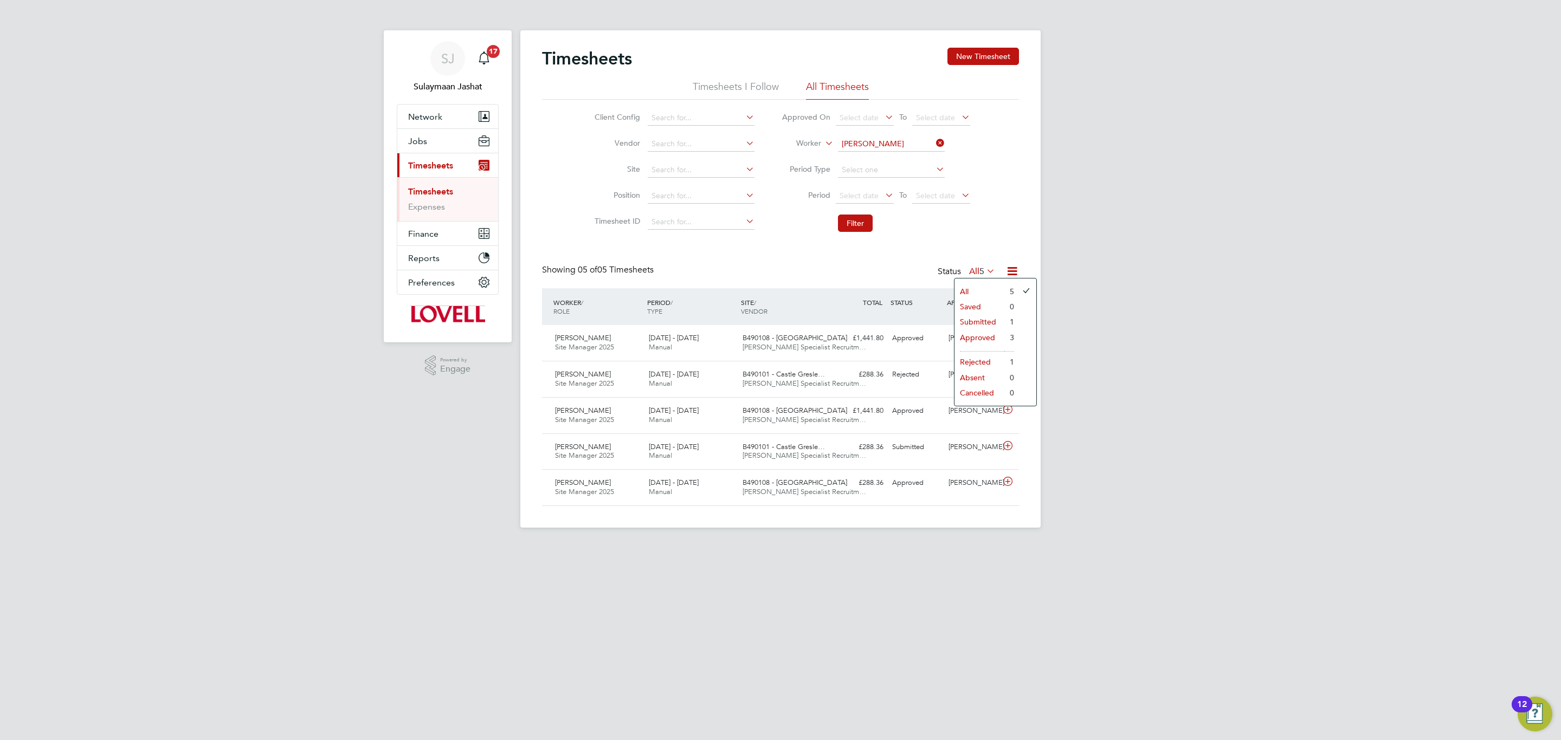
click at [982, 316] on li "Submitted" at bounding box center [979, 321] width 50 height 15
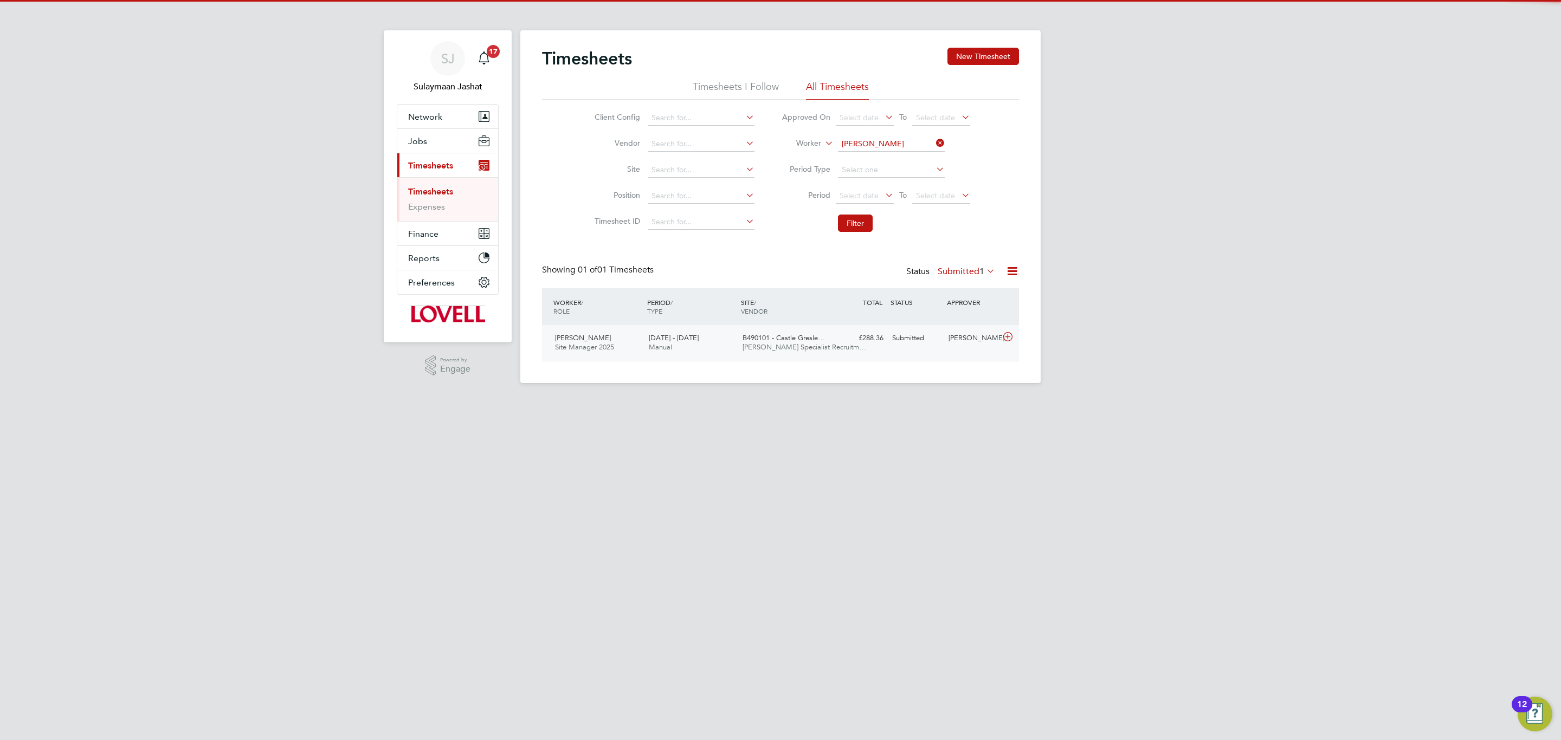
click at [858, 341] on div "£288.36 Submitted" at bounding box center [859, 338] width 56 height 18
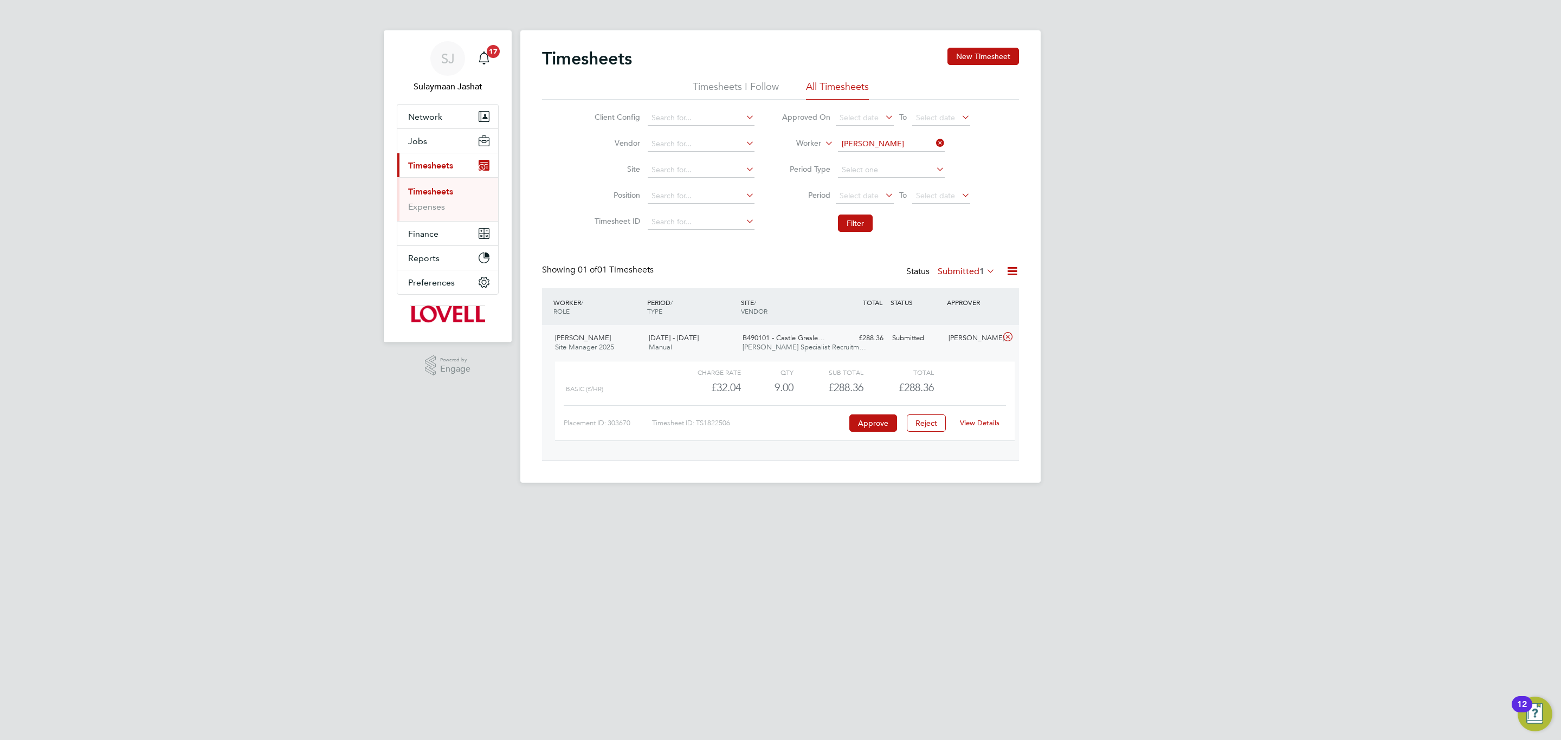
click at [984, 428] on link "View Details" at bounding box center [980, 422] width 40 height 9
click at [436, 141] on button "Jobs" at bounding box center [447, 141] width 101 height 24
click at [435, 202] on link "Placements" at bounding box center [430, 197] width 45 height 10
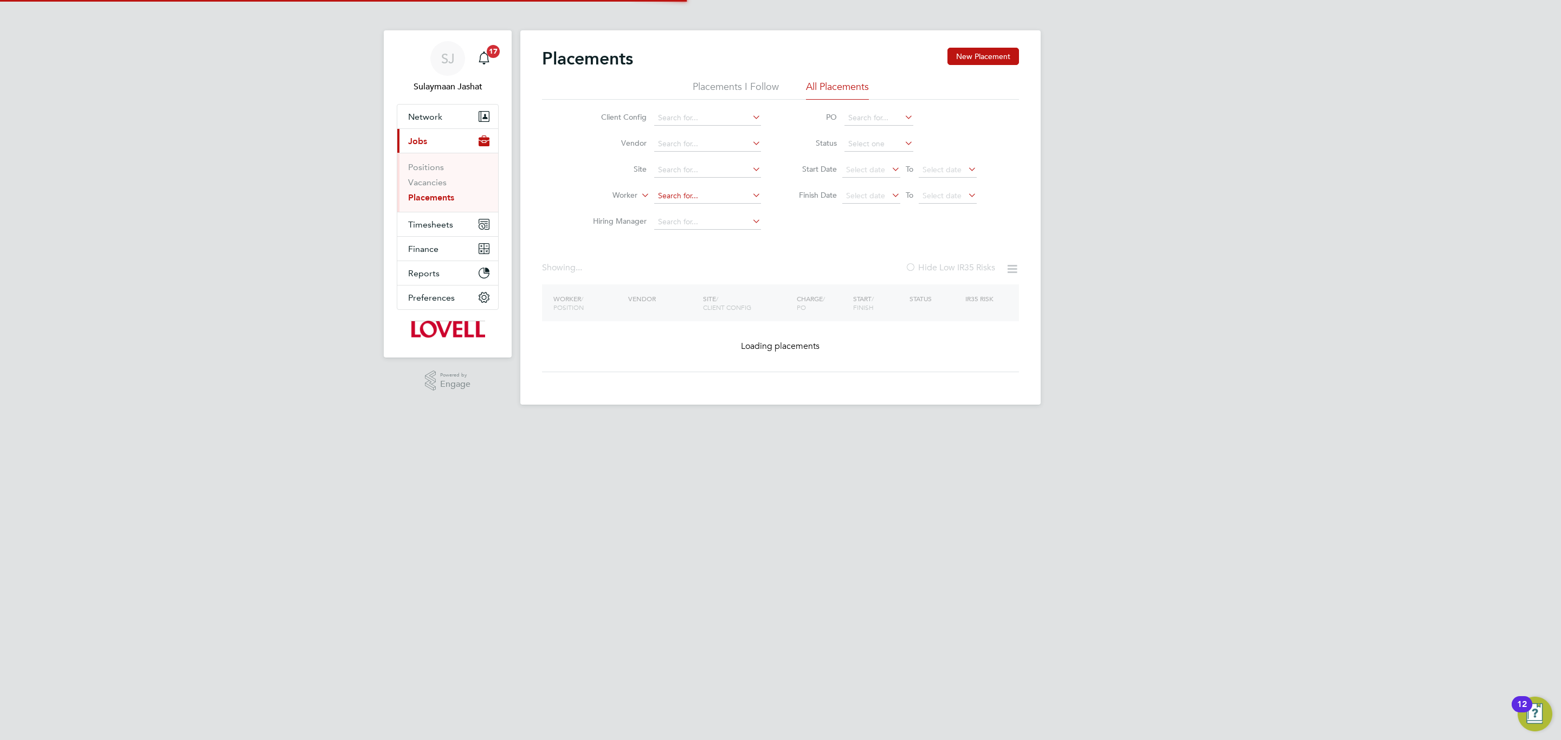
drag, startPoint x: 667, startPoint y: 193, endPoint x: 670, endPoint y: 199, distance: 6.3
click at [669, 197] on input at bounding box center [707, 196] width 107 height 15
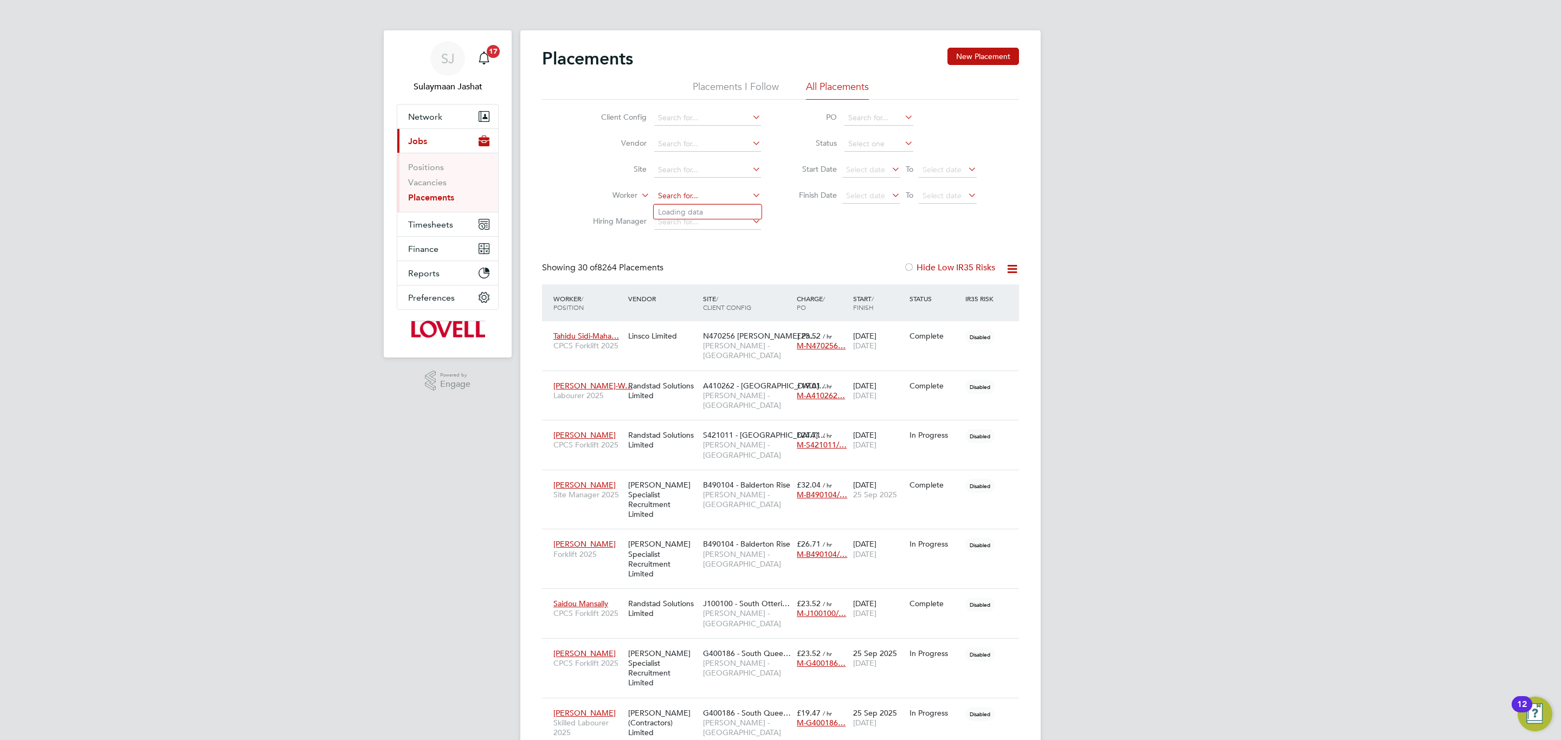
scroll to position [31, 94]
type input "razva"
click at [704, 200] on input at bounding box center [707, 196] width 107 height 15
click at [690, 196] on input "a" at bounding box center [707, 196] width 107 height 15
click at [716, 213] on li "Razva n-Viorel Amza" at bounding box center [745, 212] width 185 height 15
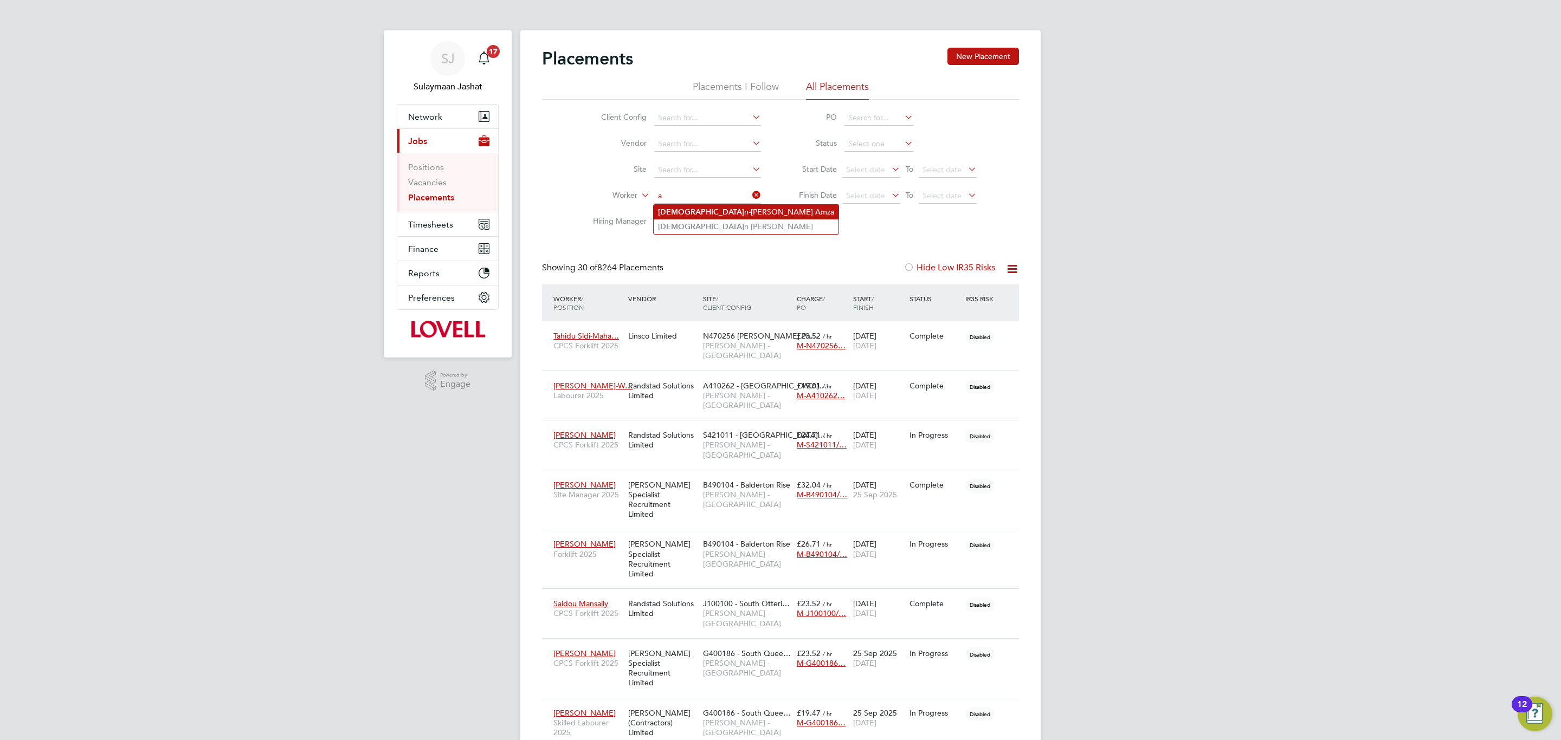
type input "Razvan-Viorel Amza"
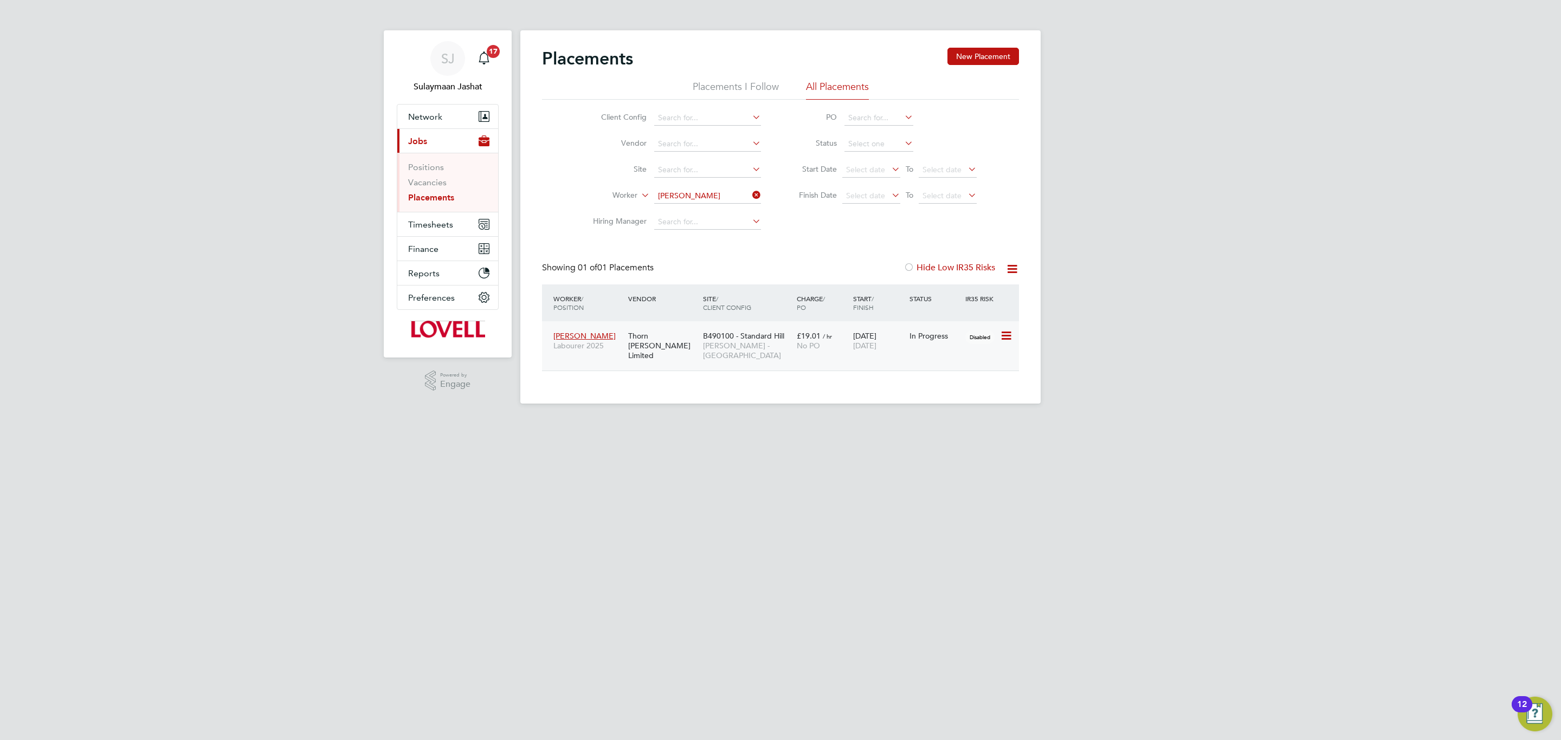
click at [768, 351] on span "[PERSON_NAME] - [GEOGRAPHIC_DATA]" at bounding box center [747, 351] width 88 height 20
click at [660, 337] on div "Thorn Baker Limited" at bounding box center [662, 346] width 75 height 41
click at [428, 217] on button "Timesheets" at bounding box center [447, 224] width 101 height 24
click at [435, 192] on link "Timesheets" at bounding box center [430, 191] width 45 height 10
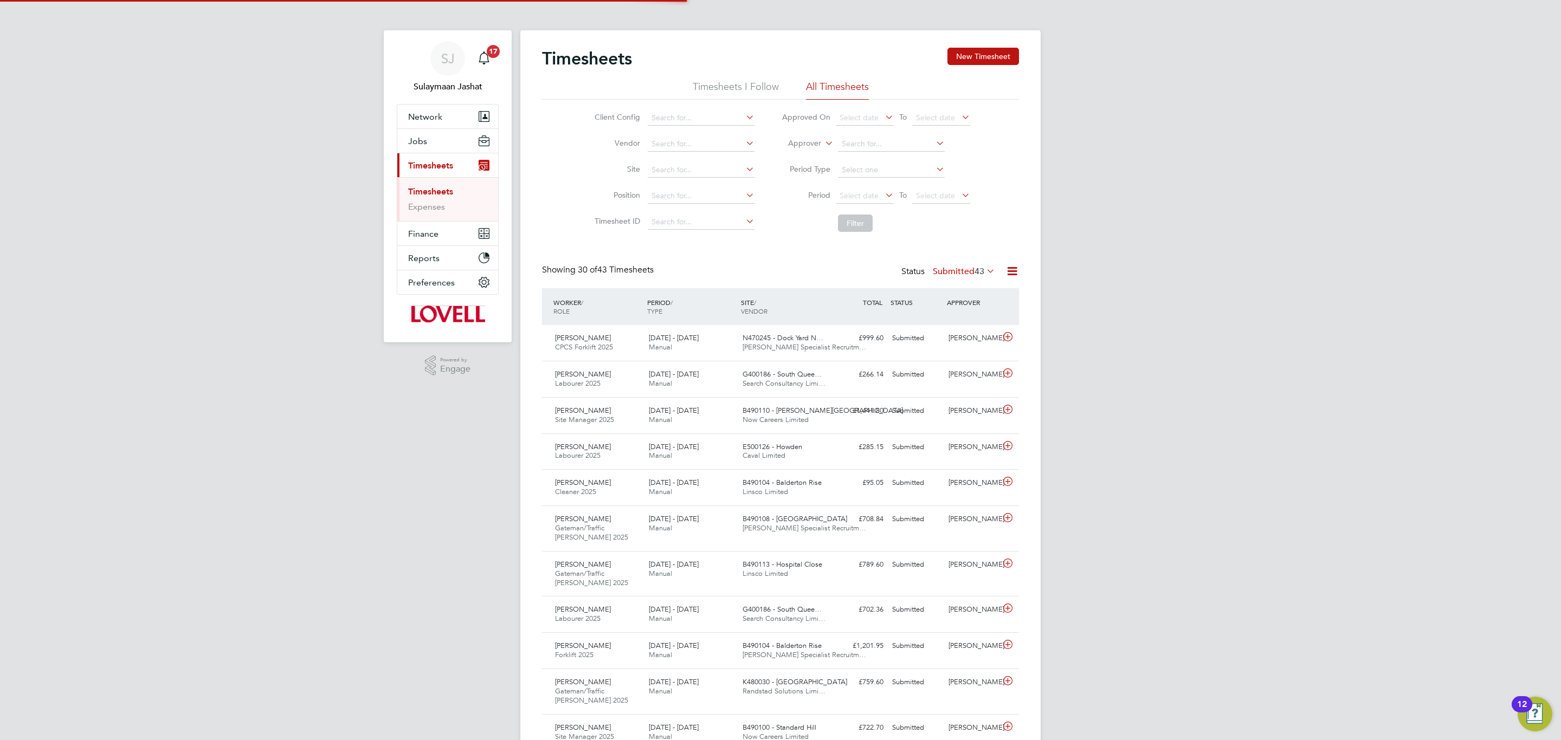
scroll to position [28, 94]
click at [802, 141] on label "Approver" at bounding box center [796, 143] width 49 height 11
click at [794, 155] on li "Worker" at bounding box center [794, 156] width 54 height 14
click at [877, 150] on input at bounding box center [891, 144] width 107 height 15
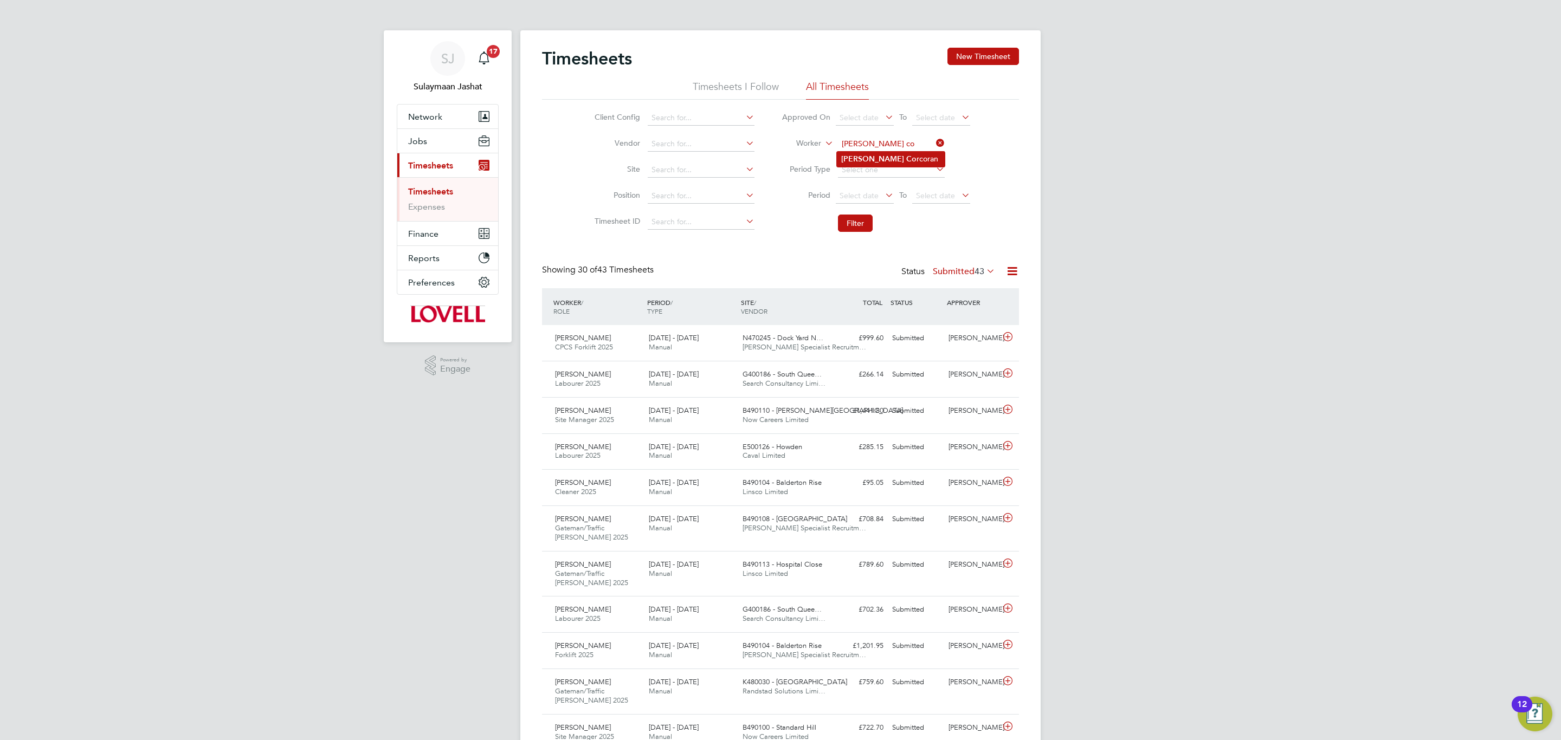
click at [879, 161] on li "Jason Co rcoran" at bounding box center [891, 159] width 108 height 15
type input "[PERSON_NAME]"
drag, startPoint x: 865, startPoint y: 208, endPoint x: 858, endPoint y: 236, distance: 28.4
click at [864, 208] on li "Period Select date To Select date" at bounding box center [876, 196] width 216 height 26
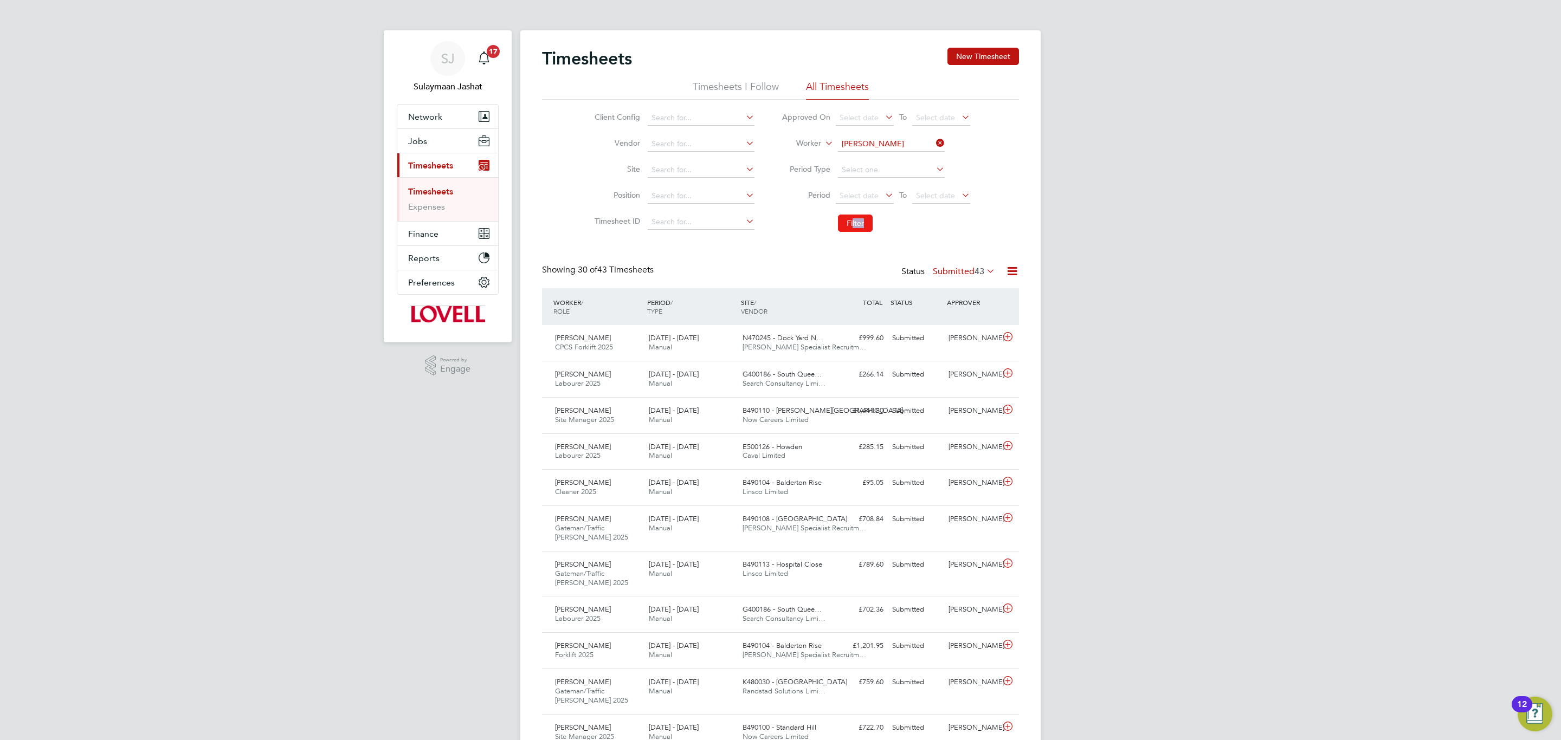
click at [852, 232] on li "Filter" at bounding box center [876, 223] width 216 height 28
click at [857, 218] on button "Filter" at bounding box center [855, 223] width 35 height 17
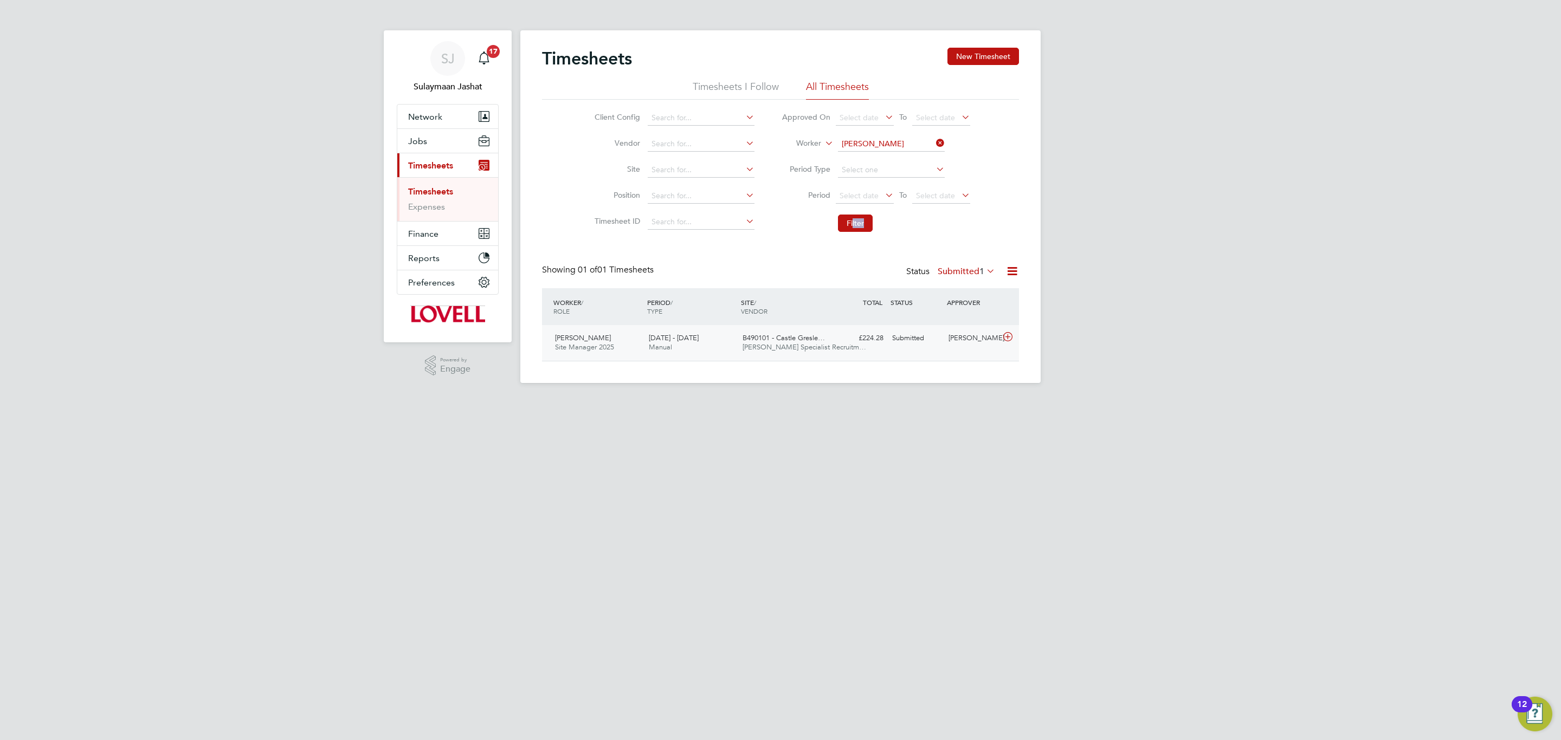
click at [808, 335] on span "B490101 - Castle Gresle…" at bounding box center [783, 337] width 82 height 9
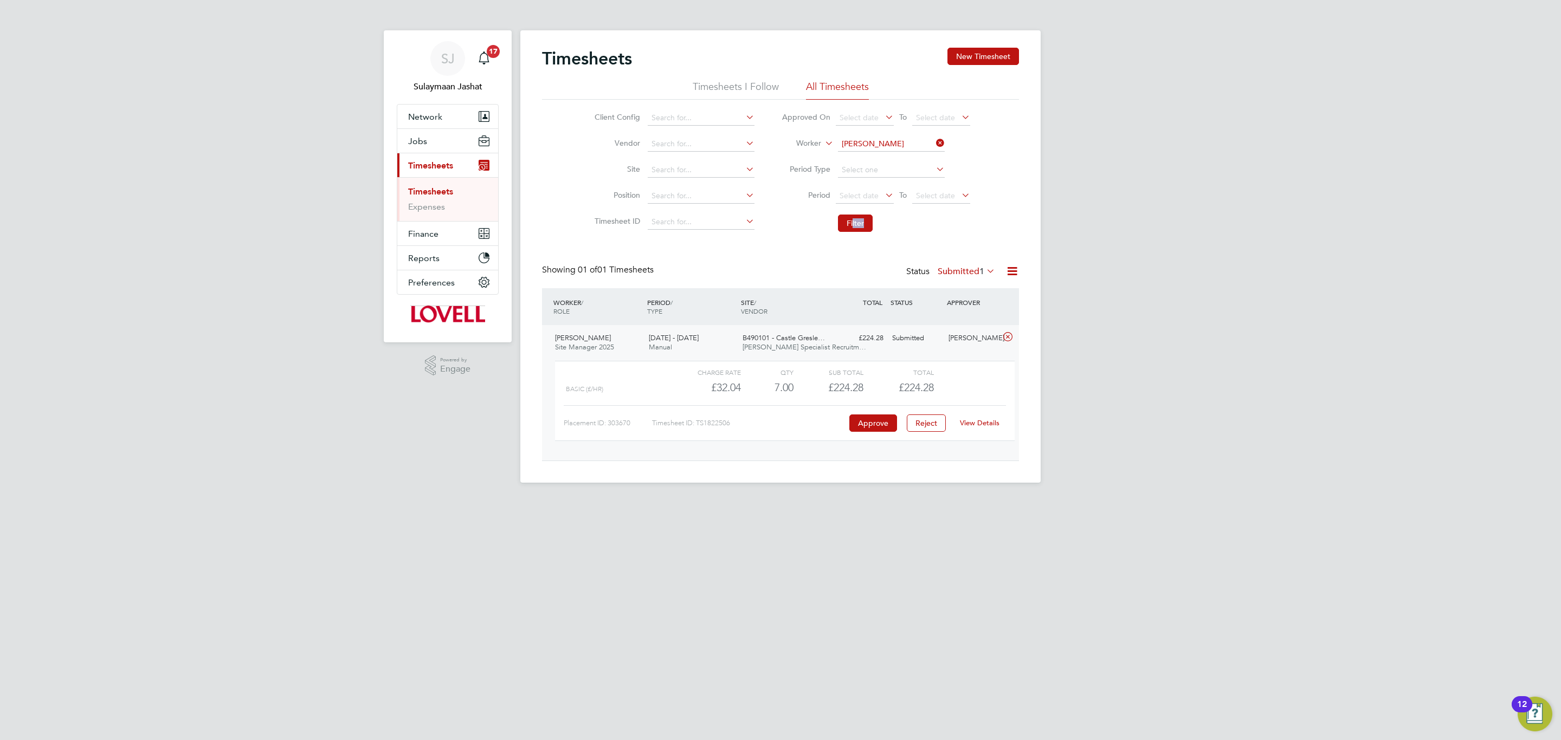
click at [987, 428] on link "View Details" at bounding box center [980, 422] width 40 height 9
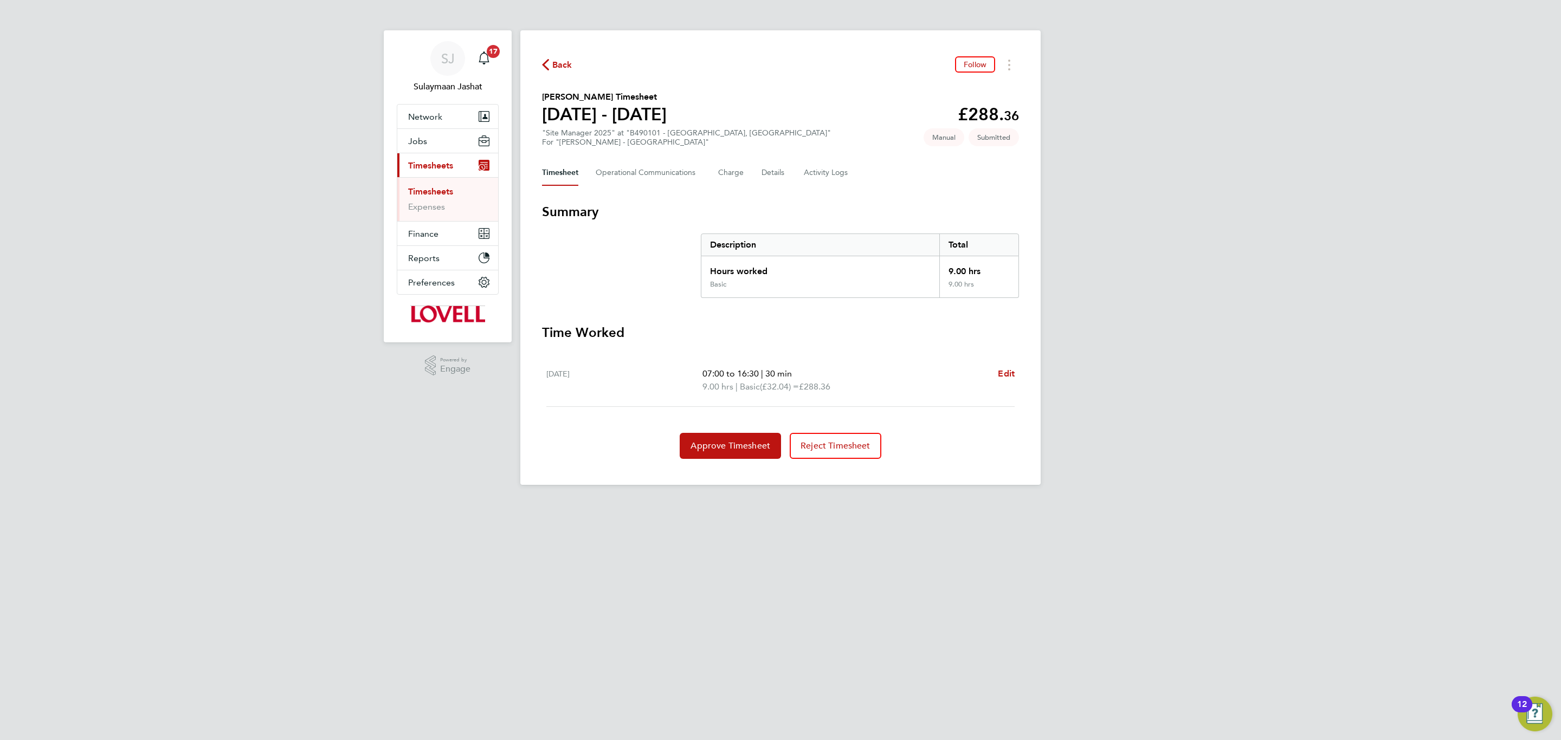
click at [1008, 366] on div "[DATE] 07:00 to 16:30 | 30 min 9.00 hrs | Basic (£32.04) = £288.36 Edit" at bounding box center [780, 380] width 468 height 53
click at [1008, 374] on span "Edit" at bounding box center [1006, 373] width 17 height 10
select select "30"
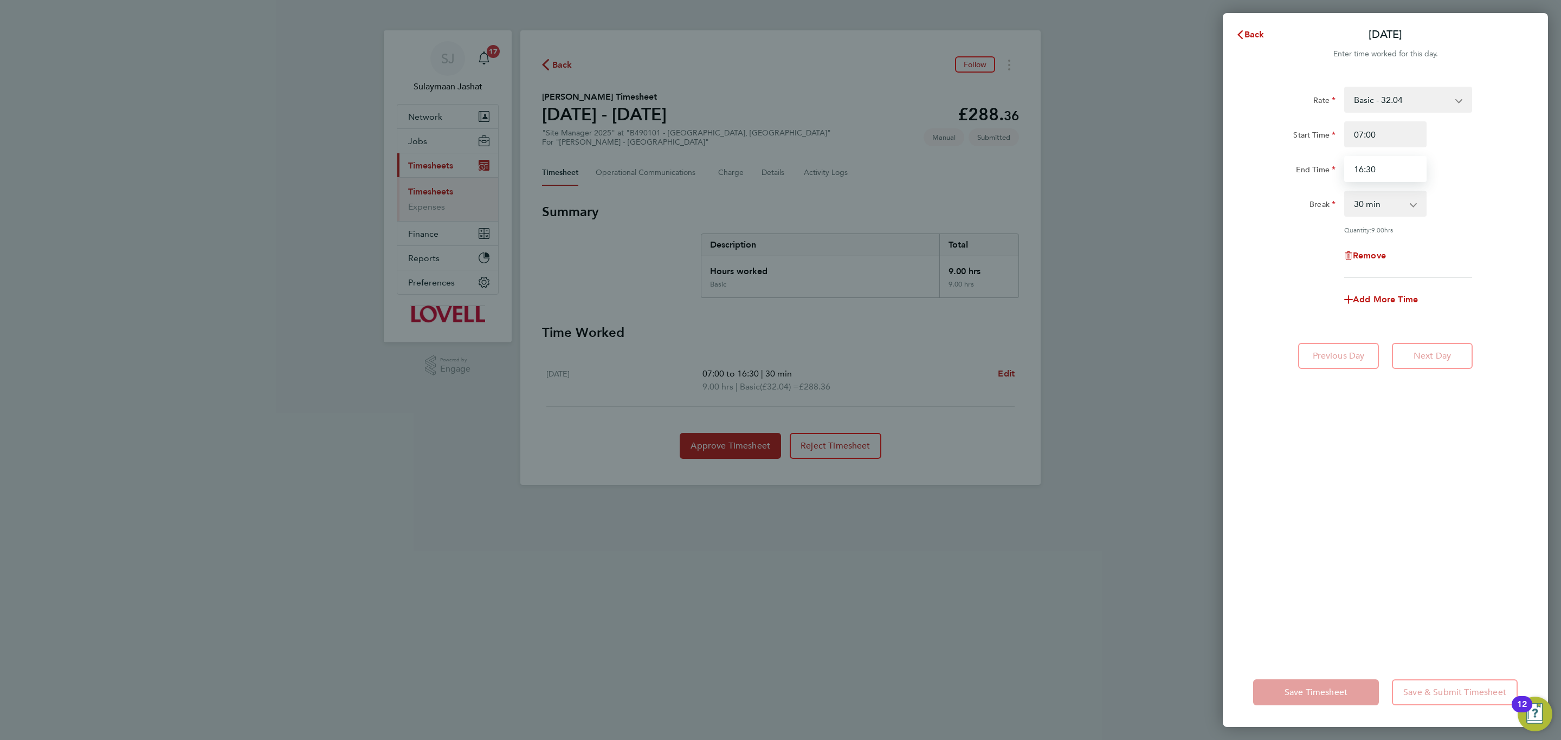
click at [1392, 160] on input "16:30" at bounding box center [1385, 169] width 82 height 26
click at [1392, 126] on input "07:00" at bounding box center [1385, 134] width 82 height 26
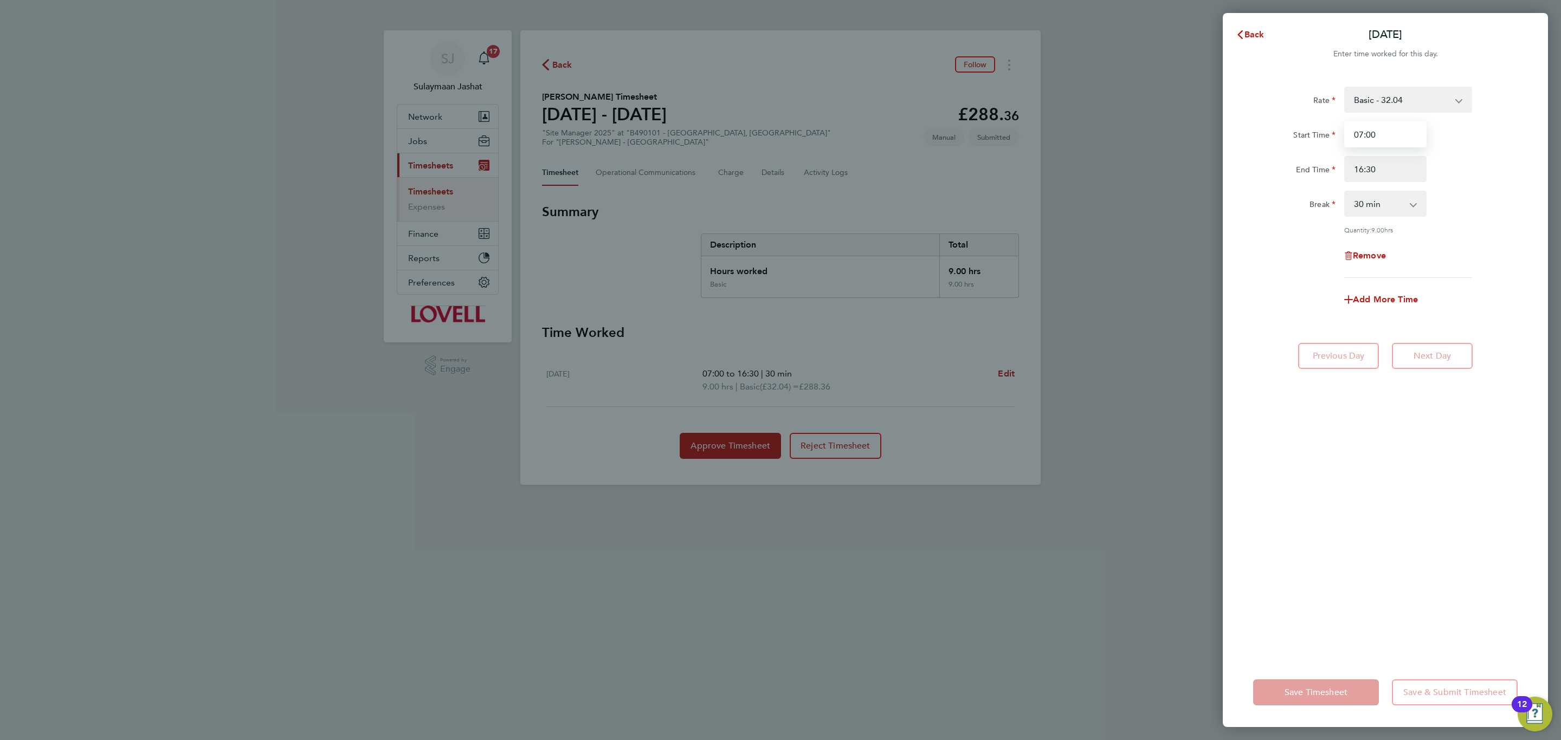
click at [1392, 126] on input "07:00" at bounding box center [1385, 134] width 82 height 26
type input "08:00"
click at [1384, 166] on input "16:30" at bounding box center [1385, 169] width 82 height 26
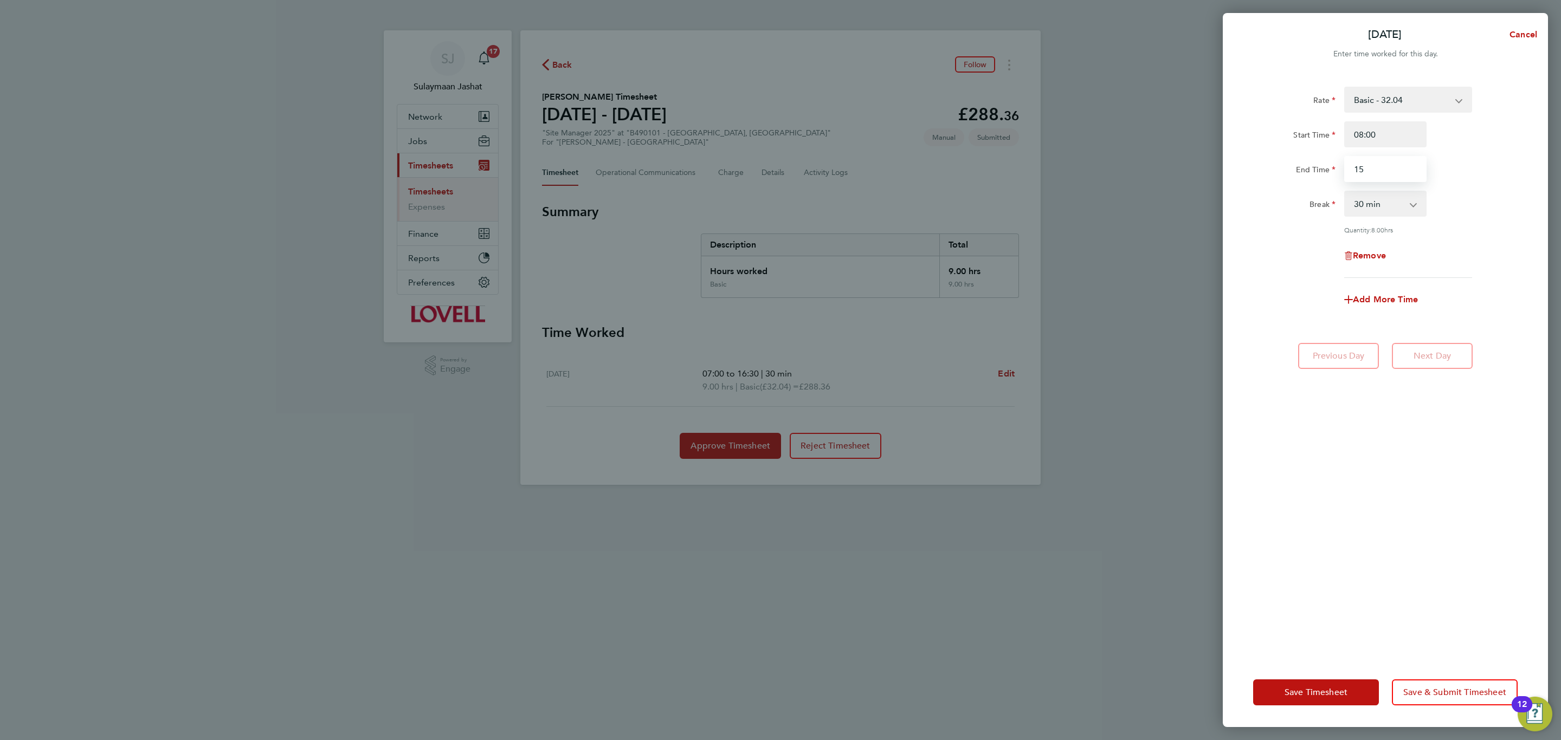
click at [1425, 158] on input "15" at bounding box center [1385, 169] width 82 height 26
type input "15:00"
click at [1452, 176] on div "End Time 15:00" at bounding box center [1384, 169] width 273 height 26
click at [1411, 192] on select "0 min 15 min 30 min 45 min 60 min 75 min 90 min" at bounding box center [1378, 204] width 67 height 24
select select "0"
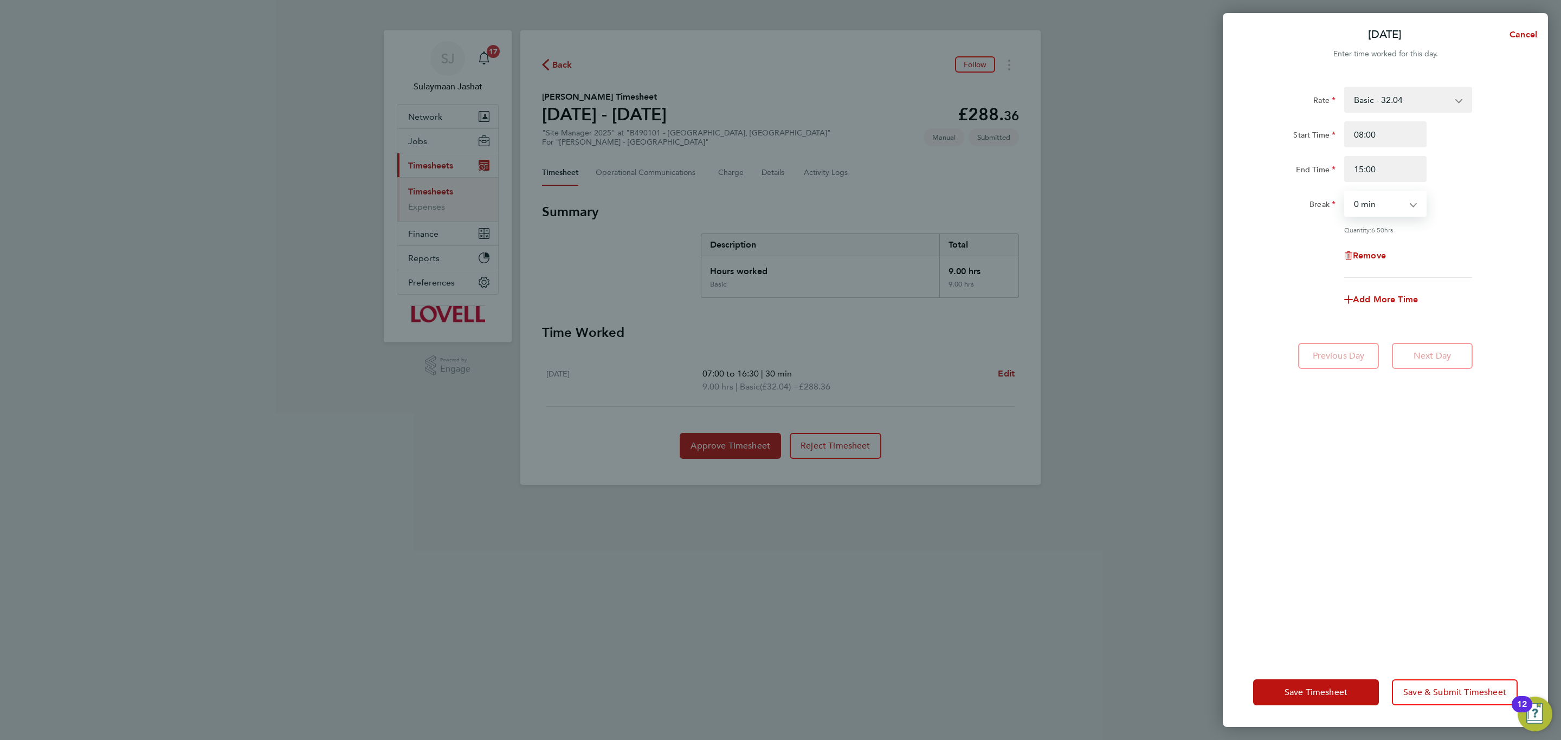
click at [1345, 192] on select "0 min 15 min 30 min 45 min 60 min 75 min 90 min" at bounding box center [1378, 204] width 67 height 24
click at [1297, 244] on div "Remove" at bounding box center [1384, 256] width 273 height 26
click at [1274, 686] on button "Save Timesheet" at bounding box center [1316, 692] width 126 height 26
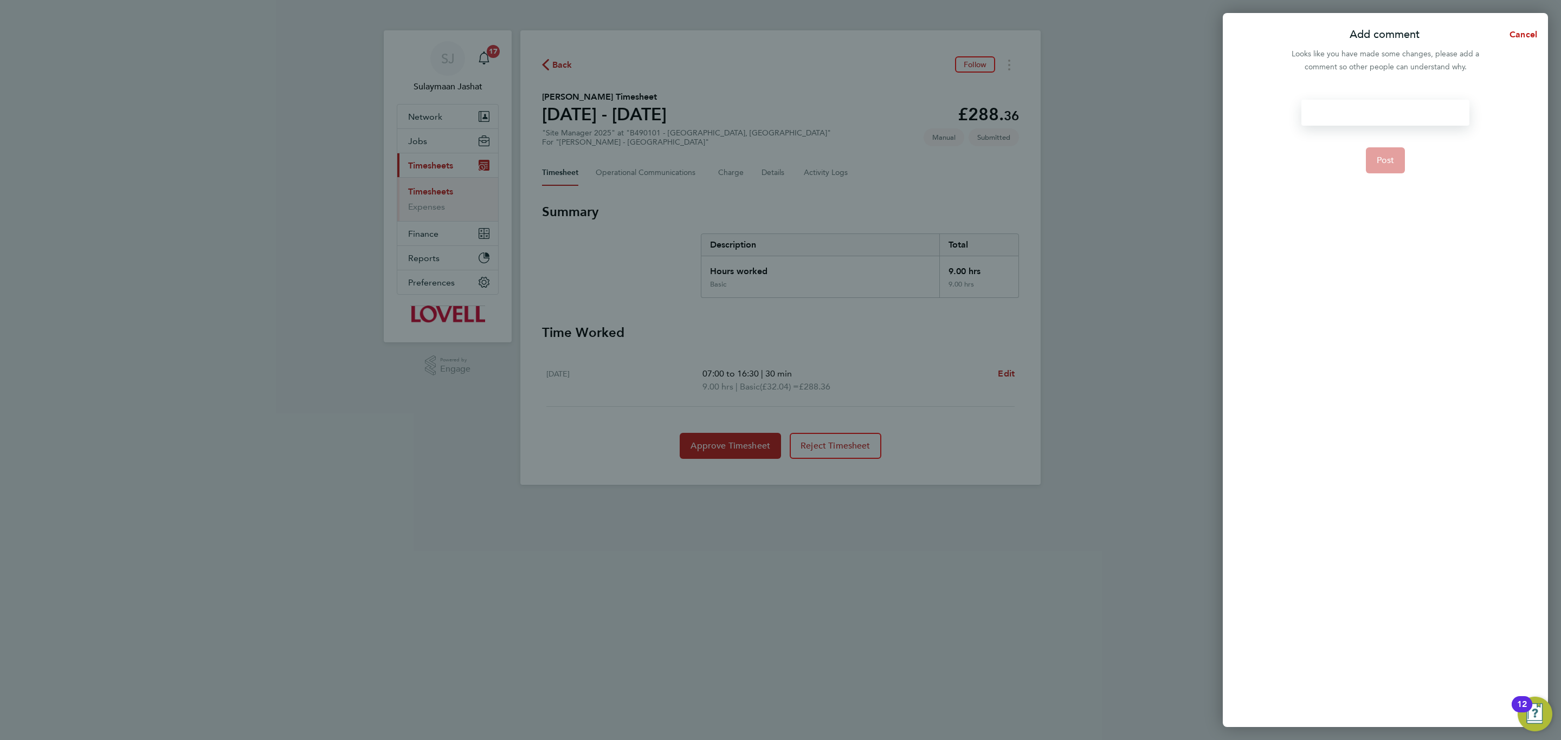
click at [1370, 122] on div at bounding box center [1384, 113] width 167 height 26
click at [1378, 165] on button "Post" at bounding box center [1385, 160] width 40 height 26
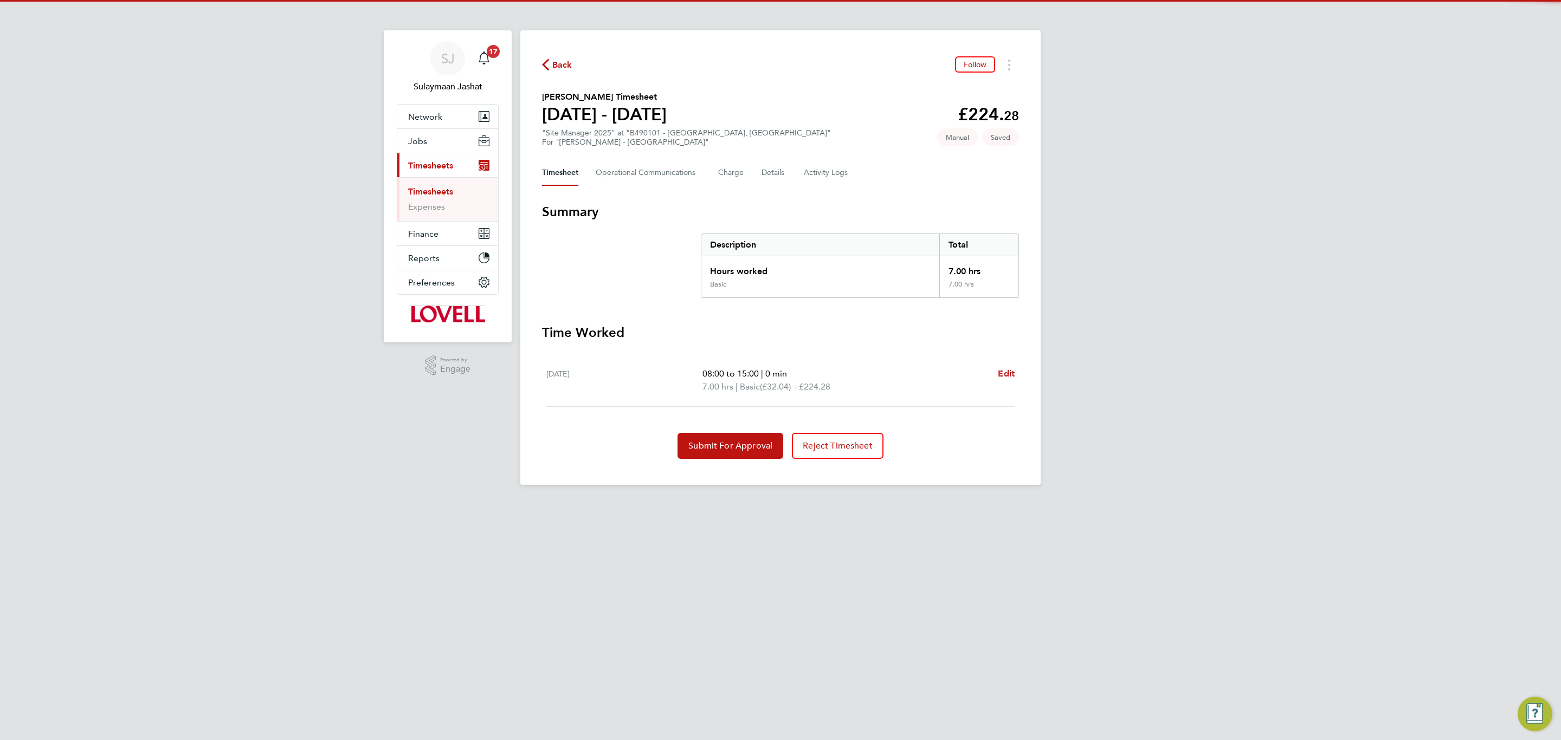
click at [649, 280] on section "Summary Description Total Hours worked 7.00 hrs Basic 7.00 hrs" at bounding box center [780, 250] width 477 height 95
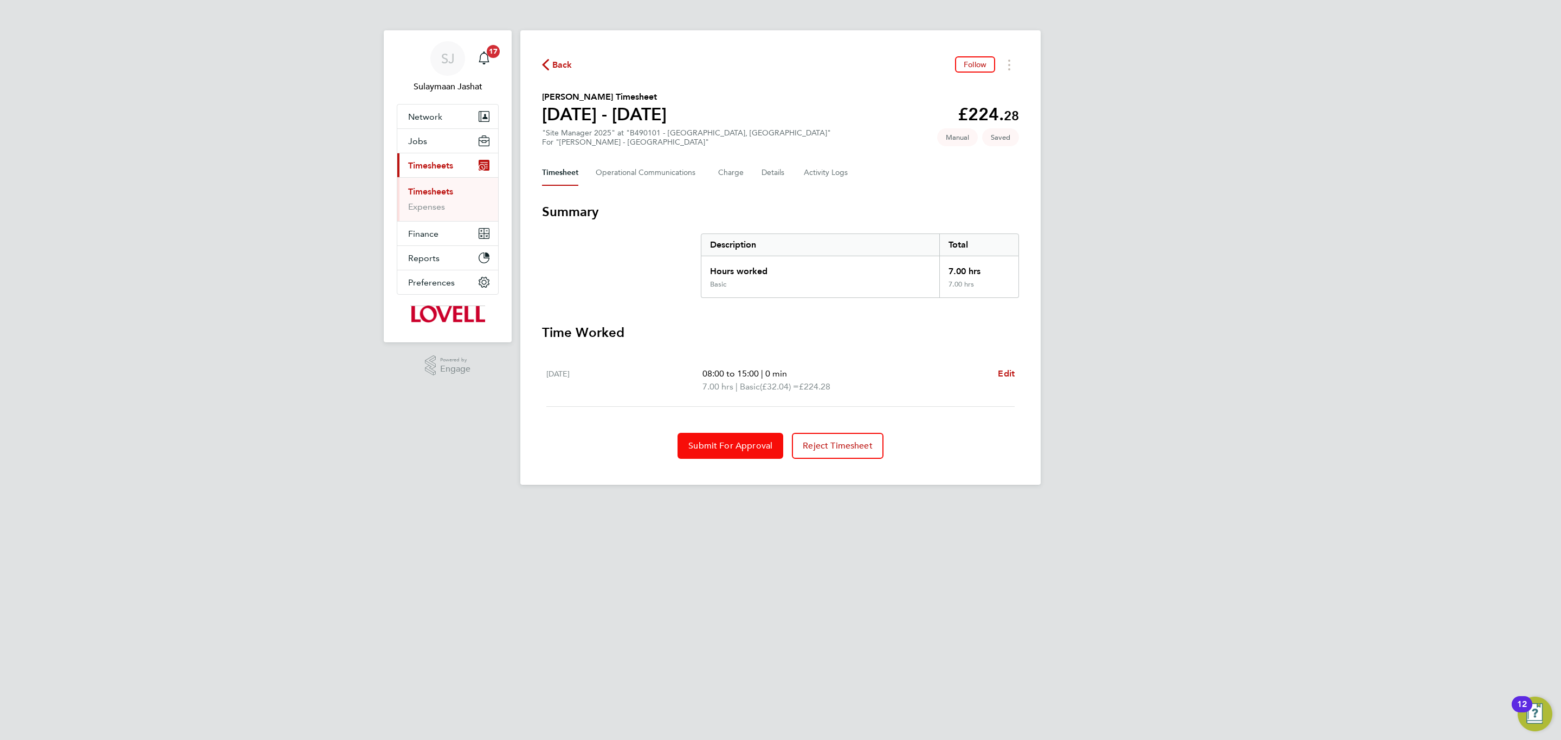
click at [756, 439] on button "Submit For Approval" at bounding box center [730, 446] width 106 height 26
click at [917, 265] on div "Hours worked" at bounding box center [820, 268] width 238 height 24
click at [958, 502] on html "SJ Sulaymaan Jashat Notifications 17 Applications: Network Team Members Busines…" at bounding box center [780, 251] width 1561 height 502
click at [575, 265] on section "Summary Description Total Hours worked 7.00 hrs Basic 7.00 hrs" at bounding box center [780, 250] width 477 height 95
click at [308, 477] on div "SJ Sulaymaan Jashat Notifications 17 Applications: Network Team Members Busines…" at bounding box center [780, 251] width 1561 height 502
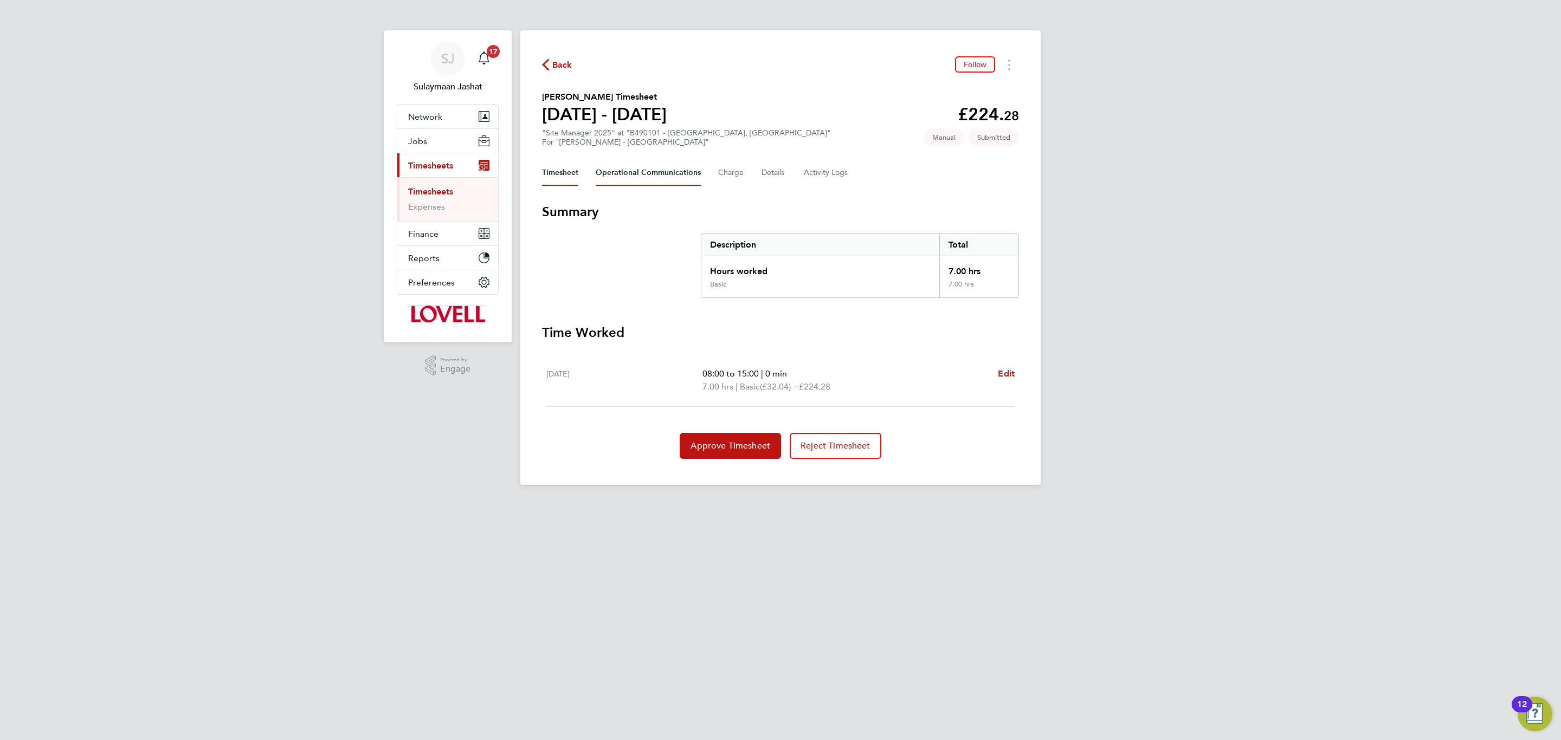
click at [641, 163] on Communications-tab "Operational Communications" at bounding box center [647, 173] width 105 height 26
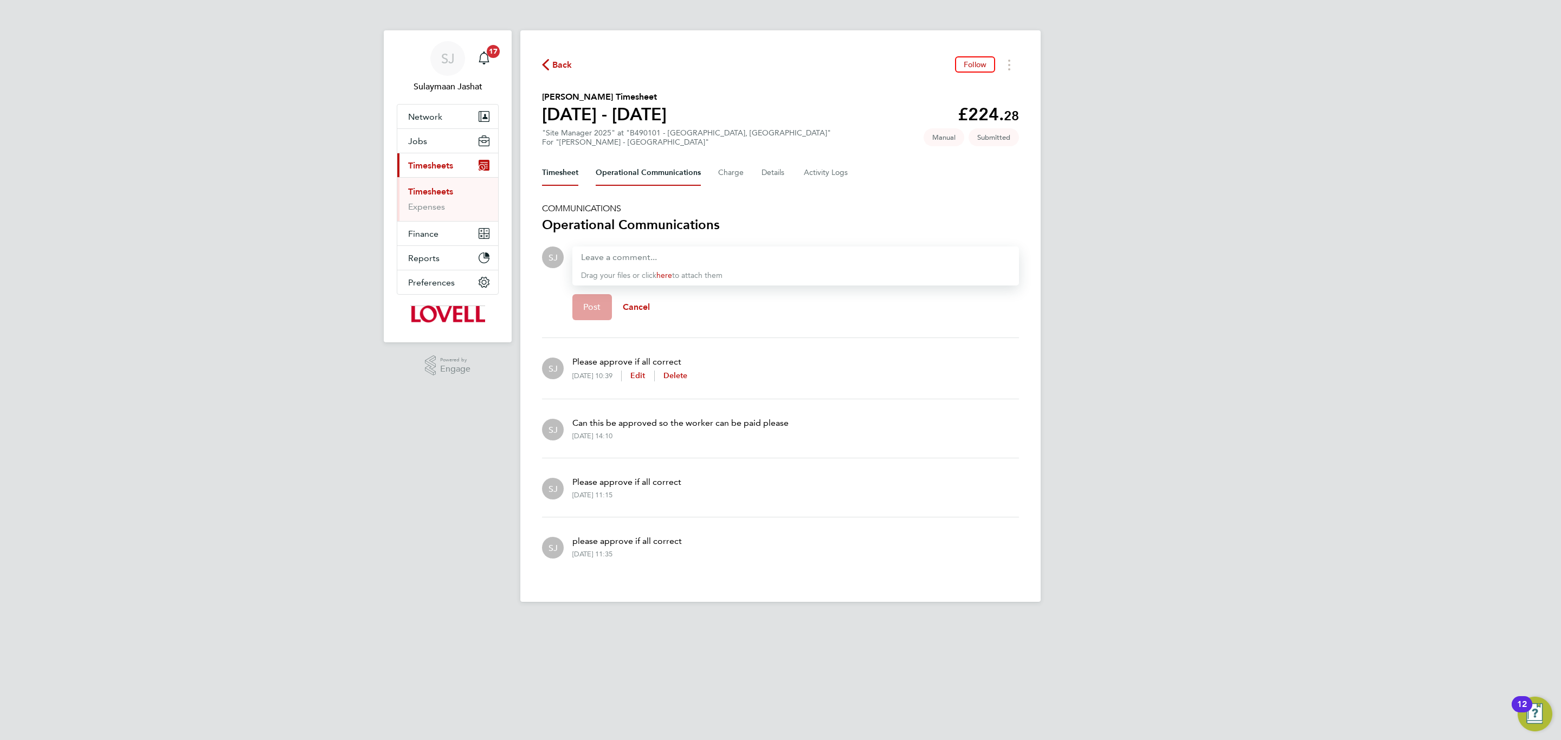
click at [563, 171] on button "Timesheet" at bounding box center [560, 173] width 36 height 26
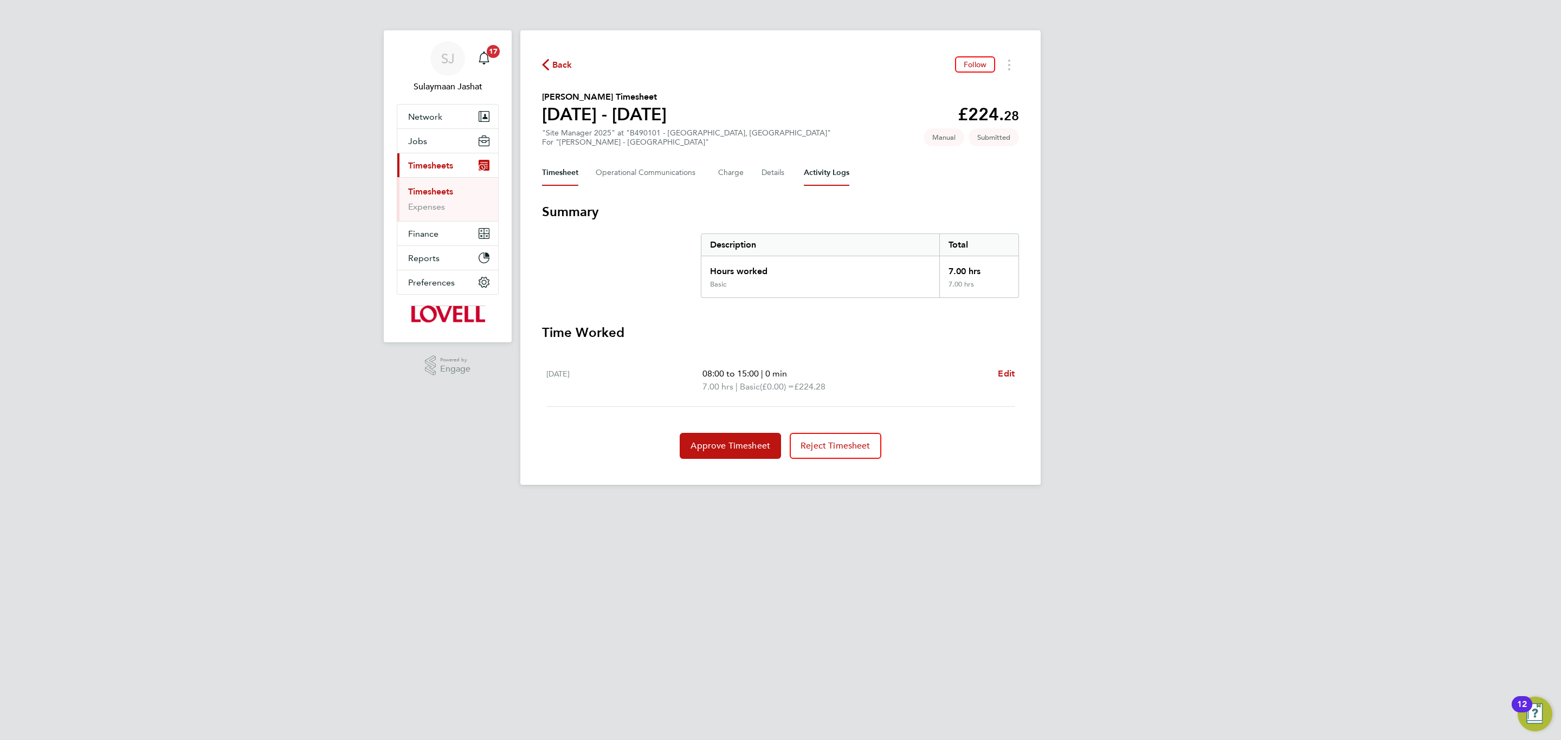
click at [821, 166] on Logs-tab "Activity Logs" at bounding box center [827, 173] width 46 height 26
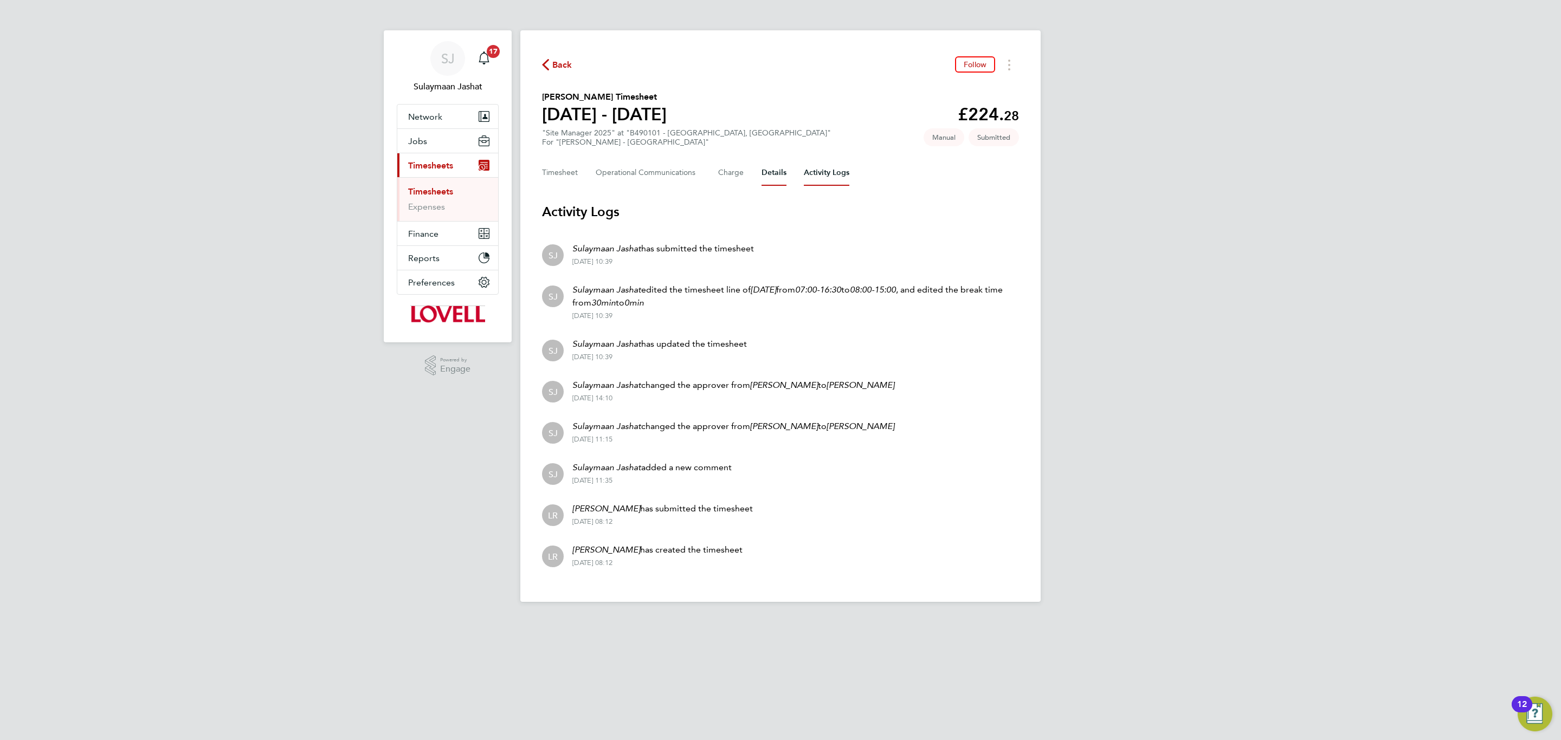
click at [775, 174] on button "Details" at bounding box center [773, 173] width 25 height 26
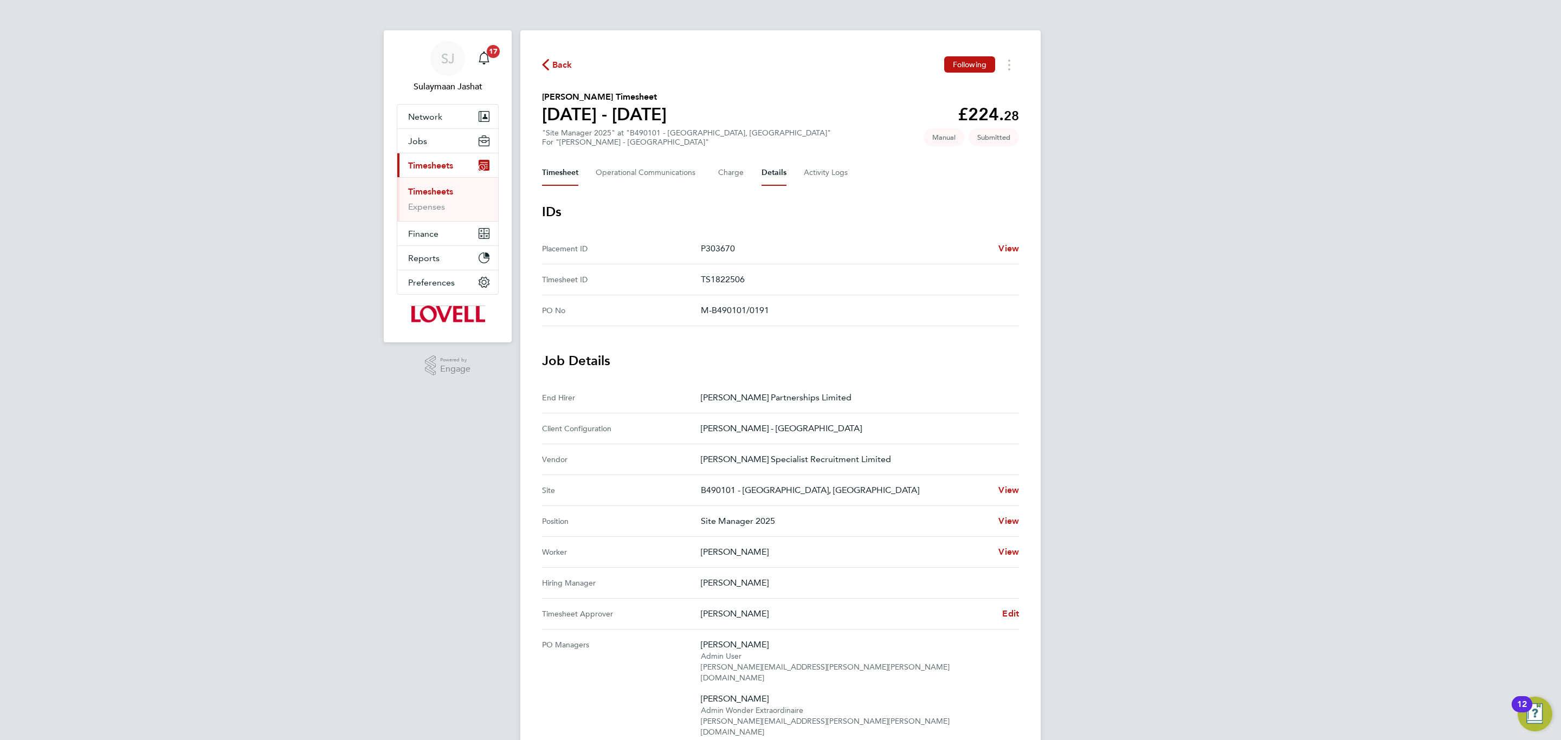
click at [559, 165] on button "Timesheet" at bounding box center [560, 173] width 36 height 26
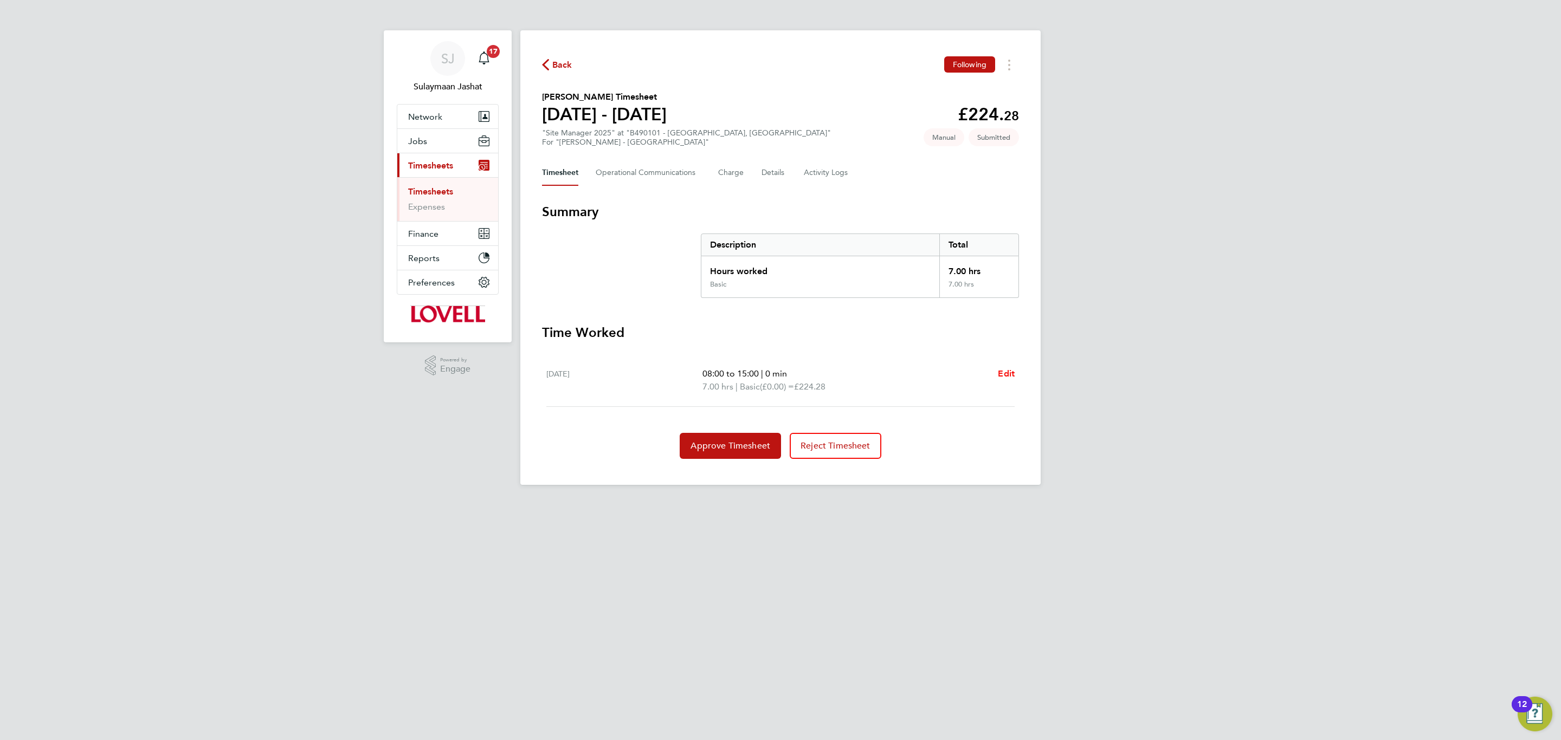
click at [1009, 376] on span "Edit" at bounding box center [1006, 373] width 17 height 10
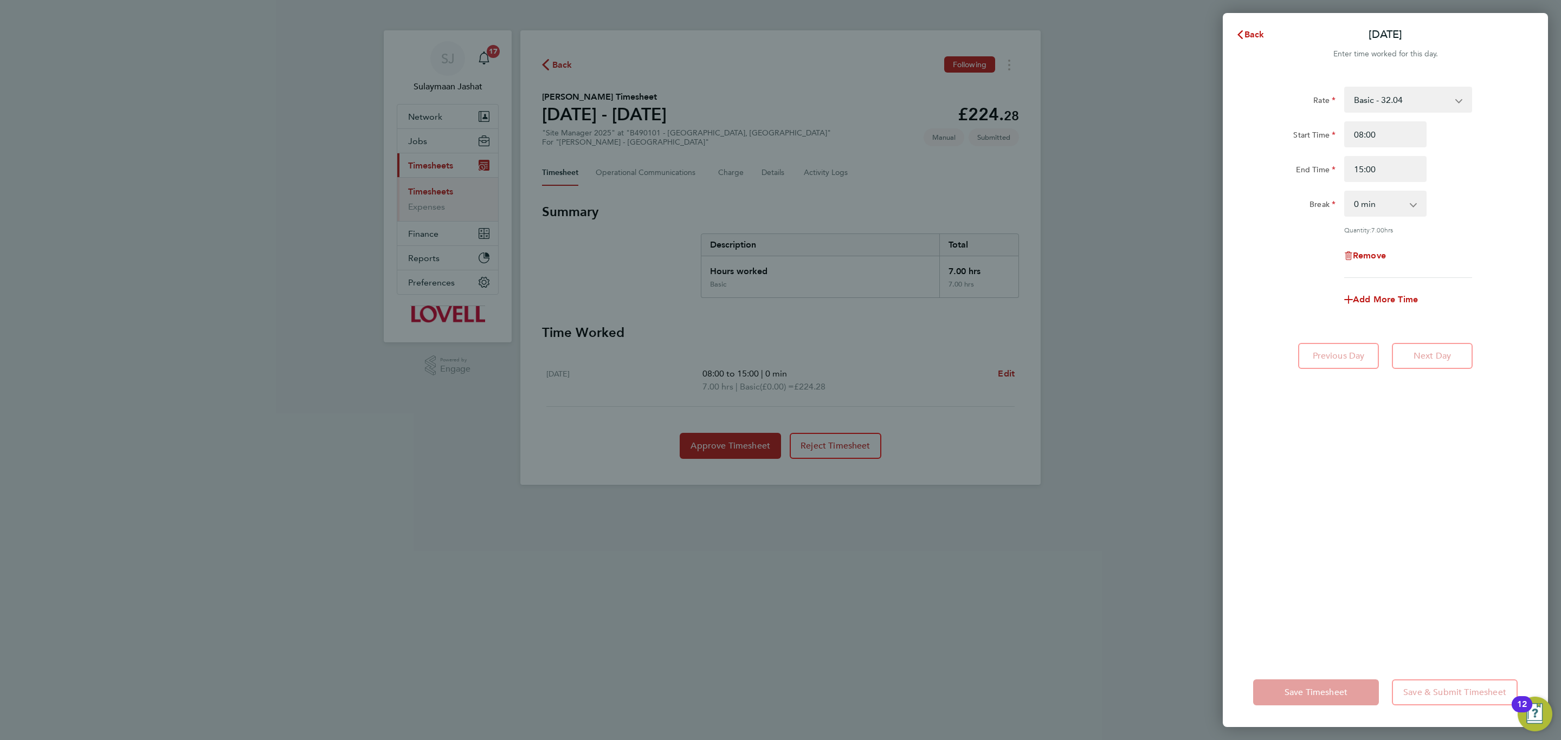
click at [1377, 209] on select "0 min 15 min 30 min 45 min 60 min 75 min 90 min" at bounding box center [1378, 204] width 67 height 24
select select "15"
click at [1345, 192] on select "0 min 15 min 30 min 45 min 60 min 75 min 90 min" at bounding box center [1378, 204] width 67 height 24
click at [1382, 161] on input "15:00" at bounding box center [1385, 169] width 82 height 26
type input "15:15"
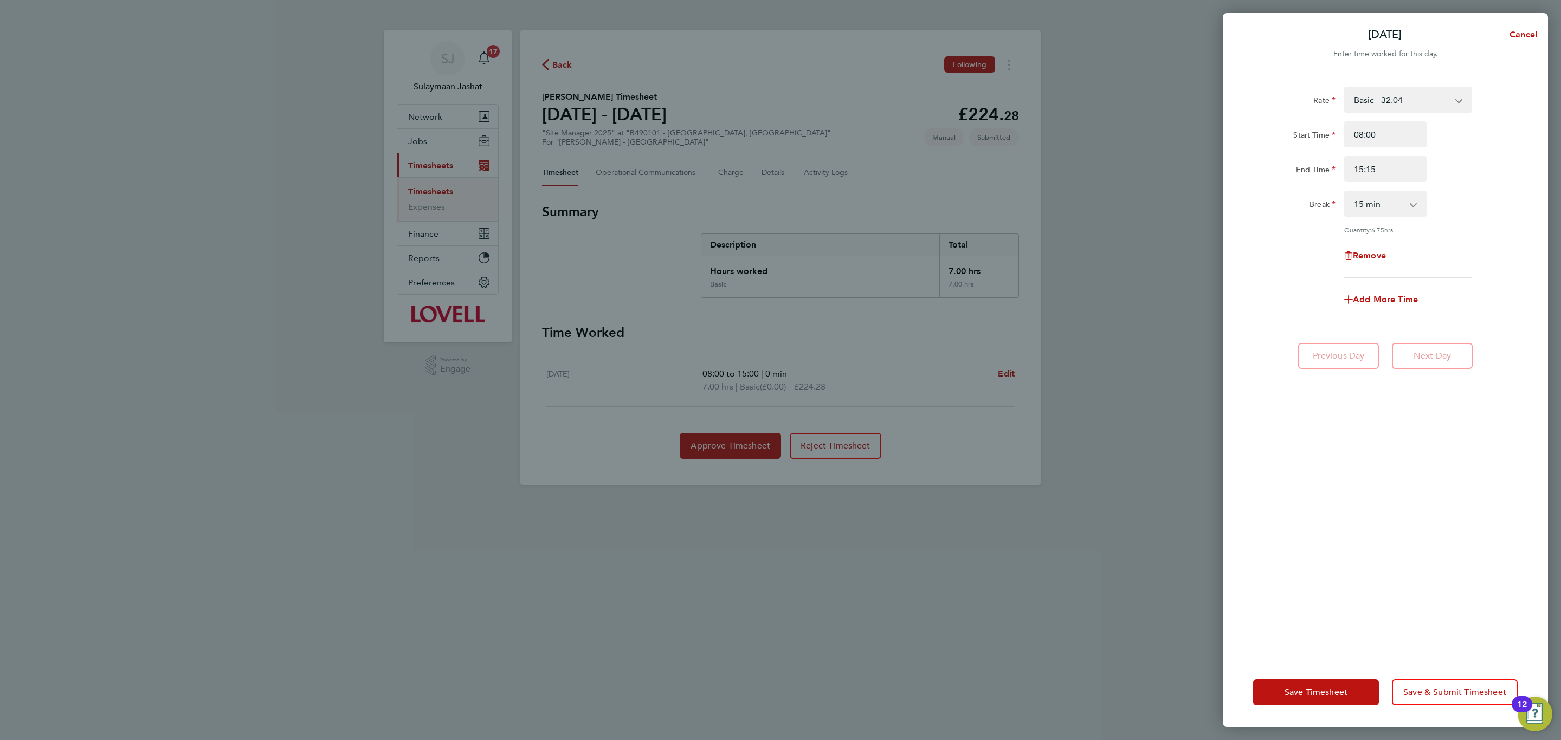
click at [1299, 207] on div "Break" at bounding box center [1294, 202] width 82 height 22
click at [1517, 30] on span "Cancel" at bounding box center [1521, 34] width 31 height 10
click at [1253, 29] on span "Back" at bounding box center [1254, 34] width 20 height 10
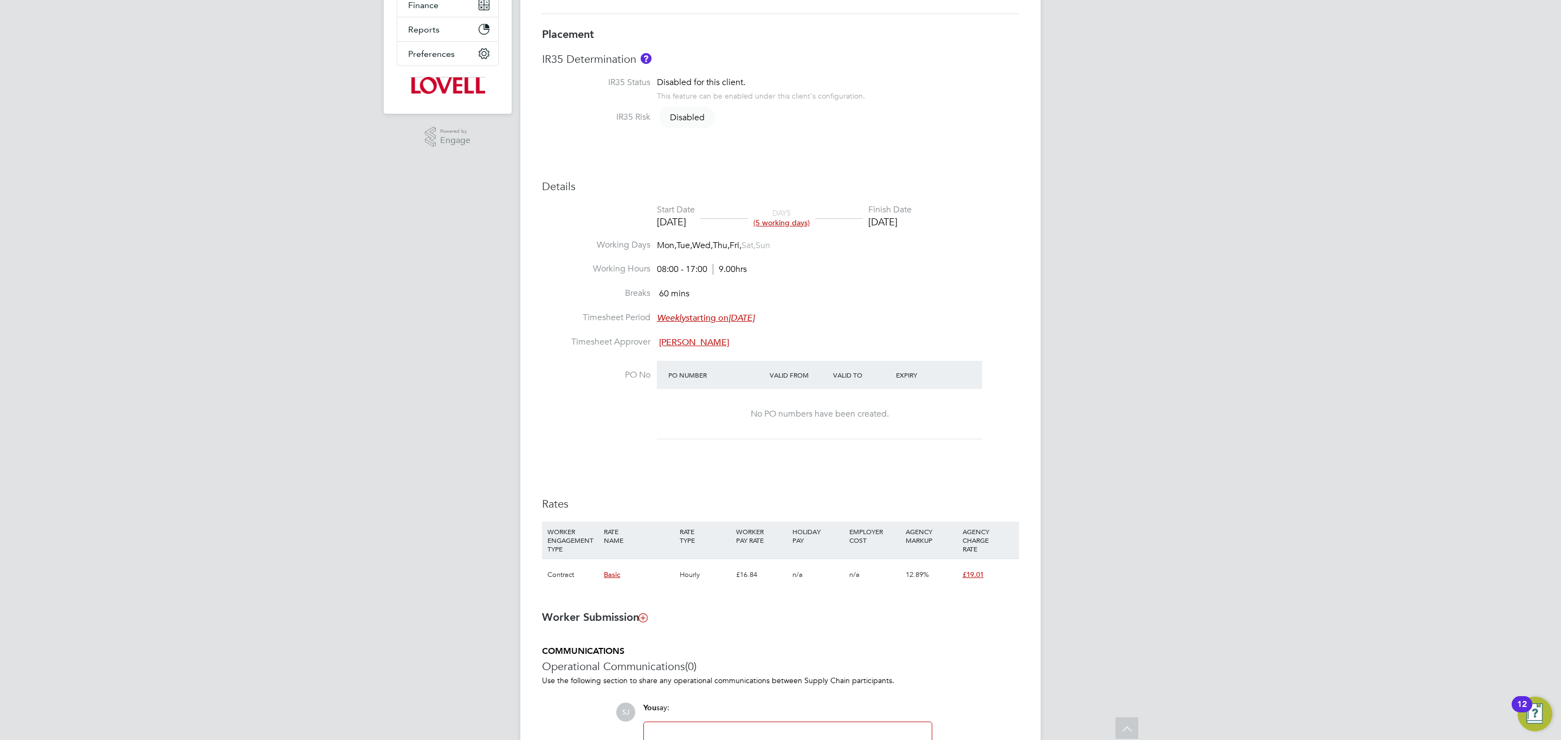
click at [578, 437] on li "PO No PO Number Valid From Valid To Expiry No PO numbers have been created." at bounding box center [780, 407] width 477 height 93
click at [587, 429] on li "PO No PO Number Valid From Valid To Expiry No PO numbers have been created." at bounding box center [780, 407] width 477 height 93
type input "[PERSON_NAME]"
type input "[DATE]"
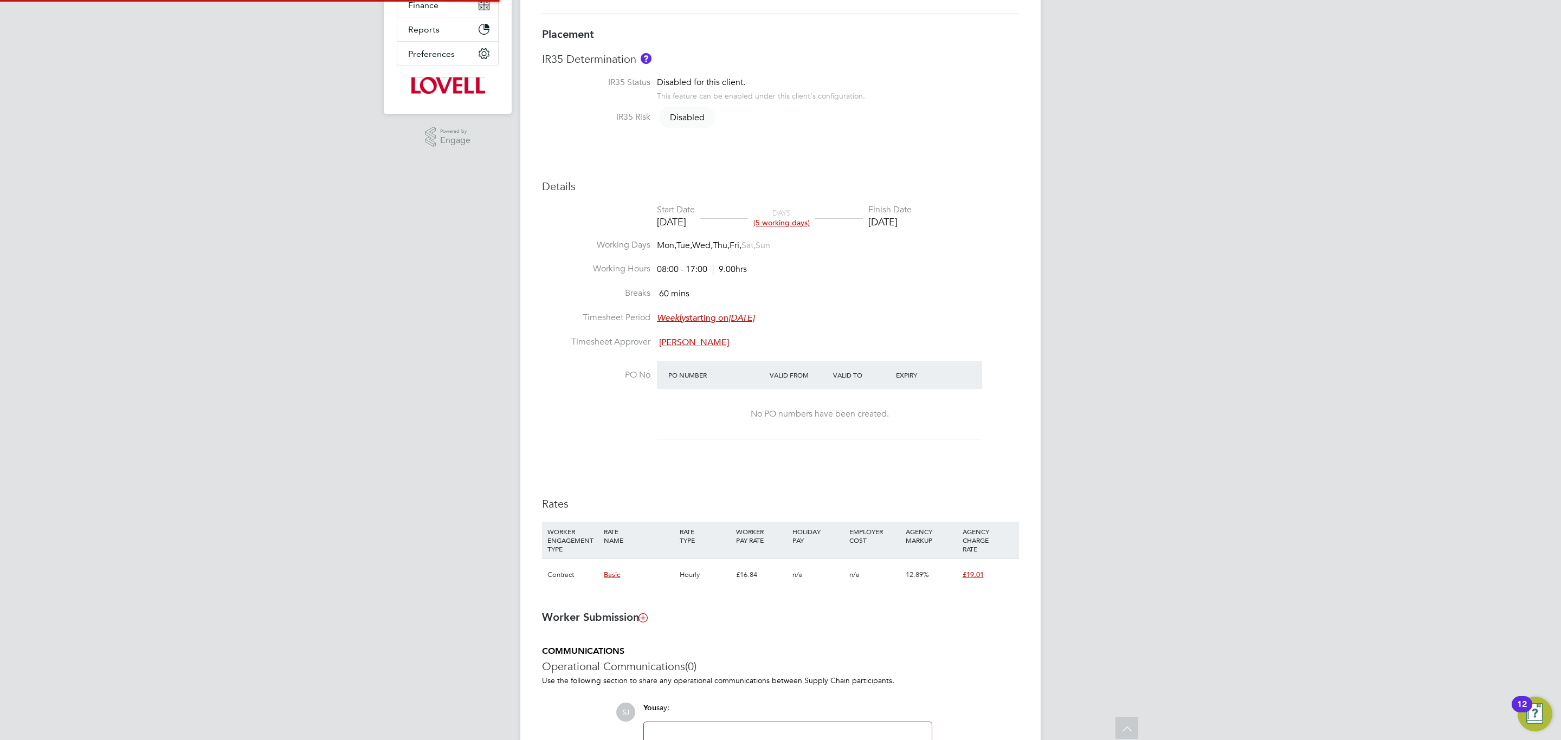
type input "[DATE]"
type input "08:00"
type input "17:00"
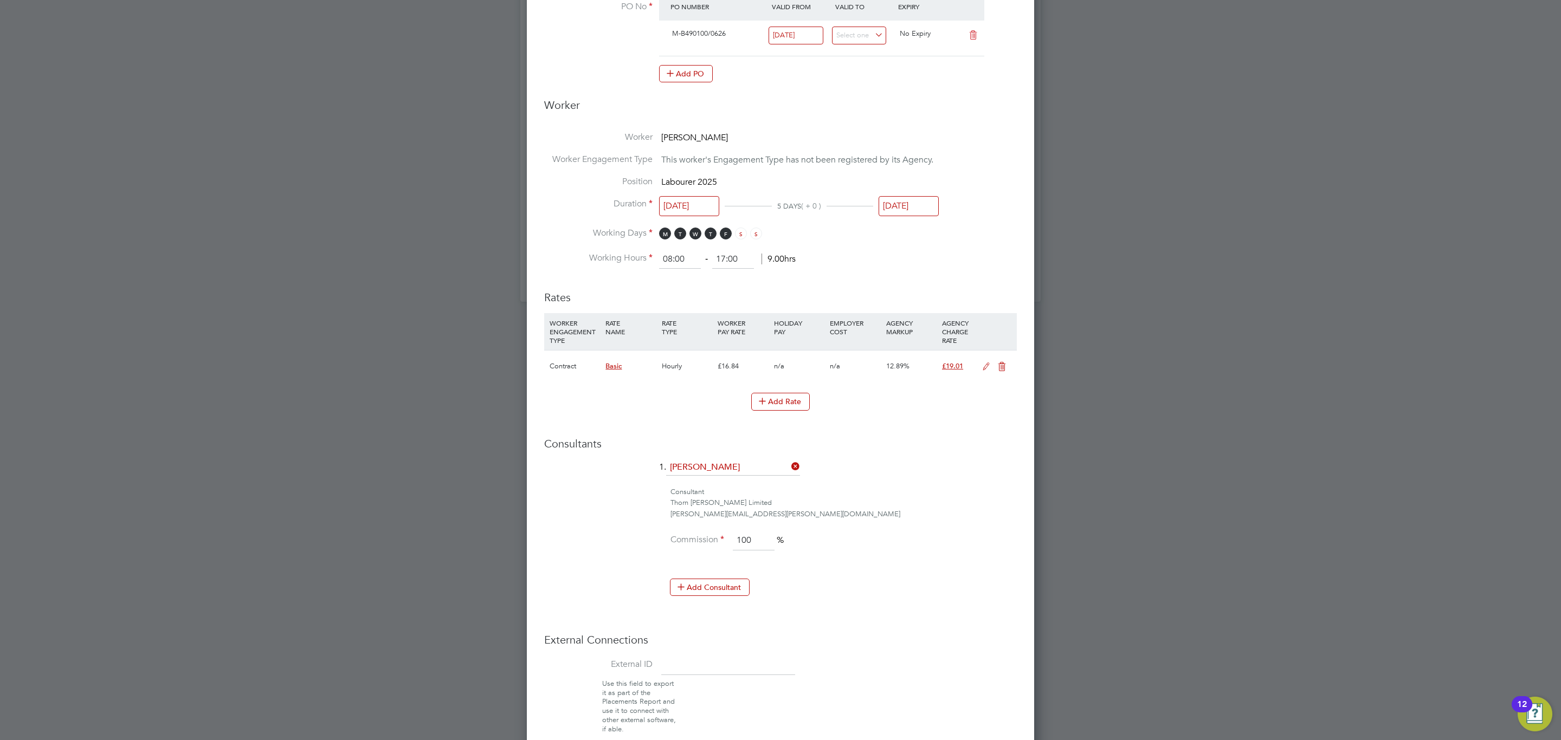
click at [784, 413] on li "Add Rate" at bounding box center [780, 407] width 472 height 28
click at [782, 404] on button "Add Rate" at bounding box center [780, 401] width 59 height 17
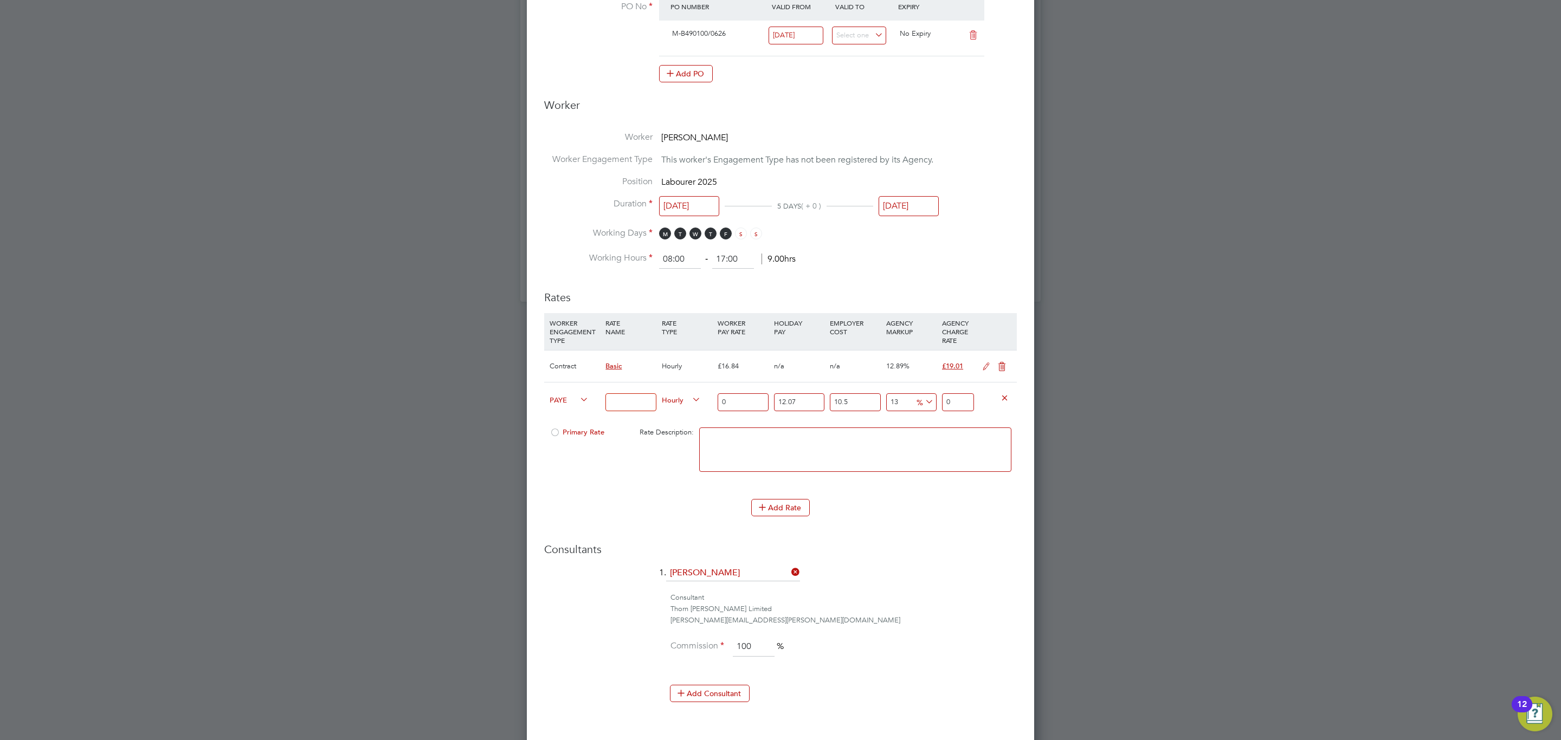
click at [576, 397] on span "PAYE" at bounding box center [568, 399] width 39 height 12
click at [573, 417] on li "Contract" at bounding box center [567, 414] width 44 height 14
type input "0"
click at [644, 398] on input at bounding box center [630, 402] width 50 height 18
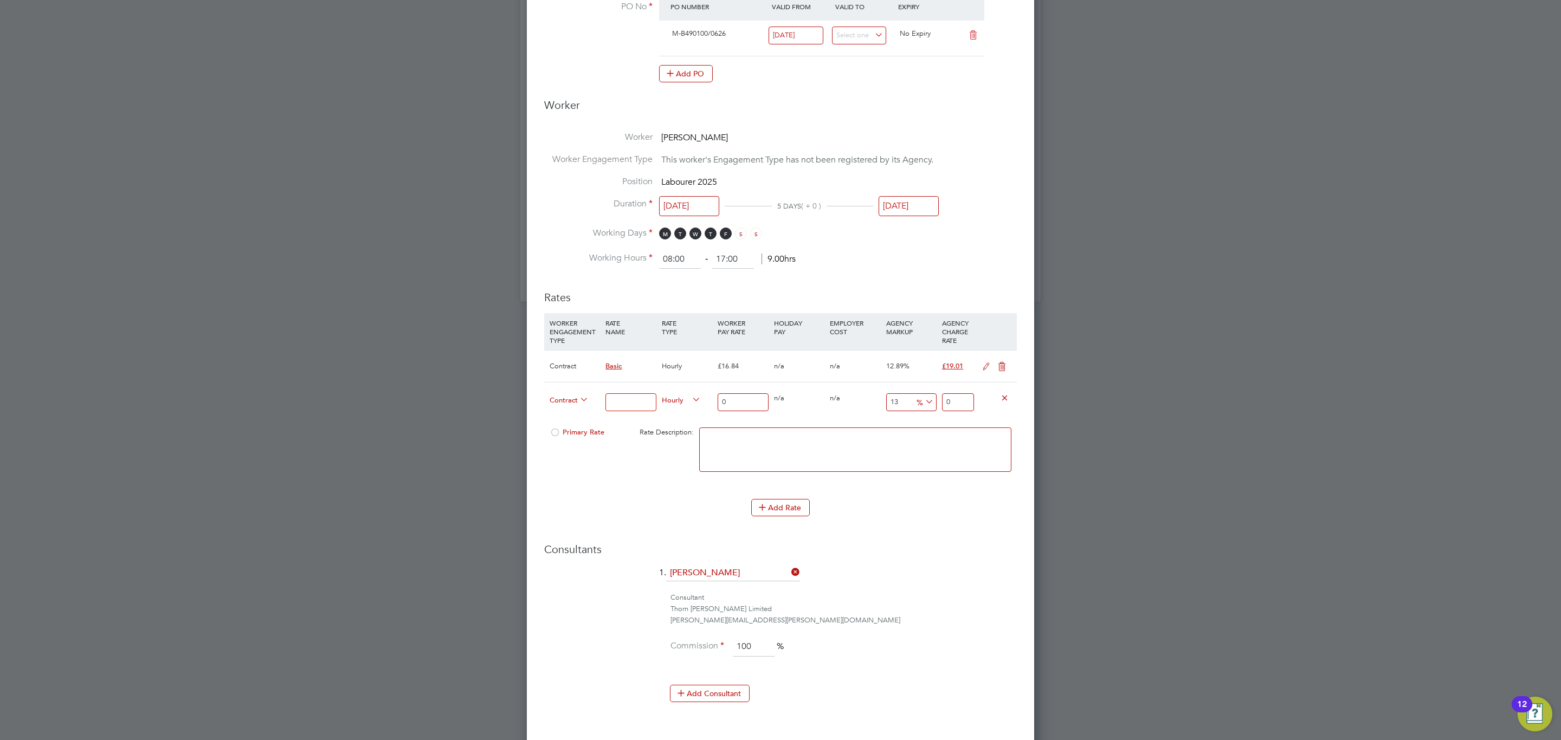
type input "Overtime"
click at [735, 396] on input "0" at bounding box center [742, 402] width 50 height 18
type input "2"
type input "2.26"
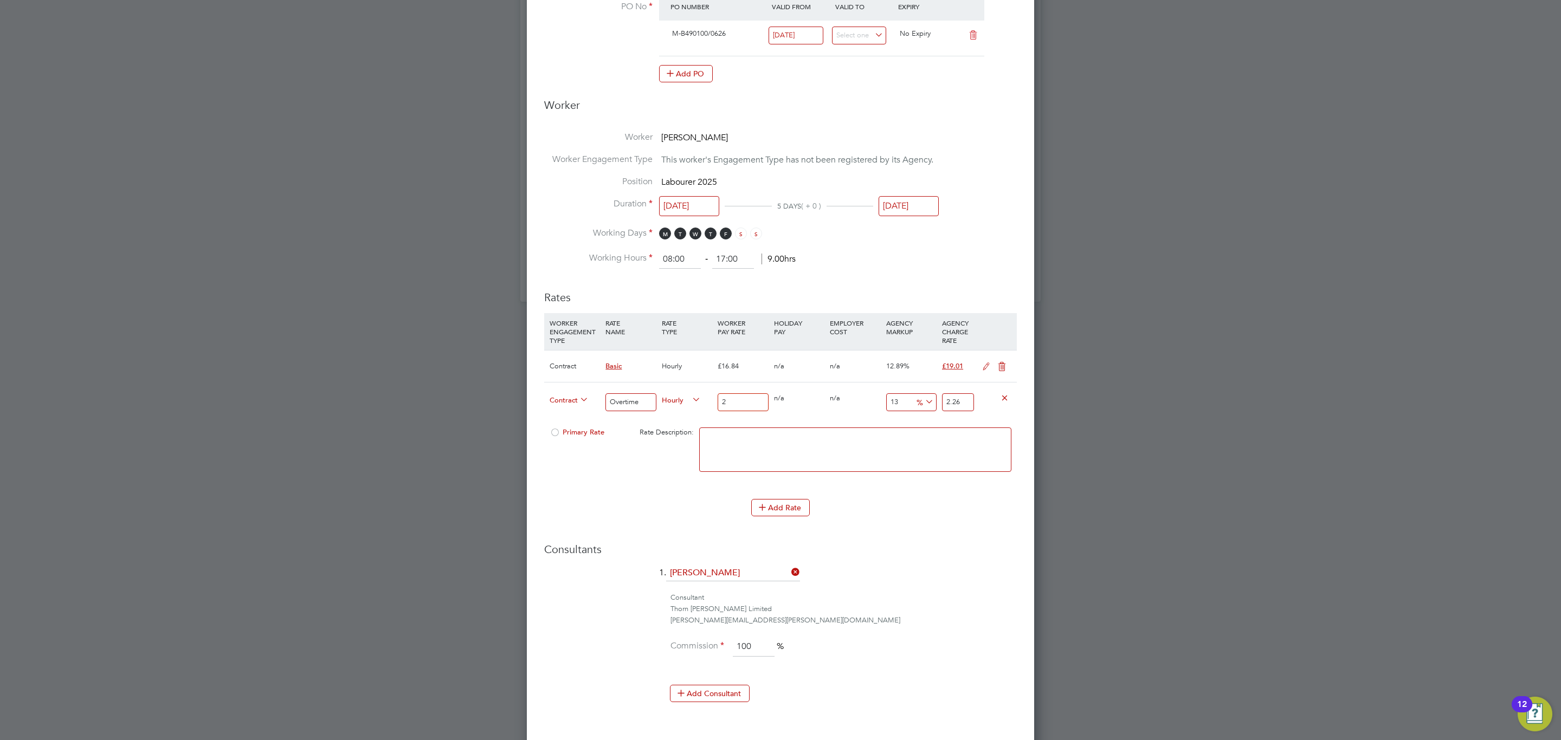
type input "24"
type input "27.12"
type input "24.6"
type input "27.798"
type input "24.62"
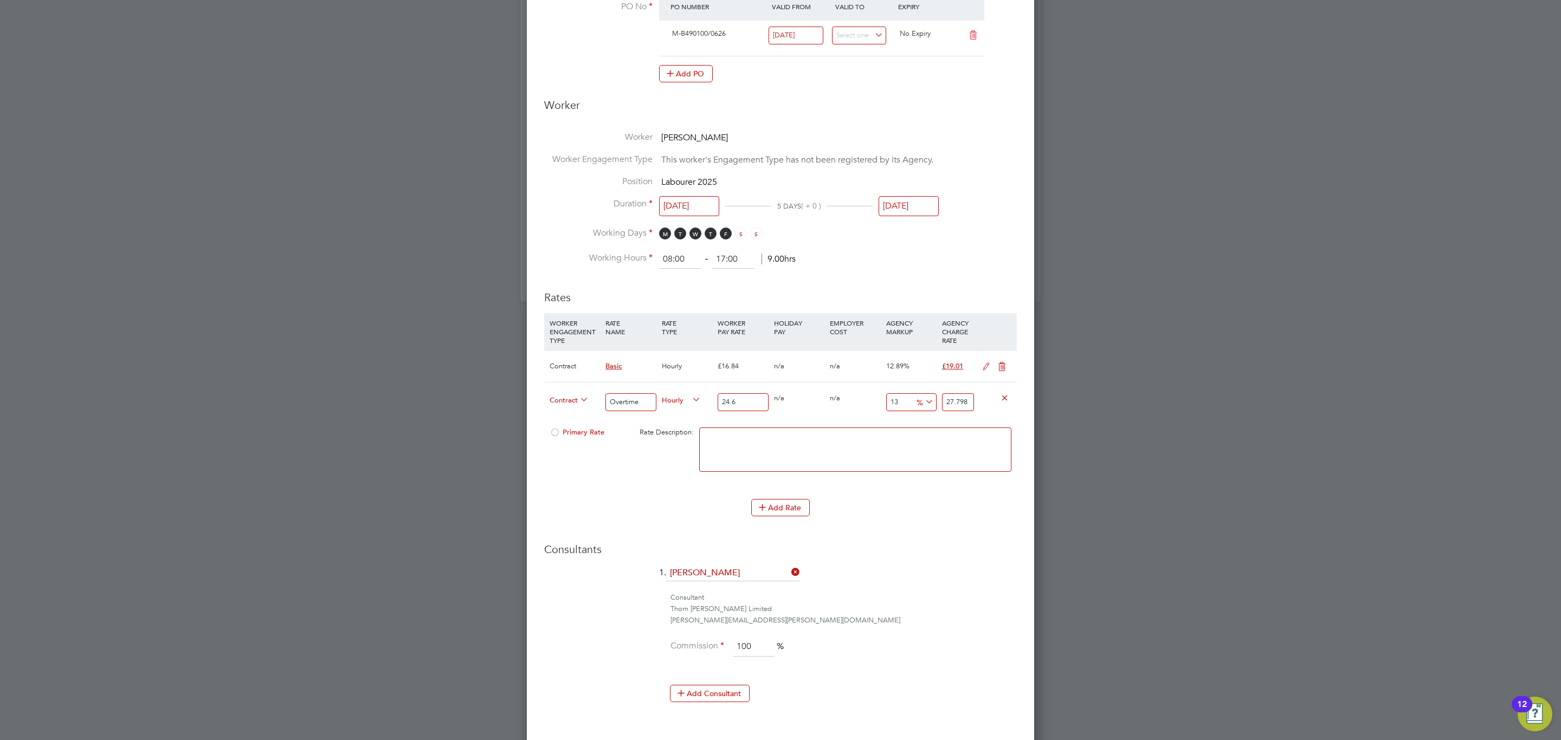
type input "27.8206"
type input "24.62"
click at [947, 403] on input "27.8206" at bounding box center [958, 402] width 32 height 18
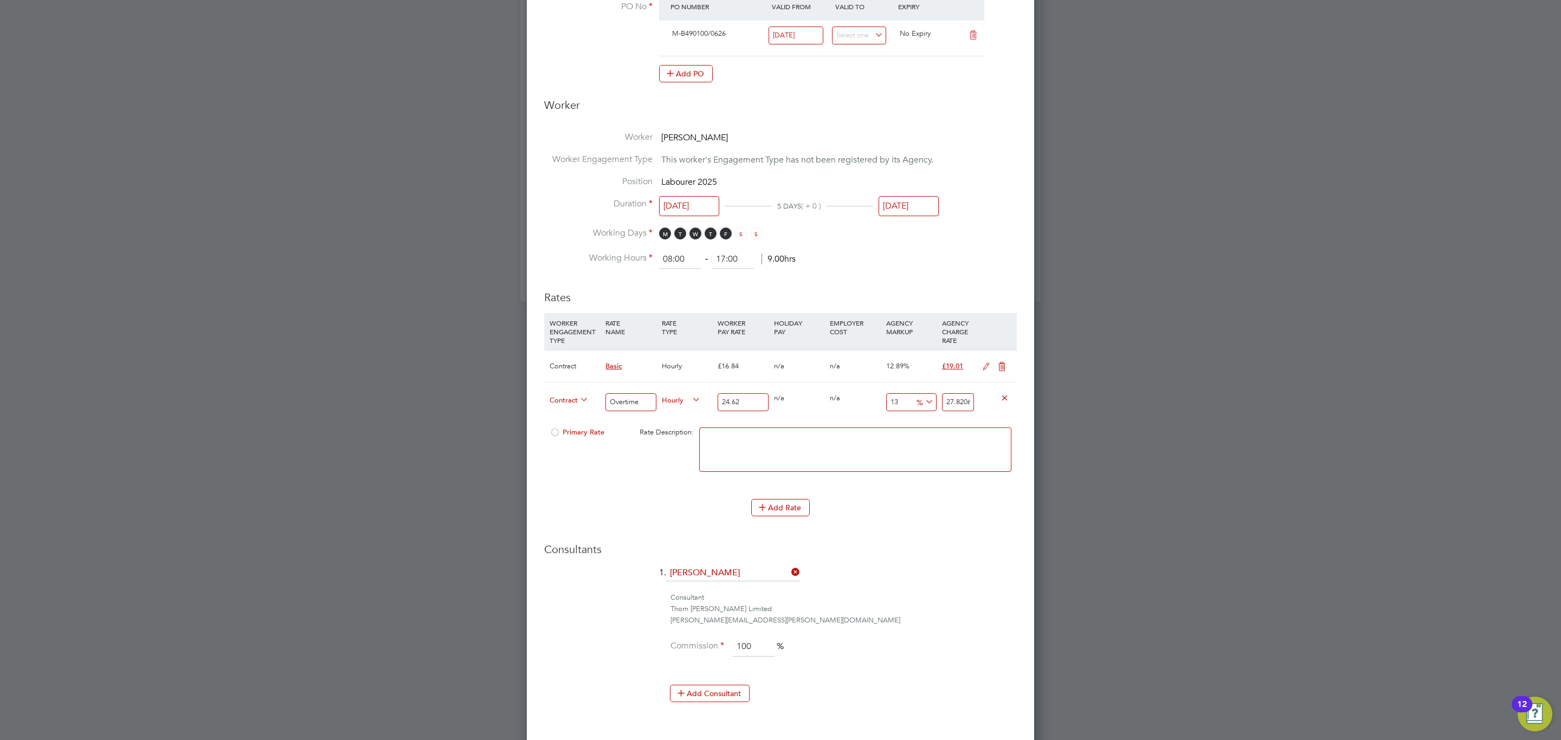
type input "-91.87652315190901"
type input "2"
type input "9.66693744922827"
type input "27"
type input "10.479285134037369"
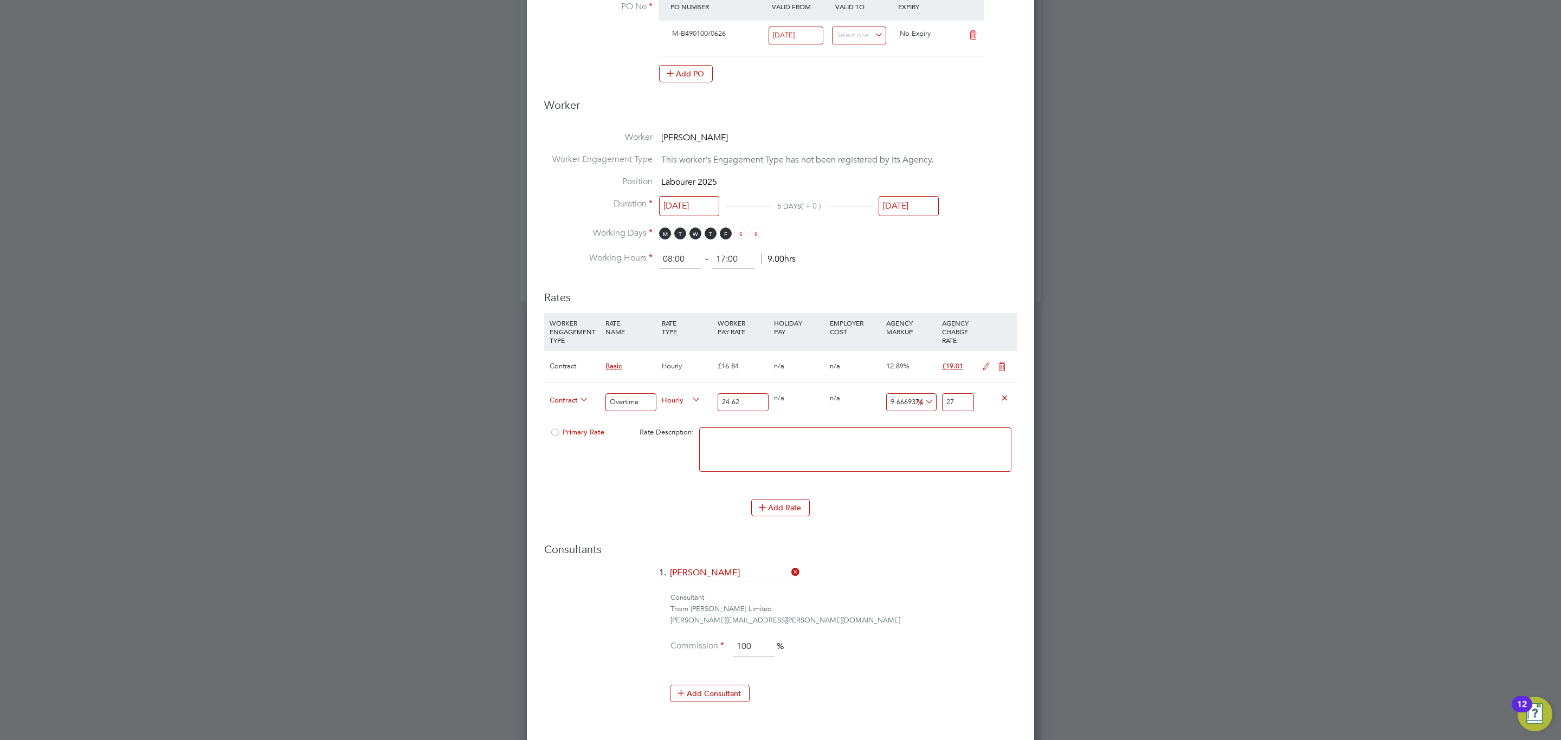
type input "27.2"
type input "10.560519902518278"
type input "27.22"
click at [860, 536] on li "Rates WORKER ENGAGEMENT TYPE RATE NAME RATE TYPE WORKER PAY RATE HOLIDAY PAY EM…" at bounding box center [780, 409] width 472 height 258
click at [834, 512] on div "Add Rate" at bounding box center [780, 507] width 472 height 17
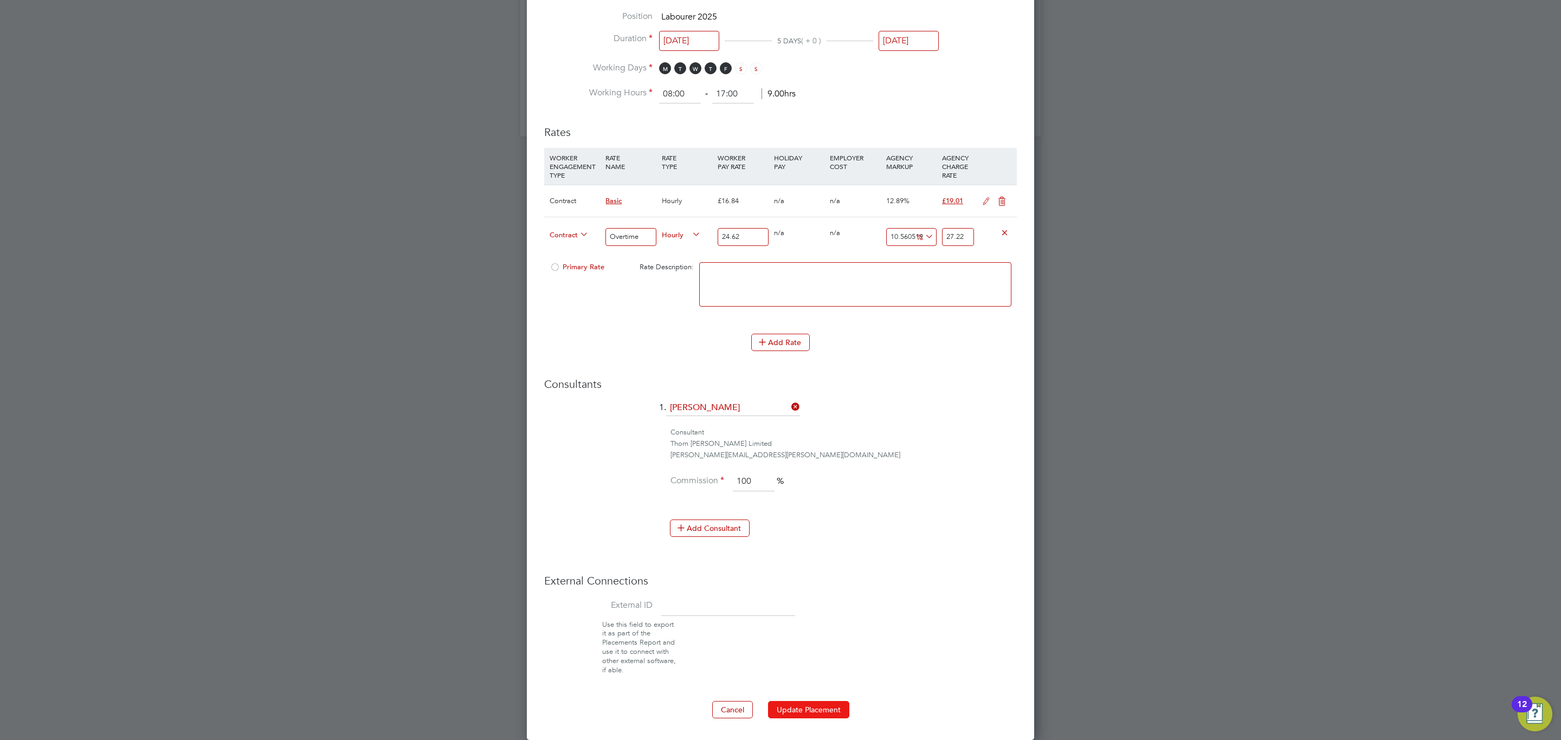
click at [818, 709] on button "Update Placement" at bounding box center [808, 709] width 81 height 17
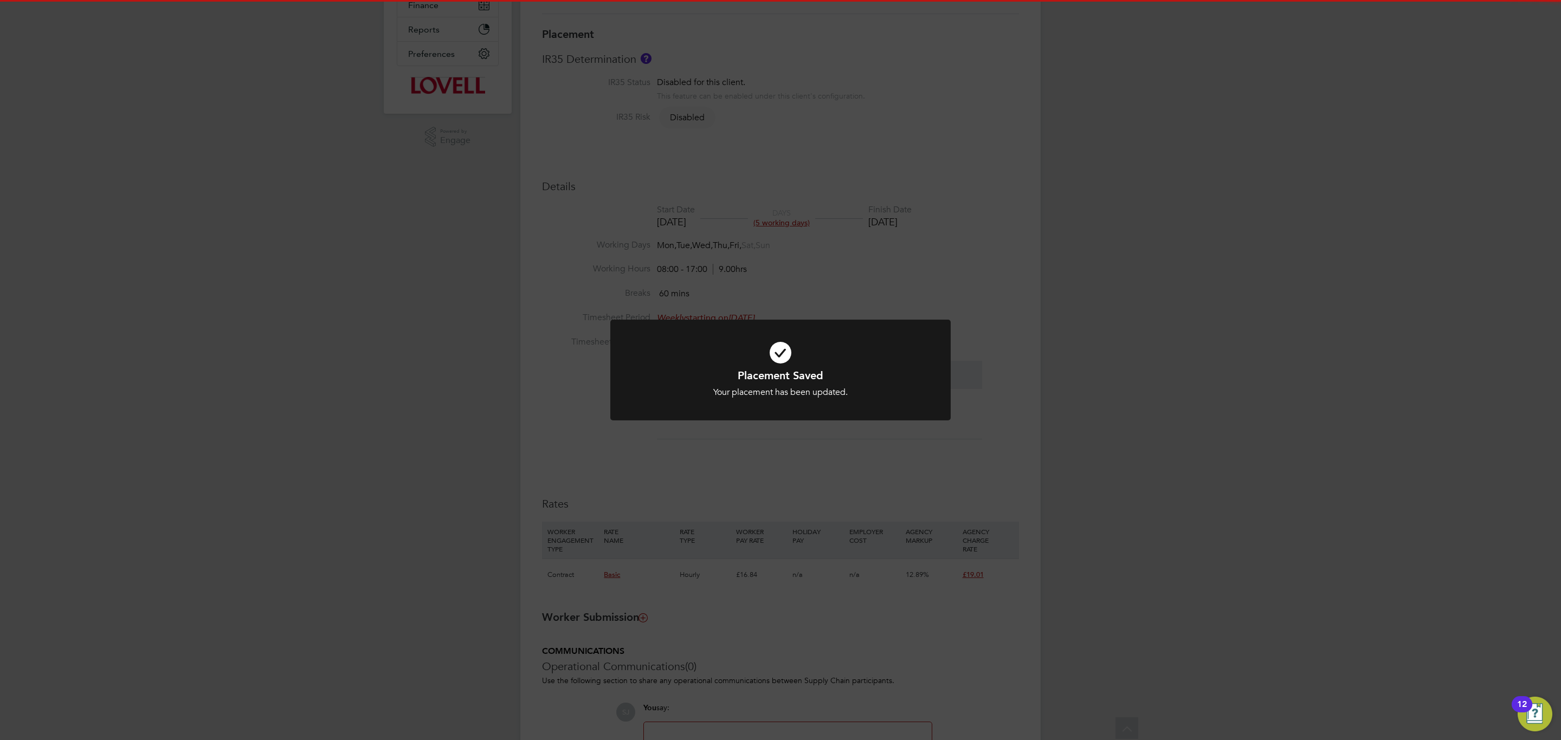
click at [831, 613] on div "Placement Saved Your placement has been updated. Cancel Okay" at bounding box center [780, 370] width 1561 height 740
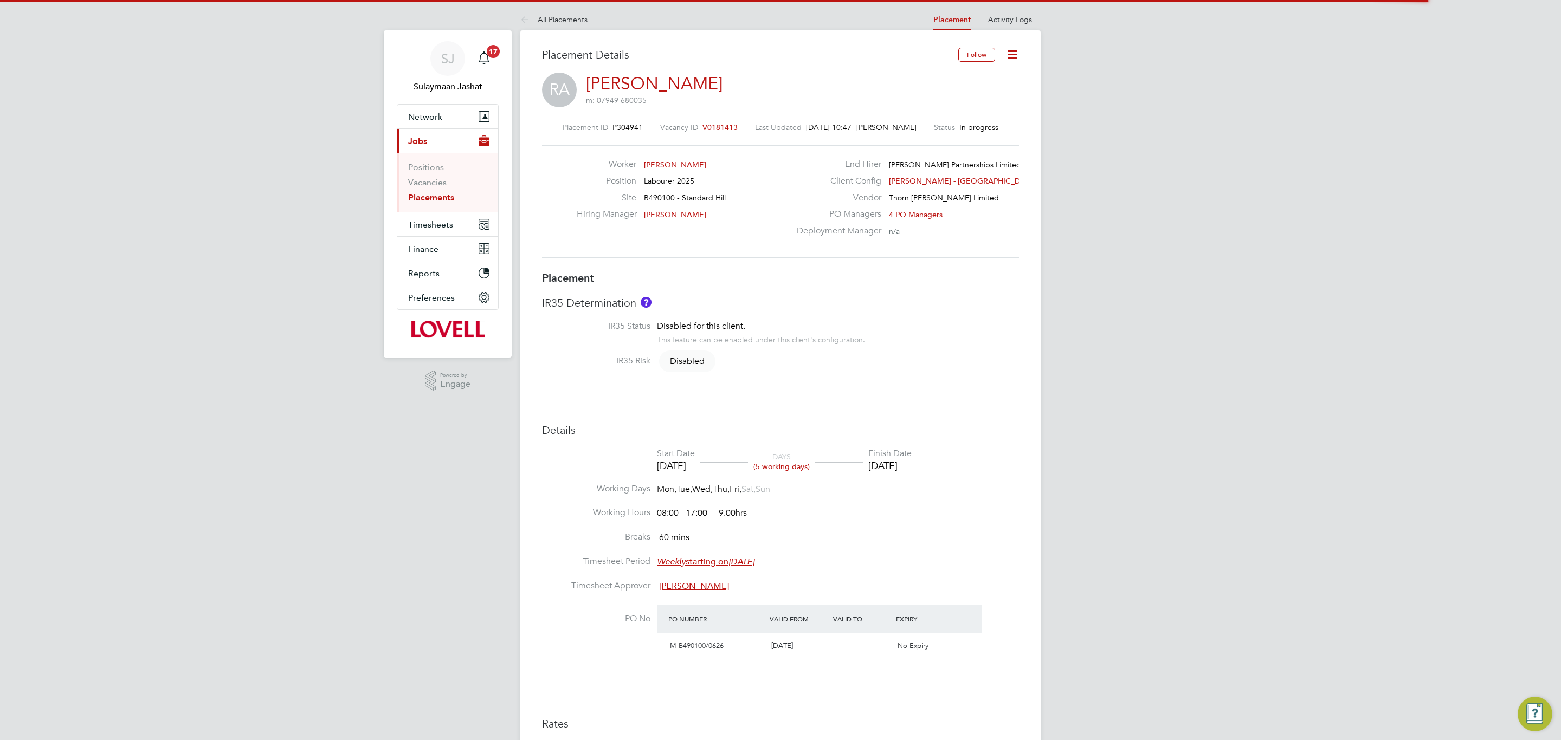
click at [718, 127] on span "V0181413" at bounding box center [719, 127] width 35 height 10
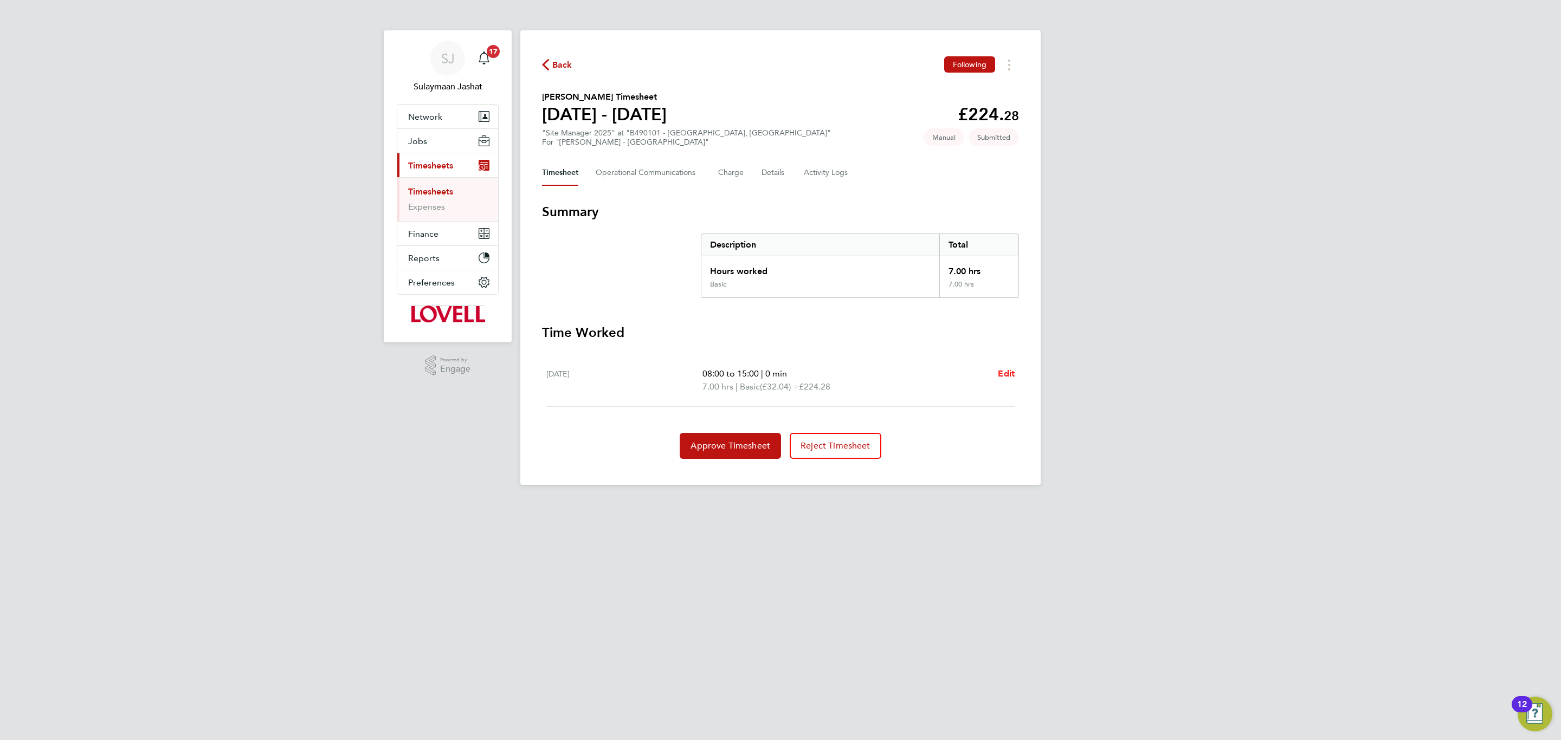
click at [1000, 377] on span "Edit" at bounding box center [1006, 373] width 17 height 10
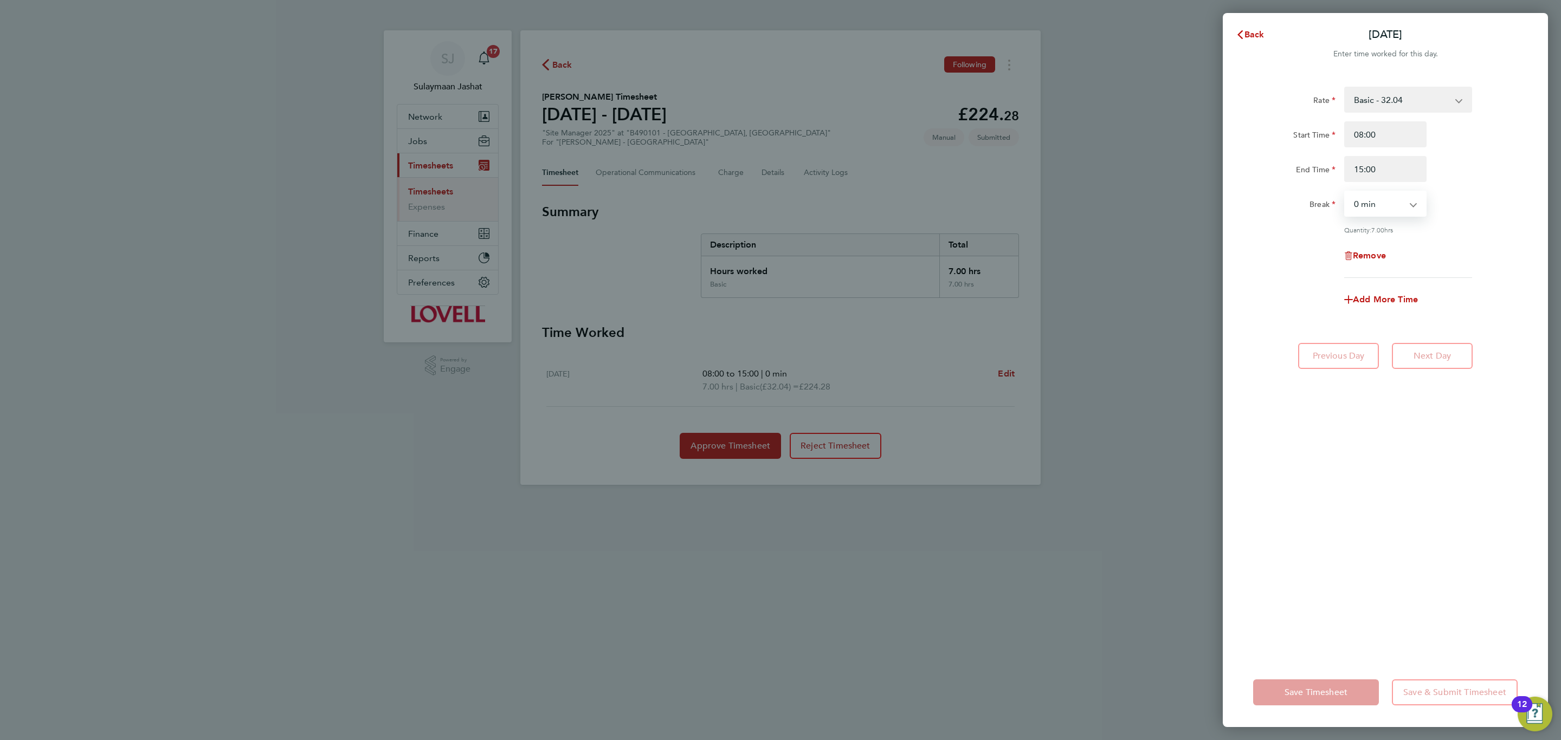
click at [1395, 203] on select "0 min 15 min 30 min 45 min 60 min 75 min 90 min" at bounding box center [1378, 204] width 67 height 24
select select "15"
click at [1345, 192] on select "0 min 15 min 30 min 45 min 60 min 75 min 90 min" at bounding box center [1378, 204] width 67 height 24
click at [1391, 171] on input "15:00" at bounding box center [1385, 169] width 82 height 26
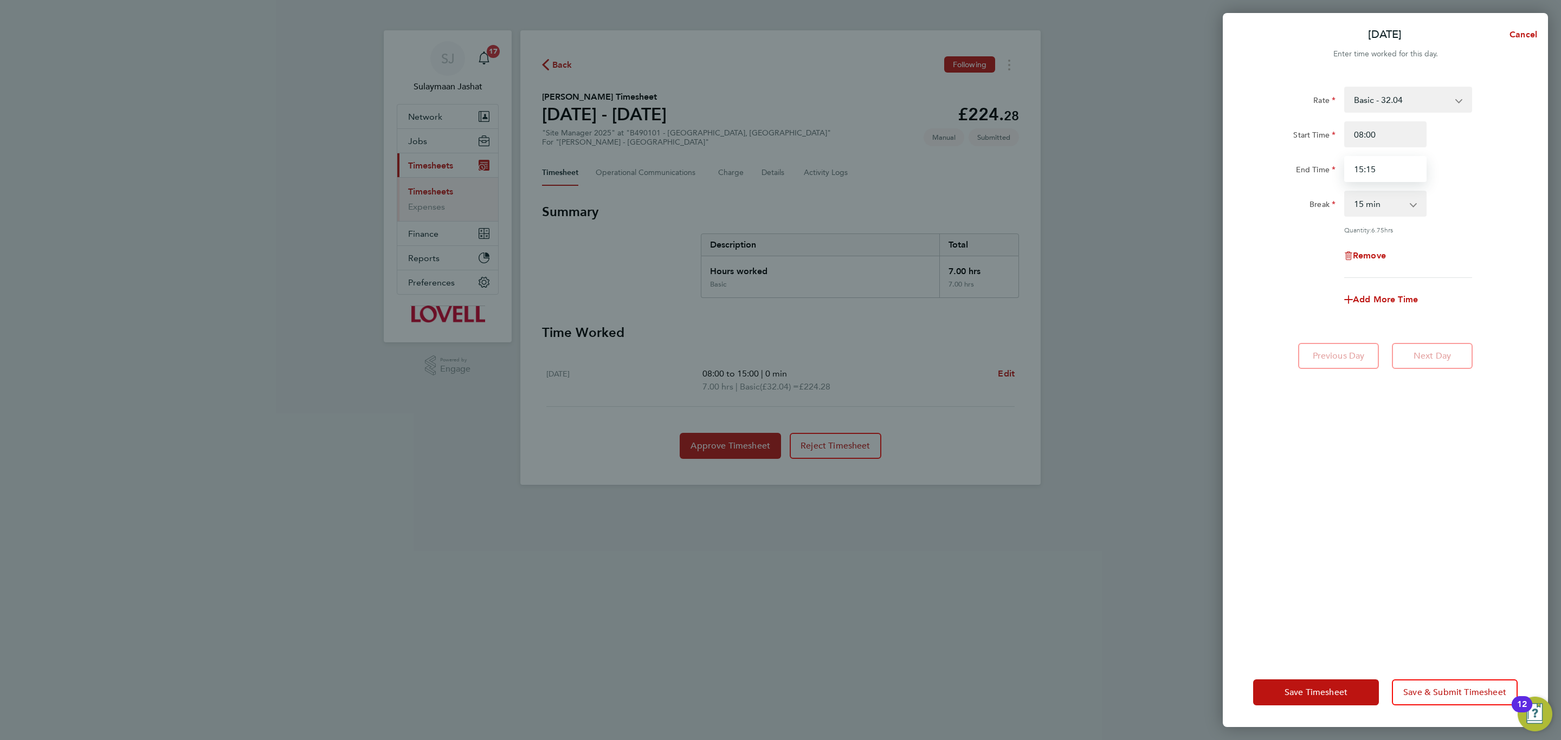
type input "15:15"
click at [1462, 246] on div "Remove" at bounding box center [1384, 256] width 273 height 26
click at [1301, 697] on span "Save Timesheet" at bounding box center [1315, 692] width 63 height 11
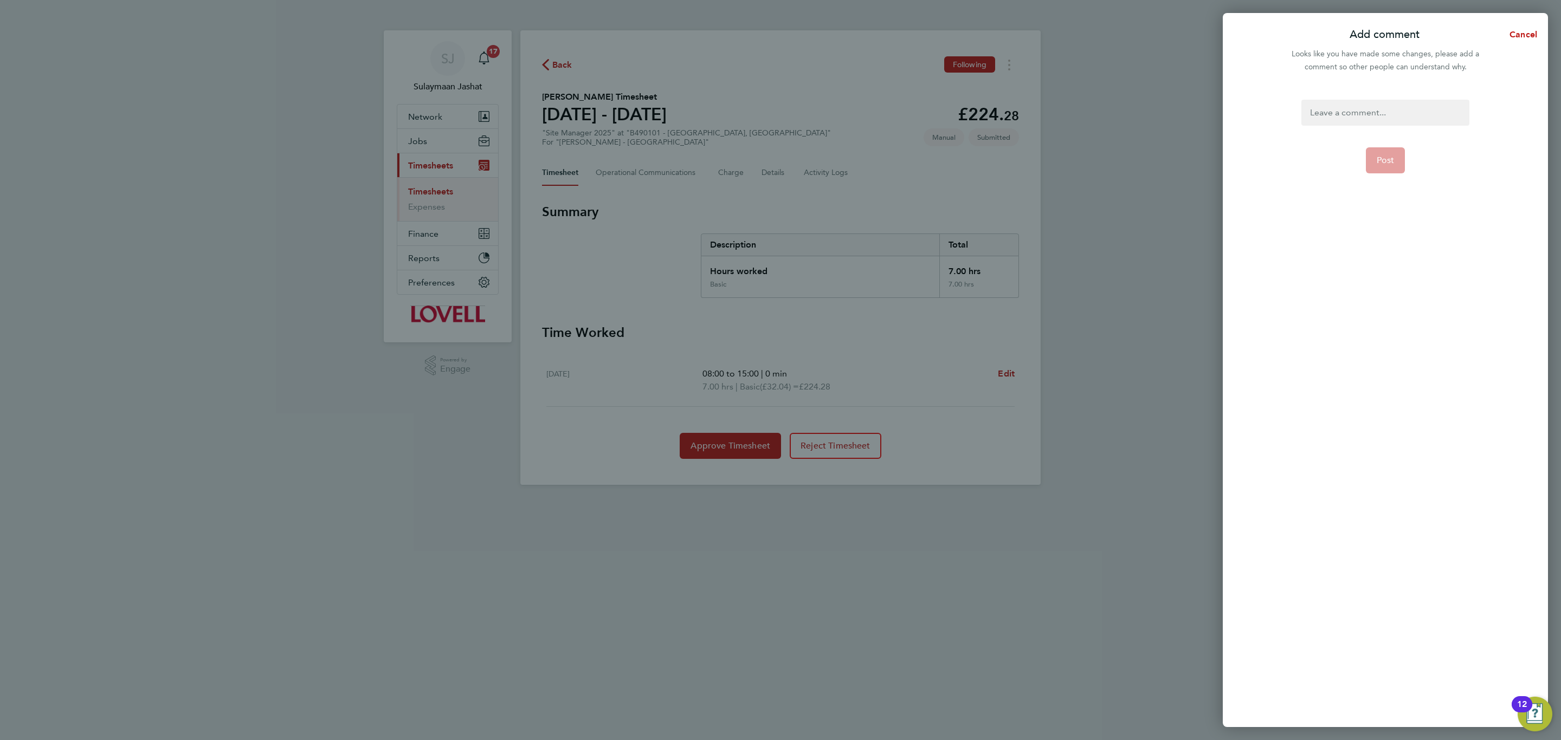
click at [1362, 105] on div at bounding box center [1384, 113] width 167 height 26
click at [1392, 167] on button "Post" at bounding box center [1385, 160] width 40 height 26
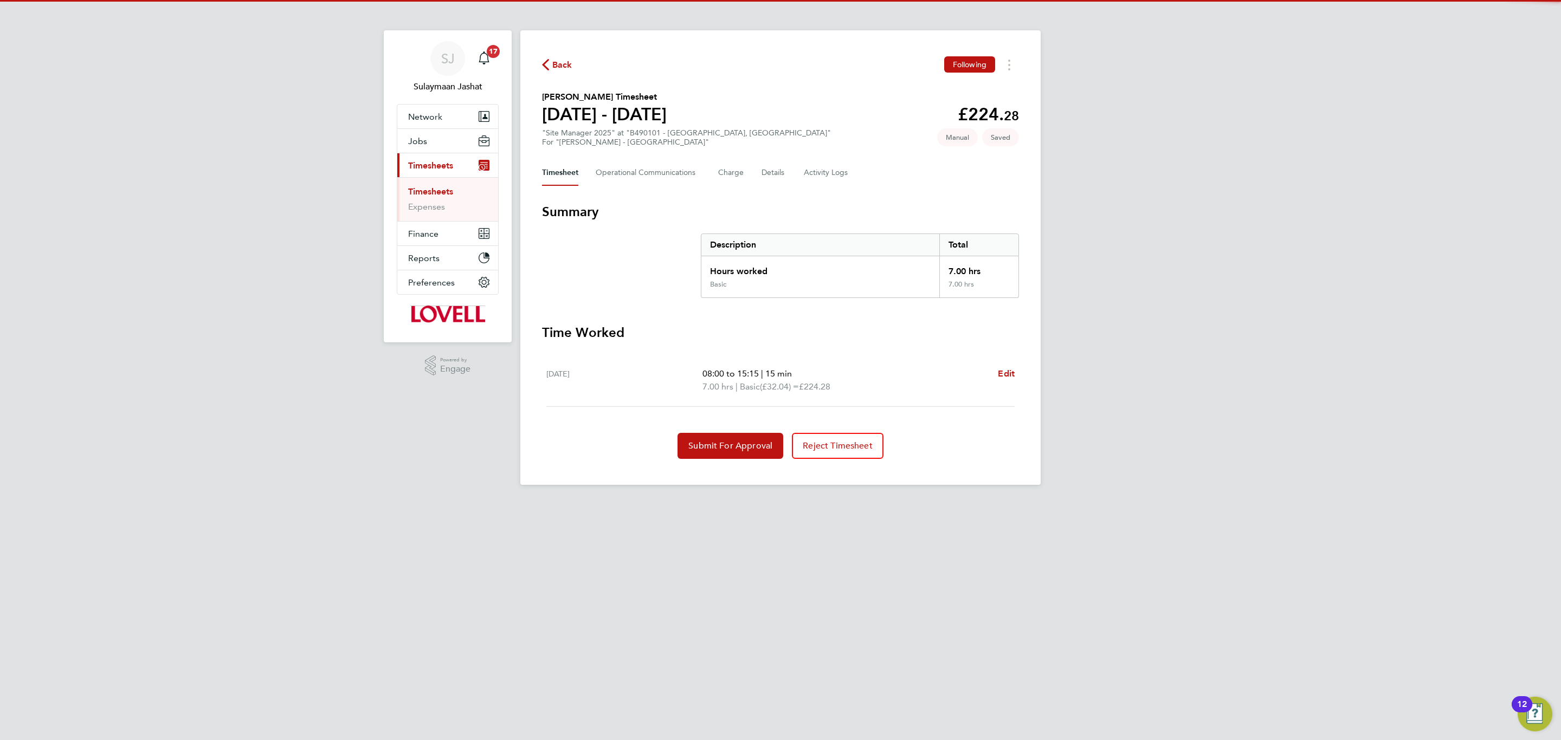
click at [907, 352] on section "Time Worked Sat 13 Sep 08:00 to 15:15 | 15 min 7.00 hrs | Basic (£32.04) = £224…" at bounding box center [780, 391] width 477 height 135
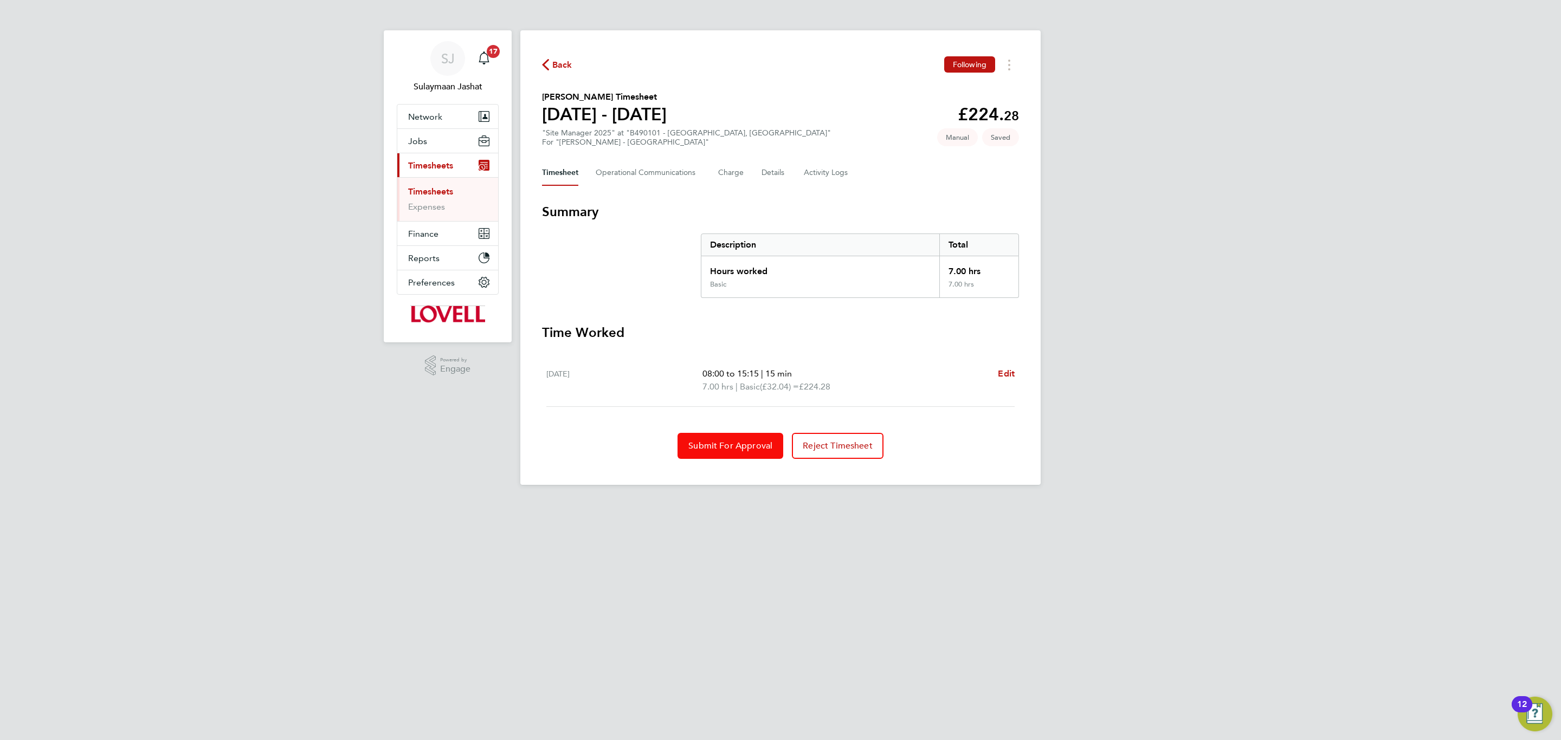
click at [705, 441] on span "Submit For Approval" at bounding box center [730, 446] width 84 height 11
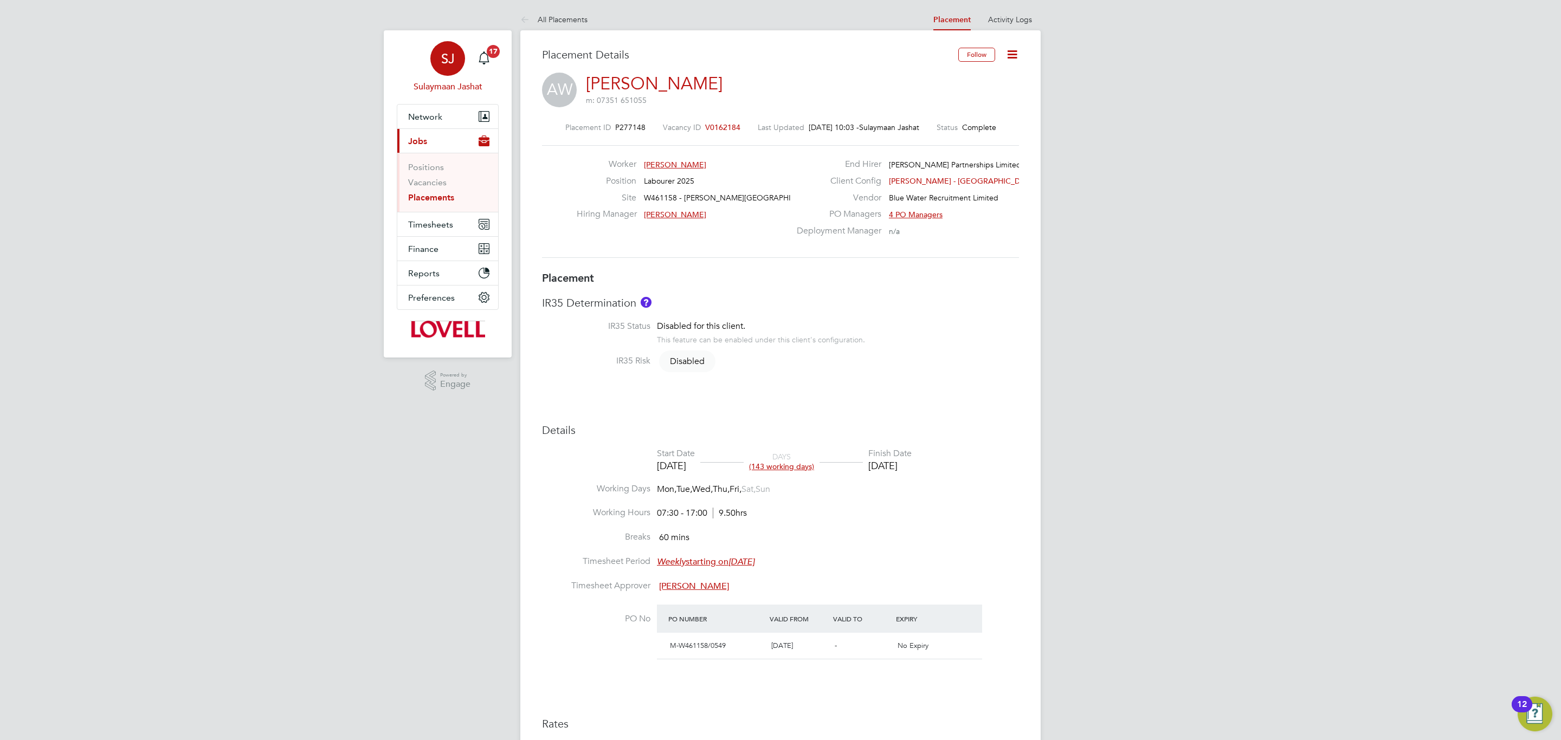
click at [444, 49] on div "SJ" at bounding box center [447, 58] width 35 height 35
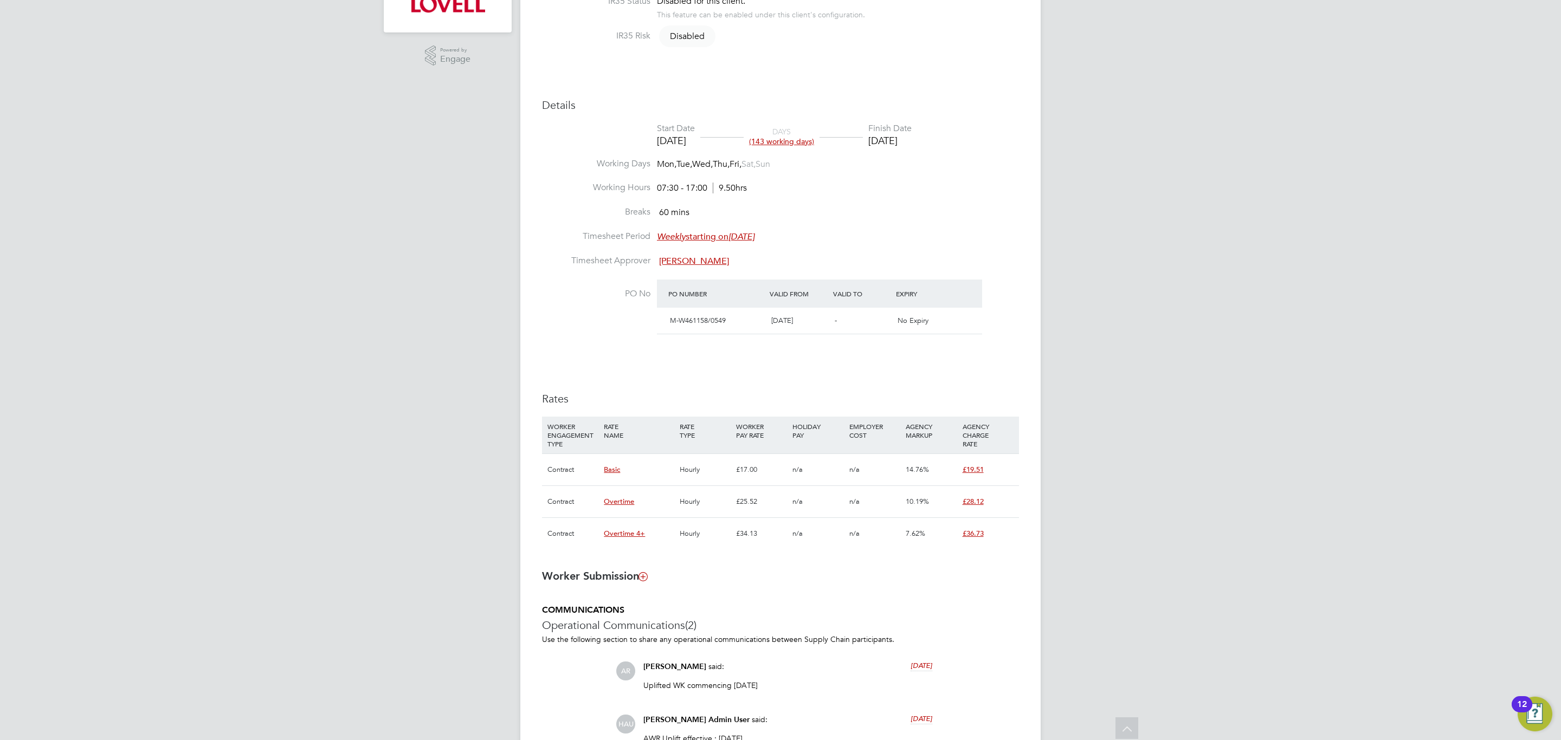
click at [854, 600] on ng-form "Placement IR35 Determination IR35 Status Disabled for this client. This feature…" at bounding box center [780, 422] width 477 height 953
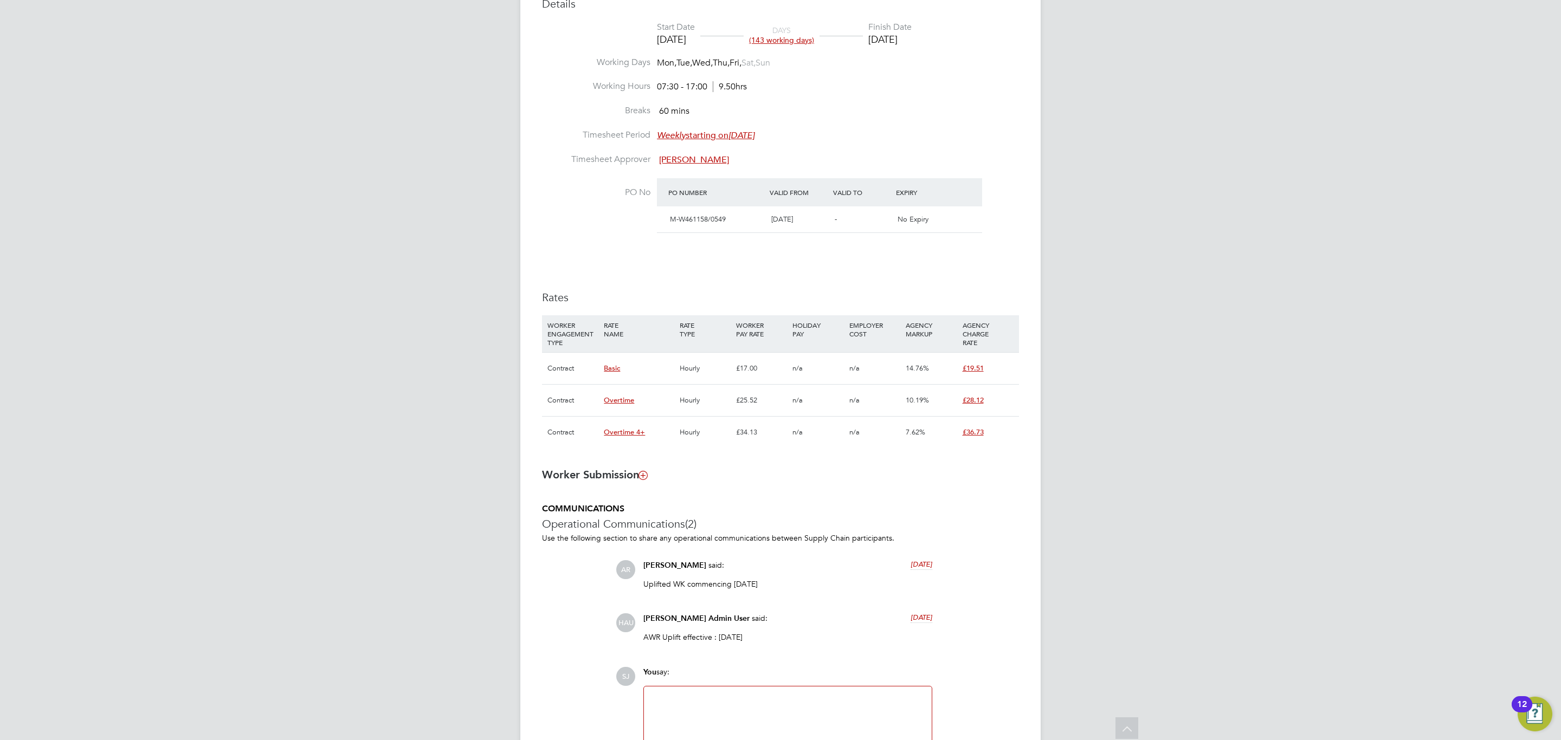
scroll to position [543, 0]
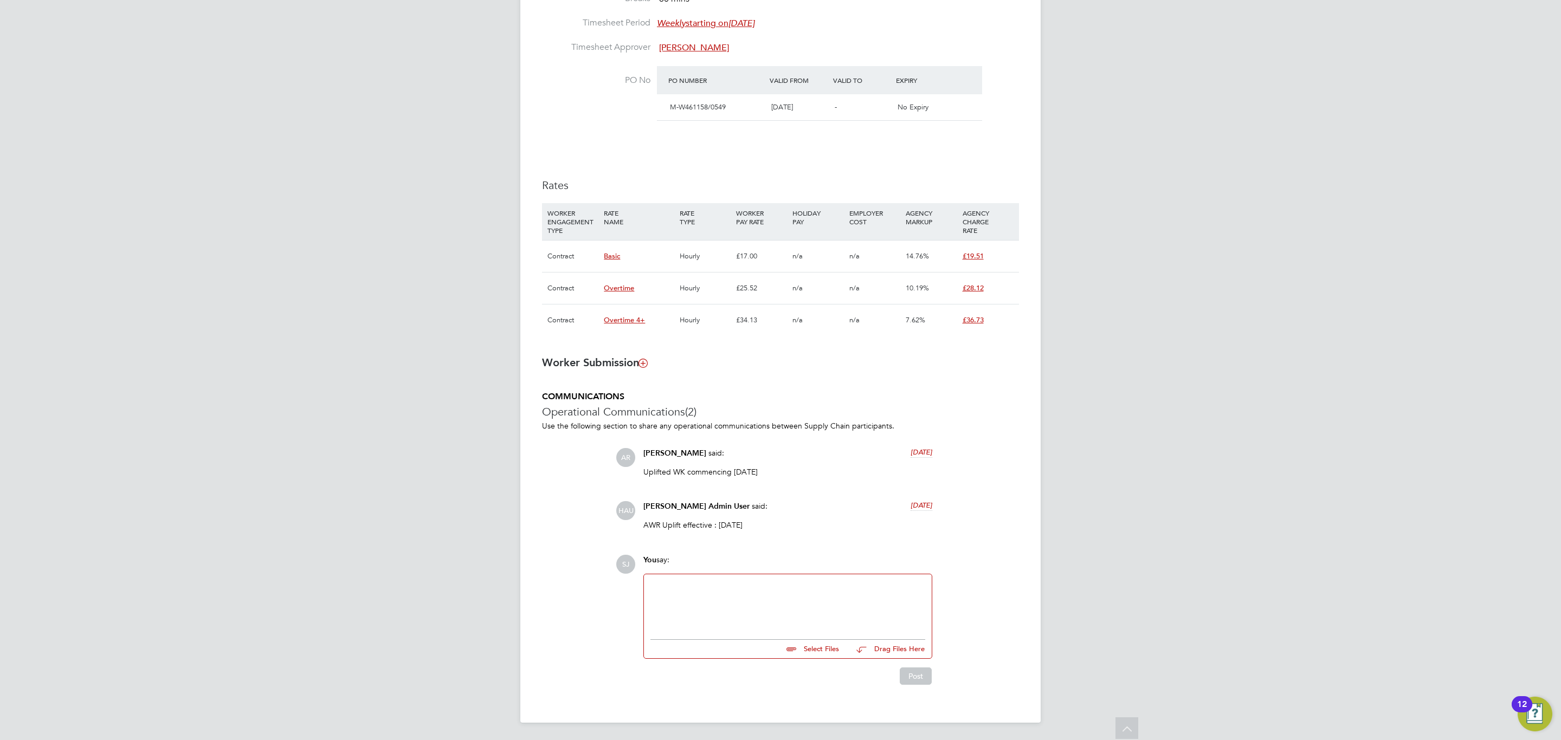
drag, startPoint x: 761, startPoint y: 520, endPoint x: 641, endPoint y: 520, distance: 120.3
click at [641, 520] on div "Hays Admin User said: 4 months ago AWR Uplift effective : 31/05/2025 Show more" at bounding box center [788, 519] width 300 height 37
copy p "AWR Uplift effective : 31/05/2025"
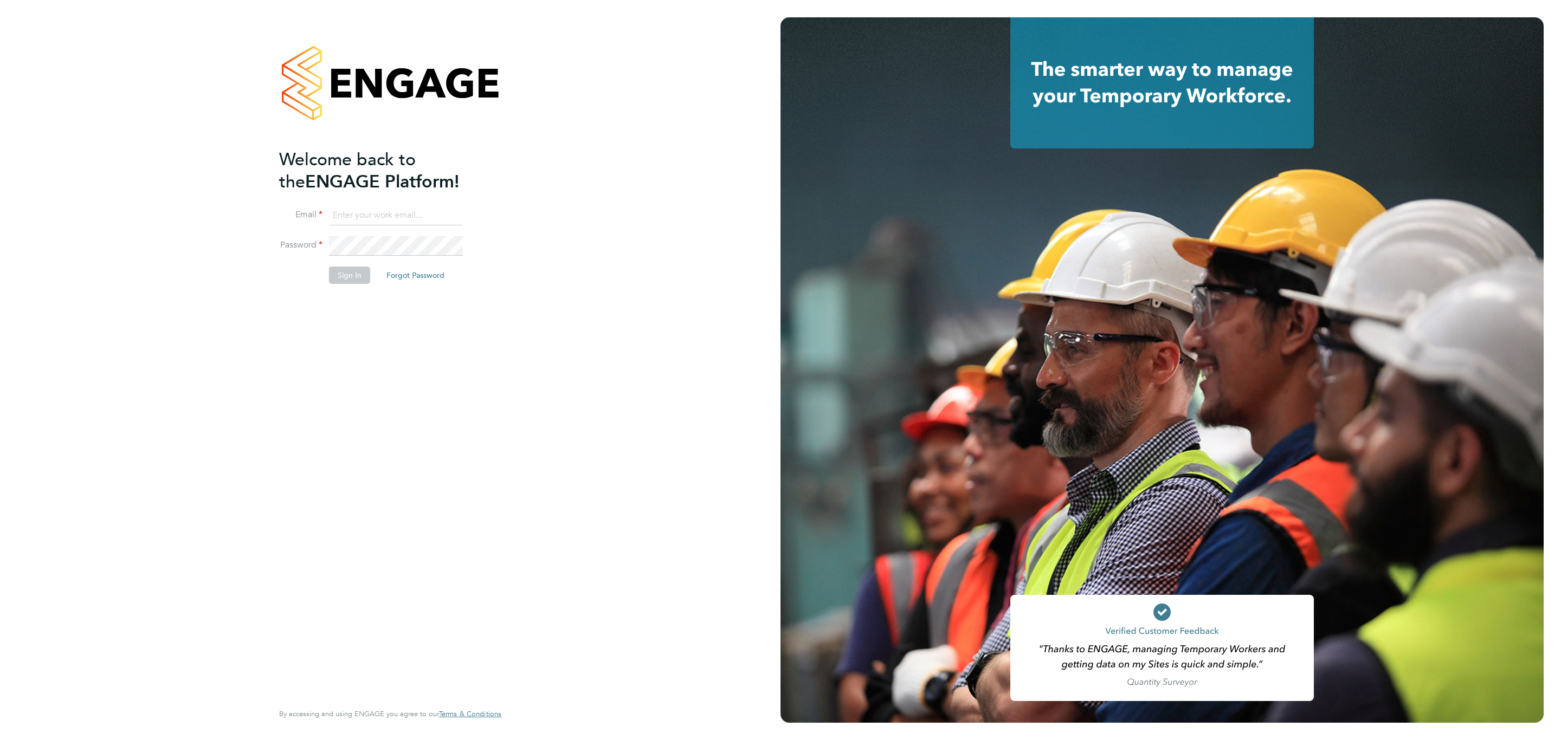
click at [455, 225] on li "Email" at bounding box center [384, 221] width 211 height 30
click at [452, 223] on input at bounding box center [396, 216] width 134 height 20
type input "Sulaymaan.jashat@Hays.com"
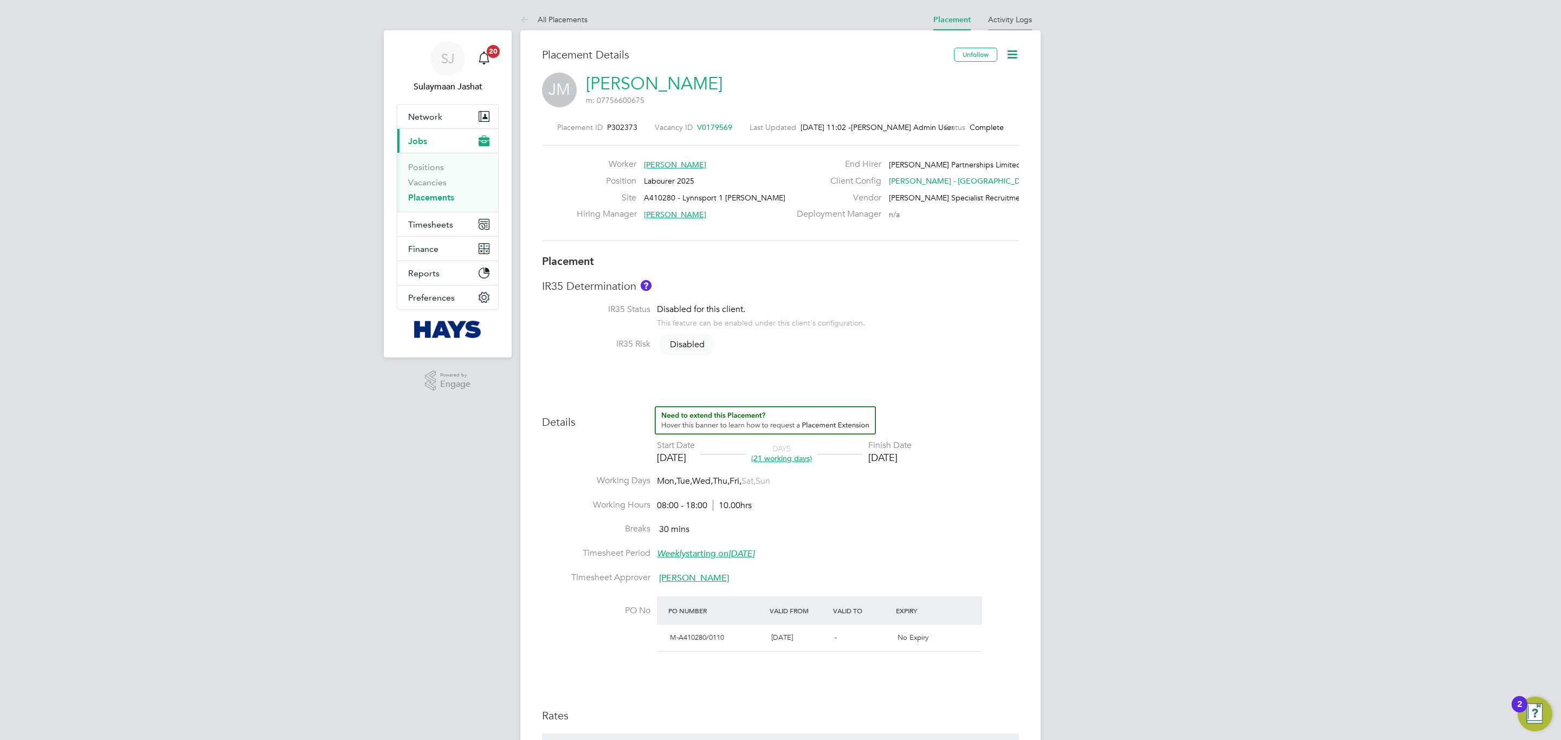
click at [1000, 20] on link "Activity Logs" at bounding box center [1010, 20] width 44 height 10
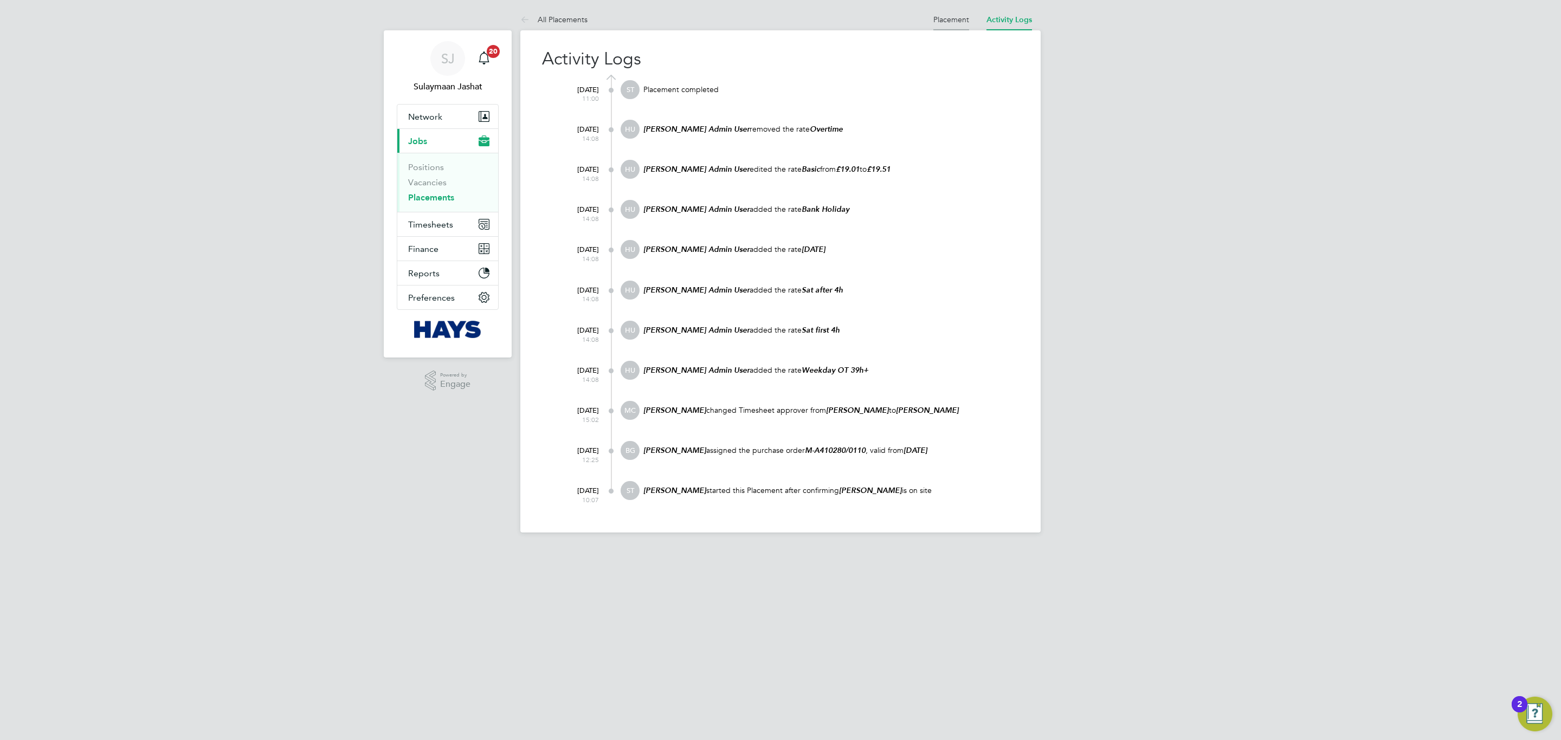
click at [943, 21] on link "Placement" at bounding box center [951, 20] width 36 height 10
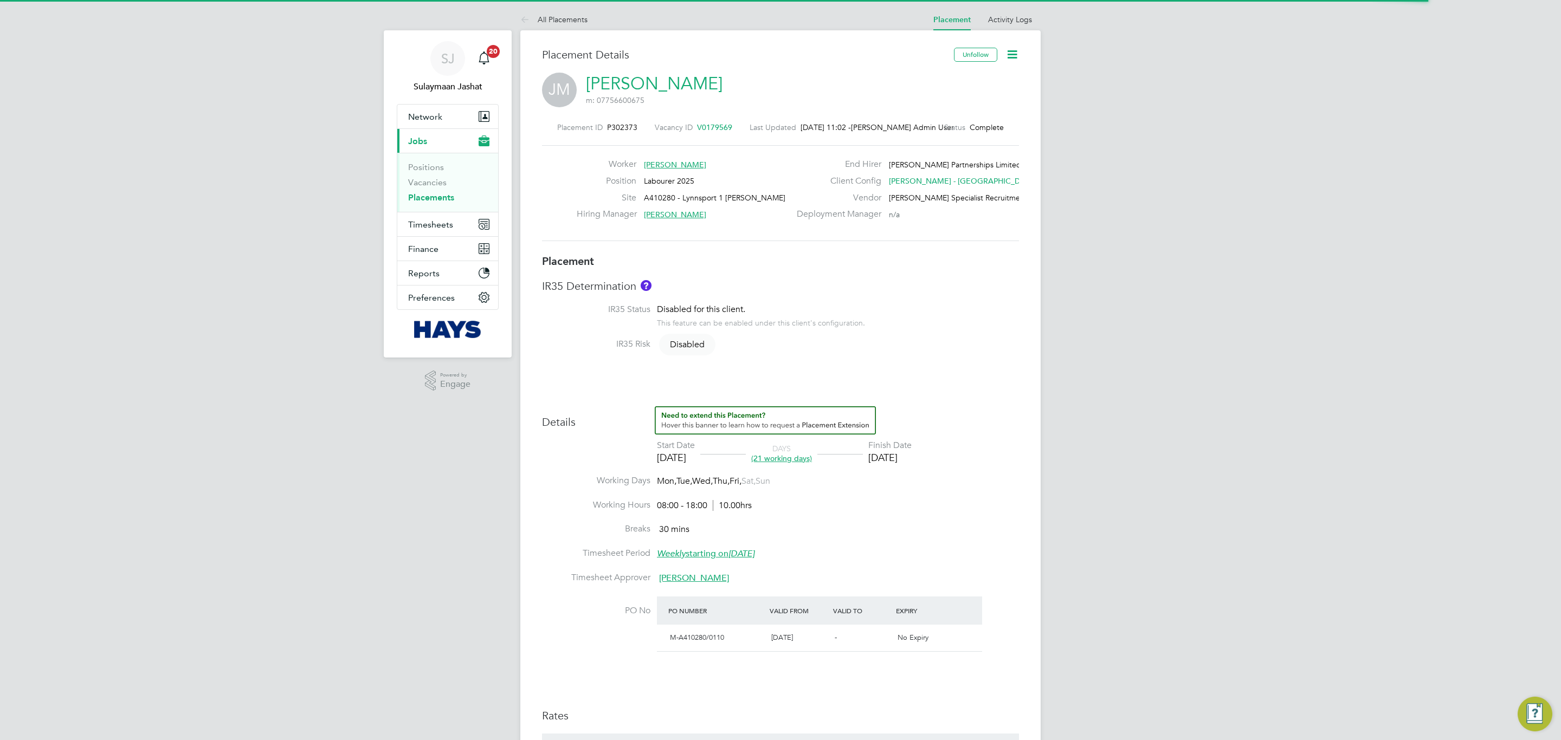
click at [958, 385] on div "Placement IR35 Determination IR35 Status Disabled for this client. This feature…" at bounding box center [780, 613] width 477 height 719
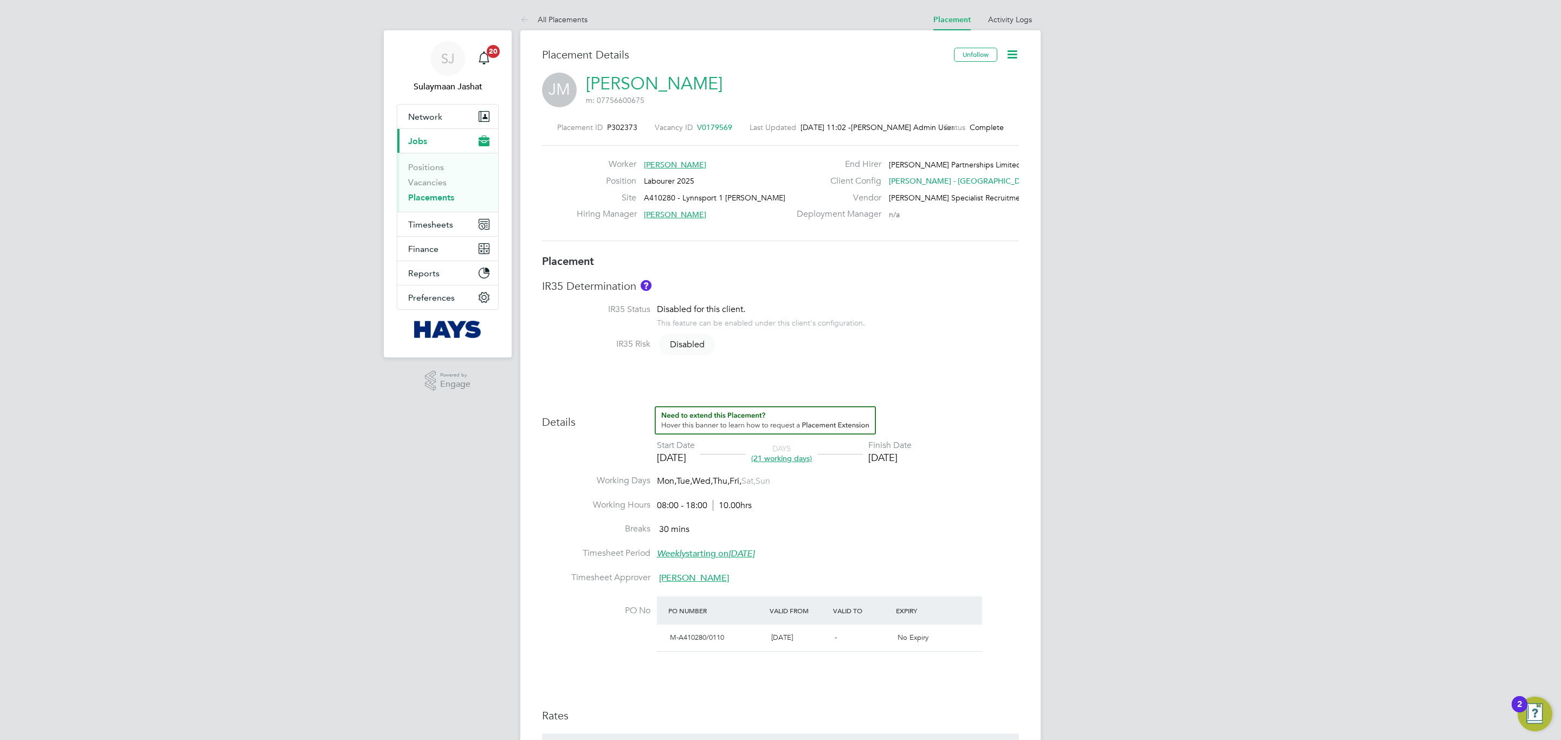
click at [905, 371] on div "Placement IR35 Determination IR35 Status Disabled for this client. This feature…" at bounding box center [780, 613] width 477 height 719
type input "Mark Bond"
type input "Vic Smith"
type input "01 Sep 2025"
type input "29 Sep 2025"
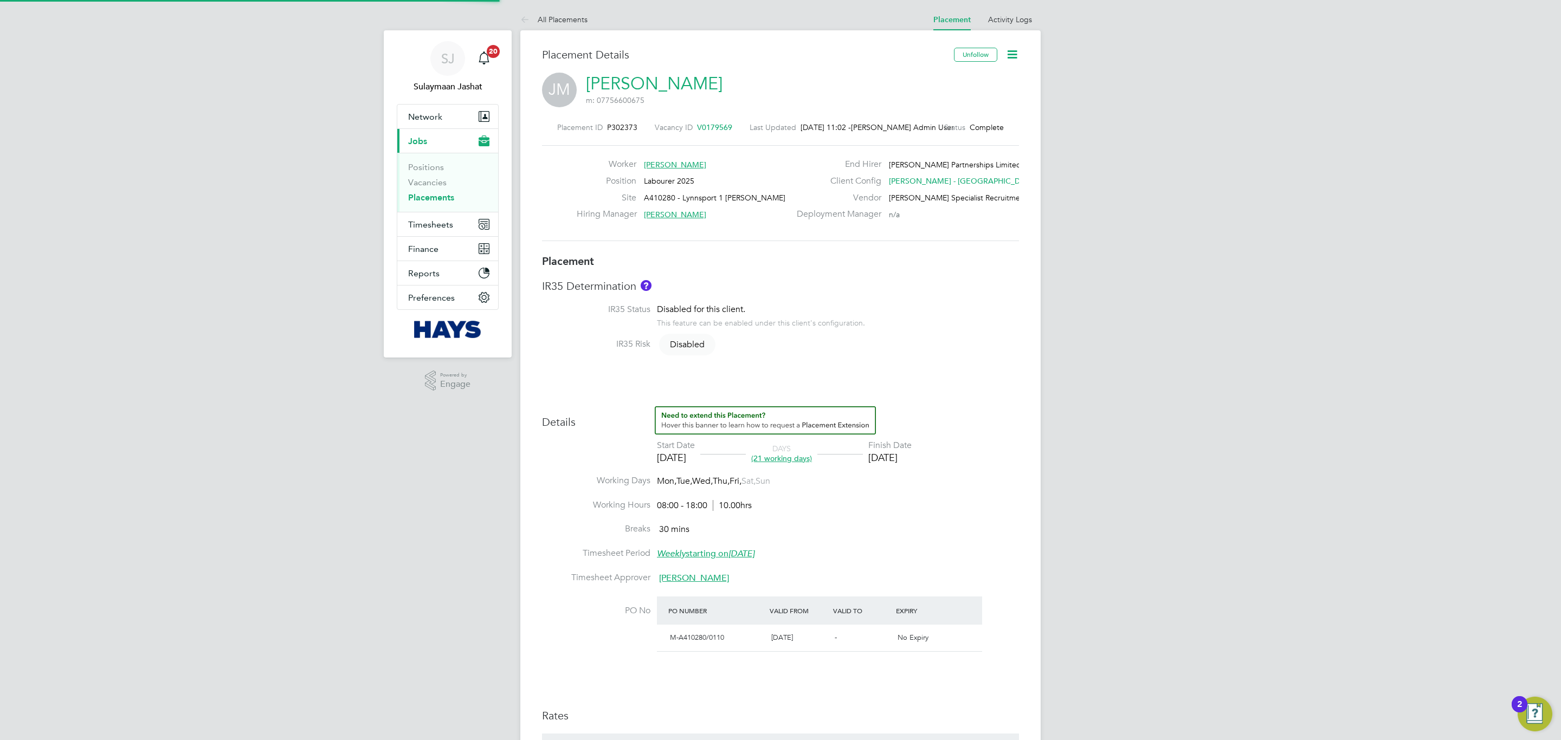
type input "08:00"
type input "18:00"
type input "30644162"
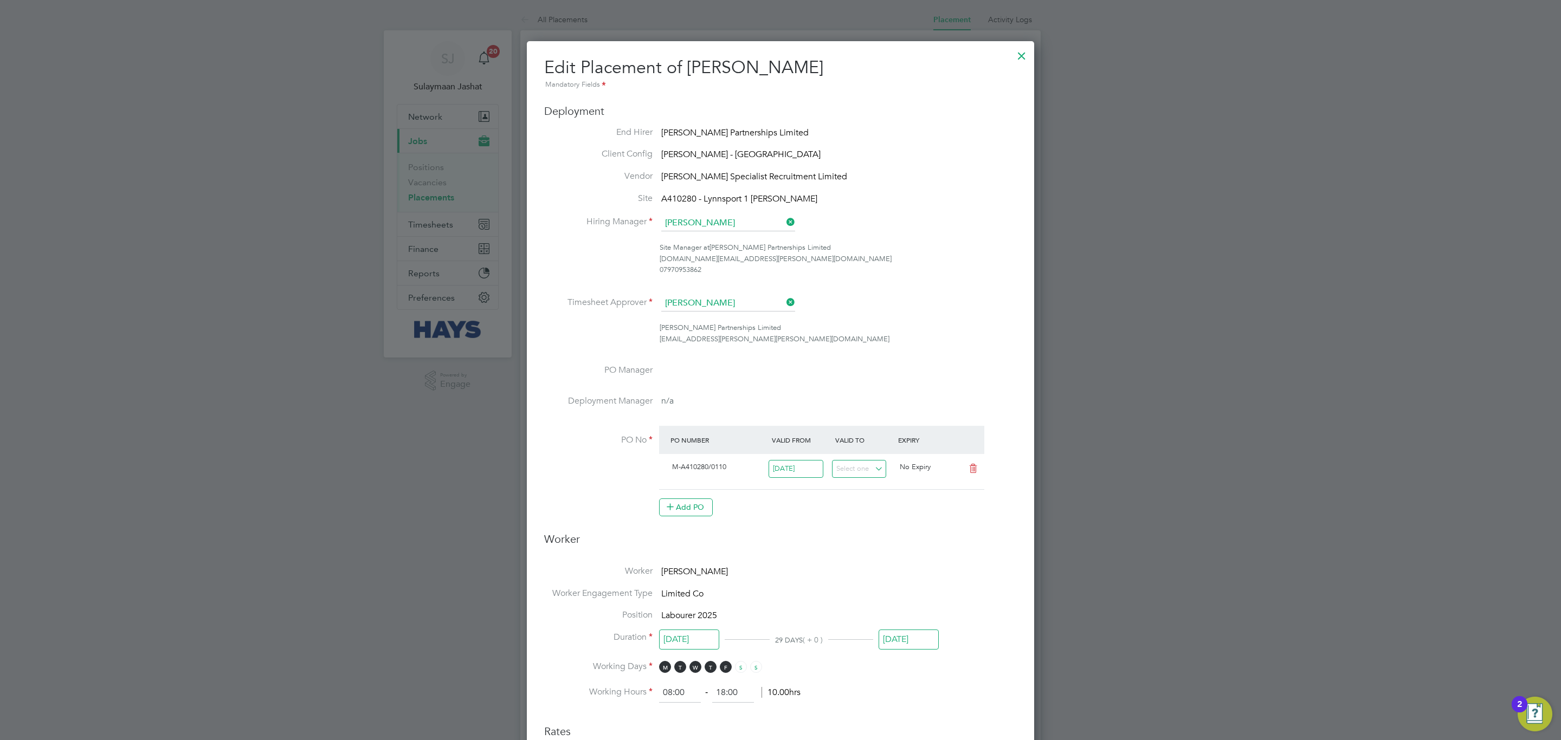
click at [1029, 50] on div at bounding box center [1022, 53] width 20 height 20
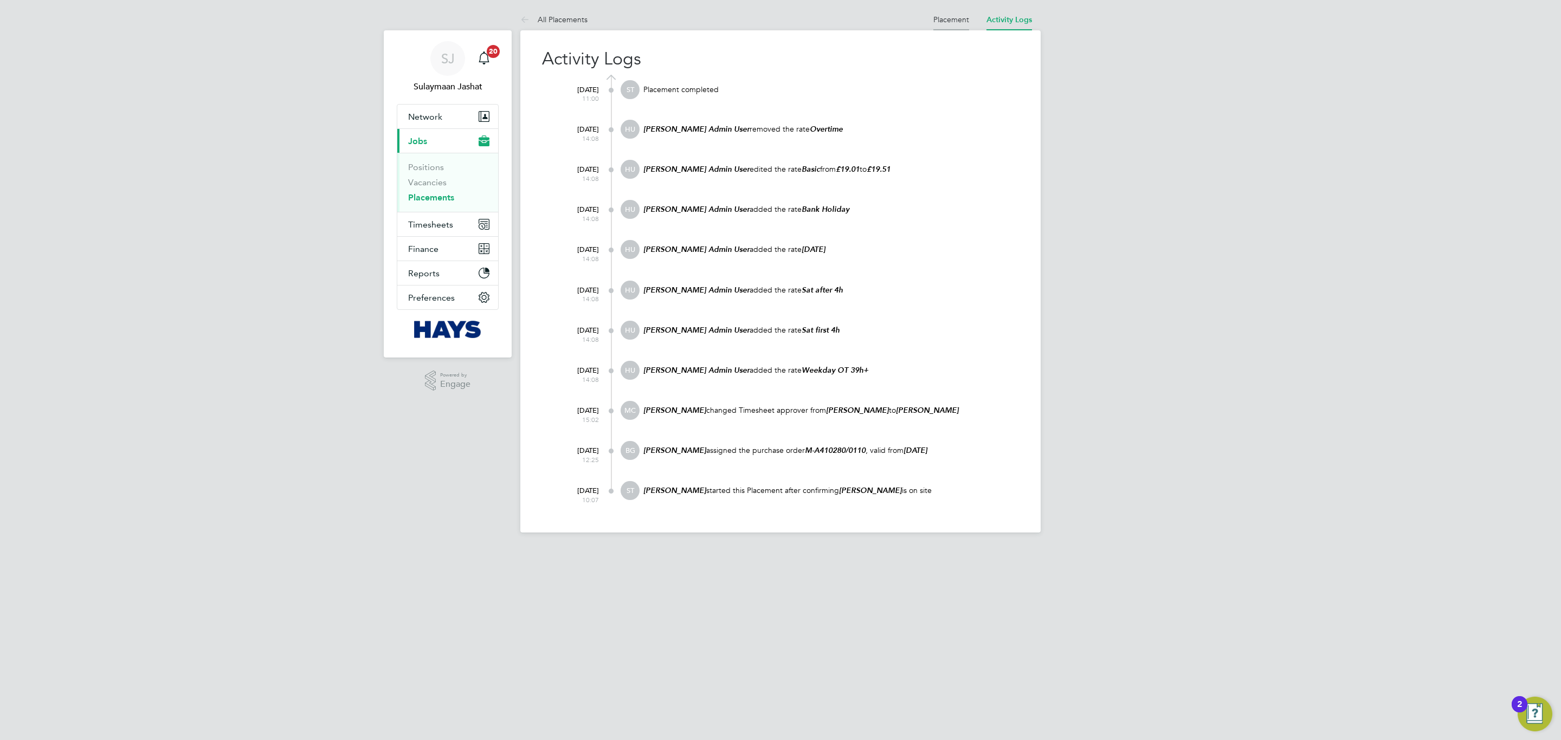
click at [951, 18] on link "Placement" at bounding box center [951, 20] width 36 height 10
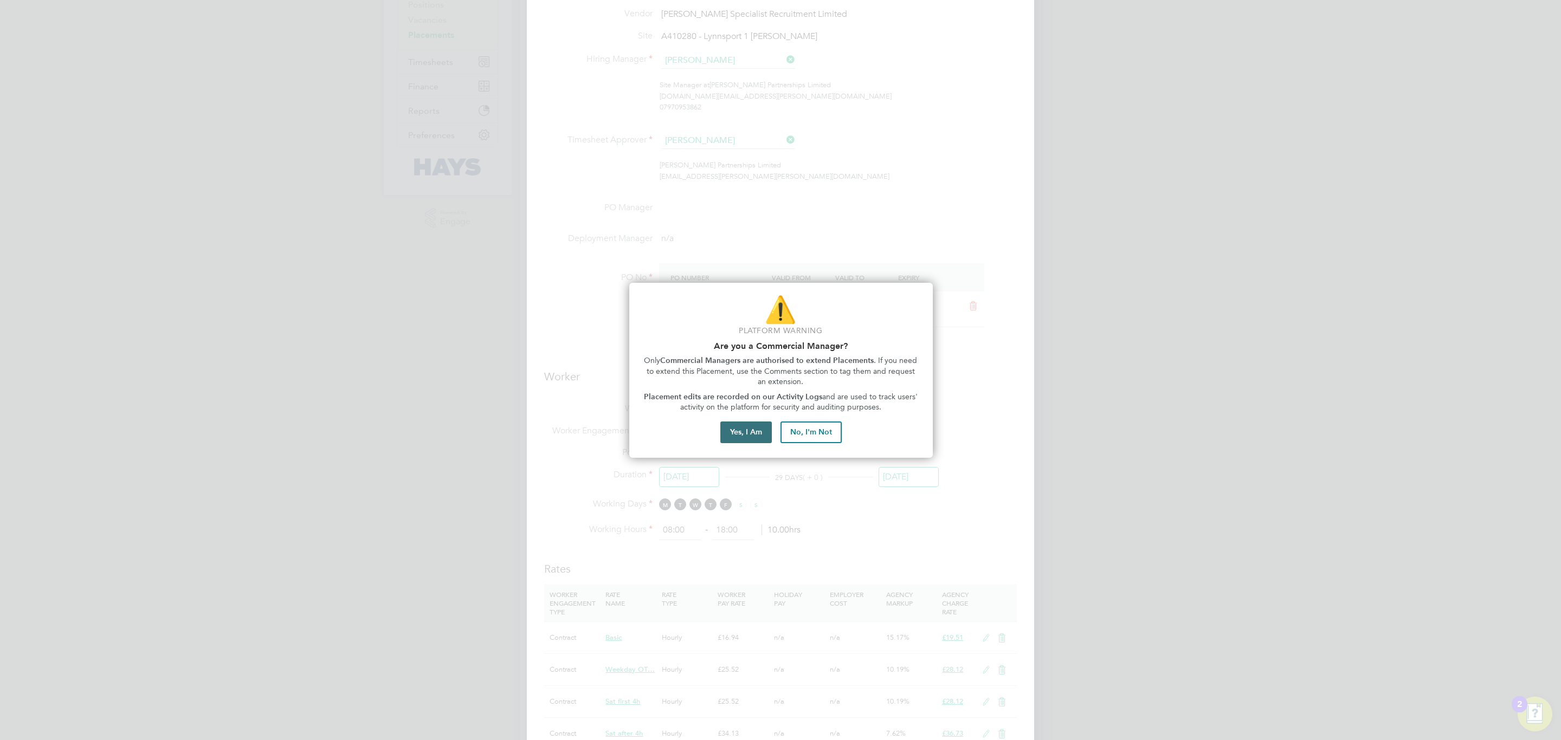
click at [756, 434] on button "Yes, I Am" at bounding box center [745, 433] width 51 height 22
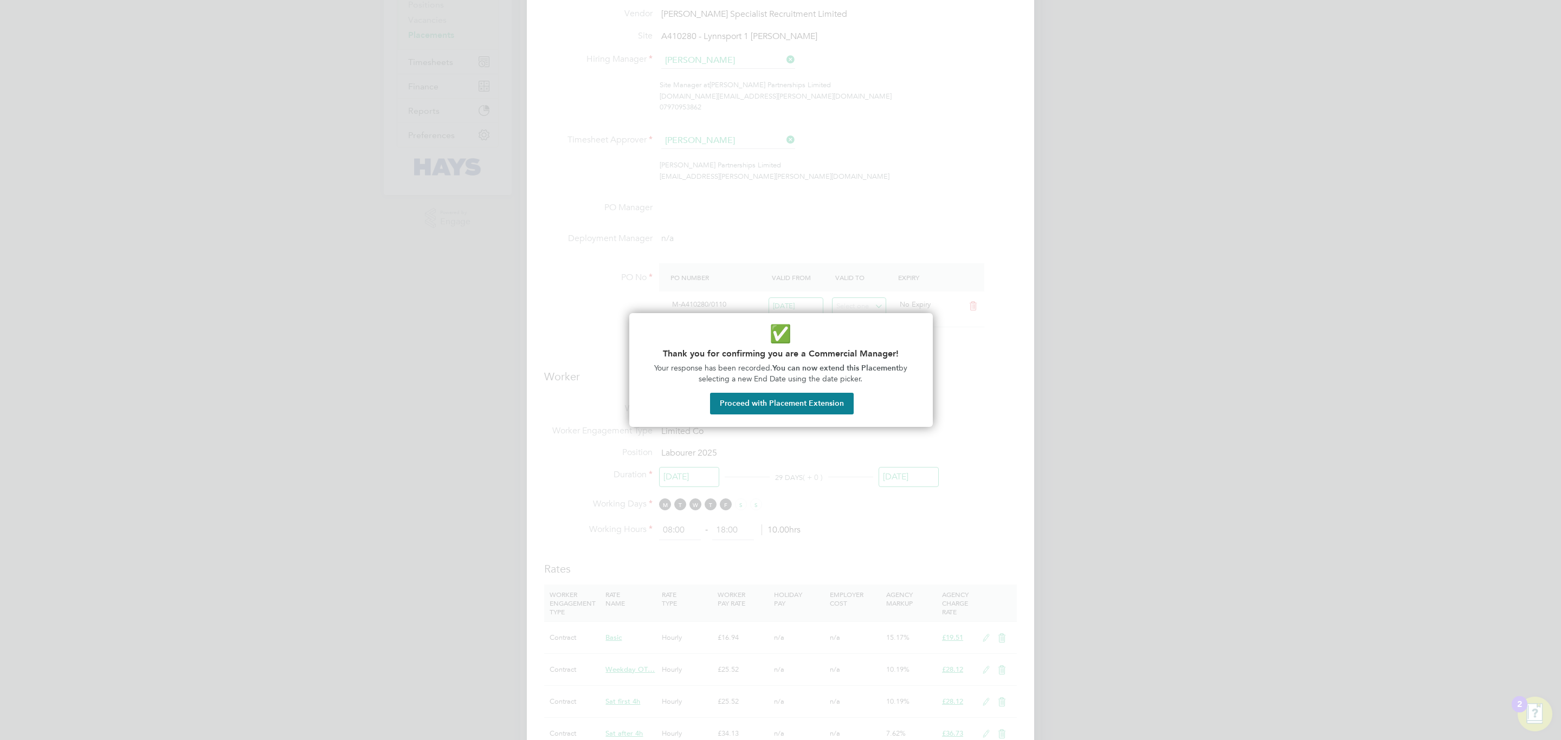
drag, startPoint x: 795, startPoint y: 403, endPoint x: 797, endPoint y: 397, distance: 6.3
click at [797, 397] on button "Proceed with Placement Extension" at bounding box center [782, 404] width 144 height 22
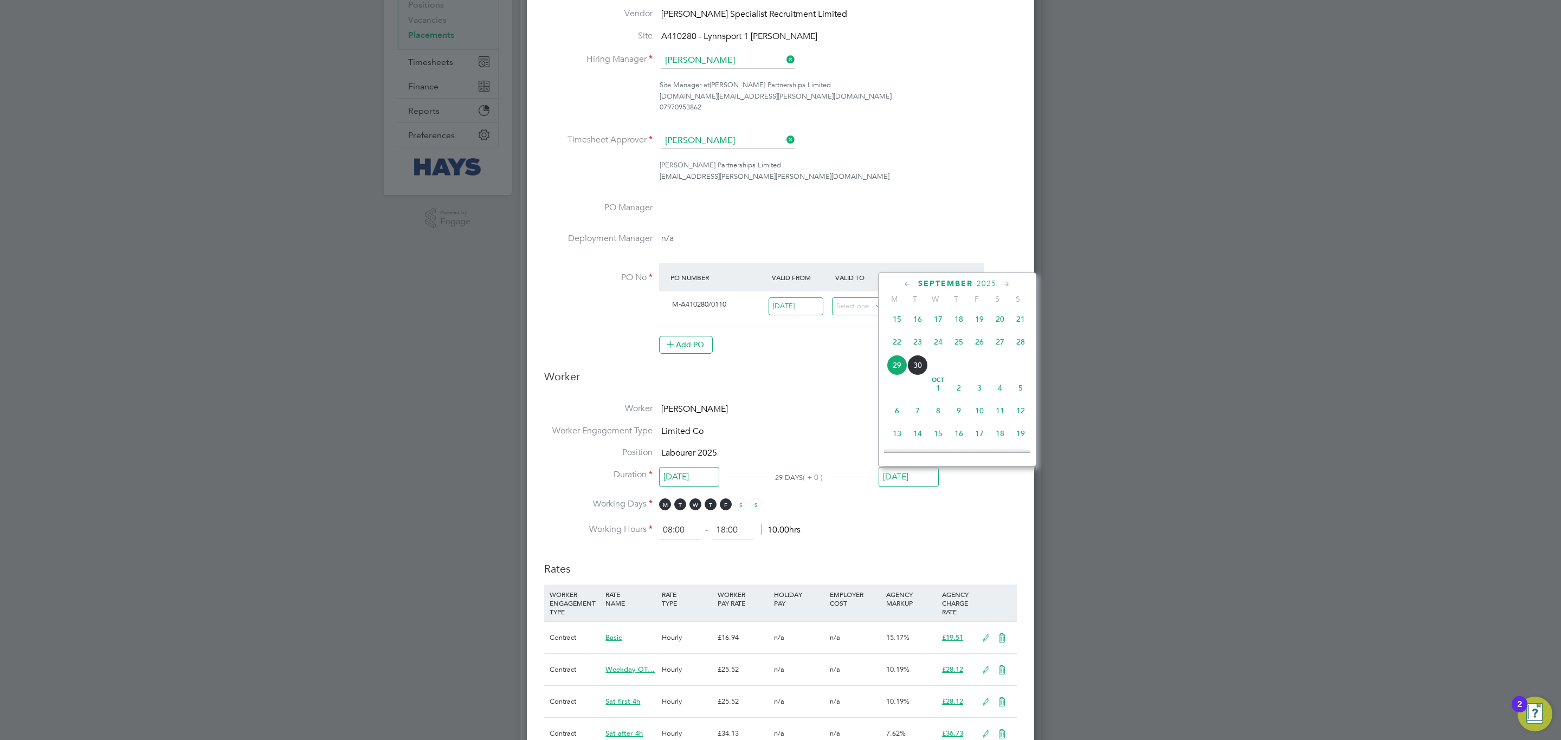
click at [979, 392] on span "3" at bounding box center [979, 388] width 21 height 21
type input "[DATE]"
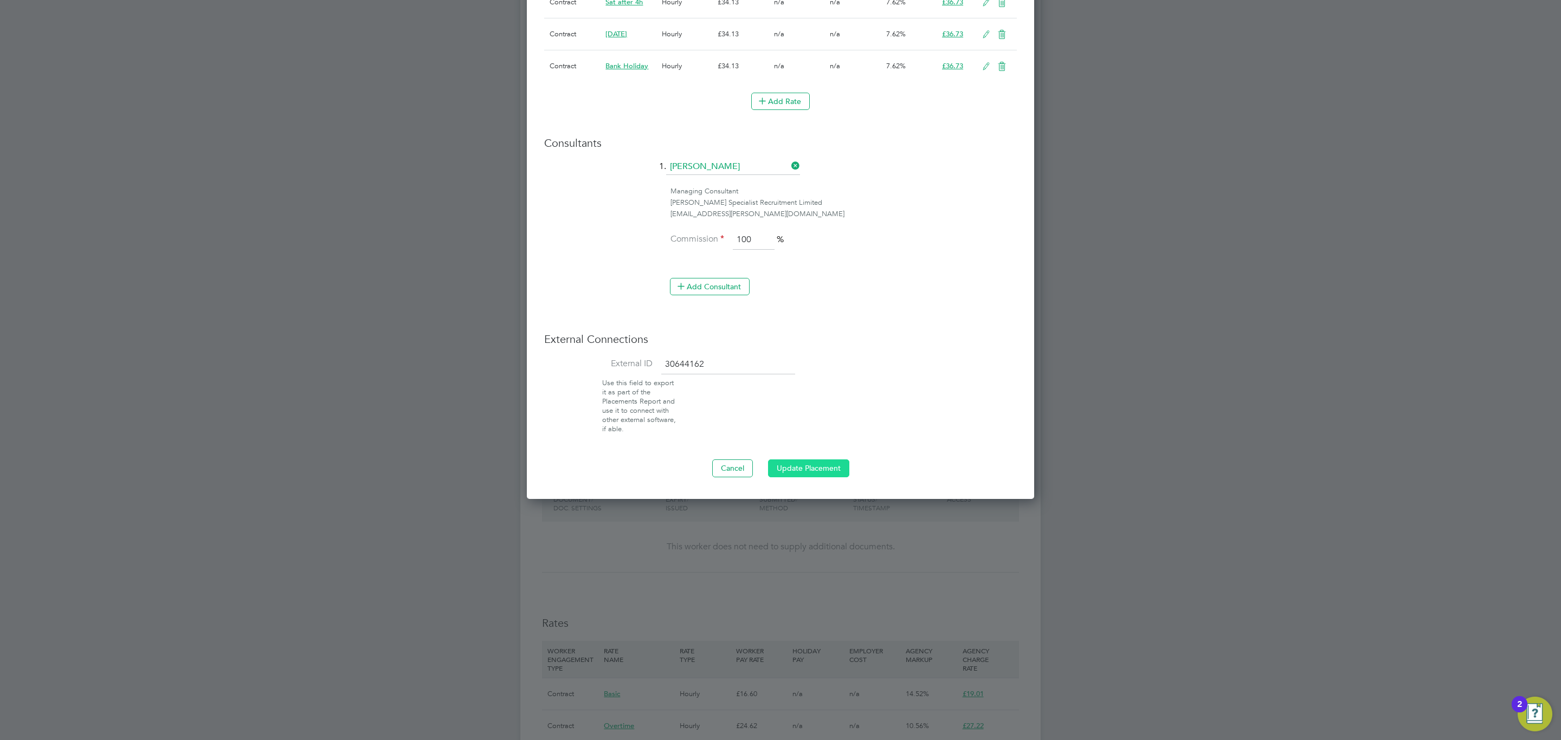
click at [828, 475] on button "Update Placement" at bounding box center [808, 467] width 81 height 17
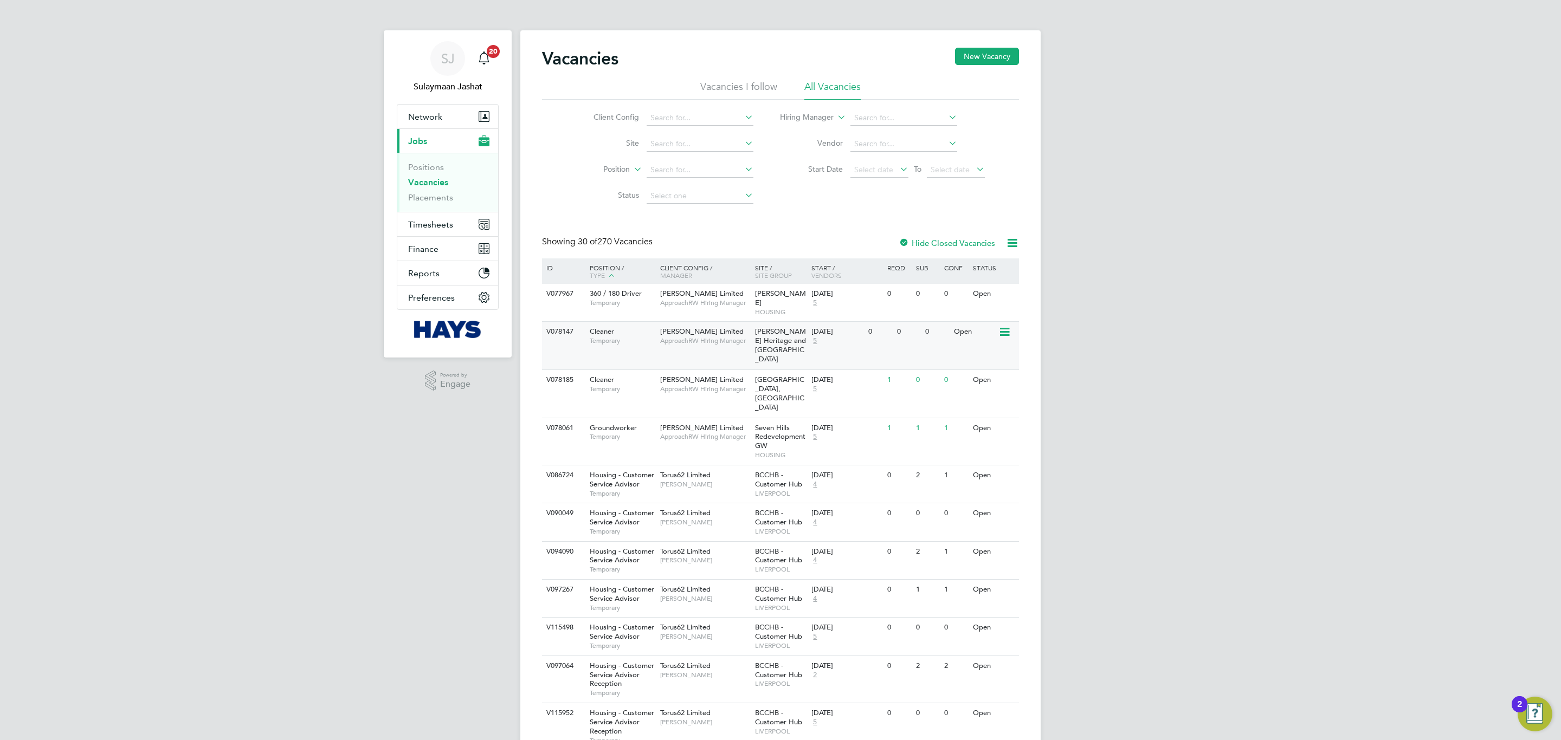
click at [646, 340] on div "Cleaner Temporary" at bounding box center [619, 336] width 76 height 28
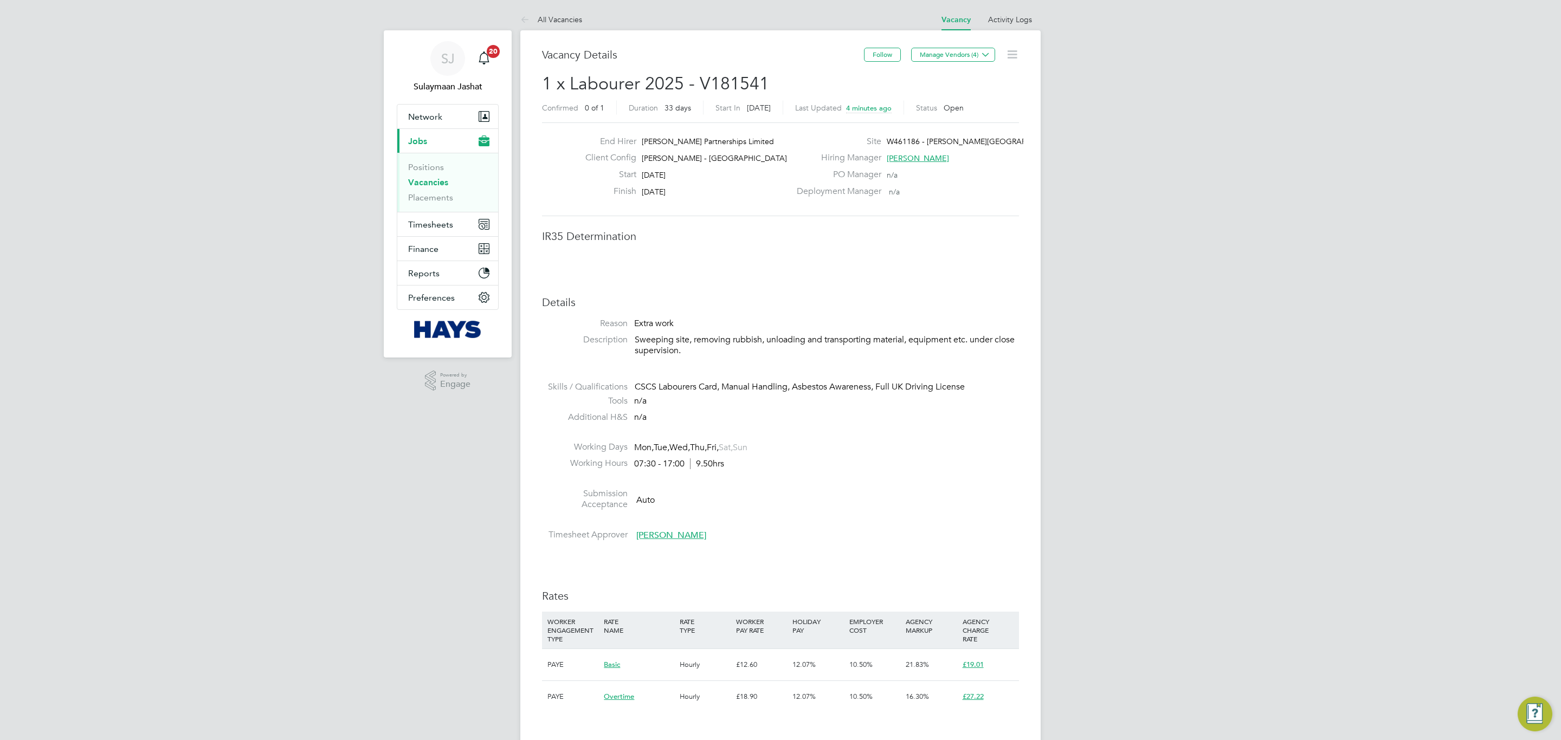
scroll to position [33, 76]
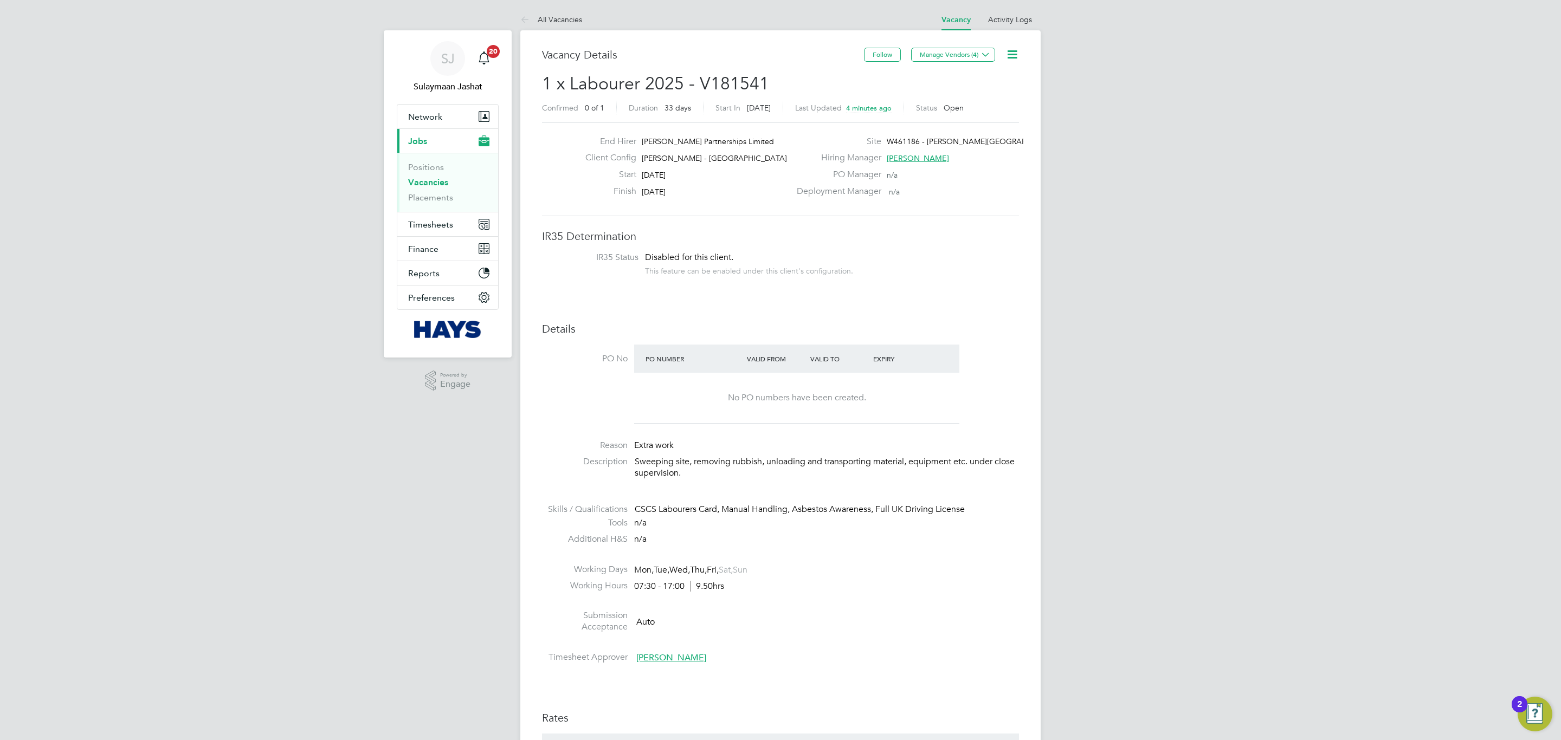
click at [1019, 54] on icon at bounding box center [1012, 55] width 14 height 14
drag, startPoint x: 1000, startPoint y: 72, endPoint x: 864, endPoint y: 80, distance: 136.2
click at [859, 90] on div "All Vacancies Vacancy Activity Logs Vacancy Activity Logs All Vacancies Vacancy…" at bounding box center [780, 739] width 520 height 1461
click at [941, 46] on div "Vacancy Details Follow Manage Vendors (4) 1 x Labourer 2025 - V181541 Confirmed…" at bounding box center [780, 749] width 520 height 1439
click at [940, 56] on button "Manage Vendors (4)" at bounding box center [953, 55] width 84 height 14
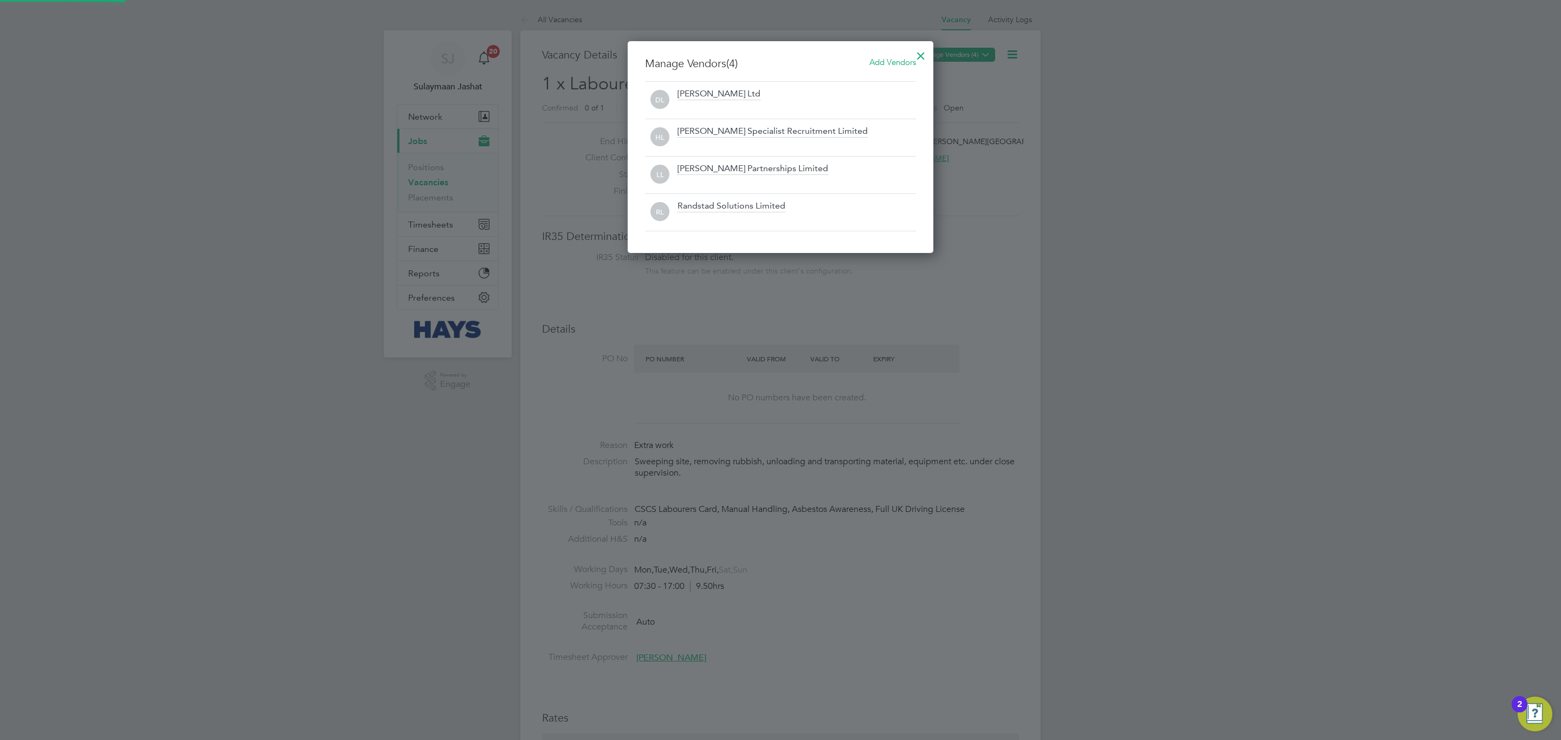
scroll to position [213, 306]
click at [884, 62] on span "Add Vendors" at bounding box center [892, 62] width 47 height 10
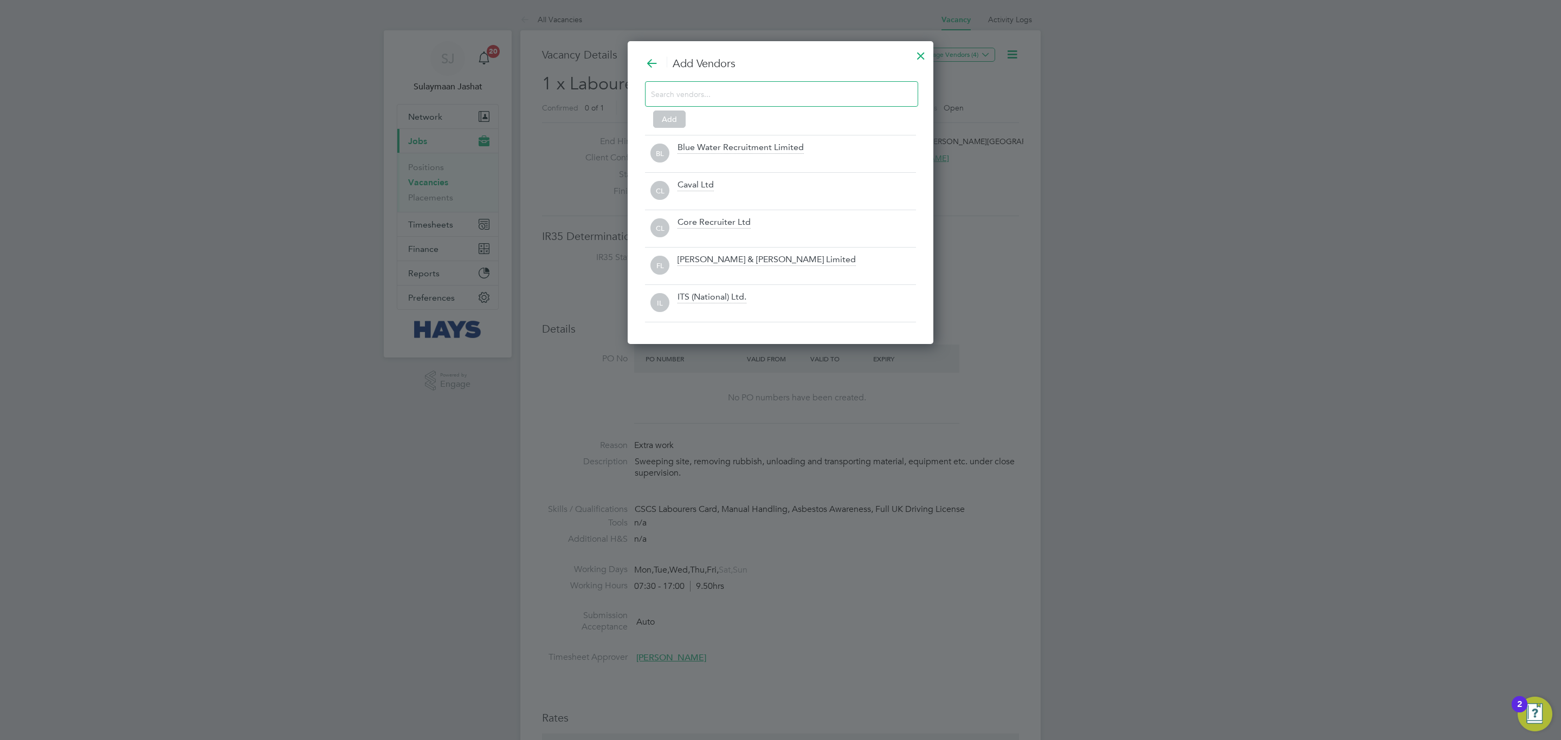
scroll to position [306, 306]
click at [915, 53] on div at bounding box center [921, 53] width 20 height 20
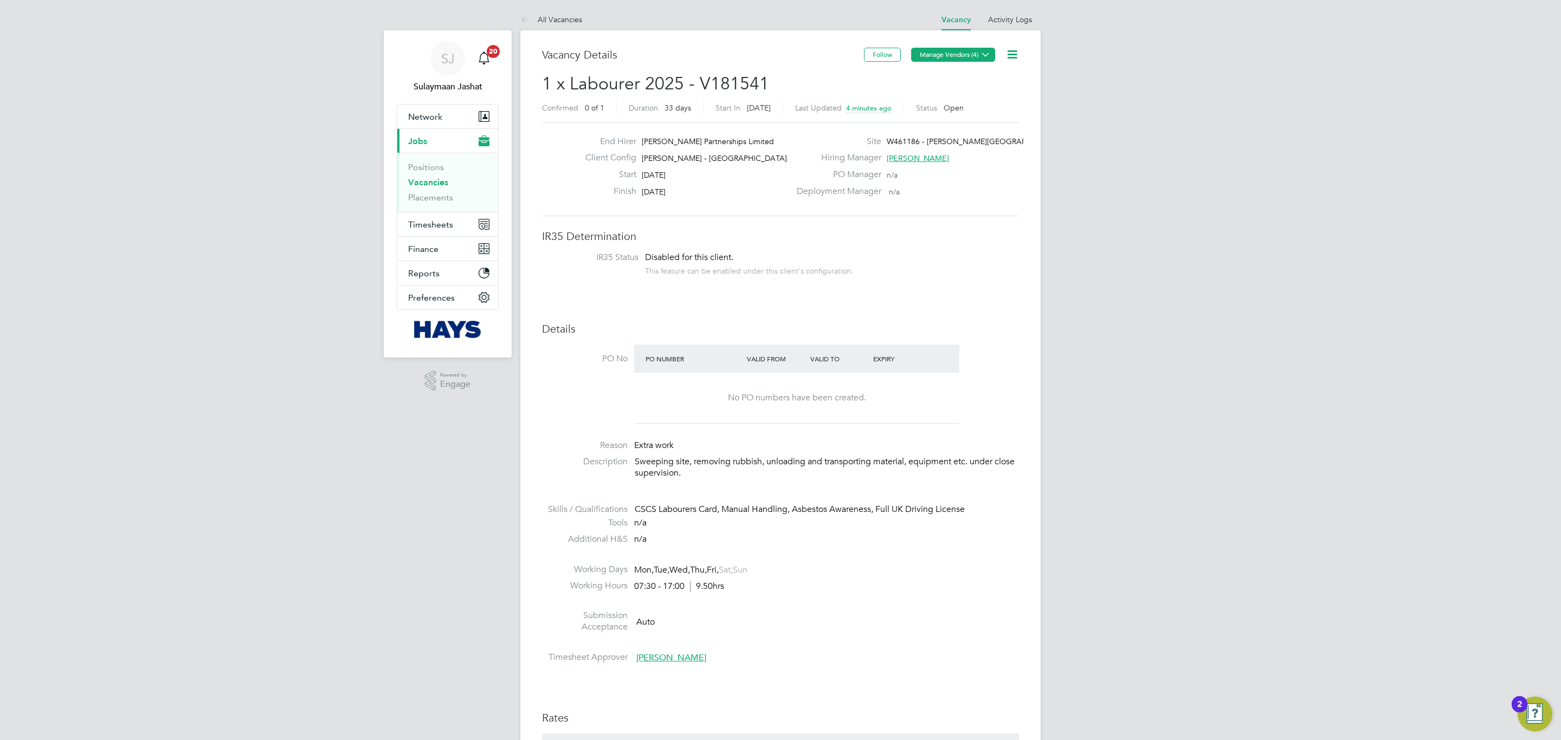
click at [947, 53] on button "Manage Vendors (4)" at bounding box center [953, 55] width 84 height 14
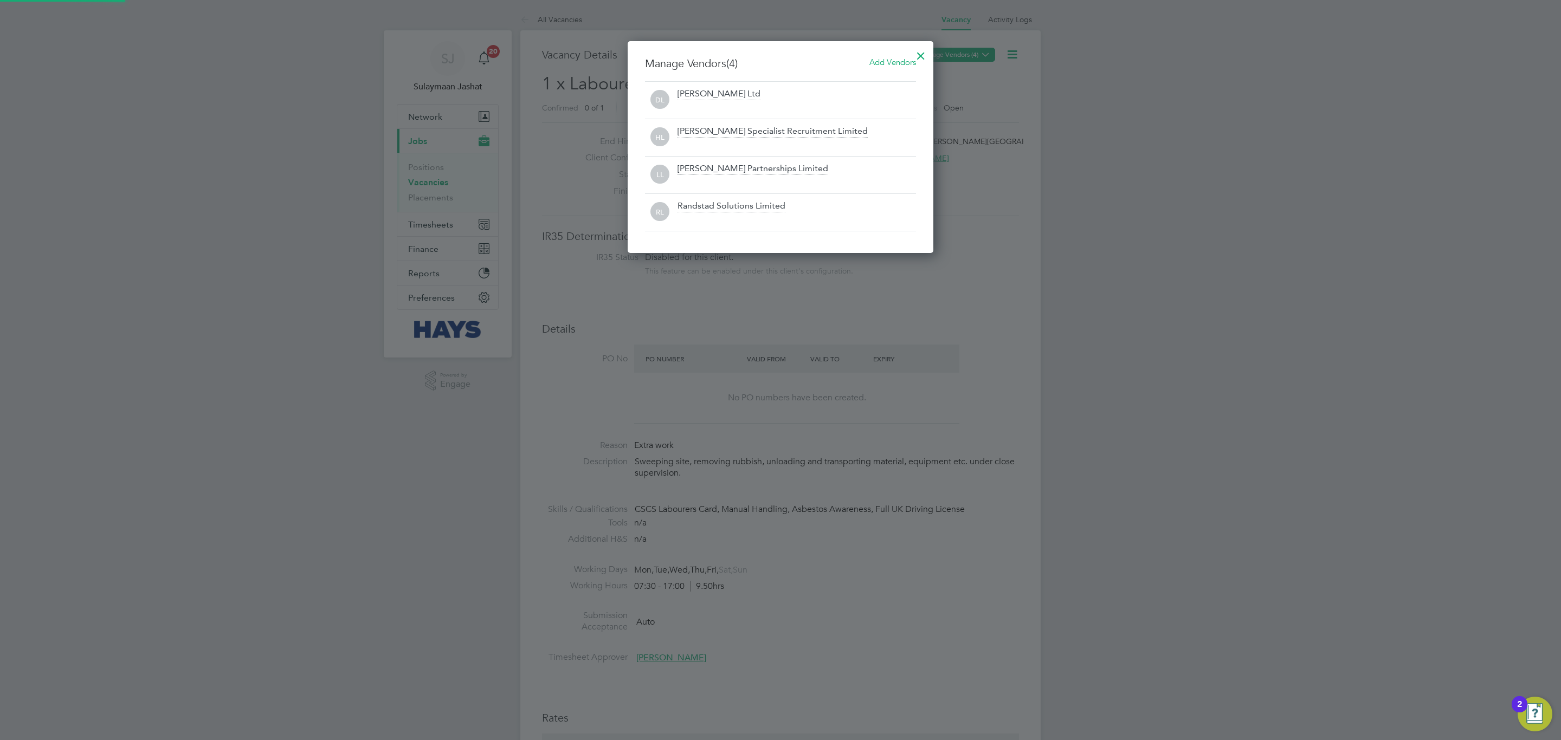
scroll to position [213, 306]
click at [873, 64] on span "Add Vendors" at bounding box center [892, 62] width 47 height 10
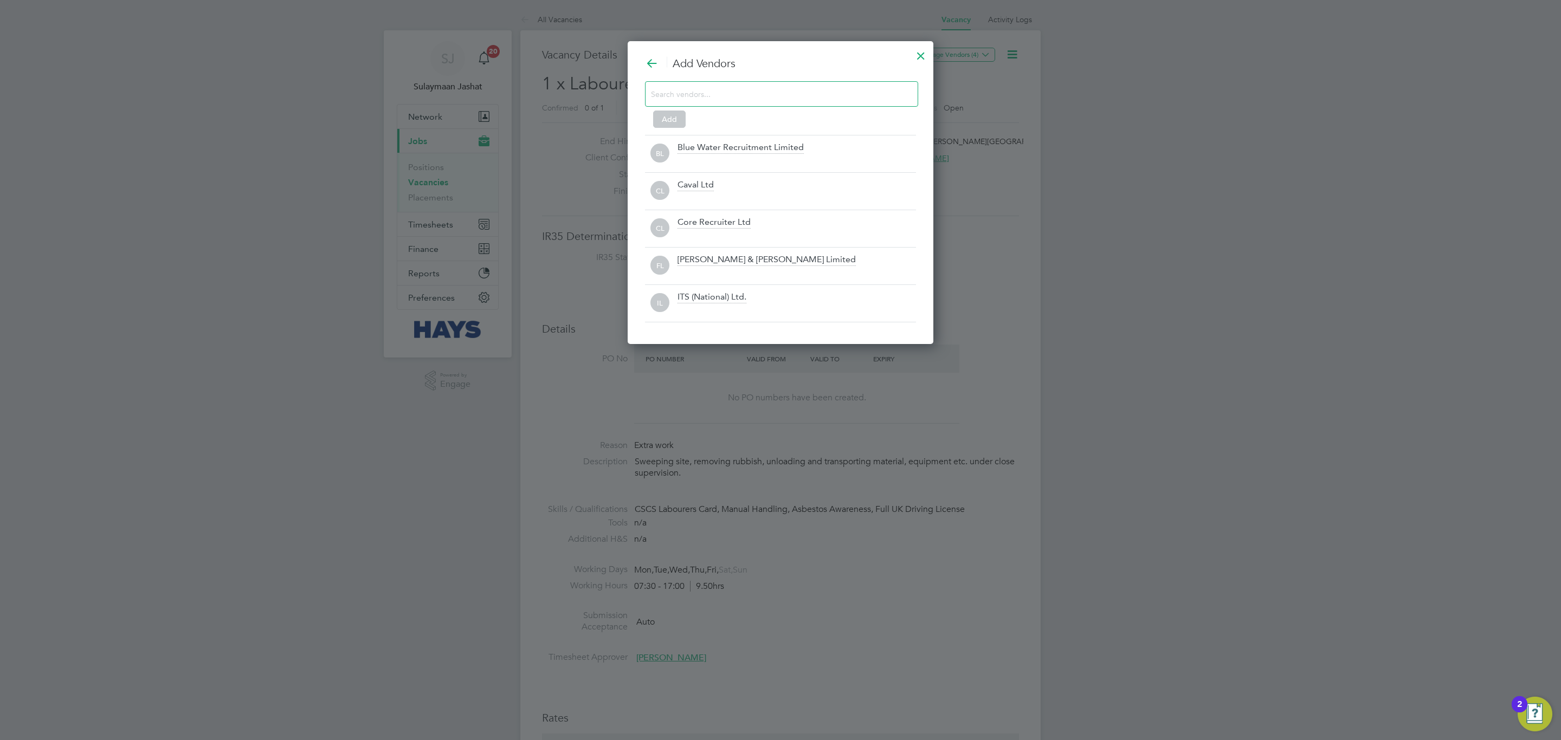
click at [832, 94] on input at bounding box center [773, 94] width 244 height 14
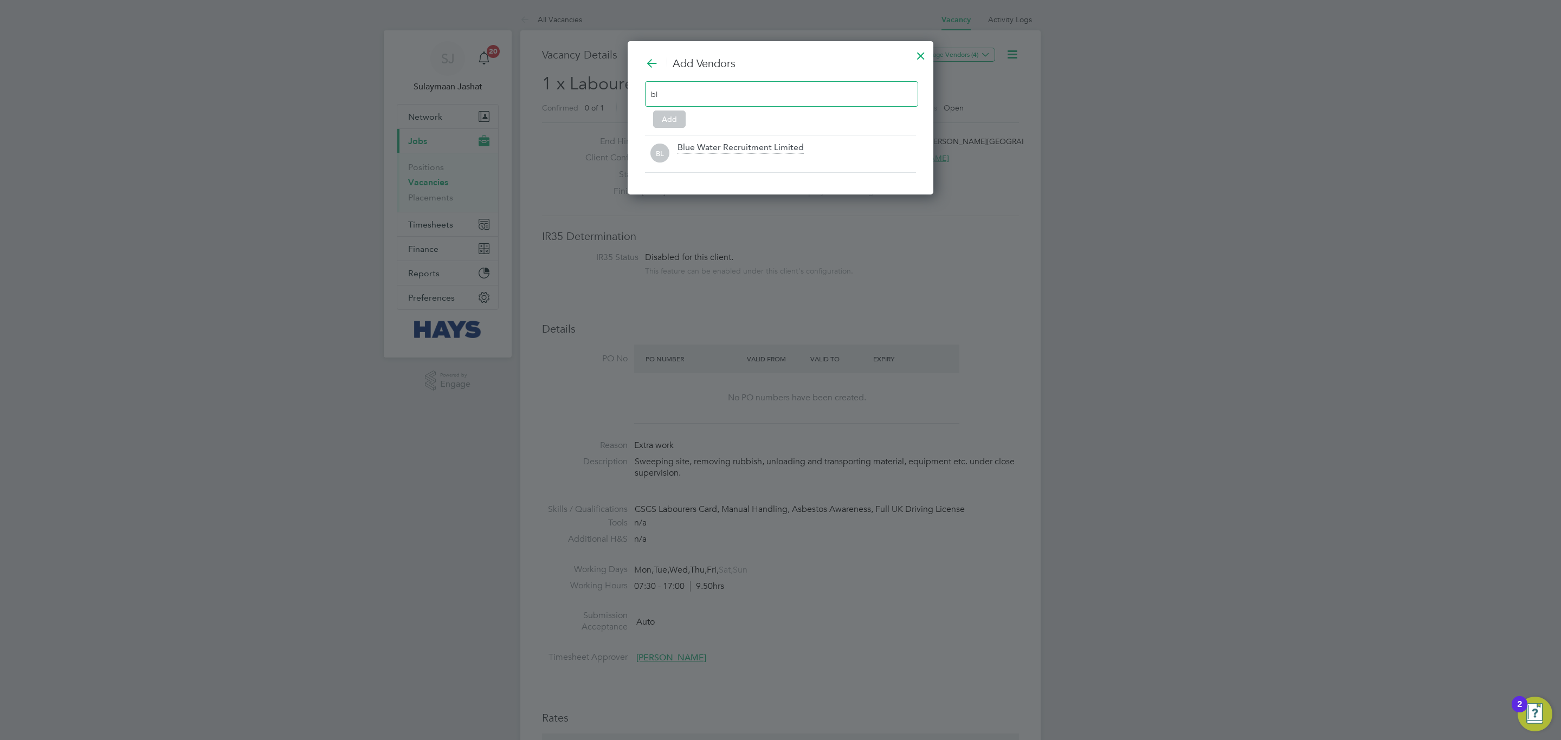
scroll to position [156, 306]
type input "blue"
click at [805, 137] on div "BL Blue Water Recruitment Limited" at bounding box center [780, 153] width 271 height 37
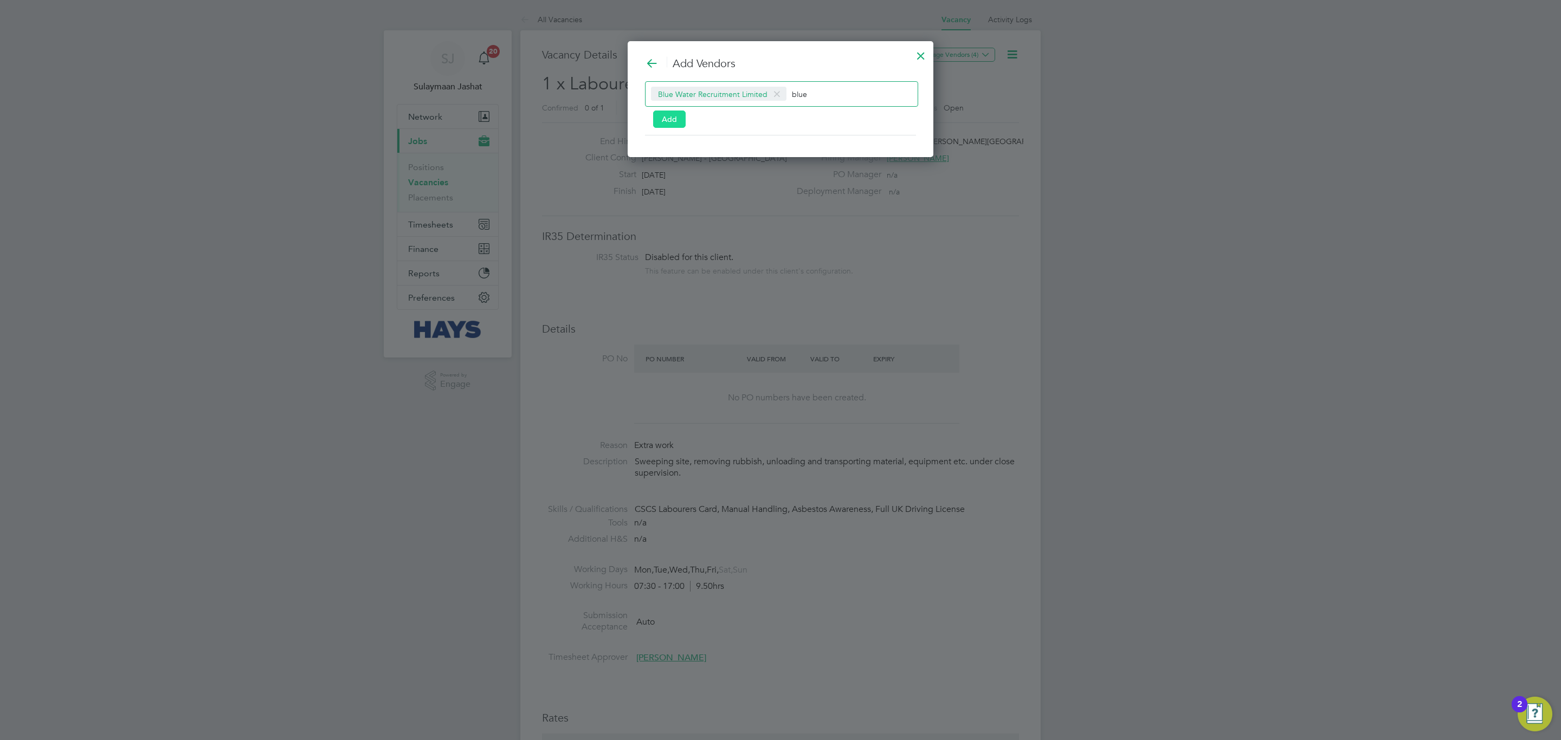
click at [666, 126] on button "Add" at bounding box center [669, 119] width 33 height 17
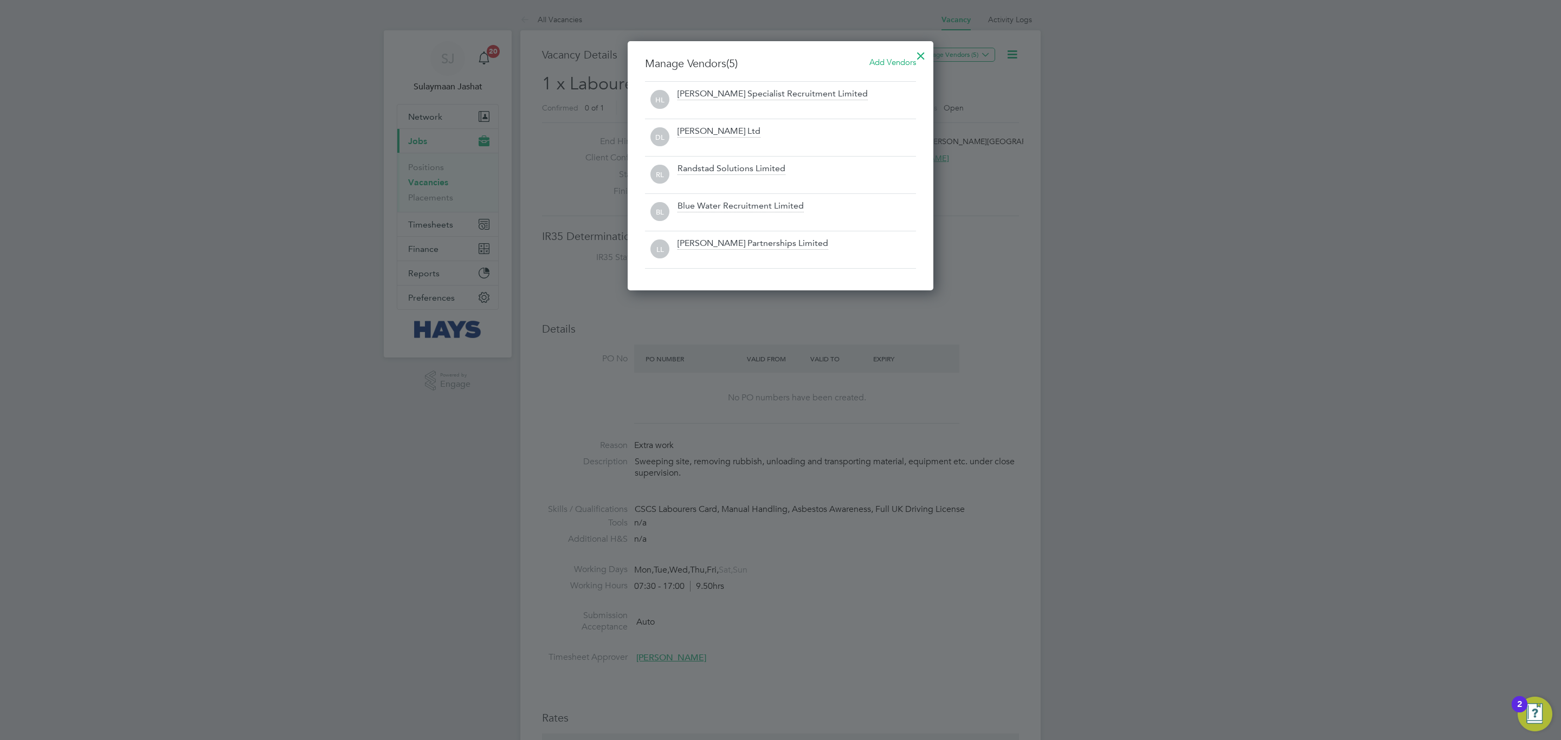
click at [925, 56] on div at bounding box center [921, 53] width 20 height 20
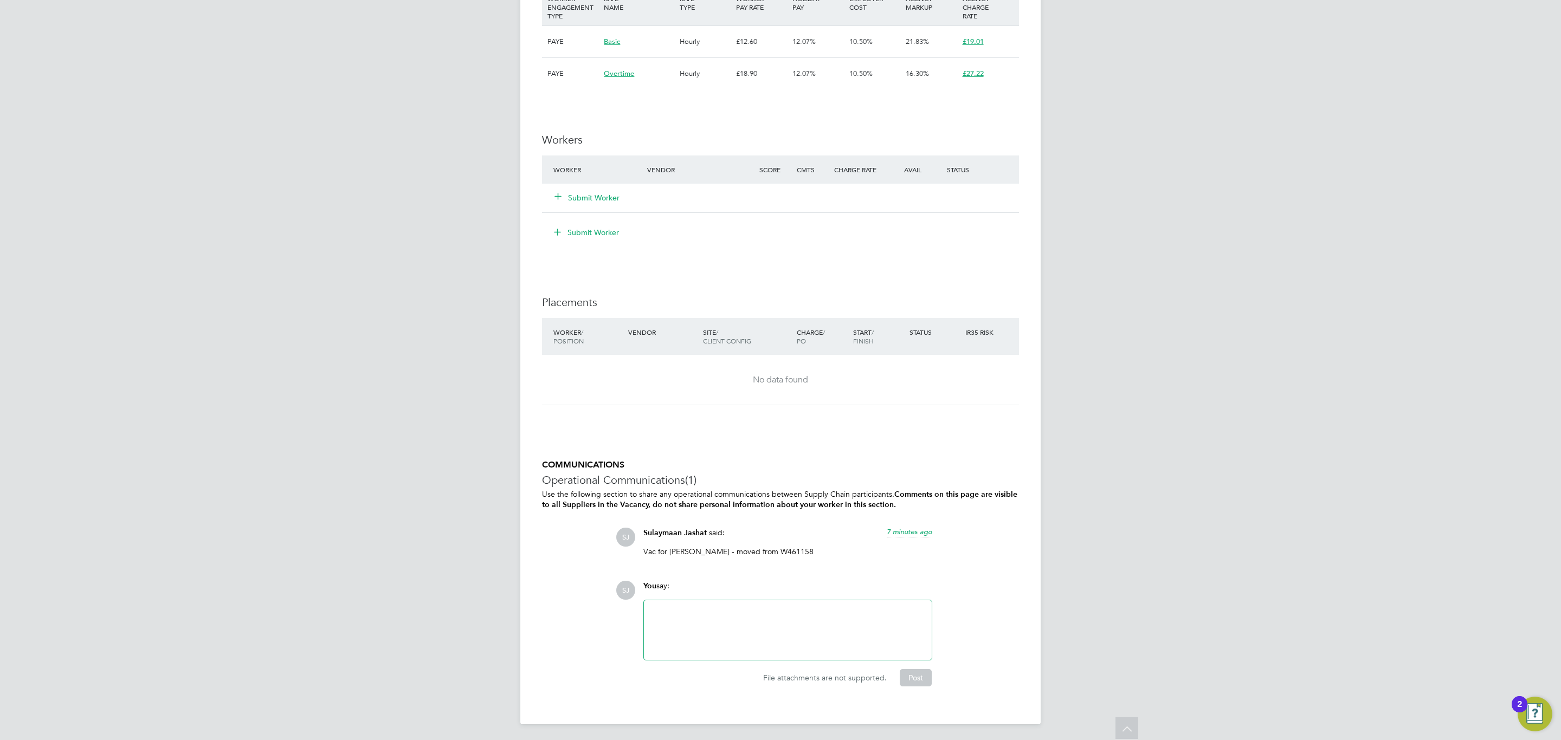
scroll to position [749, 0]
click at [706, 613] on div at bounding box center [787, 628] width 275 height 47
paste div
click at [920, 675] on button "Post" at bounding box center [915, 676] width 32 height 17
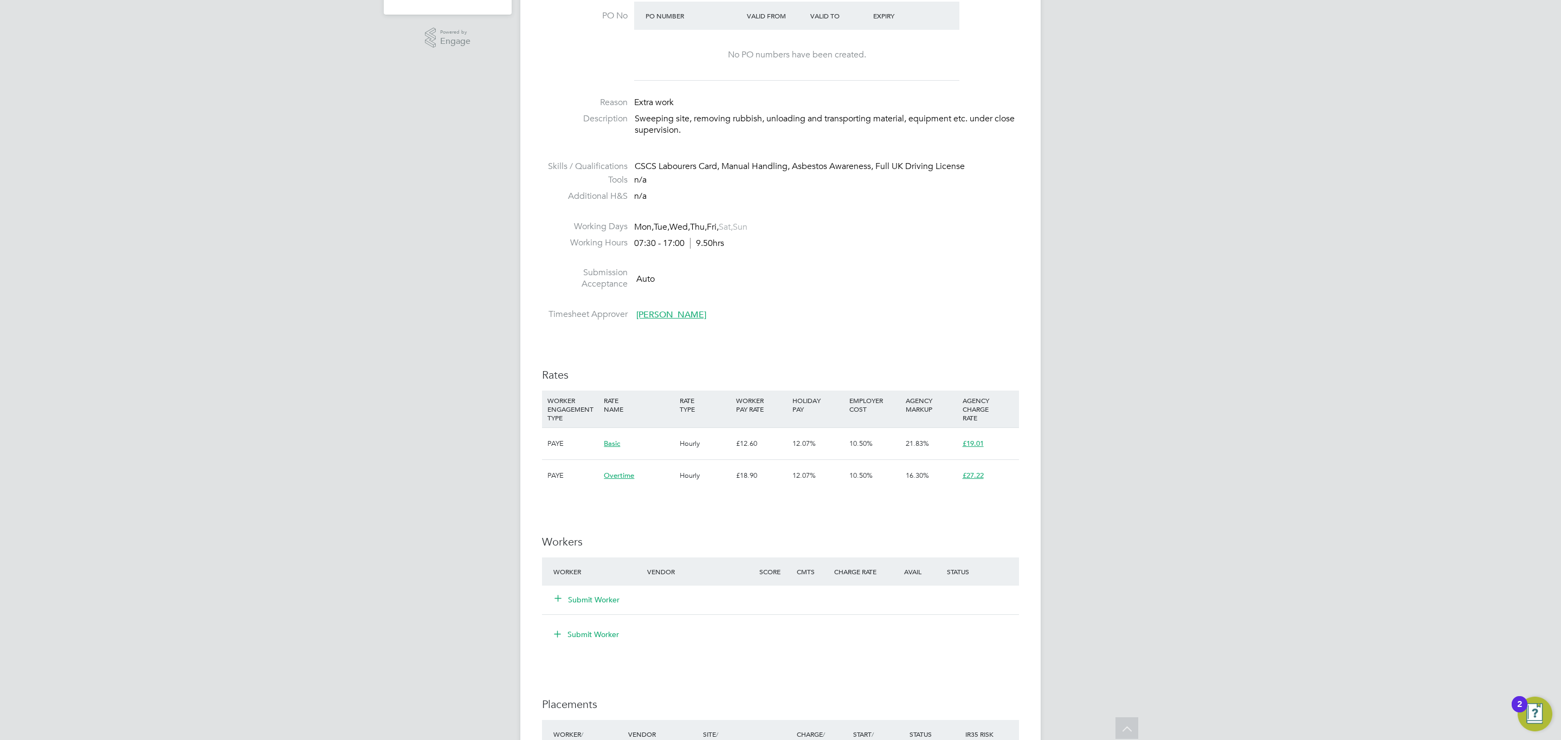
scroll to position [0, 0]
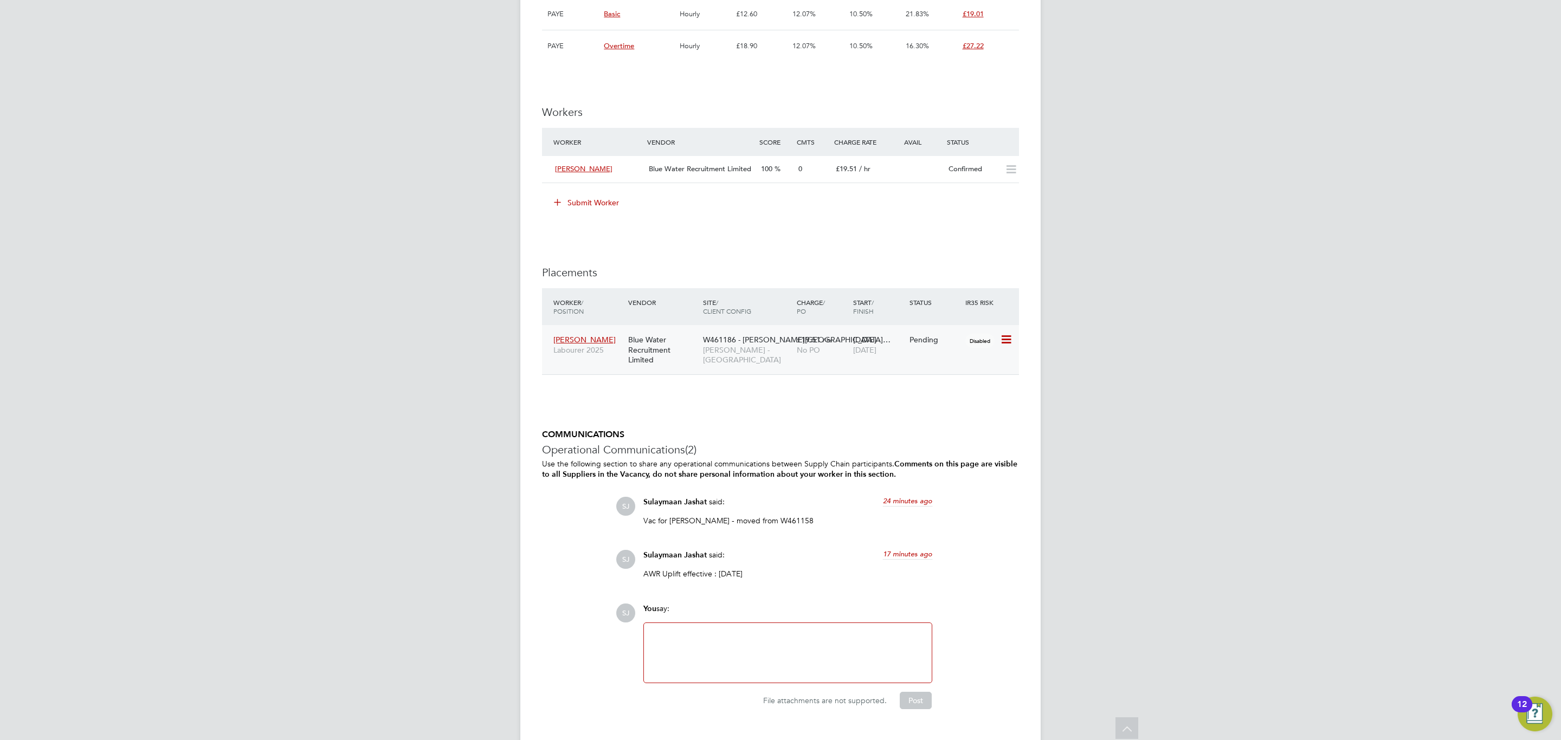
click at [789, 351] on span "[PERSON_NAME] - [GEOGRAPHIC_DATA]" at bounding box center [747, 355] width 88 height 20
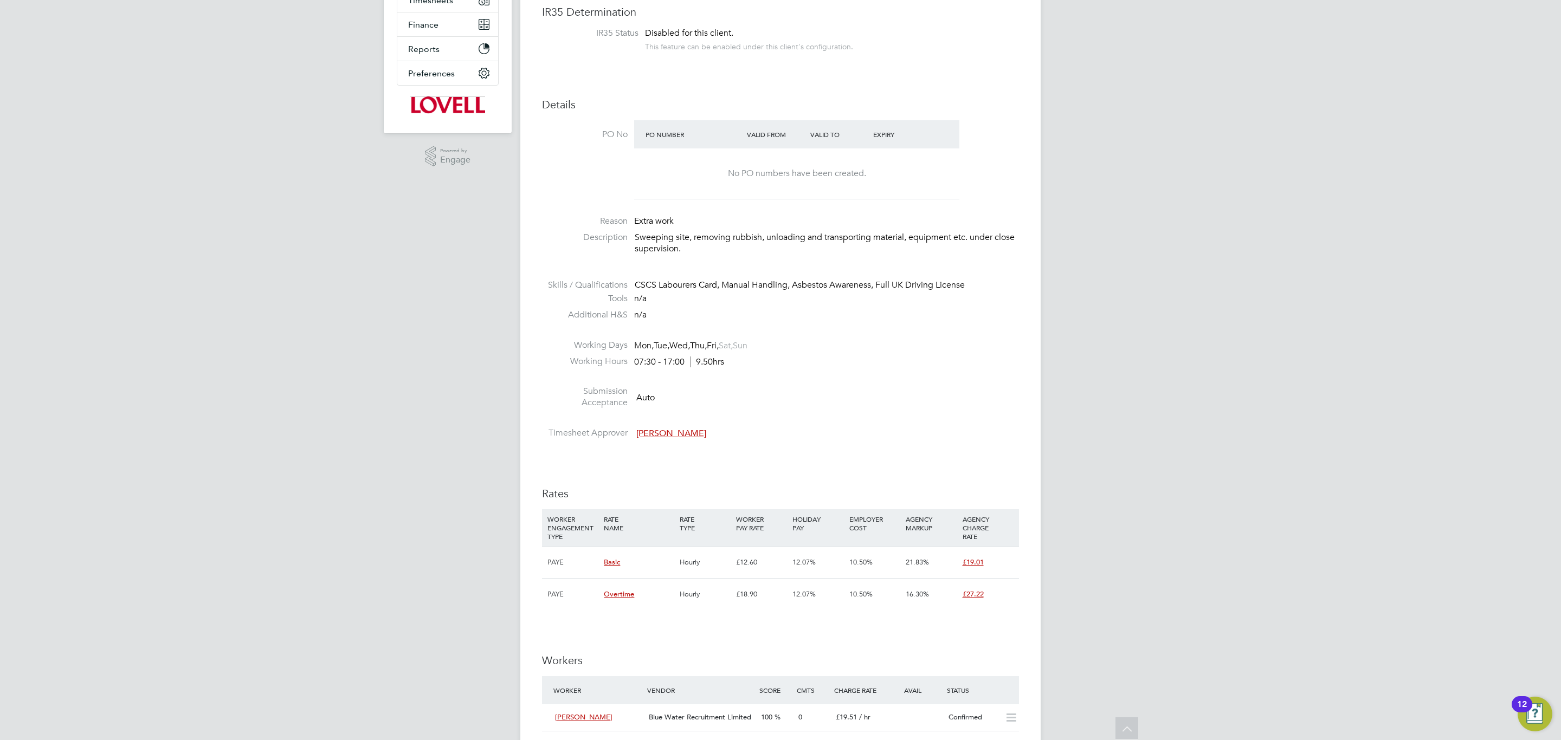
scroll to position [204, 0]
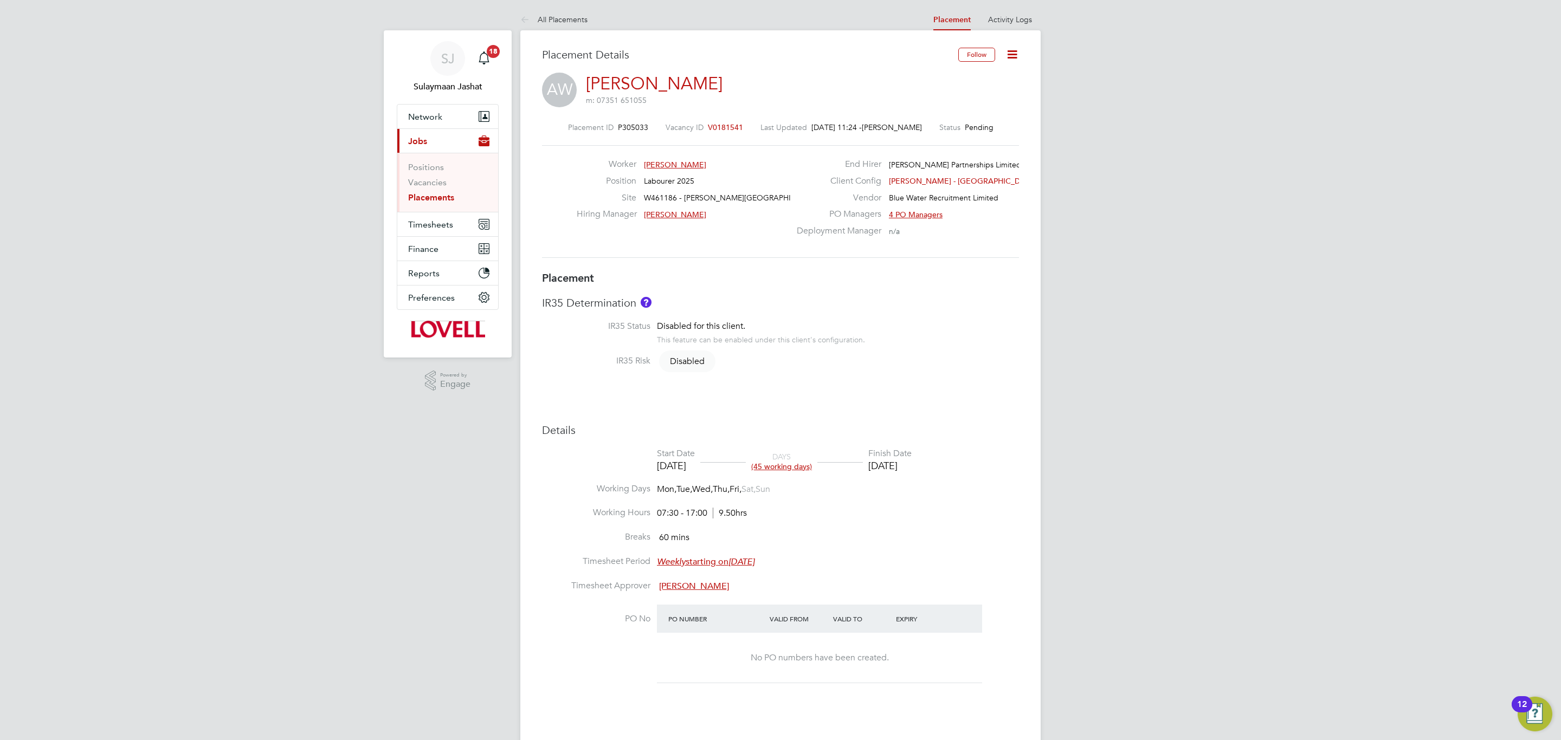
click at [716, 130] on span "V0181541" at bounding box center [725, 127] width 35 height 10
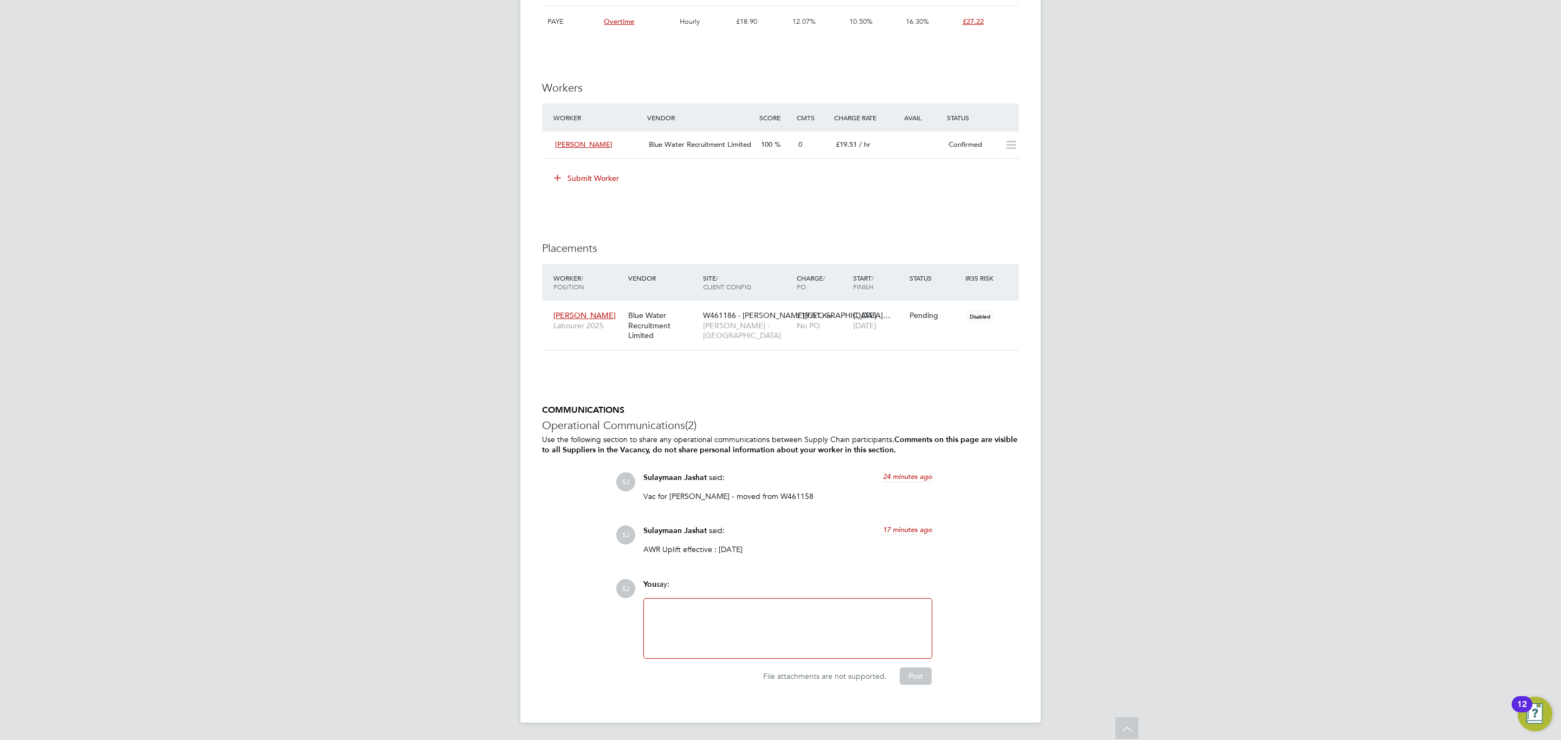
click at [735, 553] on p "AWR Uplift effective : [DATE]" at bounding box center [787, 550] width 289 height 10
copy div "AWR Uplift effective : [DATE] Show more"
click at [735, 321] on span "[PERSON_NAME] - [GEOGRAPHIC_DATA]" at bounding box center [747, 331] width 88 height 20
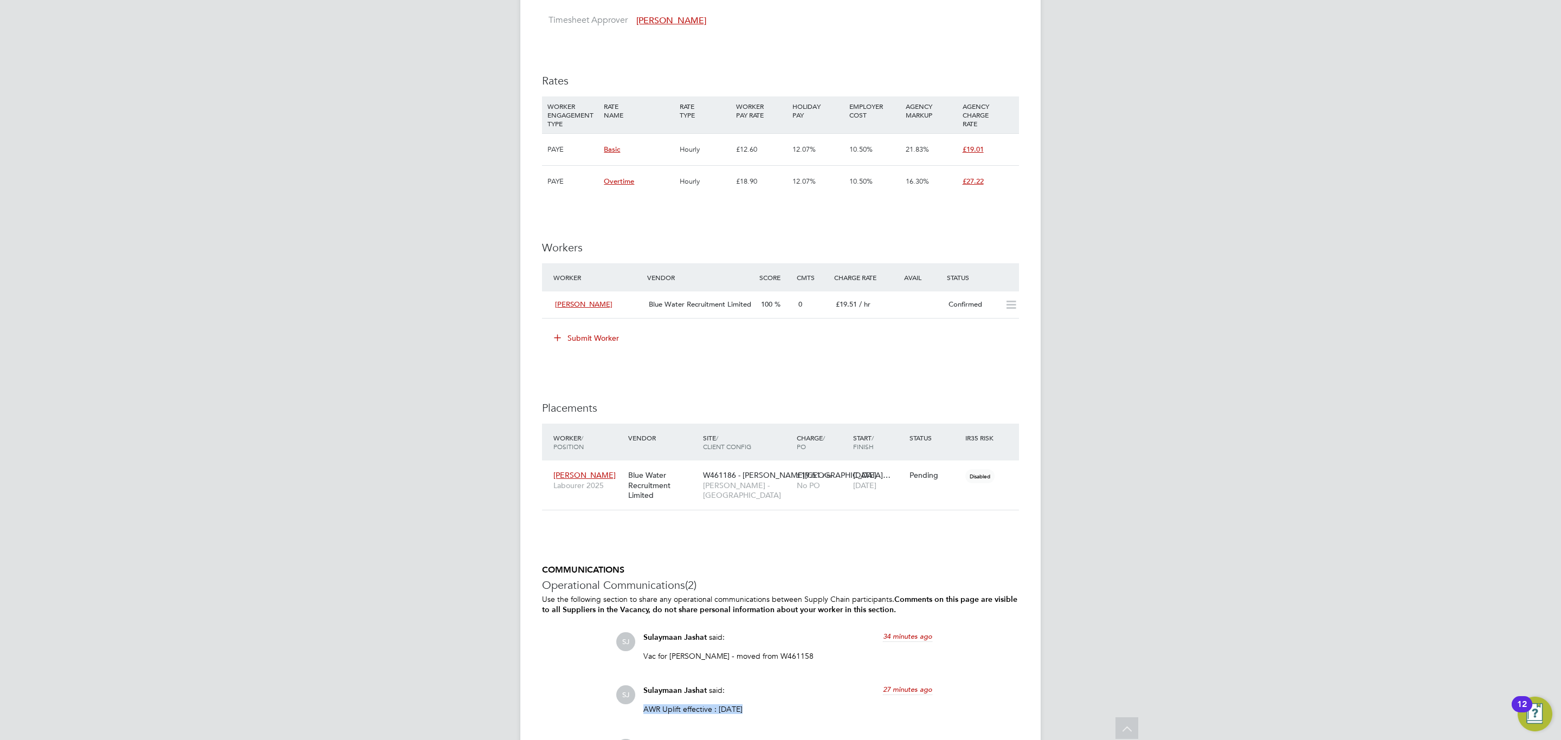
scroll to position [636, 0]
click at [730, 397] on div "IR35 Determination IR35 Status Disabled for this client. This feature can be en…" at bounding box center [780, 227] width 477 height 1269
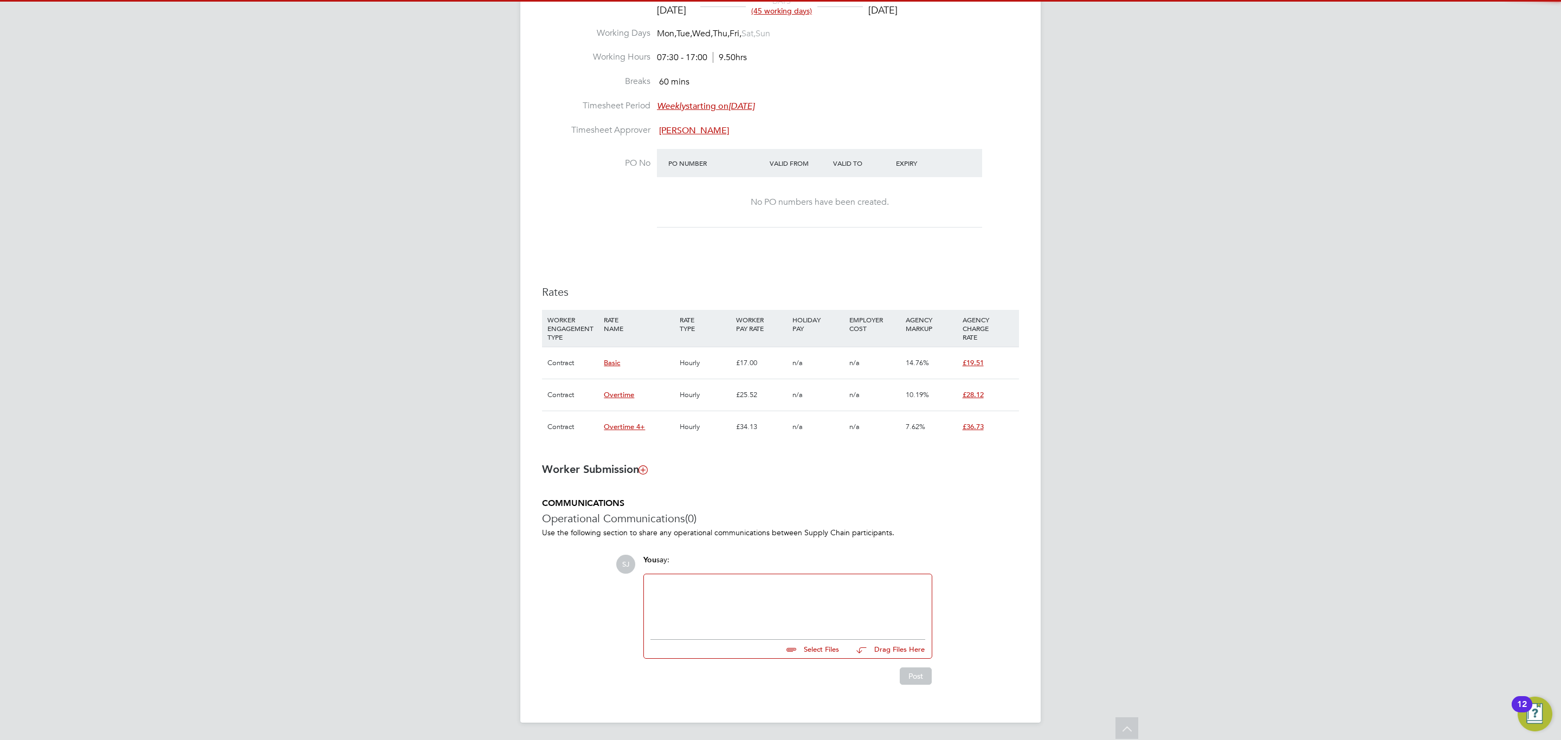
click at [773, 631] on div at bounding box center [788, 604] width 288 height 60
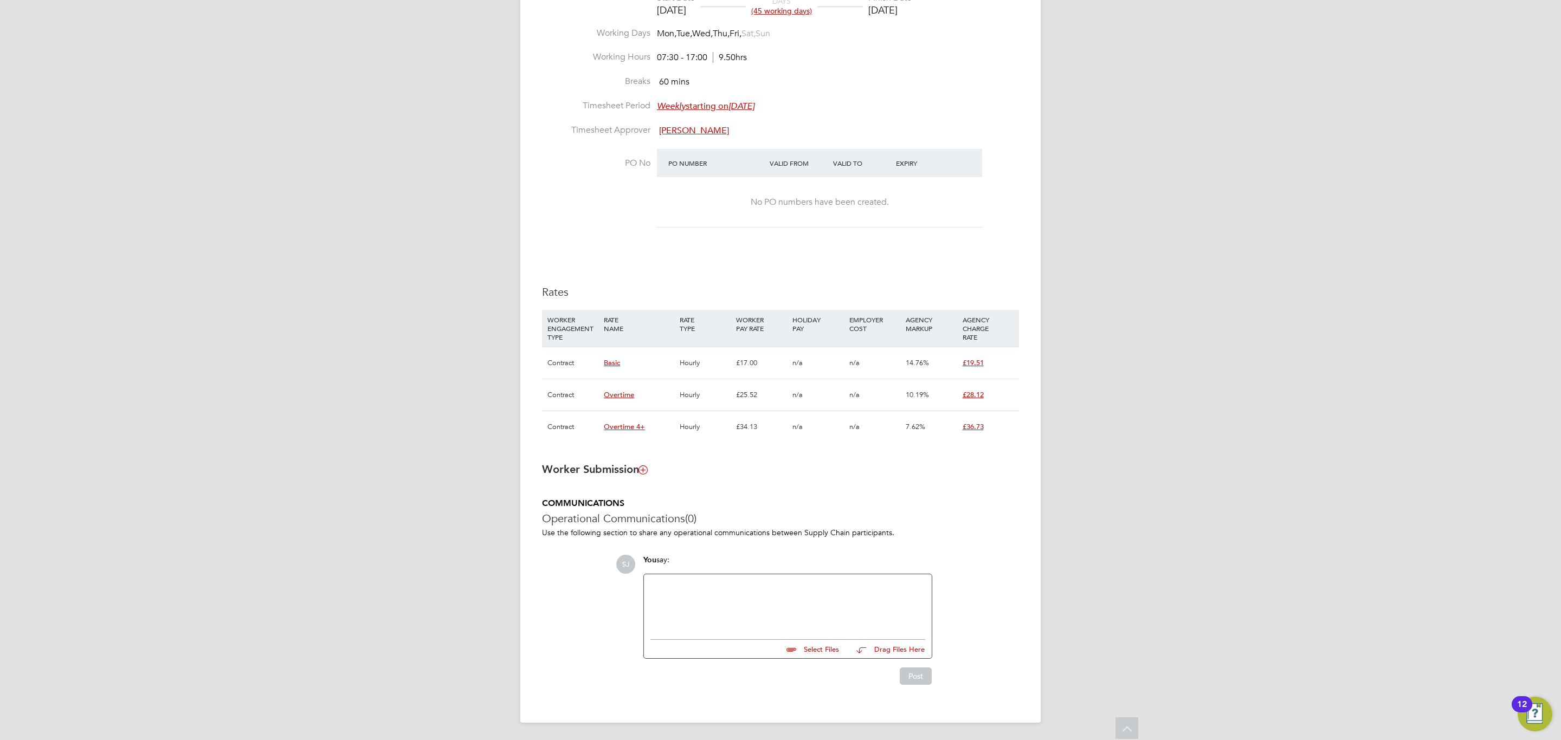
click at [771, 617] on div at bounding box center [787, 604] width 275 height 47
paste div
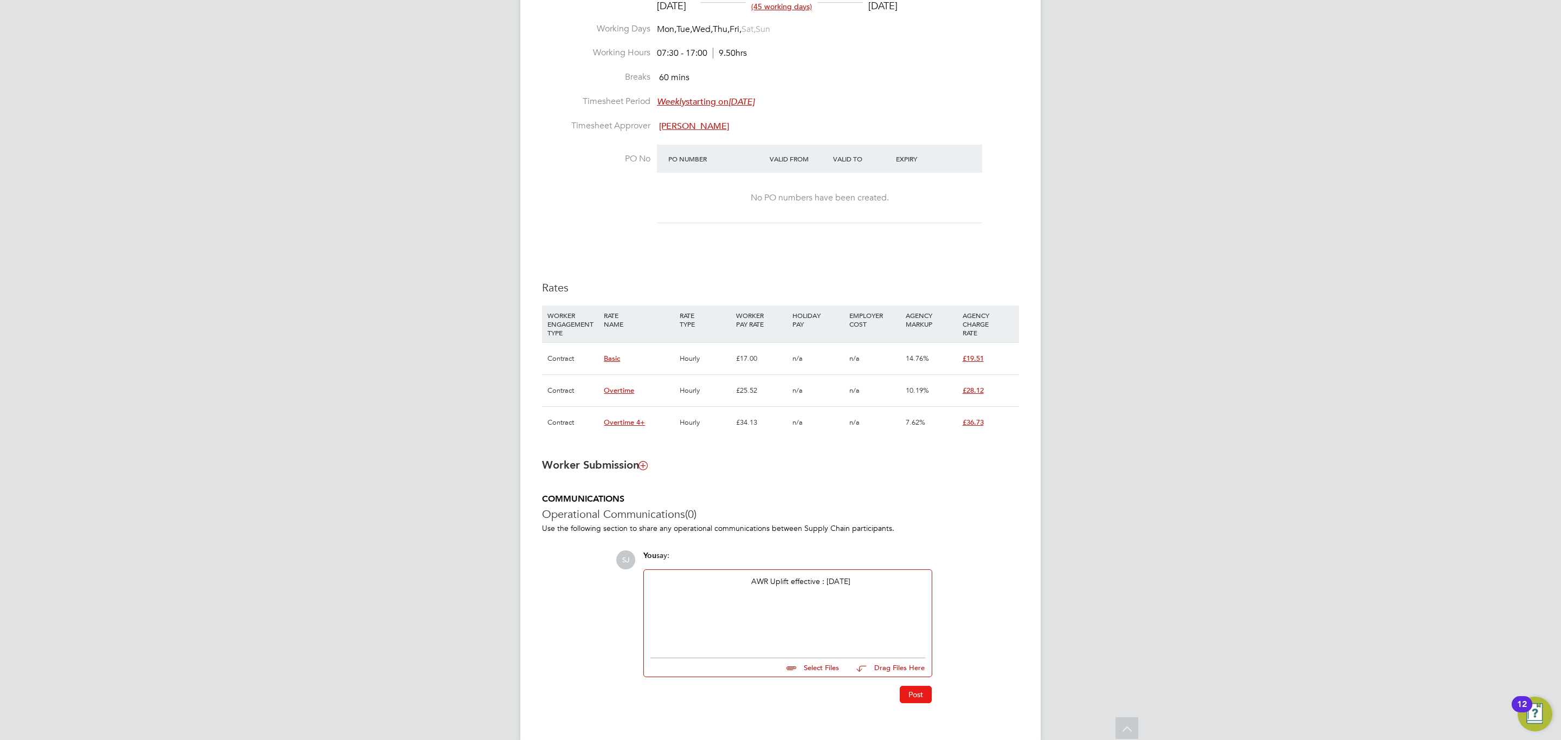
click at [918, 690] on button "Post" at bounding box center [915, 694] width 32 height 17
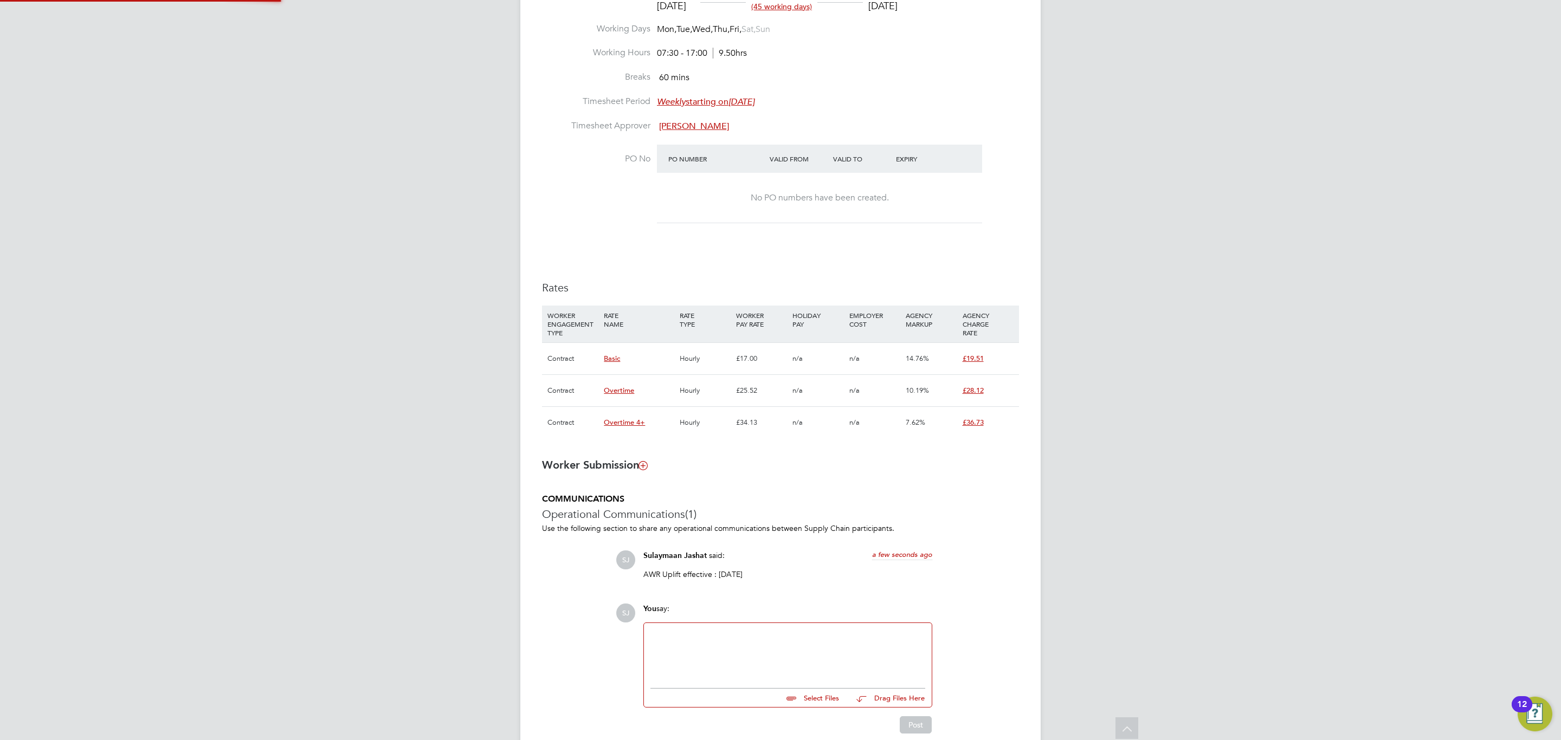
click at [849, 579] on p "AWR Uplift effective : [DATE]" at bounding box center [787, 574] width 289 height 10
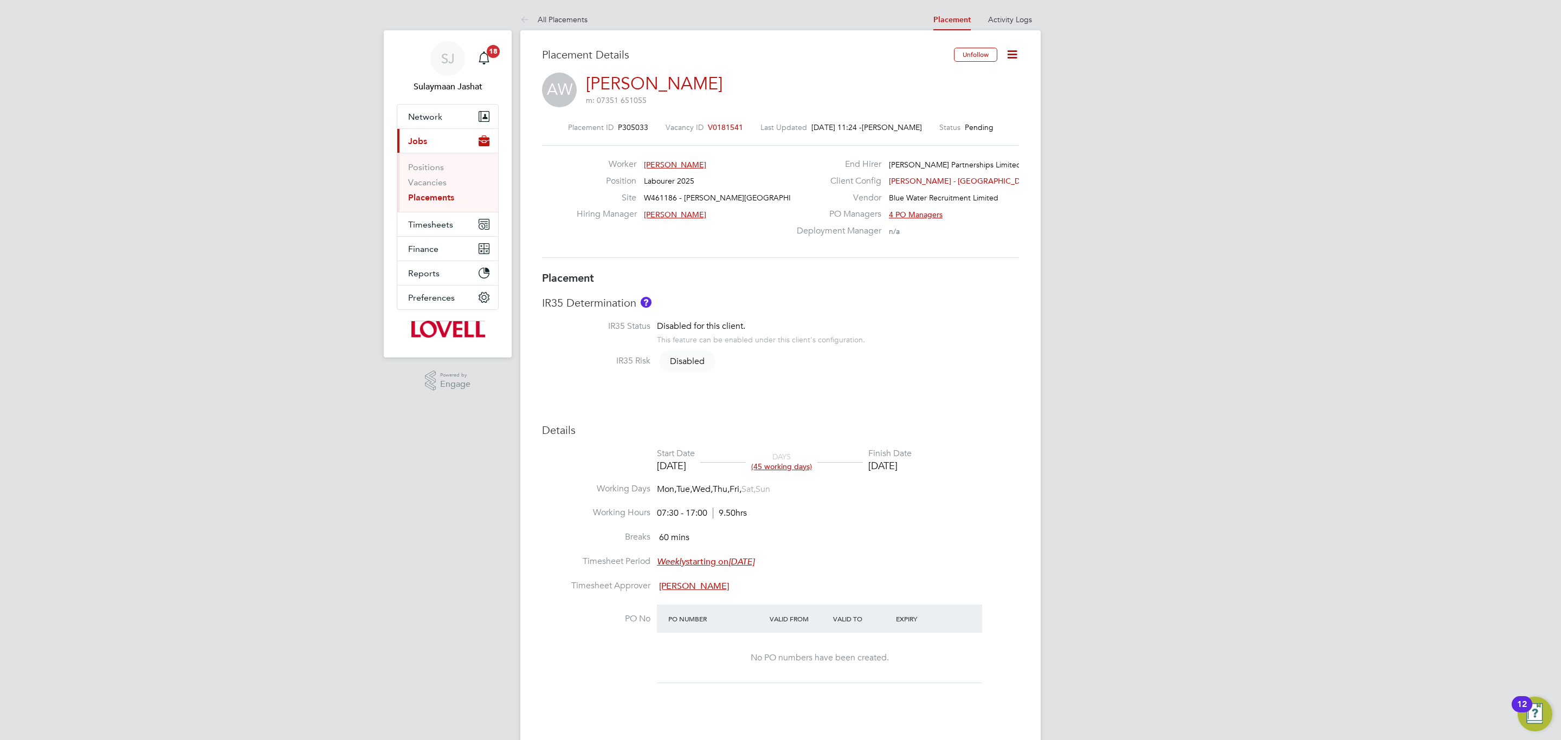
click at [1011, 53] on icon at bounding box center [1012, 55] width 14 height 14
click at [951, 132] on li "Start" at bounding box center [960, 132] width 112 height 15
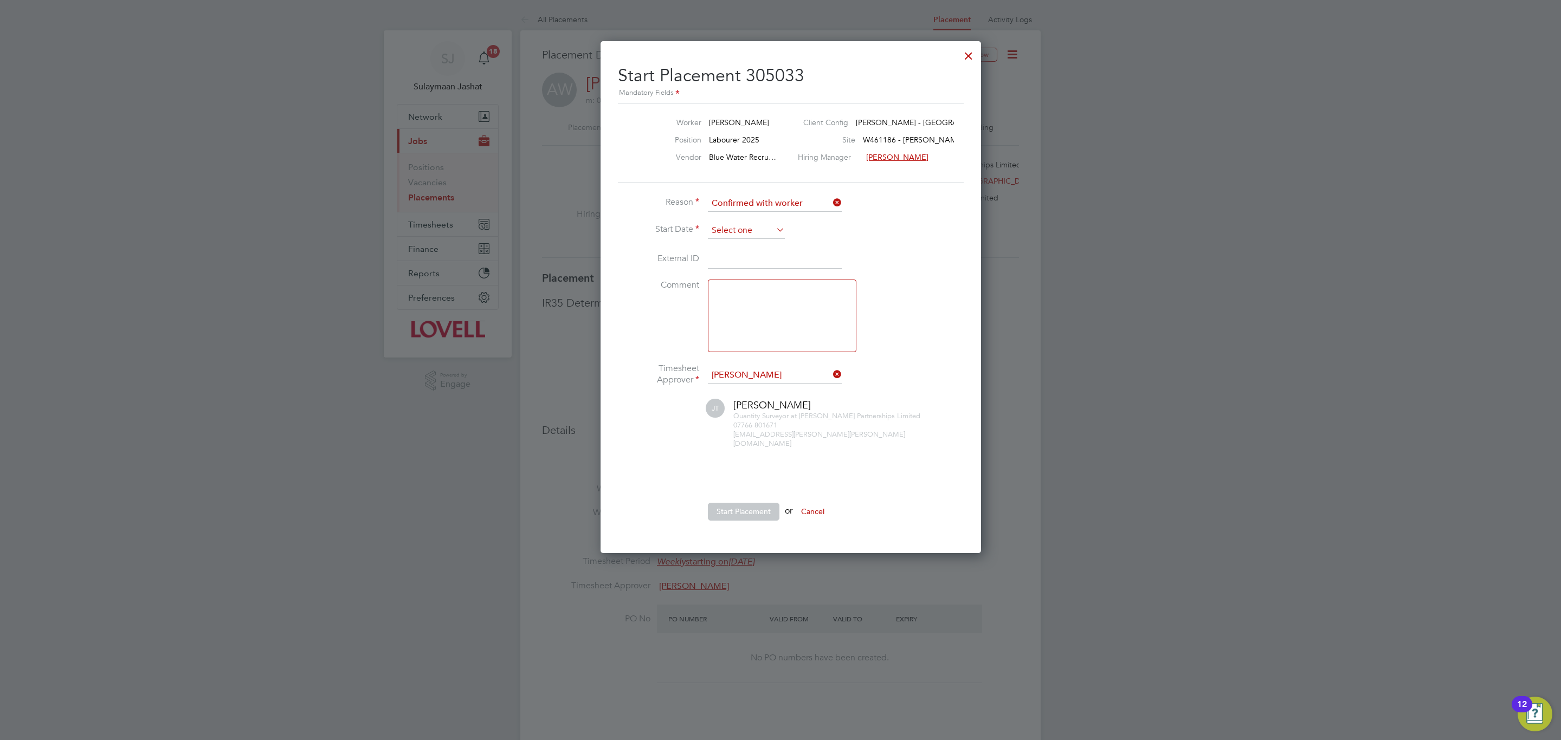
click at [766, 226] on input at bounding box center [746, 231] width 77 height 16
click at [727, 332] on span "29" at bounding box center [725, 331] width 21 height 21
type input "29 Sep 2025"
click at [756, 507] on button "Start Placement" at bounding box center [744, 511] width 72 height 17
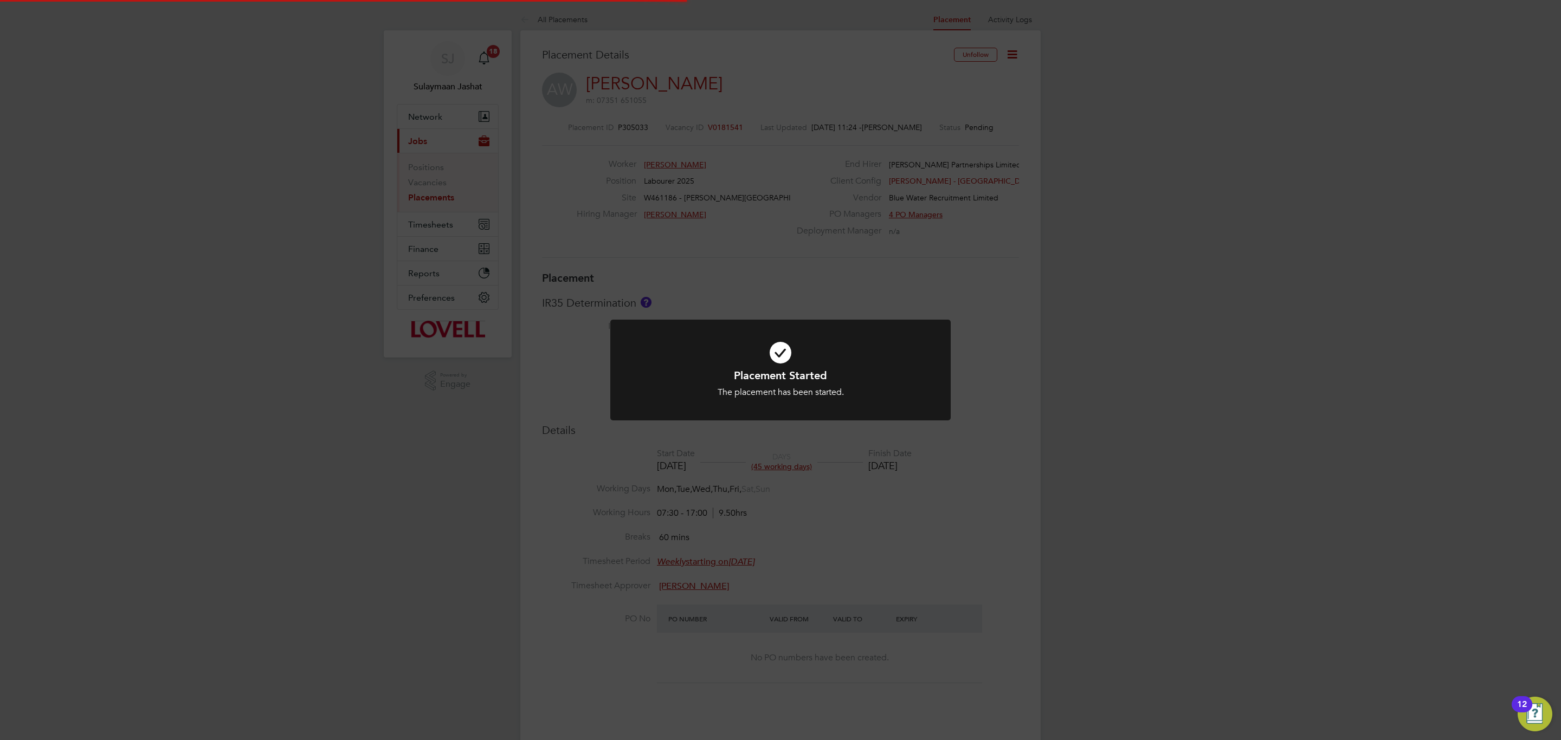
click at [934, 341] on div at bounding box center [780, 370] width 340 height 101
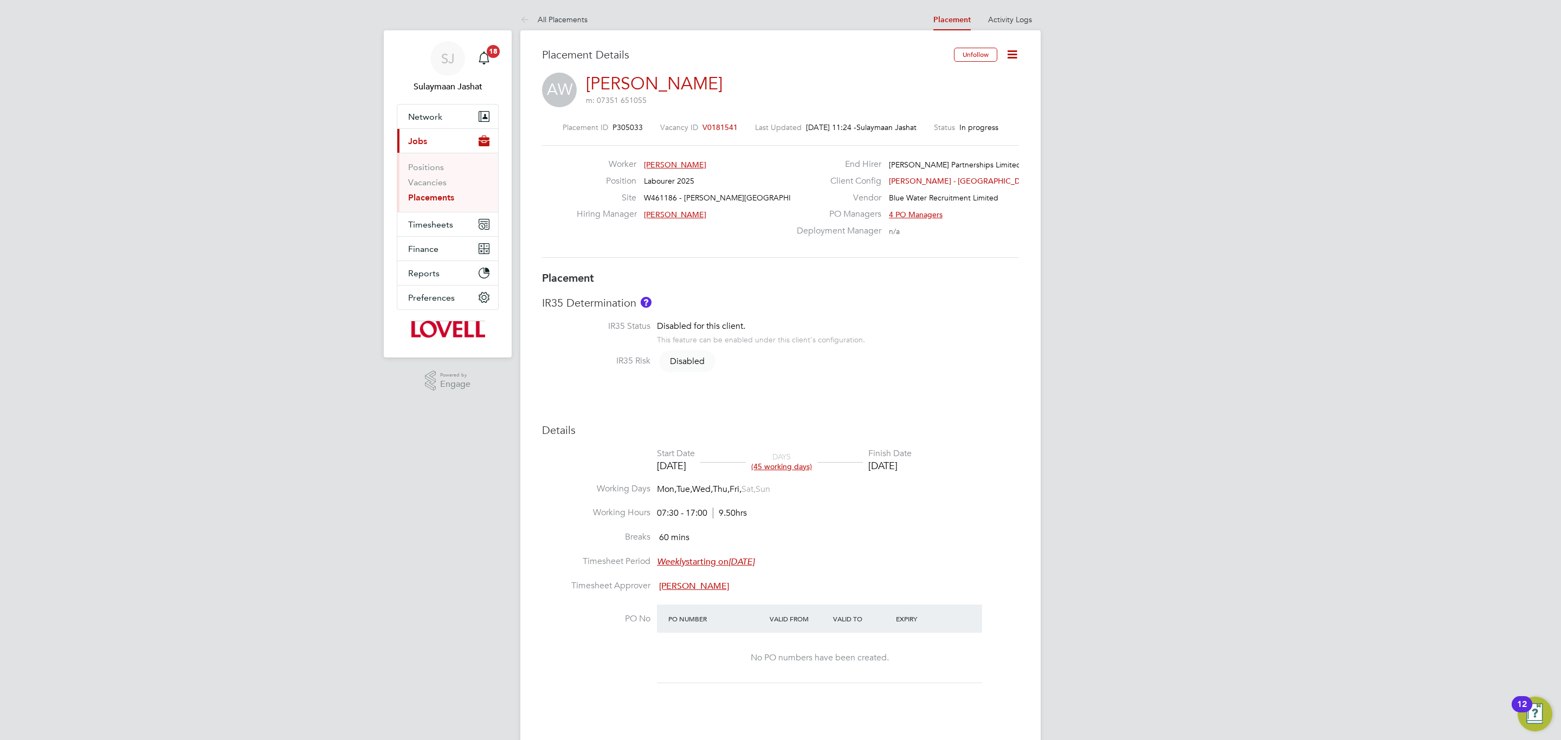
click at [426, 202] on link "Placements" at bounding box center [431, 197] width 46 height 10
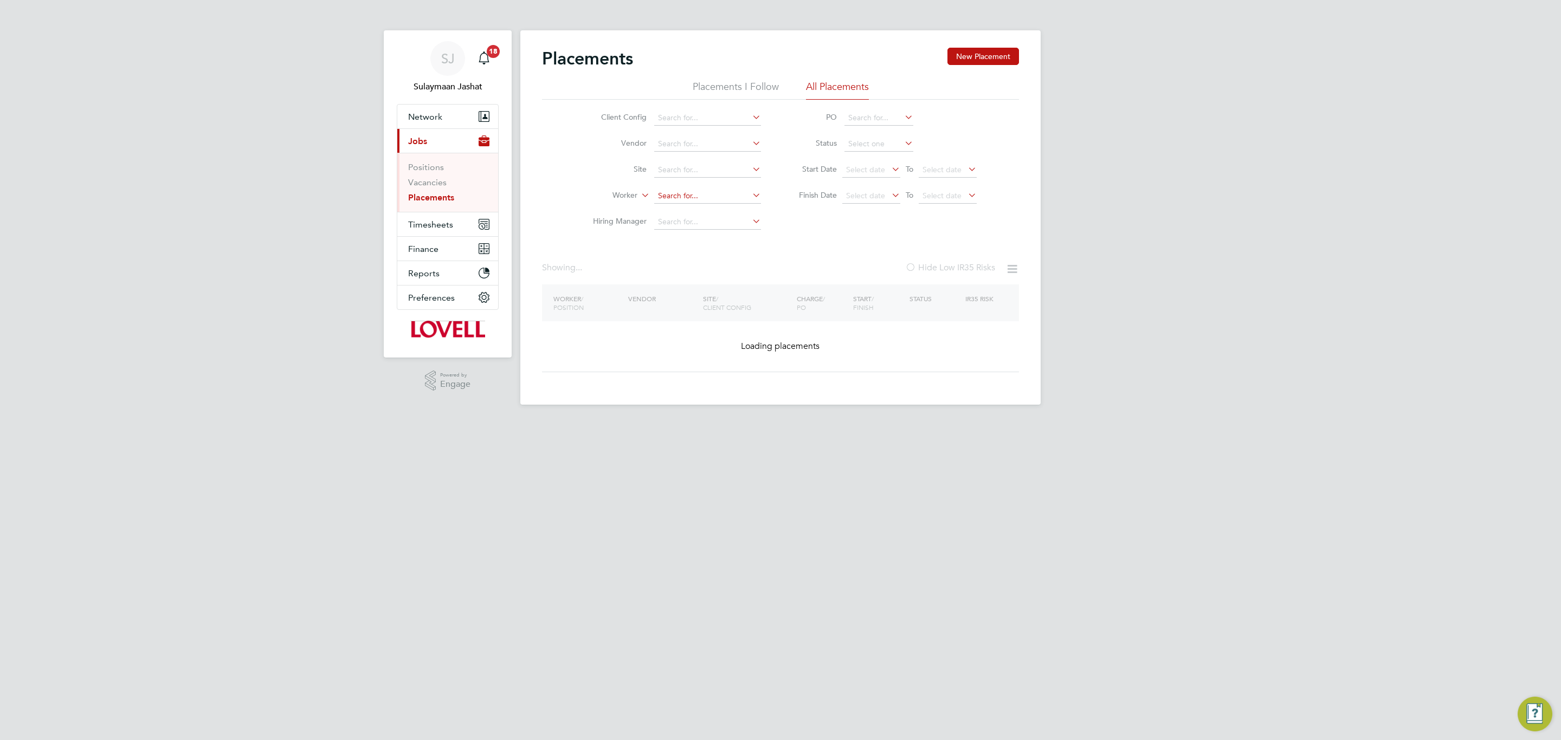
click at [670, 202] on input at bounding box center [707, 196] width 107 height 15
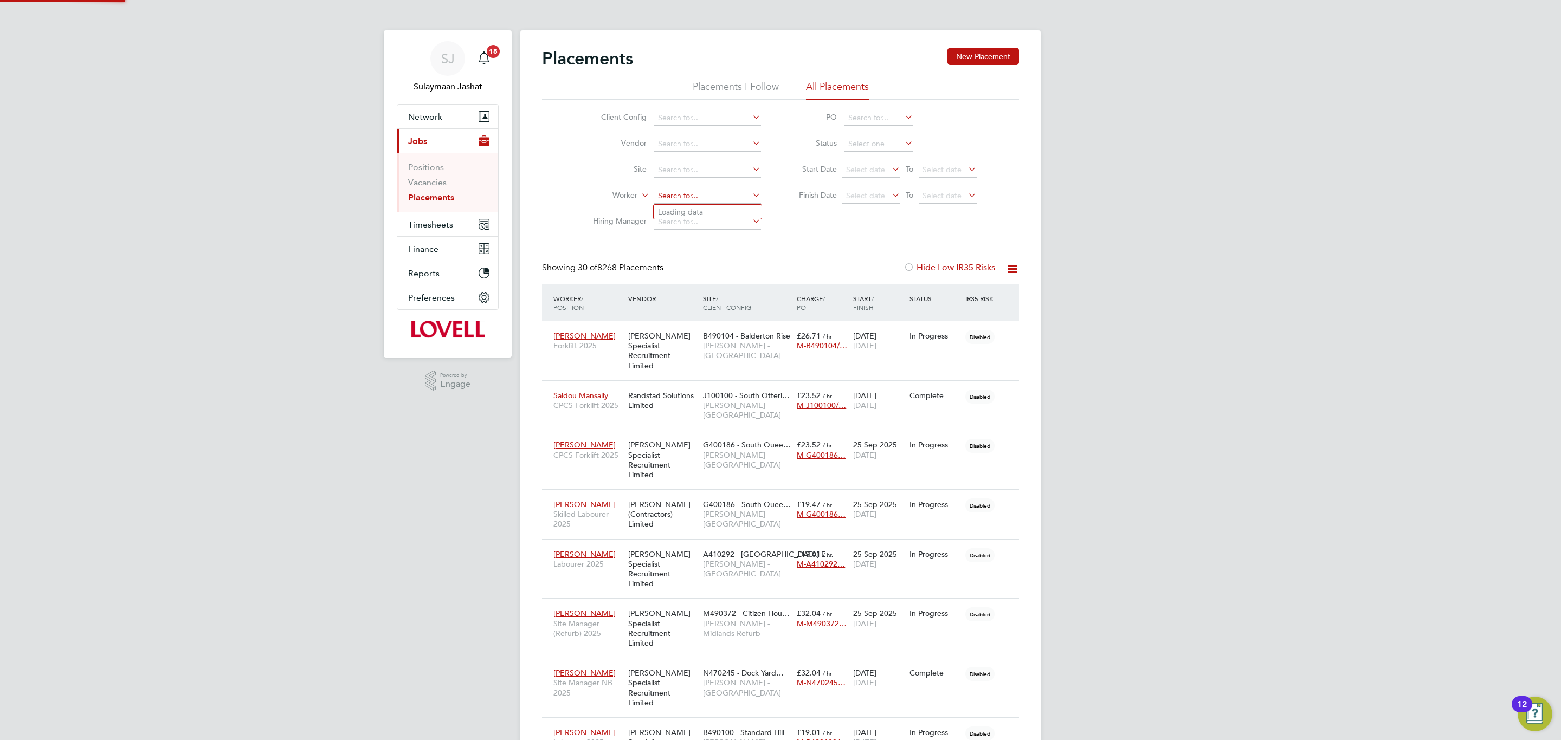
scroll to position [31, 94]
click at [717, 211] on li "Riya z Yusuf" at bounding box center [722, 212] width 139 height 15
type input "Riyaz Yusuf"
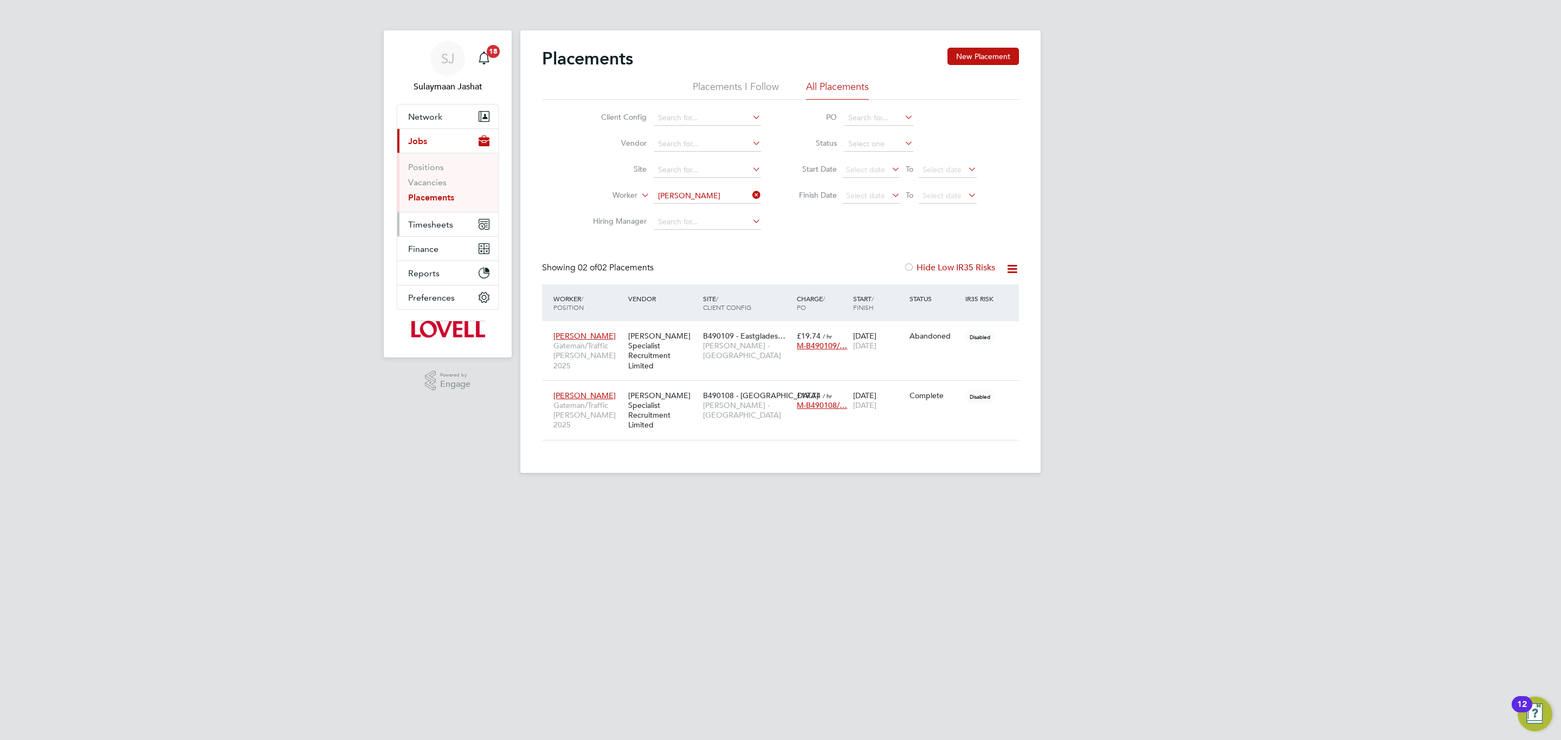
click at [421, 226] on span "Timesheets" at bounding box center [430, 224] width 45 height 10
click at [439, 222] on span "Timesheets" at bounding box center [430, 224] width 45 height 10
click at [439, 193] on link "Timesheets" at bounding box center [430, 191] width 45 height 10
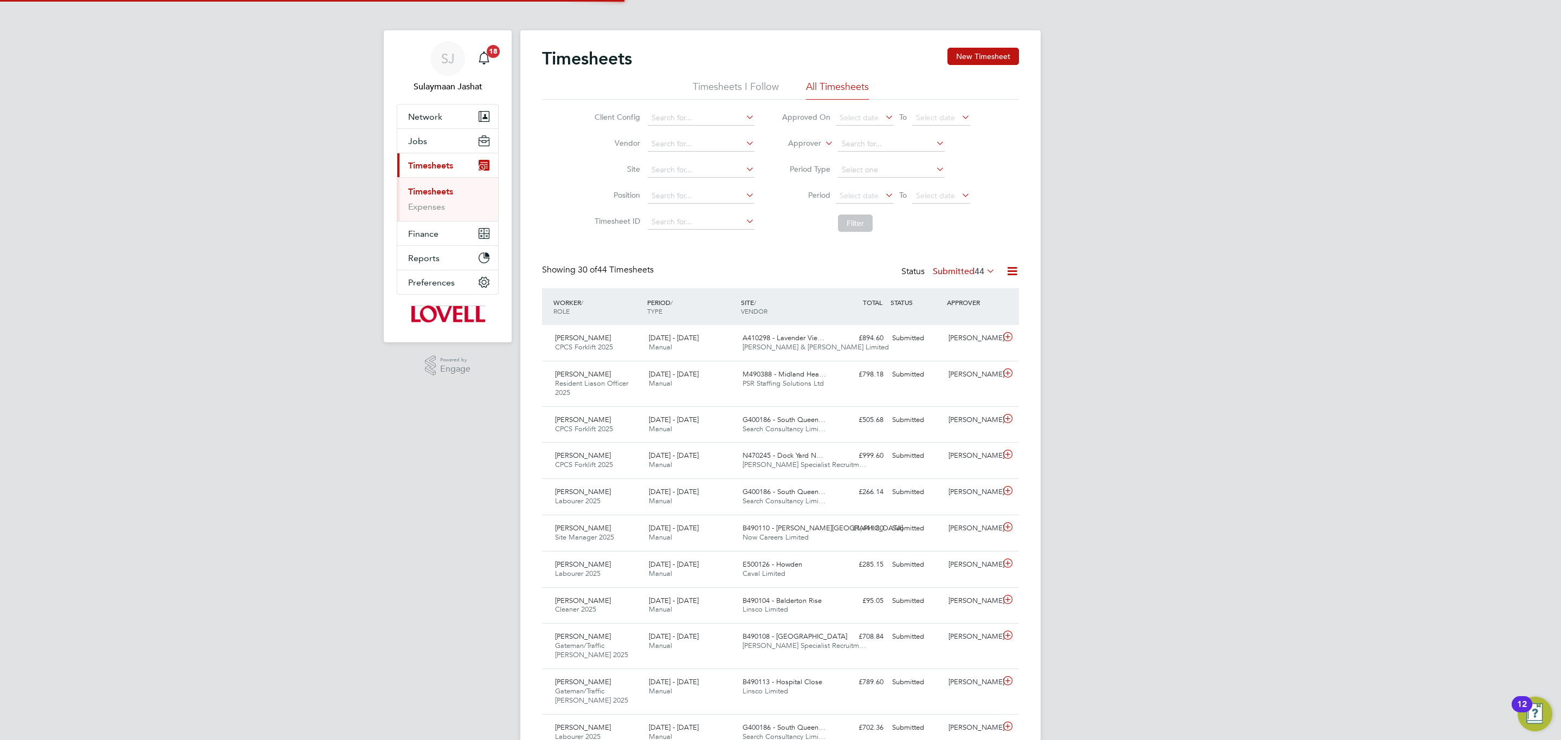
click at [803, 145] on label "Approver" at bounding box center [796, 143] width 49 height 11
click at [810, 151] on li "Worker" at bounding box center [794, 156] width 54 height 14
click at [857, 142] on input at bounding box center [891, 144] width 107 height 15
click at [862, 152] on li "Riyaz Yusuf" at bounding box center [891, 159] width 108 height 15
type input "Riyaz Yusuf"
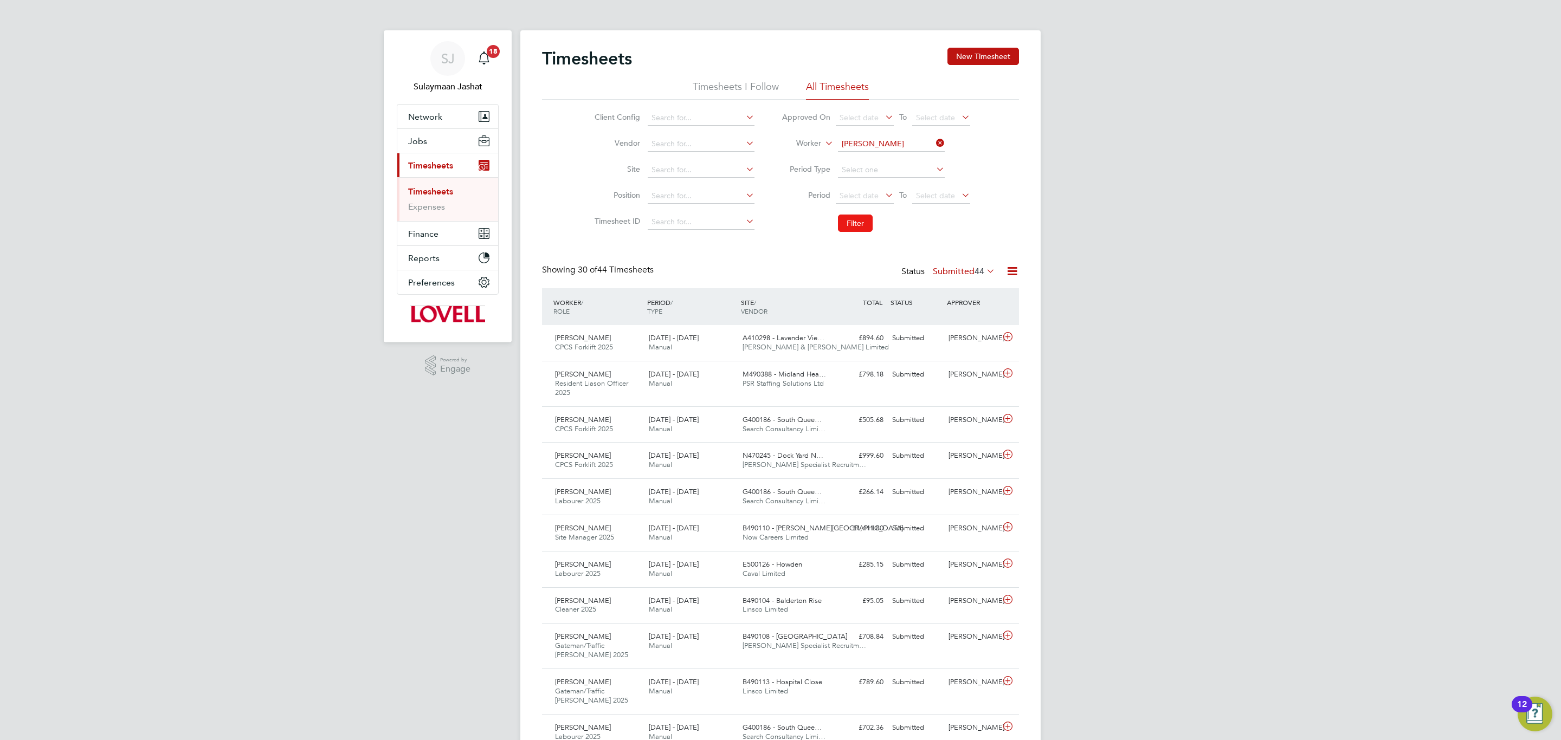
click at [868, 223] on button "Filter" at bounding box center [855, 223] width 35 height 17
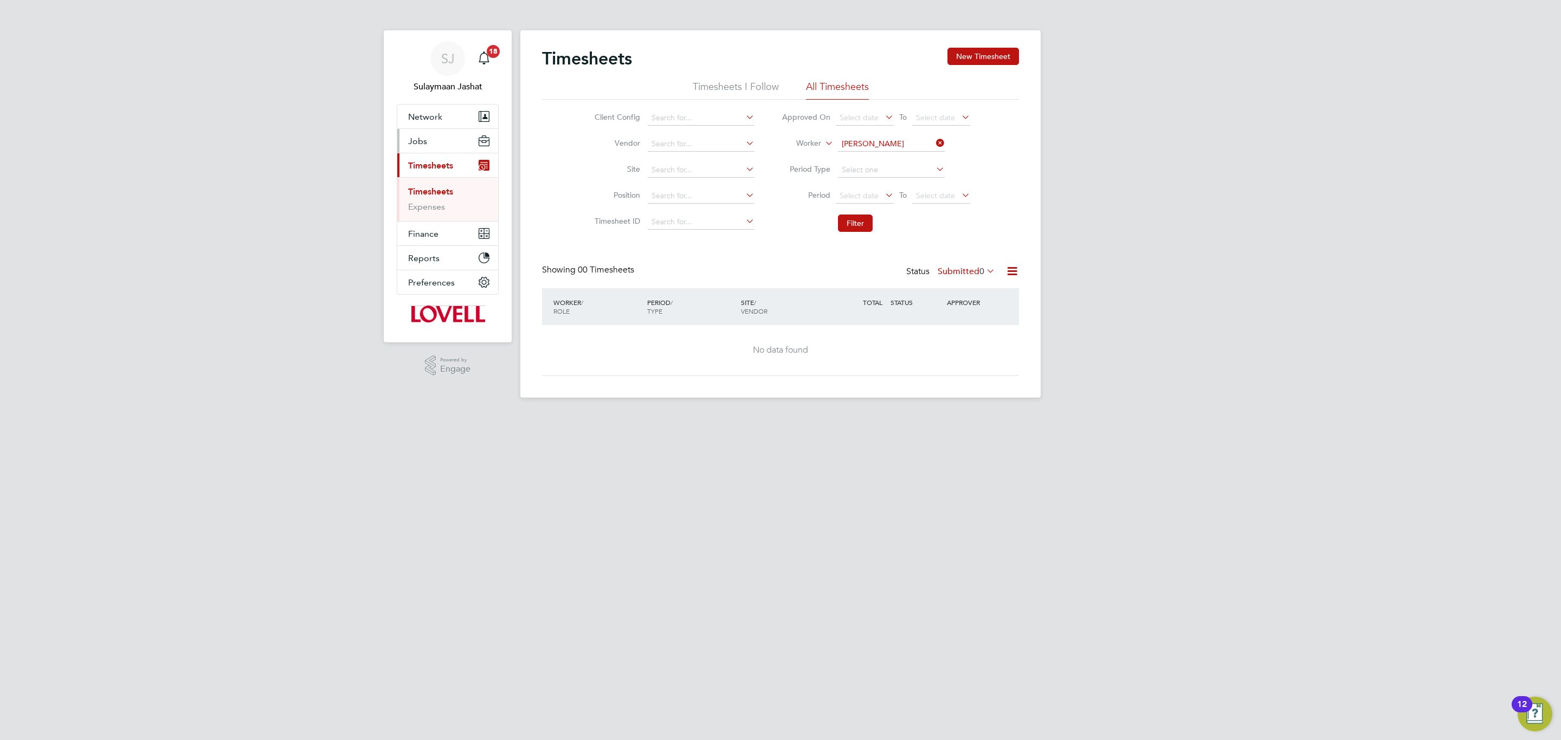
click at [420, 142] on span "Jobs" at bounding box center [417, 141] width 19 height 10
click at [948, 273] on label "Submitted 0" at bounding box center [965, 271] width 57 height 11
click at [964, 345] on li "Approved" at bounding box center [964, 337] width 50 height 15
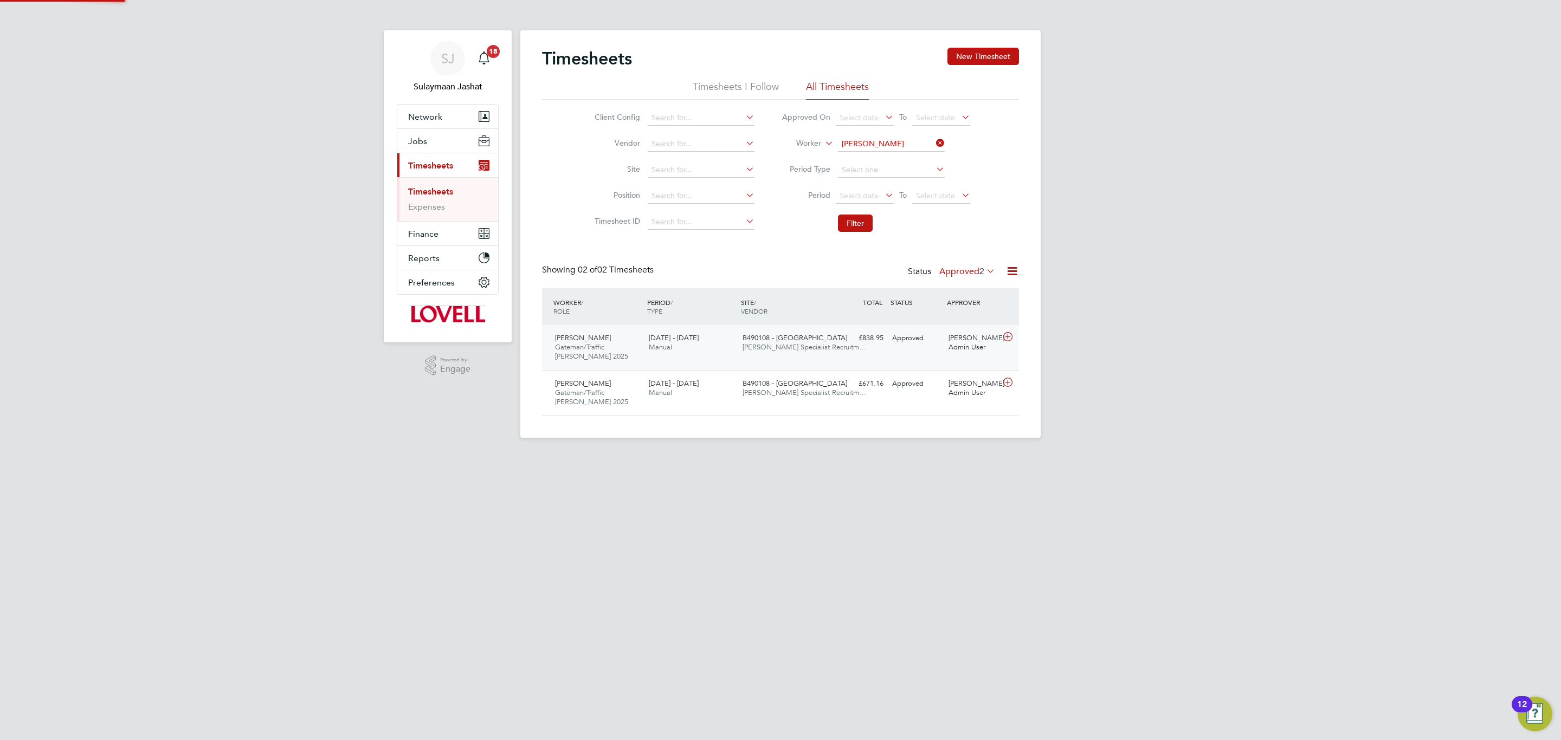
click at [930, 348] on div "Riyaz Yusuf Gateman/Traffic Marshall 2025 30 Aug - 5 Sep 2025 30 Aug - 5 Sep 20…" at bounding box center [780, 347] width 477 height 45
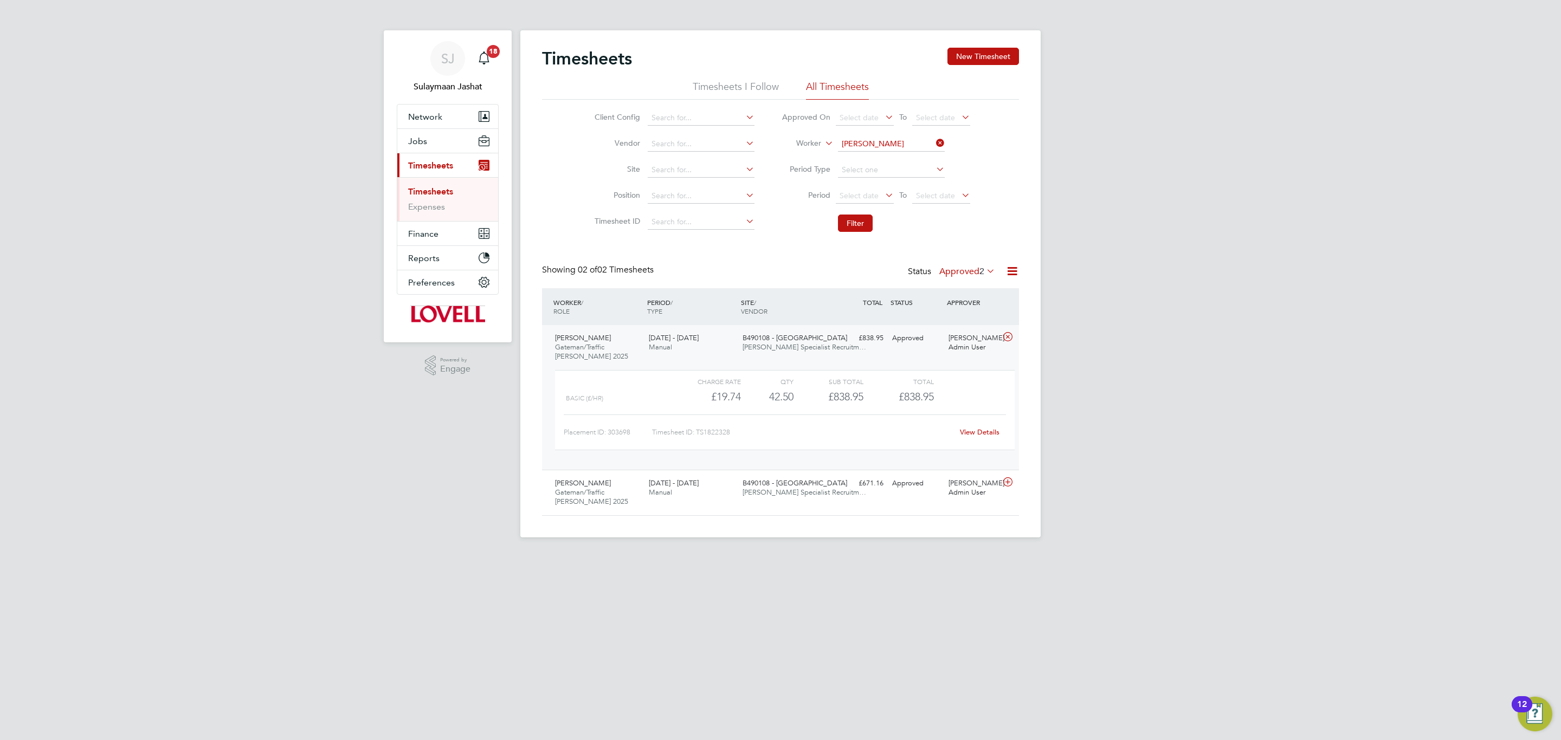
click at [985, 430] on link "View Details" at bounding box center [980, 432] width 40 height 9
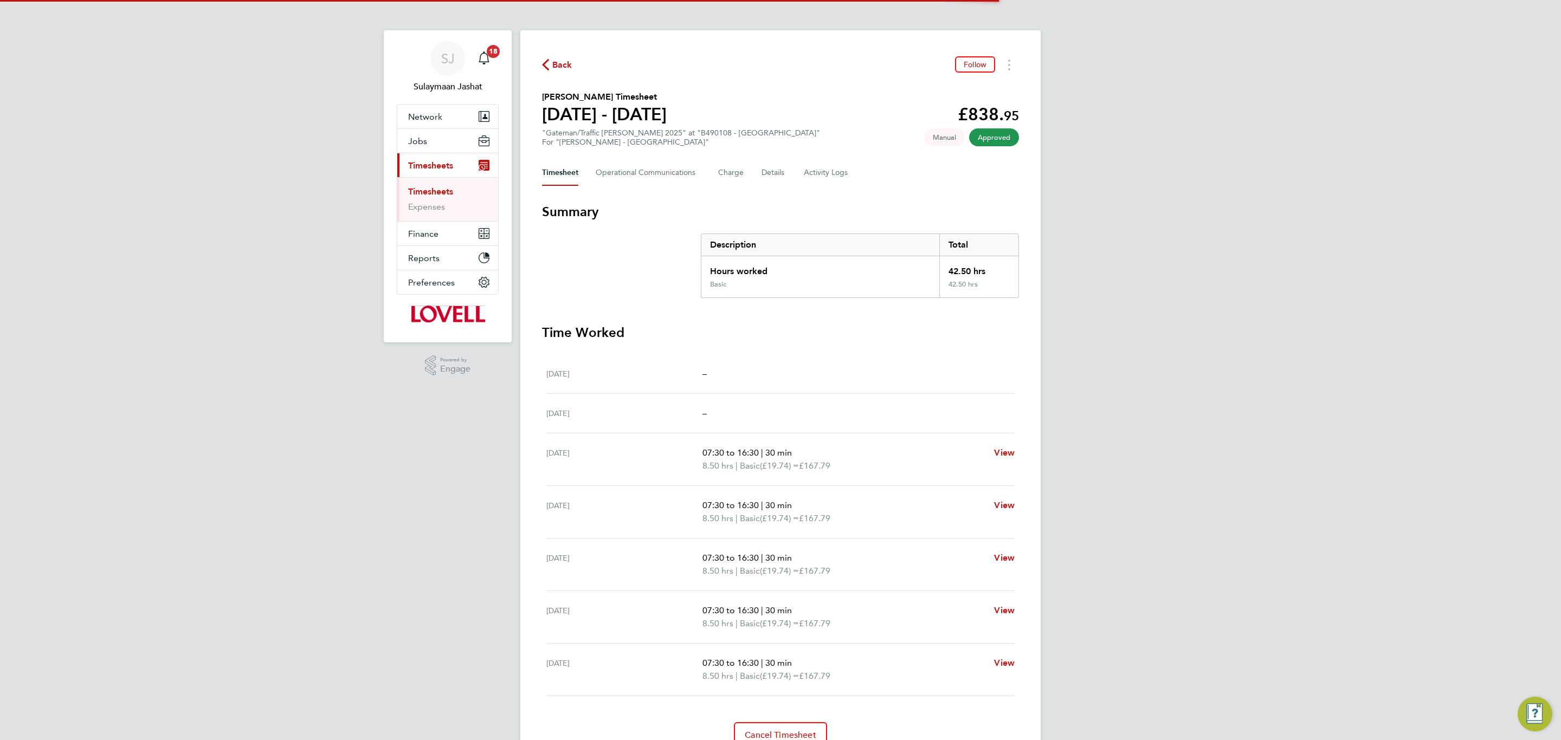
click at [844, 157] on div "Back Follow Riyaz Yusuf's Timesheet 30 Aug - 05 Sept 2025 £838. 95 "Gateman/Tra…" at bounding box center [780, 402] width 520 height 744
click at [839, 165] on Logs-tab "Activity Logs" at bounding box center [827, 173] width 46 height 26
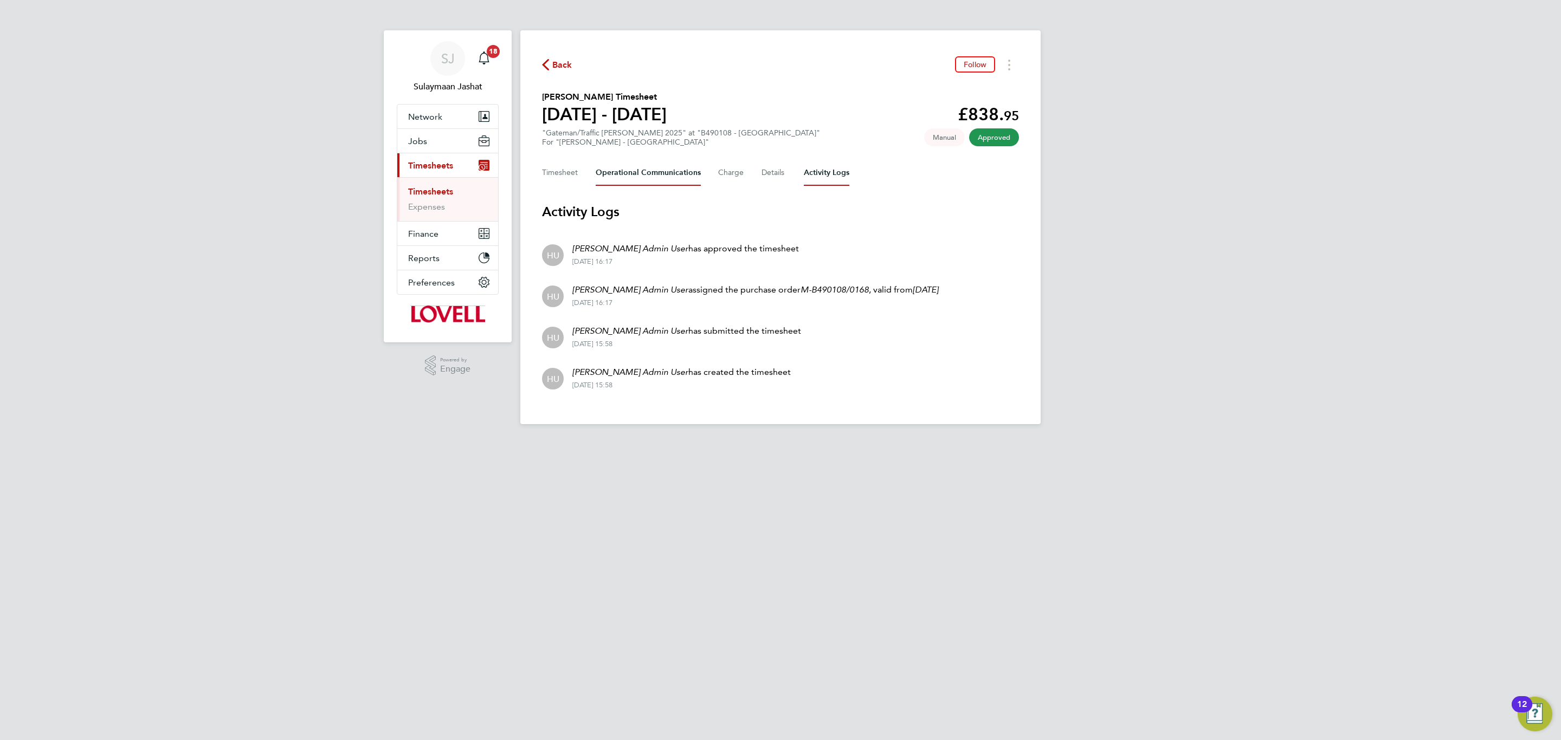
click at [639, 176] on Communications-tab "Operational Communications" at bounding box center [647, 173] width 105 height 26
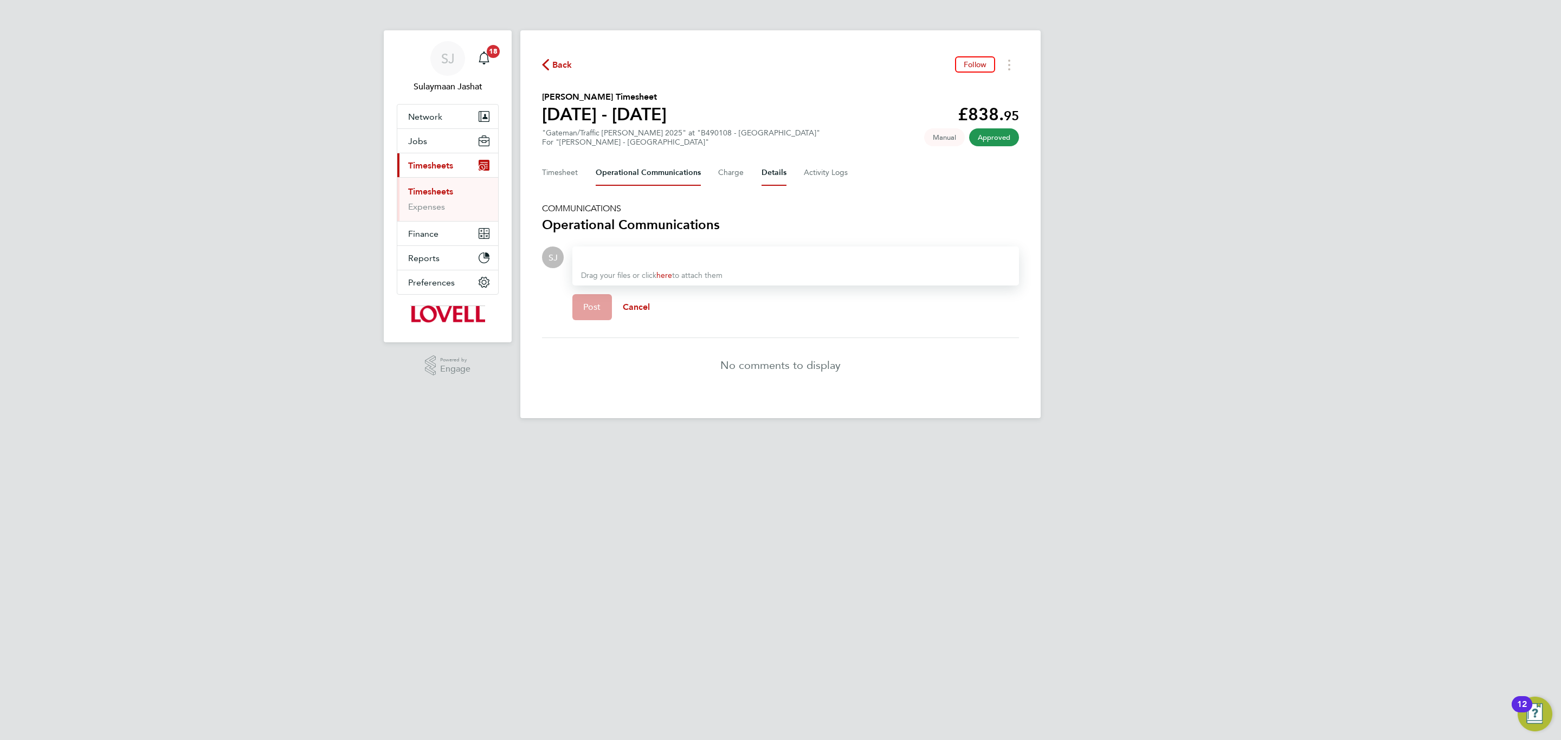
click at [773, 170] on button "Details" at bounding box center [773, 173] width 25 height 26
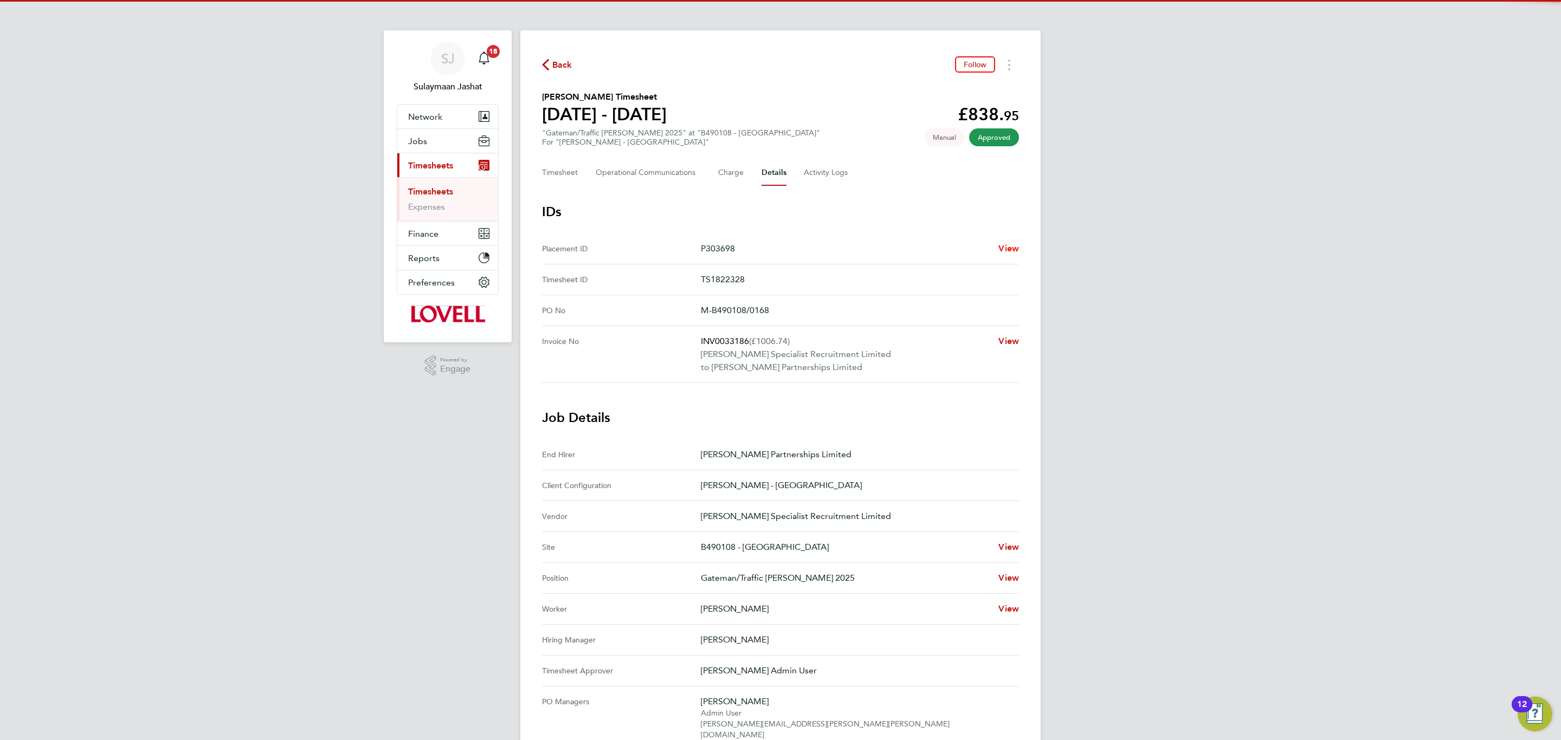
click at [1000, 245] on span "View" at bounding box center [1008, 248] width 21 height 10
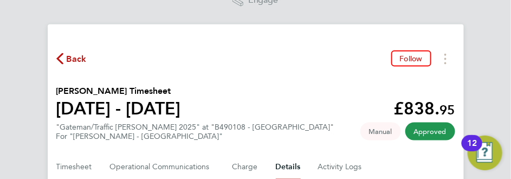
scroll to position [325, 0]
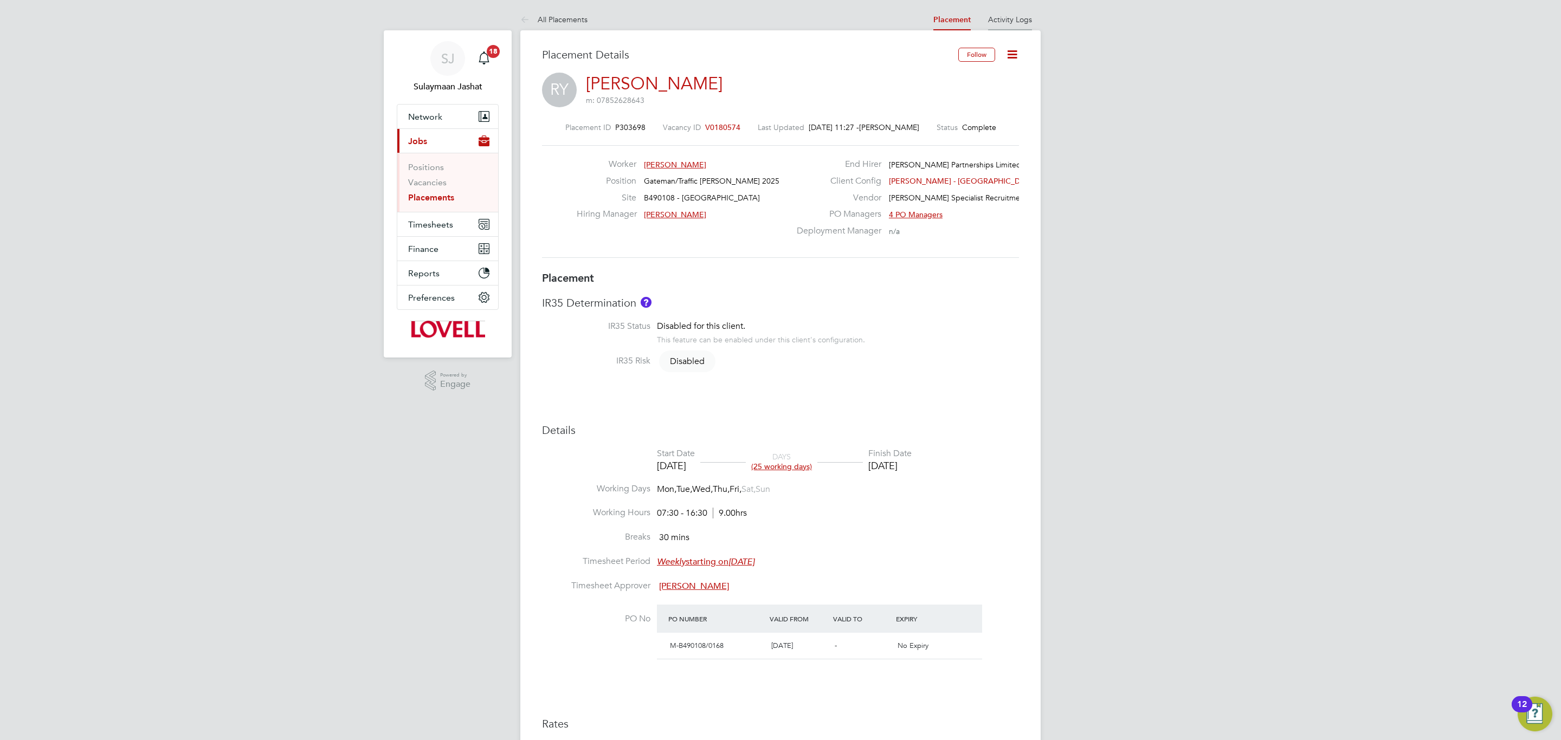
click at [992, 13] on li "Activity Logs" at bounding box center [1010, 20] width 44 height 22
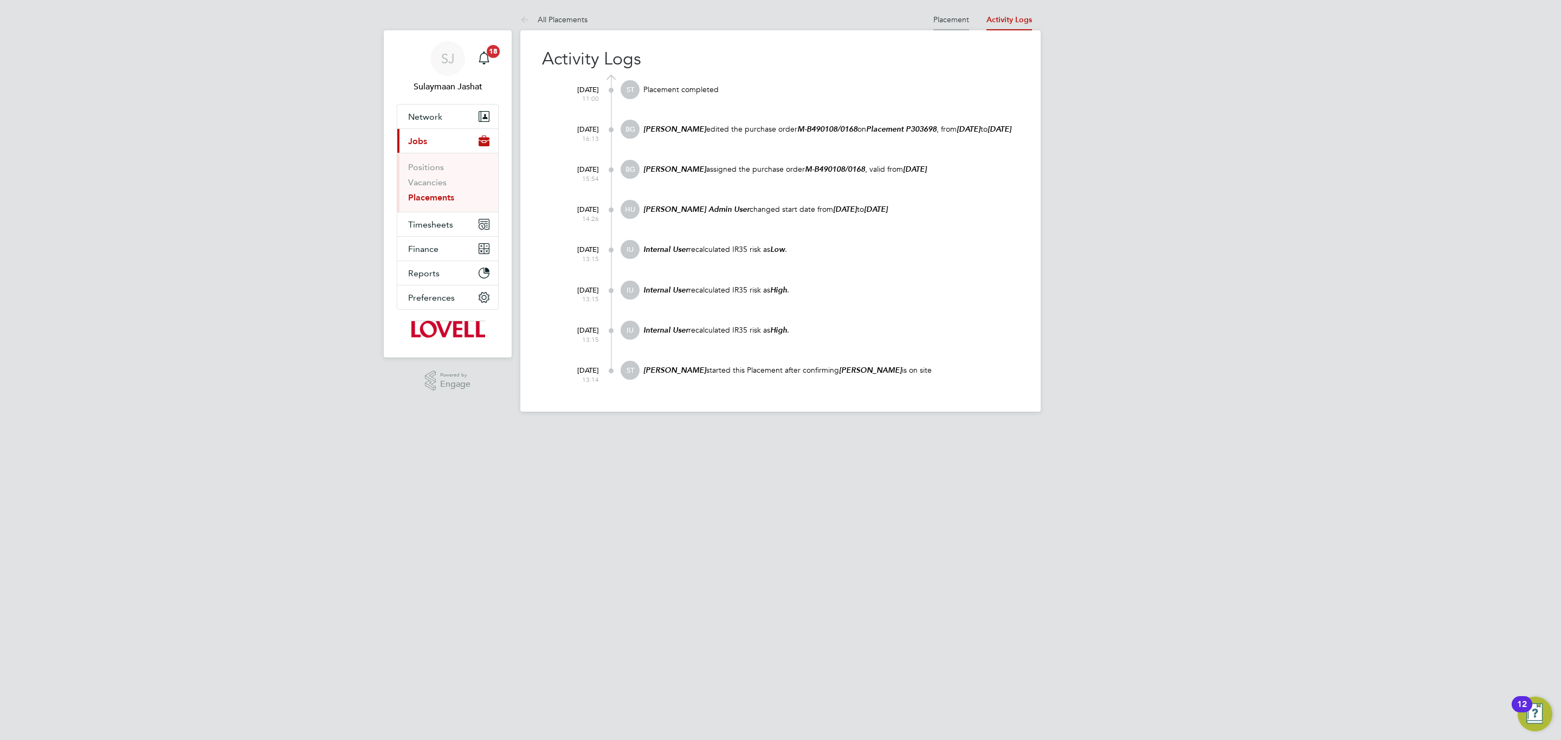
click at [950, 26] on li "Placement" at bounding box center [951, 20] width 36 height 22
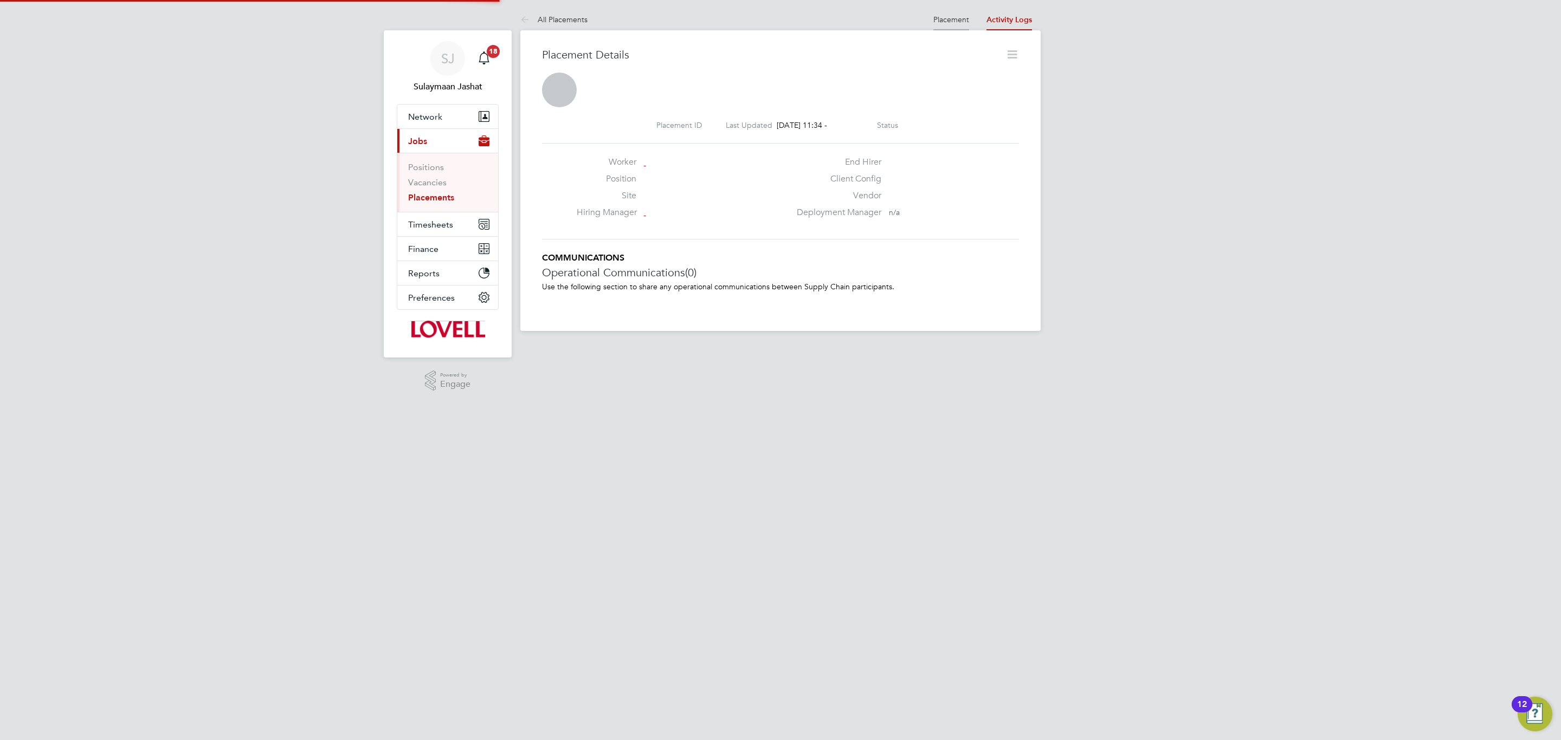
scroll to position [17, 215]
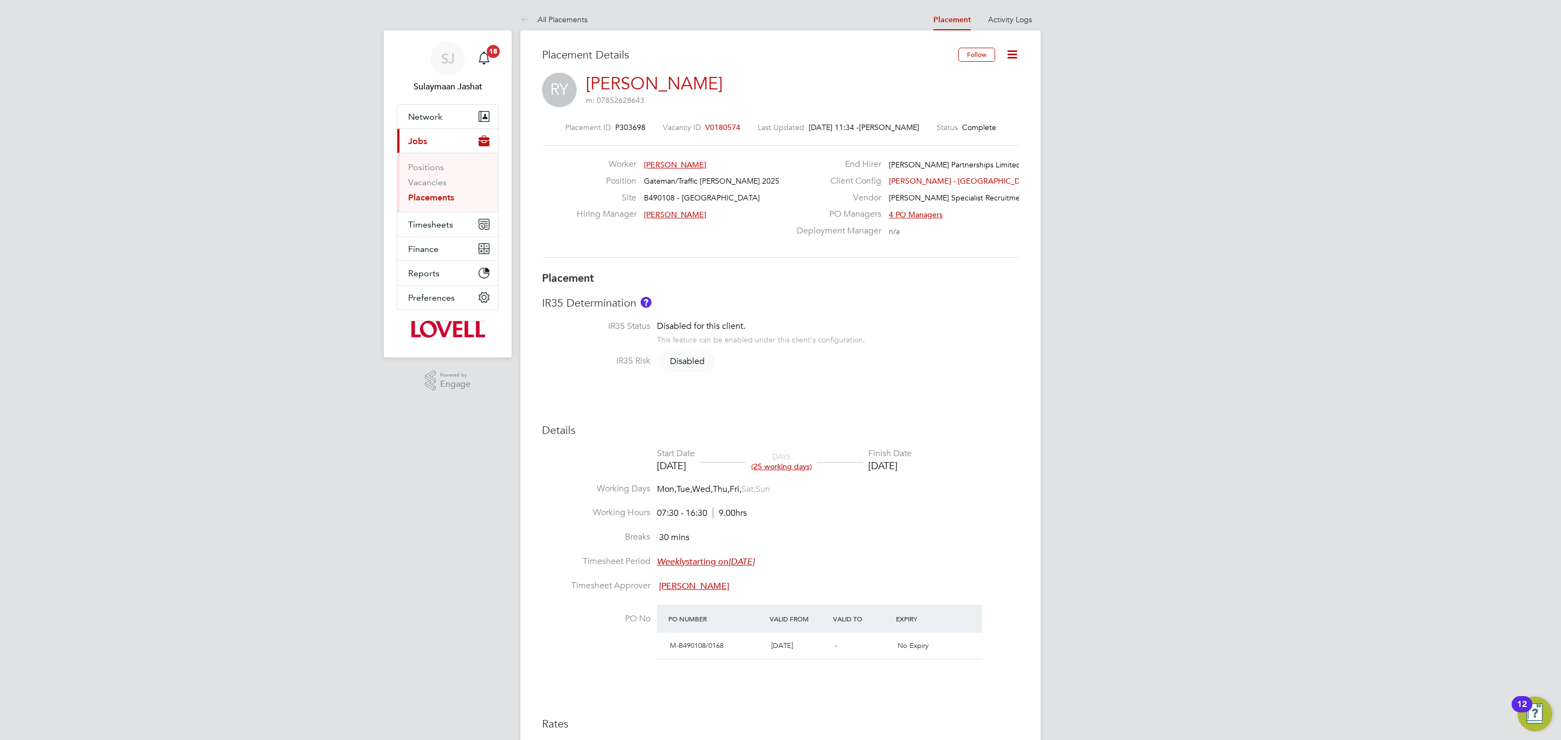
click at [667, 471] on div "26 Aug 2025" at bounding box center [676, 465] width 38 height 12
click at [689, 470] on div "26 Aug 2025" at bounding box center [676, 465] width 38 height 12
click at [761, 415] on div "Placement IR35 Determination IR35 Status Disabled for this client. This feature…" at bounding box center [780, 562] width 477 height 582
click at [996, 28] on li "Activity Logs" at bounding box center [1010, 20] width 44 height 22
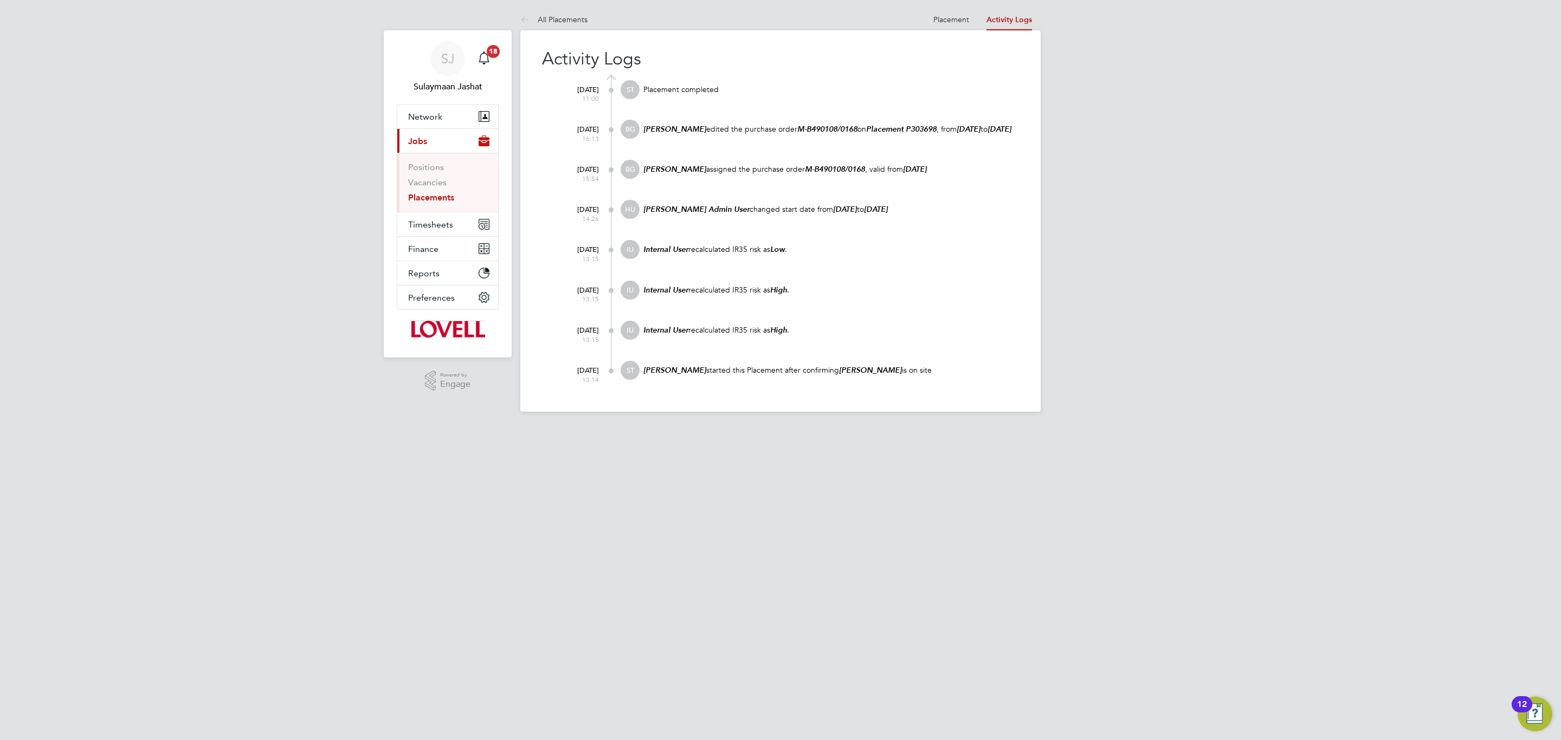
click at [960, 31] on div "Activity Logs 30 Sep 2025 11:00 ST Placement completed 15 Sep 2025 16:13 BG Bha…" at bounding box center [780, 220] width 520 height 381
click at [956, 24] on li "Placement" at bounding box center [951, 20] width 36 height 22
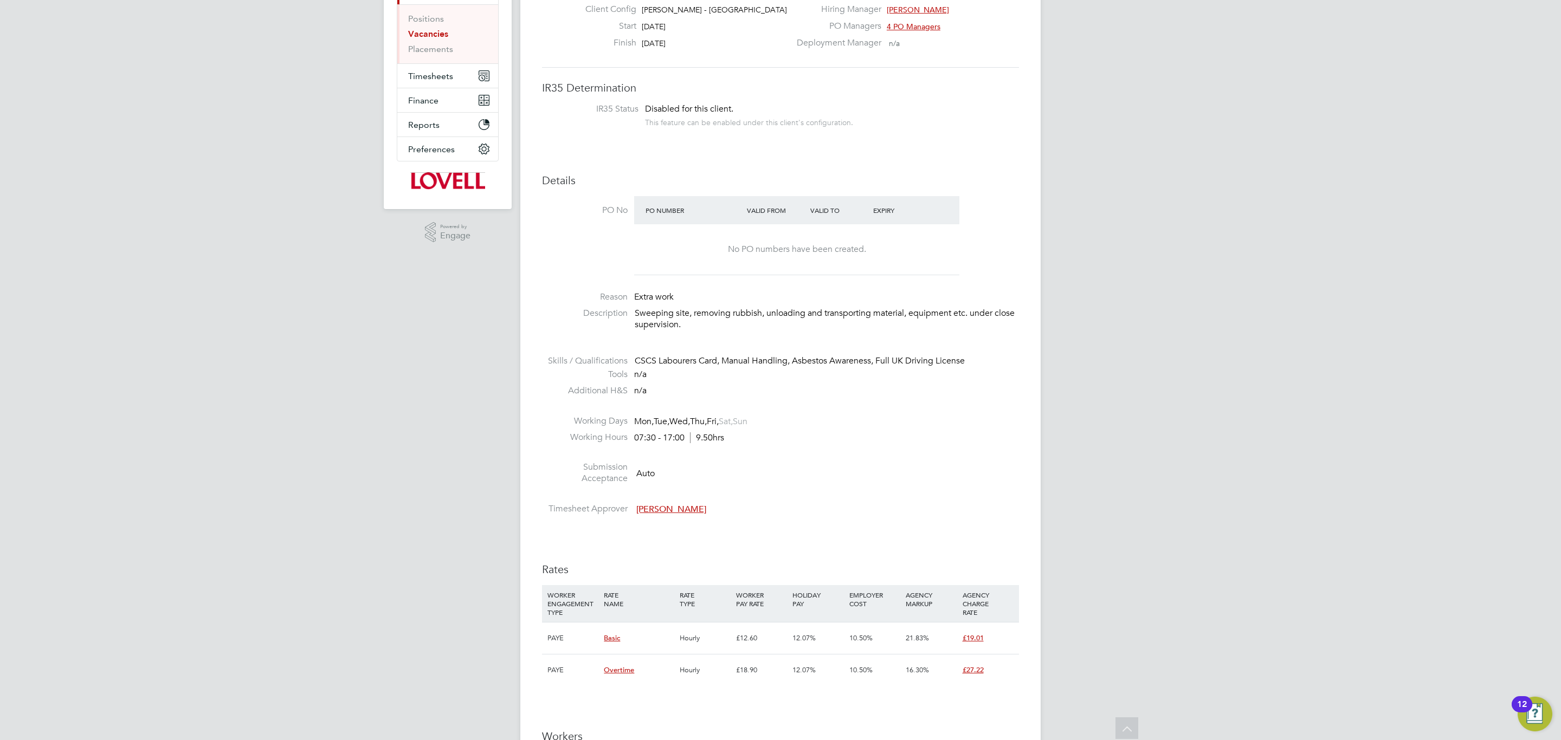
scroll to position [129, 0]
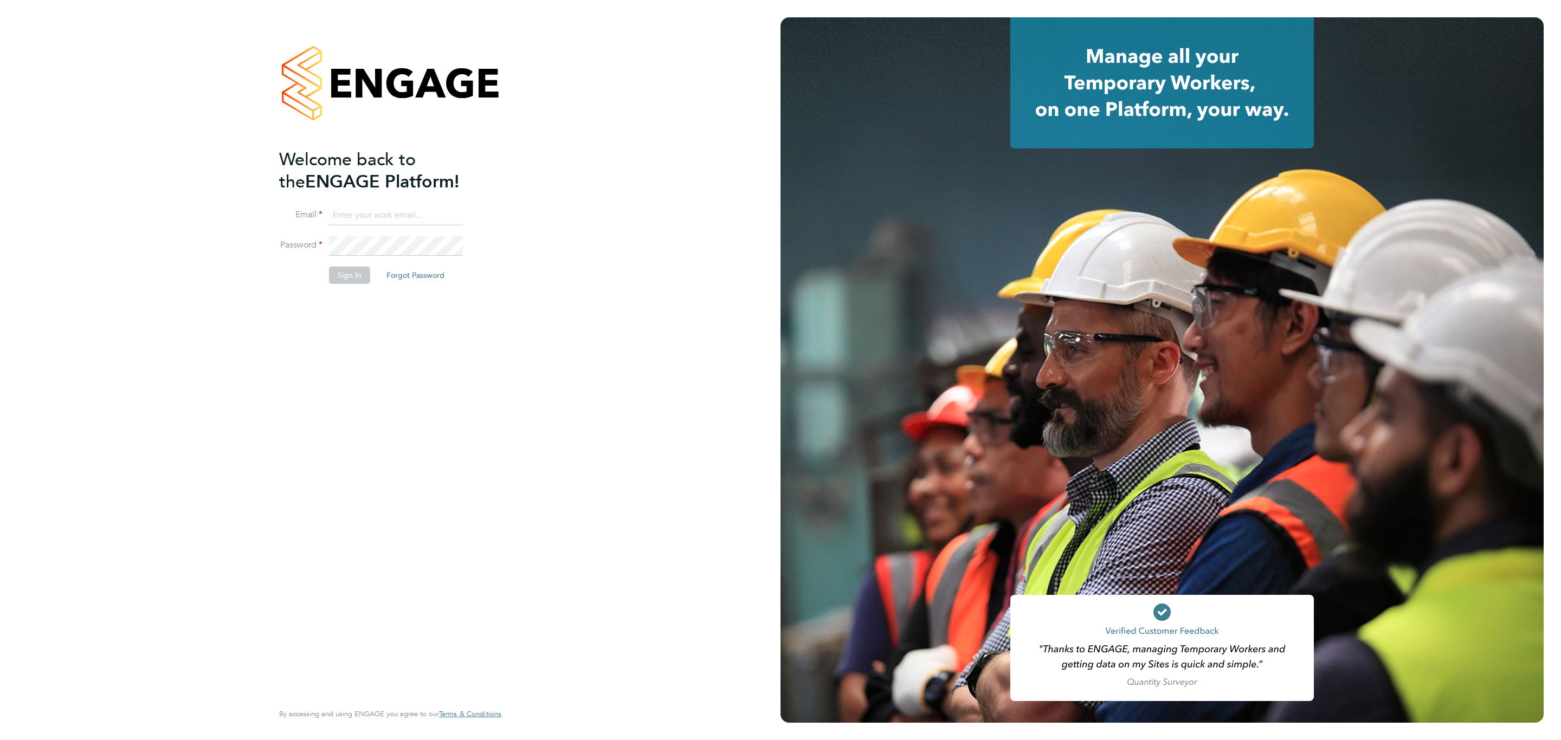
click at [400, 208] on input at bounding box center [396, 216] width 134 height 20
type input "[EMAIL_ADDRESS][PERSON_NAME][DOMAIN_NAME]"
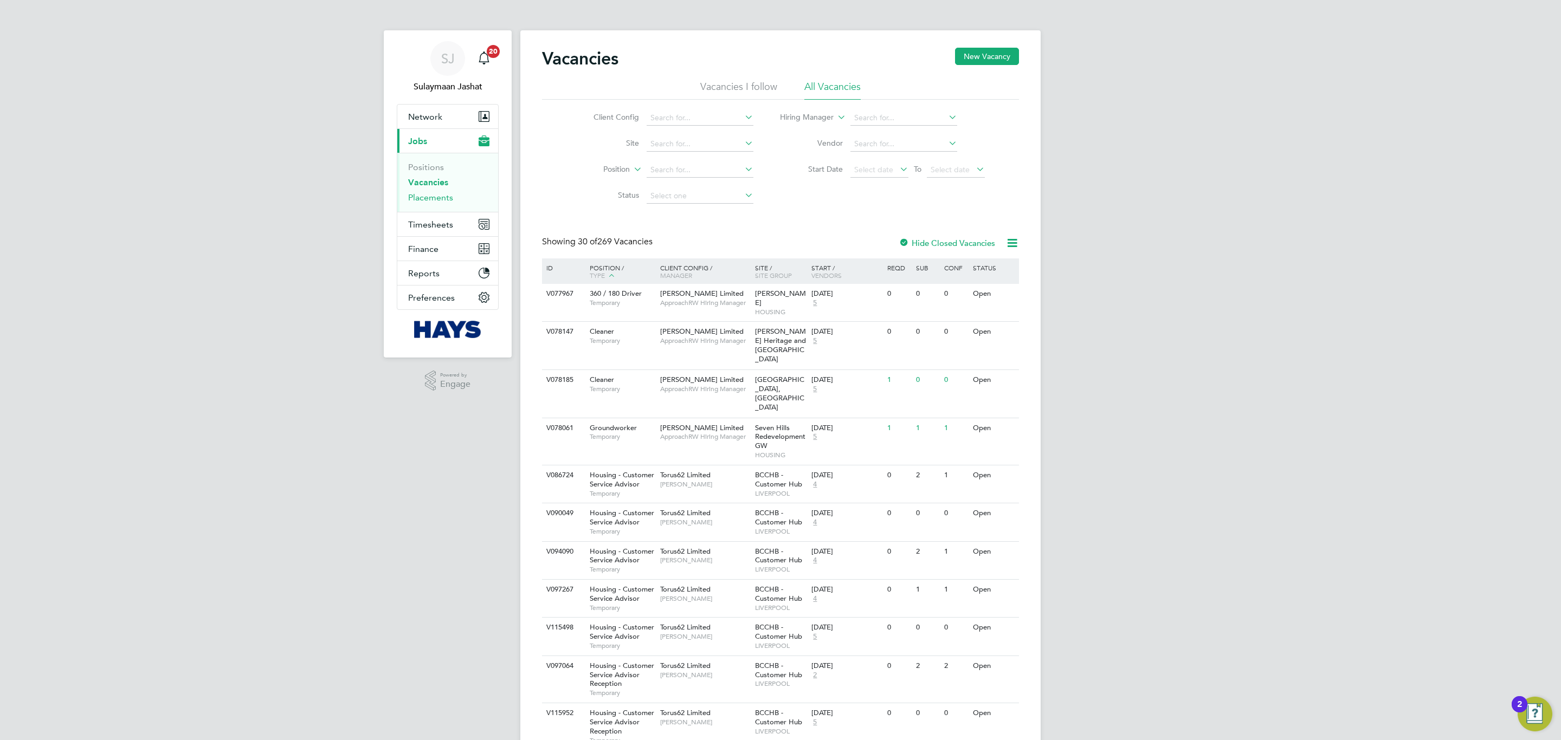
click at [444, 202] on link "Placements" at bounding box center [430, 197] width 45 height 10
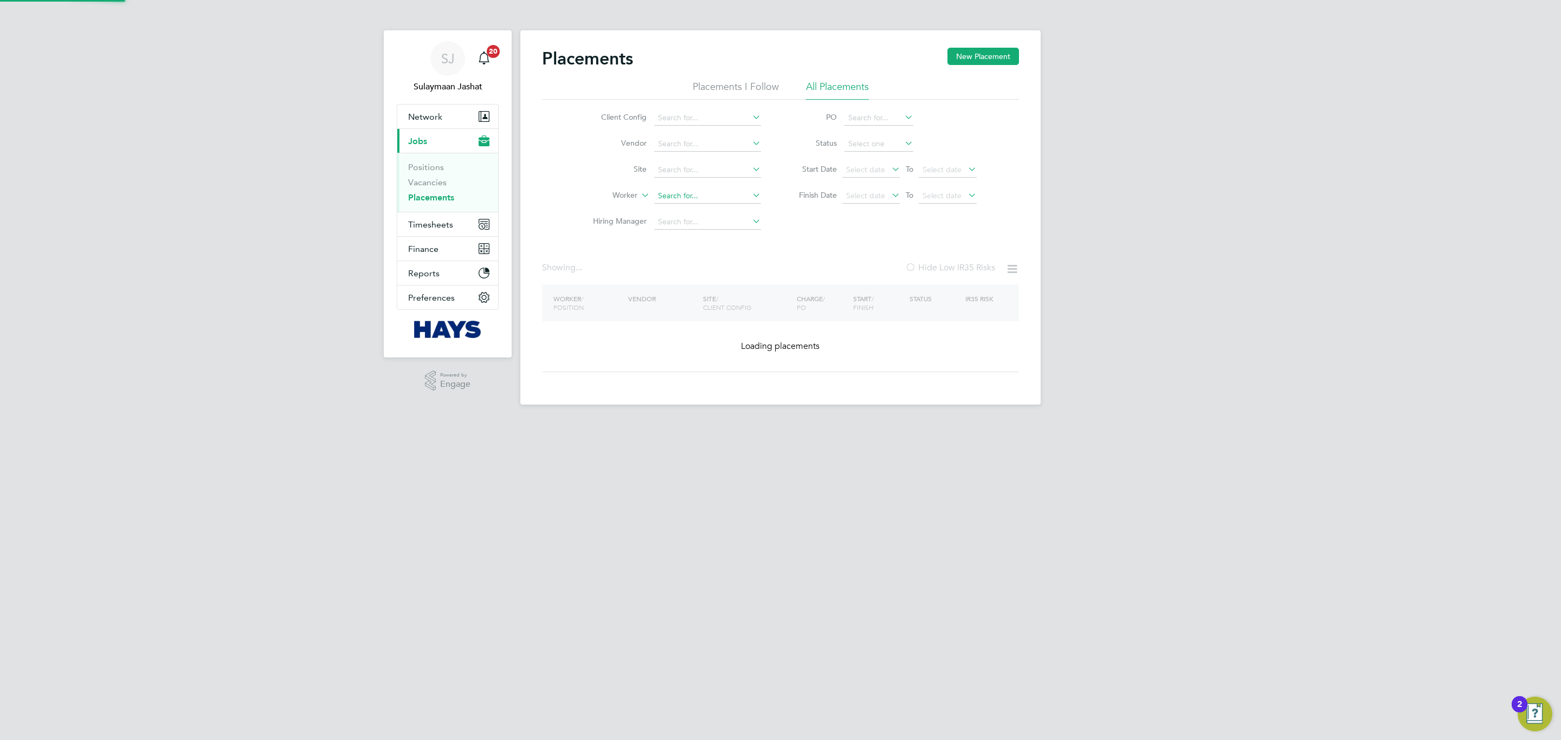
click at [685, 197] on input at bounding box center [707, 196] width 107 height 15
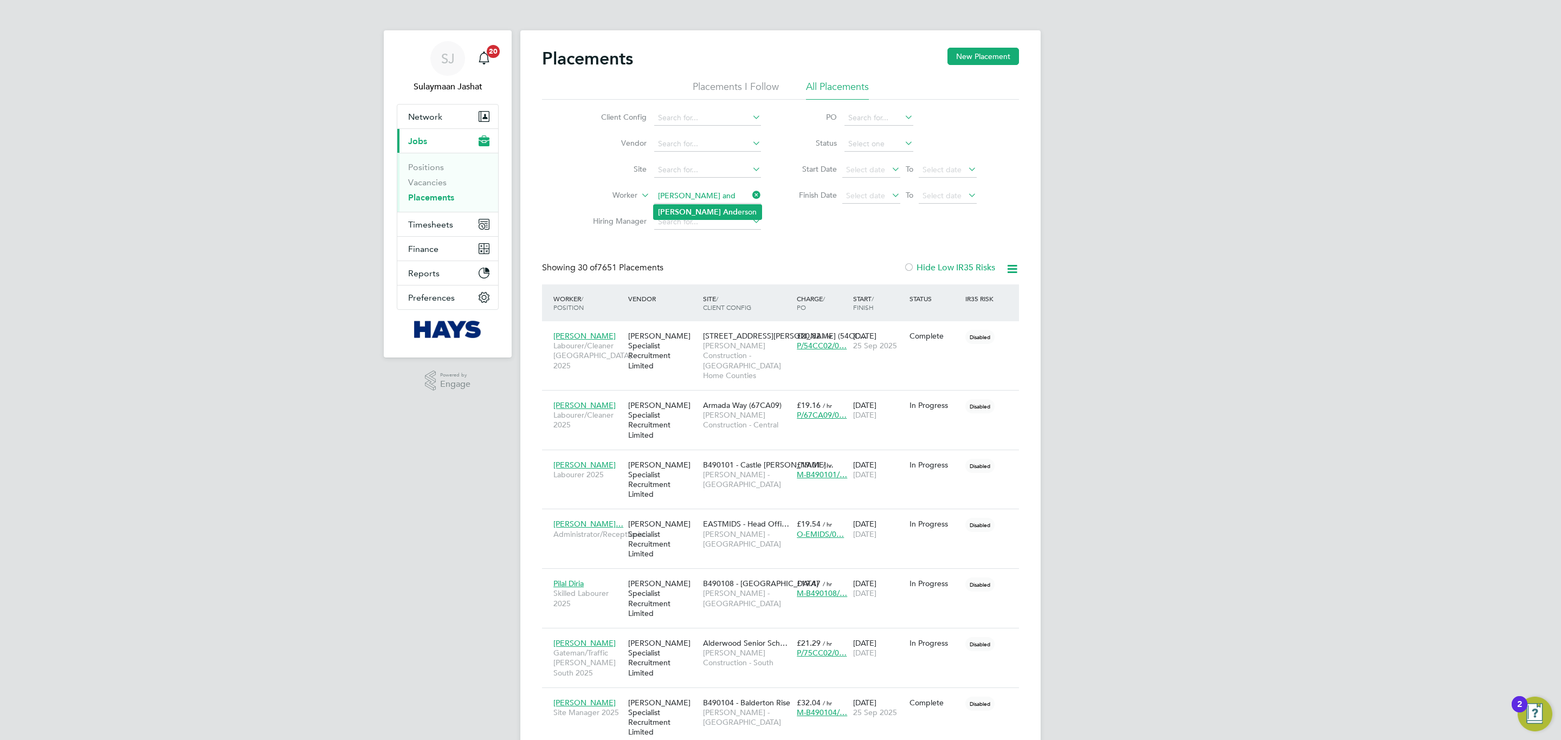
click at [723, 215] on b "And" at bounding box center [730, 212] width 15 height 9
type input "[PERSON_NAME]"
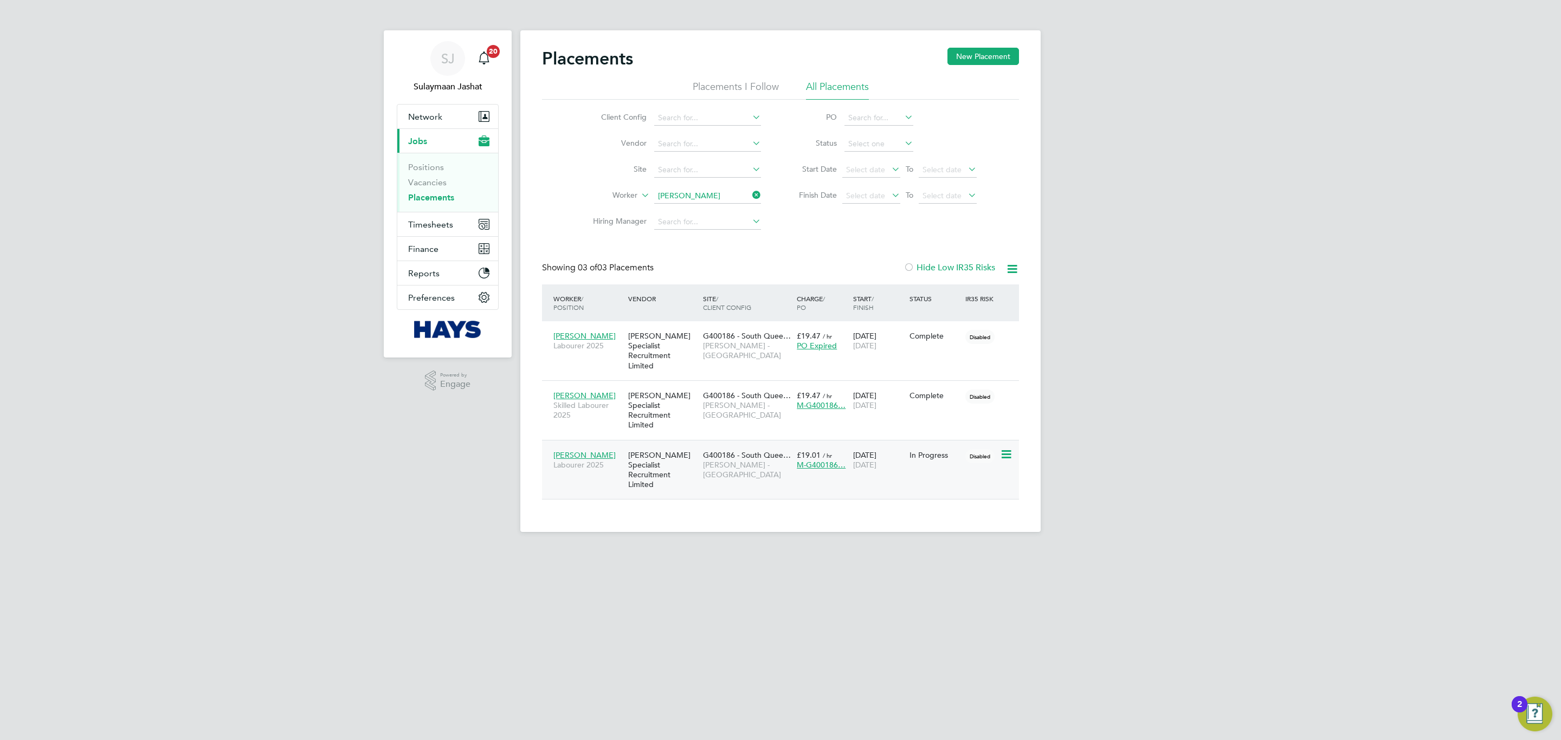
click at [704, 460] on span "[PERSON_NAME] - [GEOGRAPHIC_DATA]" at bounding box center [747, 470] width 88 height 20
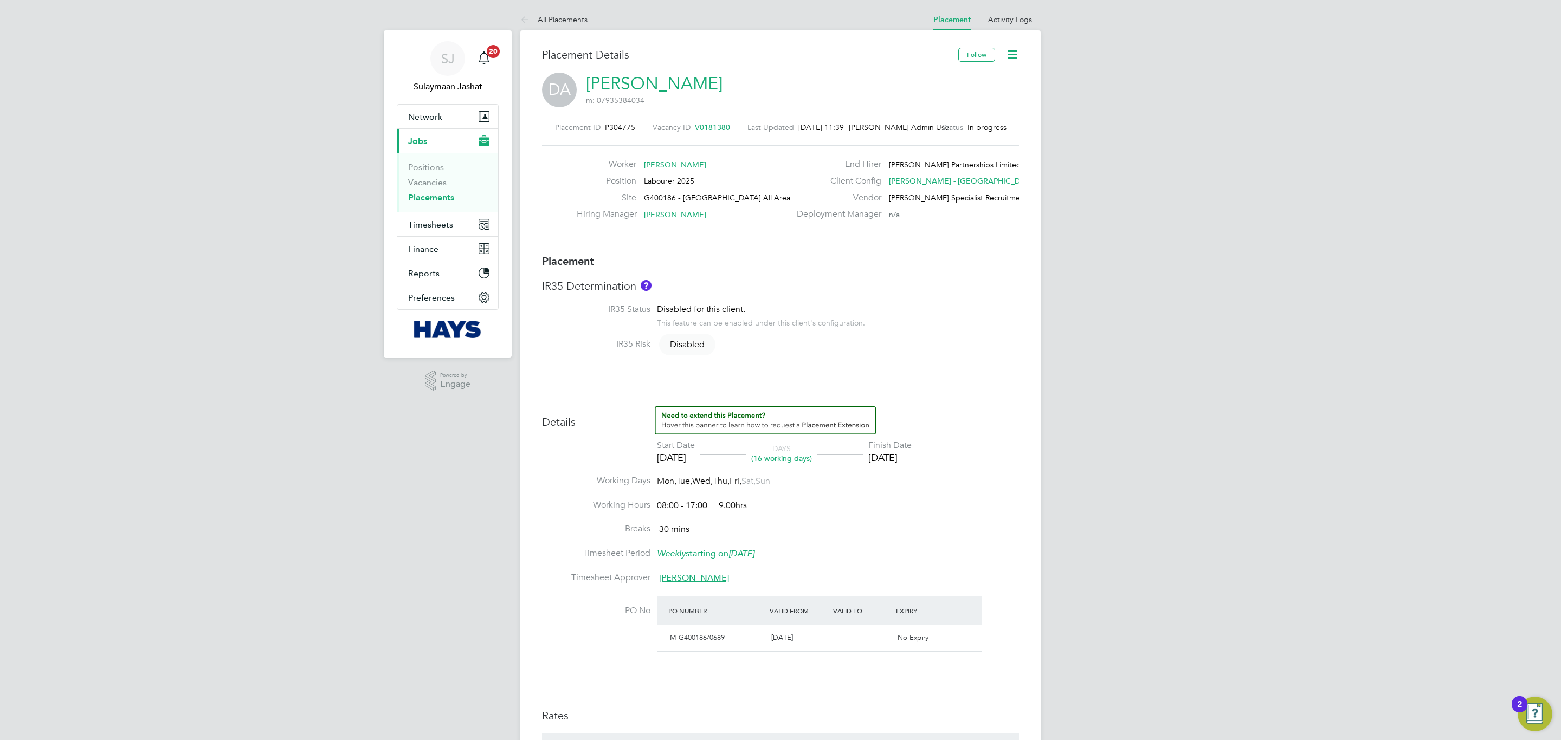
click at [1008, 27] on li "Activity Logs" at bounding box center [1010, 20] width 44 height 22
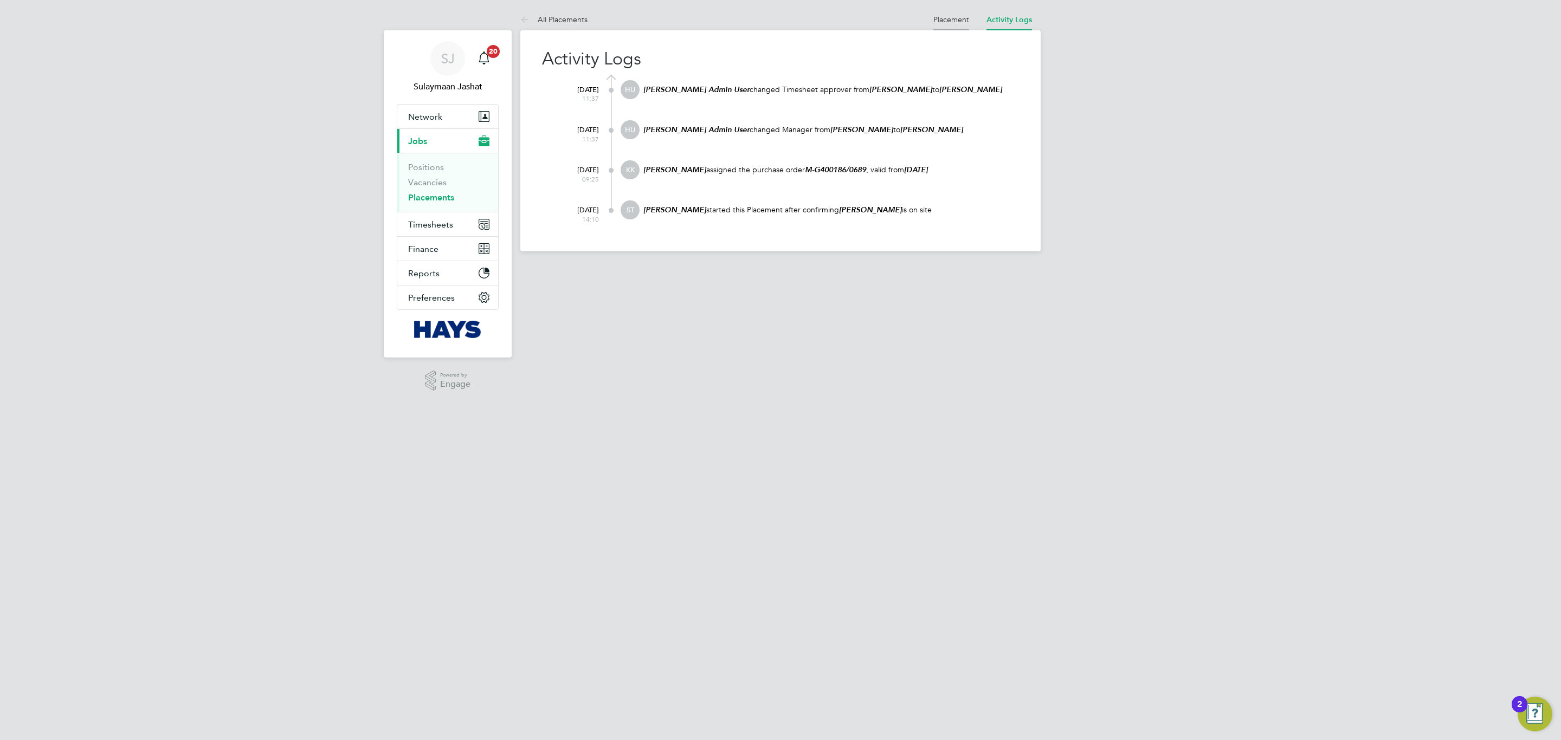
click at [956, 21] on link "Placement" at bounding box center [951, 20] width 36 height 10
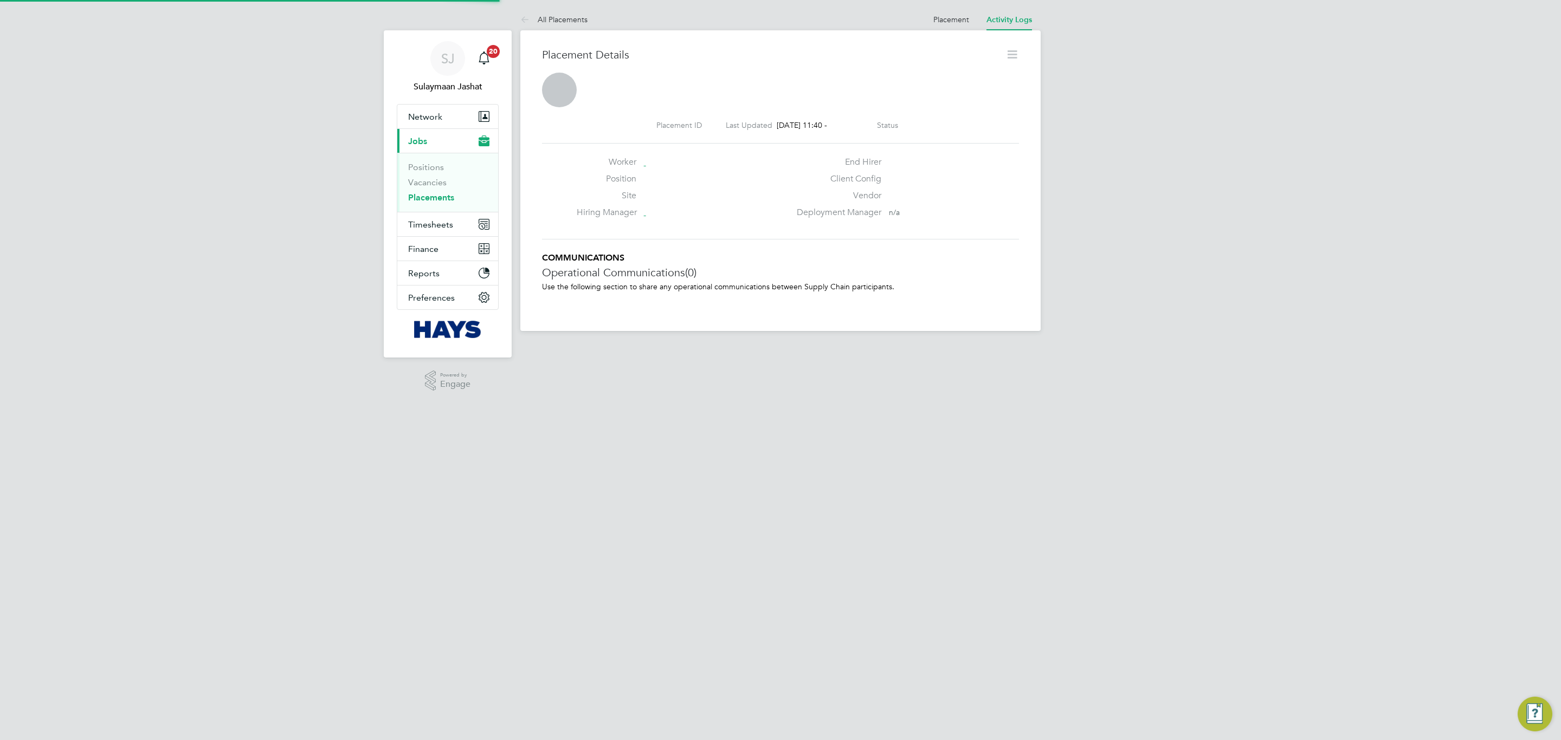
click at [891, 217] on span "n/a" at bounding box center [894, 213] width 11 height 10
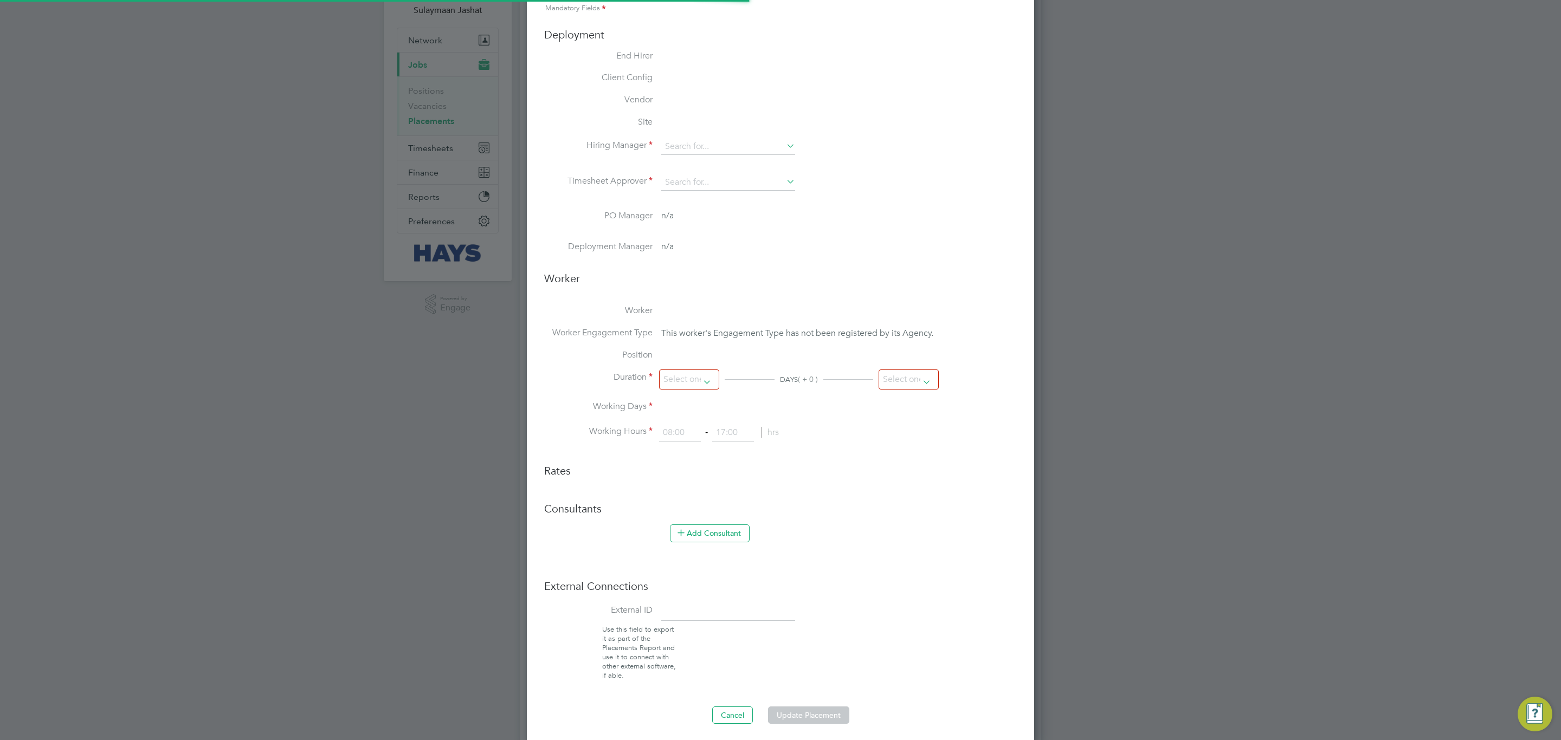
type input "Kevin Kelly"
type input "[DATE]"
type input "08:00"
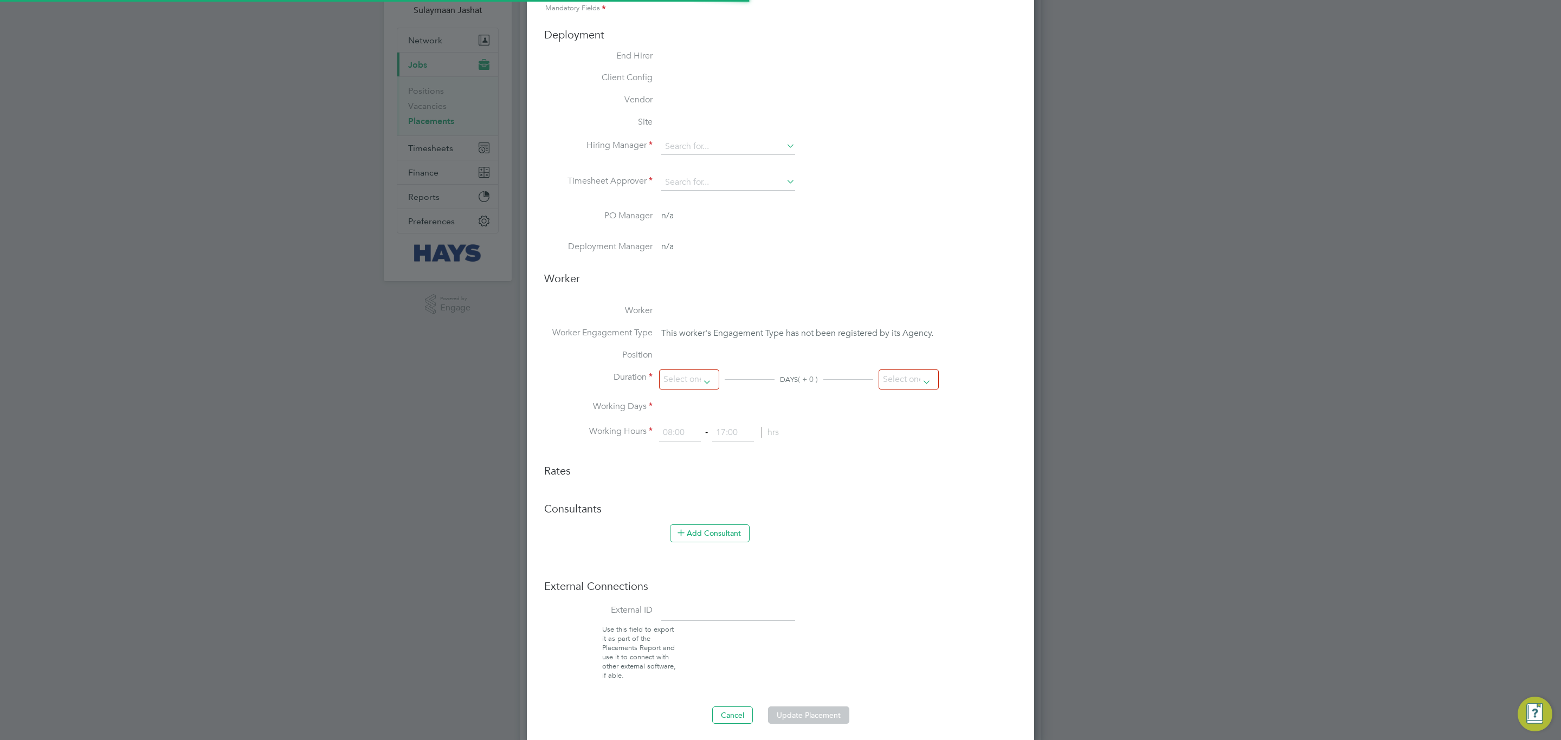
type input "17:00"
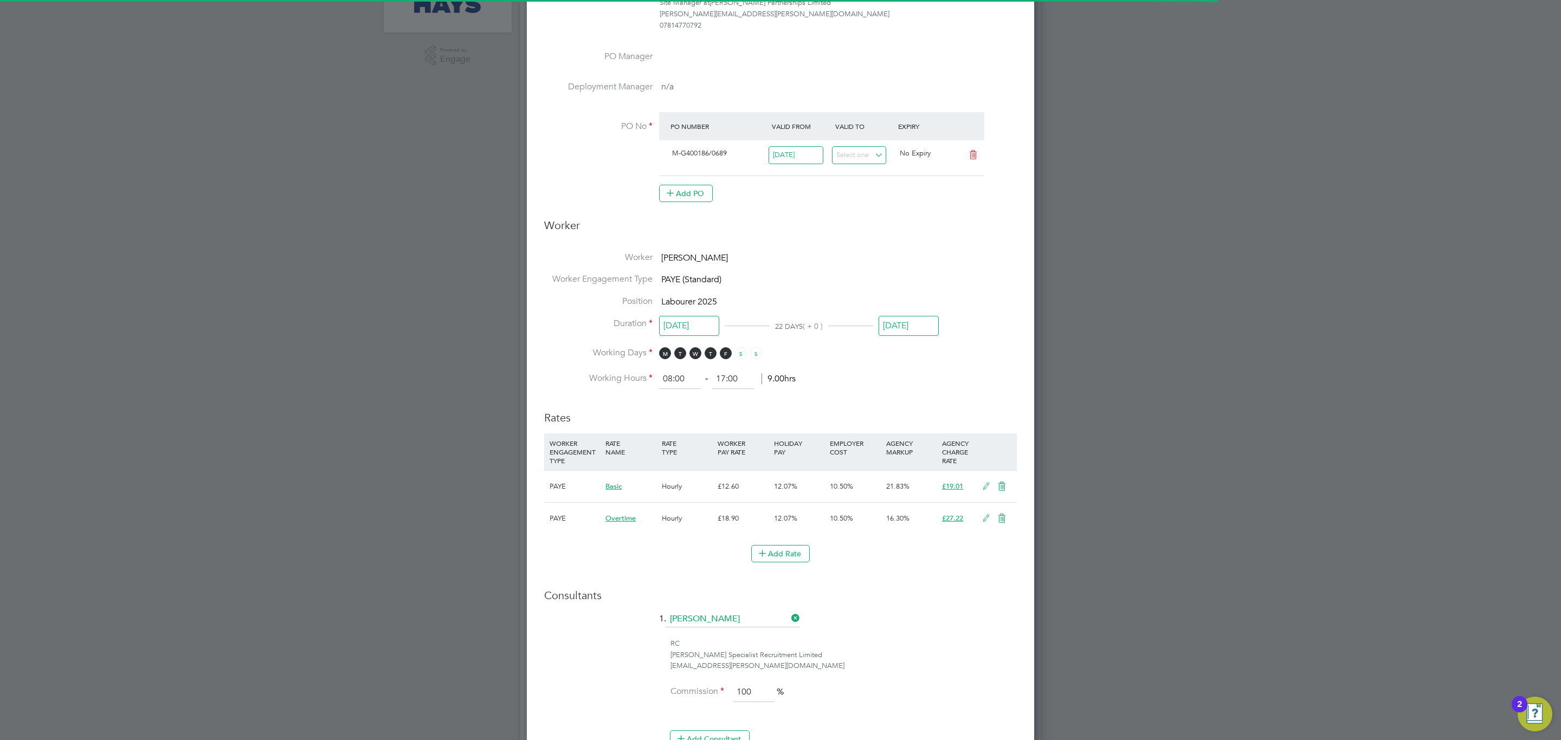
click at [914, 329] on input "17 Oct 2025" at bounding box center [908, 326] width 60 height 20
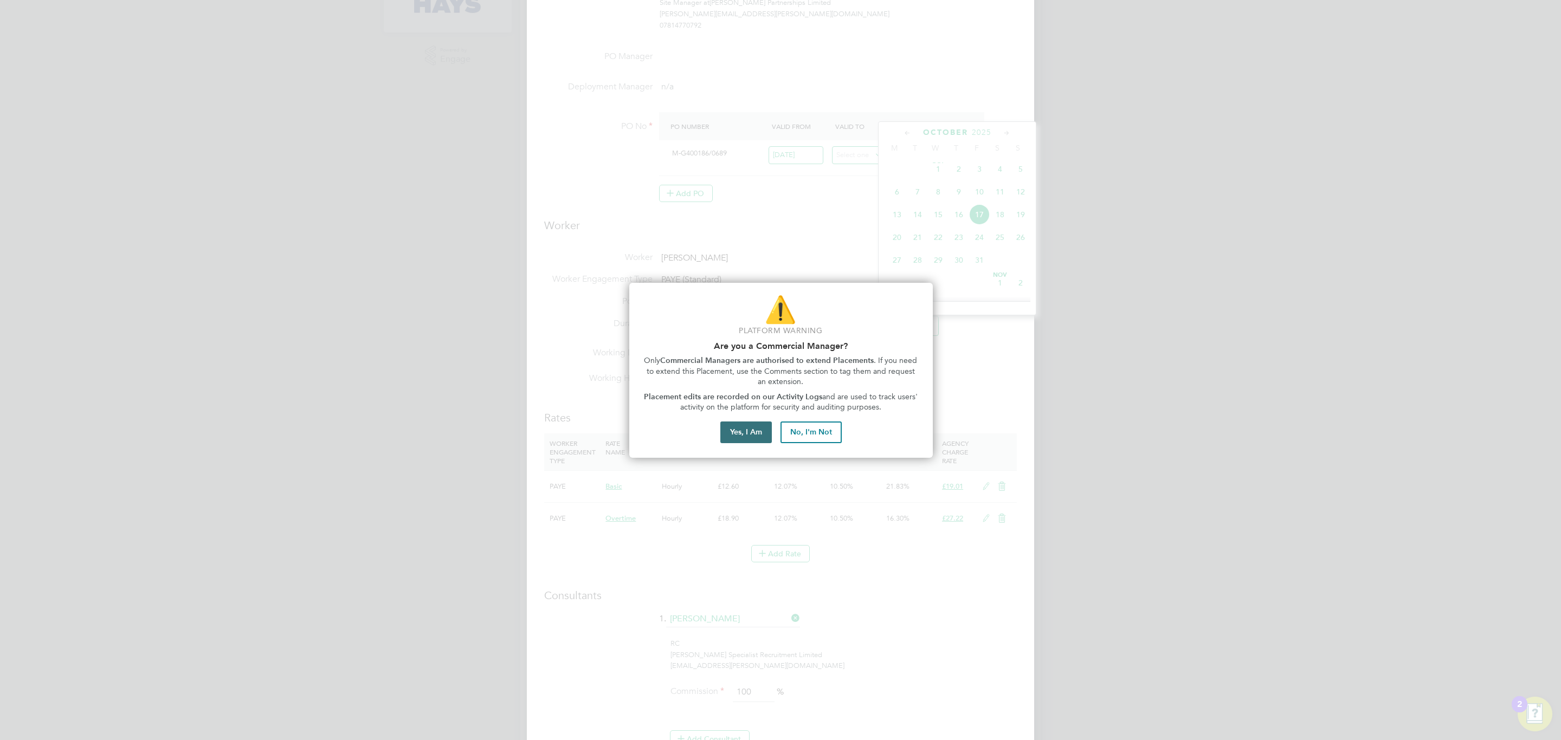
click at [756, 424] on button "Yes, I Am" at bounding box center [745, 433] width 51 height 22
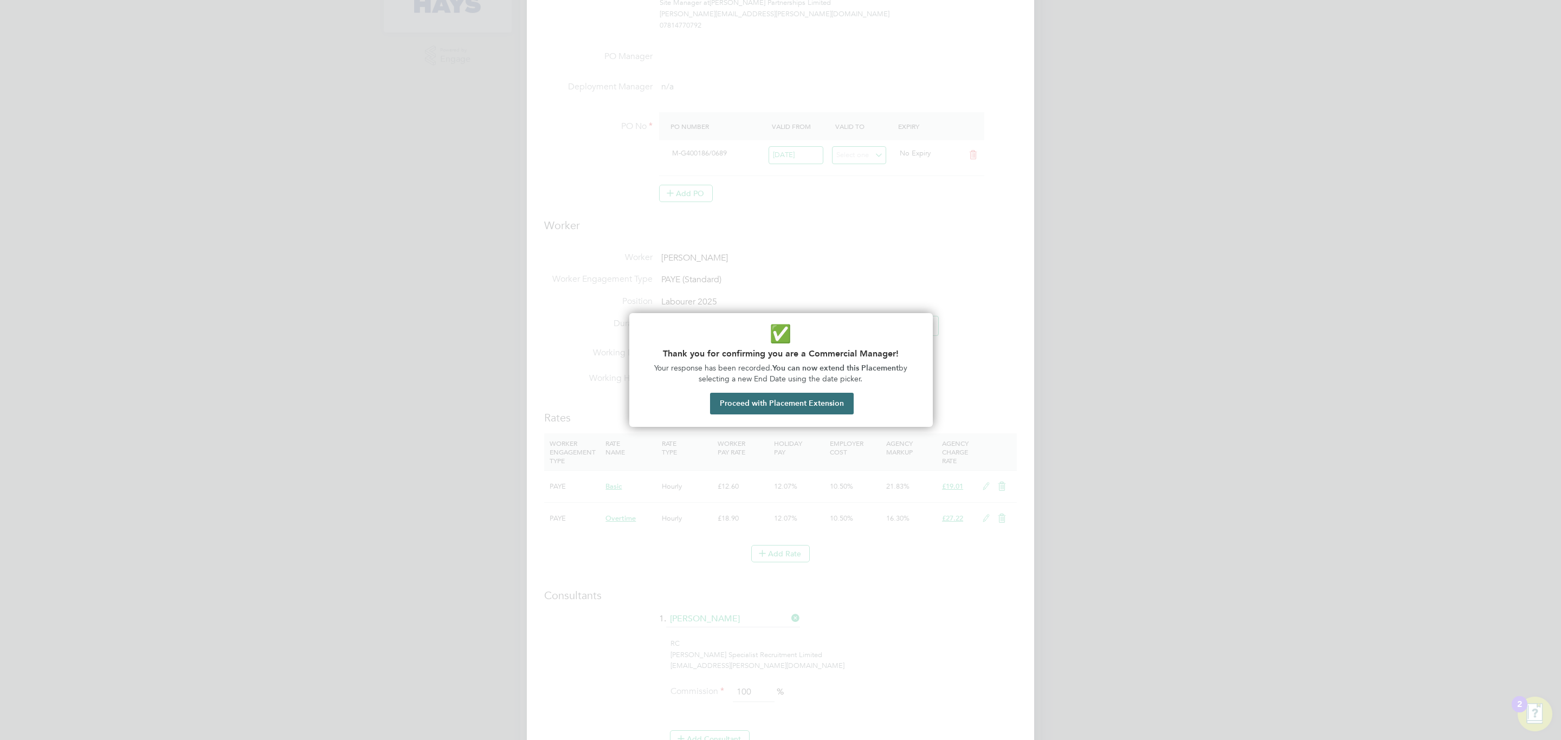
click at [776, 400] on button "Proceed with Placement Extension" at bounding box center [782, 404] width 144 height 22
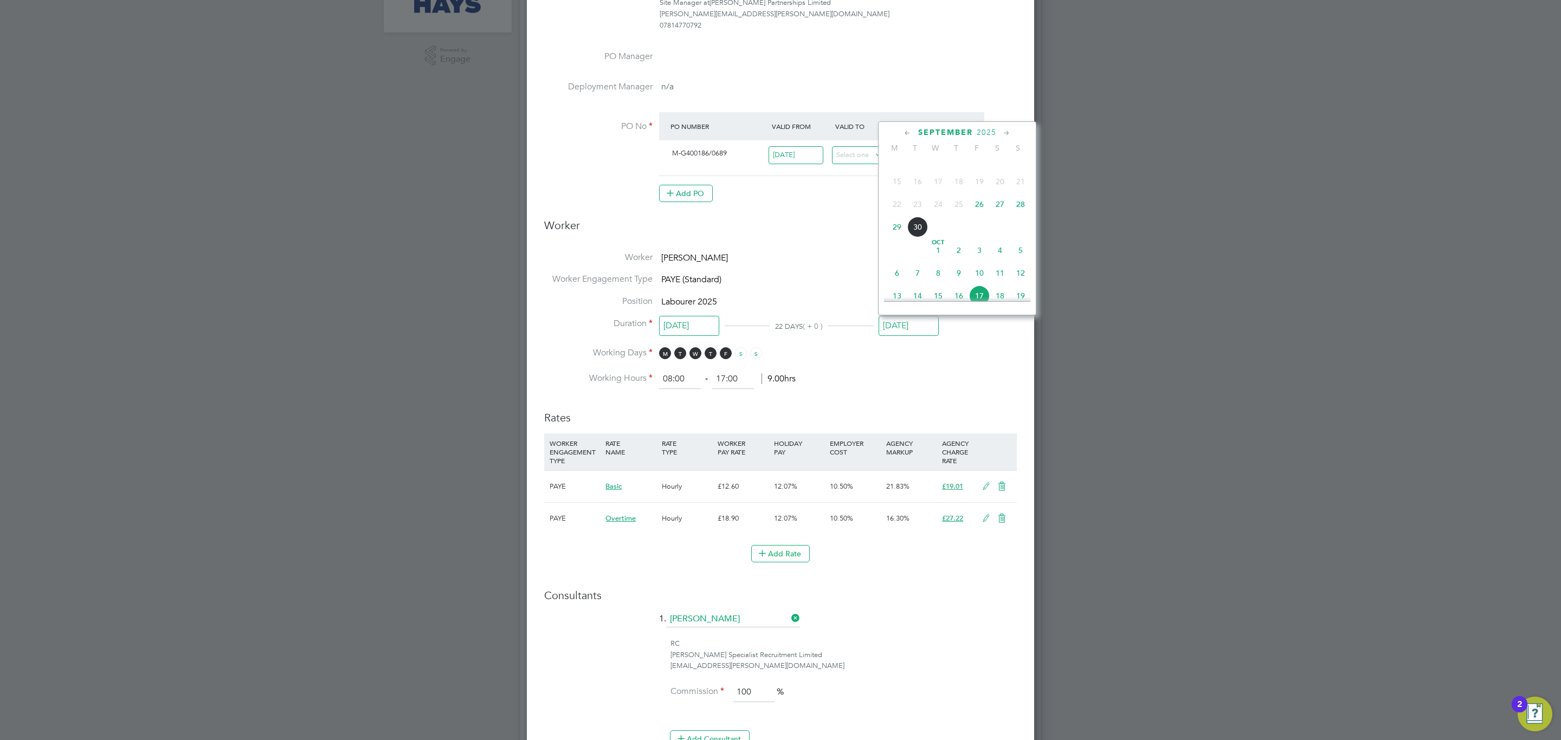
click at [898, 229] on span "29" at bounding box center [896, 227] width 21 height 21
type input "29 Sep 2025"
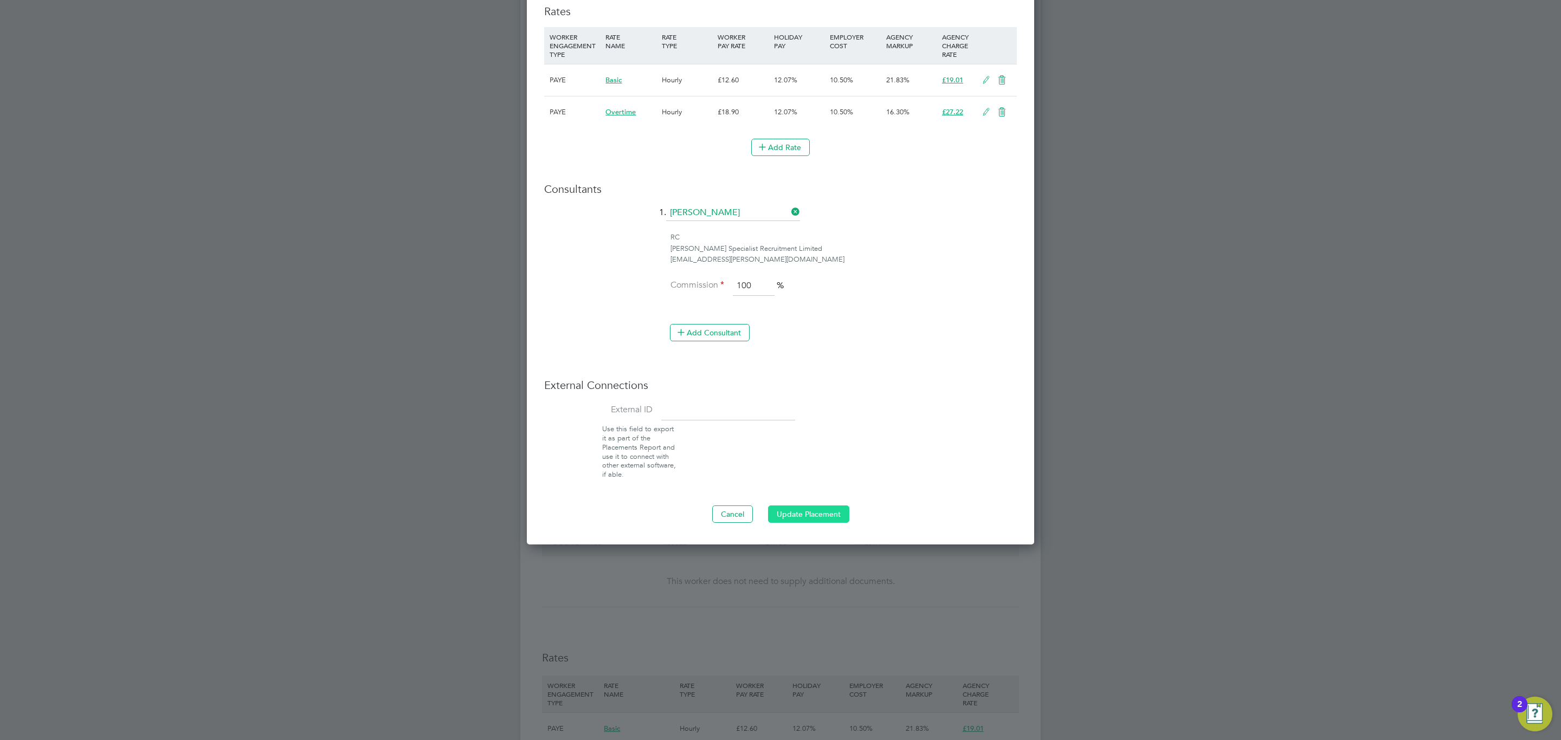
click at [810, 523] on button "Update Placement" at bounding box center [808, 514] width 81 height 17
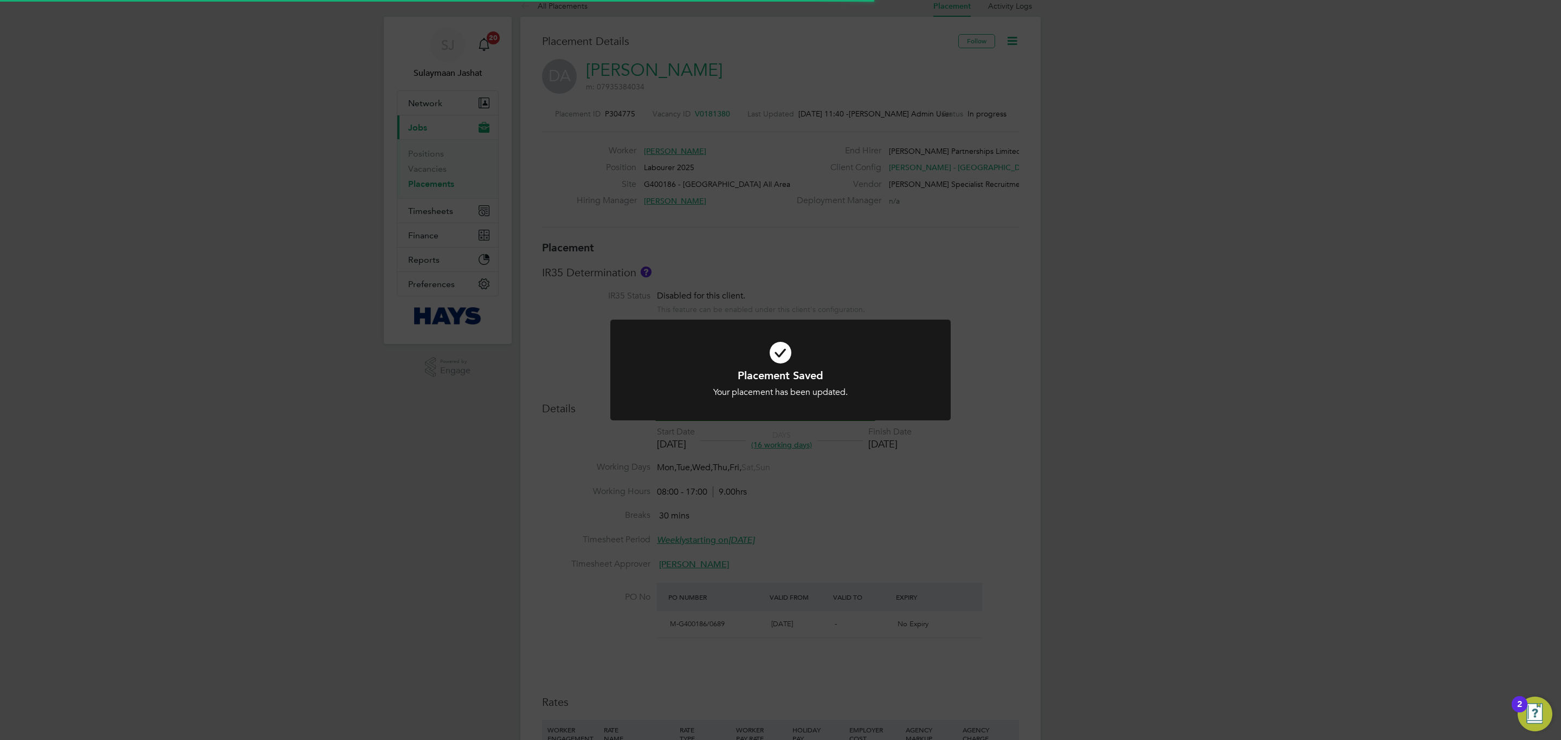
click at [857, 457] on div "Placement Saved Your placement has been updated. Cancel Okay" at bounding box center [780, 370] width 1561 height 740
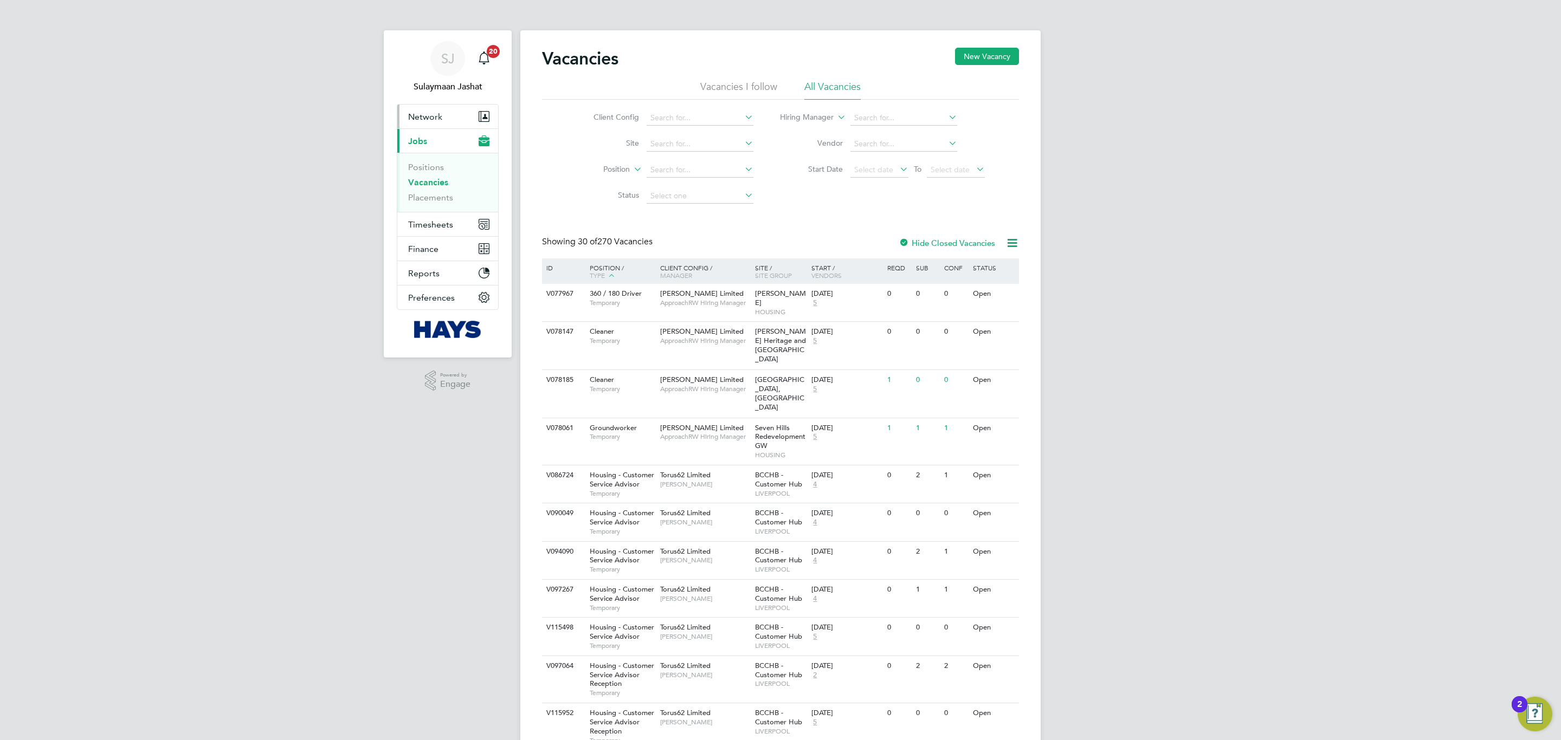
click at [409, 108] on button "Network" at bounding box center [447, 117] width 101 height 24
click at [423, 167] on li "Businesses" at bounding box center [448, 160] width 81 height 15
click at [418, 176] on link "Sites" at bounding box center [417, 173] width 19 height 10
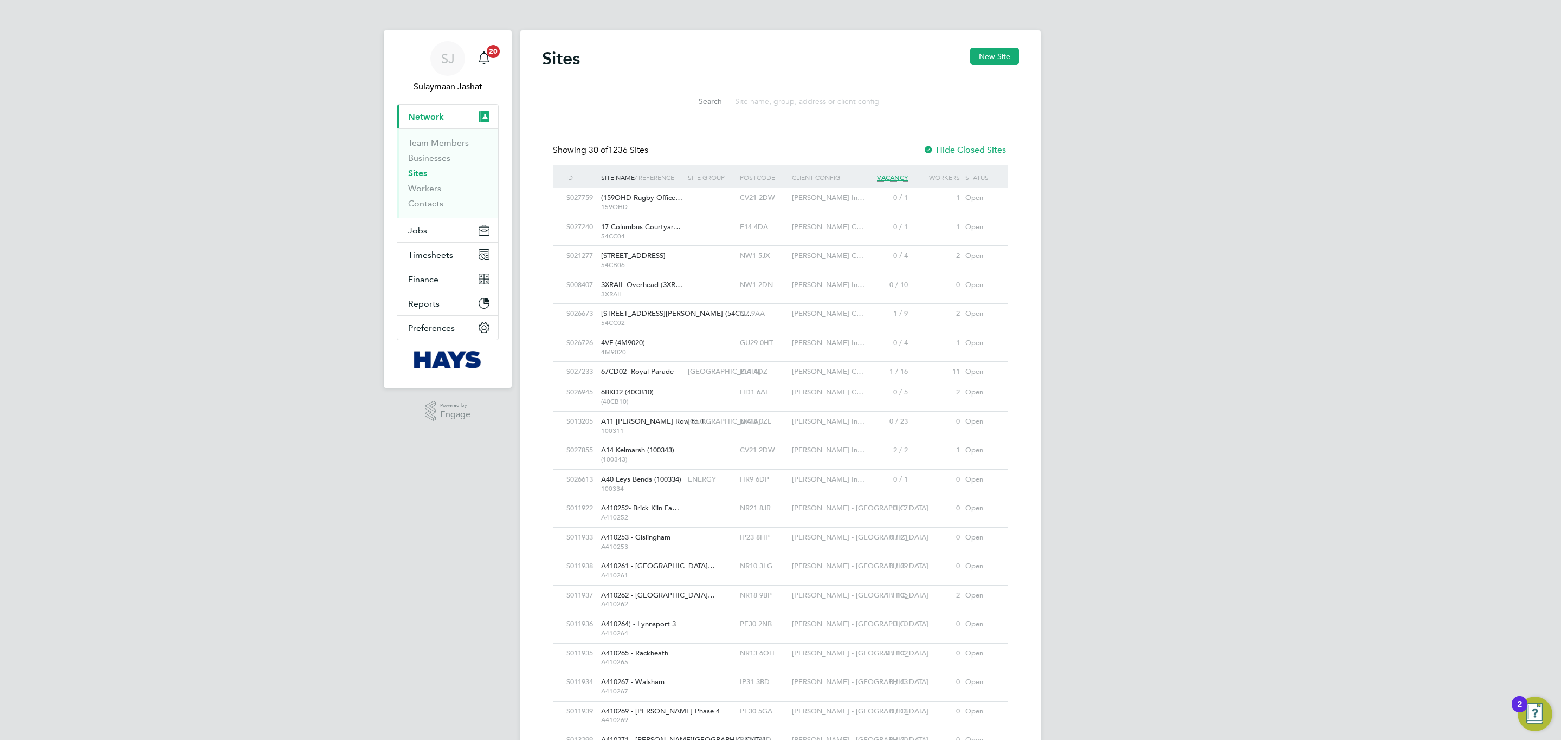
click at [771, 101] on input at bounding box center [808, 101] width 158 height 21
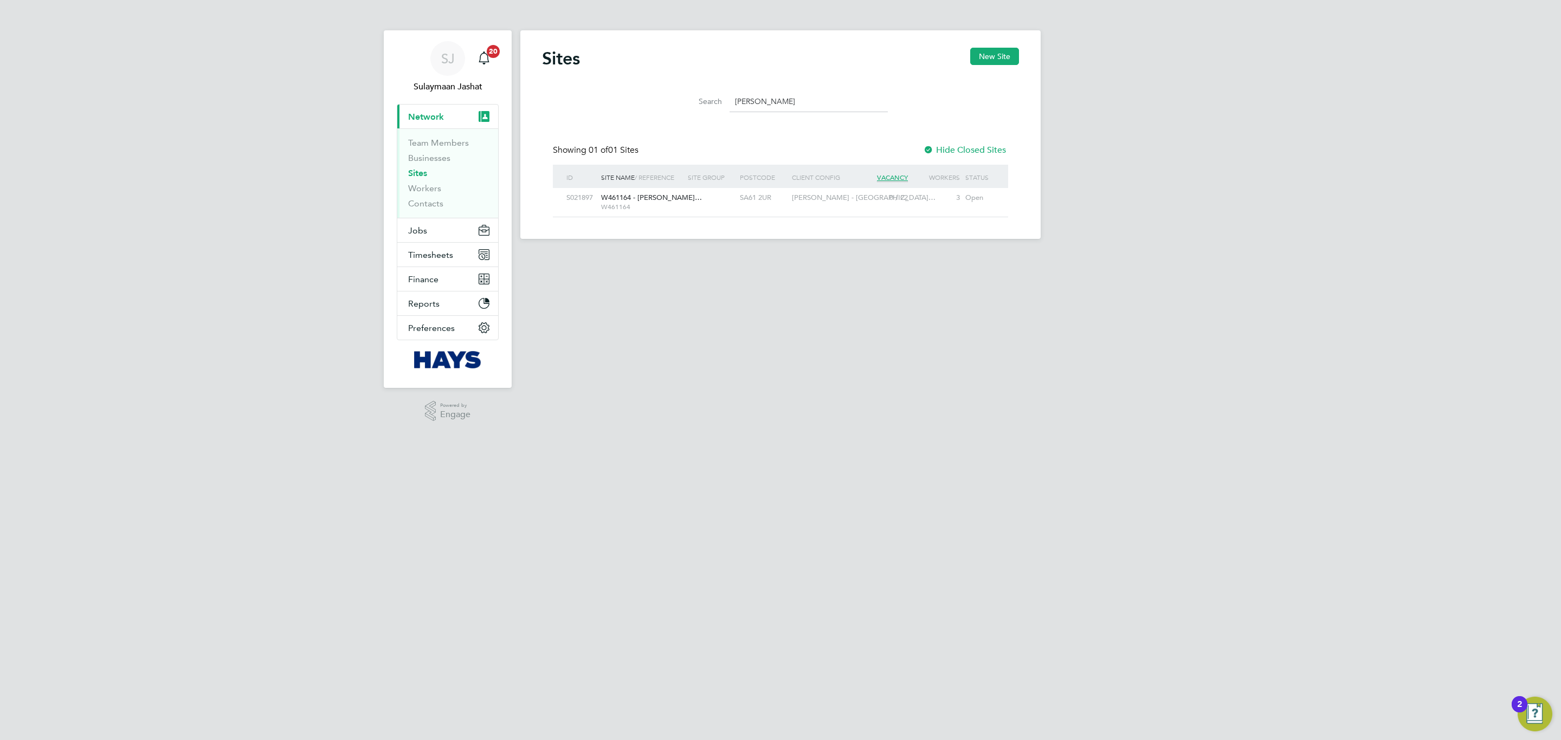
type input "[PERSON_NAME]"
click at [716, 203] on div at bounding box center [711, 198] width 52 height 20
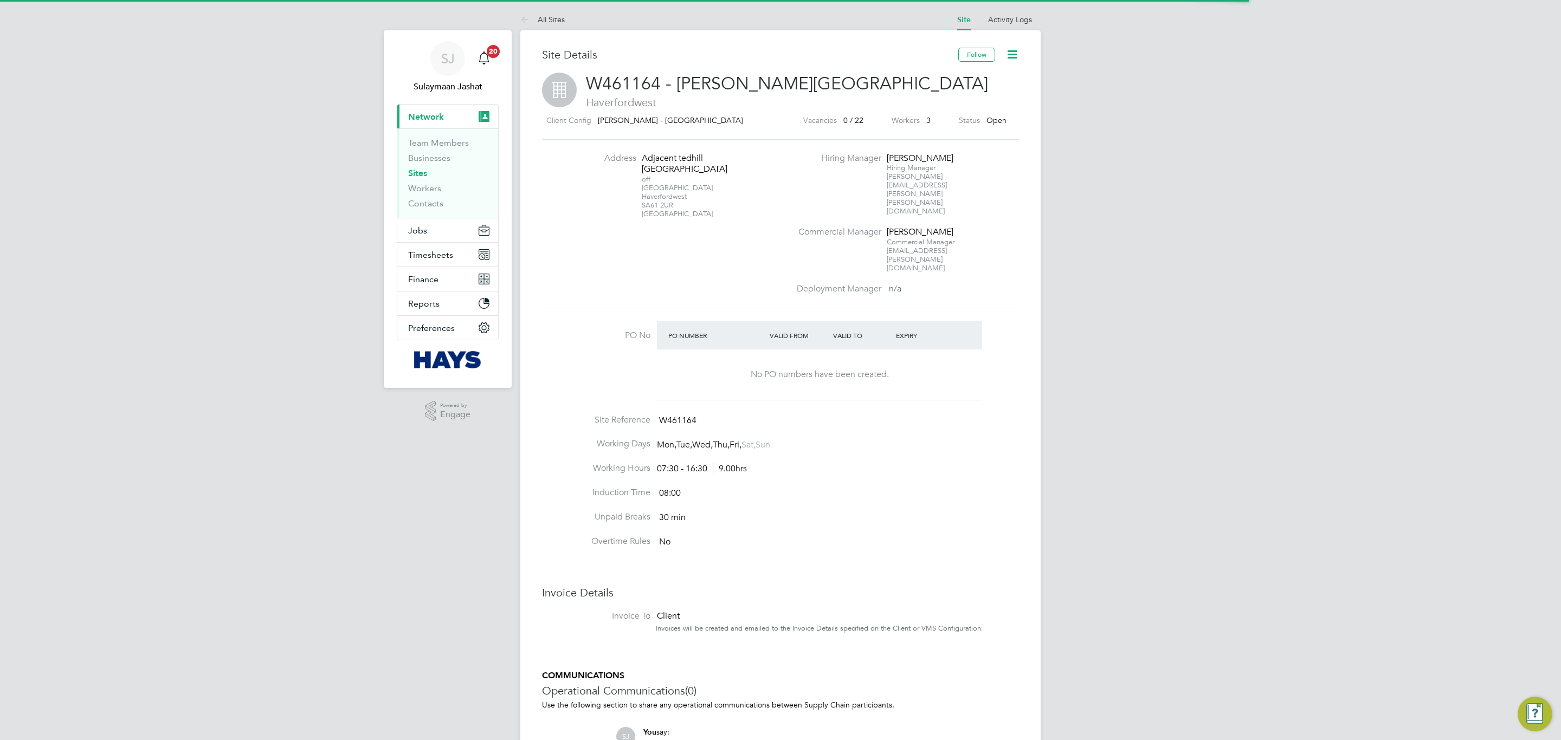
click at [762, 270] on div "Site Details Follow W461164 - Slade Lane Haverfordwest Haverfordwest Client Con…" at bounding box center [780, 461] width 477 height 826
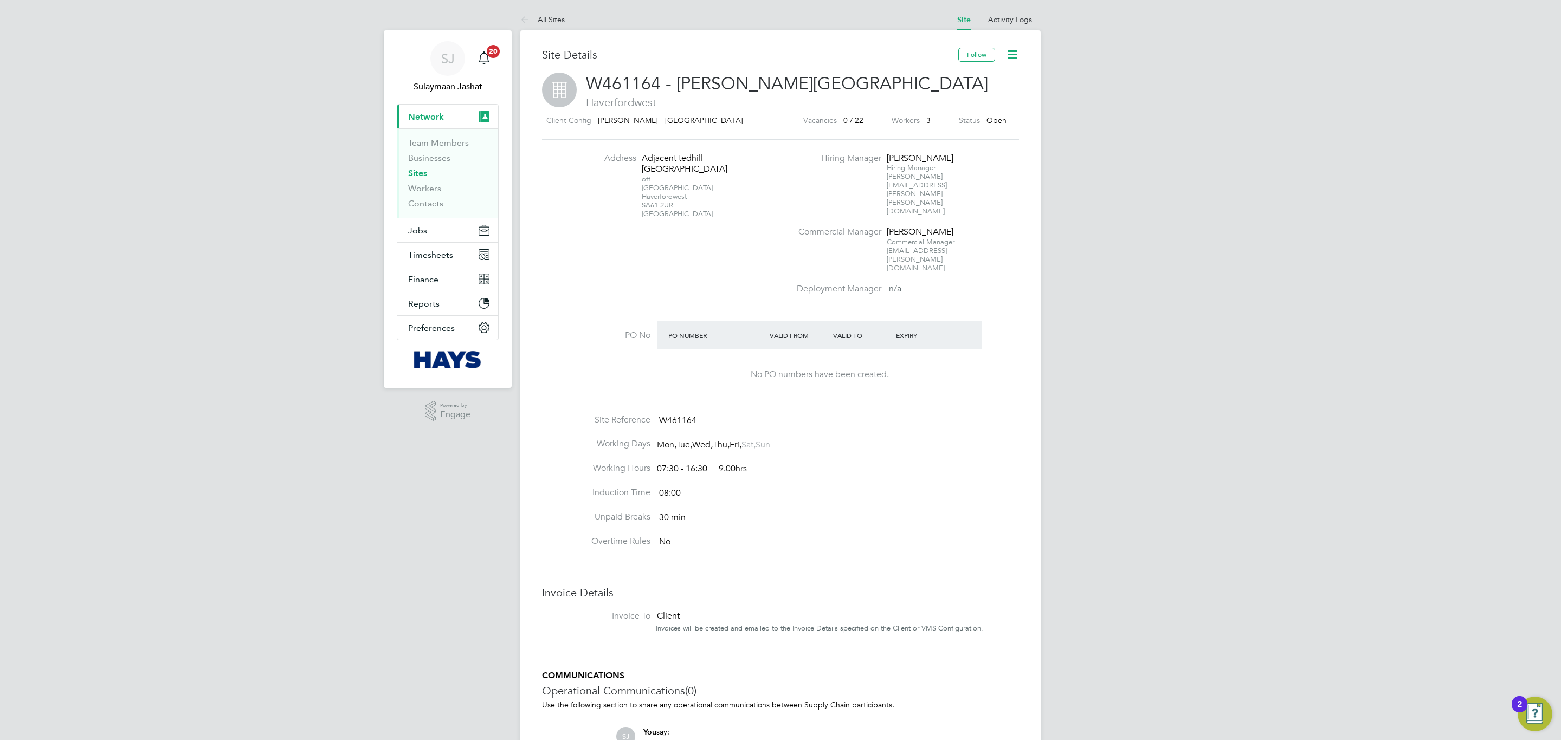
click at [720, 249] on div "Address Adjacent tedhill prepo R School off St David's Road Haverfordwest SA61 …" at bounding box center [780, 224] width 485 height 142
drag, startPoint x: 708, startPoint y: 213, endPoint x: 634, endPoint y: 167, distance: 86.9
click at [634, 167] on li "Address Adjacent tedhill prepo R School off St David's Road Haverfordwest SA61 …" at bounding box center [683, 191] width 213 height 77
copy div "Adjacent tedhill prepo R School off St David's Road Haverfordwest SA61 2UR Unit…"
click at [838, 487] on li "Induction Time 08:00" at bounding box center [780, 499] width 477 height 24
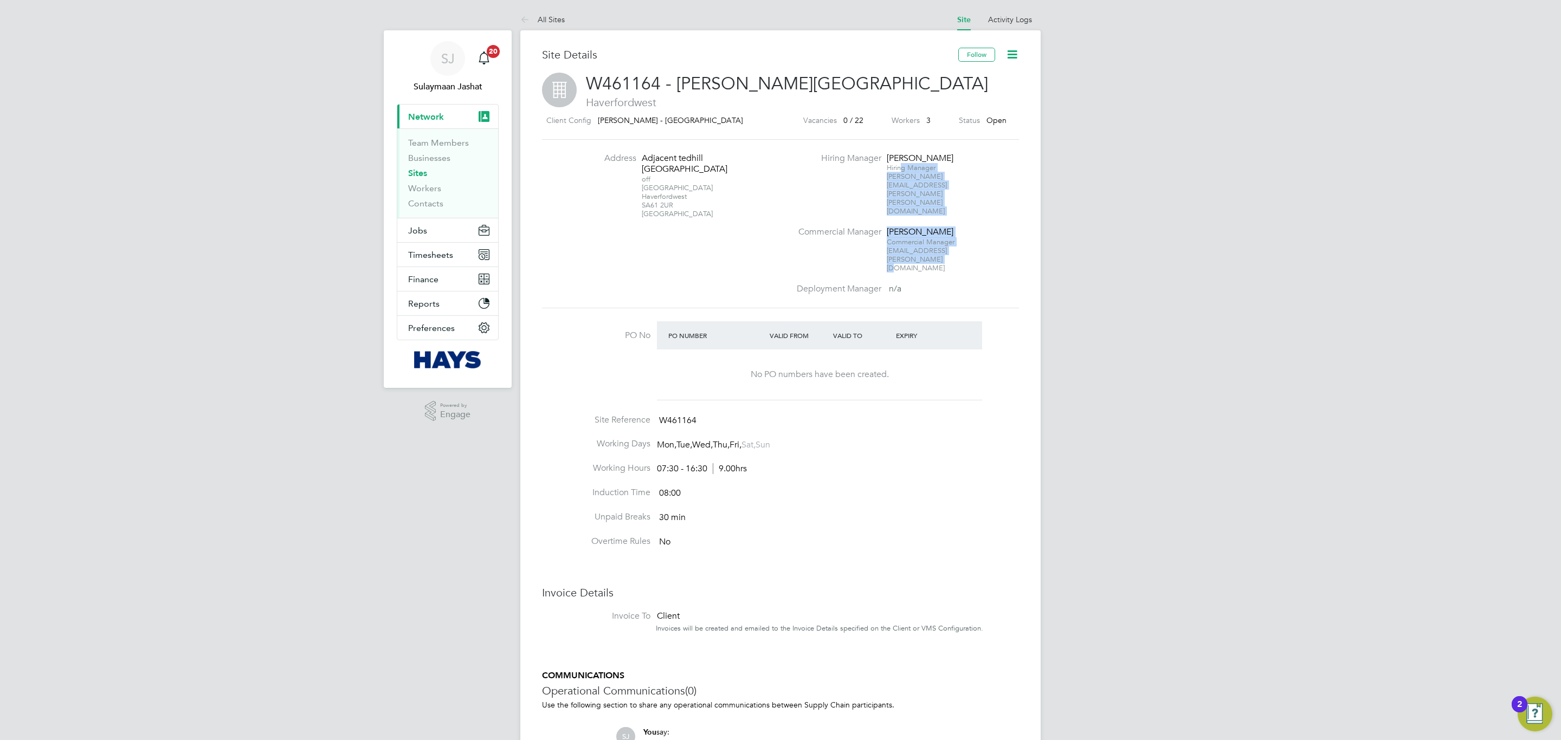
drag, startPoint x: 903, startPoint y: 169, endPoint x: 964, endPoint y: 235, distance: 89.7
click at [964, 235] on ul "Hiring Manager Lee Winston Hiring Manager lee.winston@lovell.co.uk Commercial M…" at bounding box center [906, 224] width 233 height 142
click at [964, 270] on div "Site Details Follow W461164 - Slade Lane Haverfordwest Haverfordwest Client Con…" at bounding box center [780, 461] width 477 height 826
click at [912, 226] on div "Christos Antoniou" at bounding box center [920, 231] width 68 height 11
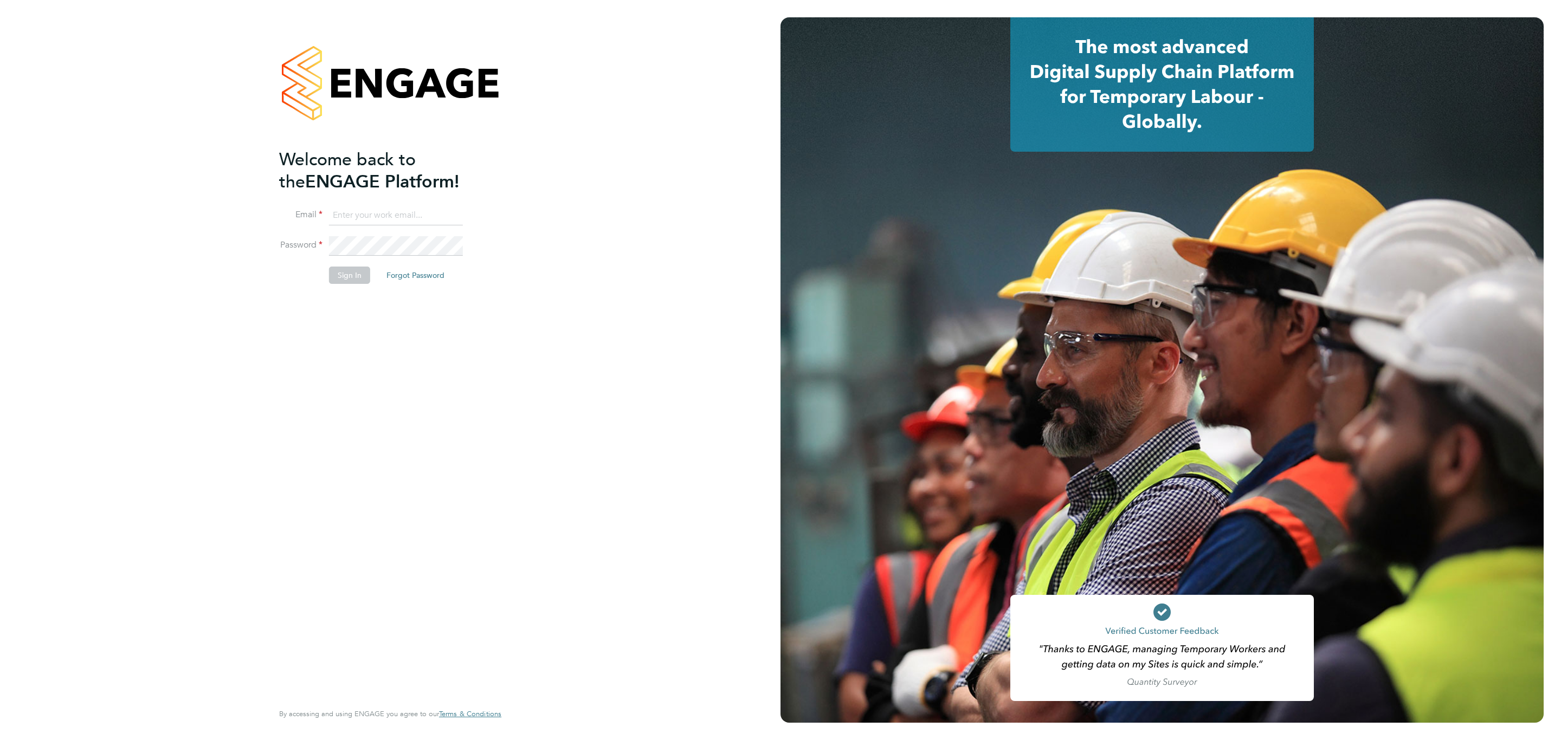
drag, startPoint x: 379, startPoint y: 198, endPoint x: 383, endPoint y: 210, distance: 11.8
click at [383, 204] on ng-template "Welcome back to the ENGAGE Platform! Email Password Sign In Forgot Password" at bounding box center [384, 221] width 211 height 146
click at [386, 213] on input at bounding box center [396, 216] width 134 height 20
type input "[EMAIL_ADDRESS][PERSON_NAME][DOMAIN_NAME]"
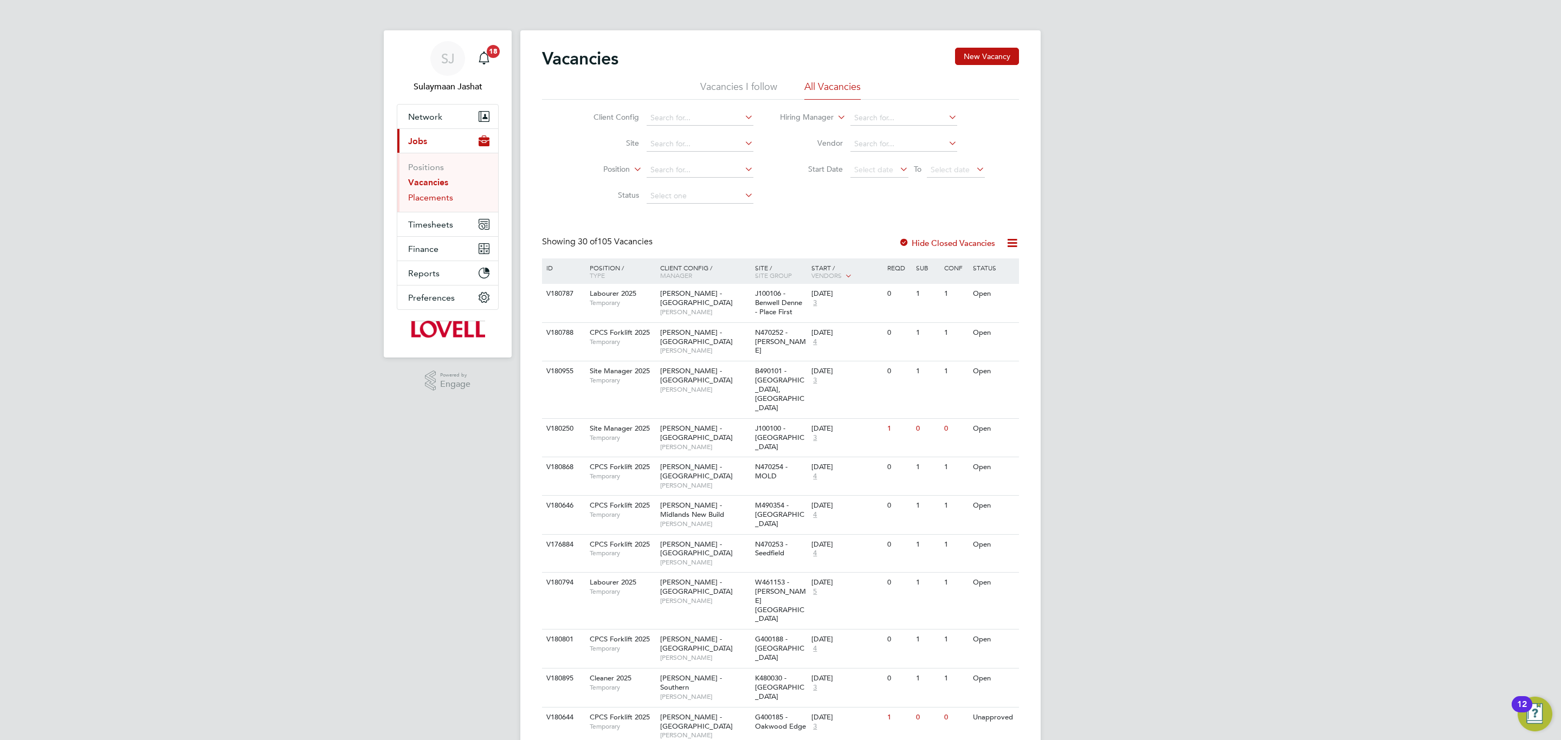
click at [444, 200] on link "Placements" at bounding box center [430, 197] width 45 height 10
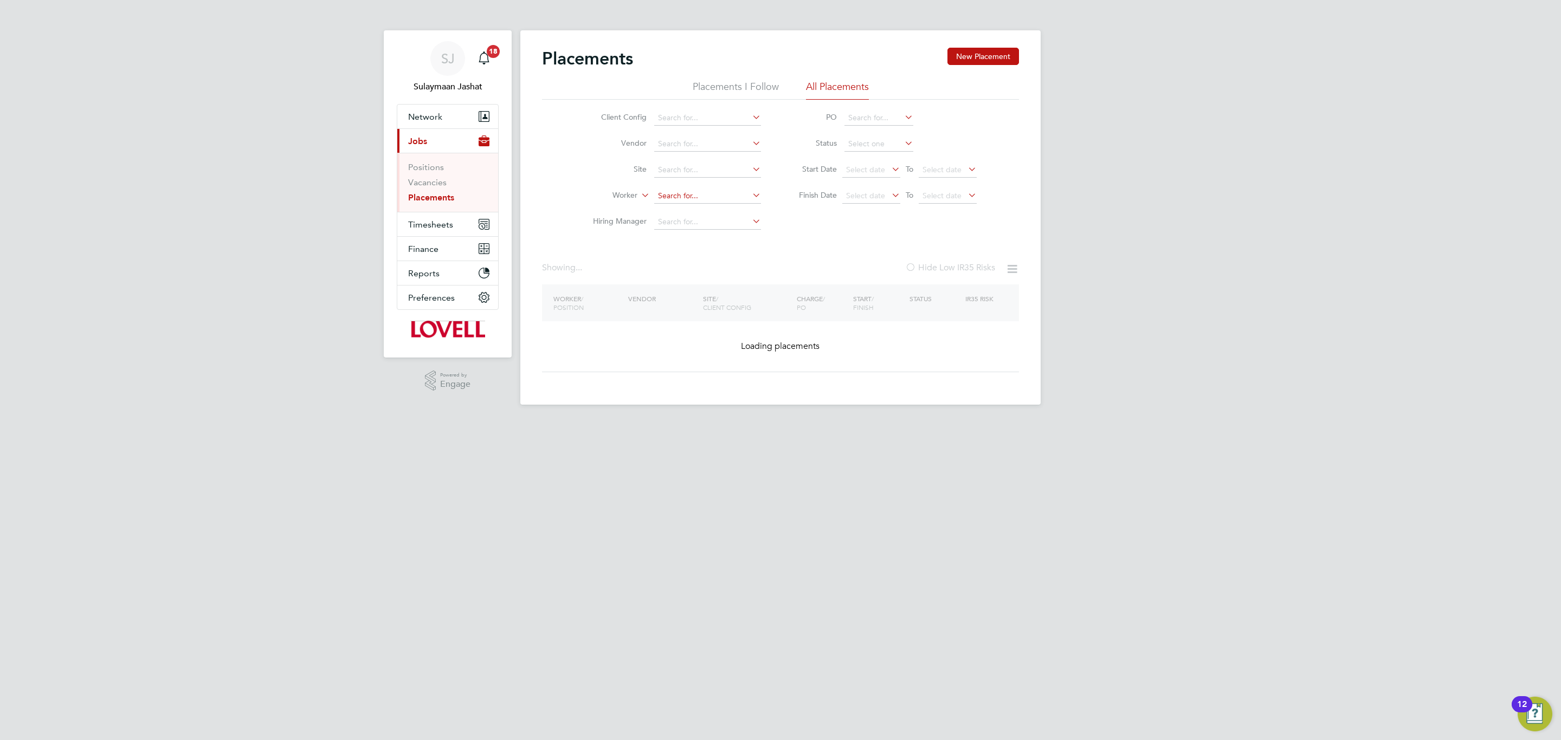
click at [708, 192] on input at bounding box center [707, 196] width 107 height 15
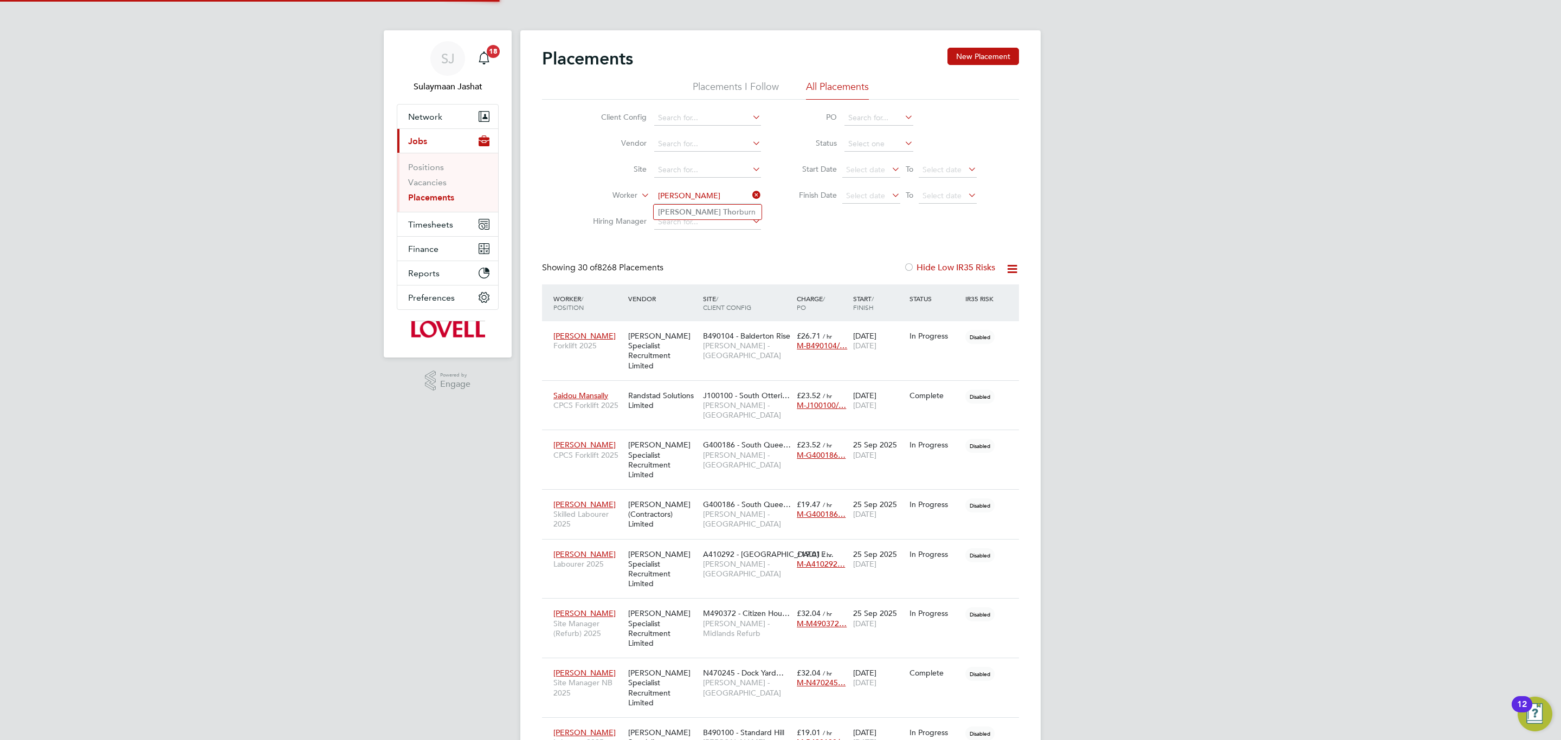
click at [698, 212] on li "[PERSON_NAME] rburn" at bounding box center [707, 212] width 108 height 15
type input "[PERSON_NAME]"
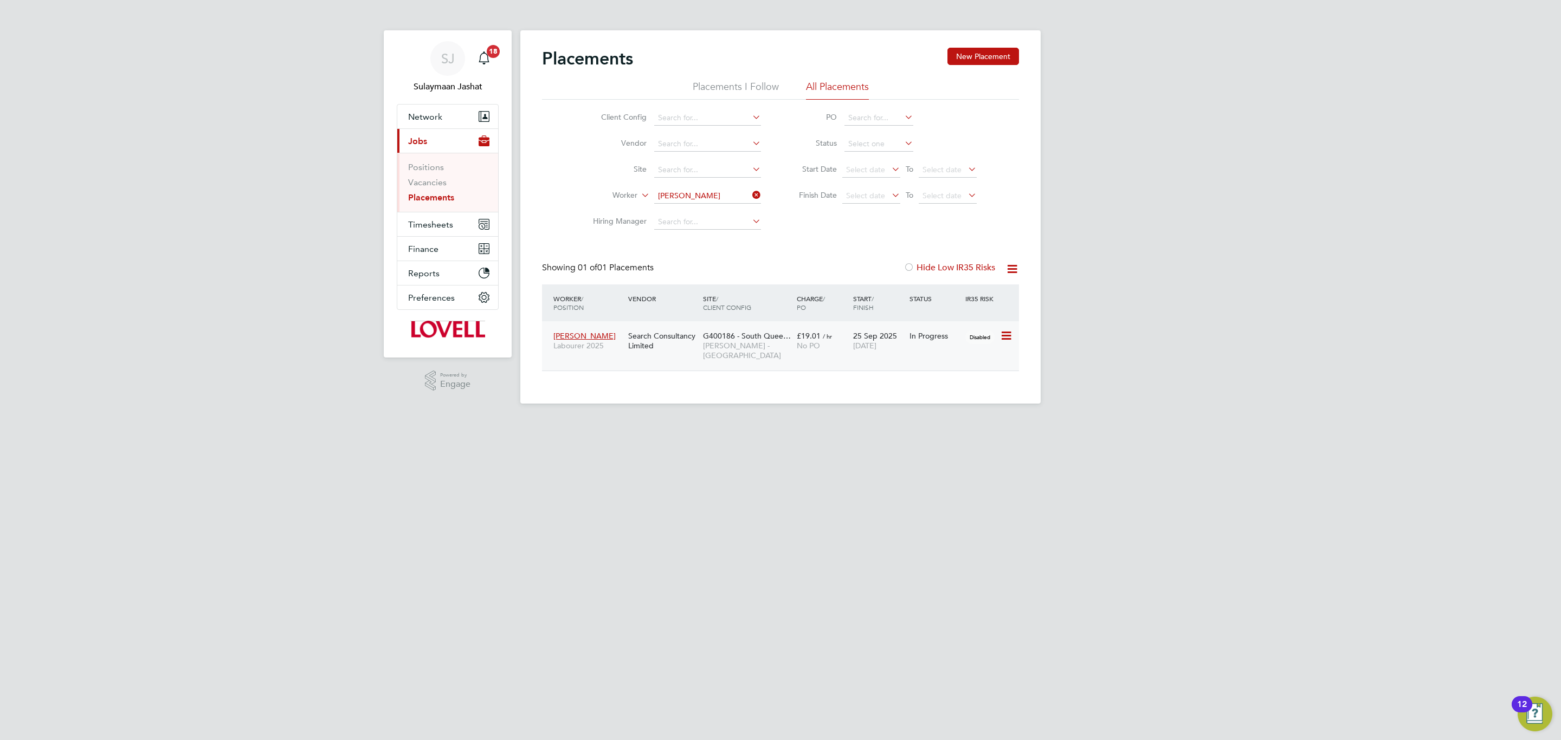
click at [730, 348] on span "[PERSON_NAME] - [GEOGRAPHIC_DATA]" at bounding box center [747, 351] width 88 height 20
click at [691, 200] on input "[PERSON_NAME]" at bounding box center [707, 196] width 107 height 15
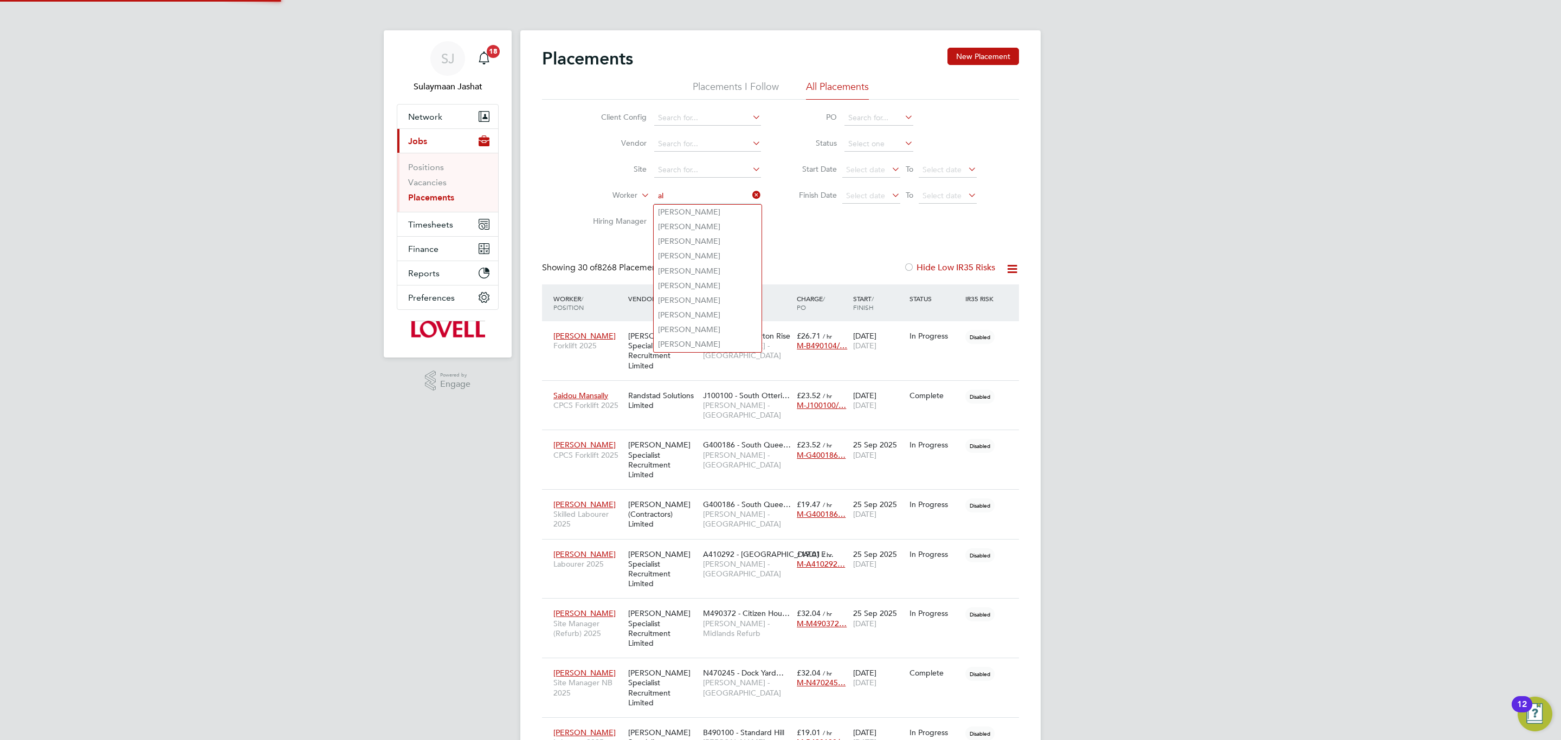
scroll to position [31, 94]
type input "a"
type input "[PERSON_NAME]"
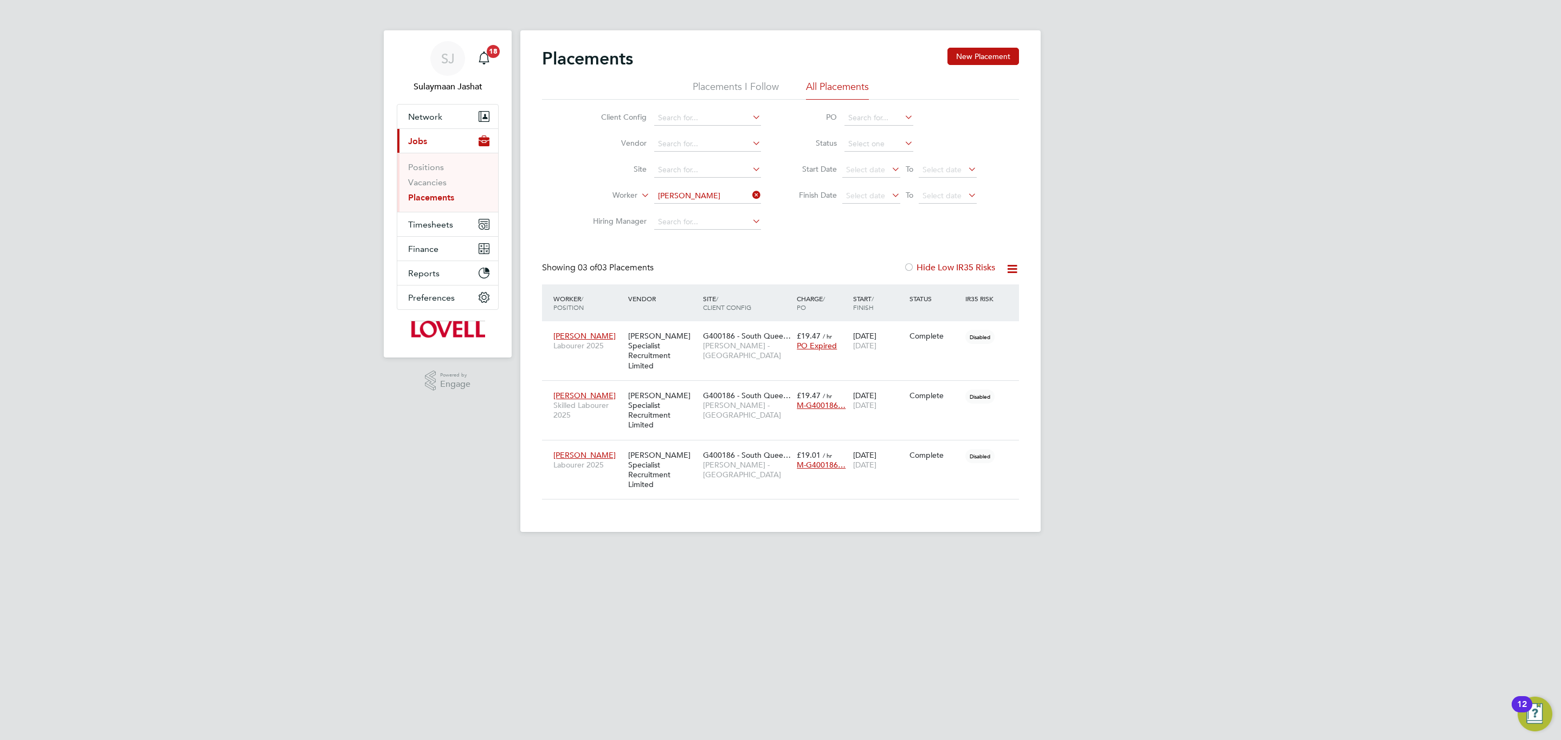
click at [820, 271] on div "Showing 03 of 03 Placements Hide Low IR35 Risks" at bounding box center [780, 273] width 477 height 22
click at [758, 460] on span "[PERSON_NAME] - [GEOGRAPHIC_DATA]" at bounding box center [747, 470] width 88 height 20
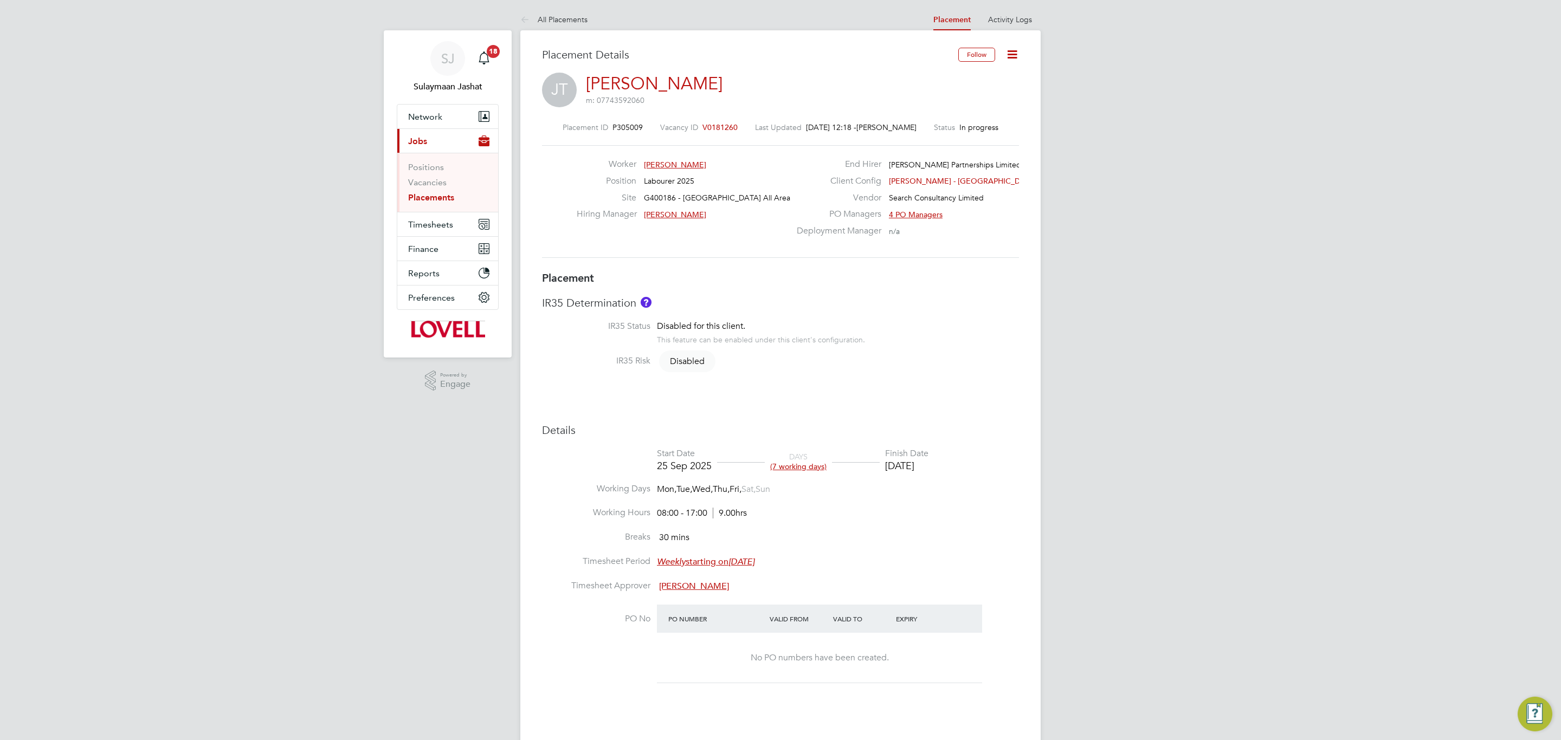
click at [1008, 30] on div "Placement Details Follow JT Jay Thorburn m: 07743592060 Placement ID P305009 Va…" at bounding box center [780, 588] width 520 height 1116
click at [1008, 27] on li "Activity Logs" at bounding box center [1010, 20] width 44 height 22
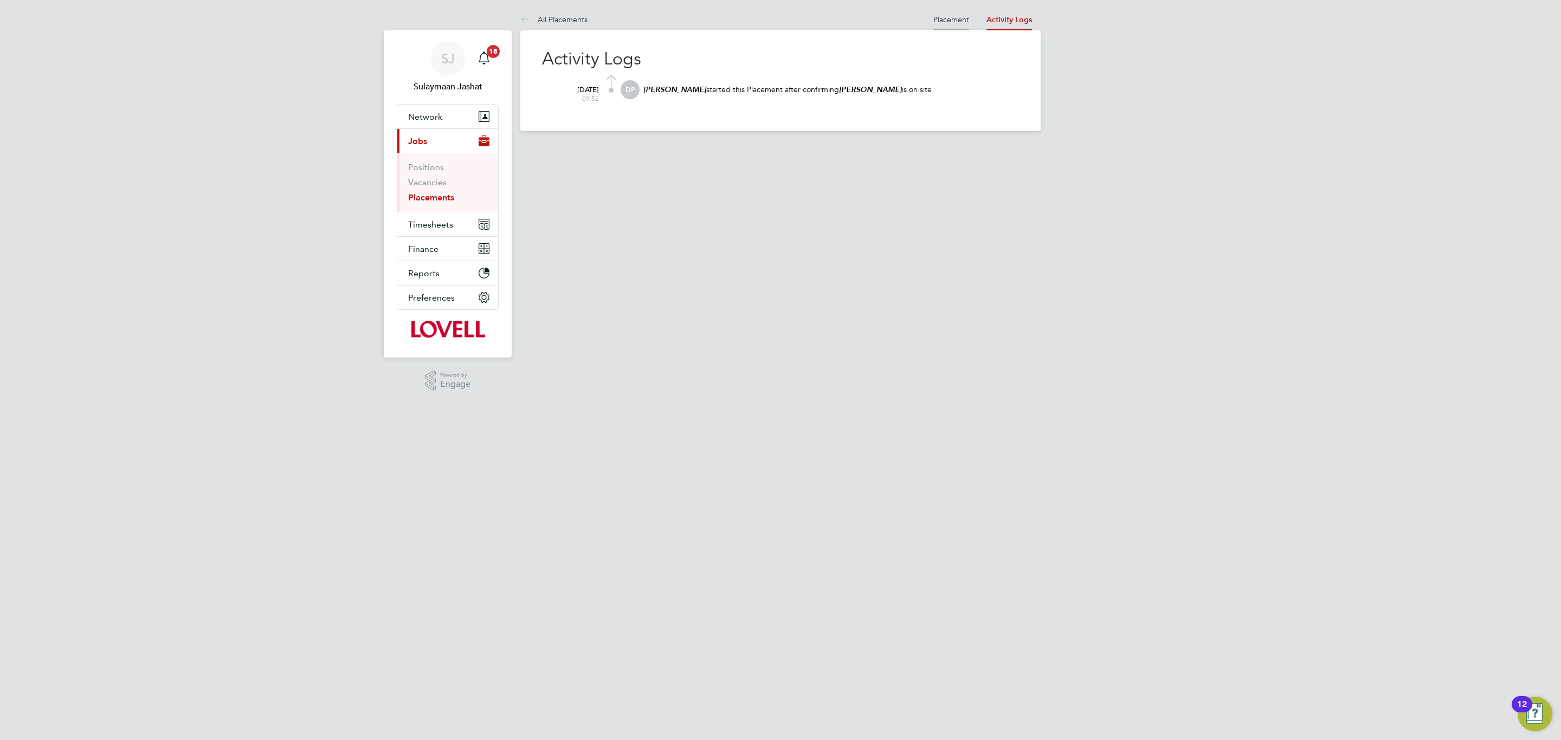
click at [956, 20] on link "Placement" at bounding box center [951, 20] width 36 height 10
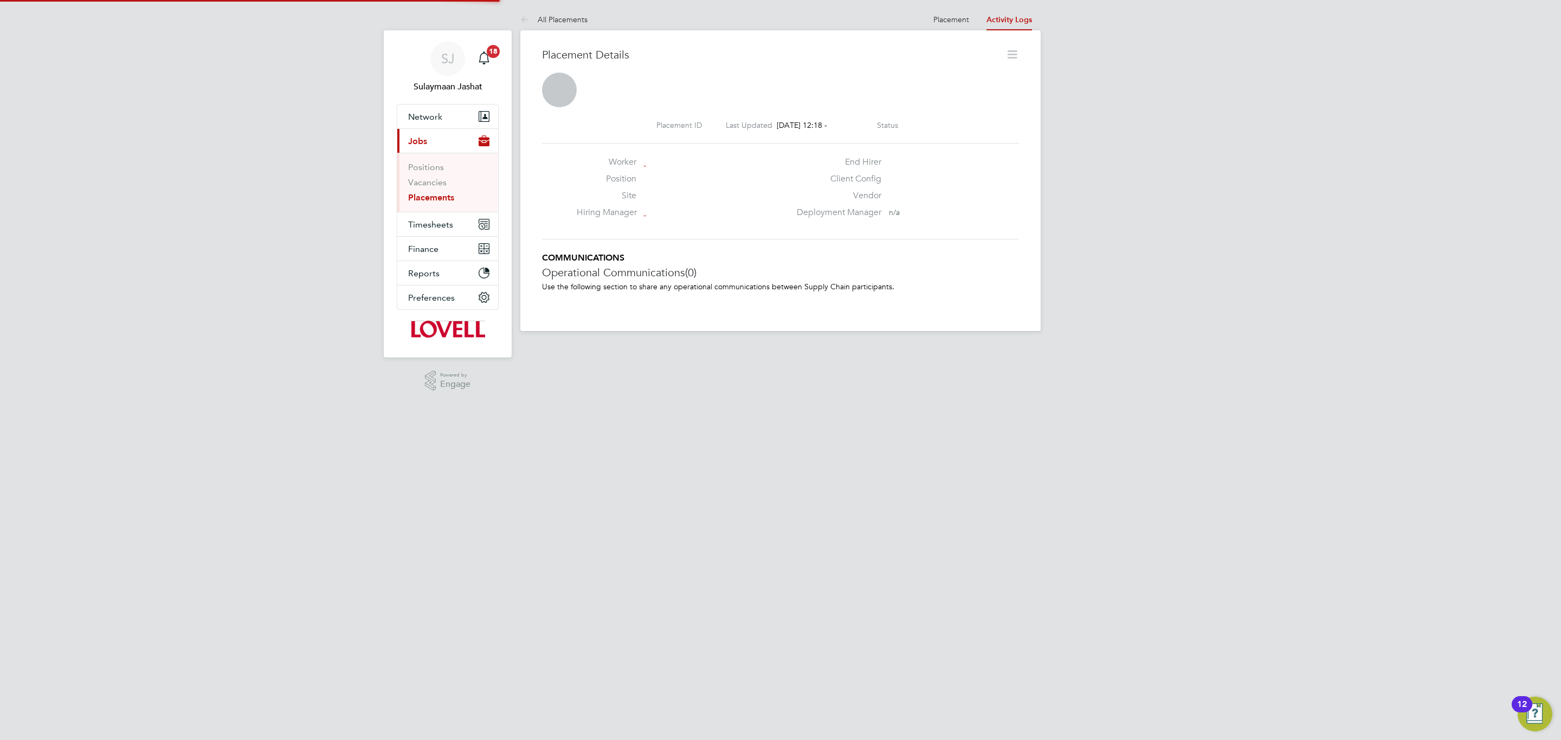
scroll to position [5, 5]
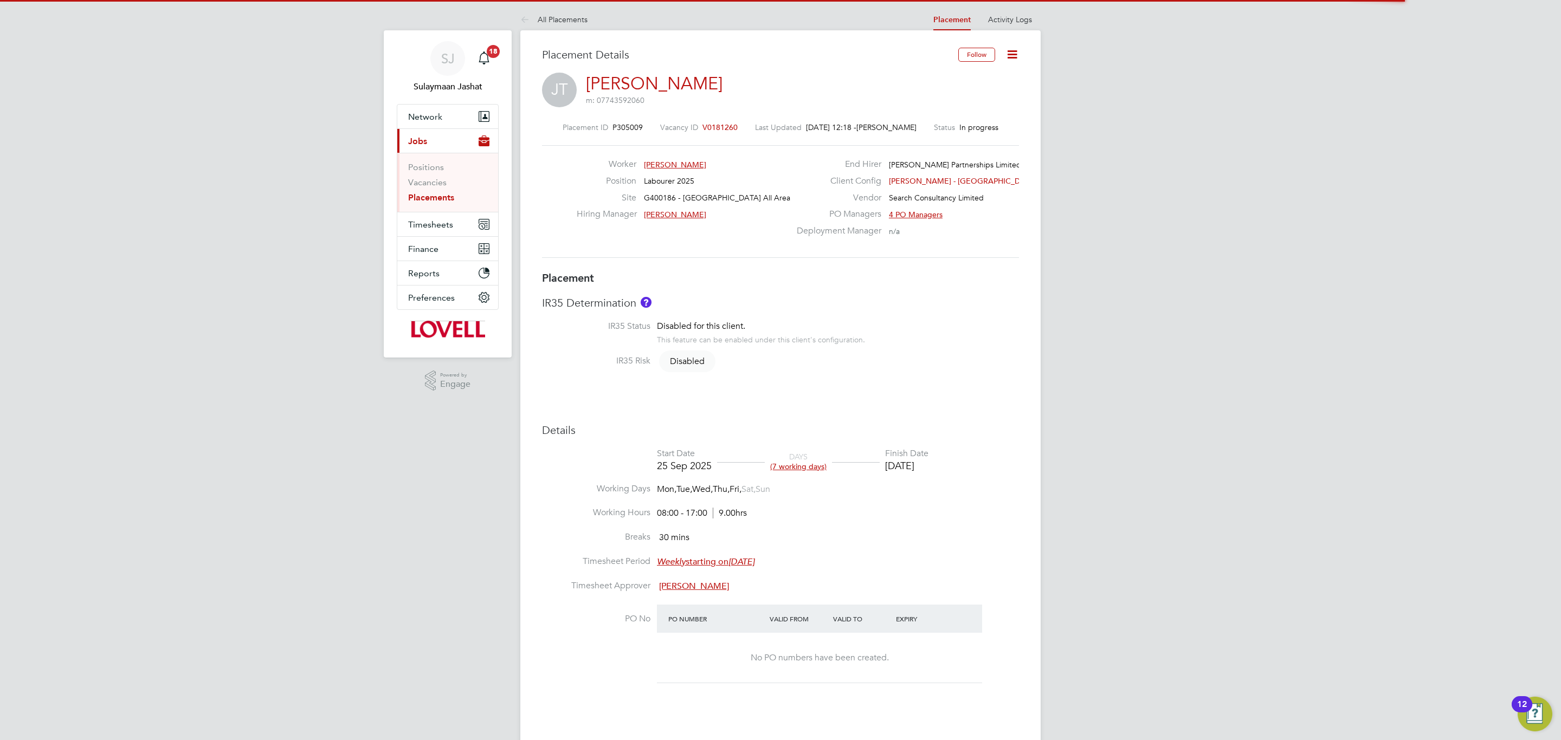
click at [907, 397] on div "Placement IR35 Determination IR35 Status Disabled for this client. This feature…" at bounding box center [780, 574] width 477 height 606
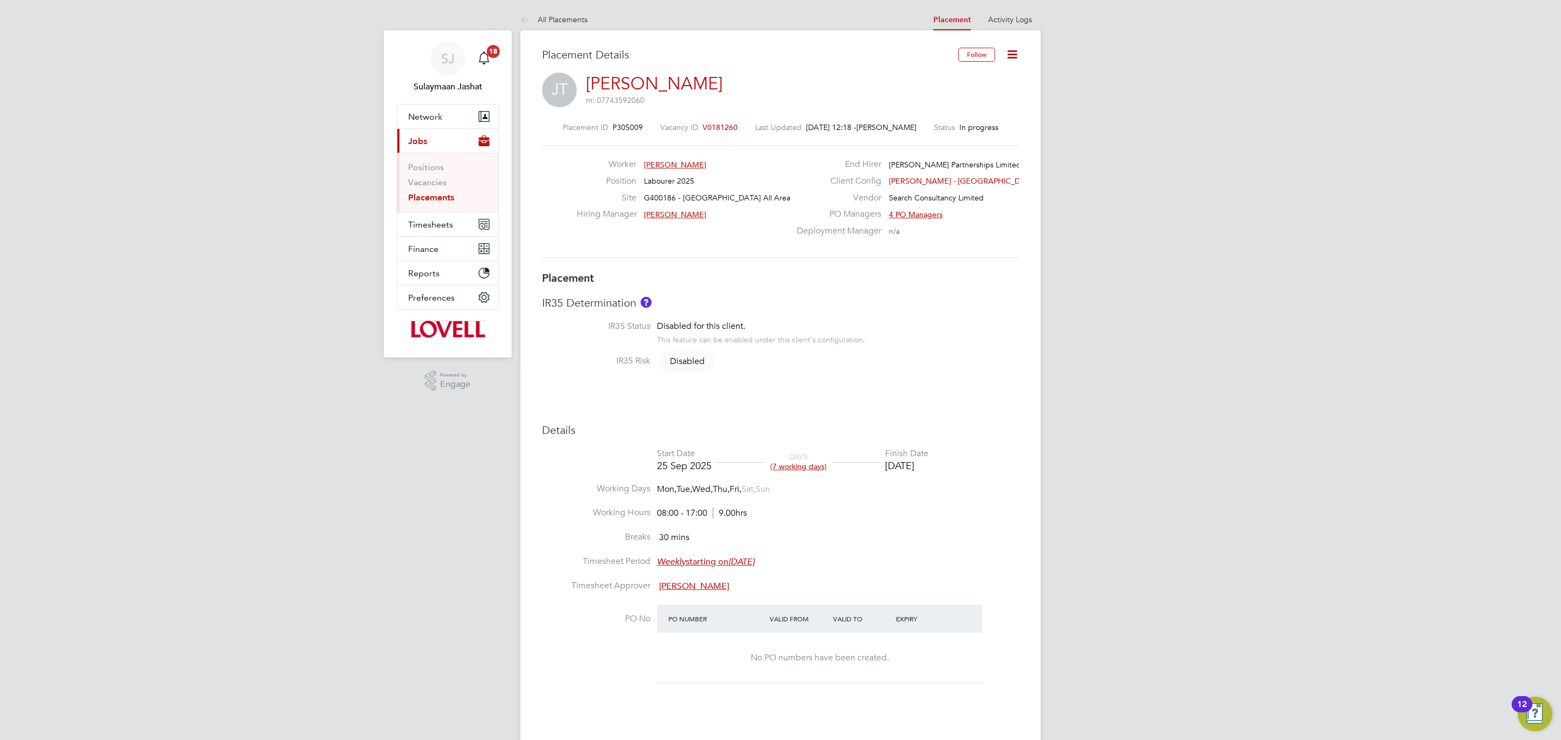
click at [1035, 16] on at-navigation-tab "Activity Logs" at bounding box center [1009, 19] width 61 height 10
click at [1031, 18] on link "Activity Logs" at bounding box center [1010, 20] width 44 height 10
drag, startPoint x: 644, startPoint y: 198, endPoint x: 779, endPoint y: 200, distance: 135.5
click at [779, 200] on div "Site G400186 - [GEOGRAPHIC_DATA] All Areas" at bounding box center [683, 200] width 213 height 17
copy span "G400186 - [GEOGRAPHIC_DATA] All Areas"
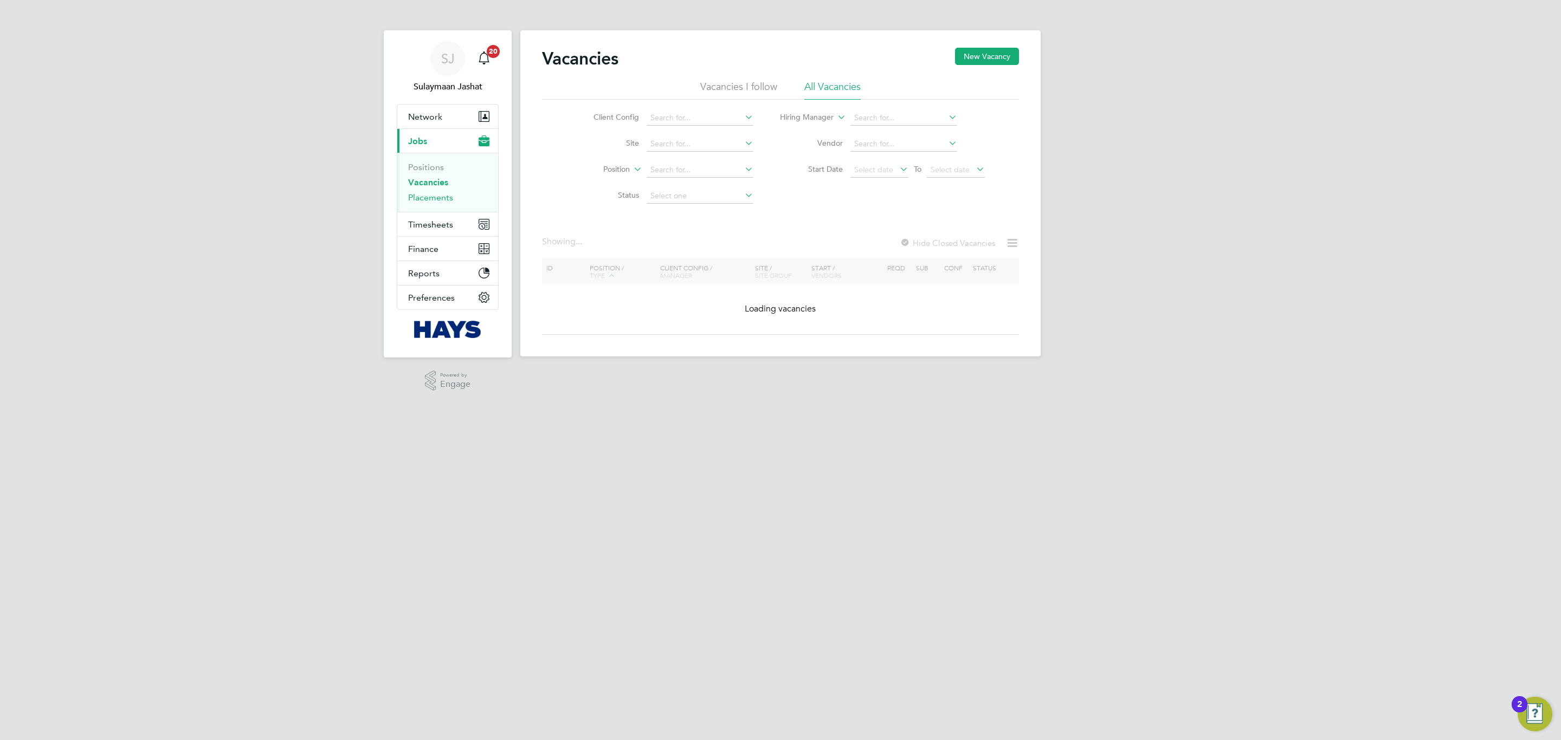
click at [447, 202] on link "Placements" at bounding box center [430, 197] width 45 height 10
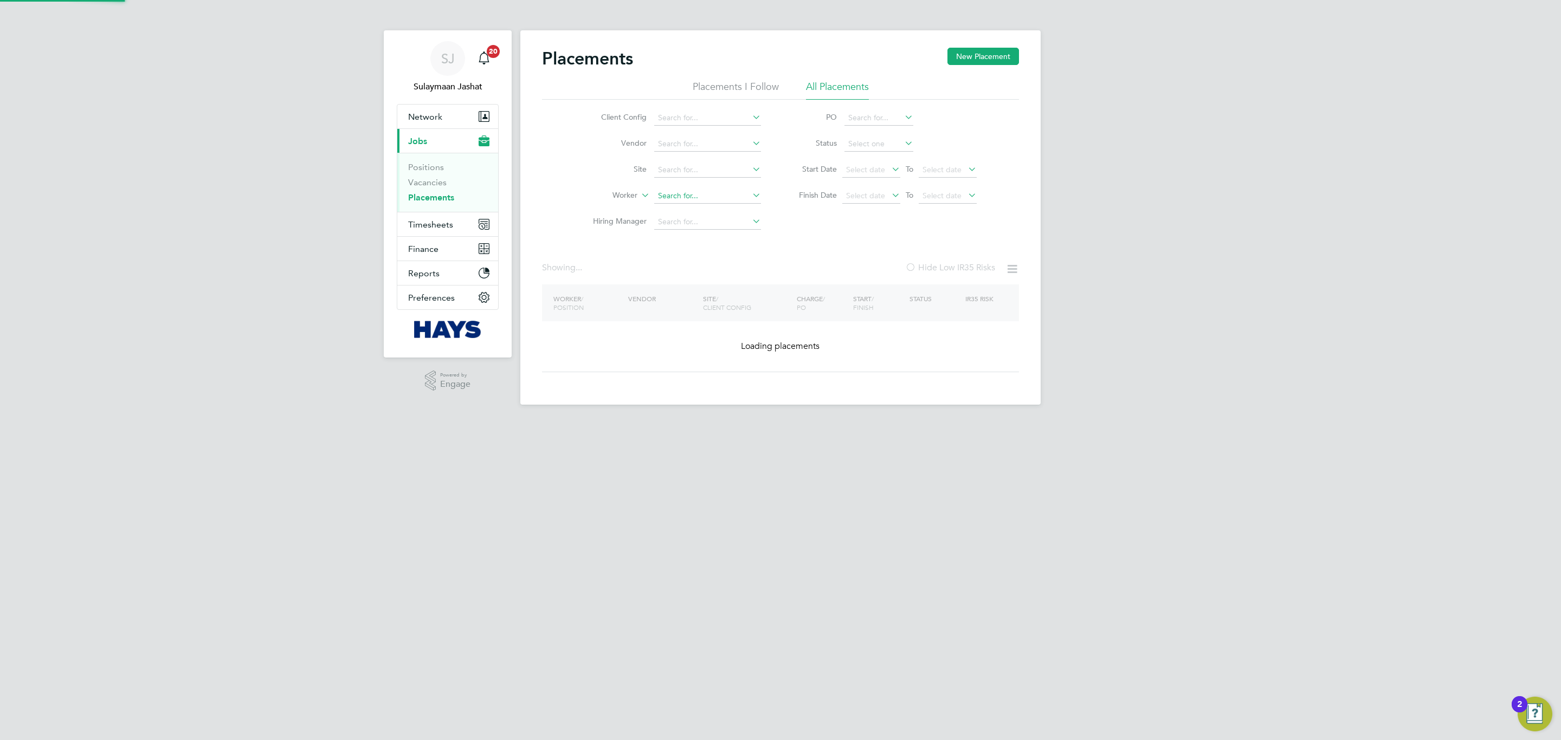
click at [727, 191] on input at bounding box center [707, 196] width 107 height 15
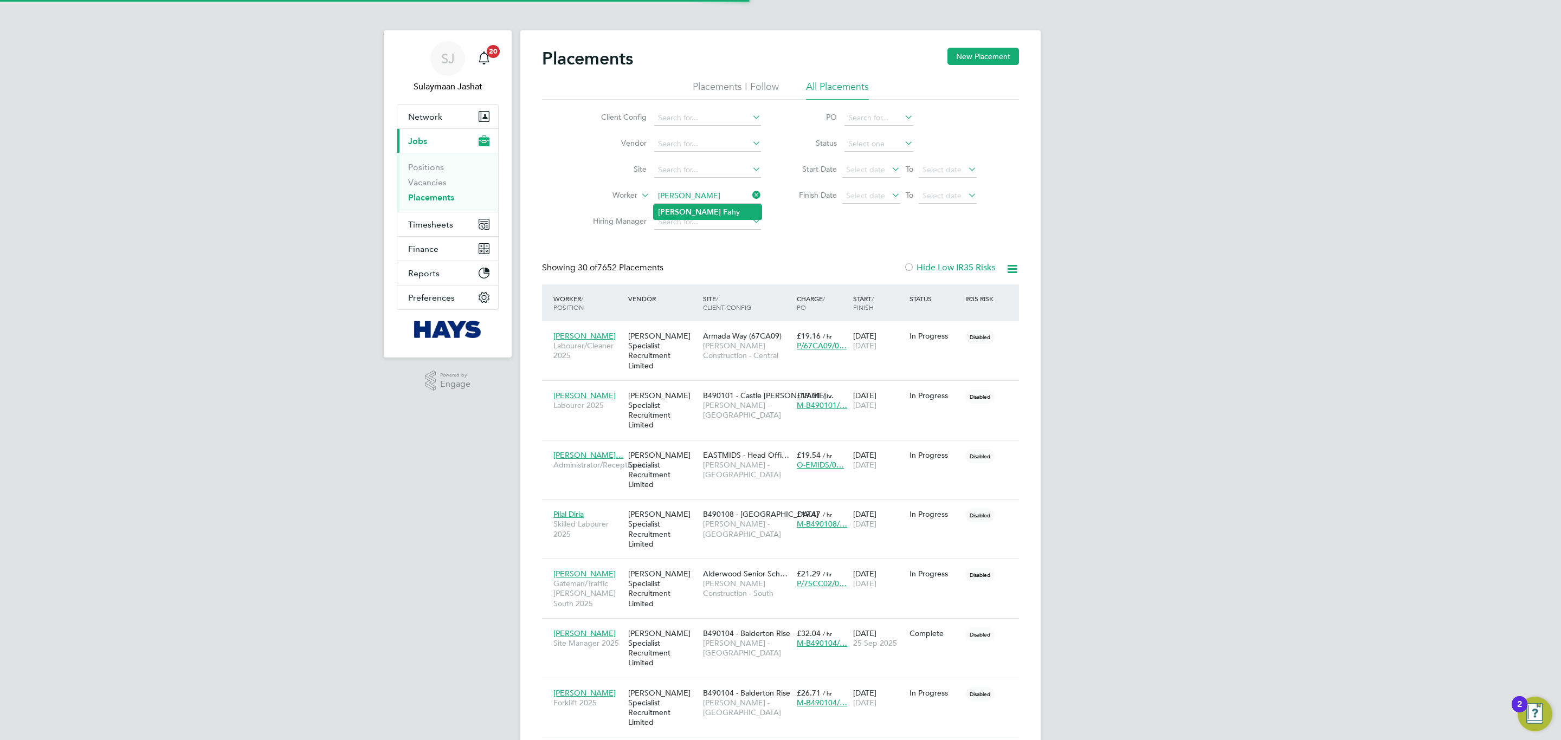
click at [718, 212] on li "David Fa hy" at bounding box center [707, 212] width 108 height 15
type input "David Fahy"
